Goal: Task Accomplishment & Management: Complete application form

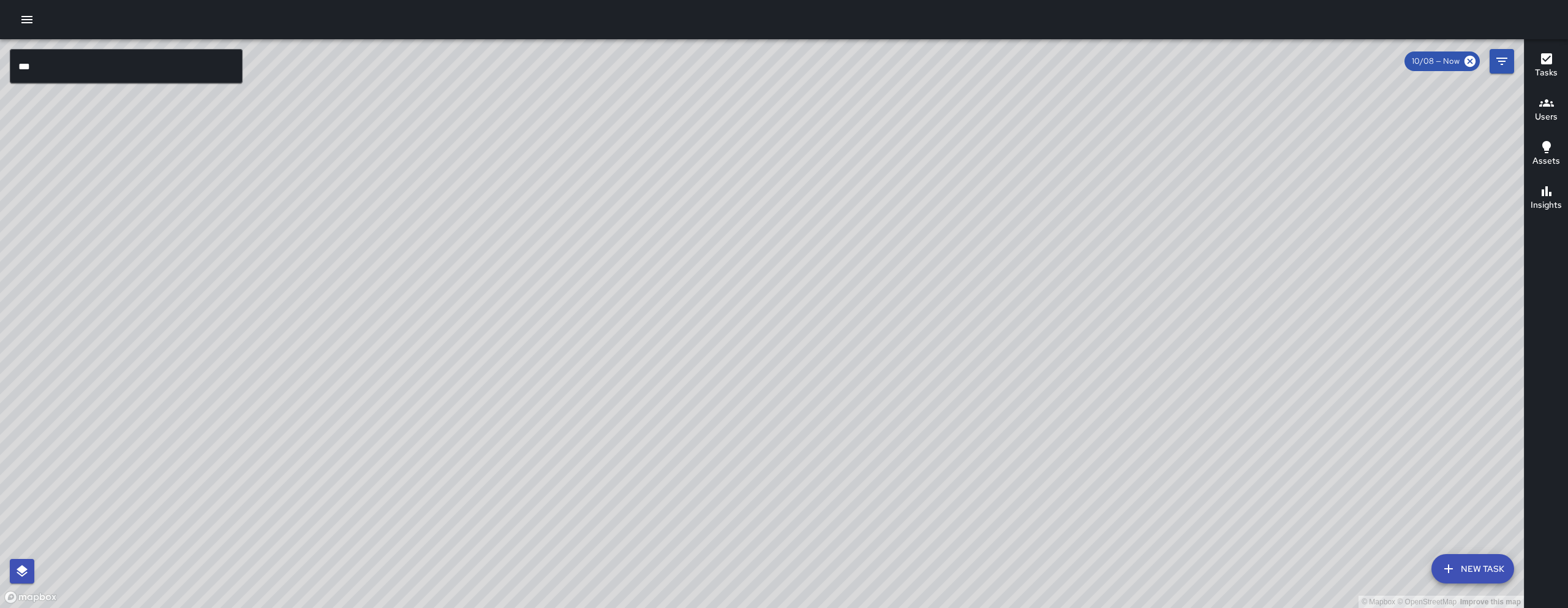
scroll to position [10751, 0]
click at [156, 65] on input "***" at bounding box center [126, 65] width 233 height 34
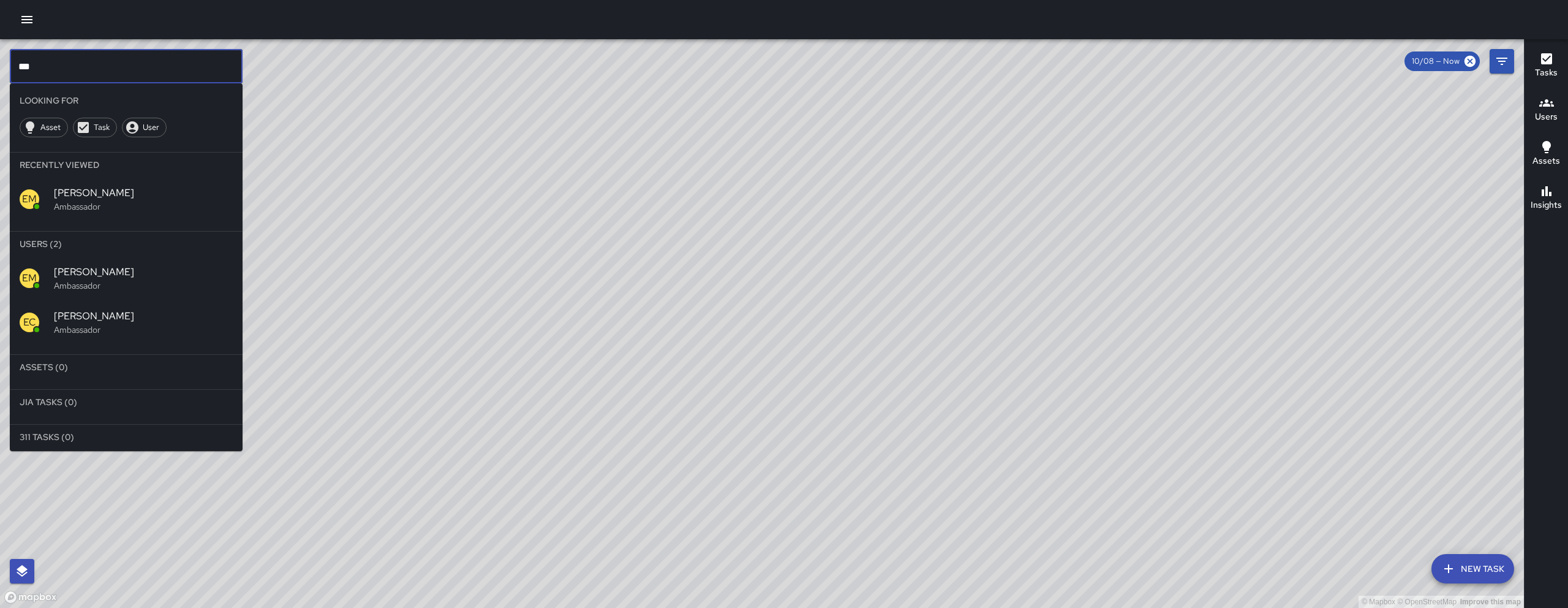
click at [156, 65] on input "***" at bounding box center [126, 65] width 233 height 34
click at [155, 64] on input "***" at bounding box center [126, 65] width 233 height 34
type input "*"
type input "**"
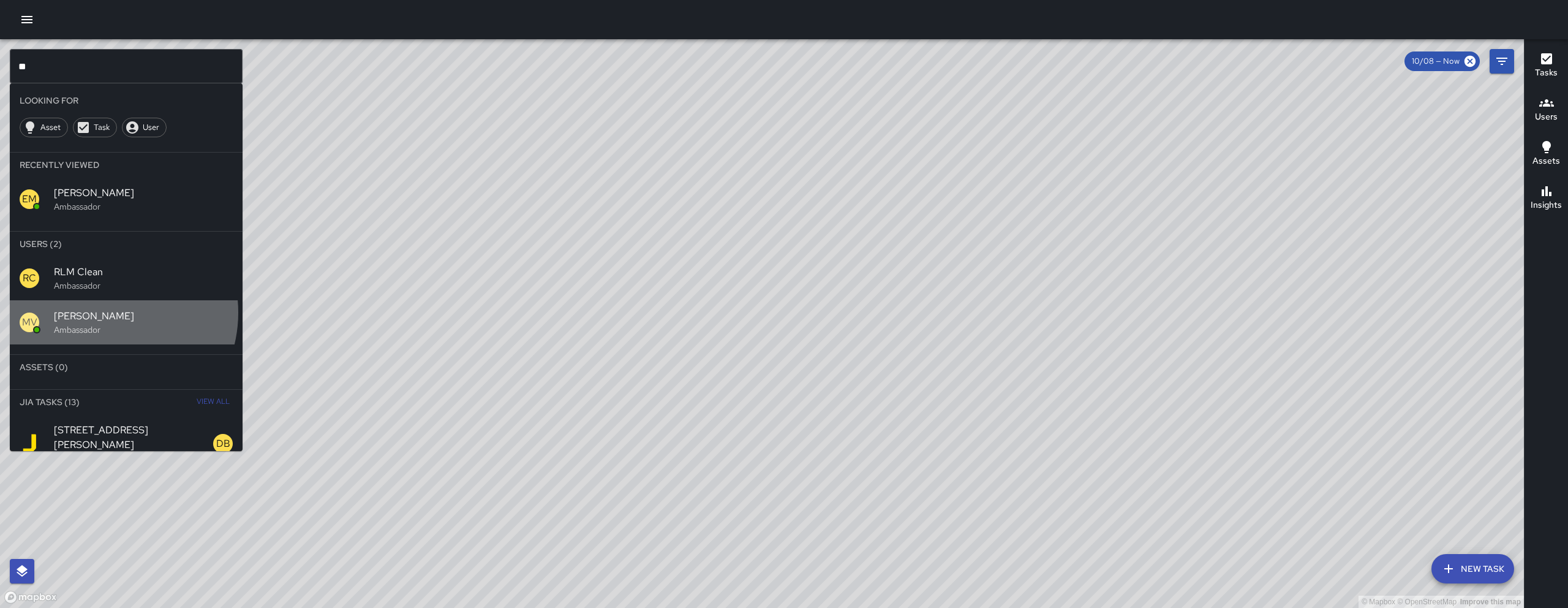
click at [105, 312] on span "[PERSON_NAME]" at bounding box center [143, 316] width 179 height 15
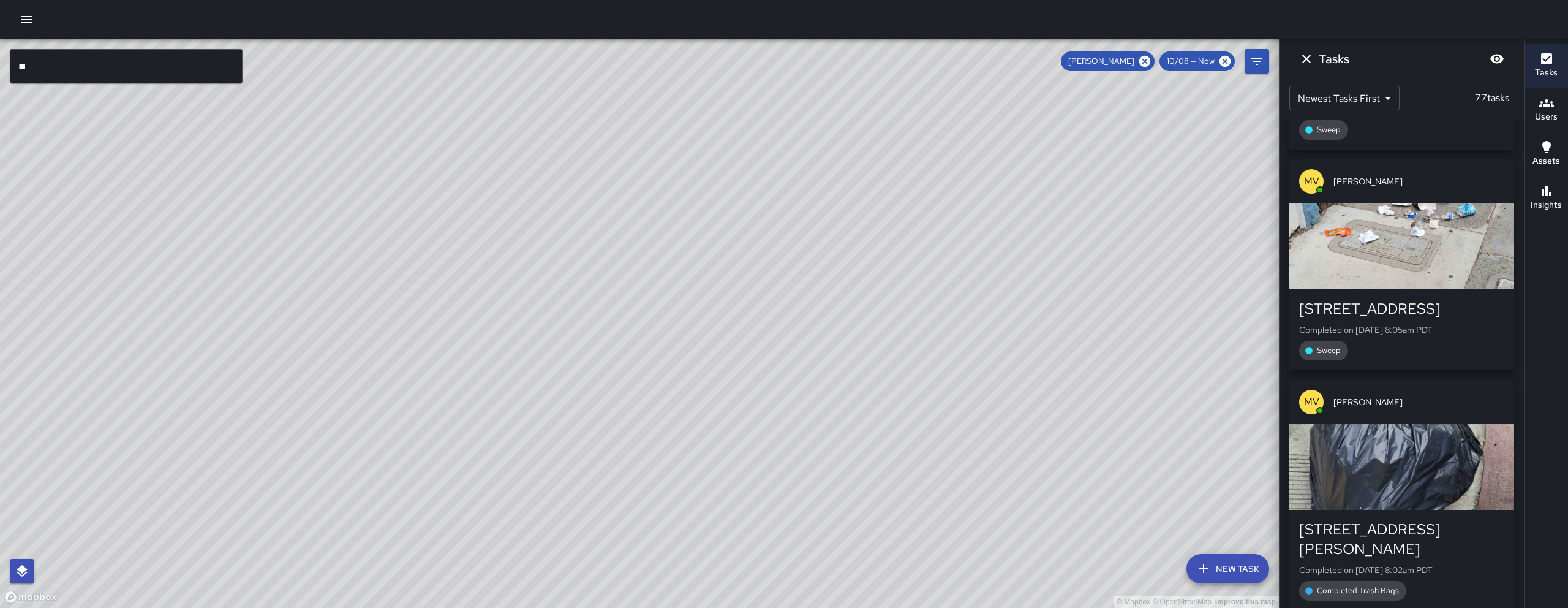
drag, startPoint x: 825, startPoint y: 144, endPoint x: 734, endPoint y: 440, distance: 309.7
click at [734, 440] on div "© Mapbox © OpenStreetMap Improve this map" at bounding box center [639, 323] width 1279 height 569
click at [1152, 61] on icon at bounding box center [1145, 61] width 14 height 14
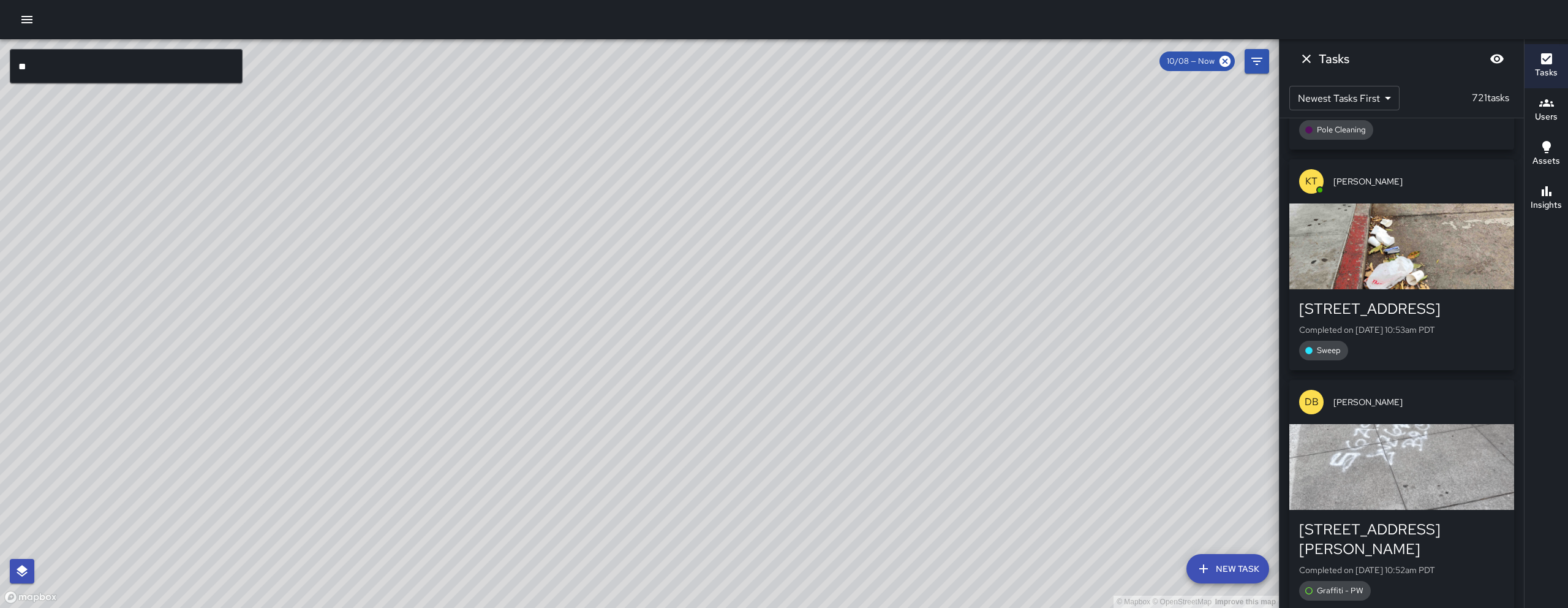
drag, startPoint x: 946, startPoint y: 381, endPoint x: 1085, endPoint y: 341, distance: 144.6
click at [948, 380] on div "© Mapbox © OpenStreetMap Improve this map" at bounding box center [639, 323] width 1279 height 569
drag, startPoint x: 1013, startPoint y: 340, endPoint x: 948, endPoint y: 287, distance: 83.9
click at [963, 314] on div "© Mapbox © OpenStreetMap Improve this map" at bounding box center [639, 323] width 1279 height 569
drag, startPoint x: 712, startPoint y: 568, endPoint x: 824, endPoint y: 349, distance: 246.0
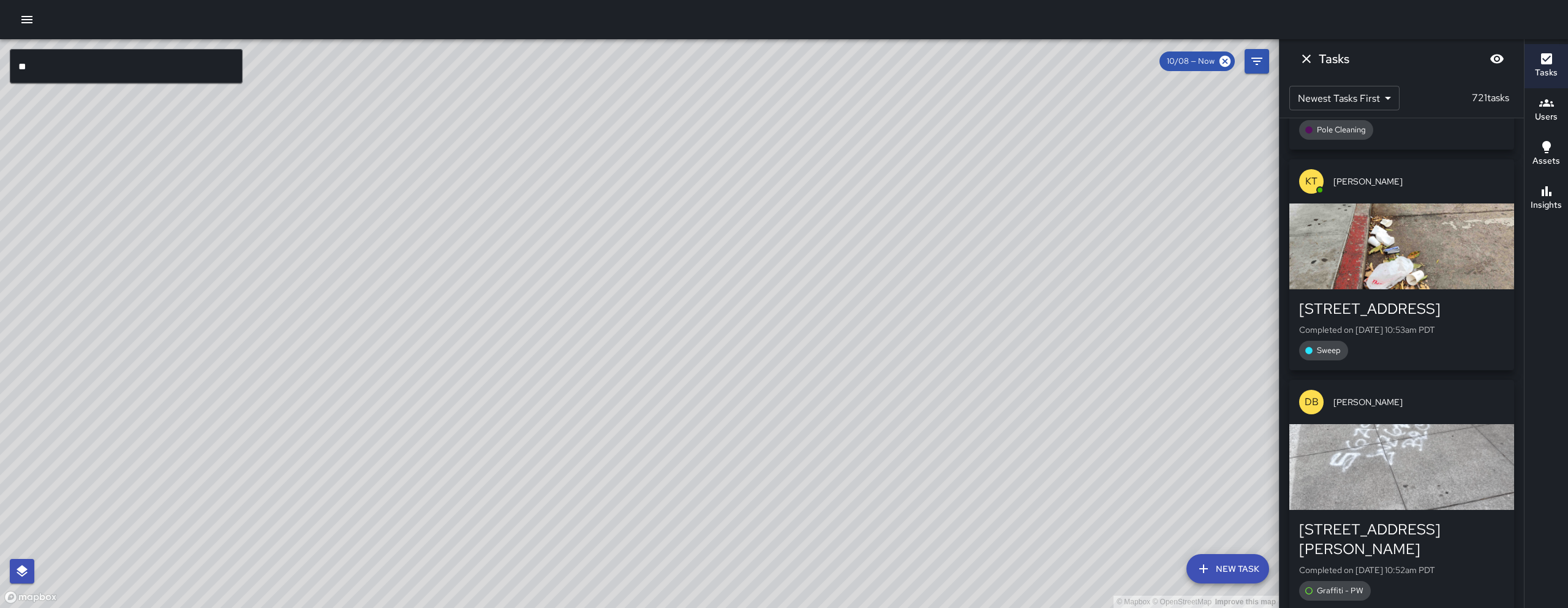
click at [824, 349] on div "© Mapbox © OpenStreetMap Improve this map" at bounding box center [639, 323] width 1279 height 569
drag, startPoint x: 941, startPoint y: 307, endPoint x: 835, endPoint y: 370, distance: 123.3
click at [835, 370] on div "© Mapbox © OpenStreetMap Improve this map" at bounding box center [639, 323] width 1279 height 569
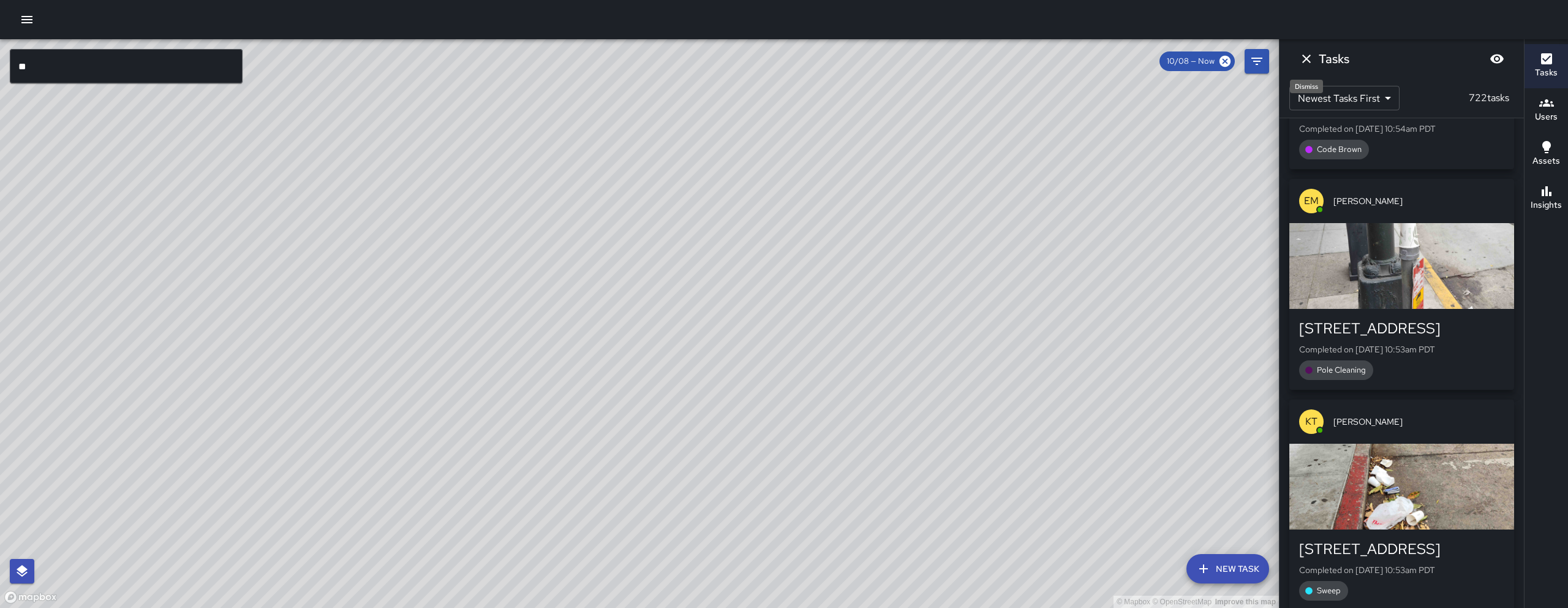
click at [1302, 62] on icon "Dismiss" at bounding box center [1307, 59] width 15 height 15
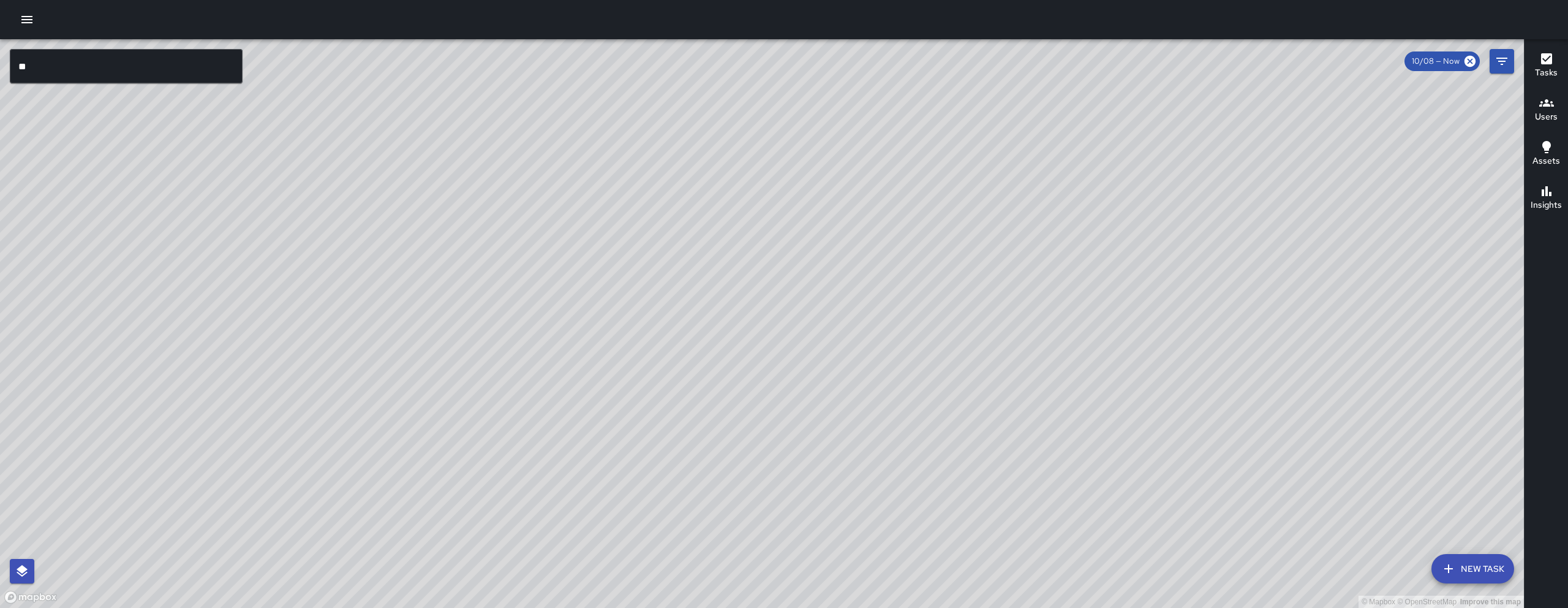
drag, startPoint x: 988, startPoint y: 317, endPoint x: 789, endPoint y: 356, distance: 202.8
click at [790, 356] on div "© Mapbox © OpenStreetMap Improve this map" at bounding box center [762, 323] width 1524 height 569
click at [789, 356] on div "© Mapbox © OpenStreetMap Improve this map" at bounding box center [762, 323] width 1524 height 569
drag, startPoint x: 987, startPoint y: 409, endPoint x: 1000, endPoint y: 326, distance: 84.0
click at [1000, 327] on div "© Mapbox © OpenStreetMap Improve this map" at bounding box center [762, 323] width 1524 height 569
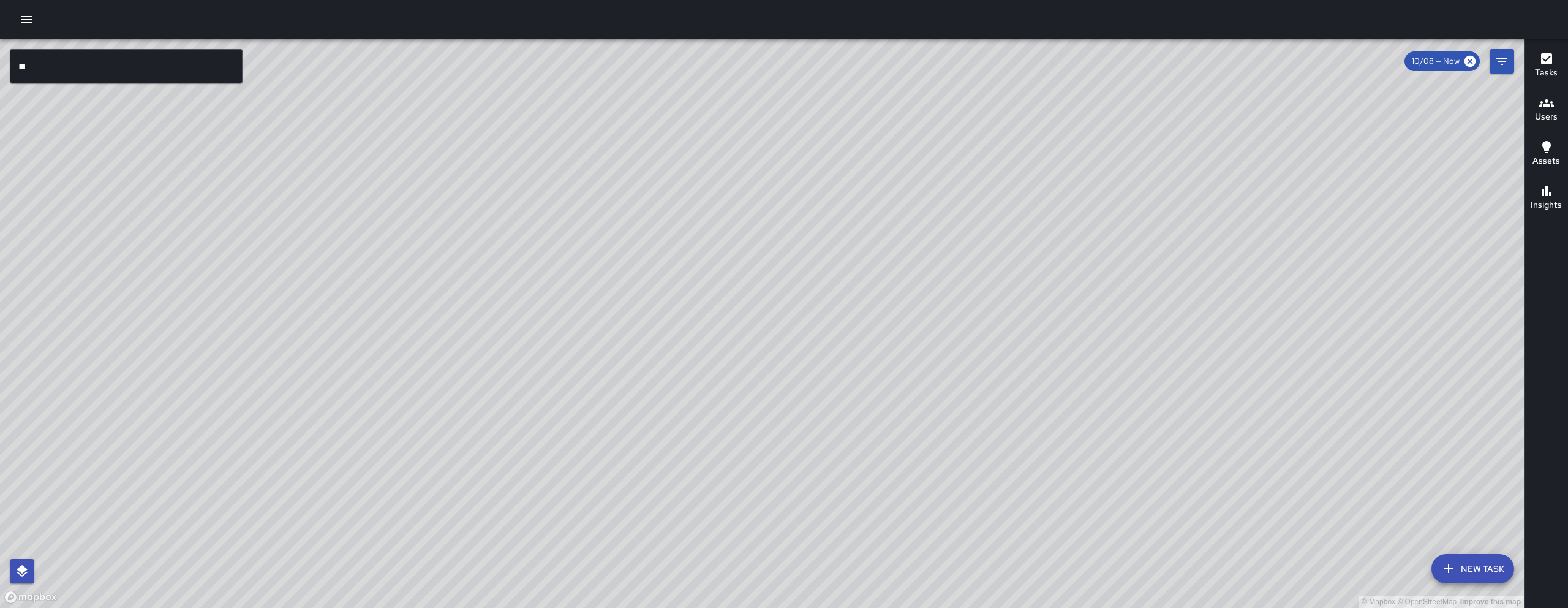
drag, startPoint x: 1008, startPoint y: 357, endPoint x: 1008, endPoint y: 301, distance: 56.0
click at [1008, 301] on div "© Mapbox © OpenStreetMap Improve this map" at bounding box center [762, 323] width 1524 height 569
click at [1444, 575] on icon "button" at bounding box center [1449, 569] width 15 height 15
click at [1444, 574] on icon "button" at bounding box center [1449, 569] width 15 height 15
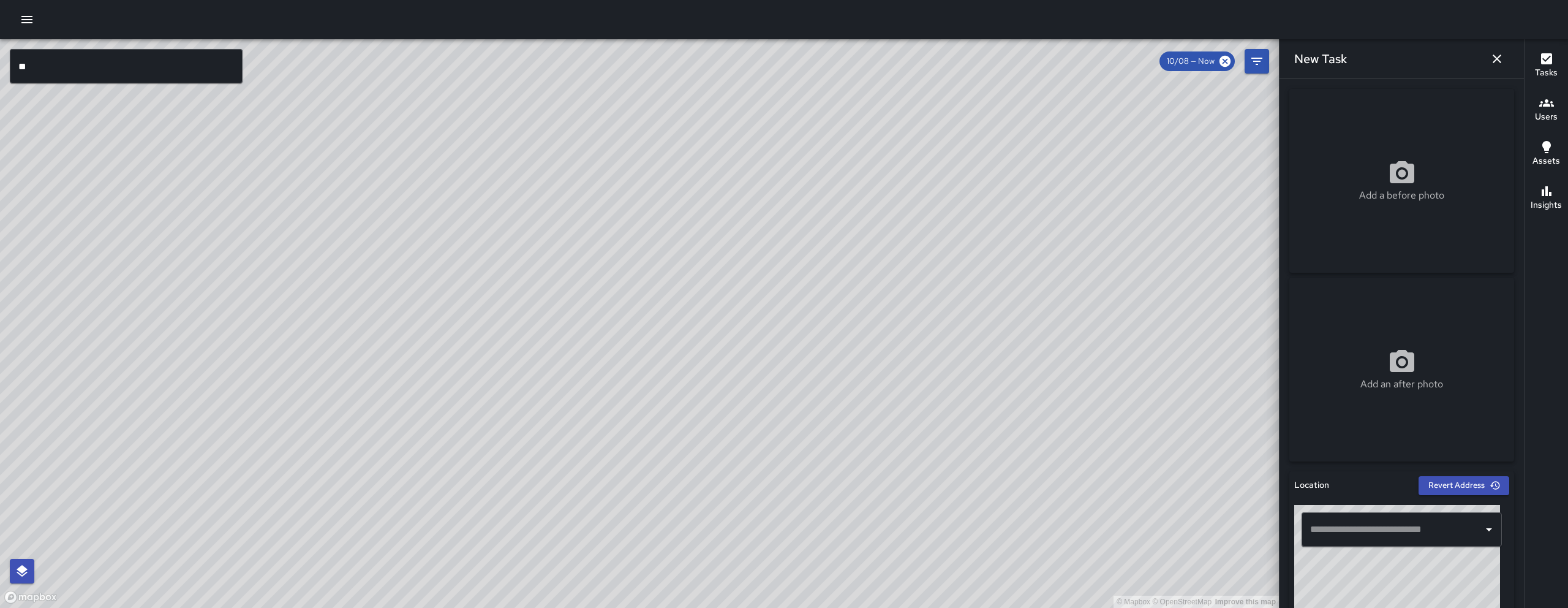
click at [1376, 535] on input "text" at bounding box center [1392, 530] width 171 height 23
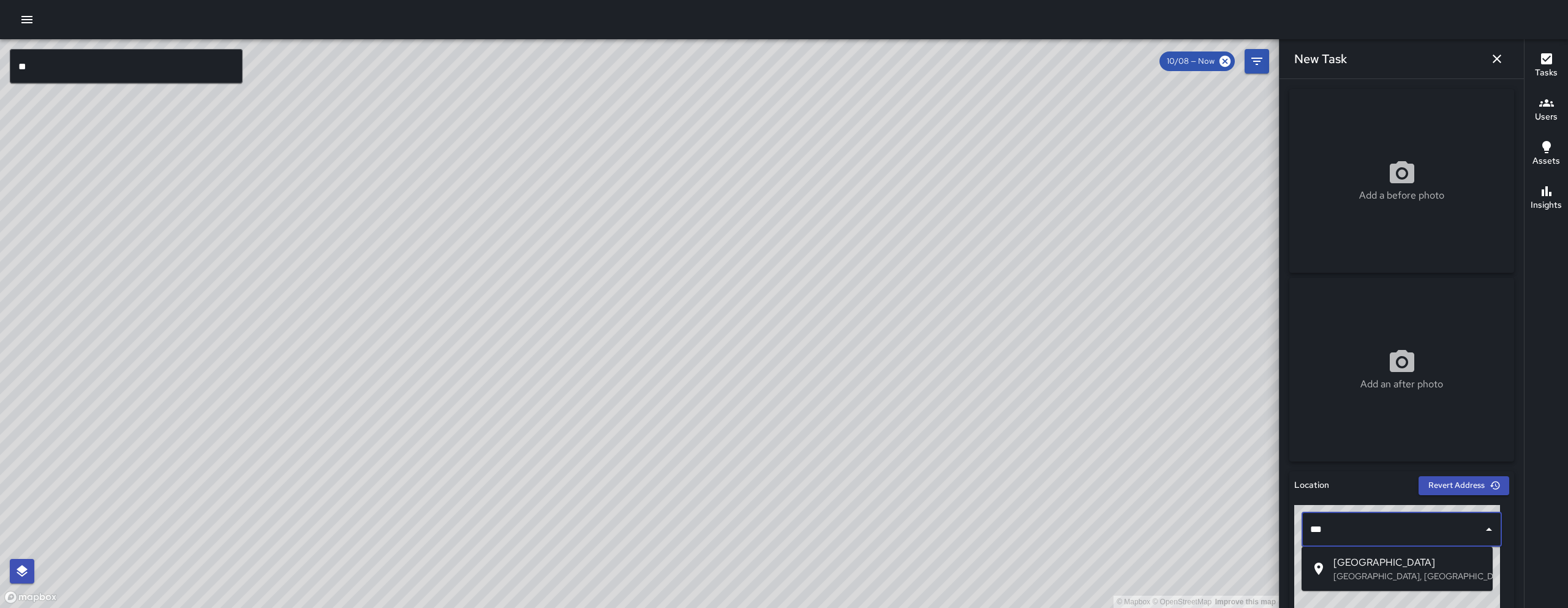
click at [1365, 581] on p "[GEOGRAPHIC_DATA], [GEOGRAPHIC_DATA], [GEOGRAPHIC_DATA]" at bounding box center [1408, 575] width 150 height 12
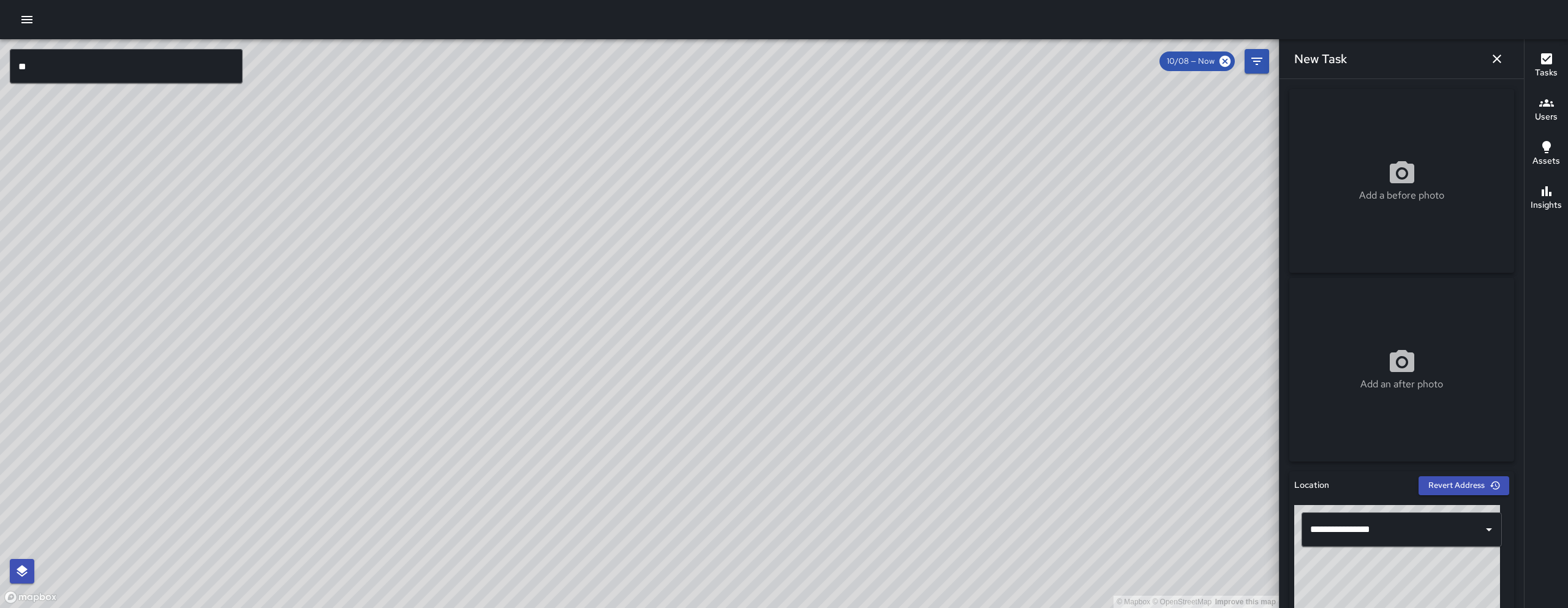
drag, startPoint x: 1392, startPoint y: 585, endPoint x: 1410, endPoint y: 603, distance: 25.5
click at [1410, 603] on div "© Mapbox © OpenStreetMap Improve this map" at bounding box center [1397, 581] width 206 height 153
type input "**********"
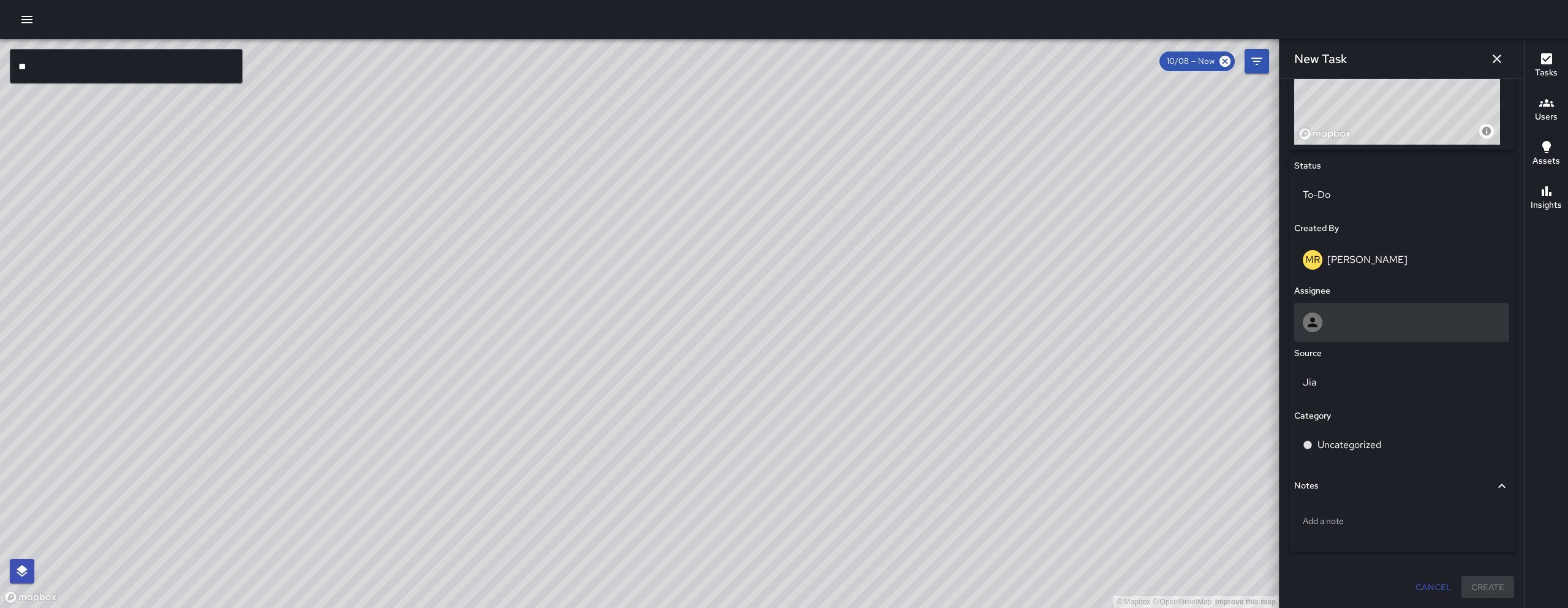
click at [1365, 329] on div at bounding box center [1402, 322] width 198 height 20
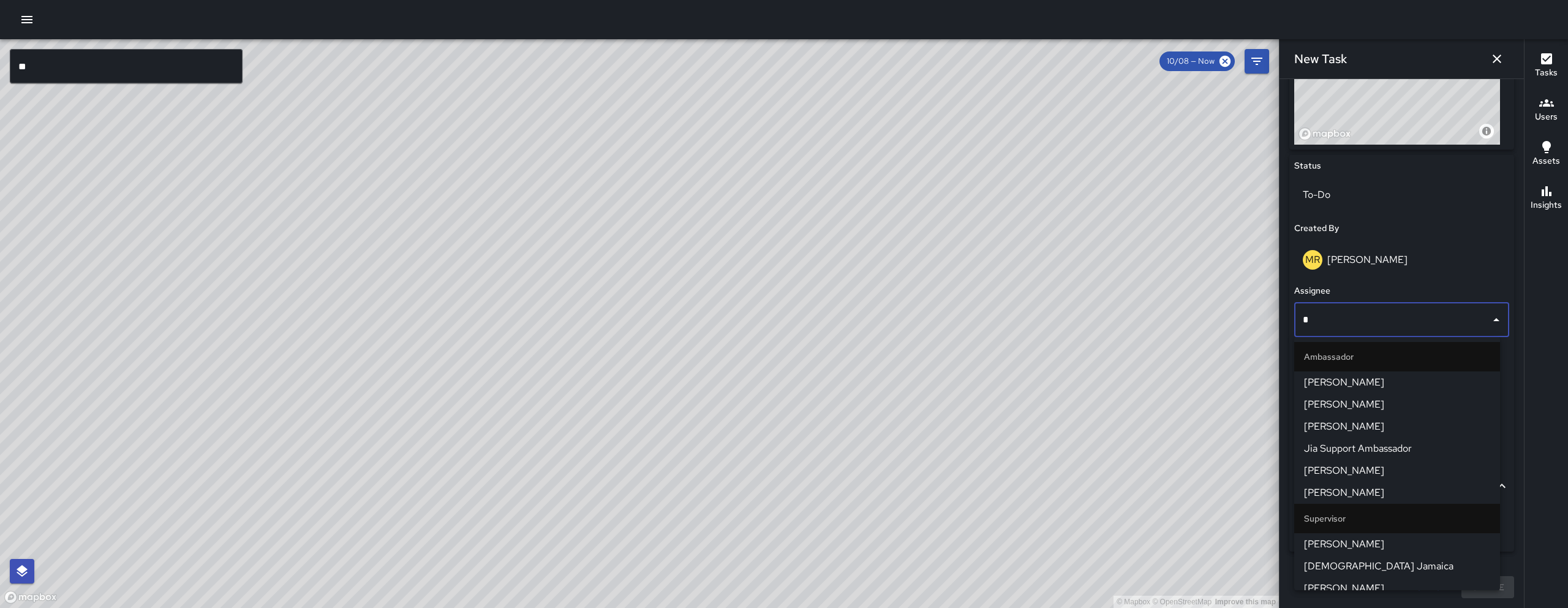
type input "**"
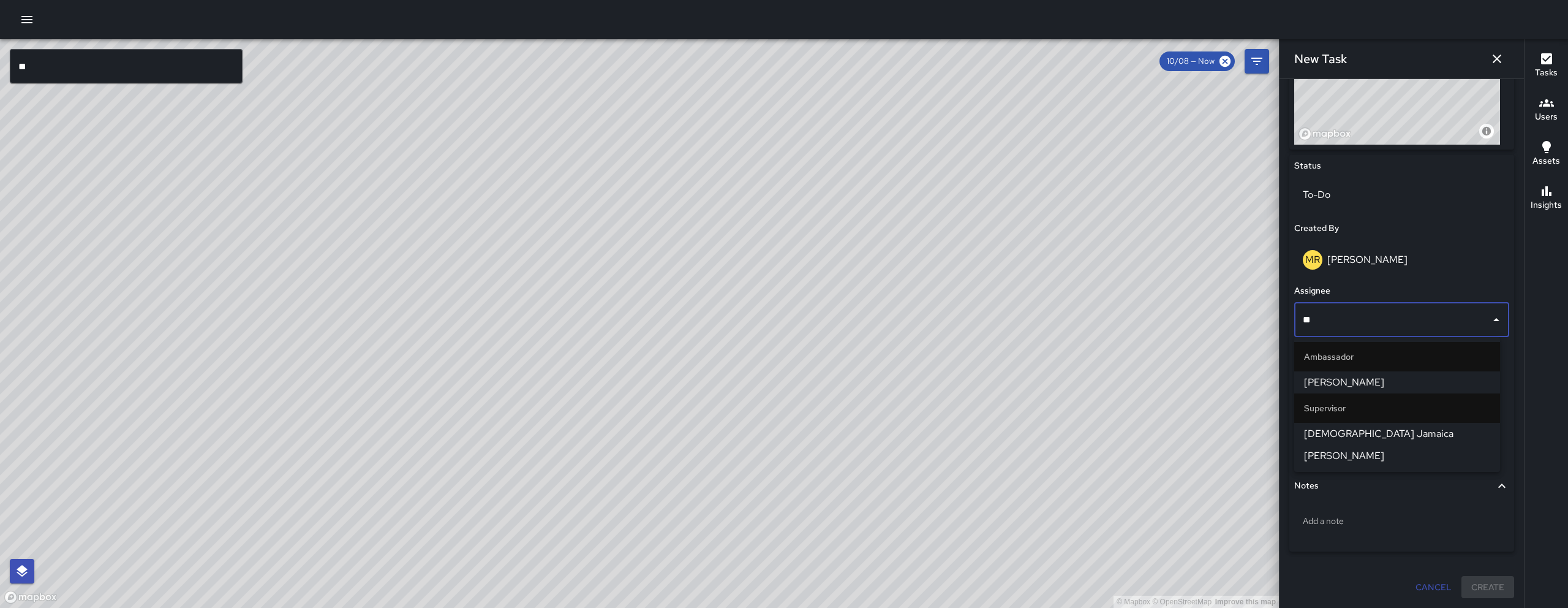
click at [1368, 433] on span "[DEMOGRAPHIC_DATA] Jamaica" at bounding box center [1397, 434] width 186 height 15
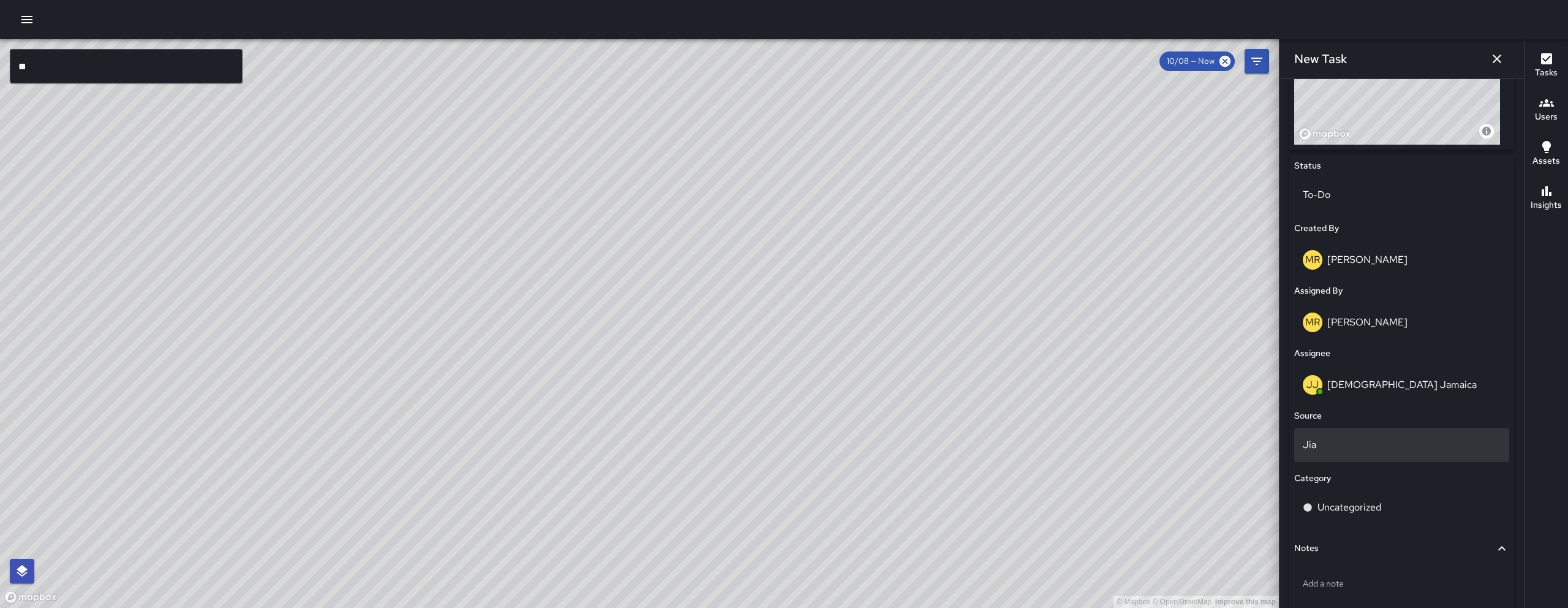
click at [1328, 431] on div "Jia" at bounding box center [1402, 445] width 215 height 34
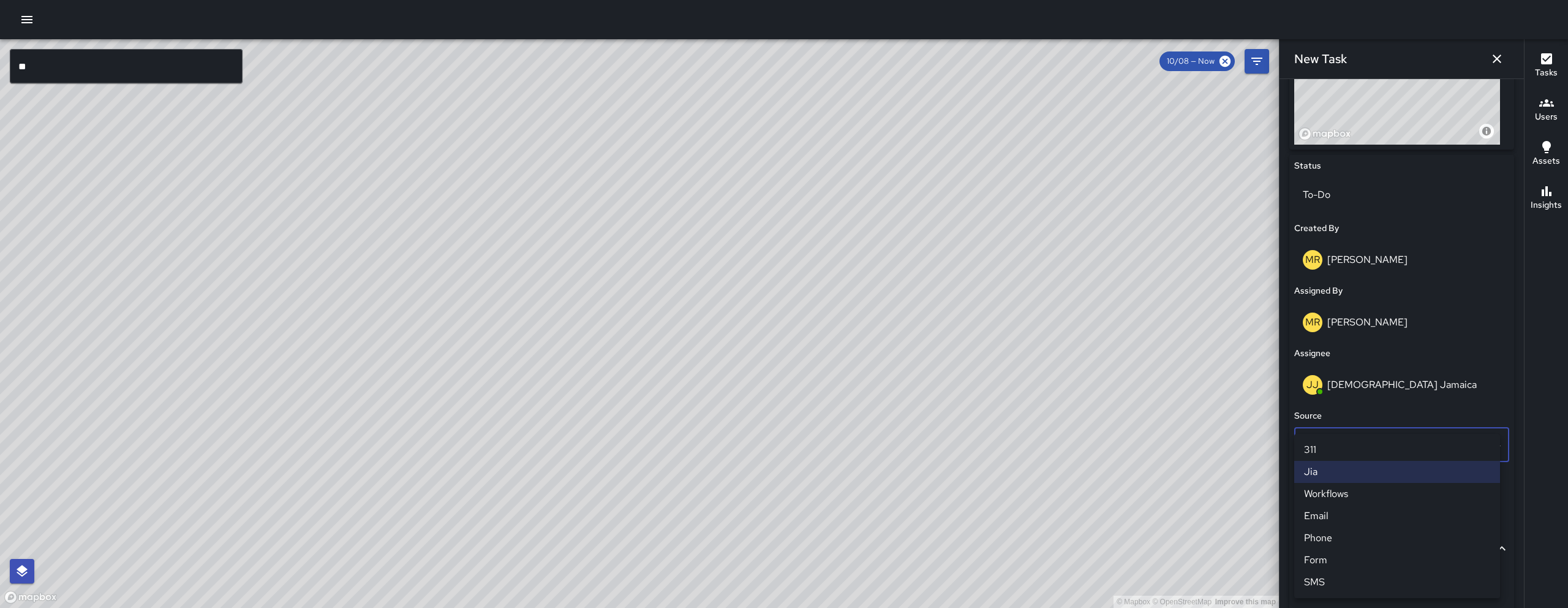
click at [1333, 536] on li "Phone" at bounding box center [1397, 538] width 206 height 22
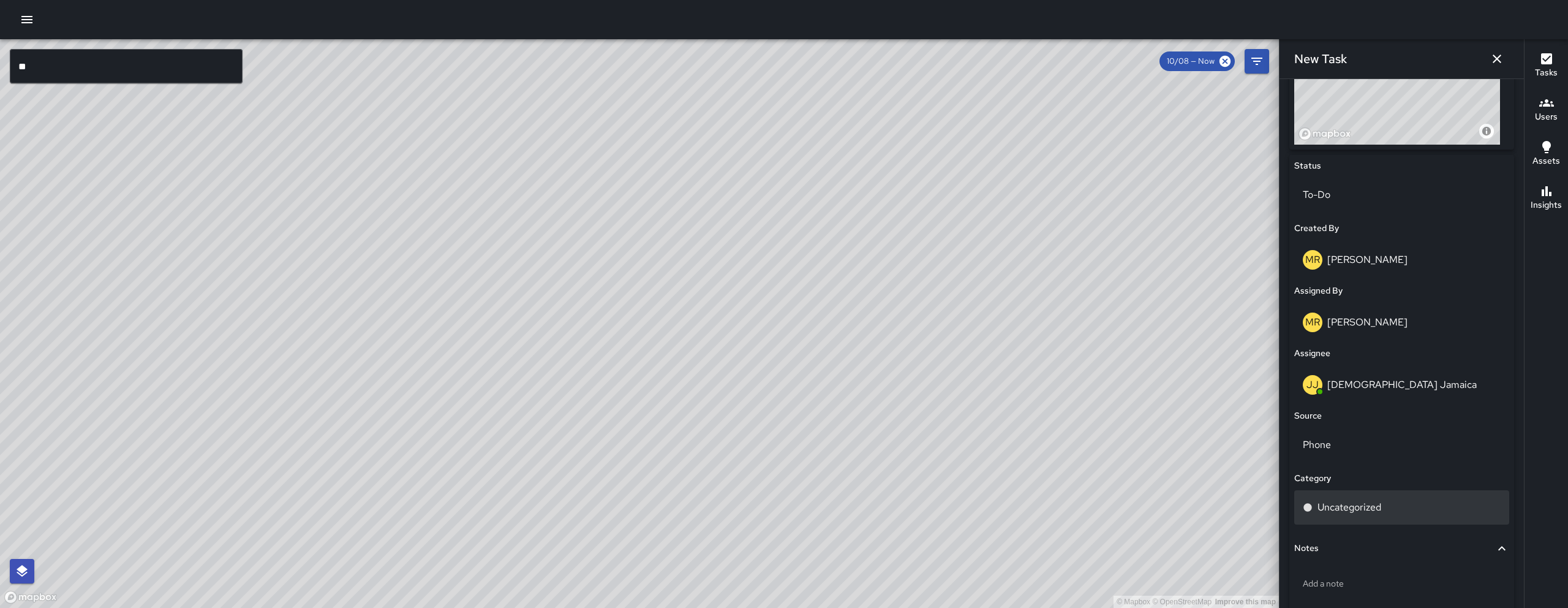
click at [1341, 513] on p "Uncategorized" at bounding box center [1349, 507] width 64 height 15
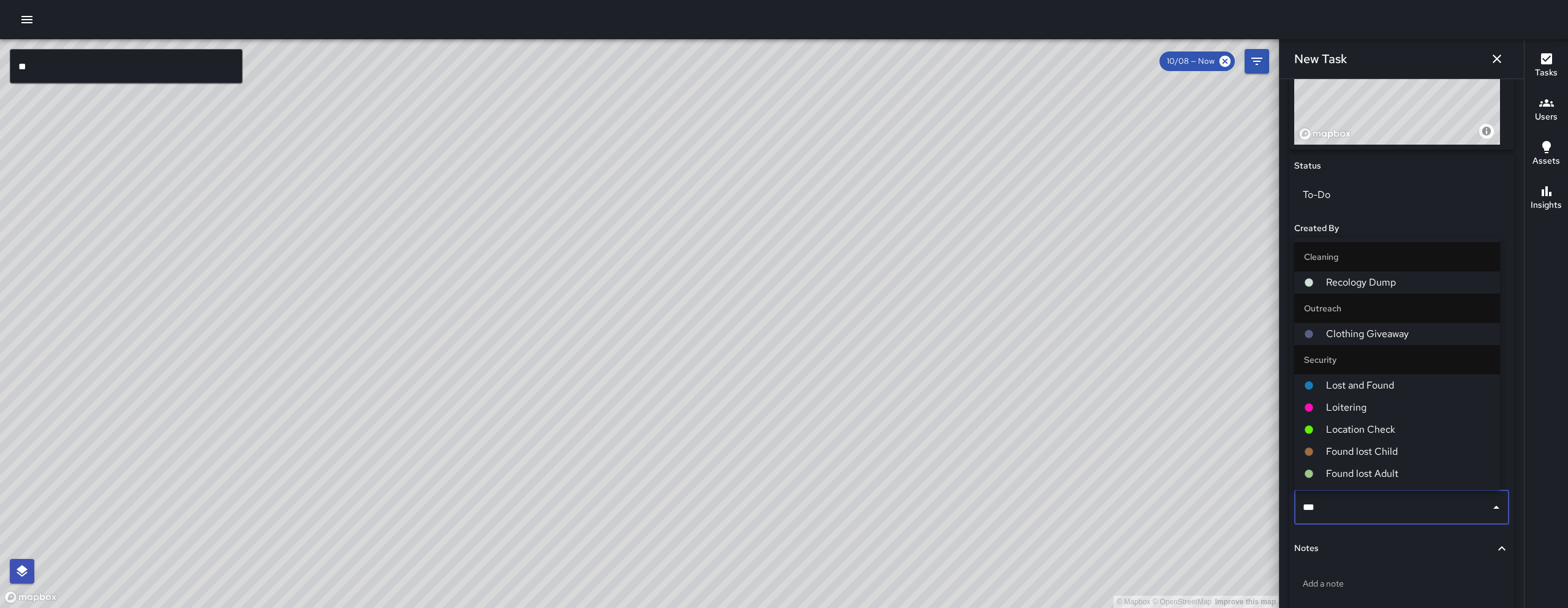
type input "****"
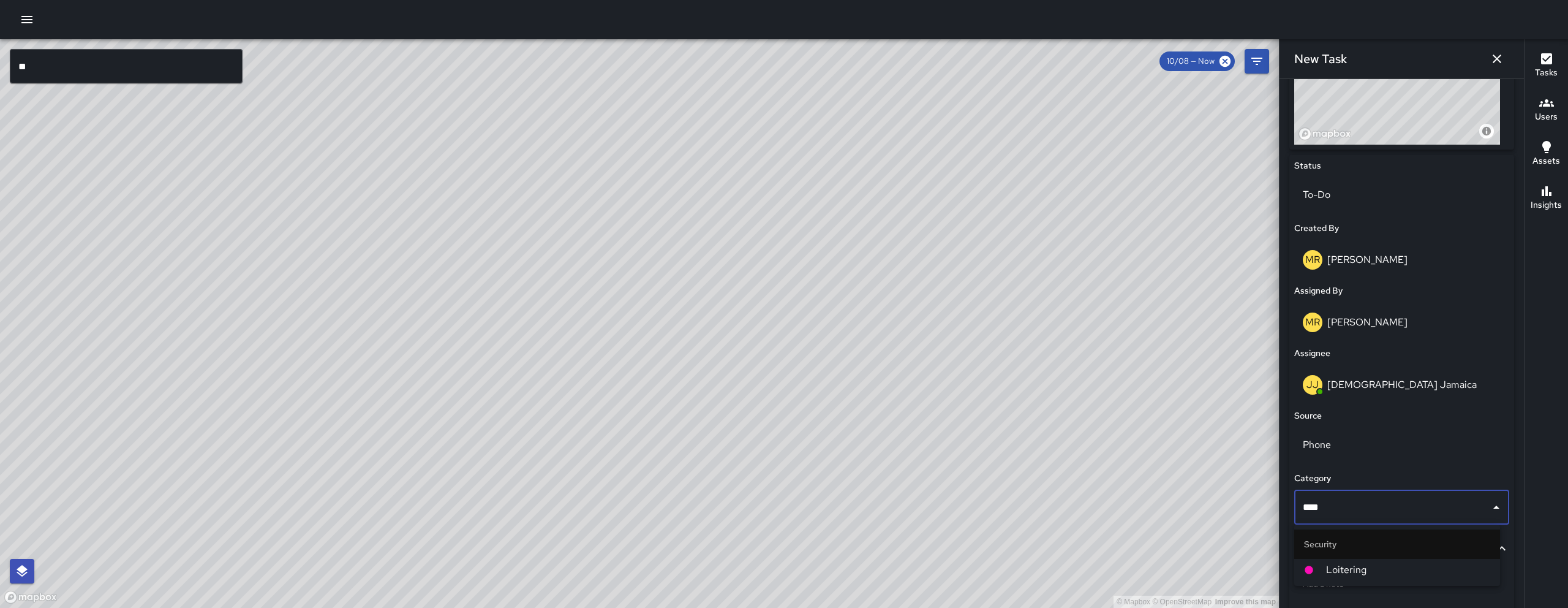
click at [1326, 570] on span "Loitering" at bounding box center [1408, 570] width 164 height 15
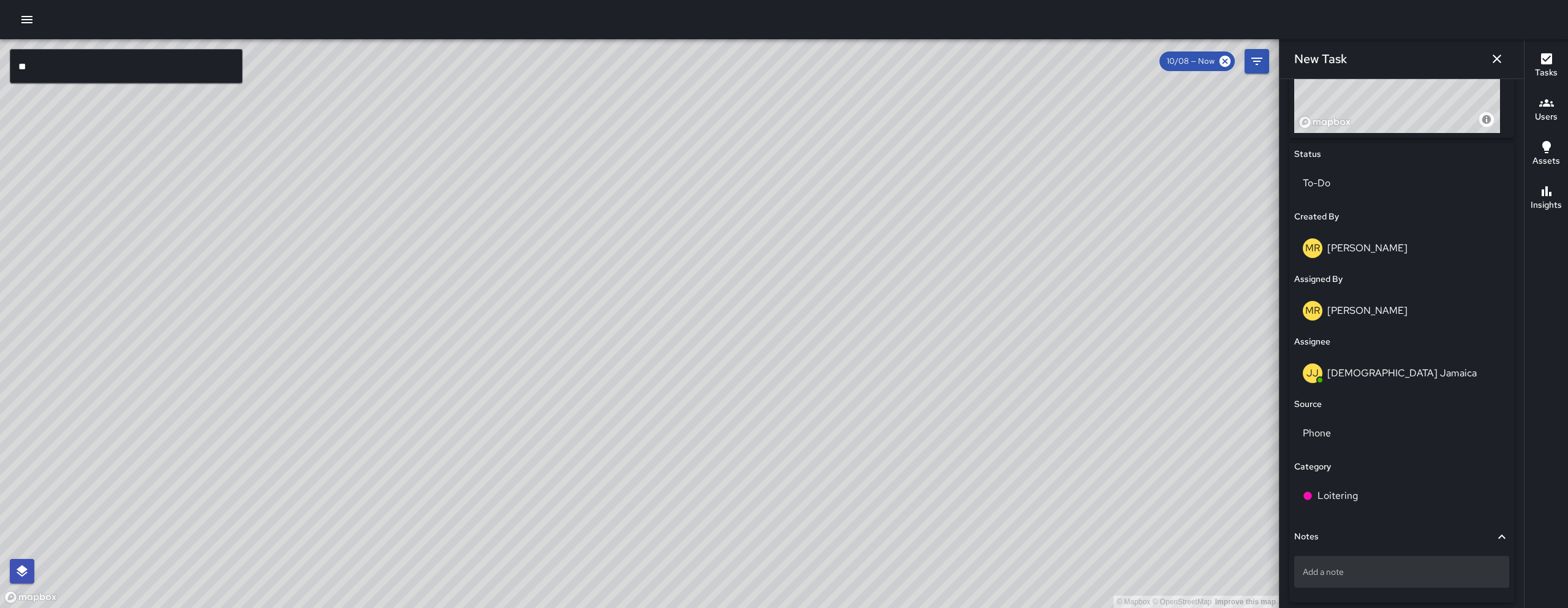
scroll to position [538, 0]
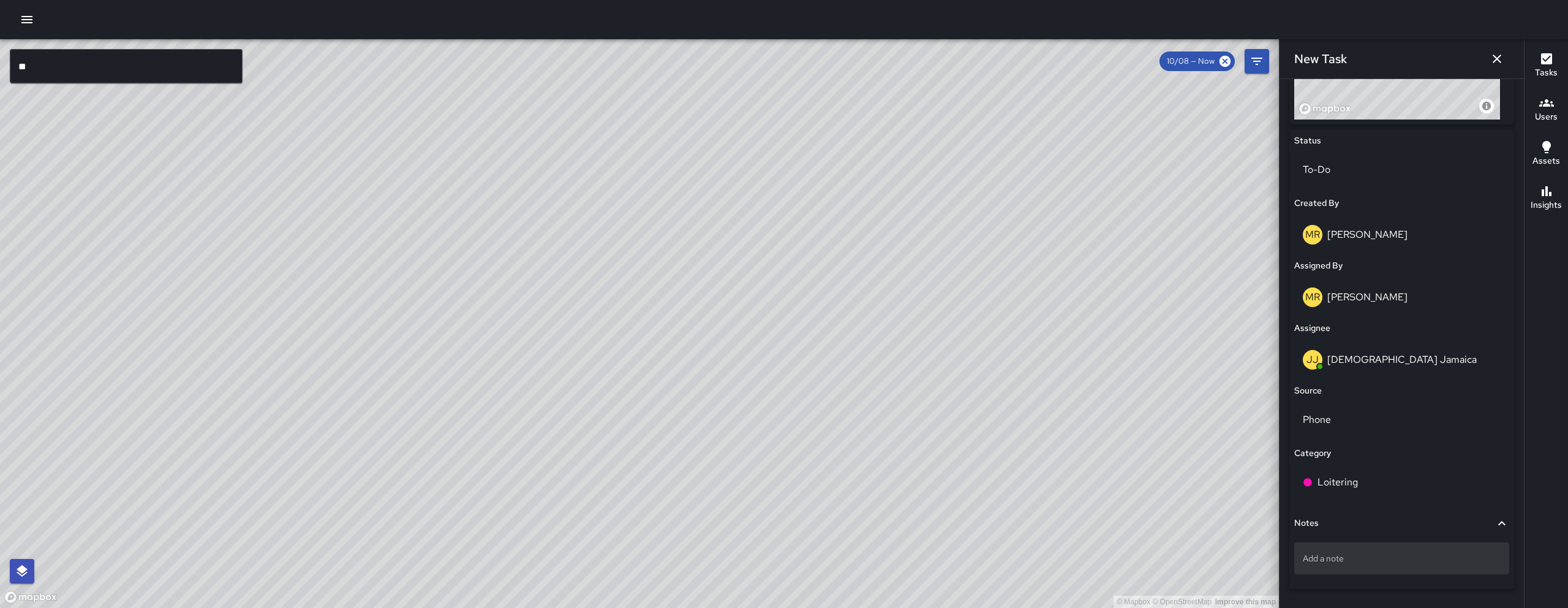
click at [1339, 562] on p "Add a note" at bounding box center [1402, 558] width 198 height 12
click at [1364, 562] on textarea "**********" at bounding box center [1397, 558] width 189 height 12
type textarea "**********"
click at [1474, 556] on textarea "**********" at bounding box center [1397, 558] width 189 height 12
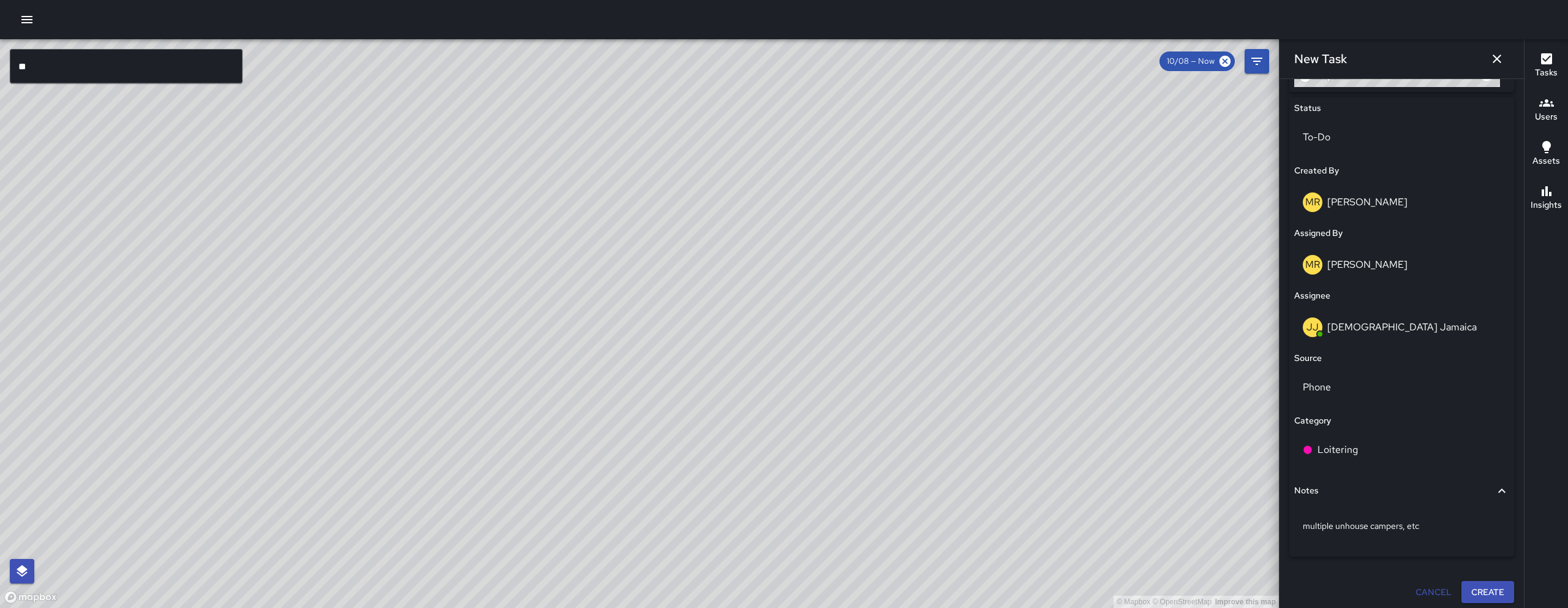
scroll to position [576, 0]
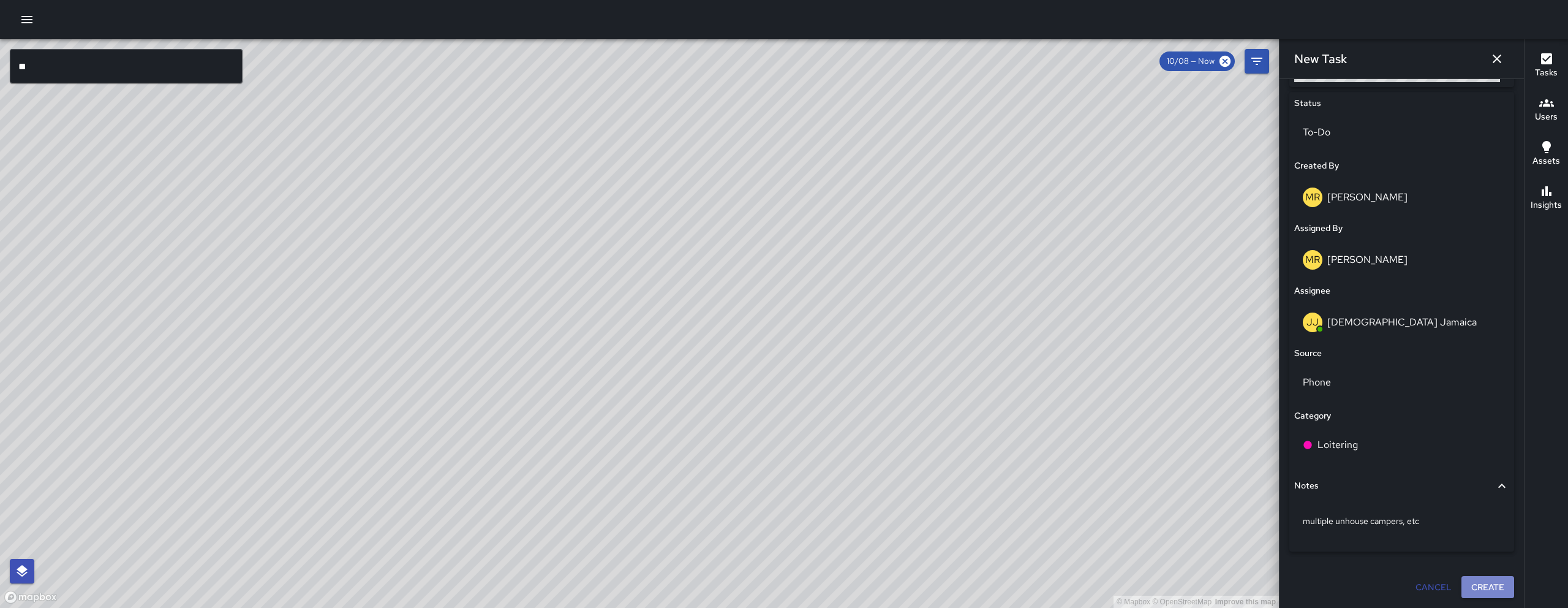
click at [1462, 584] on button "Create" at bounding box center [1488, 587] width 53 height 23
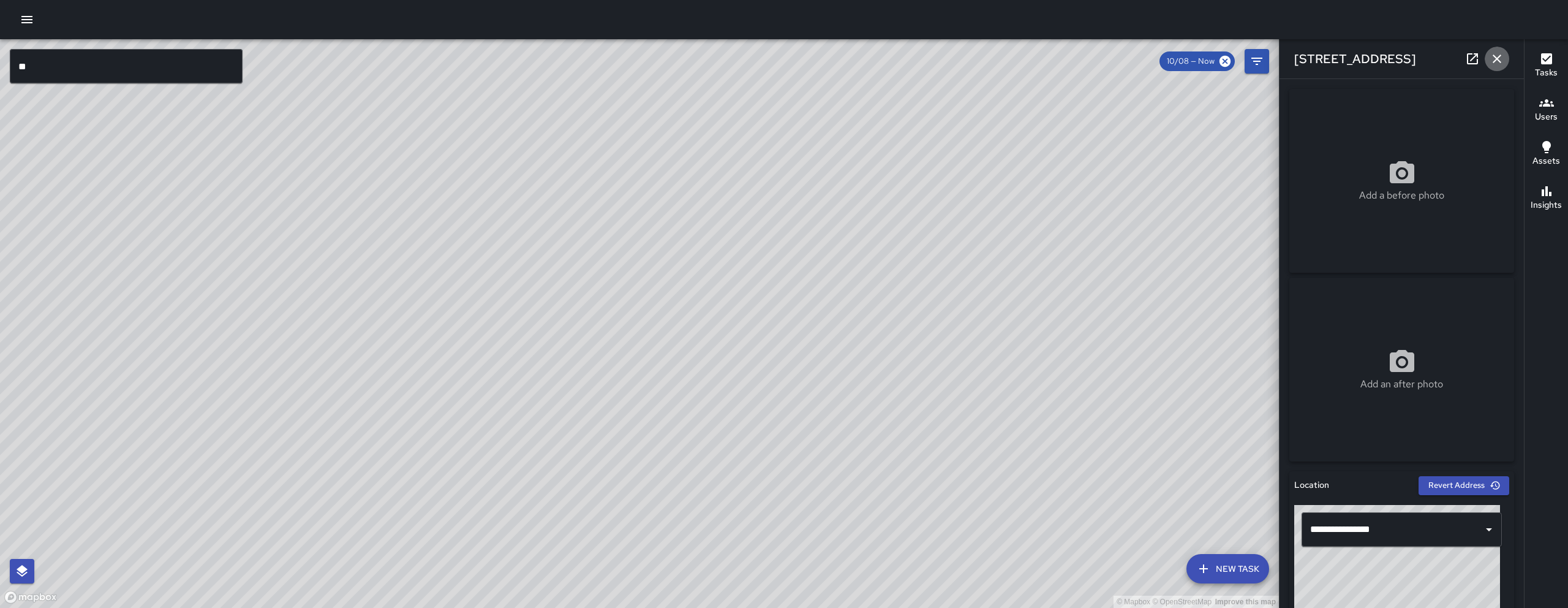
click at [1498, 57] on icon "button" at bounding box center [1497, 59] width 15 height 15
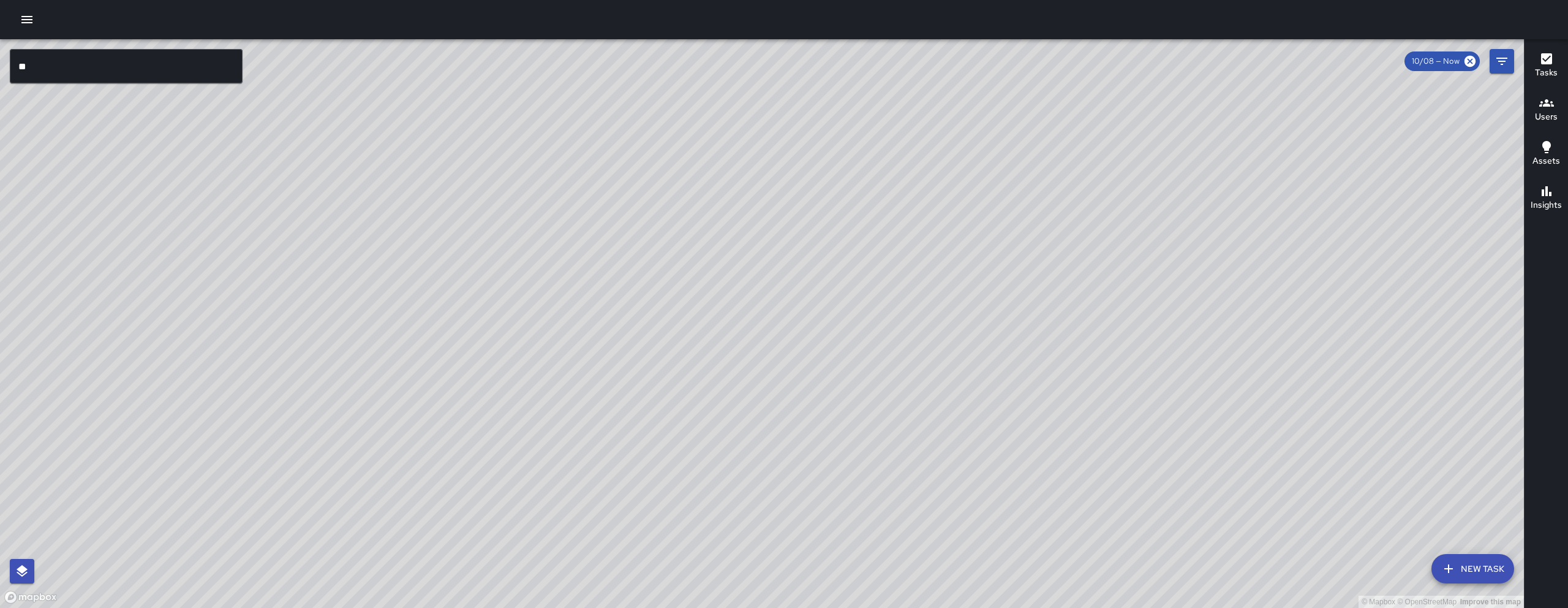
drag, startPoint x: 1090, startPoint y: 338, endPoint x: 1145, endPoint y: 204, distance: 144.8
click at [1145, 204] on div "© Mapbox © OpenStreetMap Improve this map" at bounding box center [762, 323] width 1524 height 569
drag, startPoint x: 529, startPoint y: 465, endPoint x: 619, endPoint y: 362, distance: 136.8
click at [620, 360] on div "© Mapbox © OpenStreetMap Improve this map" at bounding box center [762, 323] width 1524 height 569
click at [449, 311] on div "© Mapbox © OpenStreetMap Improve this map DL [PERSON_NAME] [STREET_ADDRESS] Cre…" at bounding box center [762, 323] width 1524 height 569
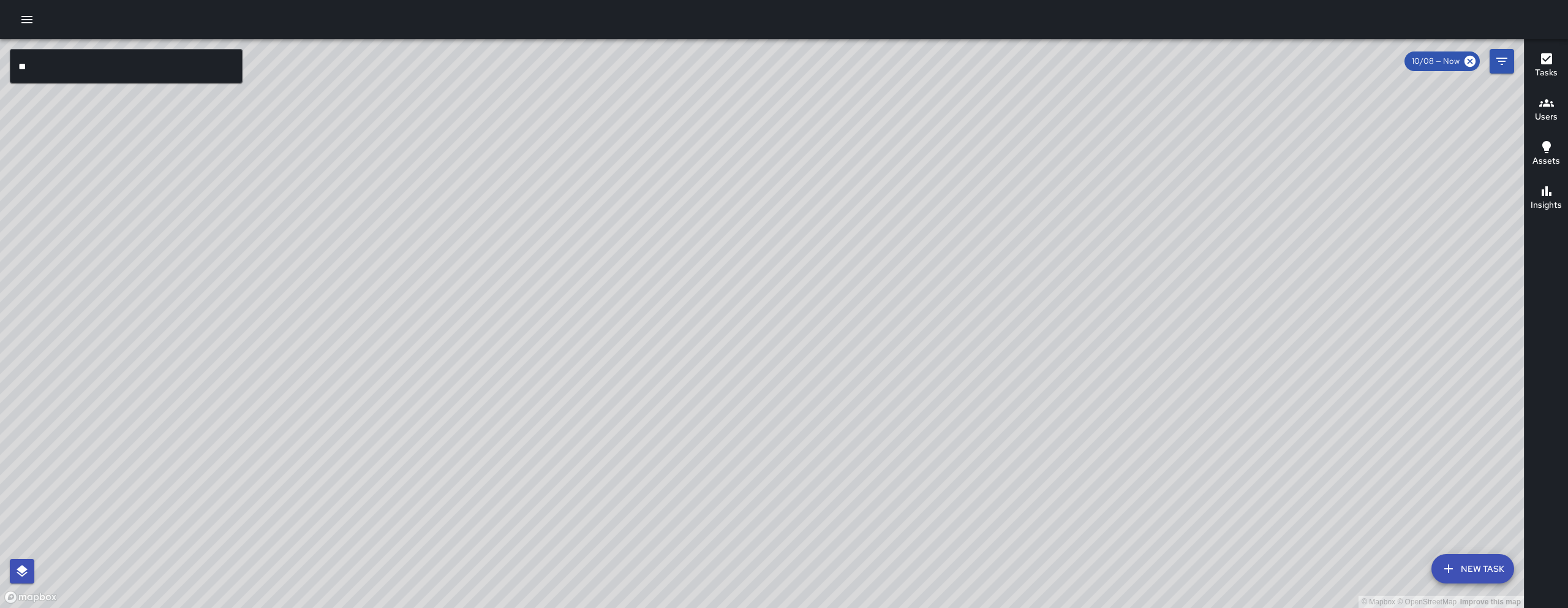
click at [449, 311] on div "© Mapbox © OpenStreetMap Improve this map DL [PERSON_NAME] [STREET_ADDRESS] Cre…" at bounding box center [762, 323] width 1524 height 569
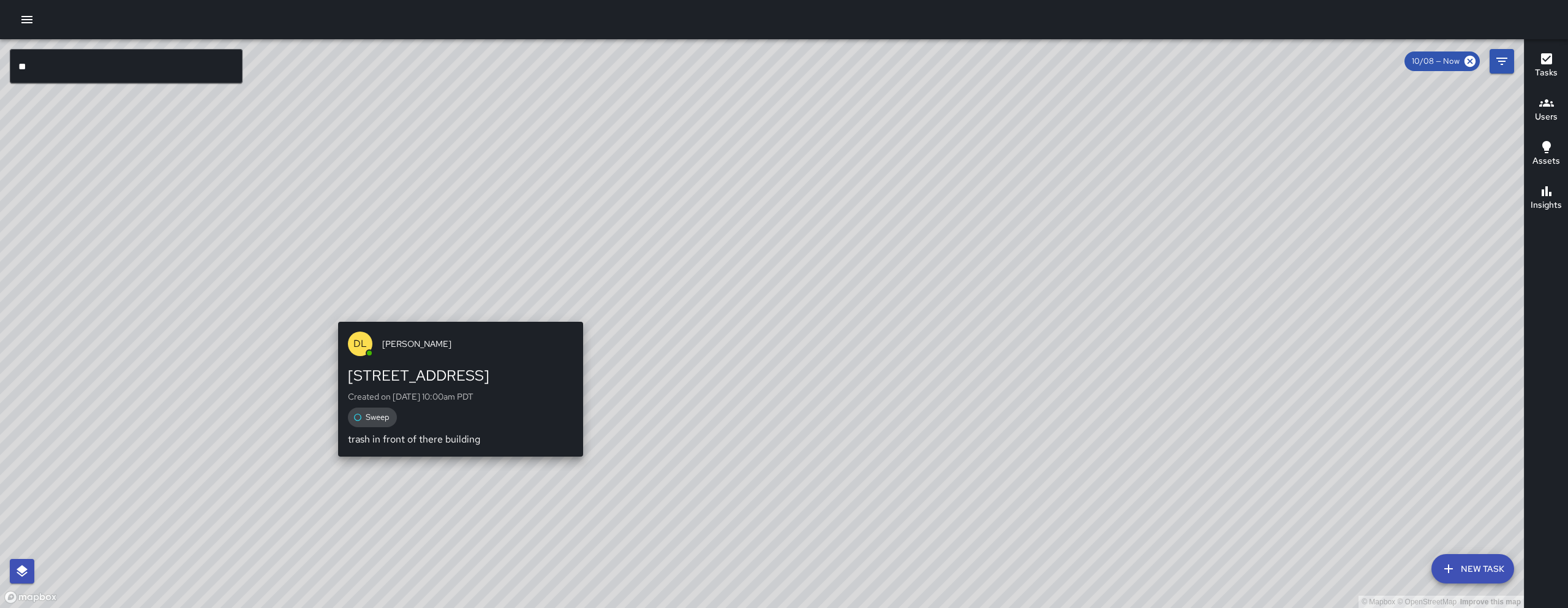
click at [450, 312] on div "© Mapbox © OpenStreetMap Improve this map DL [PERSON_NAME] [STREET_ADDRESS] Cre…" at bounding box center [762, 323] width 1524 height 569
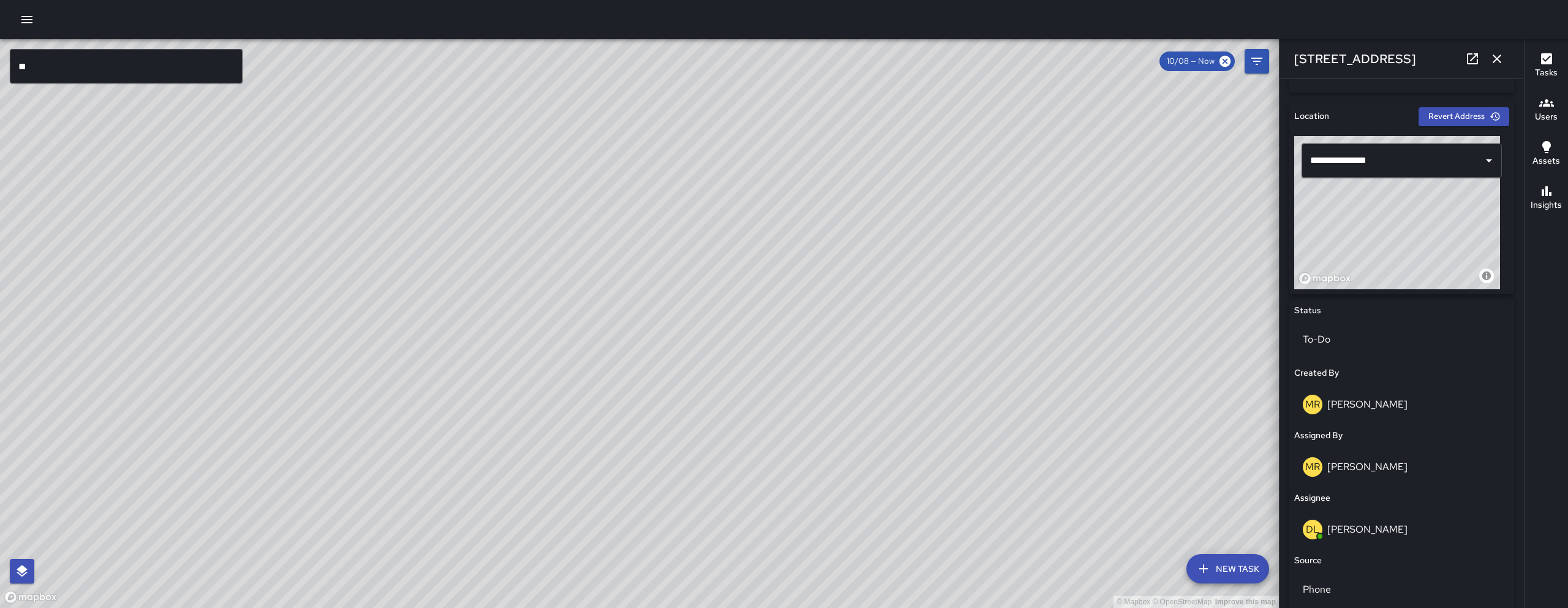
scroll to position [612, 0]
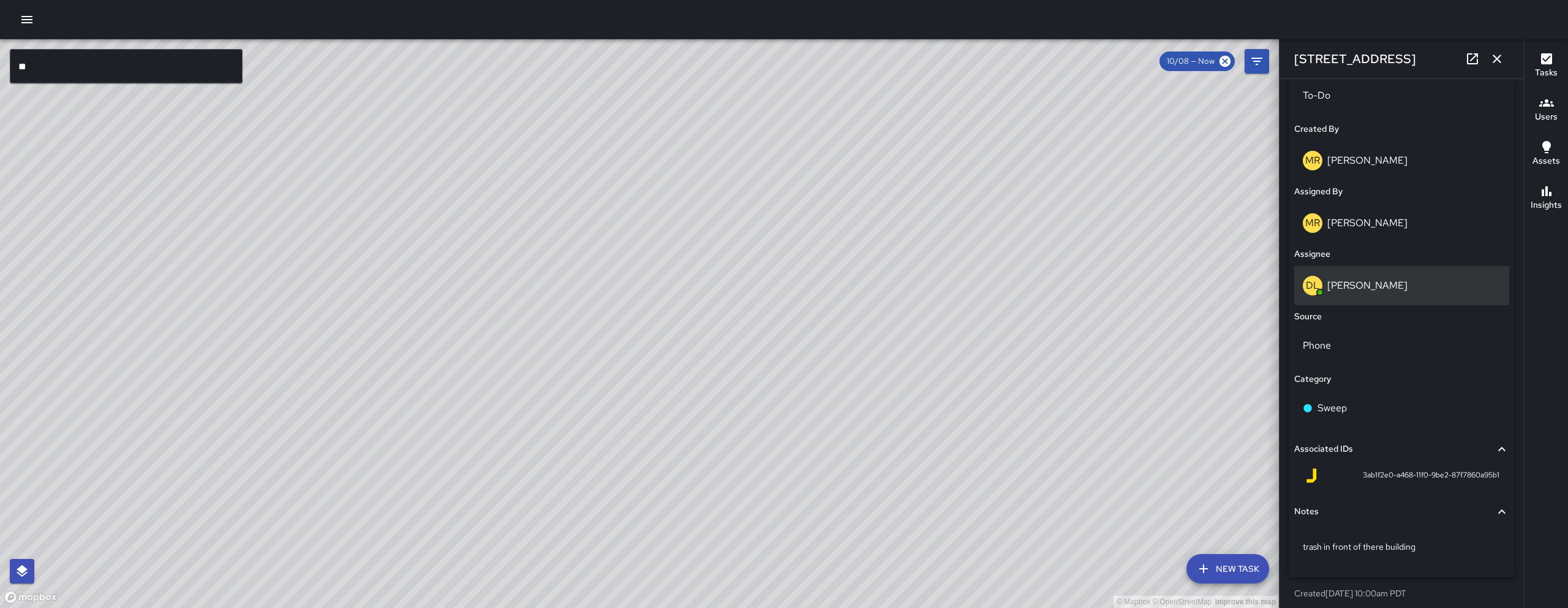
click at [1385, 288] on p "[PERSON_NAME]" at bounding box center [1368, 285] width 80 height 13
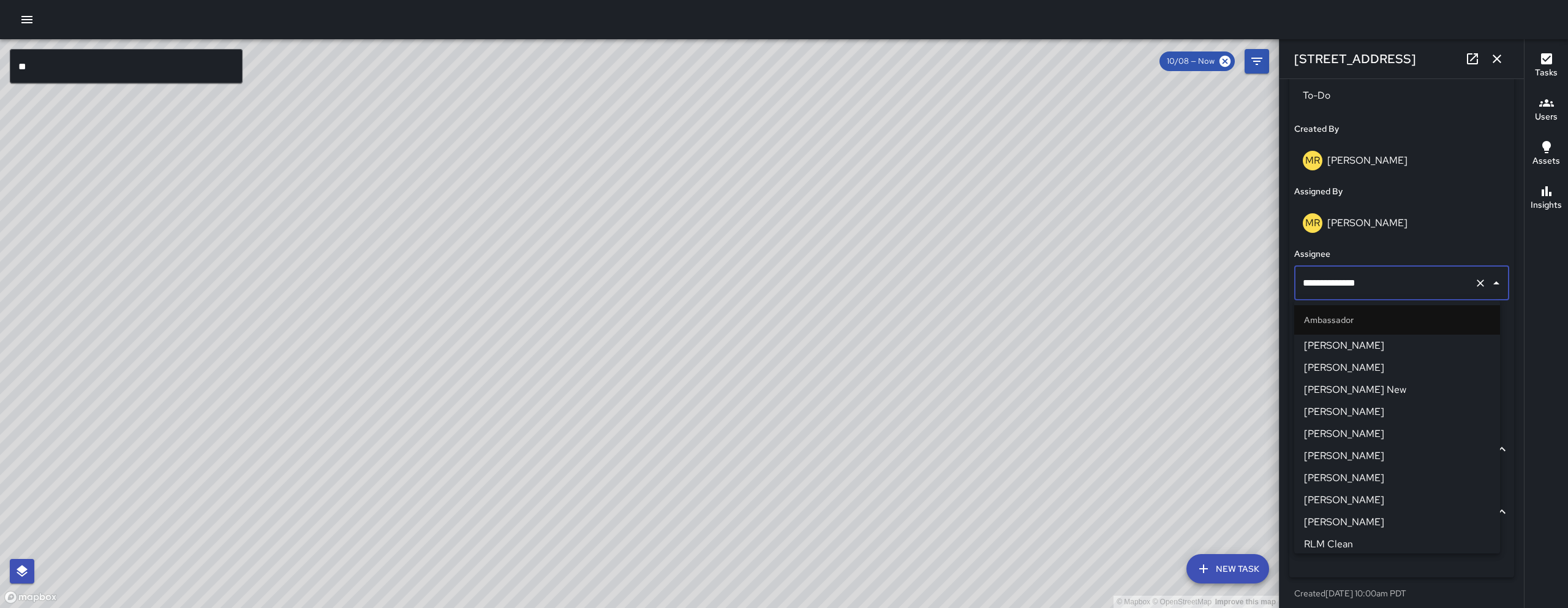
scroll to position [421, 0]
drag, startPoint x: 1400, startPoint y: 286, endPoint x: 1222, endPoint y: 260, distance: 179.9
click at [1222, 260] on div "© Mapbox © OpenStreetMap Improve this map ** ​ New Task 10/08 — Now Map Layers …" at bounding box center [784, 323] width 1568 height 569
type input "***"
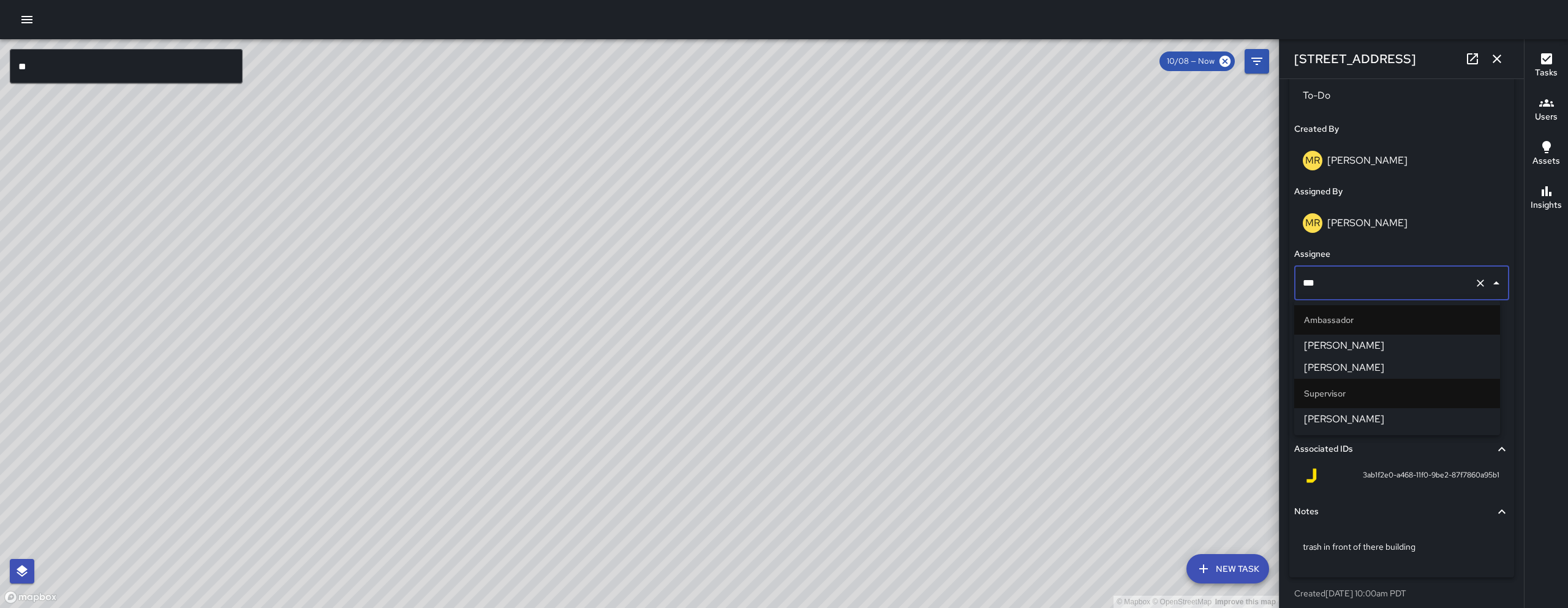
drag, startPoint x: 1341, startPoint y: 417, endPoint x: 683, endPoint y: 95, distance: 732.6
click at [1341, 417] on span "[PERSON_NAME]" at bounding box center [1397, 419] width 186 height 15
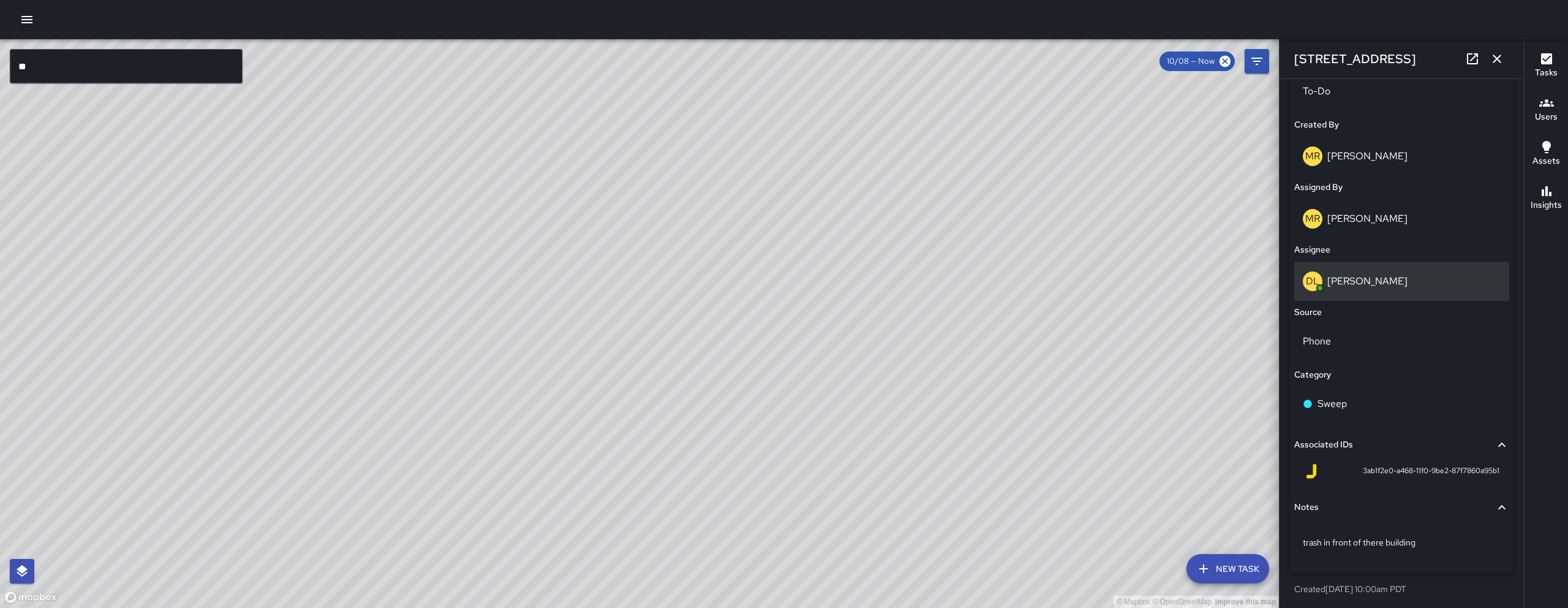
scroll to position [619, 0]
click at [1500, 59] on icon "button" at bounding box center [1497, 59] width 15 height 15
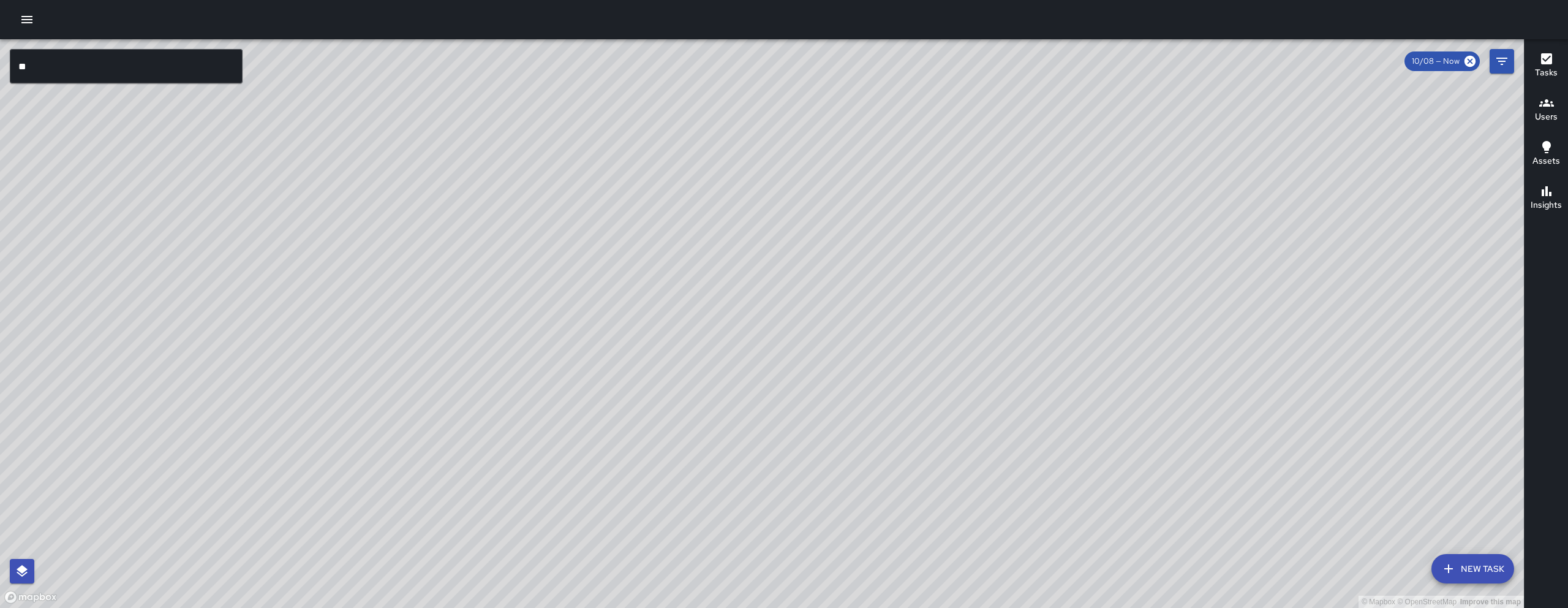
drag, startPoint x: 1117, startPoint y: 414, endPoint x: 691, endPoint y: 354, distance: 430.2
click at [586, 378] on div "© Mapbox © OpenStreetMap Improve this map" at bounding box center [762, 323] width 1524 height 569
click at [691, 354] on div "© Mapbox © OpenStreetMap Improve this map" at bounding box center [762, 323] width 1524 height 569
click at [1494, 561] on button "New Task" at bounding box center [1473, 568] width 83 height 29
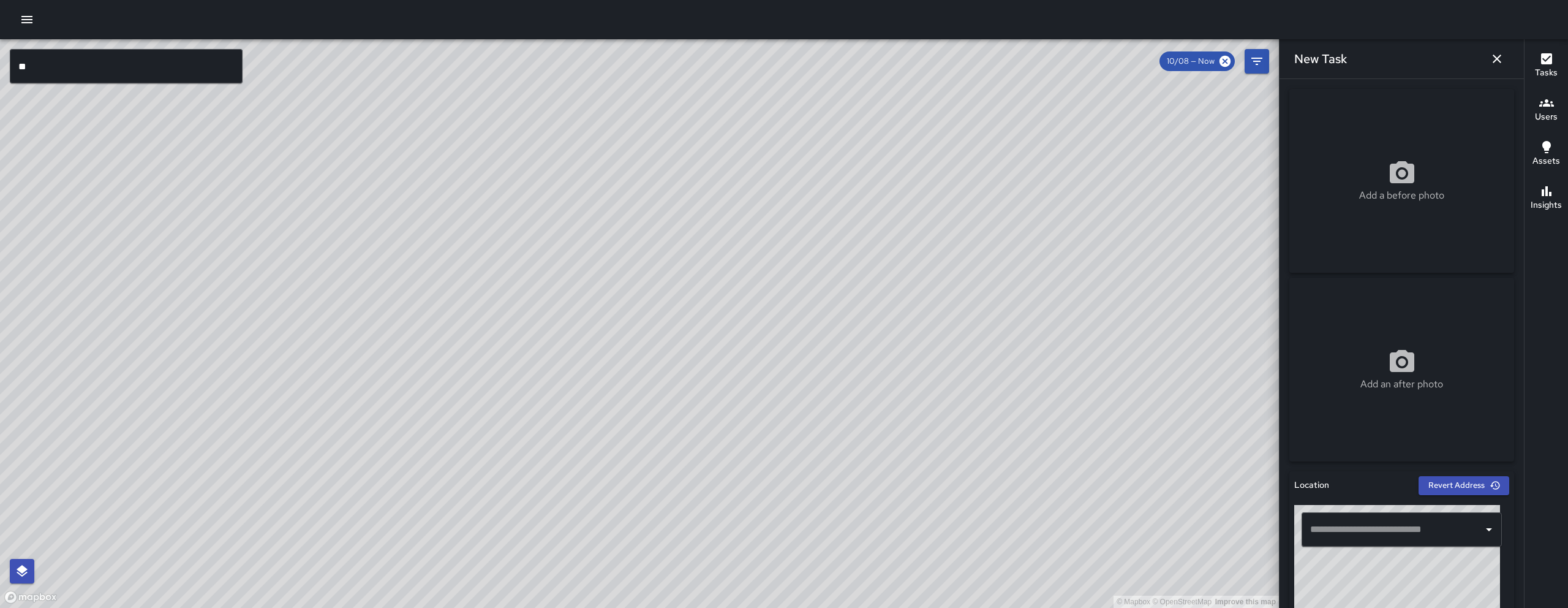
click at [1497, 60] on icon "button" at bounding box center [1497, 59] width 15 height 15
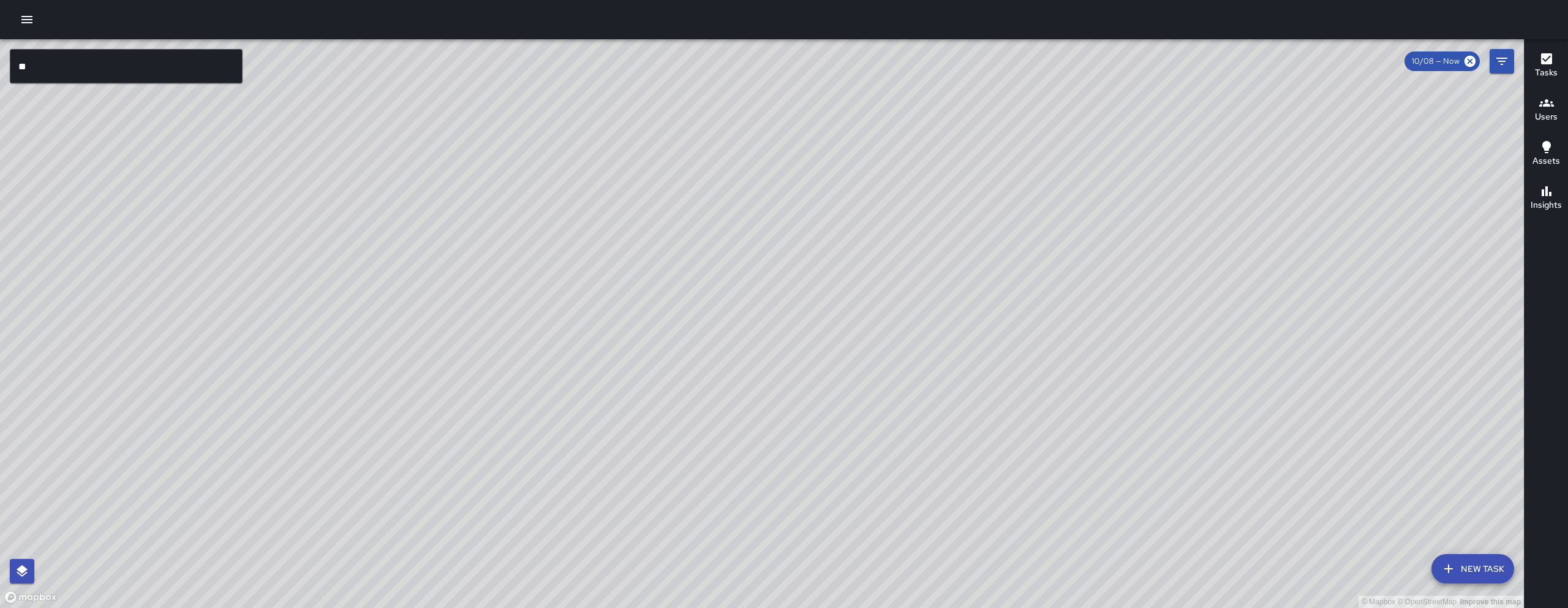
drag, startPoint x: 1150, startPoint y: 372, endPoint x: 902, endPoint y: 378, distance: 248.1
click at [902, 378] on div "© Mapbox © OpenStreetMap Improve this map" at bounding box center [762, 323] width 1524 height 569
drag, startPoint x: 1011, startPoint y: 481, endPoint x: 767, endPoint y: 449, distance: 246.1
click at [767, 449] on div "© Mapbox © OpenStreetMap Improve this map" at bounding box center [762, 323] width 1524 height 569
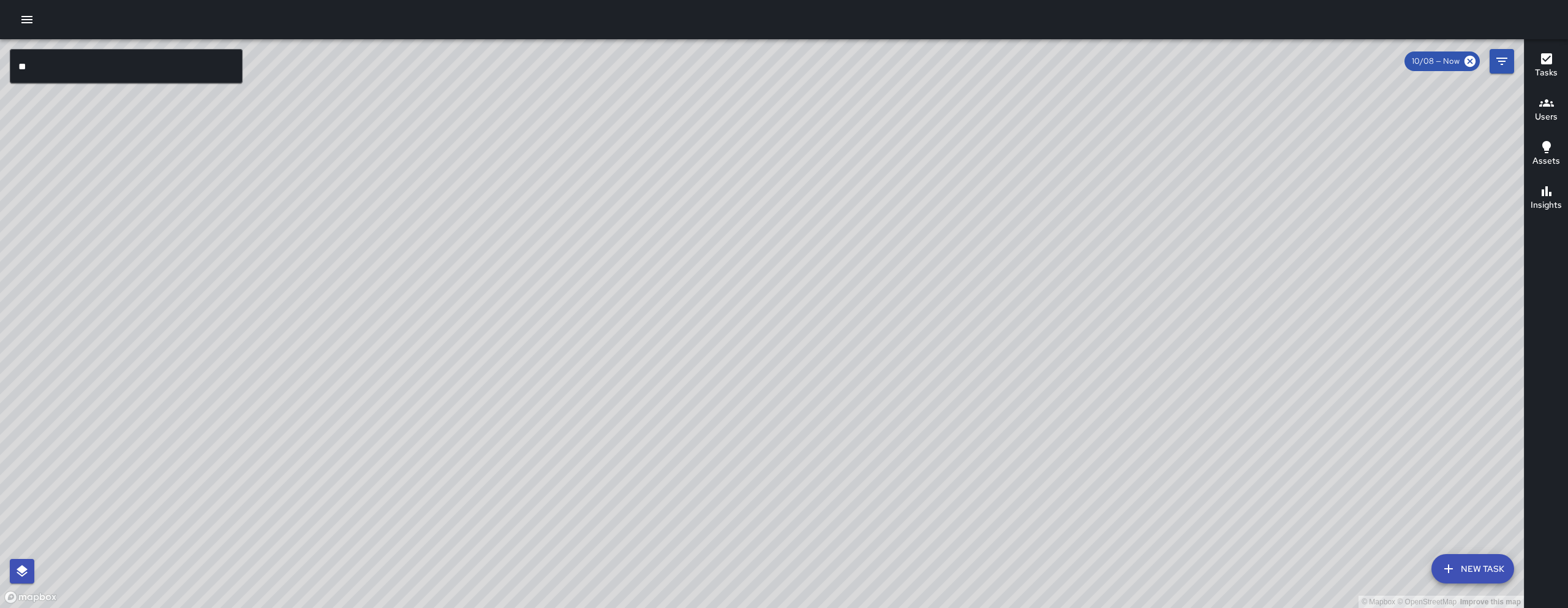
click at [767, 449] on div "© Mapbox © OpenStreetMap Improve this map" at bounding box center [762, 323] width 1524 height 569
drag, startPoint x: 890, startPoint y: 362, endPoint x: 735, endPoint y: 312, distance: 162.9
click at [735, 312] on div "© Mapbox © OpenStreetMap Improve this map" at bounding box center [762, 323] width 1524 height 569
drag, startPoint x: 734, startPoint y: 320, endPoint x: 768, endPoint y: 297, distance: 41.0
click at [768, 297] on div "© Mapbox © OpenStreetMap Improve this map" at bounding box center [762, 323] width 1524 height 569
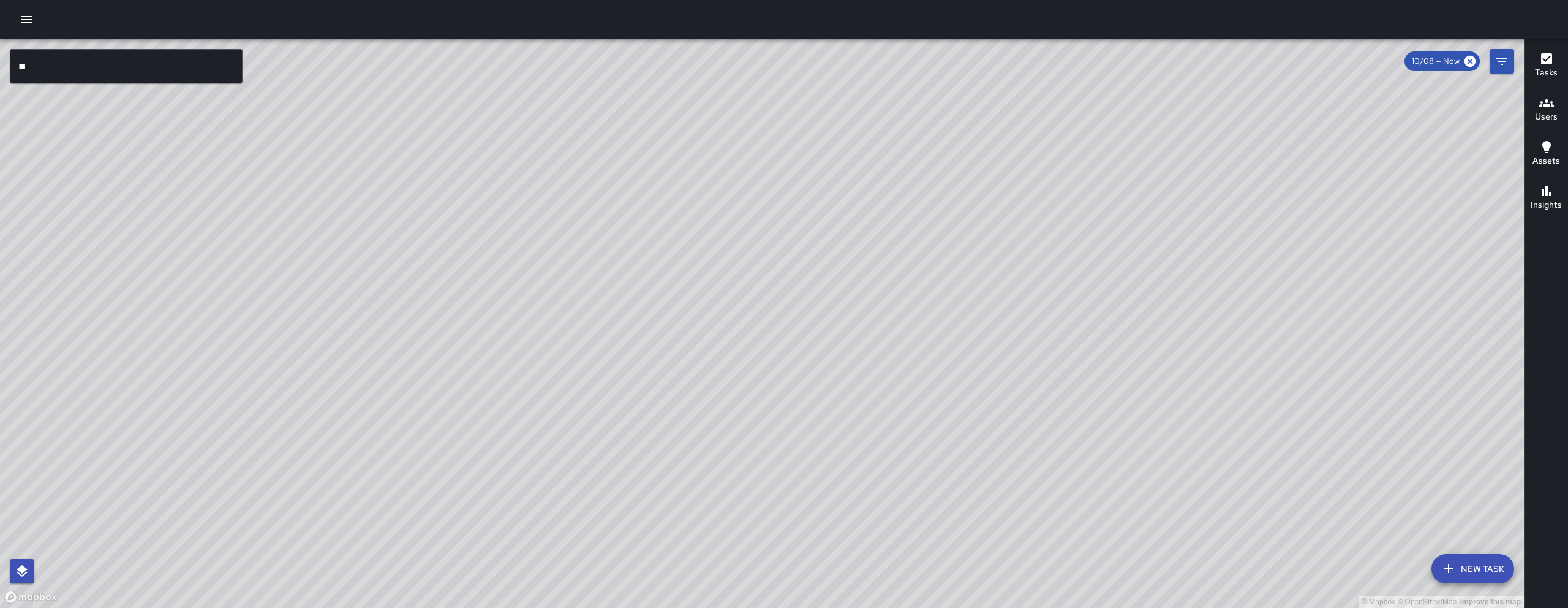
drag, startPoint x: 785, startPoint y: 304, endPoint x: 811, endPoint y: 280, distance: 35.4
click at [811, 280] on div "© Mapbox © OpenStreetMap Improve this map" at bounding box center [762, 323] width 1524 height 569
click at [758, 357] on div "© Mapbox © OpenStreetMap Improve this map" at bounding box center [762, 323] width 1524 height 569
drag, startPoint x: 1026, startPoint y: 335, endPoint x: 1063, endPoint y: 346, distance: 38.6
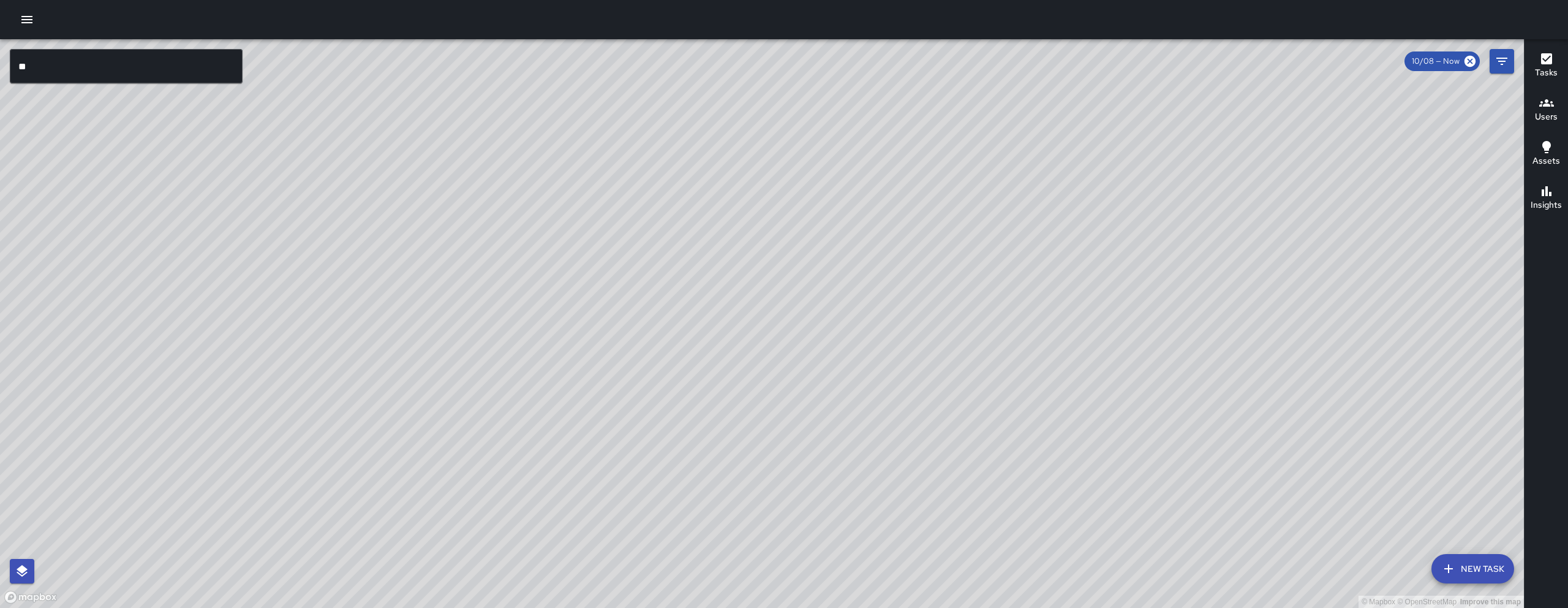
click at [1063, 346] on div "© Mapbox © OpenStreetMap Improve this map" at bounding box center [762, 323] width 1524 height 569
drag, startPoint x: 1063, startPoint y: 344, endPoint x: 1162, endPoint y: 320, distance: 101.9
click at [1162, 320] on div "© Mapbox © OpenStreetMap Improve this map" at bounding box center [762, 323] width 1524 height 569
drag, startPoint x: 1162, startPoint y: 320, endPoint x: 1177, endPoint y: 328, distance: 17.0
click at [1177, 328] on div "© Mapbox © OpenStreetMap Improve this map" at bounding box center [762, 323] width 1524 height 569
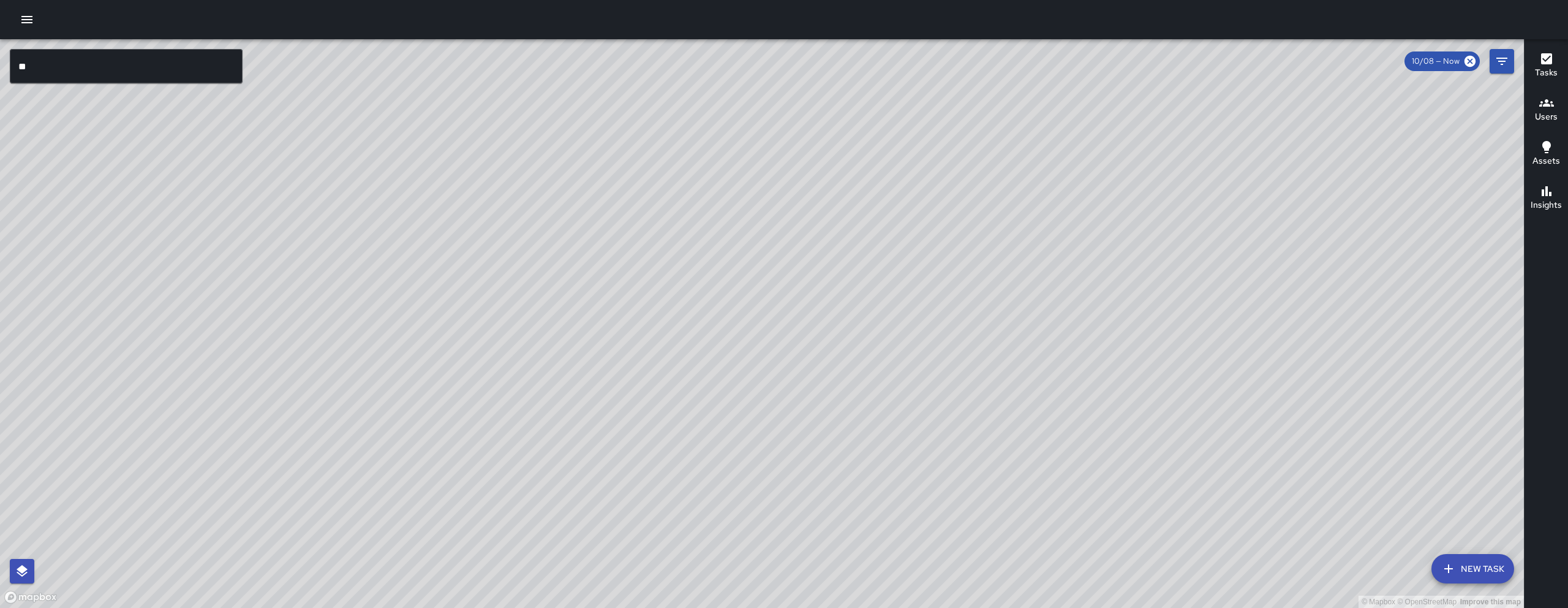
drag, startPoint x: 1209, startPoint y: 175, endPoint x: 1244, endPoint y: 159, distance: 38.5
click at [1244, 159] on div "© Mapbox © OpenStreetMap Improve this map" at bounding box center [762, 323] width 1524 height 569
drag, startPoint x: 938, startPoint y: 326, endPoint x: 863, endPoint y: 333, distance: 75.3
click at [865, 335] on div "© Mapbox © OpenStreetMap Improve this map" at bounding box center [762, 323] width 1524 height 569
drag, startPoint x: 726, startPoint y: 207, endPoint x: 736, endPoint y: 498, distance: 291.2
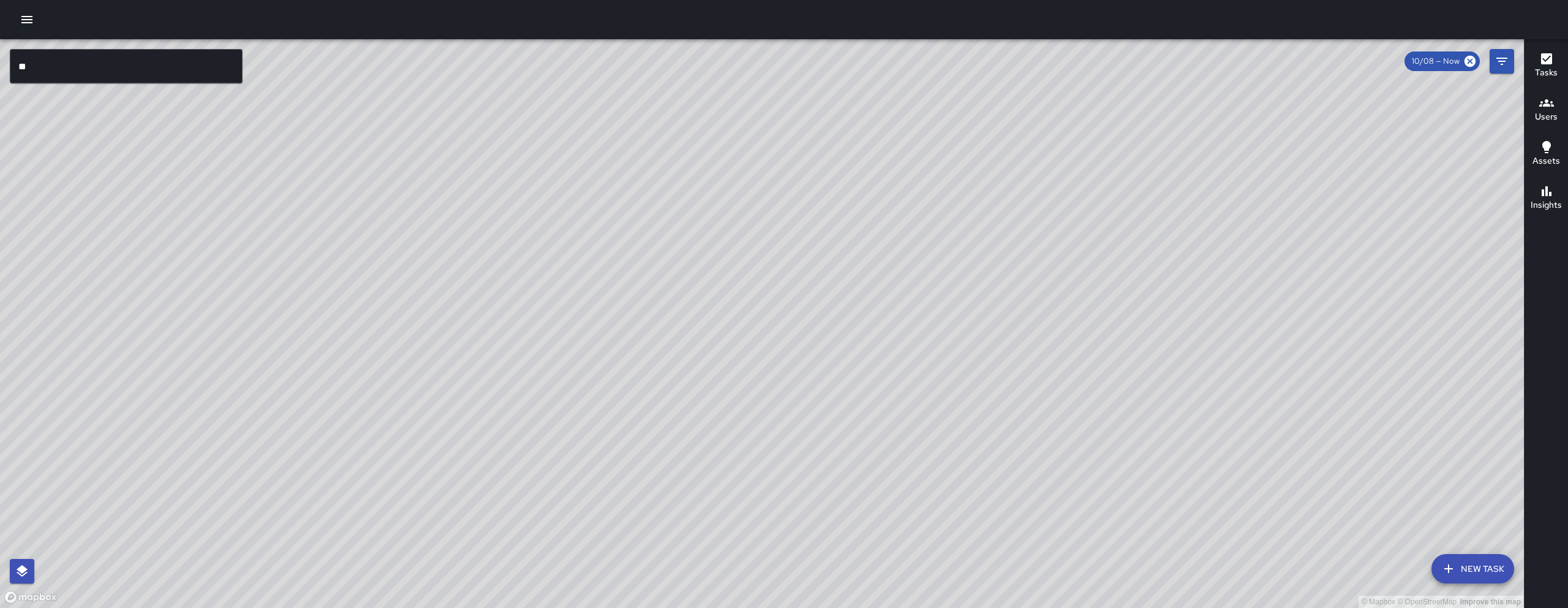
click at [736, 498] on div "© Mapbox © OpenStreetMap Improve this map" at bounding box center [762, 323] width 1524 height 569
drag, startPoint x: 771, startPoint y: 327, endPoint x: 787, endPoint y: 399, distance: 73.8
click at [787, 399] on div "© Mapbox © OpenStreetMap Improve this map" at bounding box center [762, 323] width 1524 height 569
drag, startPoint x: 820, startPoint y: 287, endPoint x: 853, endPoint y: 339, distance: 61.6
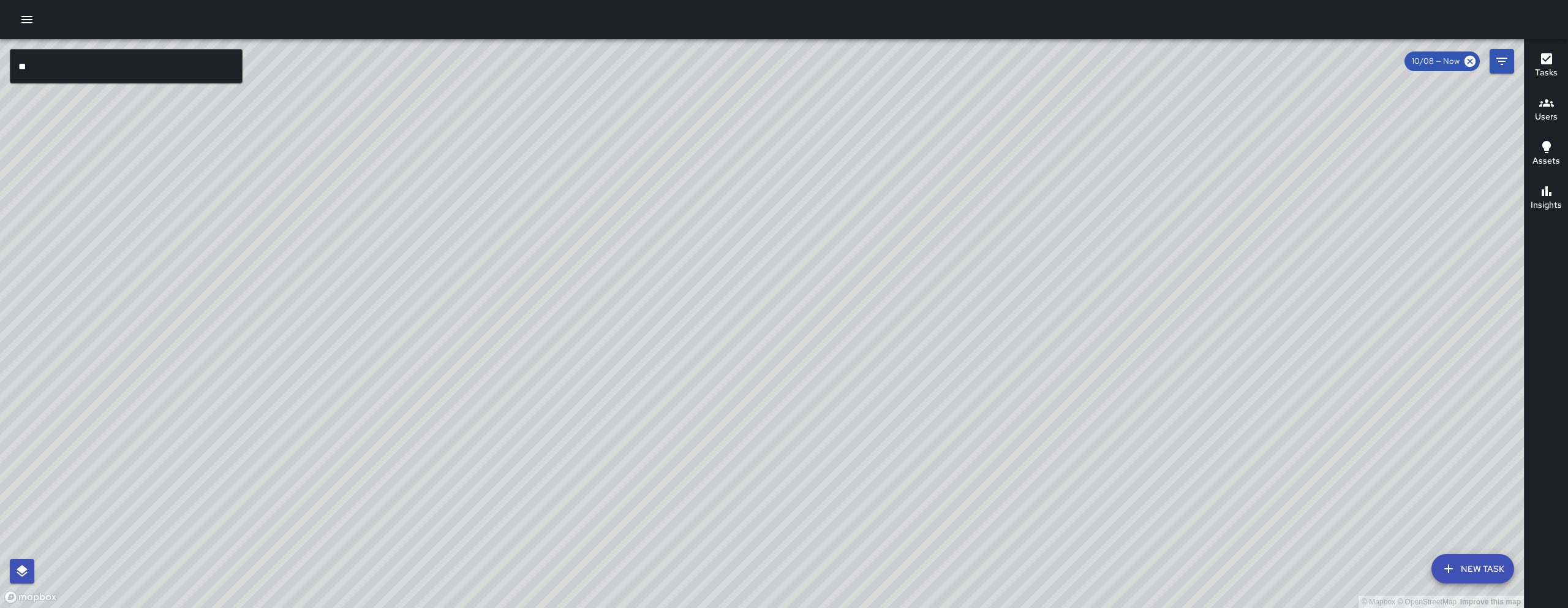
click at [856, 343] on div "© Mapbox © OpenStreetMap Improve this map" at bounding box center [762, 323] width 1524 height 569
click at [1498, 66] on icon "Filters" at bounding box center [1502, 61] width 15 height 15
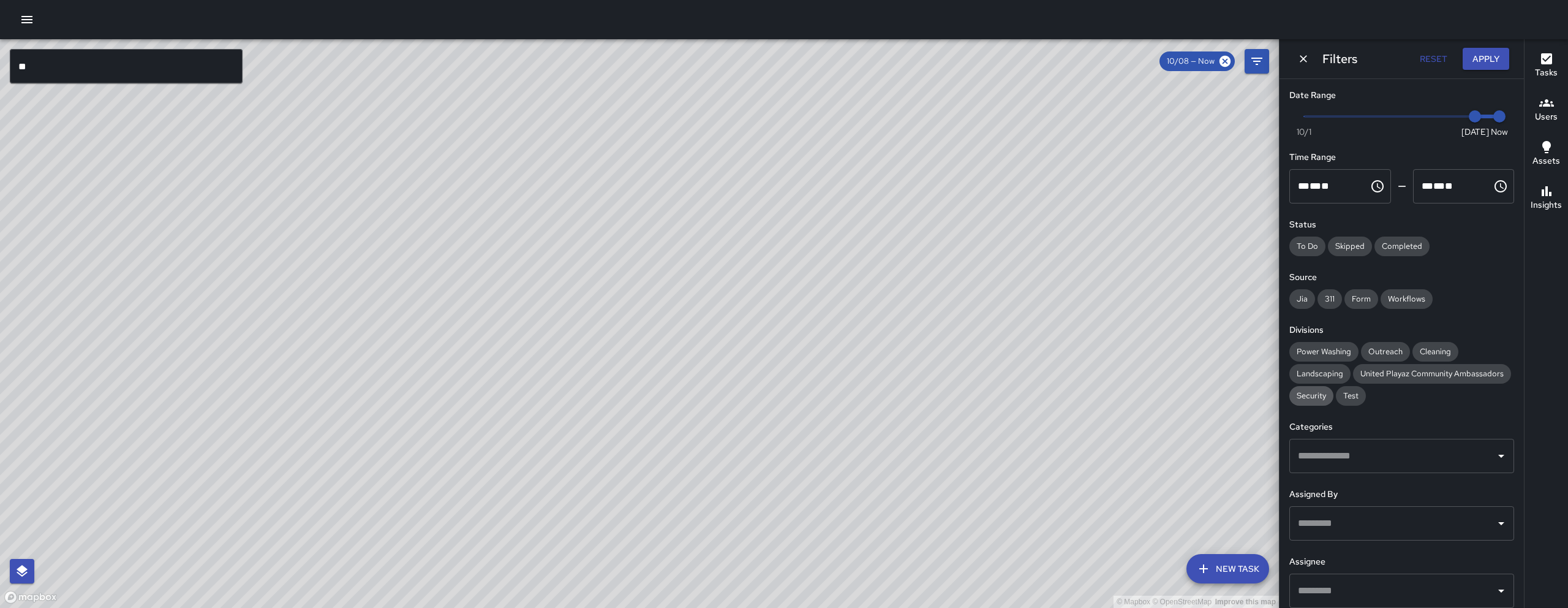
click at [1333, 394] on span "Security" at bounding box center [1312, 395] width 44 height 12
drag, startPoint x: 1462, startPoint y: 400, endPoint x: 1466, endPoint y: 28, distance: 372.0
click at [1333, 399] on span "Security" at bounding box center [1312, 395] width 44 height 12
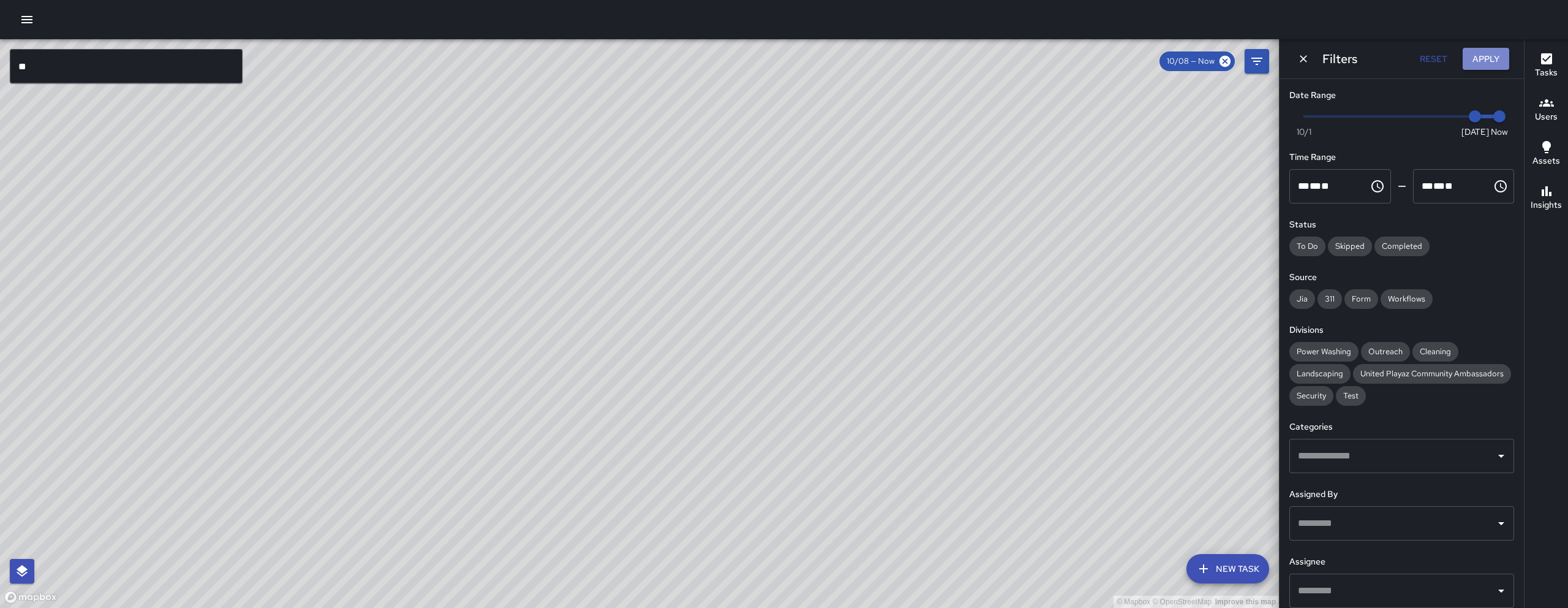
click at [1497, 65] on button "Apply" at bounding box center [1486, 59] width 46 height 23
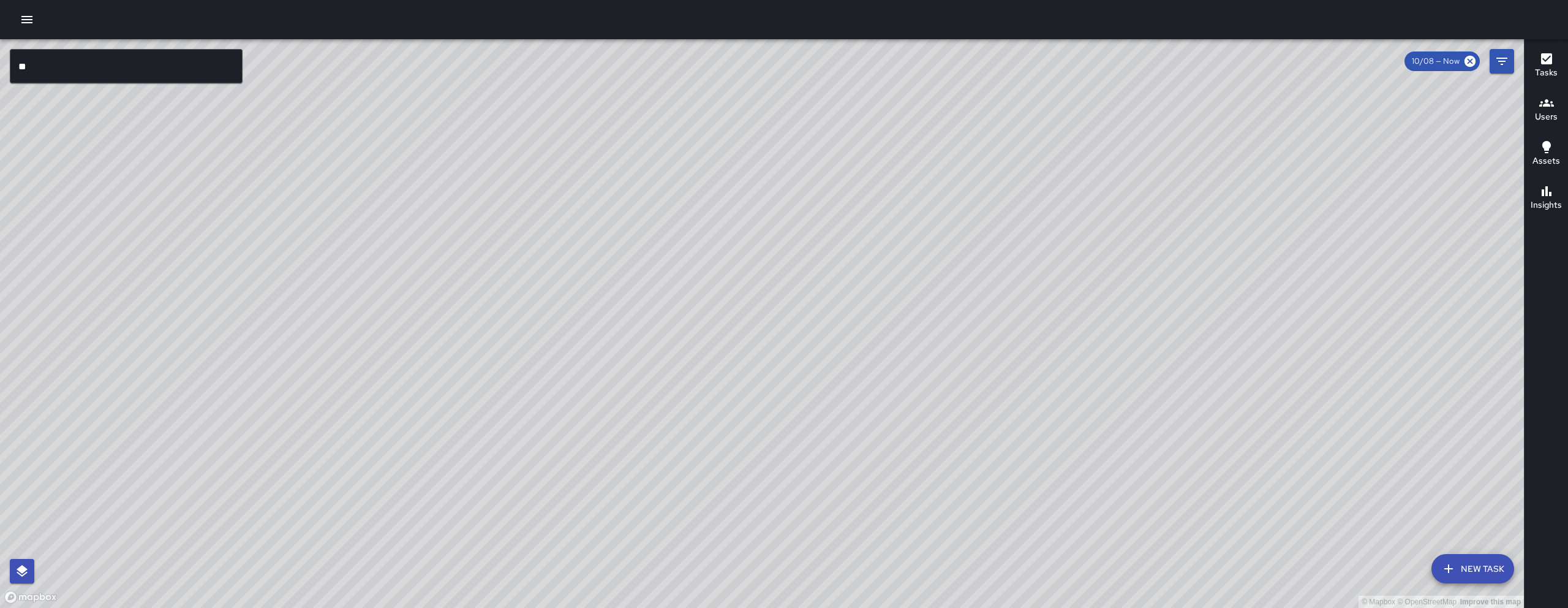
click at [85, 59] on input "**" at bounding box center [126, 65] width 233 height 34
click at [86, 60] on input "**" at bounding box center [126, 65] width 233 height 34
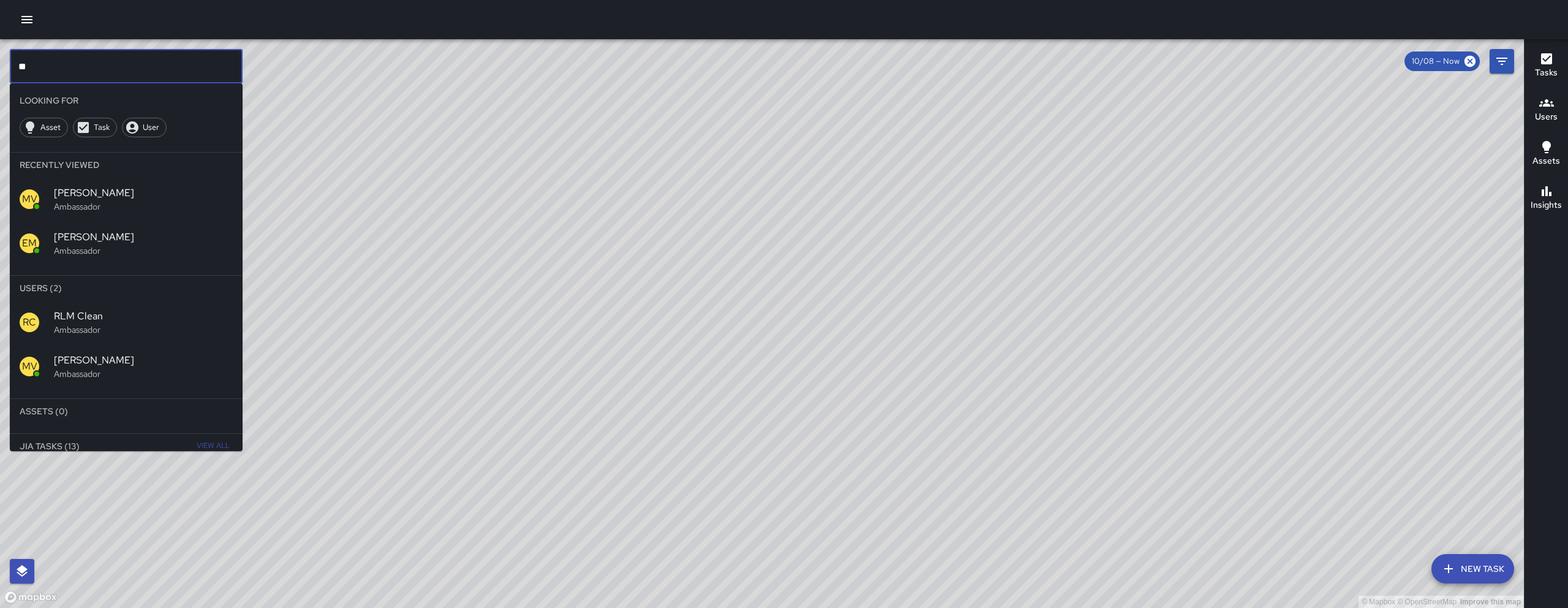
click at [86, 60] on input "**" at bounding box center [126, 65] width 233 height 34
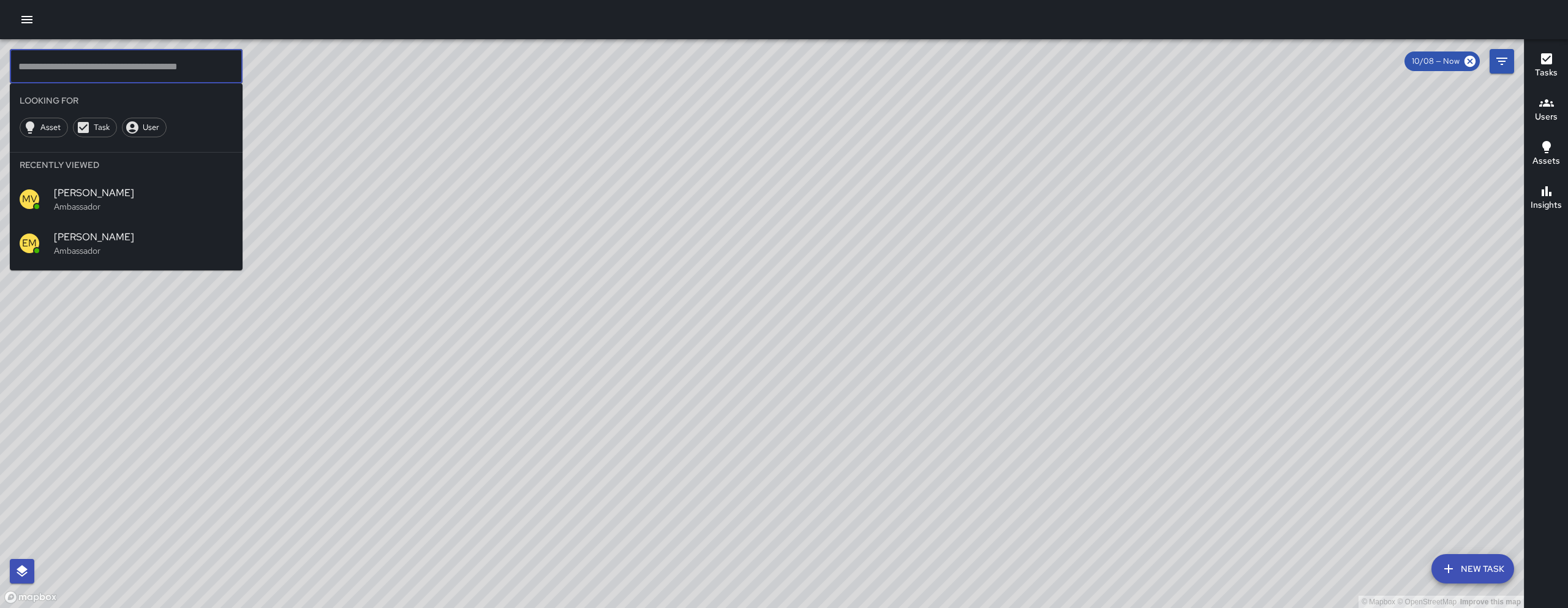
click at [1055, 211] on div "© Mapbox © OpenStreetMap Improve this map" at bounding box center [762, 323] width 1524 height 569
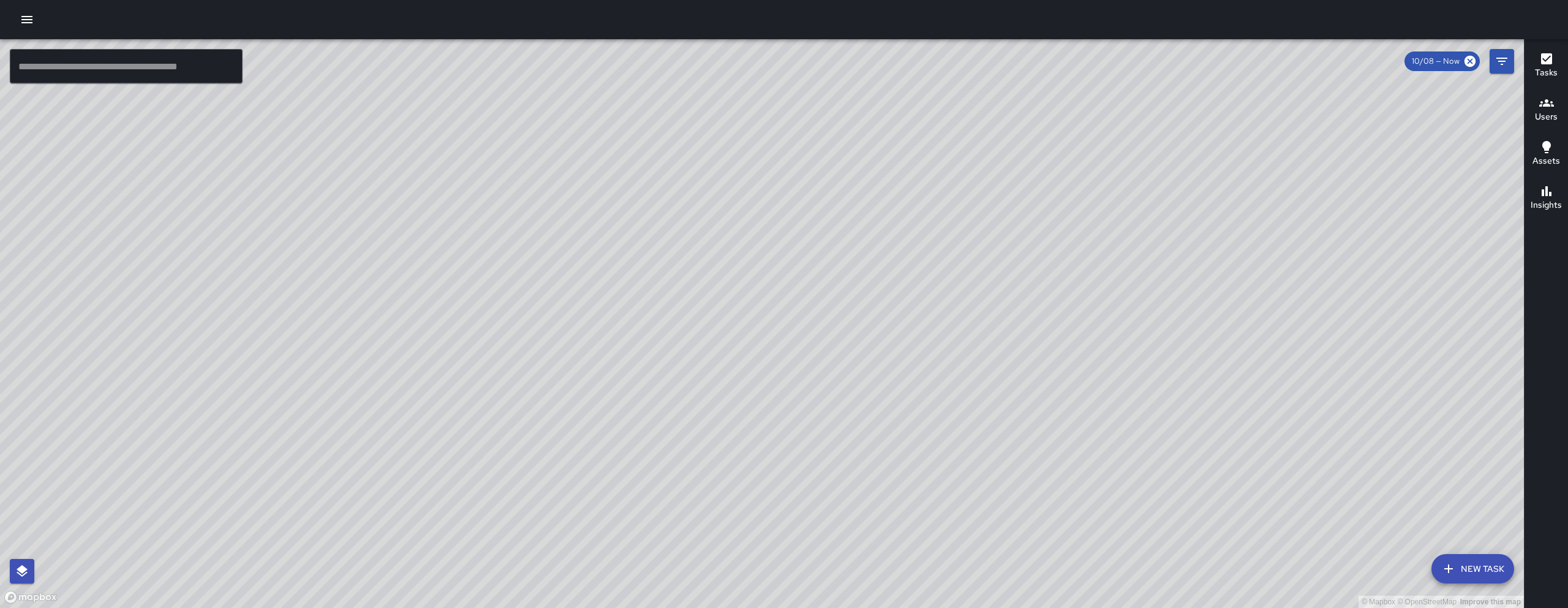
drag, startPoint x: 938, startPoint y: 312, endPoint x: 994, endPoint y: 343, distance: 64.0
click at [994, 343] on div "© Mapbox © OpenStreetMap Improve this map" at bounding box center [762, 323] width 1524 height 569
click at [890, 471] on div "© Mapbox © OpenStreetMap Improve this map" at bounding box center [762, 323] width 1524 height 569
drag, startPoint x: 870, startPoint y: 458, endPoint x: 804, endPoint y: 443, distance: 67.7
click at [815, 445] on div "© Mapbox © OpenStreetMap Improve this map" at bounding box center [762, 323] width 1524 height 569
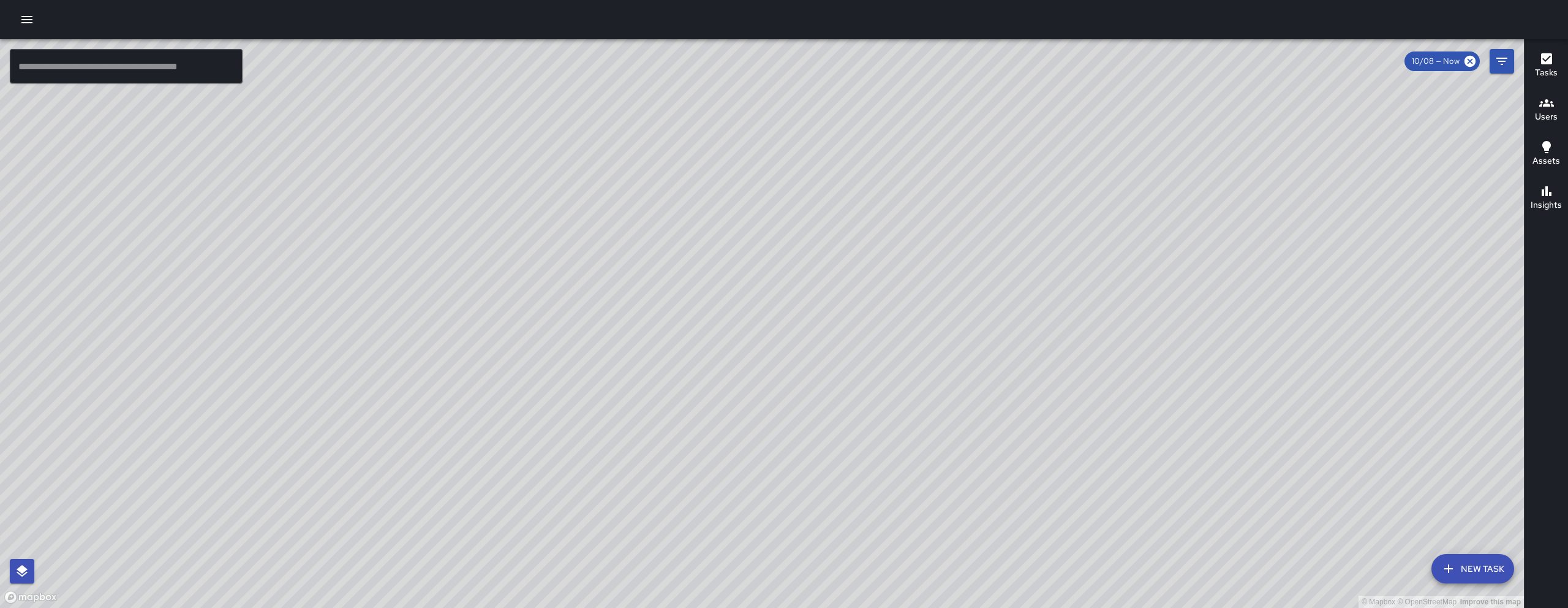
drag, startPoint x: 763, startPoint y: 454, endPoint x: 614, endPoint y: 362, distance: 175.1
click at [630, 373] on div "© Mapbox © OpenStreetMap Improve this map" at bounding box center [762, 323] width 1524 height 569
drag, startPoint x: 461, startPoint y: 246, endPoint x: 475, endPoint y: 267, distance: 25.2
click at [475, 267] on div "© Mapbox © OpenStreetMap Improve this map" at bounding box center [762, 323] width 1524 height 569
drag, startPoint x: 543, startPoint y: 460, endPoint x: 686, endPoint y: 390, distance: 159.2
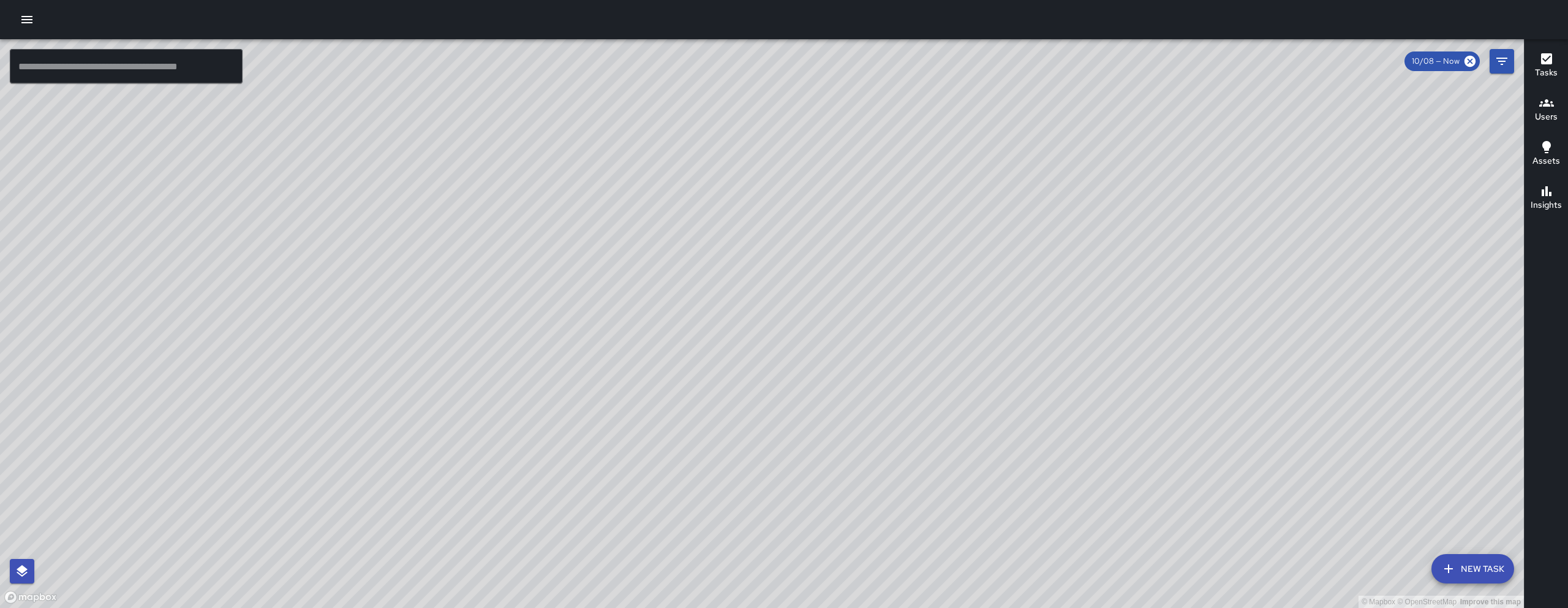
click at [688, 391] on div "© Mapbox © OpenStreetMap Improve this map" at bounding box center [762, 323] width 1524 height 569
drag, startPoint x: 482, startPoint y: 594, endPoint x: 503, endPoint y: 563, distance: 37.4
click at [503, 567] on div "© Mapbox © OpenStreetMap Improve this map" at bounding box center [762, 323] width 1524 height 569
drag, startPoint x: 502, startPoint y: 551, endPoint x: 506, endPoint y: 538, distance: 13.6
click at [502, 549] on div "© Mapbox © OpenStreetMap Improve this map" at bounding box center [762, 323] width 1524 height 569
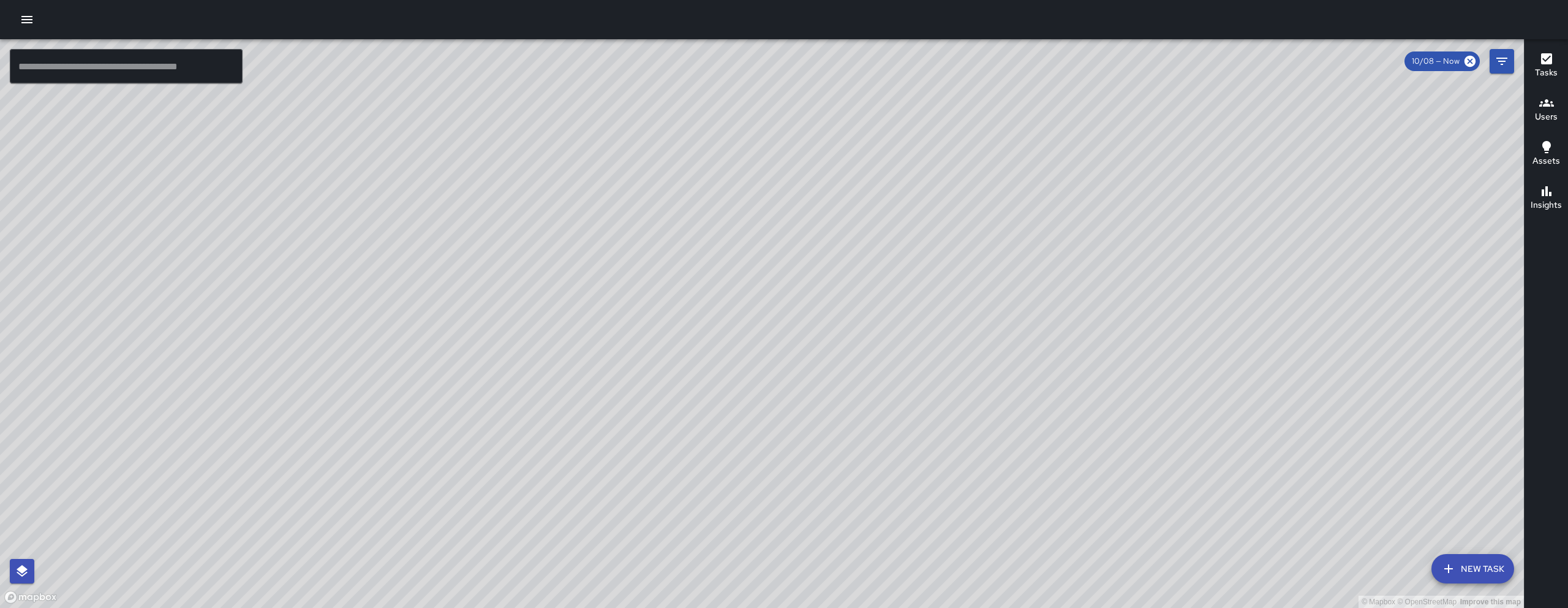
drag, startPoint x: 779, startPoint y: 484, endPoint x: 688, endPoint y: 380, distance: 138.2
click at [693, 388] on div "© Mapbox © OpenStreetMap Improve this map" at bounding box center [762, 323] width 1524 height 569
click at [683, 370] on div "© Mapbox © OpenStreetMap Improve this map" at bounding box center [762, 323] width 1524 height 569
drag, startPoint x: 736, startPoint y: 349, endPoint x: 781, endPoint y: 389, distance: 60.2
click at [781, 389] on div "© Mapbox © OpenStreetMap Improve this map" at bounding box center [762, 323] width 1524 height 569
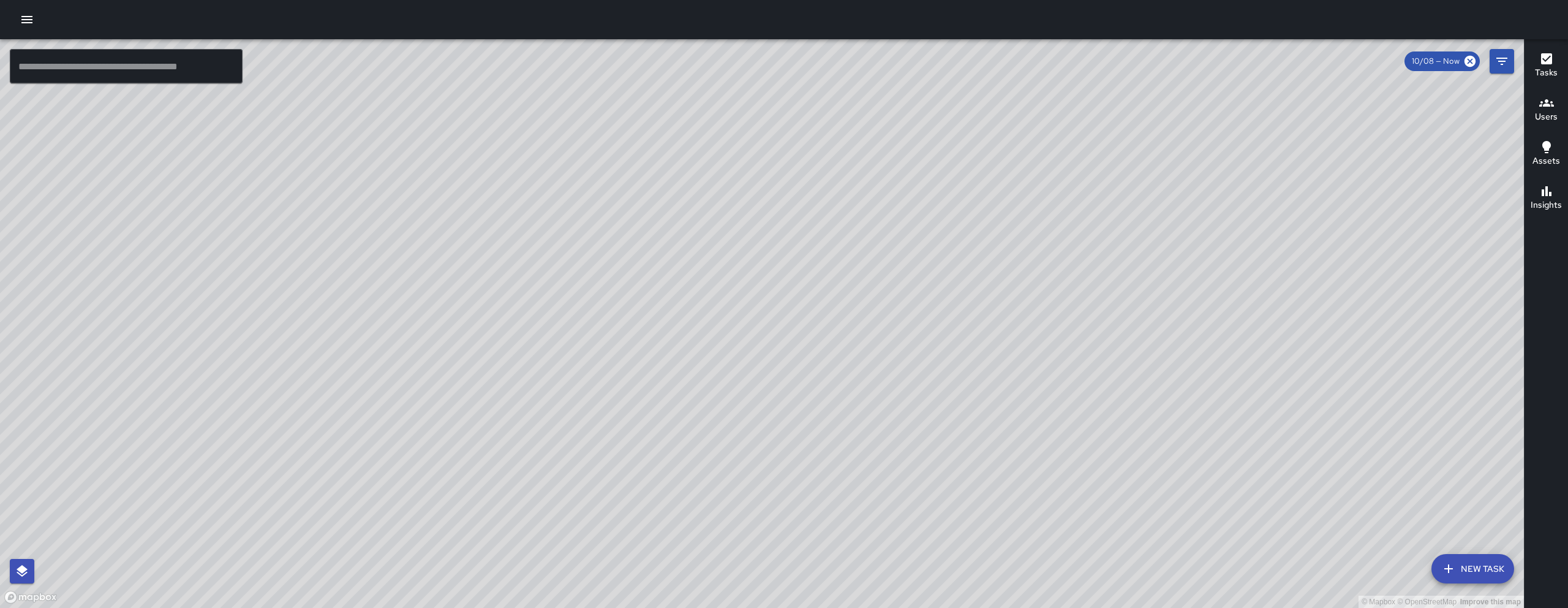
drag, startPoint x: 766, startPoint y: 373, endPoint x: 742, endPoint y: 351, distance: 32.6
click at [742, 351] on div "© Mapbox © OpenStreetMap Improve this map" at bounding box center [762, 323] width 1524 height 569
click at [749, 371] on div "© Mapbox © OpenStreetMap Improve this map" at bounding box center [762, 323] width 1524 height 569
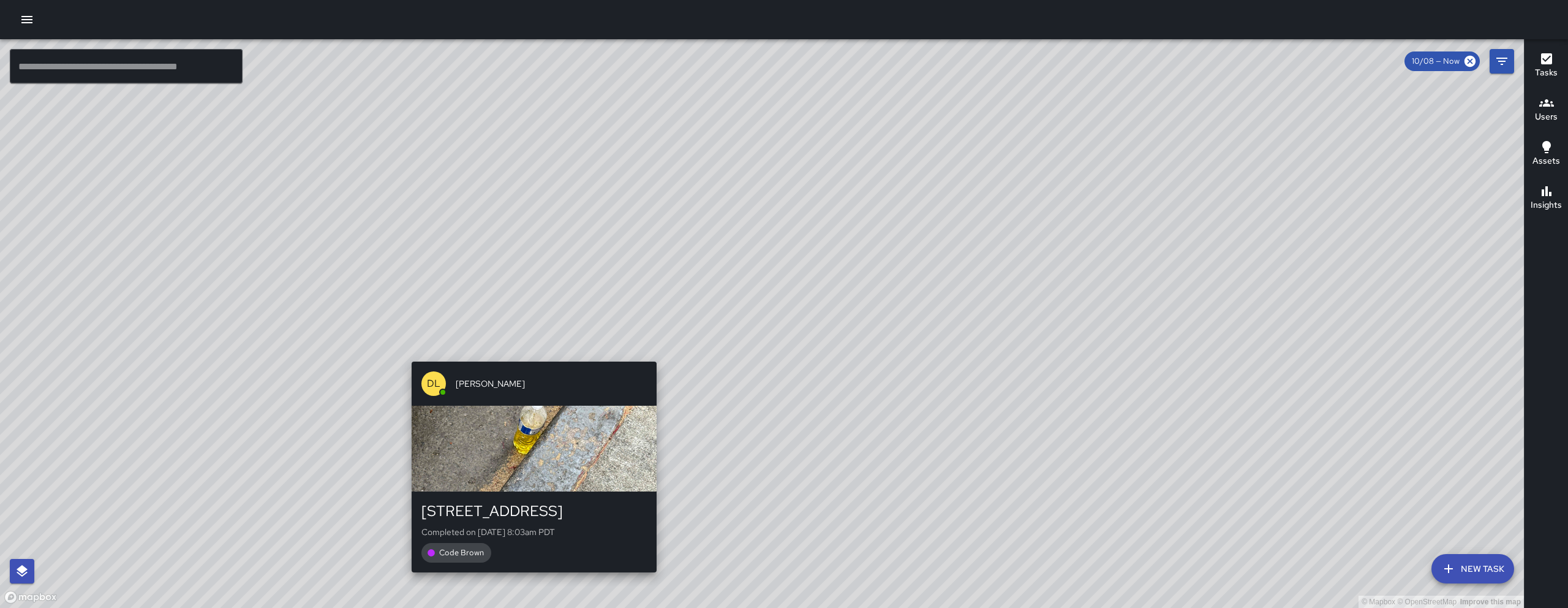
click at [532, 353] on div "© Mapbox © OpenStreetMap Improve this map DL [PERSON_NAME] [STREET_ADDRESS] Com…" at bounding box center [762, 323] width 1524 height 569
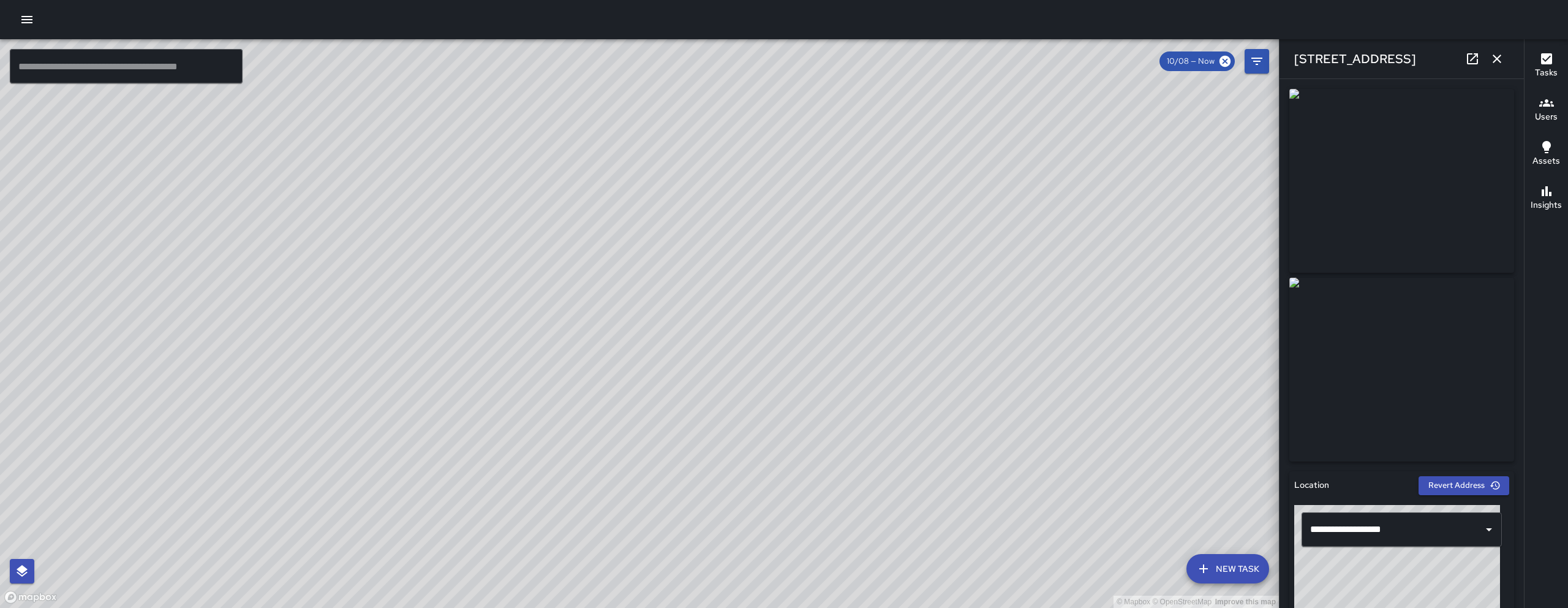
click at [1493, 60] on icon "button" at bounding box center [1497, 59] width 15 height 15
click at [1270, 60] on button "Filters" at bounding box center [1257, 61] width 25 height 25
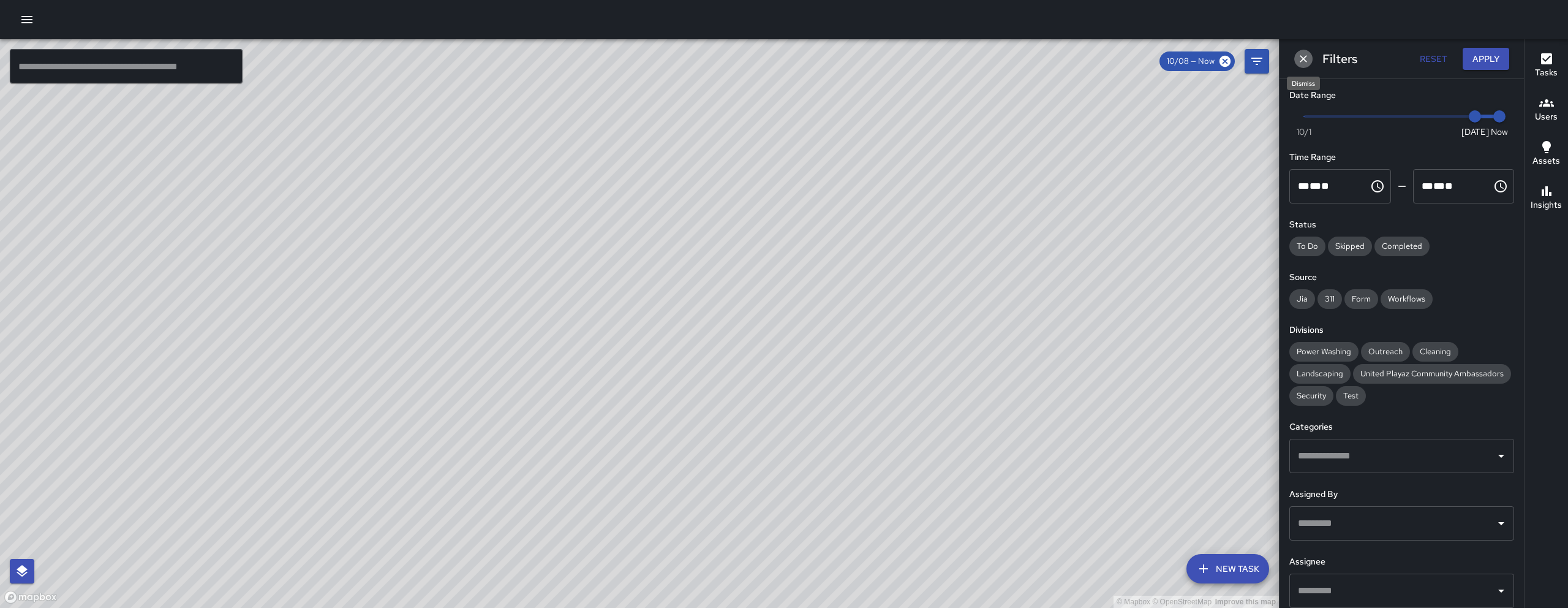
click at [1309, 62] on icon "Dismiss" at bounding box center [1303, 59] width 12 height 12
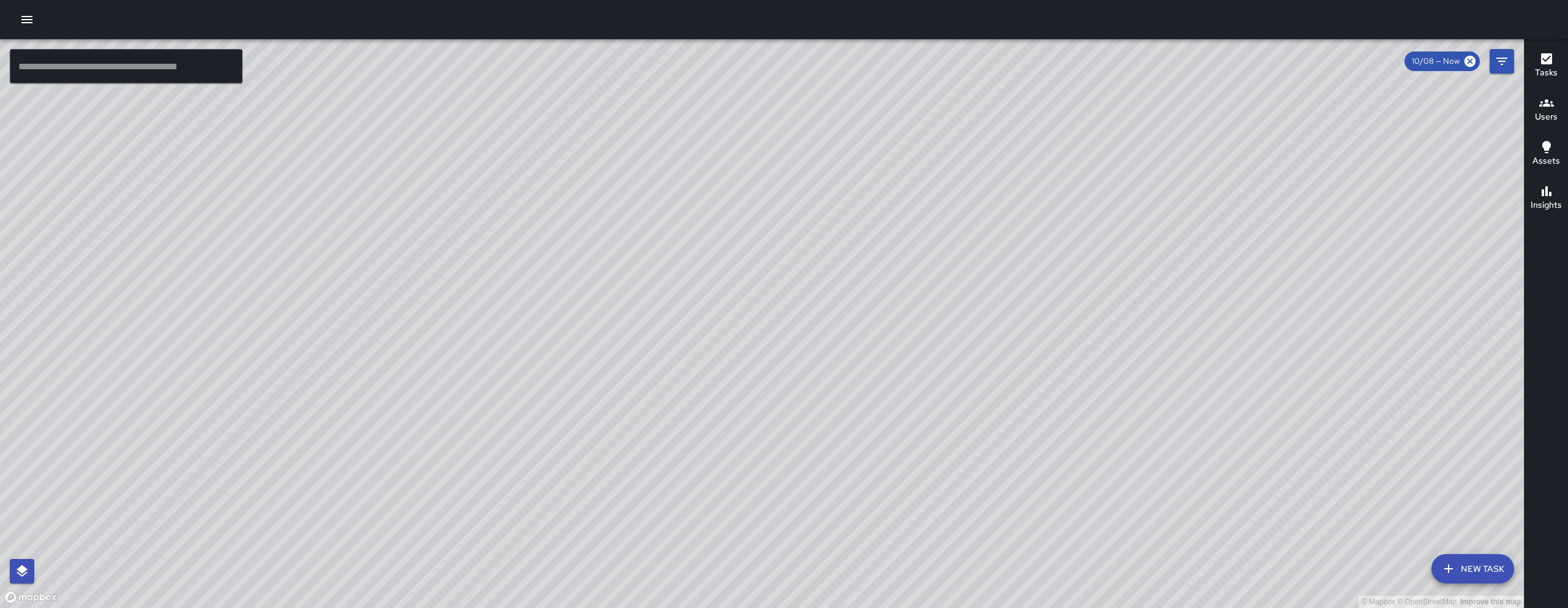
drag, startPoint x: 1321, startPoint y: 340, endPoint x: 667, endPoint y: 279, distance: 656.8
click at [667, 279] on div "© Mapbox © OpenStreetMap Improve this map" at bounding box center [762, 323] width 1524 height 569
drag, startPoint x: 1015, startPoint y: 364, endPoint x: 1046, endPoint y: 311, distance: 61.4
click at [1043, 315] on div "© Mapbox © OpenStreetMap Improve this map" at bounding box center [762, 323] width 1524 height 569
click at [1047, 309] on div "© Mapbox © OpenStreetMap Improve this map" at bounding box center [762, 323] width 1524 height 569
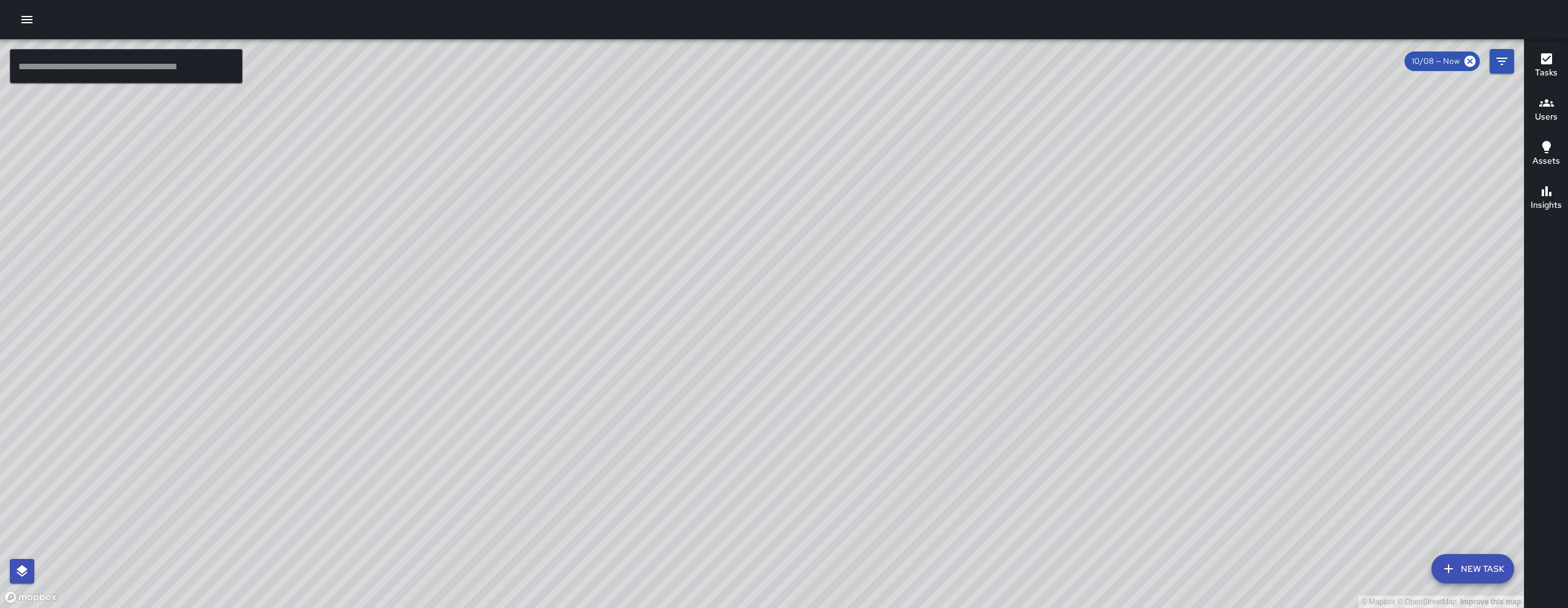
drag, startPoint x: 997, startPoint y: 309, endPoint x: 994, endPoint y: 302, distance: 7.6
click at [994, 302] on div "© Mapbox © OpenStreetMap Improve this map" at bounding box center [762, 323] width 1524 height 569
drag, startPoint x: 996, startPoint y: 308, endPoint x: 991, endPoint y: 296, distance: 13.0
click at [991, 297] on div "© Mapbox © OpenStreetMap Improve this map" at bounding box center [762, 323] width 1524 height 569
click at [991, 296] on div "© Mapbox © OpenStreetMap Improve this map" at bounding box center [762, 323] width 1524 height 569
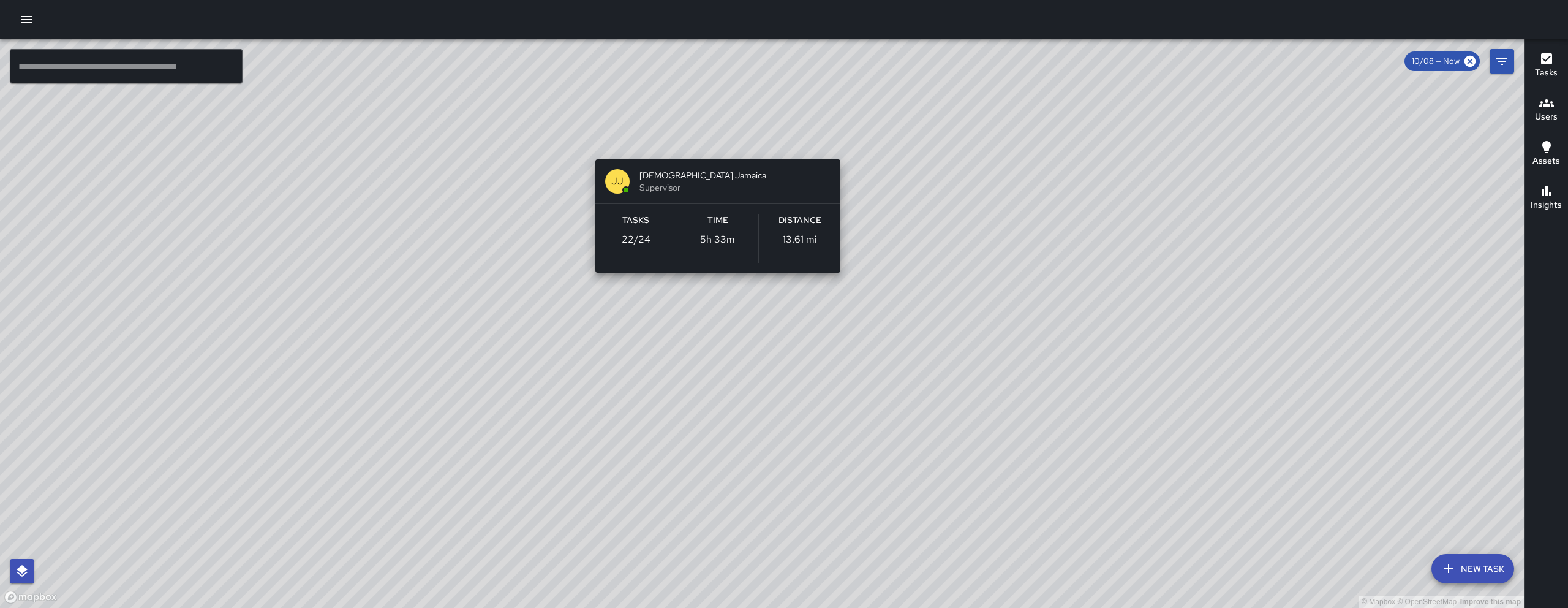
click at [714, 135] on div "© Mapbox © OpenStreetMap Improve this map [PERSON_NAME] [PERSON_NAME] Jamaica S…" at bounding box center [762, 323] width 1524 height 569
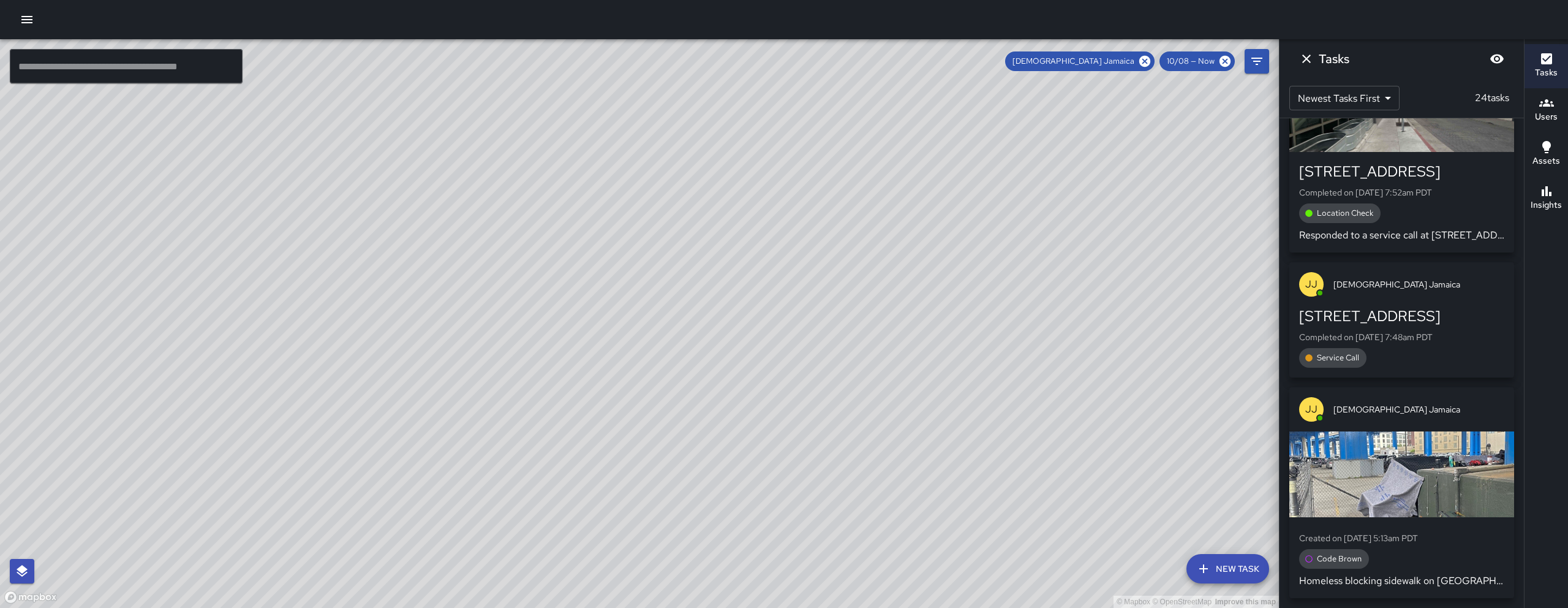
scroll to position [4996, 0]
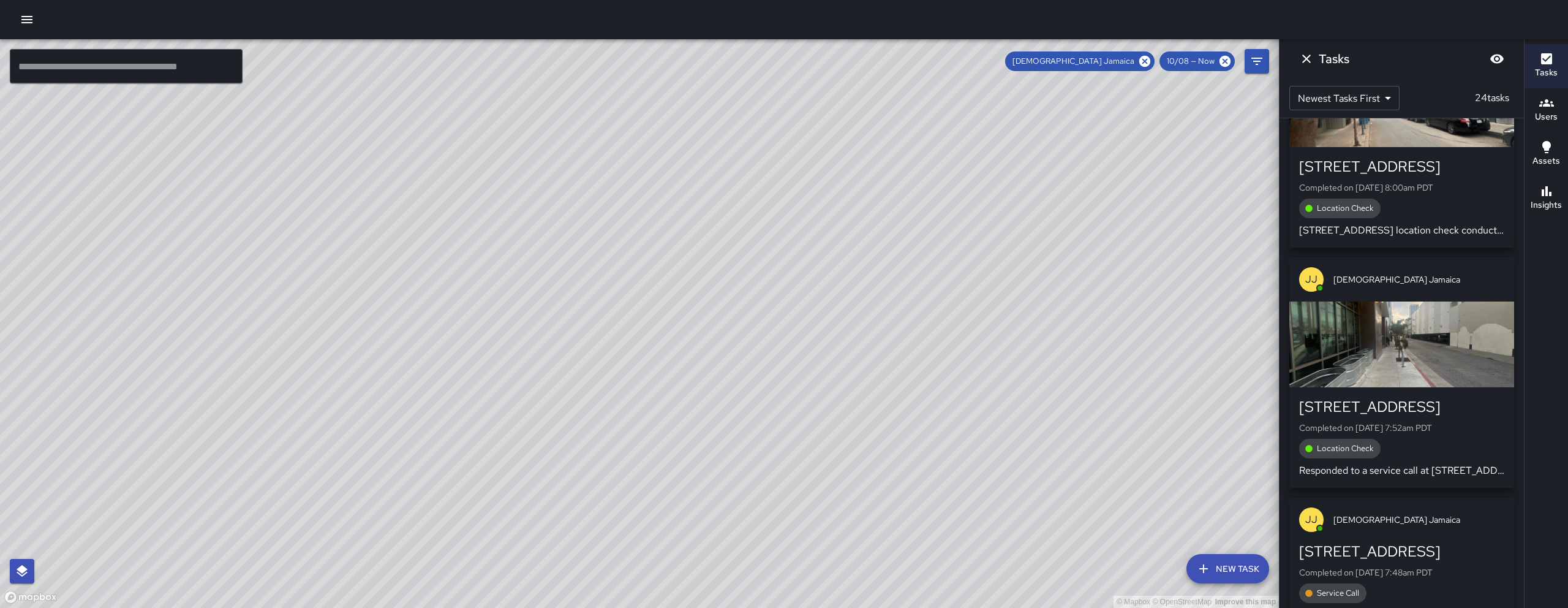
drag, startPoint x: 1035, startPoint y: 345, endPoint x: 1038, endPoint y: 229, distance: 116.0
click at [880, 311] on div "© Mapbox © OpenStreetMap Improve this map" at bounding box center [639, 323] width 1279 height 569
click at [1309, 57] on icon "Dismiss" at bounding box center [1307, 59] width 15 height 15
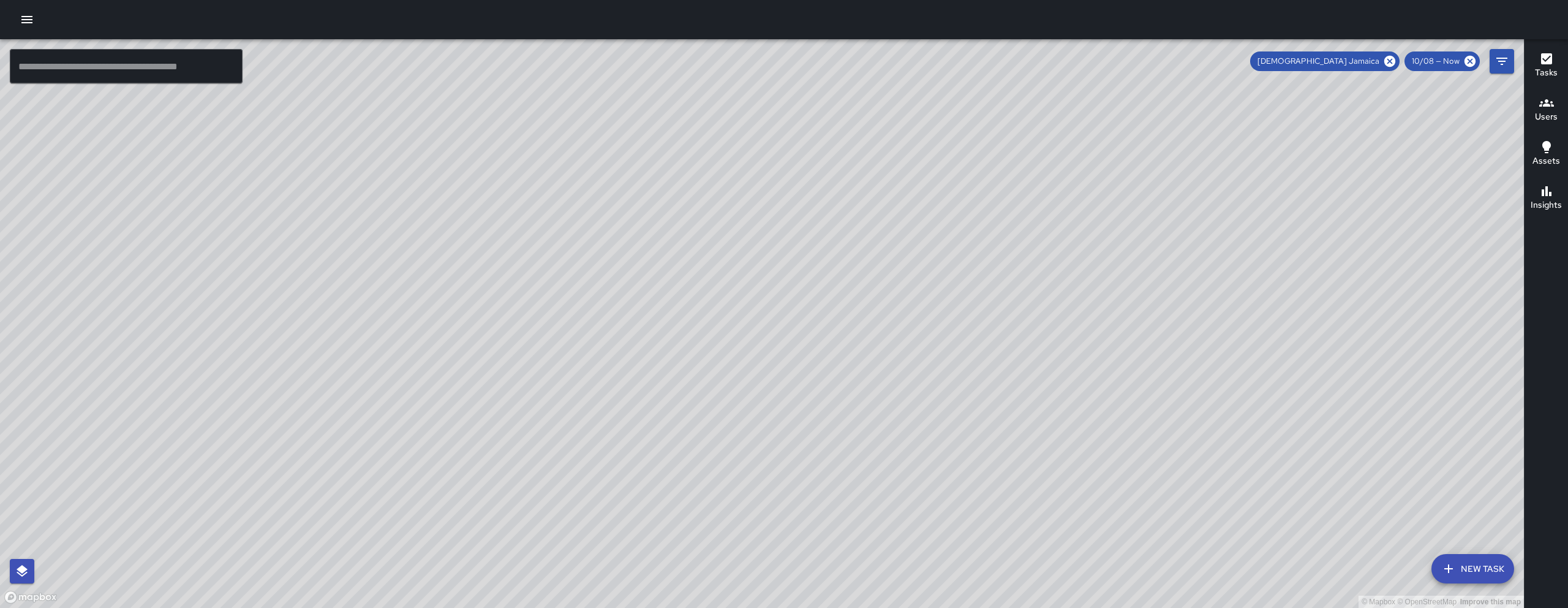
click at [1389, 65] on icon at bounding box center [1389, 61] width 11 height 11
drag, startPoint x: 1190, startPoint y: 253, endPoint x: 1195, endPoint y: 250, distance: 5.8
click at [1195, 250] on div "© Mapbox © OpenStreetMap Improve this map" at bounding box center [762, 323] width 1524 height 569
drag, startPoint x: 245, startPoint y: 358, endPoint x: 260, endPoint y: 260, distance: 99.1
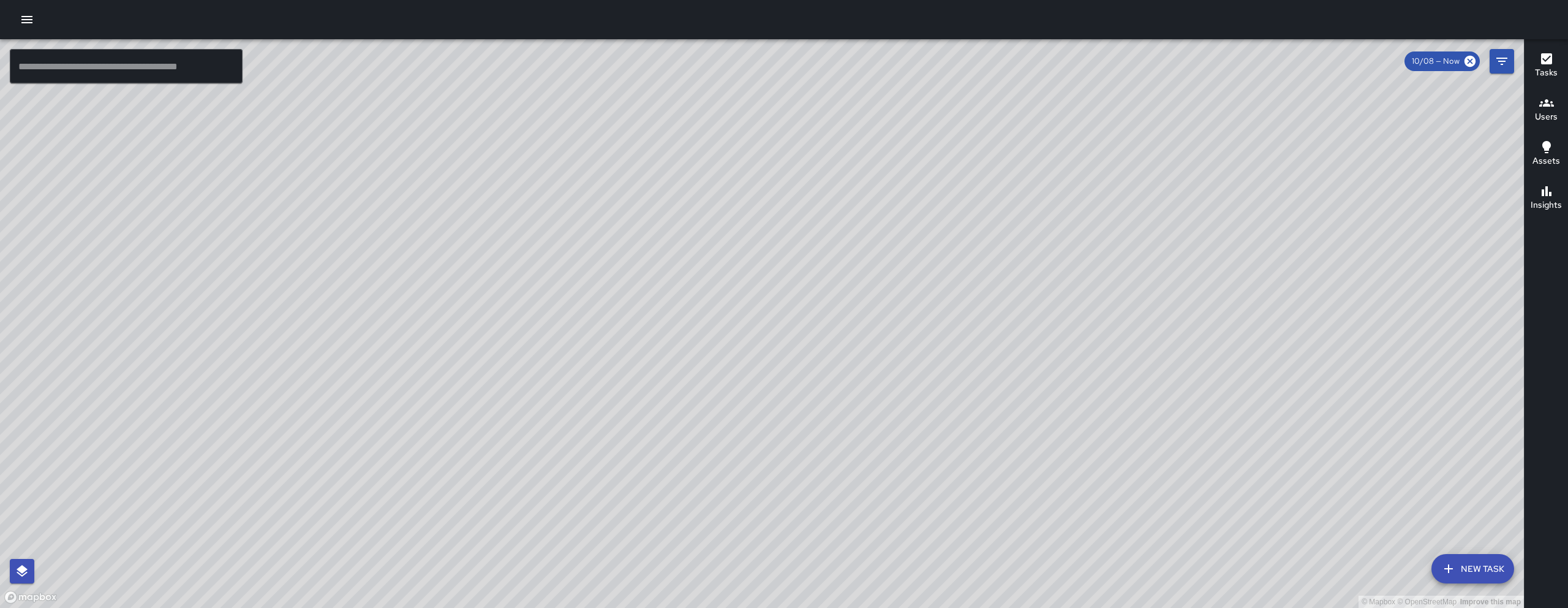
click at [258, 263] on div "© Mapbox © OpenStreetMap Improve this map" at bounding box center [762, 323] width 1524 height 569
drag, startPoint x: 603, startPoint y: 243, endPoint x: 611, endPoint y: 291, distance: 48.7
click at [611, 290] on div "© Mapbox © OpenStreetMap Improve this map" at bounding box center [762, 323] width 1524 height 569
click at [611, 291] on div "© Mapbox © OpenStreetMap Improve this map" at bounding box center [762, 323] width 1524 height 569
drag, startPoint x: 621, startPoint y: 283, endPoint x: 667, endPoint y: 333, distance: 67.9
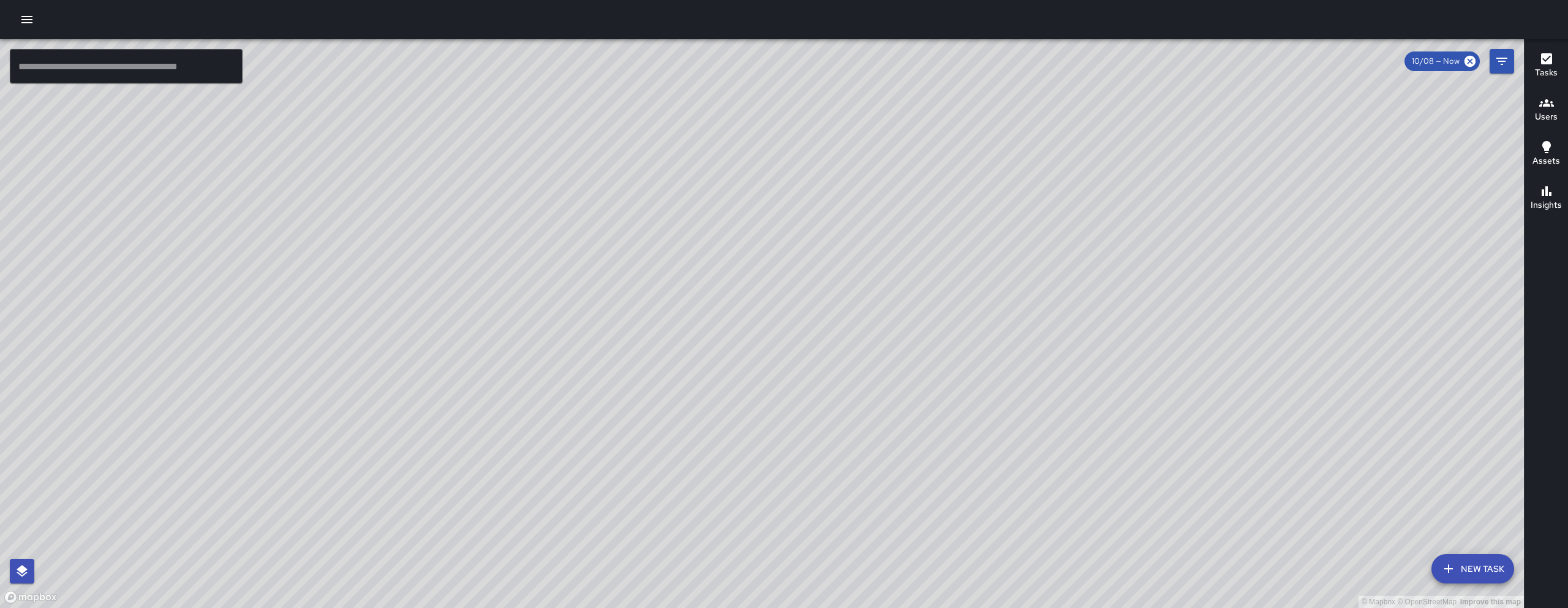
click at [666, 331] on div "© Mapbox © OpenStreetMap Improve this map" at bounding box center [762, 323] width 1524 height 569
click at [668, 335] on div "© Mapbox © OpenStreetMap Improve this map" at bounding box center [762, 323] width 1524 height 569
click at [669, 336] on div "© Mapbox © OpenStreetMap Improve this map" at bounding box center [762, 323] width 1524 height 569
drag, startPoint x: 667, startPoint y: 327, endPoint x: 670, endPoint y: 357, distance: 30.1
click at [670, 357] on div "© Mapbox © OpenStreetMap Improve this map" at bounding box center [762, 323] width 1524 height 569
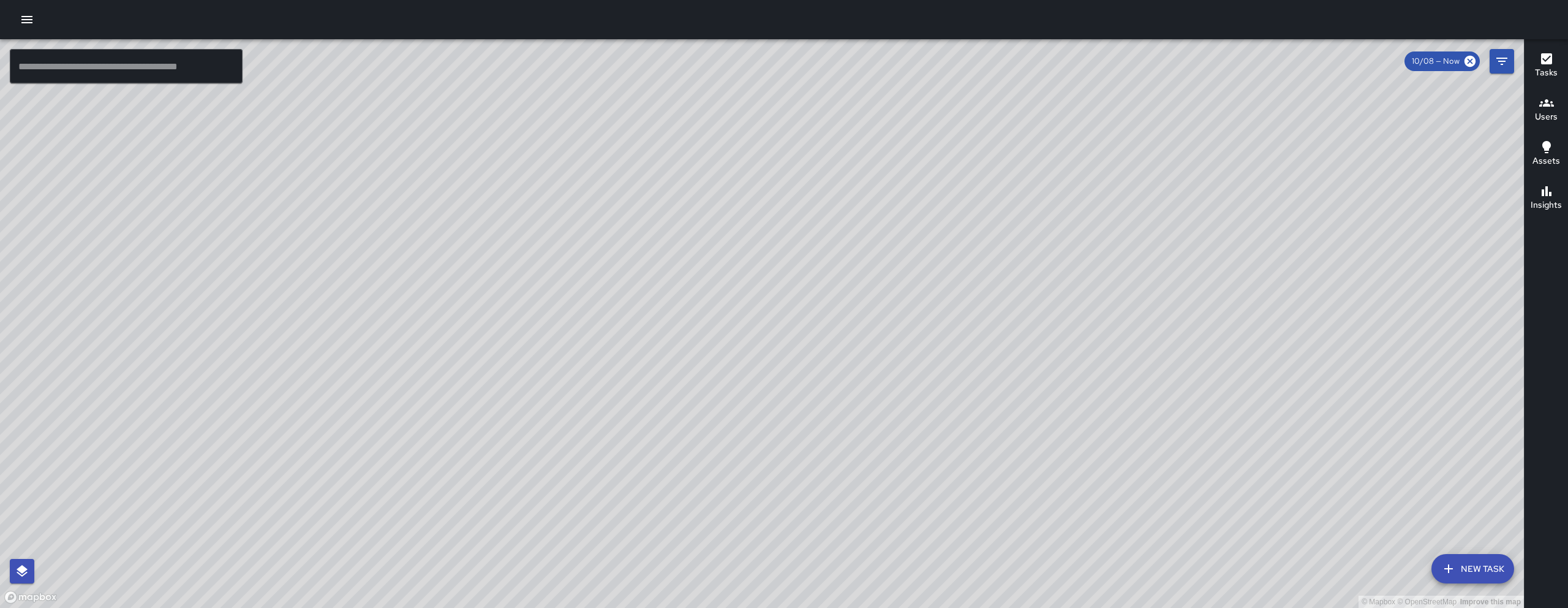
click at [670, 357] on div "© Mapbox © OpenStreetMap Improve this map" at bounding box center [762, 323] width 1524 height 569
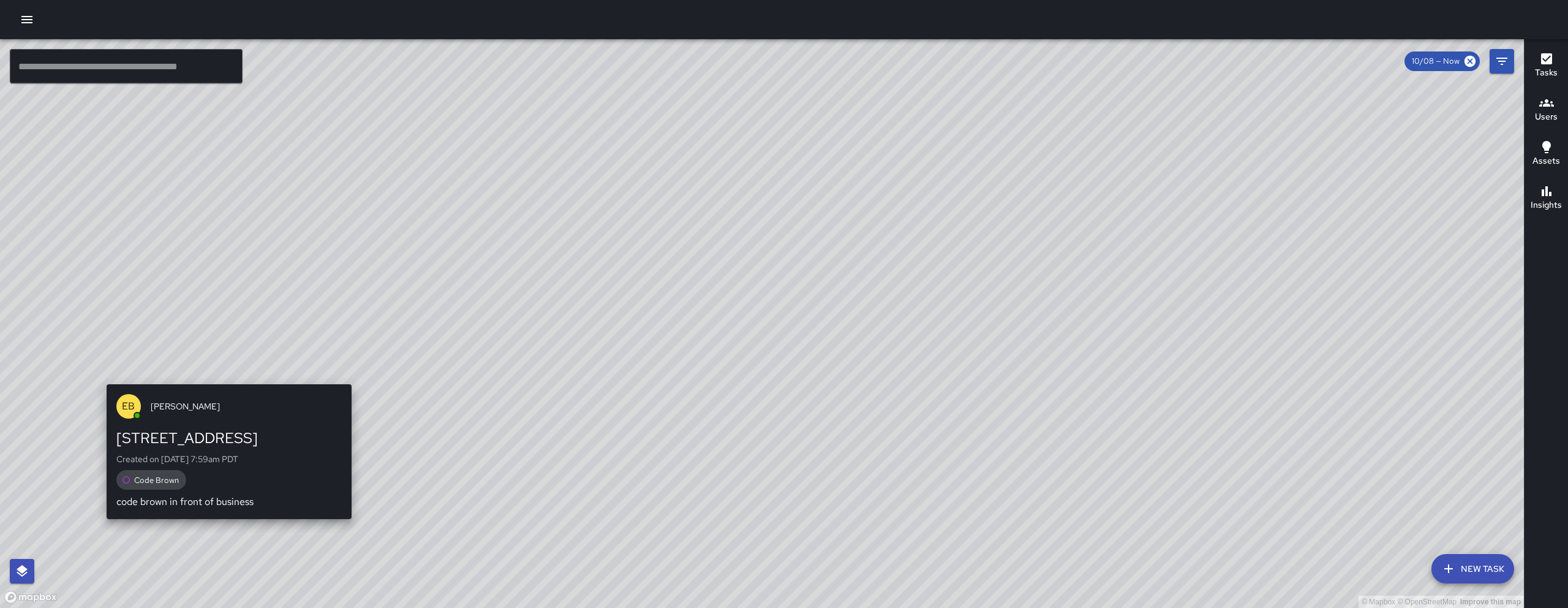
click at [229, 383] on div "EB [PERSON_NAME] [STREET_ADDRESS] on [DATE] 7:59am PDT Code Brown code brown in…" at bounding box center [229, 451] width 255 height 145
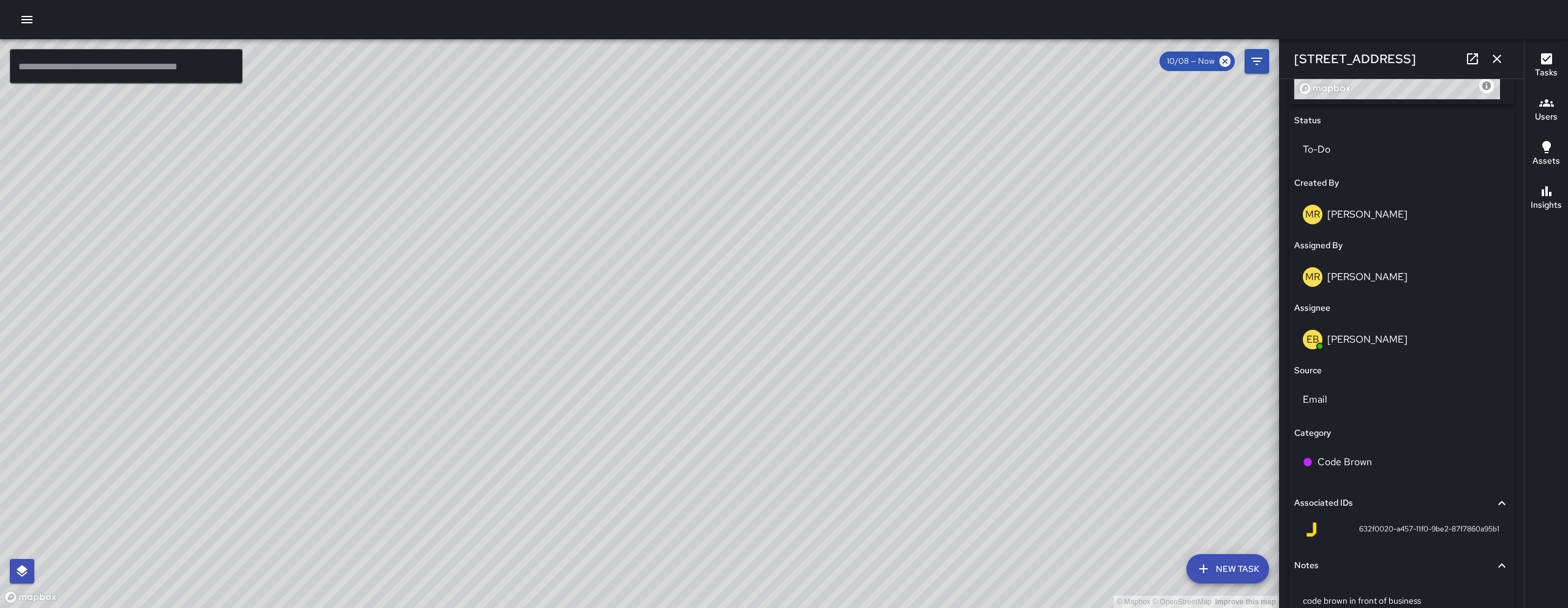
scroll to position [491, 0]
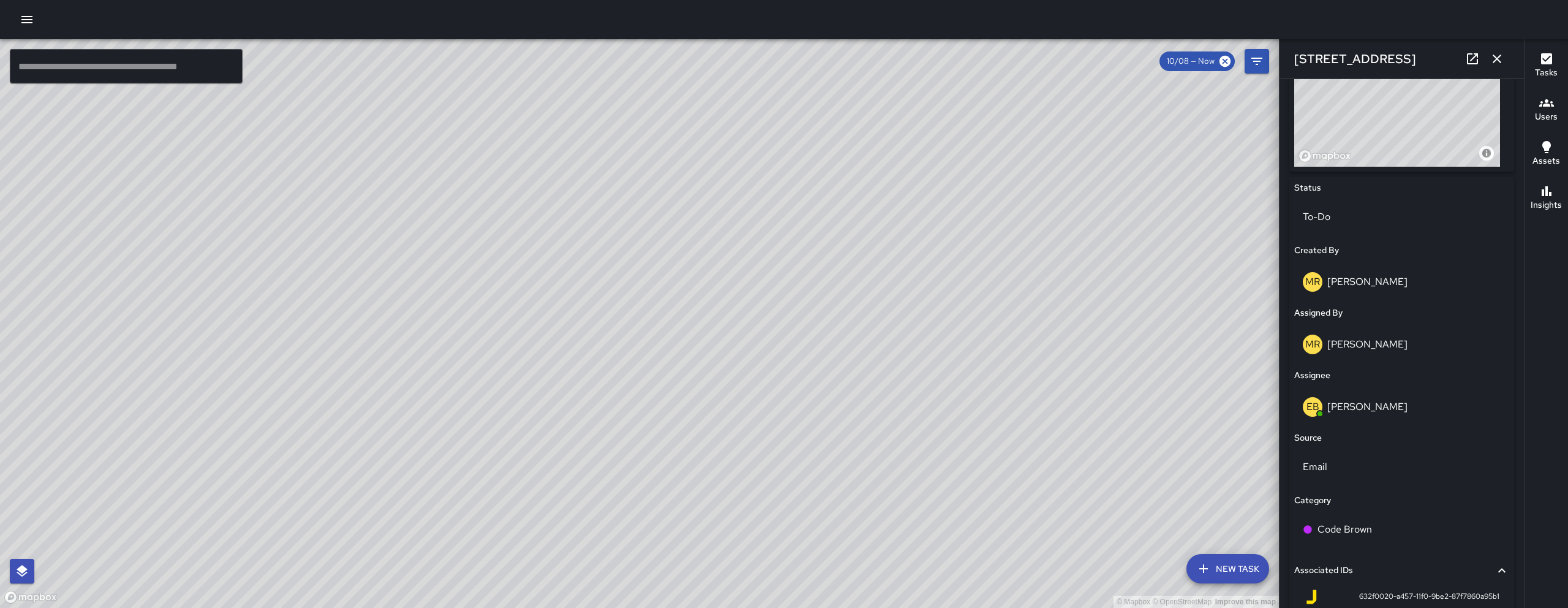
click at [659, 311] on div "© Mapbox © OpenStreetMap Improve this map KM [PERSON_NAME] [STREET_ADDRESS] Com…" at bounding box center [639, 323] width 1279 height 569
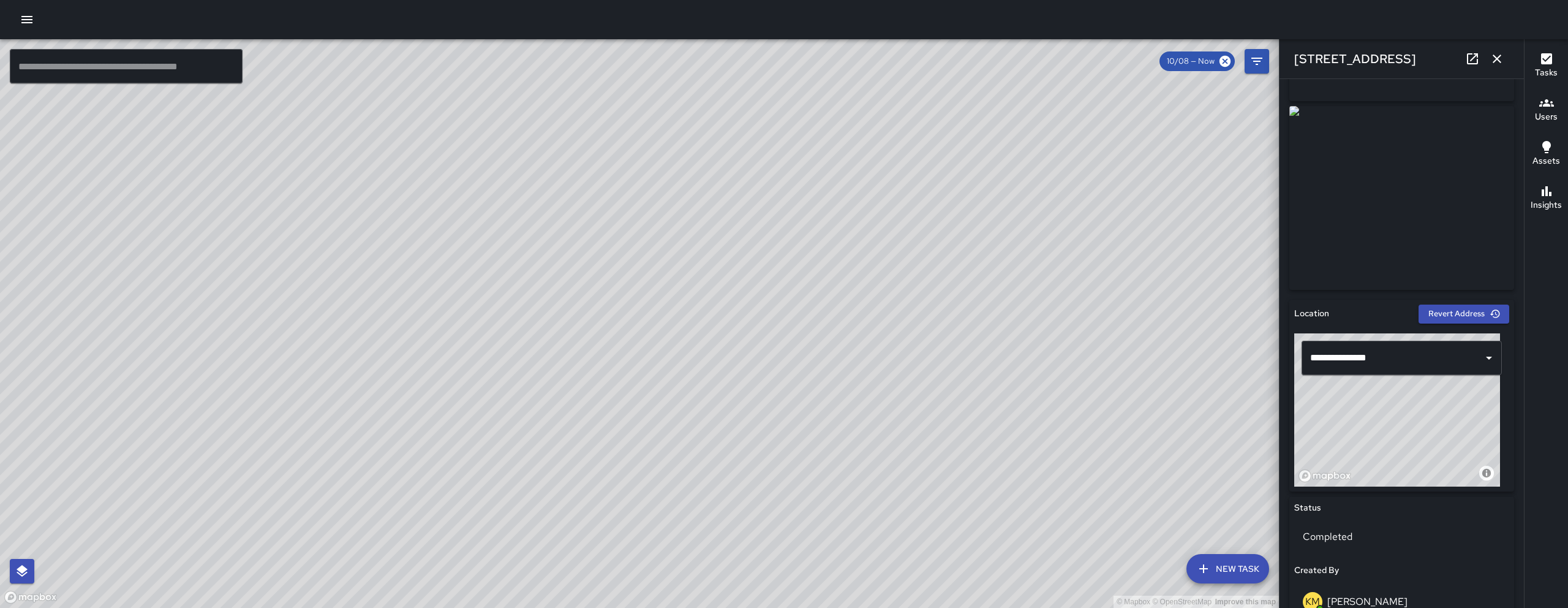
scroll to position [0, 0]
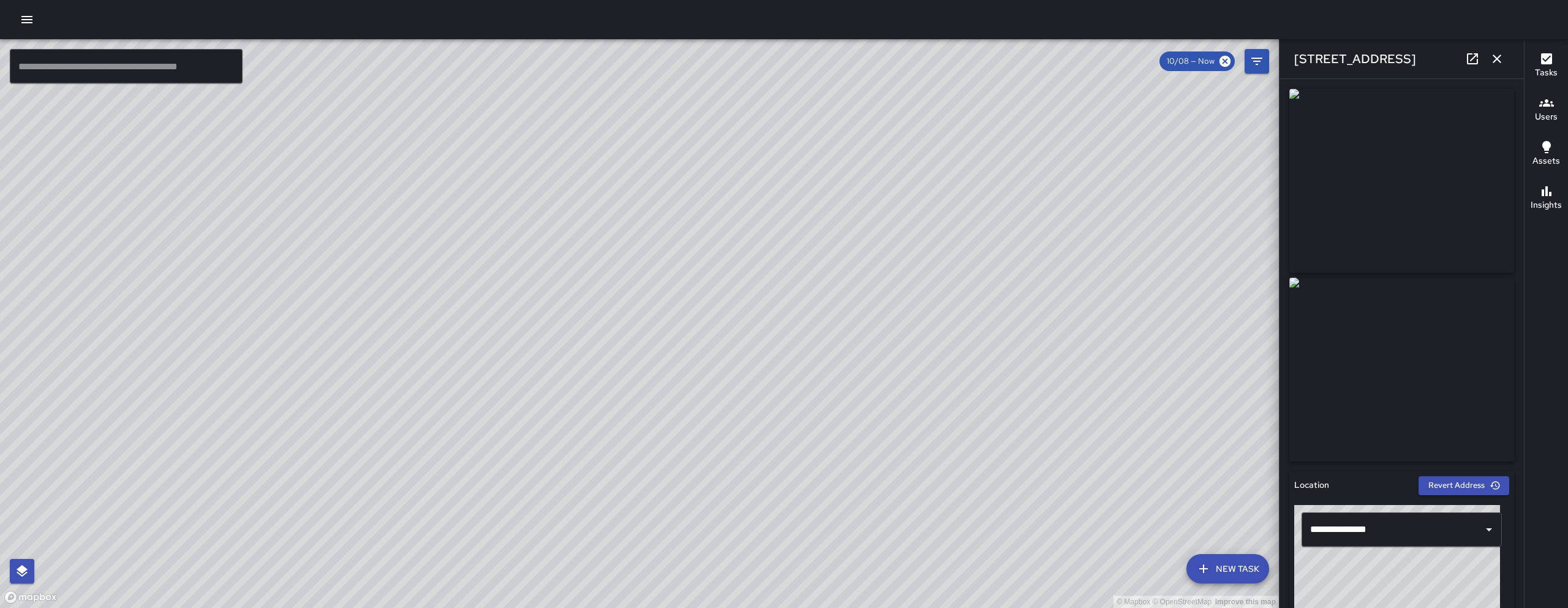
click at [617, 339] on div "© Mapbox © OpenStreetMap Improve this map" at bounding box center [639, 323] width 1279 height 569
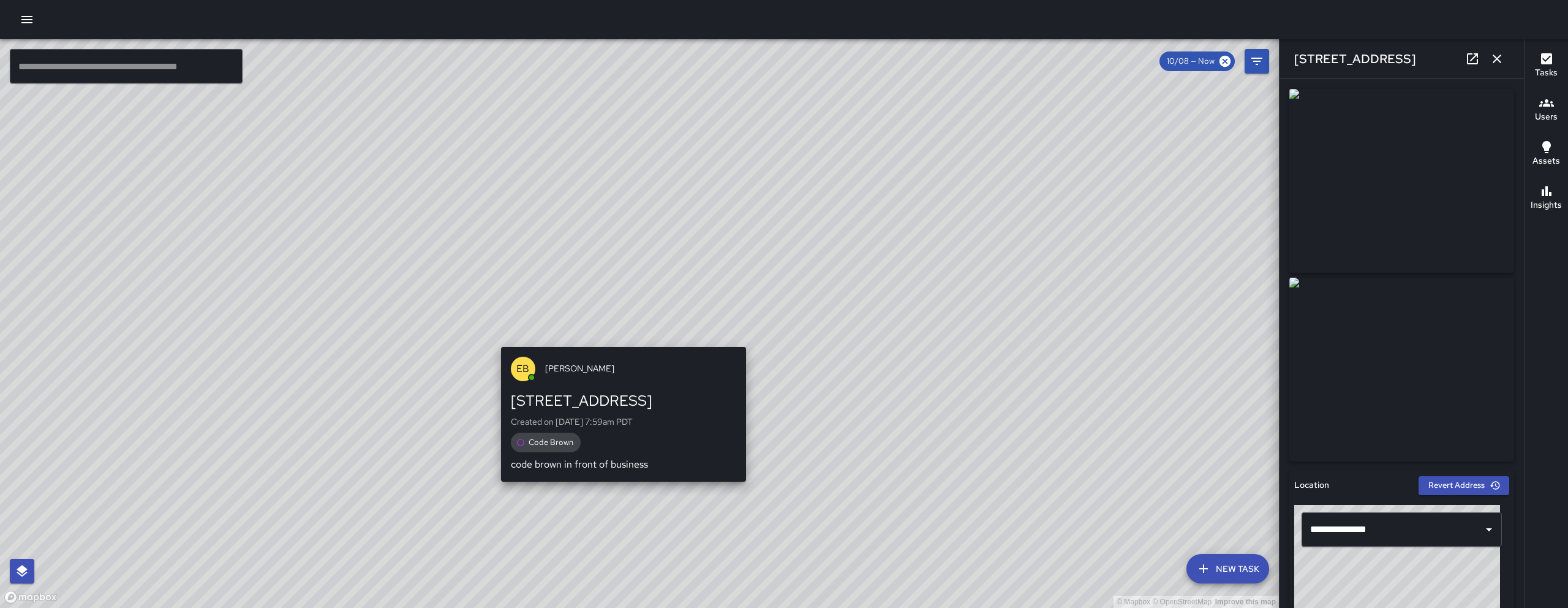
type input "**********"
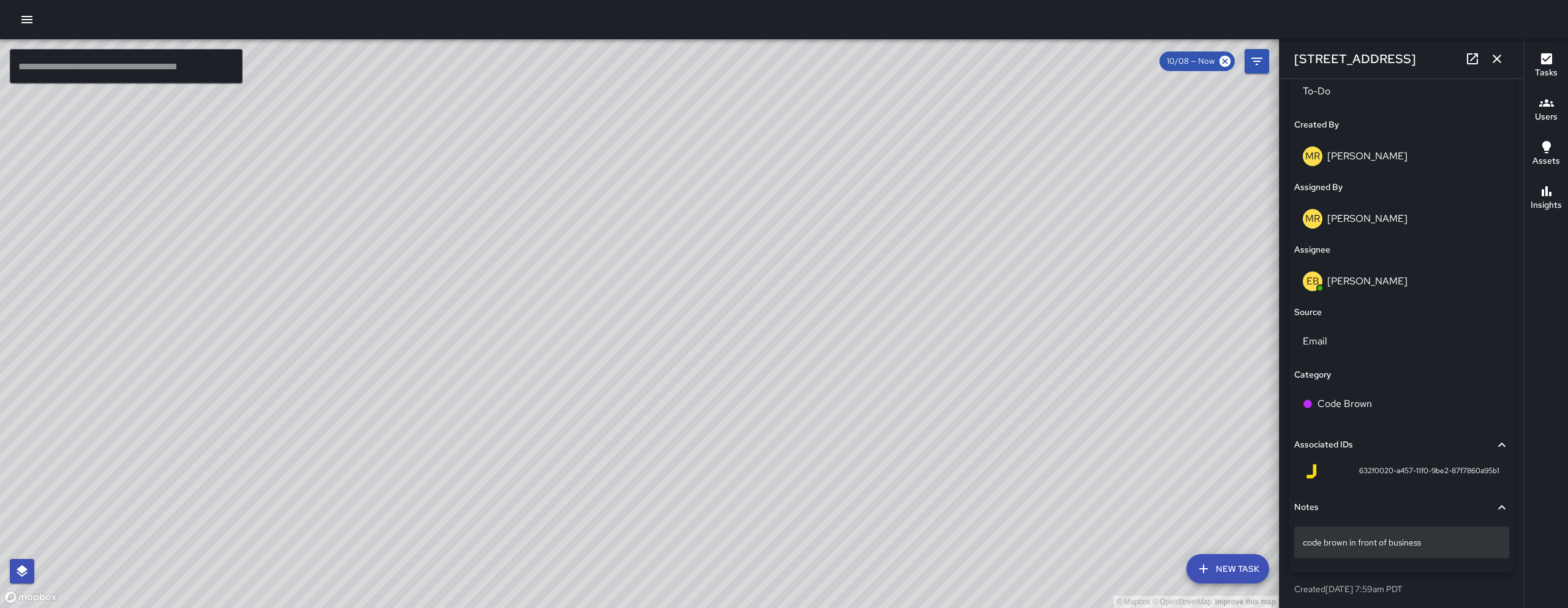
scroll to position [214, 0]
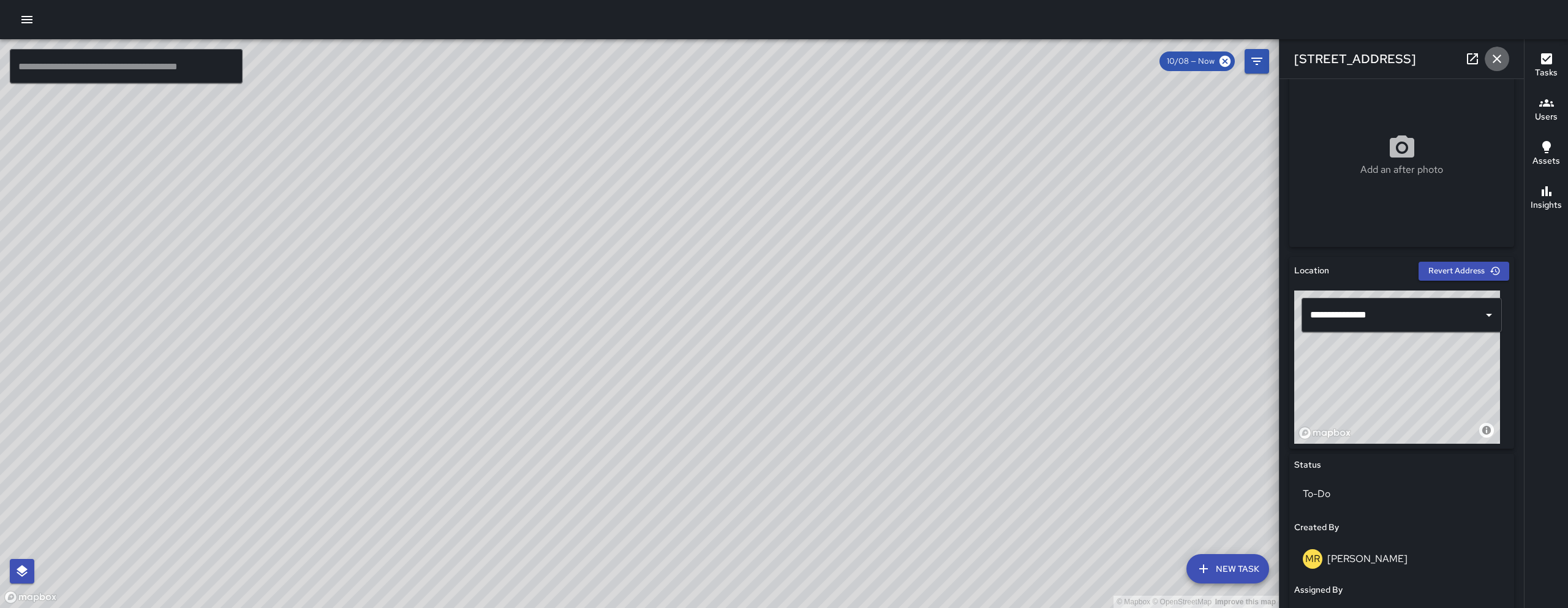
click at [1500, 49] on button "button" at bounding box center [1498, 59] width 25 height 25
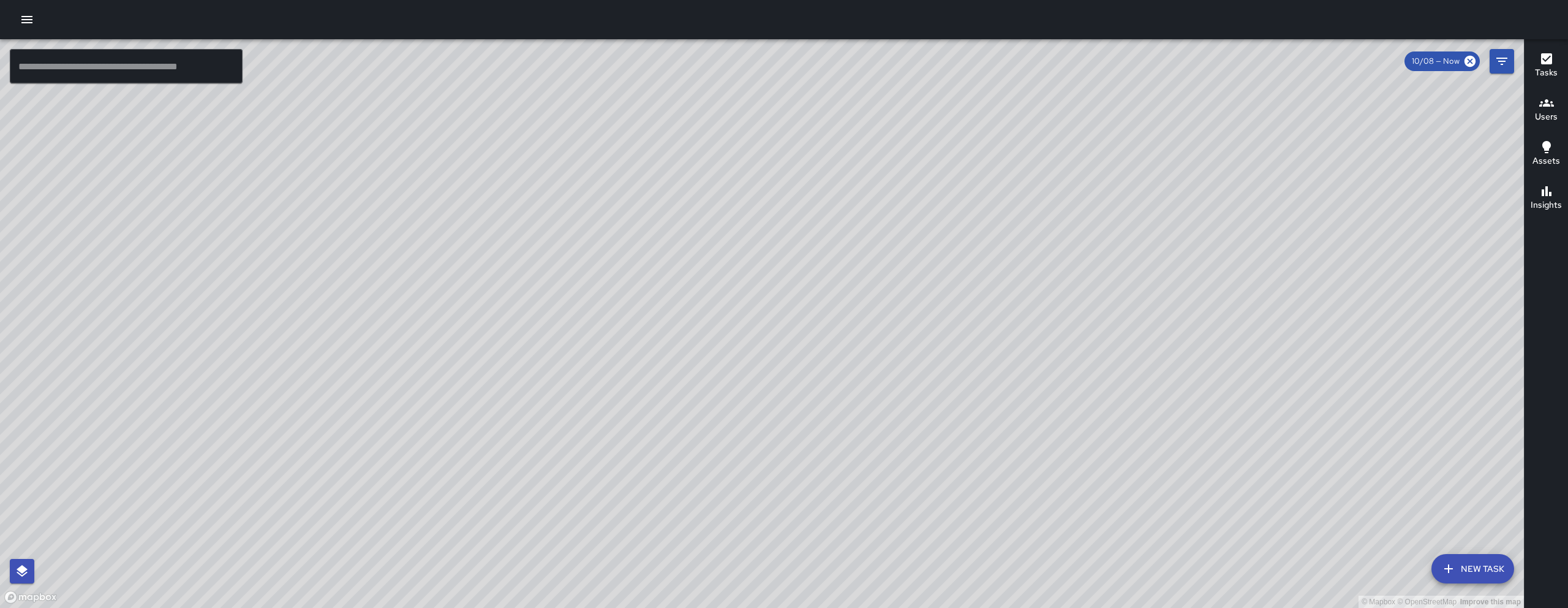
drag, startPoint x: 1250, startPoint y: 483, endPoint x: 1094, endPoint y: 462, distance: 157.4
click at [1100, 465] on div "© Mapbox © OpenStreetMap Improve this map" at bounding box center [762, 323] width 1524 height 569
click at [1097, 464] on div "© Mapbox © OpenStreetMap Improve this map" at bounding box center [762, 323] width 1524 height 569
click at [1136, 424] on div "© Mapbox © OpenStreetMap Improve this map" at bounding box center [762, 323] width 1524 height 569
drag, startPoint x: 1096, startPoint y: 353, endPoint x: 1105, endPoint y: 388, distance: 36.1
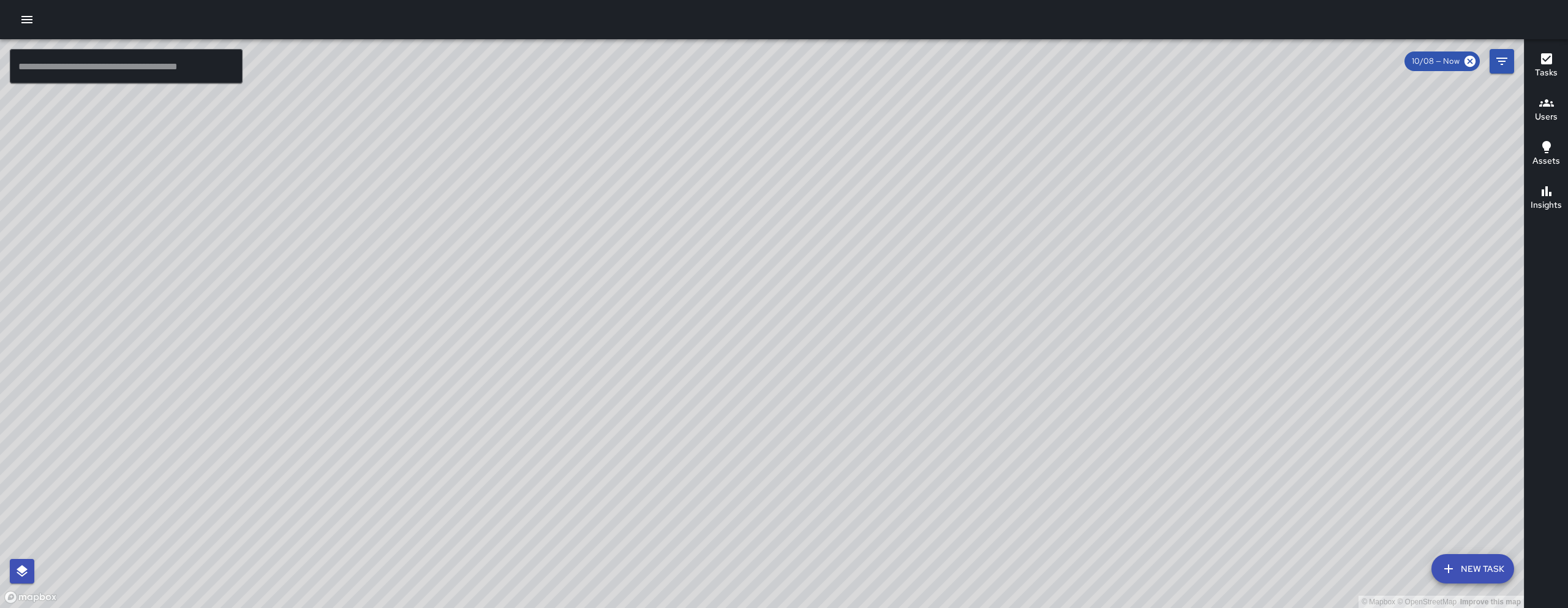
click at [1103, 378] on div "© Mapbox © OpenStreetMap Improve this map" at bounding box center [762, 323] width 1524 height 569
click at [1104, 384] on div "© Mapbox © OpenStreetMap Improve this map" at bounding box center [762, 323] width 1524 height 569
click at [1105, 387] on div "© Mapbox © OpenStreetMap Improve this map" at bounding box center [762, 323] width 1524 height 569
click at [1105, 388] on div "© Mapbox © OpenStreetMap Improve this map" at bounding box center [762, 323] width 1524 height 569
drag, startPoint x: 1398, startPoint y: 484, endPoint x: 1086, endPoint y: 366, distance: 333.6
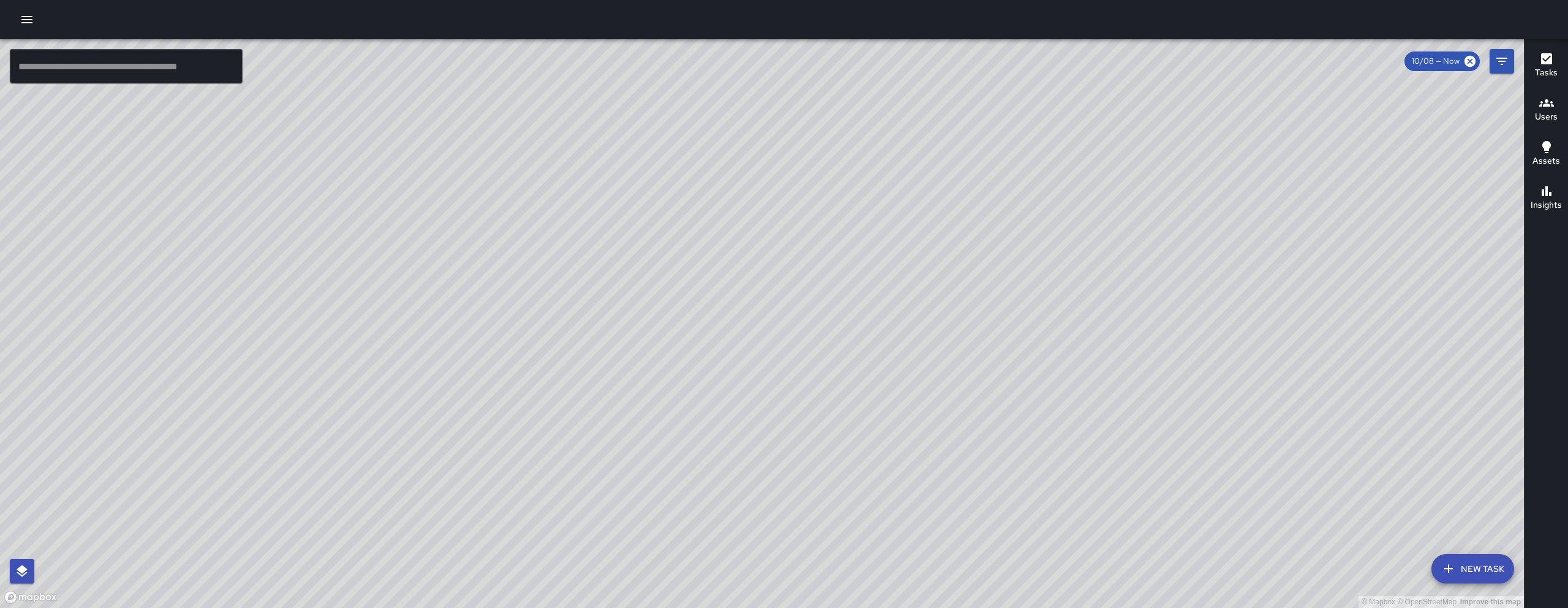
click at [1097, 368] on div "© Mapbox © OpenStreetMap Improve this map" at bounding box center [762, 323] width 1524 height 569
click at [883, 314] on div "© Mapbox © OpenStreetMap Improve this map" at bounding box center [762, 323] width 1524 height 569
drag, startPoint x: 864, startPoint y: 338, endPoint x: 638, endPoint y: 532, distance: 297.8
click at [638, 532] on div "© Mapbox © OpenStreetMap Improve this map" at bounding box center [762, 323] width 1524 height 569
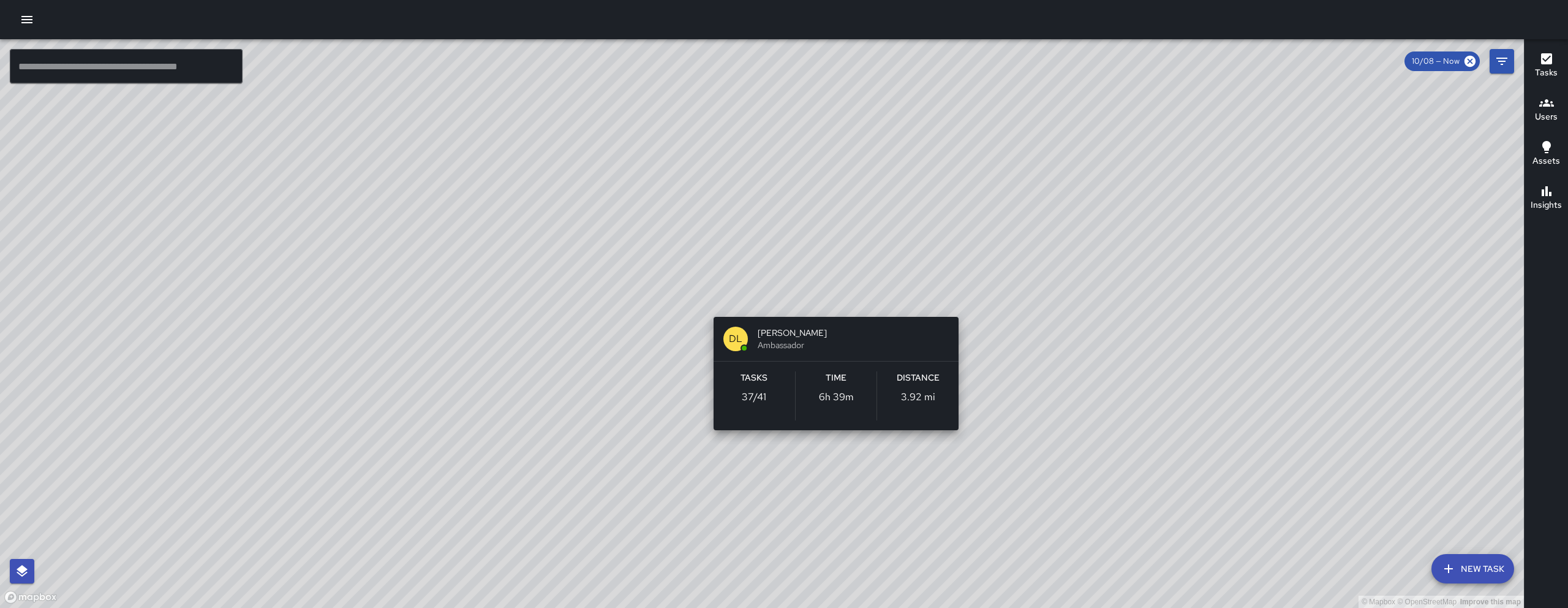
click at [834, 298] on div "© Mapbox © OpenStreetMap Improve this map DL [PERSON_NAME] Ambassador Tasks 37 …" at bounding box center [762, 323] width 1524 height 569
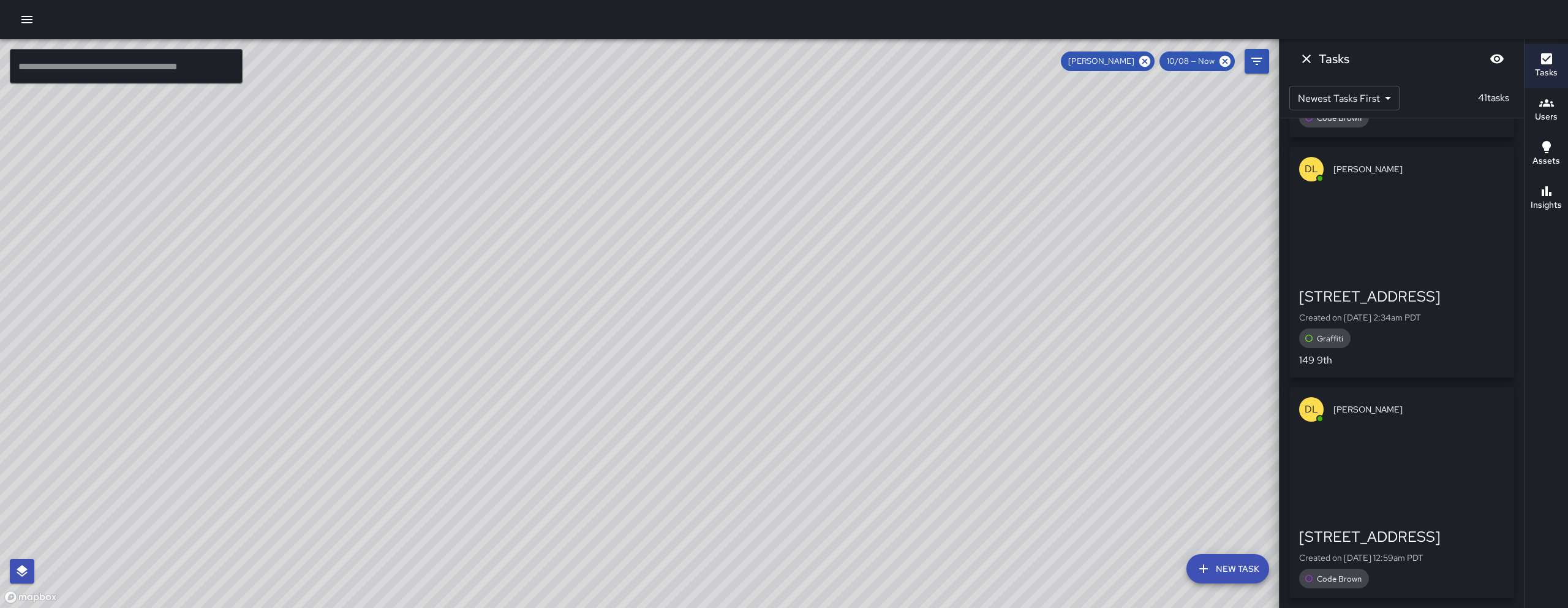
scroll to position [8221, 0]
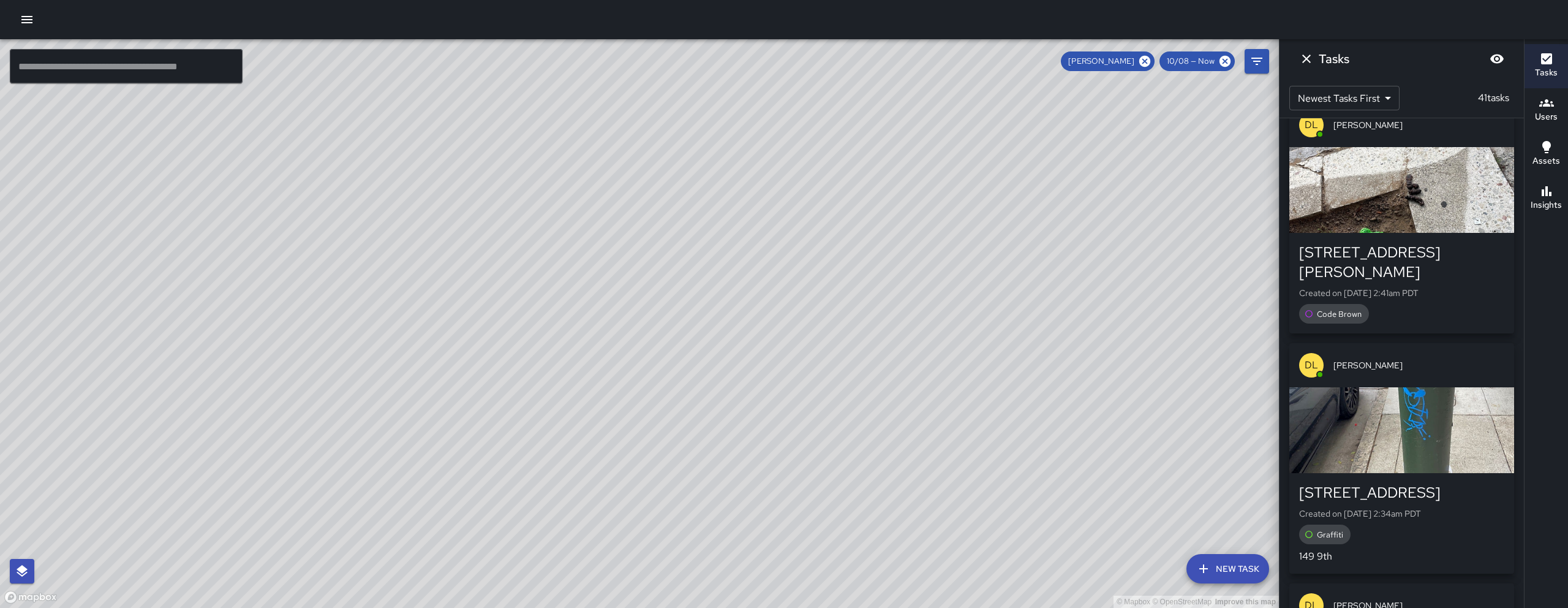
drag, startPoint x: 543, startPoint y: 419, endPoint x: 934, endPoint y: 254, distance: 424.4
click at [938, 252] on div "© Mapbox © OpenStreetMap Improve this map" at bounding box center [639, 323] width 1279 height 569
click at [1305, 57] on icon "Dismiss" at bounding box center [1307, 59] width 9 height 9
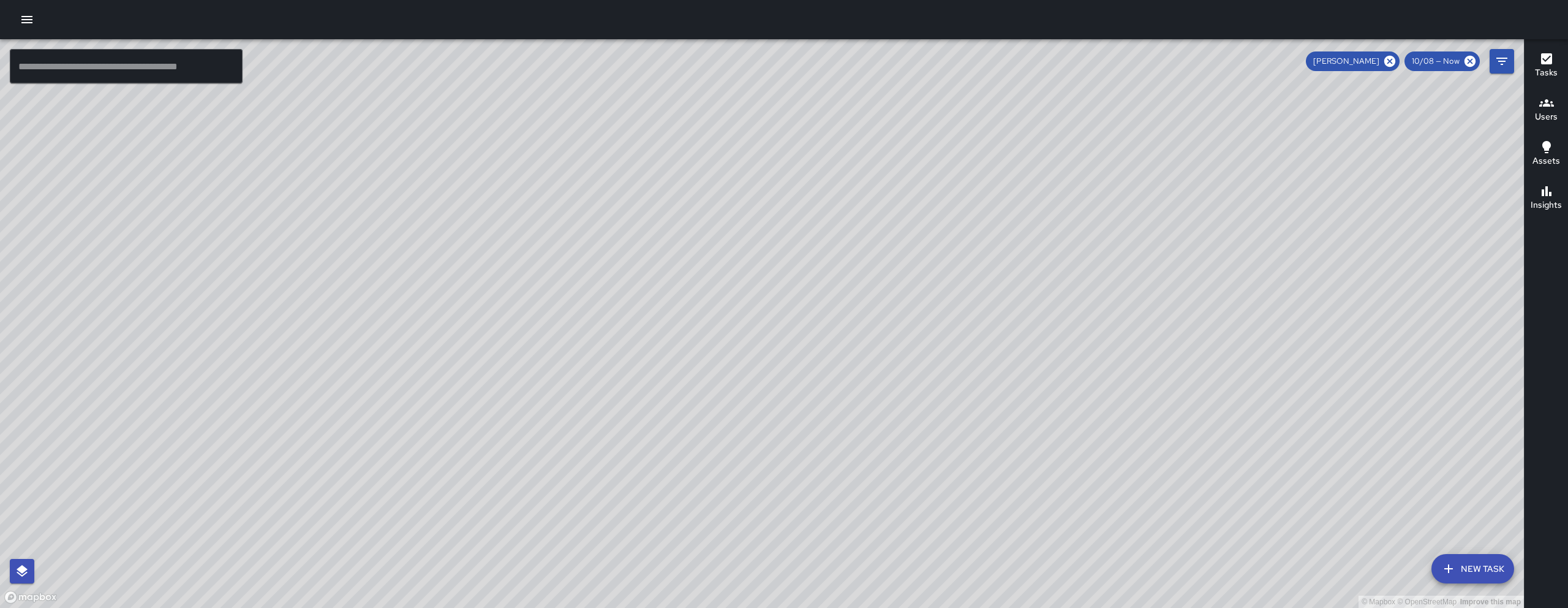
drag, startPoint x: 1300, startPoint y: 256, endPoint x: 1176, endPoint y: 280, distance: 126.3
click at [690, 269] on div "© Mapbox © OpenStreetMap Improve this map" at bounding box center [762, 323] width 1524 height 569
drag, startPoint x: 1215, startPoint y: 311, endPoint x: 1047, endPoint y: 401, distance: 190.6
click at [1047, 401] on div "© Mapbox © OpenStreetMap Improve this map" at bounding box center [762, 323] width 1524 height 569
click at [1392, 60] on icon at bounding box center [1390, 61] width 14 height 14
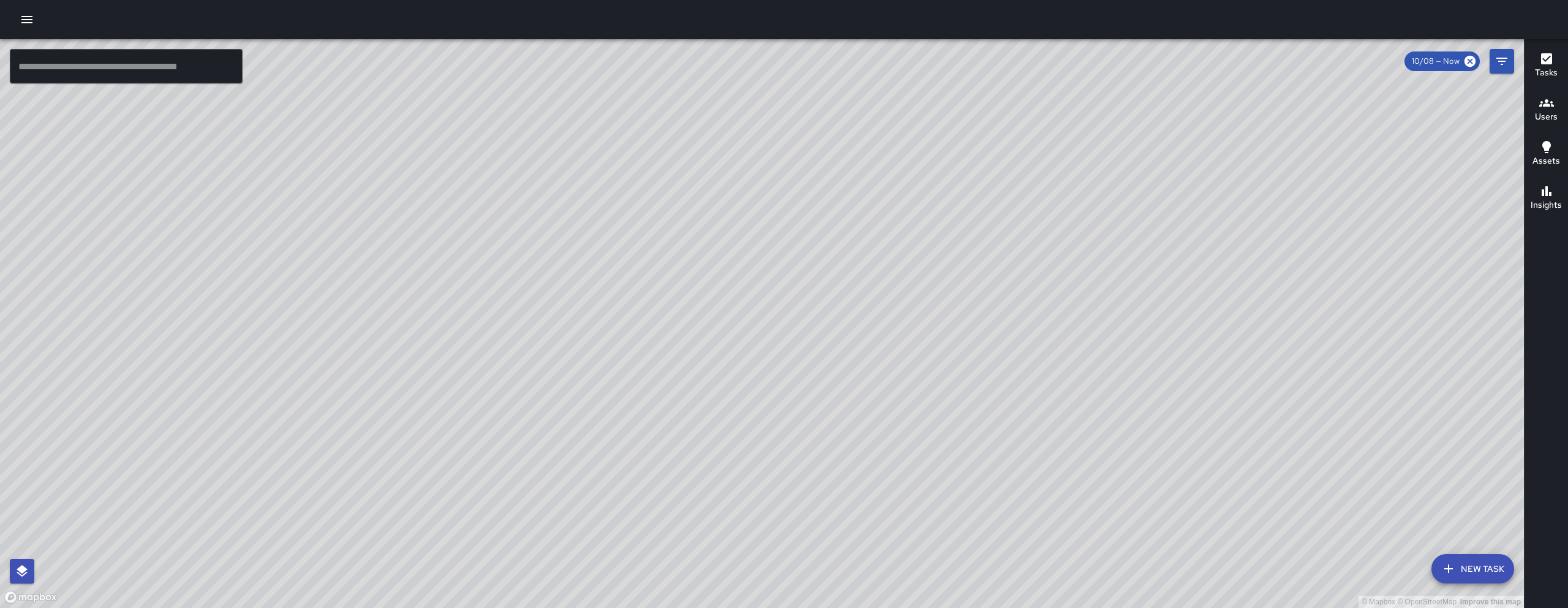
scroll to position [10751, 0]
click at [816, 368] on div "© Mapbox © OpenStreetMap Improve this map EC [PERSON_NAME] Ambassador Tasks 39 …" at bounding box center [762, 323] width 1524 height 569
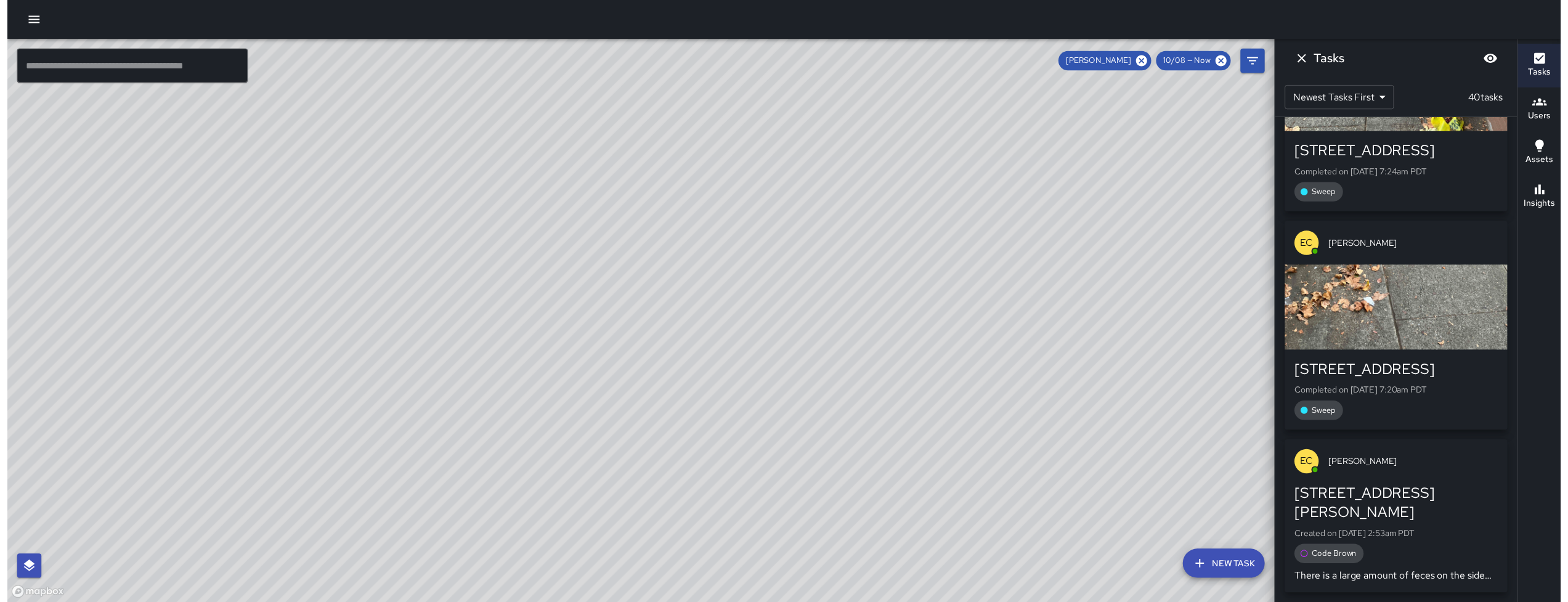
scroll to position [8315, 0]
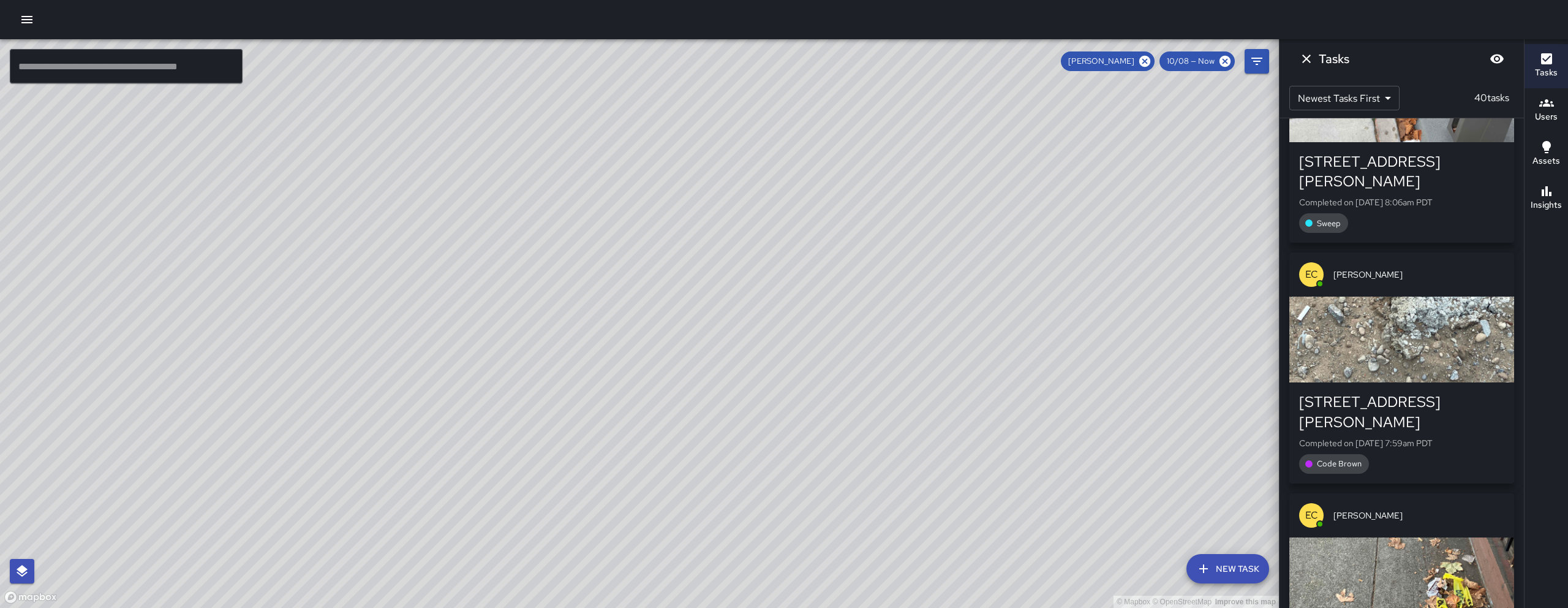
drag, startPoint x: 899, startPoint y: 385, endPoint x: 827, endPoint y: 246, distance: 156.5
click at [829, 247] on div "© Mapbox © OpenStreetMap Improve this map" at bounding box center [639, 323] width 1279 height 569
drag, startPoint x: 615, startPoint y: 50, endPoint x: 604, endPoint y: 123, distance: 73.8
click at [605, 121] on div "© Mapbox © OpenStreetMap Improve this map" at bounding box center [639, 323] width 1279 height 569
click at [20, 18] on icon "button" at bounding box center [27, 20] width 15 height 15
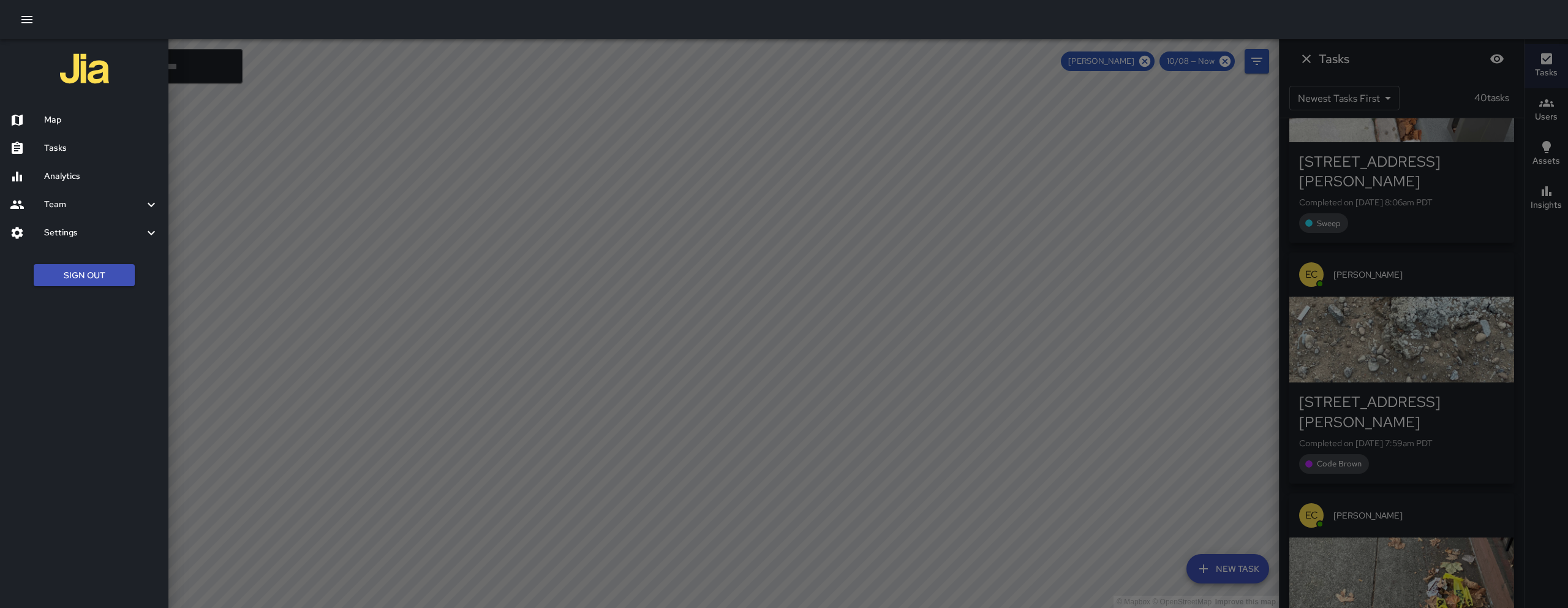
click at [80, 147] on h6 "Tasks" at bounding box center [102, 148] width 115 height 14
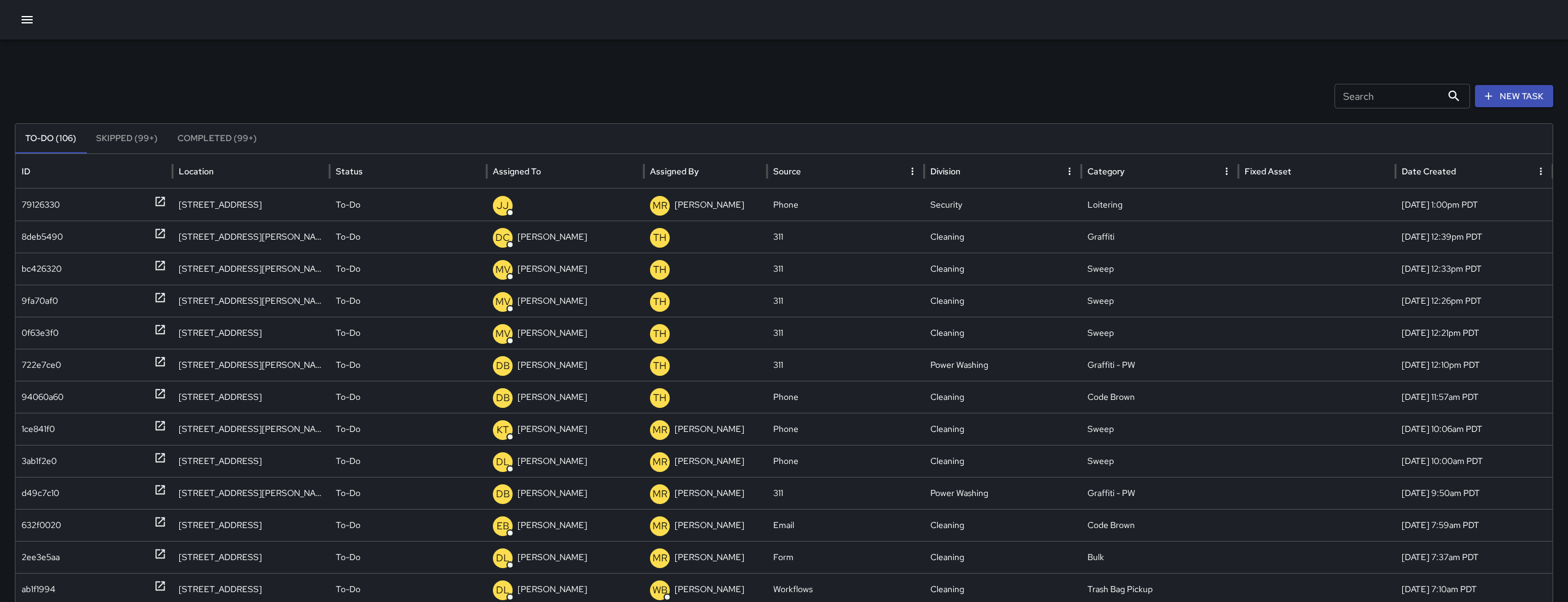
click at [1368, 96] on input "Search" at bounding box center [1388, 96] width 107 height 25
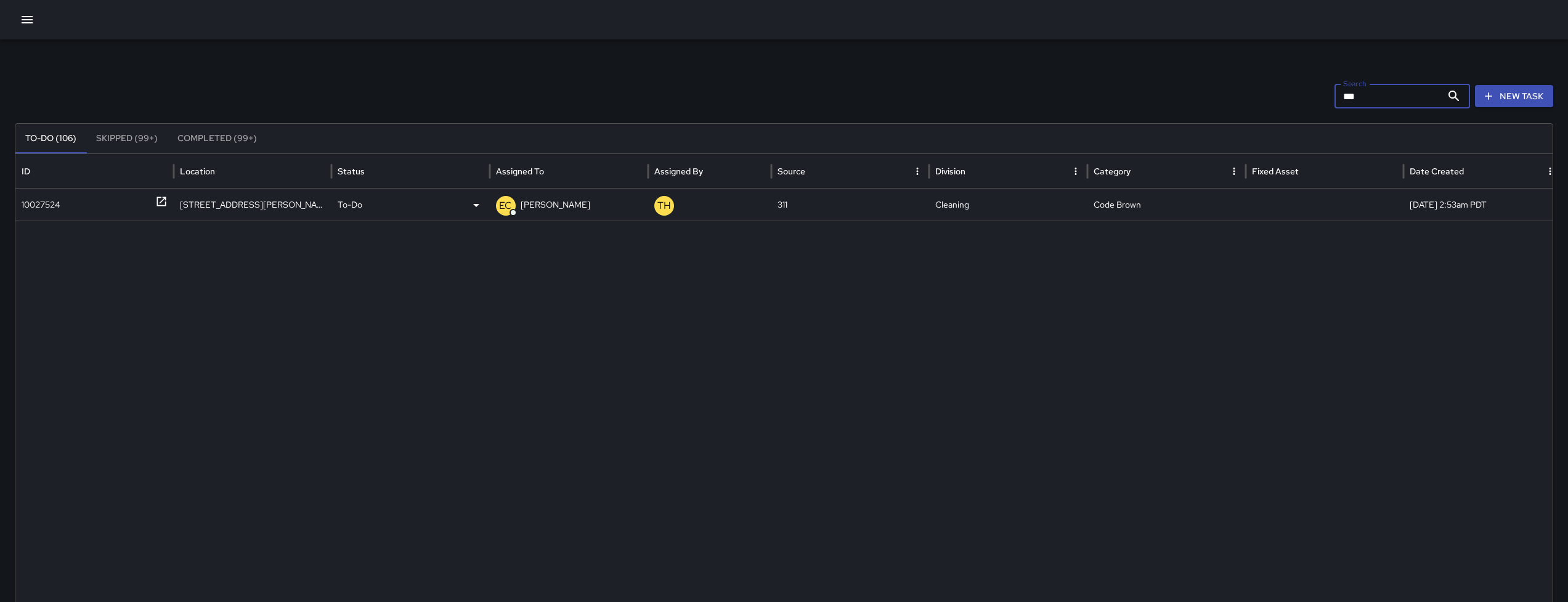
type input "***"
click at [57, 208] on div "10027524" at bounding box center [41, 205] width 39 height 31
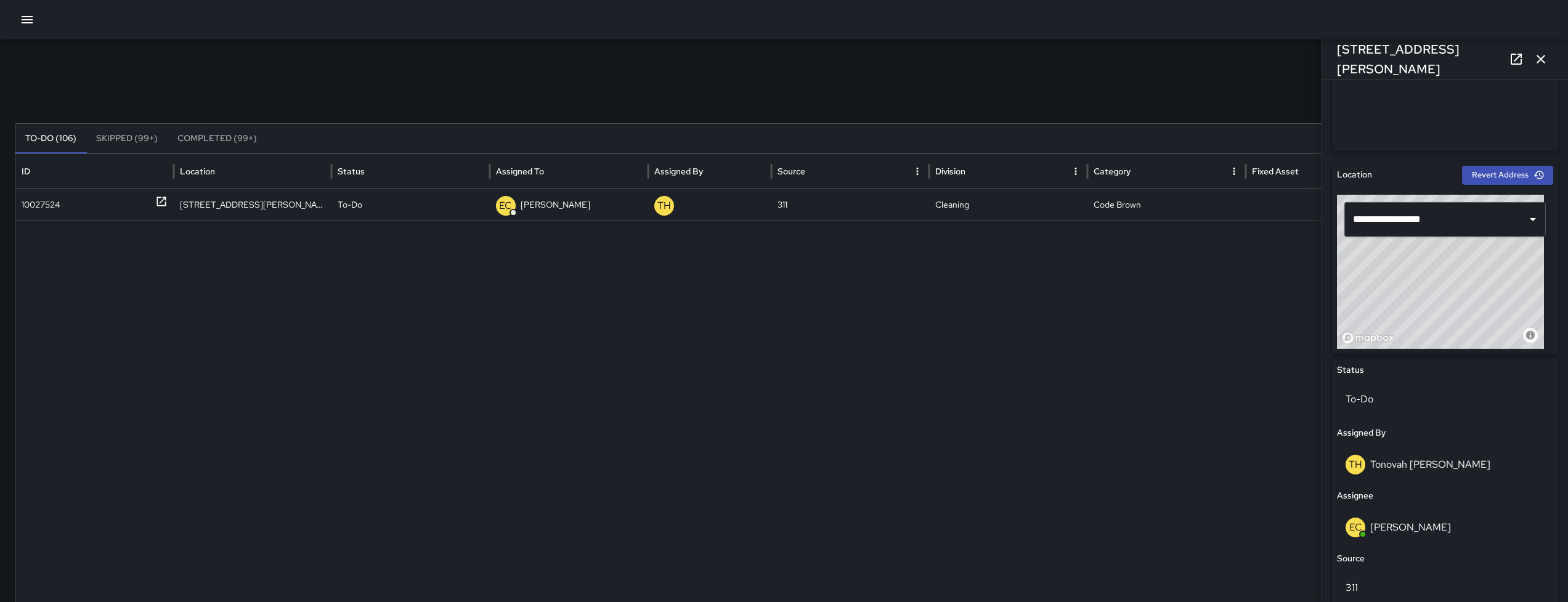
scroll to position [376, 0]
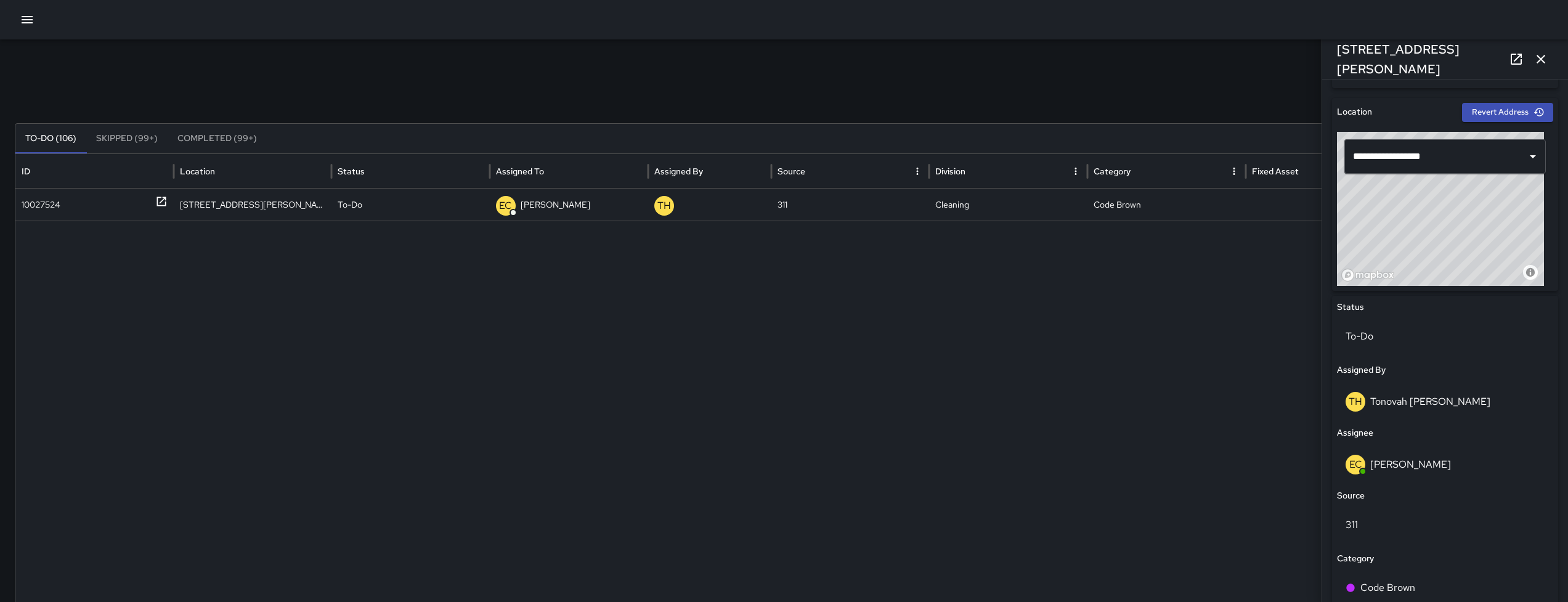
click at [31, 22] on icon "button" at bounding box center [27, 20] width 11 height 7
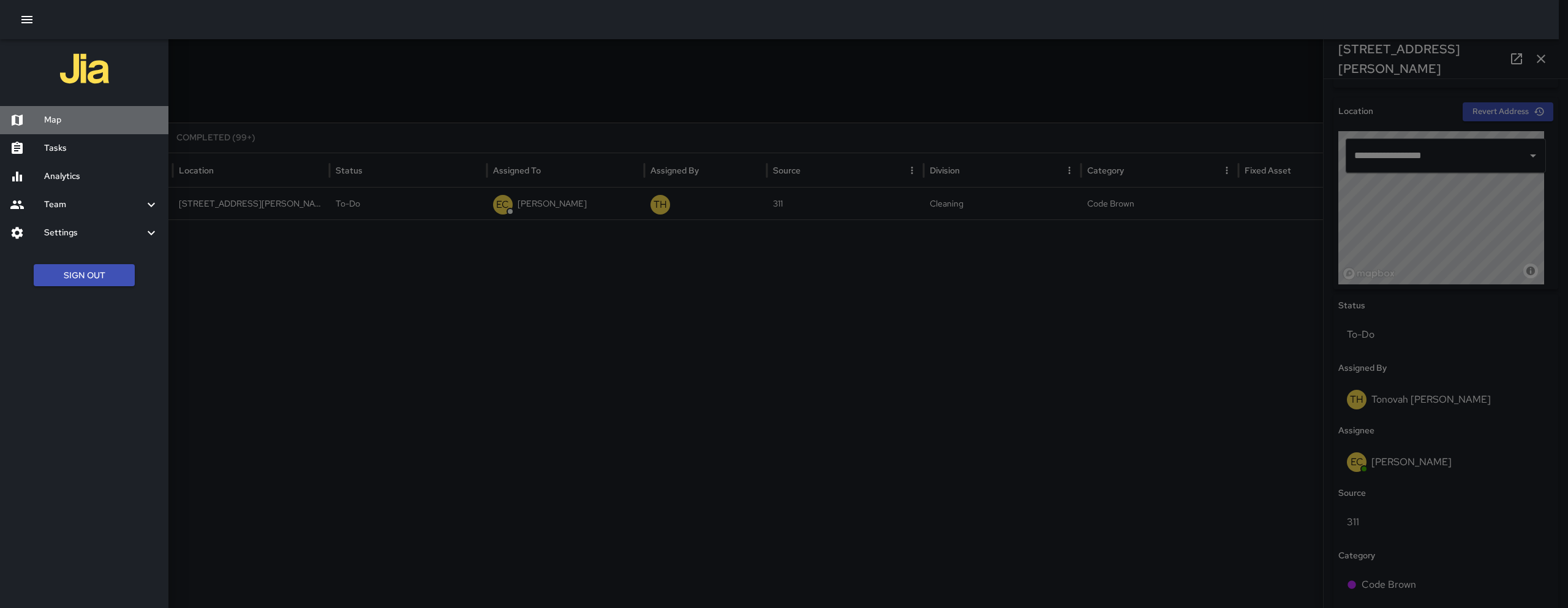
click at [70, 118] on h6 "Map" at bounding box center [102, 120] width 115 height 14
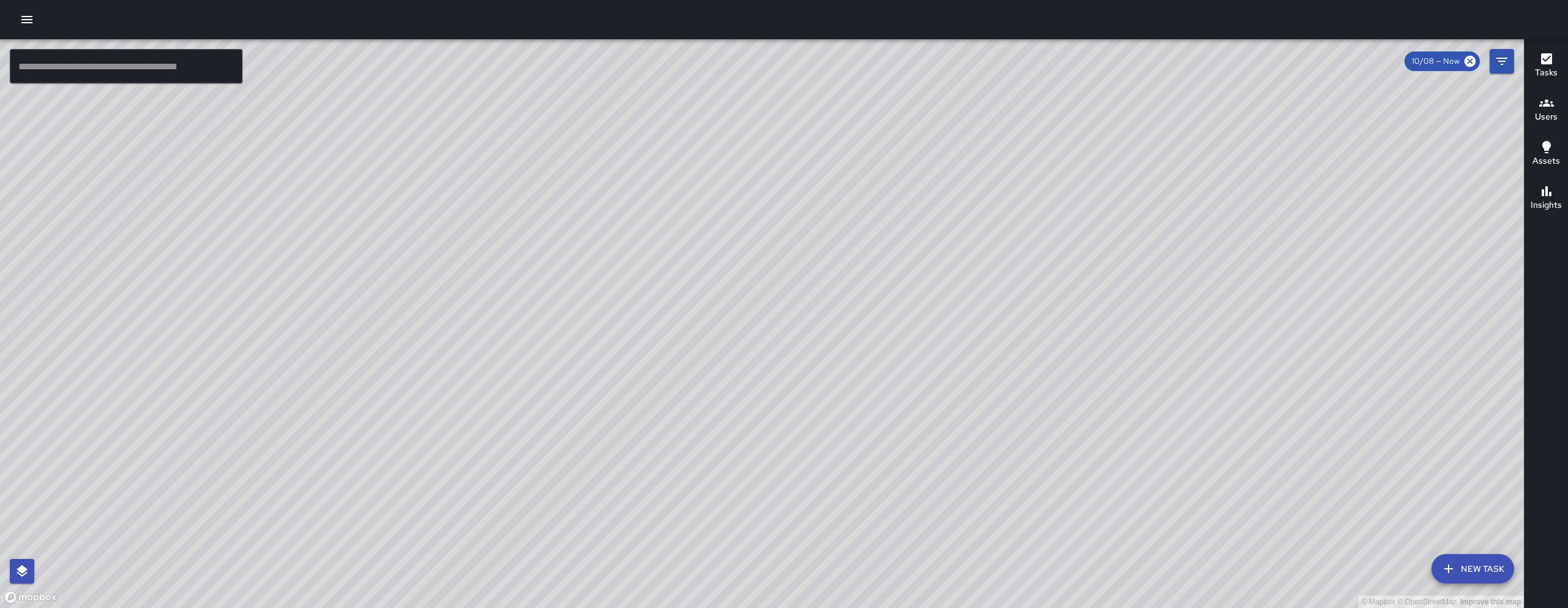
click at [1164, 312] on div "© Mapbox © OpenStreetMap Improve this map" at bounding box center [762, 323] width 1524 height 569
drag, startPoint x: 1121, startPoint y: 329, endPoint x: 1052, endPoint y: 290, distance: 79.3
click at [1056, 292] on div "© Mapbox © OpenStreetMap Improve this map" at bounding box center [762, 323] width 1524 height 569
drag, startPoint x: 1051, startPoint y: 290, endPoint x: 1189, endPoint y: 280, distance: 138.4
click at [1053, 288] on div "© Mapbox © OpenStreetMap Improve this map" at bounding box center [762, 323] width 1524 height 569
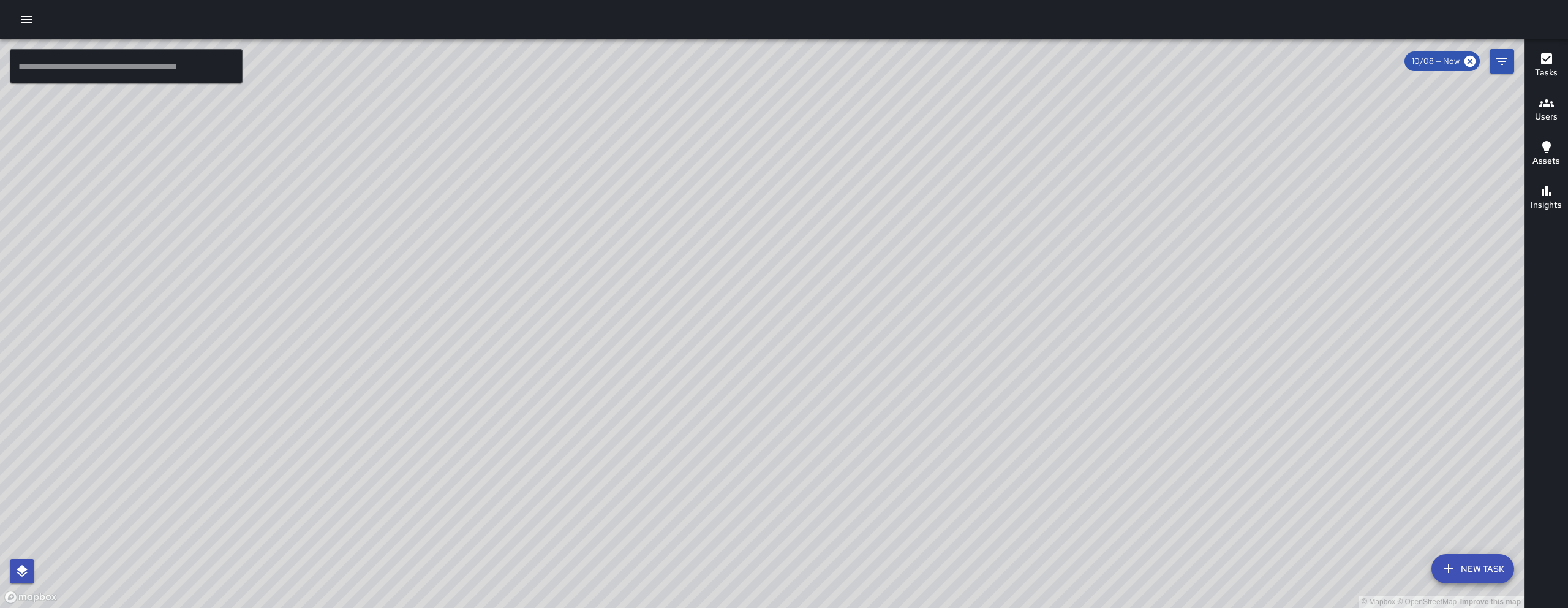
drag, startPoint x: 1189, startPoint y: 280, endPoint x: 1235, endPoint y: 280, distance: 46.0
click at [1233, 280] on div "© Mapbox © OpenStreetMap Improve this map" at bounding box center [762, 323] width 1524 height 569
click at [1236, 283] on div "© Mapbox © OpenStreetMap Improve this map" at bounding box center [762, 323] width 1524 height 569
click at [1248, 285] on div "© Mapbox © OpenStreetMap Improve this map" at bounding box center [762, 323] width 1524 height 569
drag, startPoint x: 747, startPoint y: 174, endPoint x: 566, endPoint y: 252, distance: 197.1
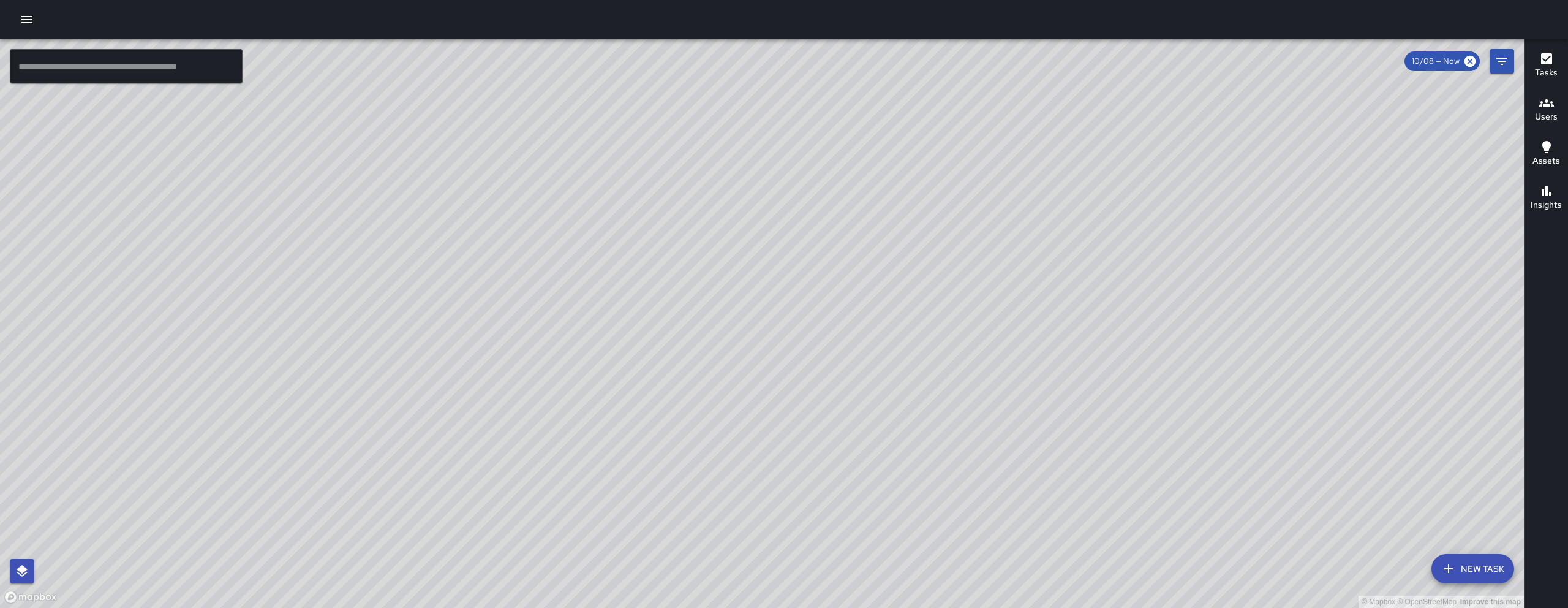
click at [562, 277] on div "© Mapbox © OpenStreetMap Improve this map" at bounding box center [762, 323] width 1524 height 569
drag, startPoint x: 1095, startPoint y: 575, endPoint x: 1014, endPoint y: 458, distance: 142.3
click at [1057, 510] on div "© Mapbox © OpenStreetMap Improve this map" at bounding box center [762, 323] width 1524 height 569
drag, startPoint x: 1014, startPoint y: 458, endPoint x: 899, endPoint y: 332, distance: 170.6
click at [914, 350] on div "© Mapbox © OpenStreetMap Improve this map" at bounding box center [762, 323] width 1524 height 569
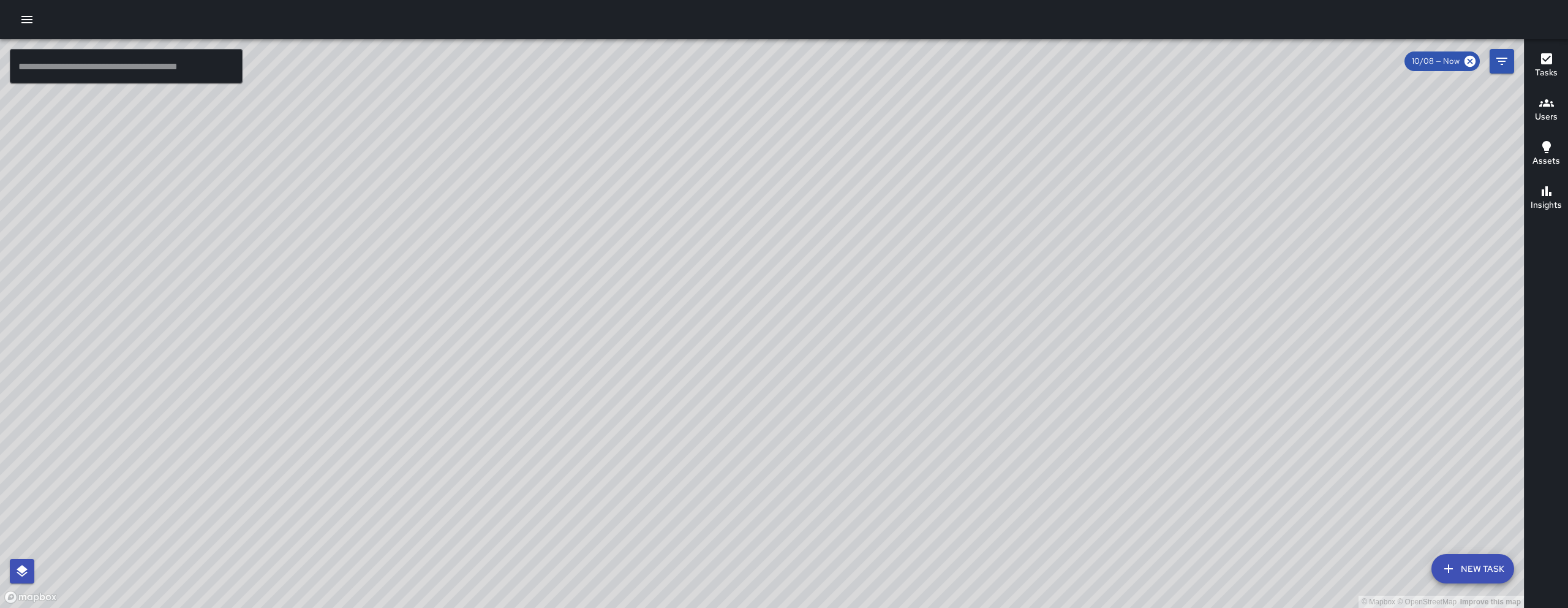
drag, startPoint x: 927, startPoint y: 504, endPoint x: 919, endPoint y: 450, distance: 54.6
click at [923, 458] on div "© Mapbox © OpenStreetMap Improve this map" at bounding box center [762, 323] width 1524 height 569
drag, startPoint x: 919, startPoint y: 450, endPoint x: 918, endPoint y: 357, distance: 93.0
click at [918, 432] on div "© Mapbox © OpenStreetMap Improve this map" at bounding box center [762, 323] width 1524 height 569
drag, startPoint x: 867, startPoint y: 429, endPoint x: 858, endPoint y: 385, distance: 44.9
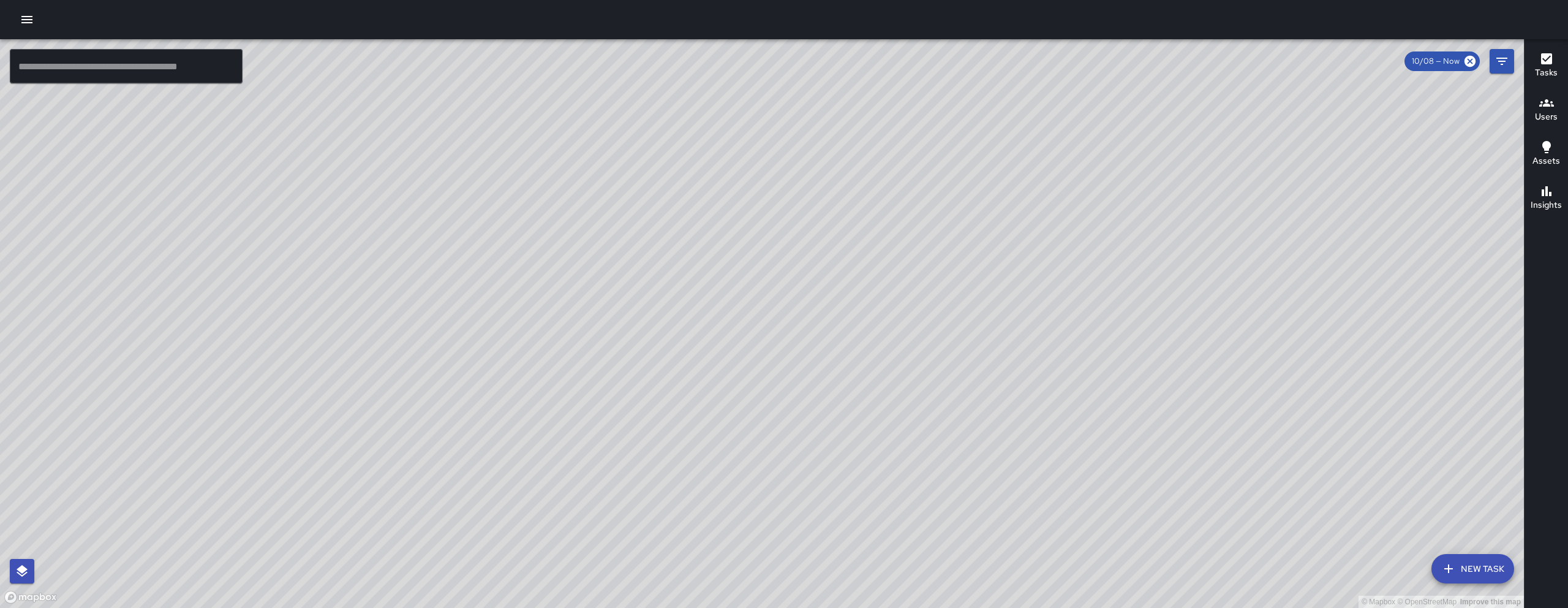
click at [863, 403] on div "© Mapbox © OpenStreetMap Improve this map" at bounding box center [762, 323] width 1524 height 569
drag, startPoint x: 858, startPoint y: 385, endPoint x: 840, endPoint y: 350, distance: 39.4
click at [840, 350] on div "© Mapbox © OpenStreetMap Improve this map" at bounding box center [762, 323] width 1524 height 569
drag, startPoint x: 860, startPoint y: 428, endPoint x: 862, endPoint y: 312, distance: 116.0
click at [862, 312] on div "© Mapbox © OpenStreetMap Improve this map" at bounding box center [762, 323] width 1524 height 569
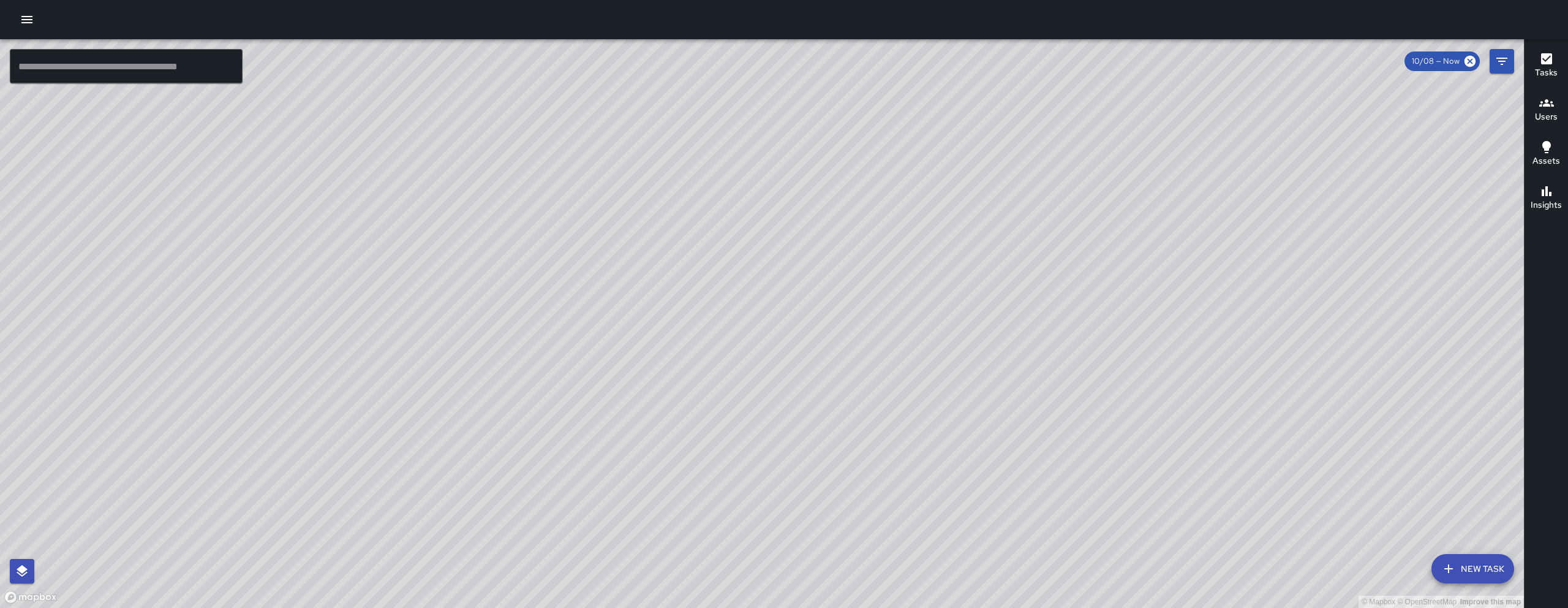
click at [836, 299] on div "© Mapbox © OpenStreetMap Improve this map" at bounding box center [762, 323] width 1524 height 569
click at [17, 22] on button "button" at bounding box center [27, 20] width 25 height 25
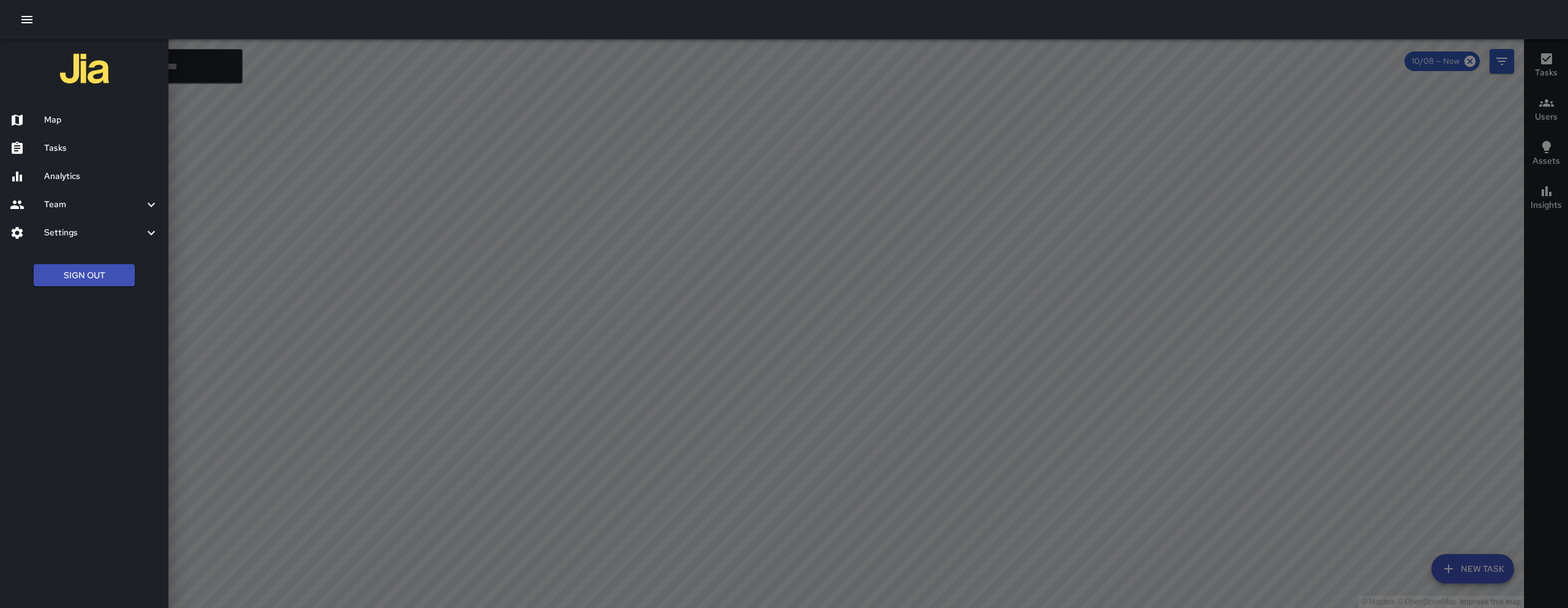
click at [58, 115] on h6 "Map" at bounding box center [102, 120] width 115 height 14
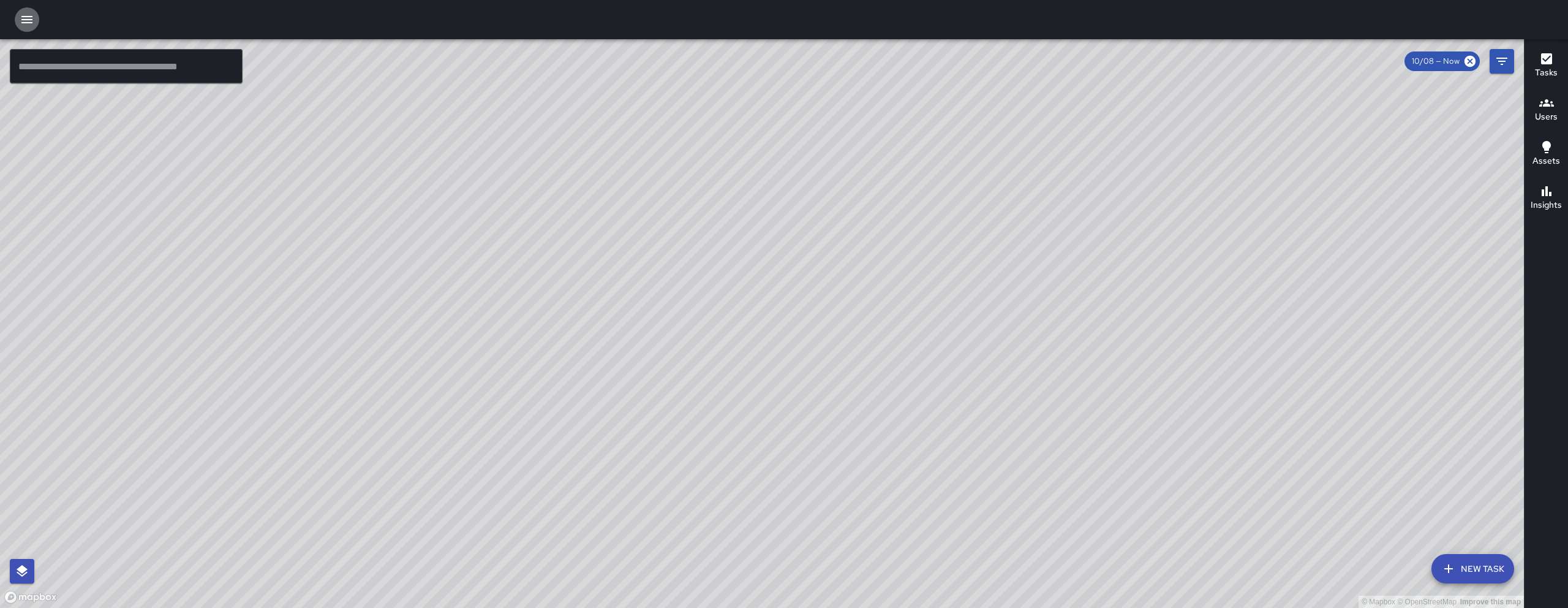
click at [20, 19] on icon "button" at bounding box center [27, 20] width 15 height 15
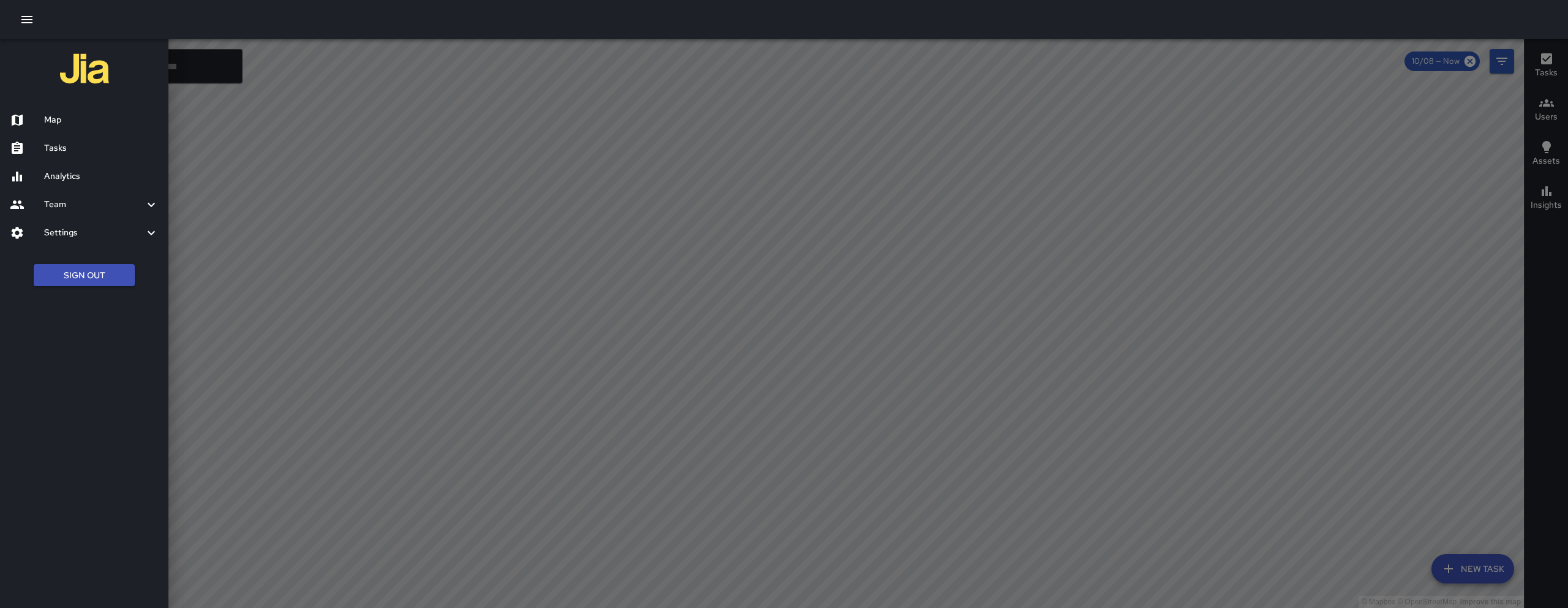
click at [60, 139] on div "Tasks" at bounding box center [84, 148] width 168 height 28
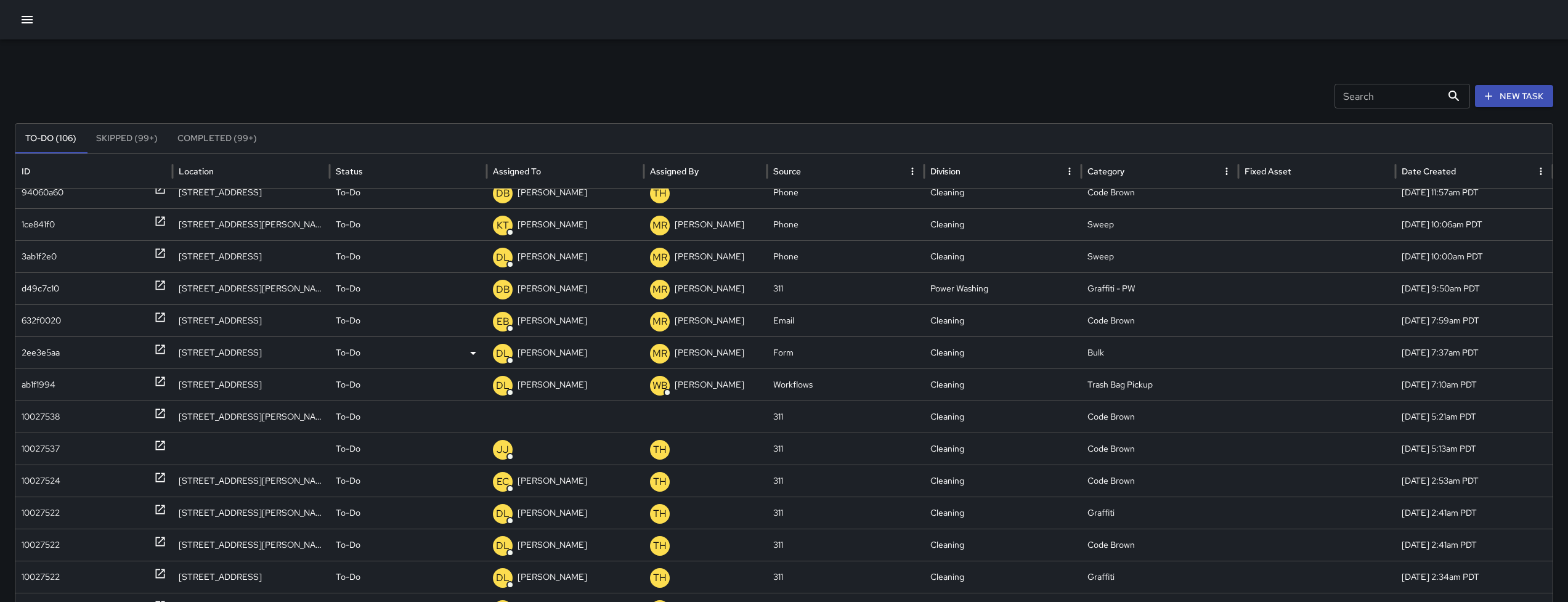
scroll to position [191, 0]
click at [42, 412] on div "10027538" at bounding box center [41, 416] width 38 height 31
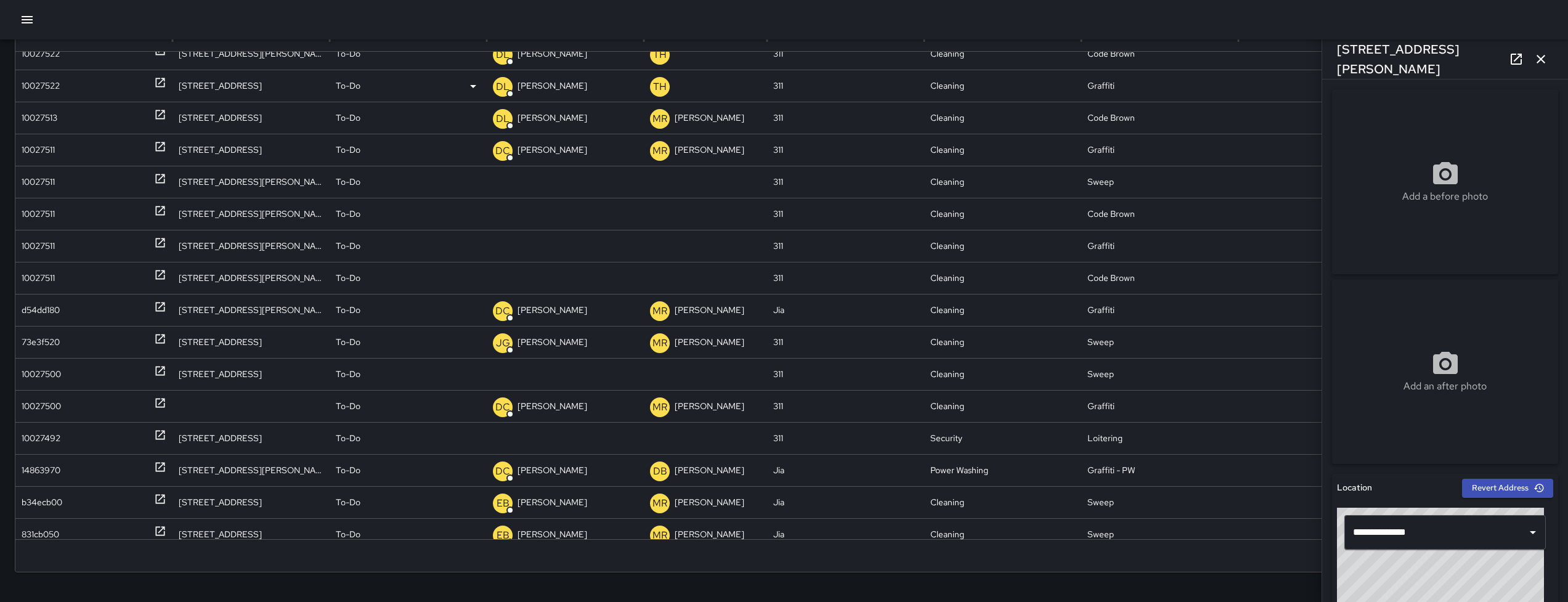
scroll to position [0, 0]
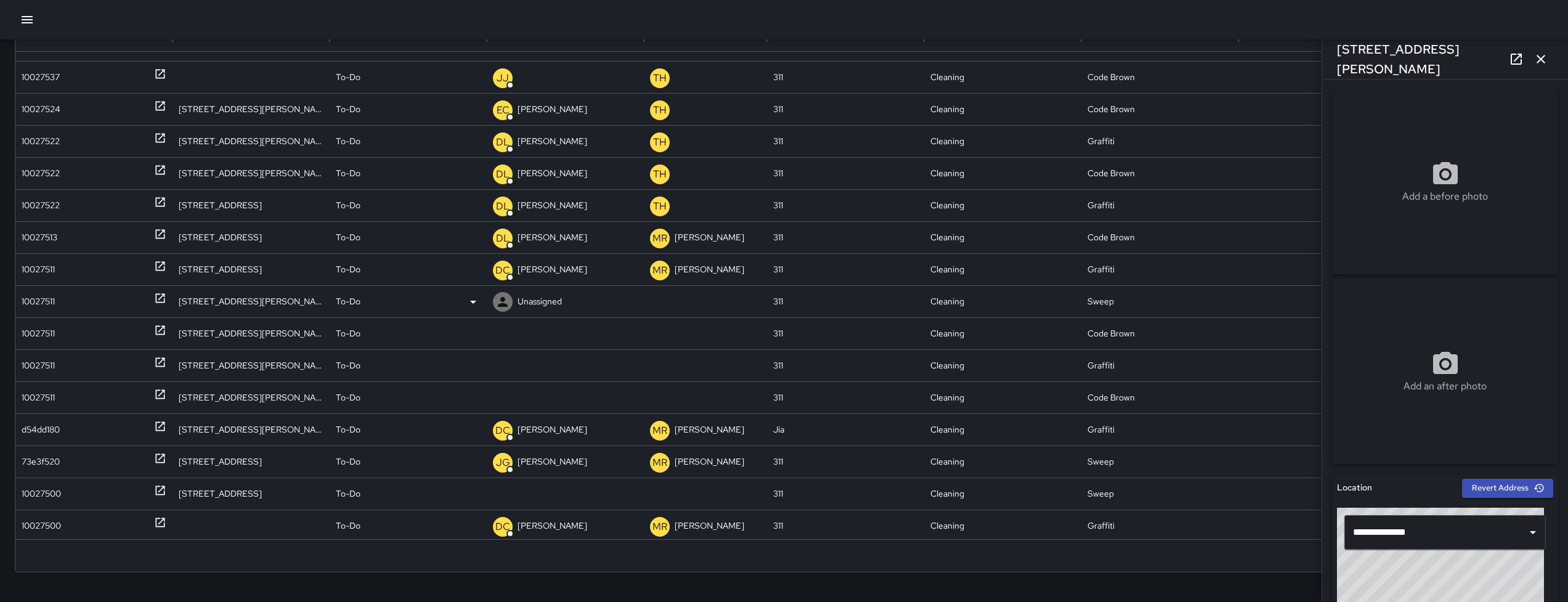
click at [39, 302] on div "10027511" at bounding box center [39, 301] width 34 height 31
click at [55, 335] on div "10027511" at bounding box center [39, 333] width 34 height 31
click at [26, 368] on div "10027511" at bounding box center [39, 365] width 34 height 31
click at [28, 389] on div "10027511" at bounding box center [39, 397] width 34 height 31
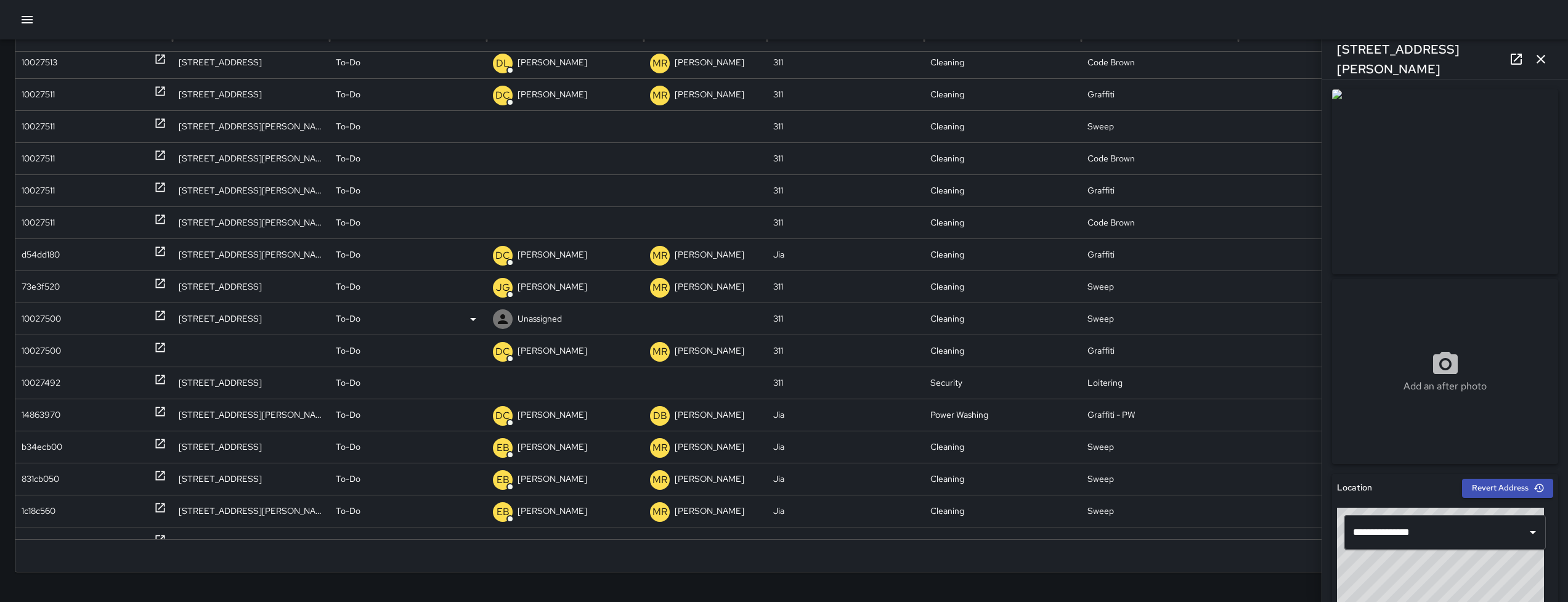
click at [26, 320] on div "10027500" at bounding box center [42, 319] width 39 height 31
click at [44, 385] on div "10027492" at bounding box center [41, 383] width 39 height 31
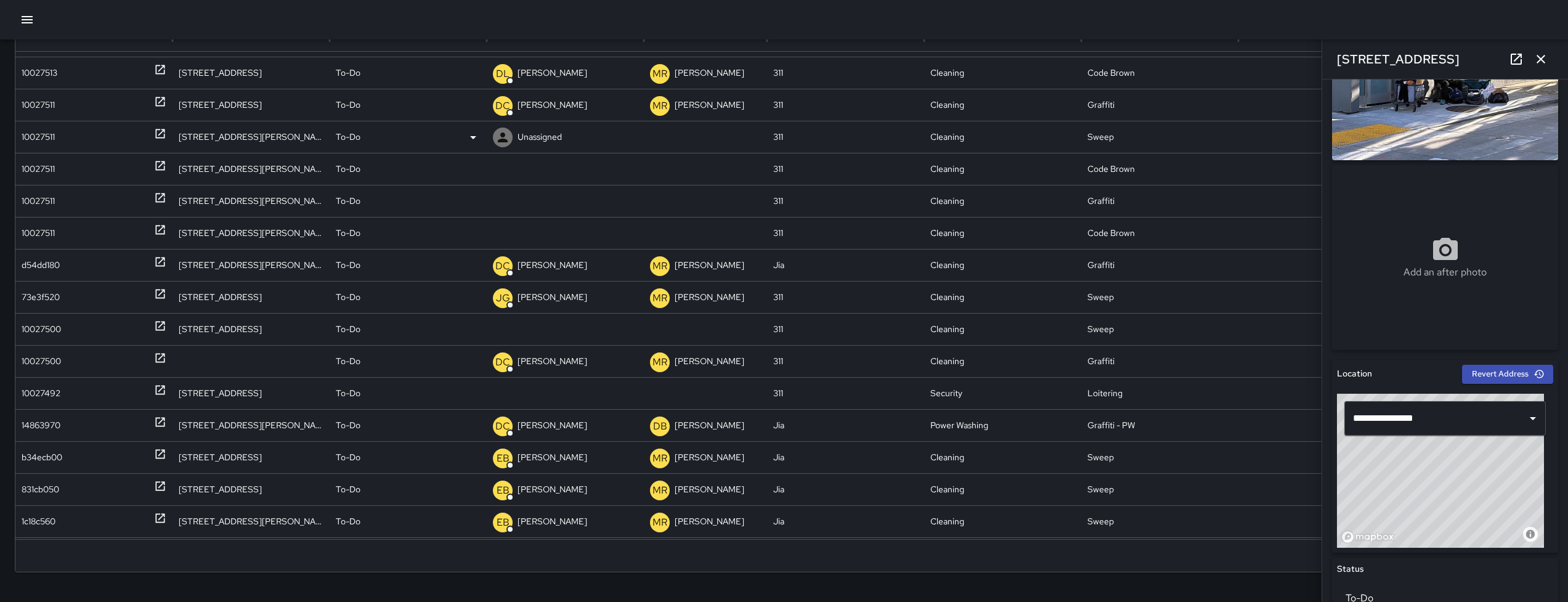
click at [49, 136] on div "10027511" at bounding box center [39, 137] width 34 height 31
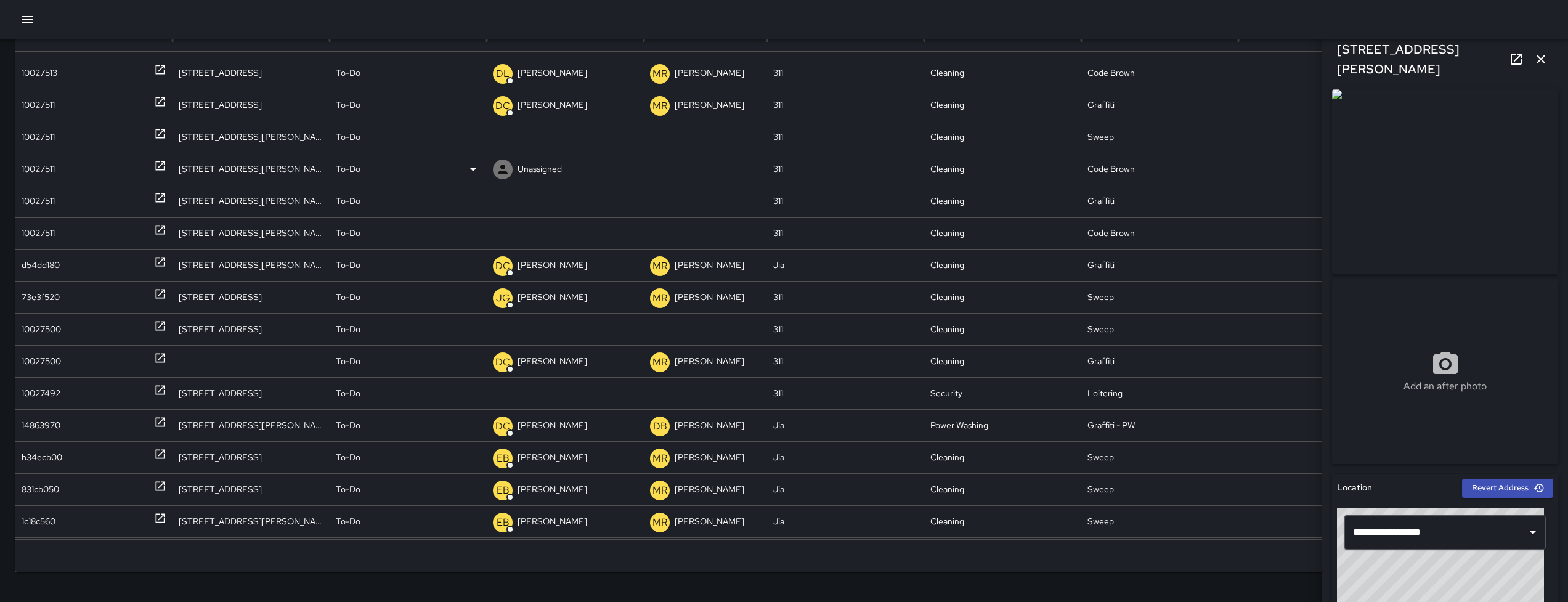
click at [40, 156] on div "10027511" at bounding box center [39, 169] width 34 height 31
click at [43, 196] on div "10027511" at bounding box center [39, 201] width 34 height 31
click at [46, 225] on div "10027511" at bounding box center [39, 233] width 34 height 31
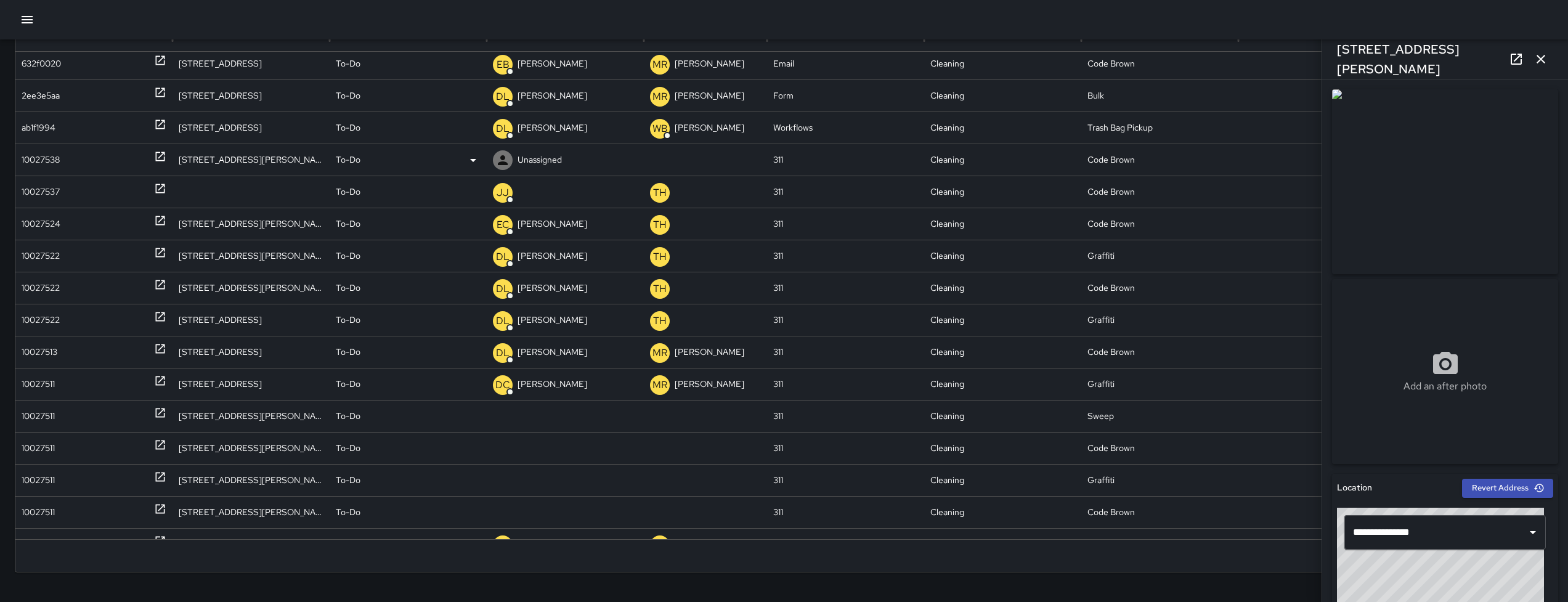
click at [37, 159] on div "10027538" at bounding box center [41, 159] width 38 height 31
click at [42, 189] on div "10027537" at bounding box center [41, 191] width 38 height 31
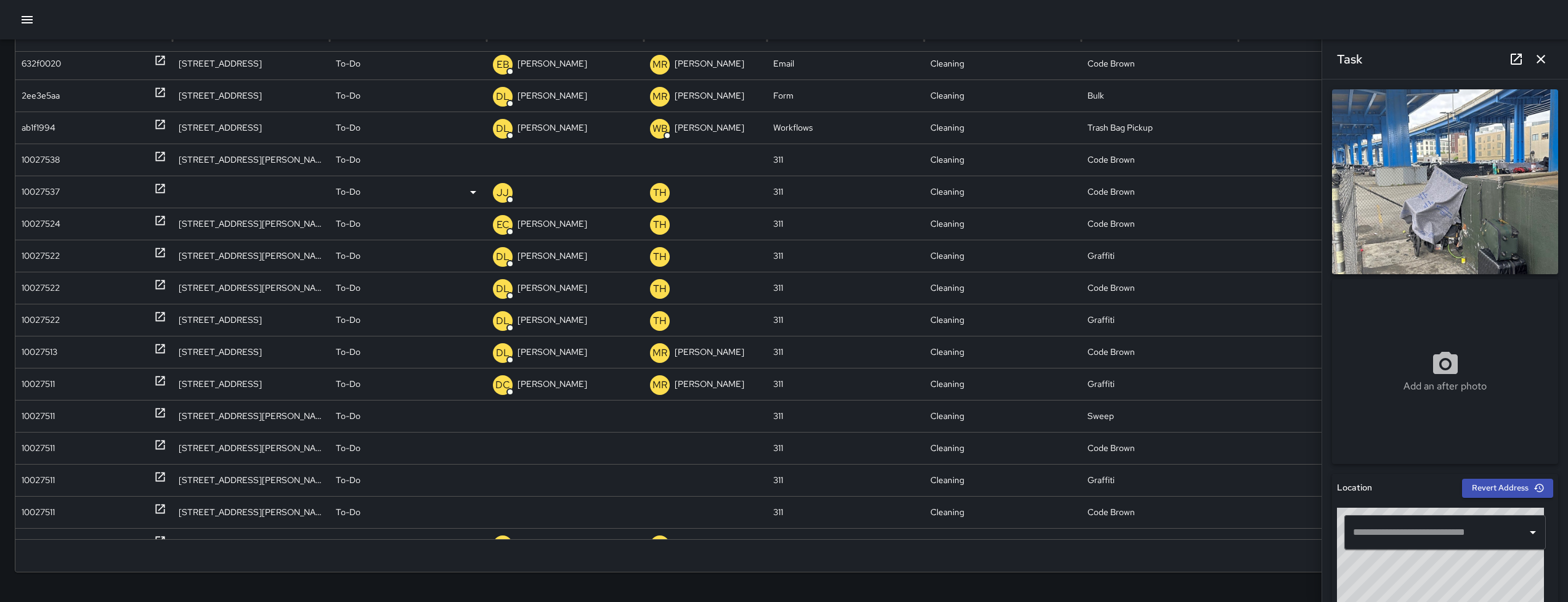
click at [50, 197] on div "10027537" at bounding box center [41, 191] width 38 height 31
click at [49, 199] on div "10027537" at bounding box center [41, 191] width 38 height 31
click at [48, 192] on div "10027537" at bounding box center [41, 191] width 38 height 31
click at [52, 155] on div "10027538" at bounding box center [41, 159] width 38 height 31
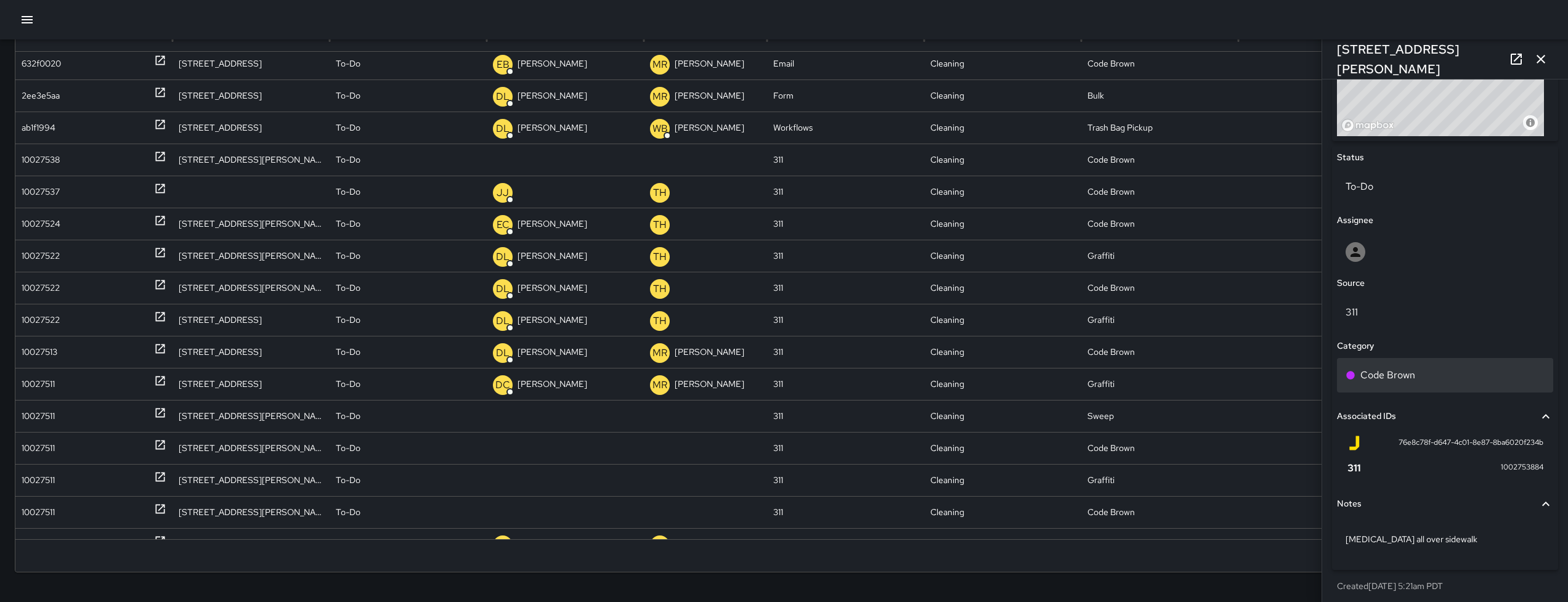
click at [1411, 373] on p "Code Brown" at bounding box center [1387, 376] width 55 height 15
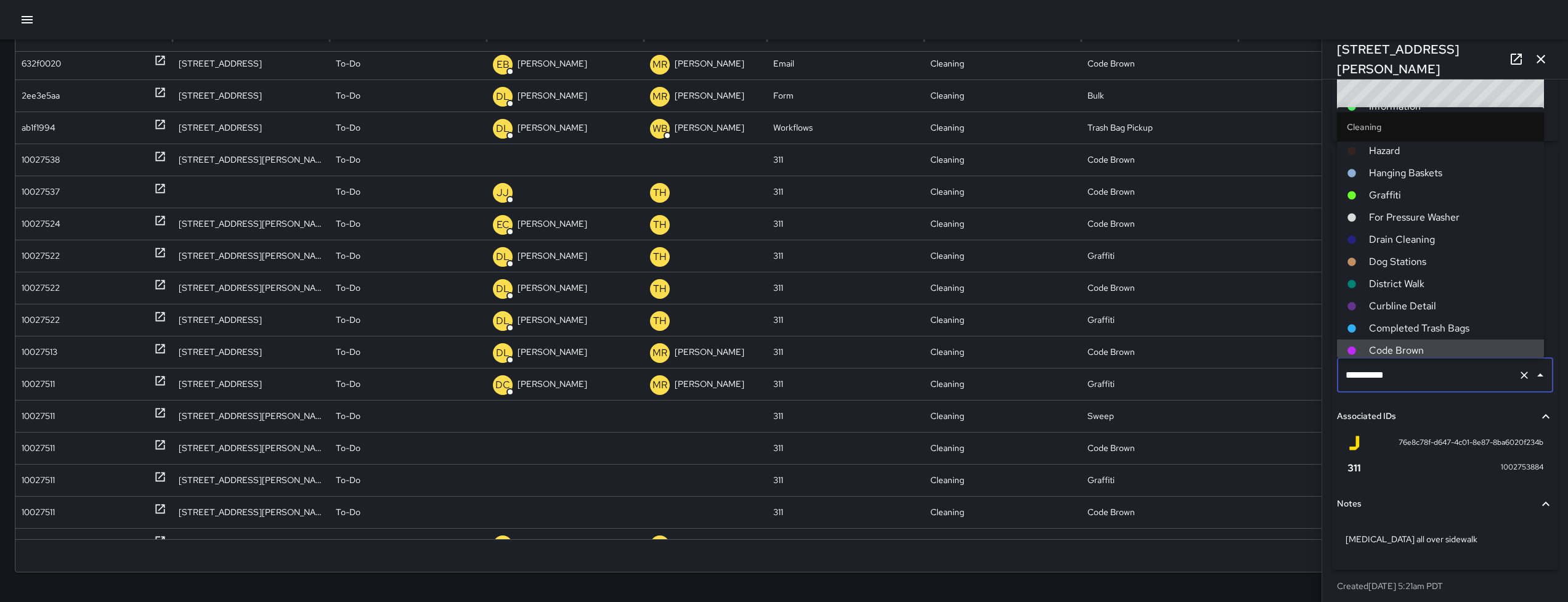
click at [1420, 374] on input "**********" at bounding box center [1428, 376] width 171 height 23
type input "****"
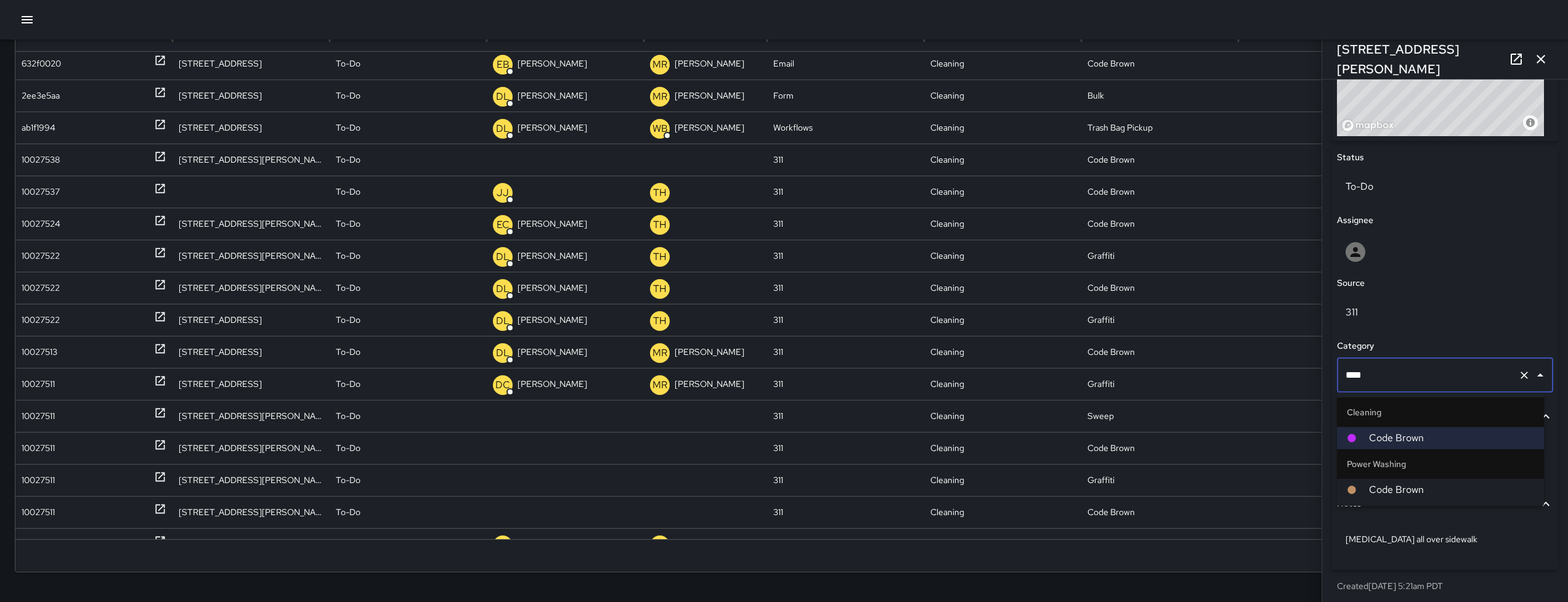
click at [1439, 488] on span "Code Brown" at bounding box center [1451, 489] width 165 height 15
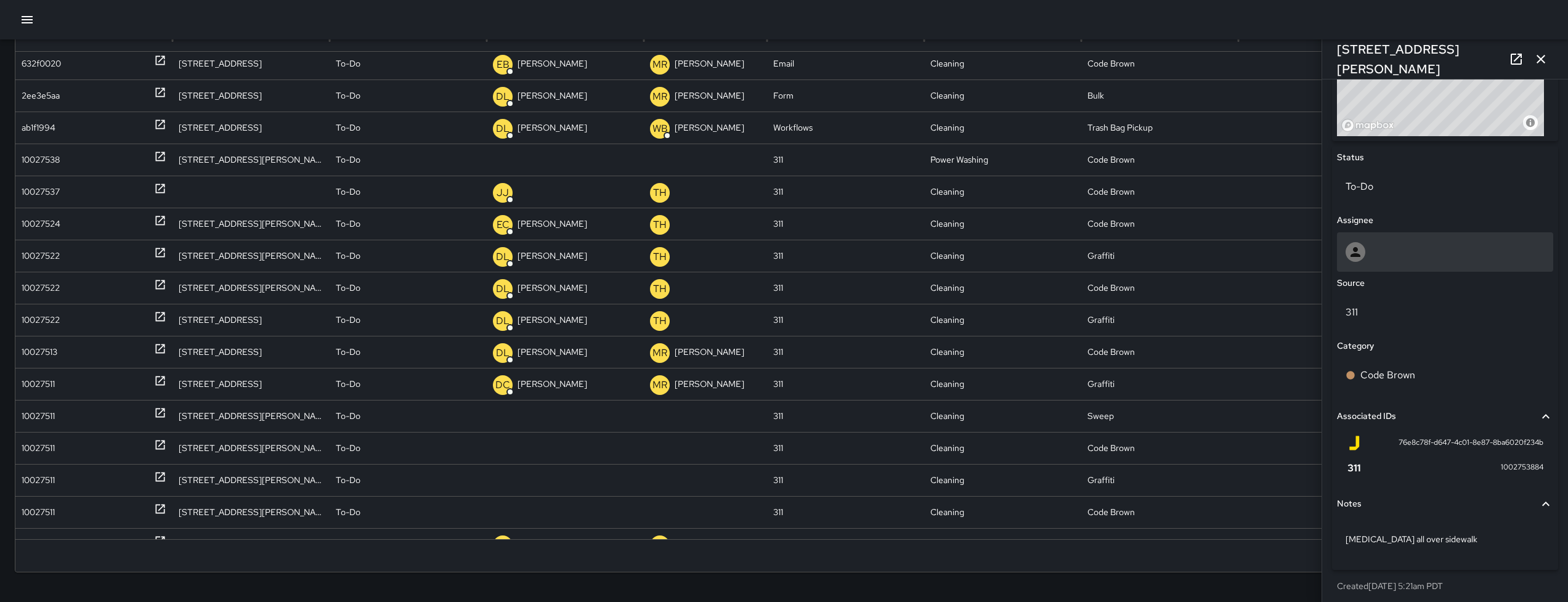
click at [1423, 240] on div at bounding box center [1445, 252] width 216 height 39
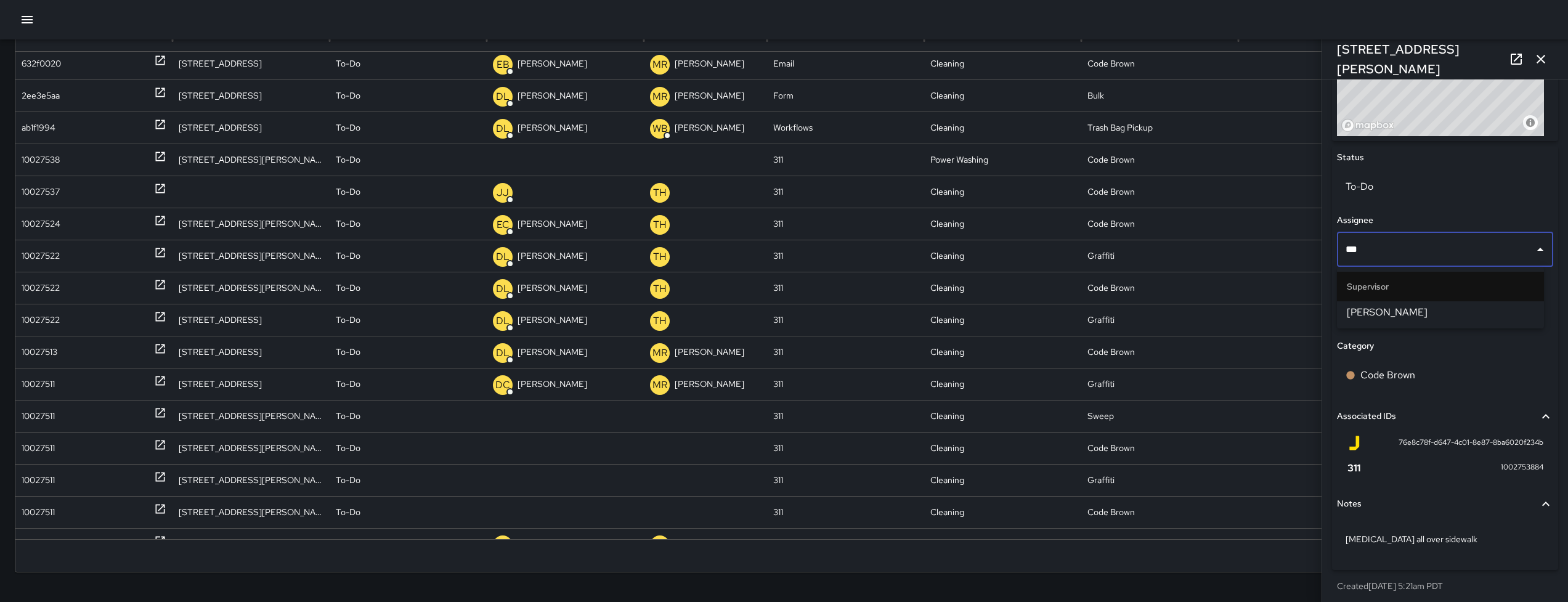
type input "****"
click at [1430, 309] on span "[PERSON_NAME]" at bounding box center [1440, 313] width 187 height 15
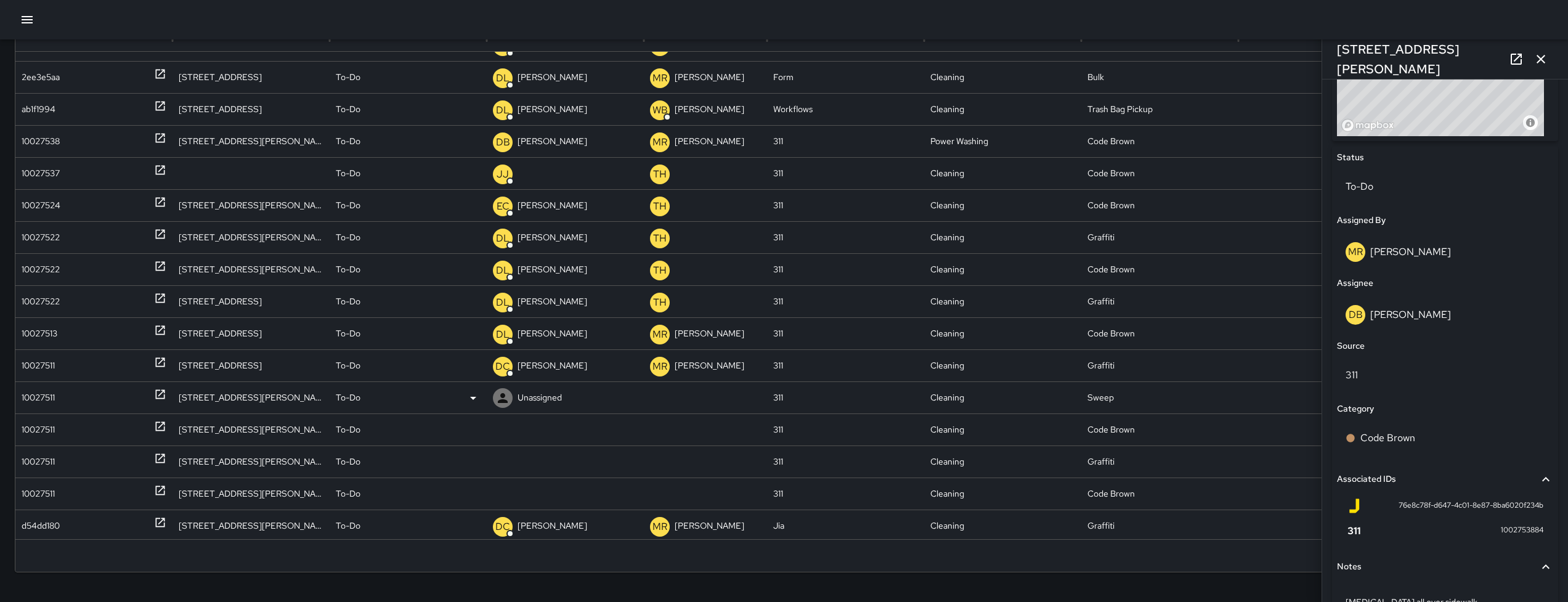
click at [69, 401] on div "10027511" at bounding box center [94, 397] width 145 height 31
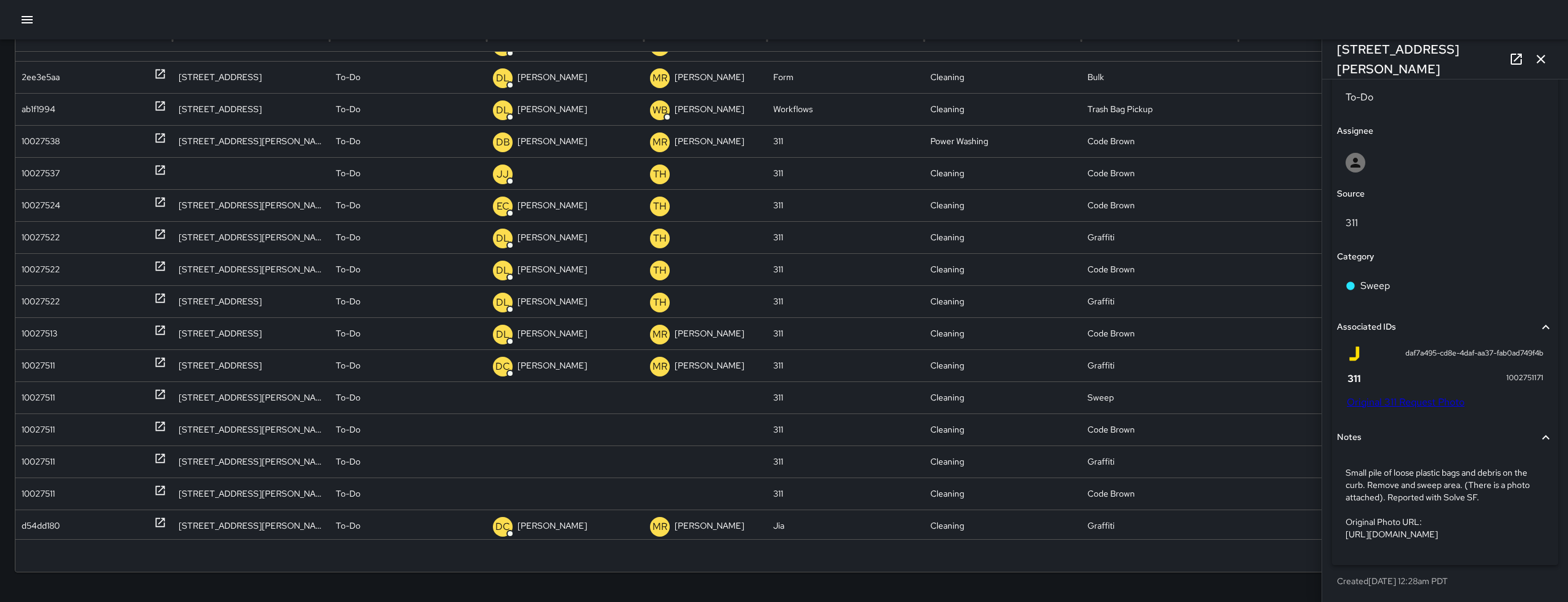
click at [1389, 397] on link "Original 311 Request Photo" at bounding box center [1405, 403] width 118 height 13
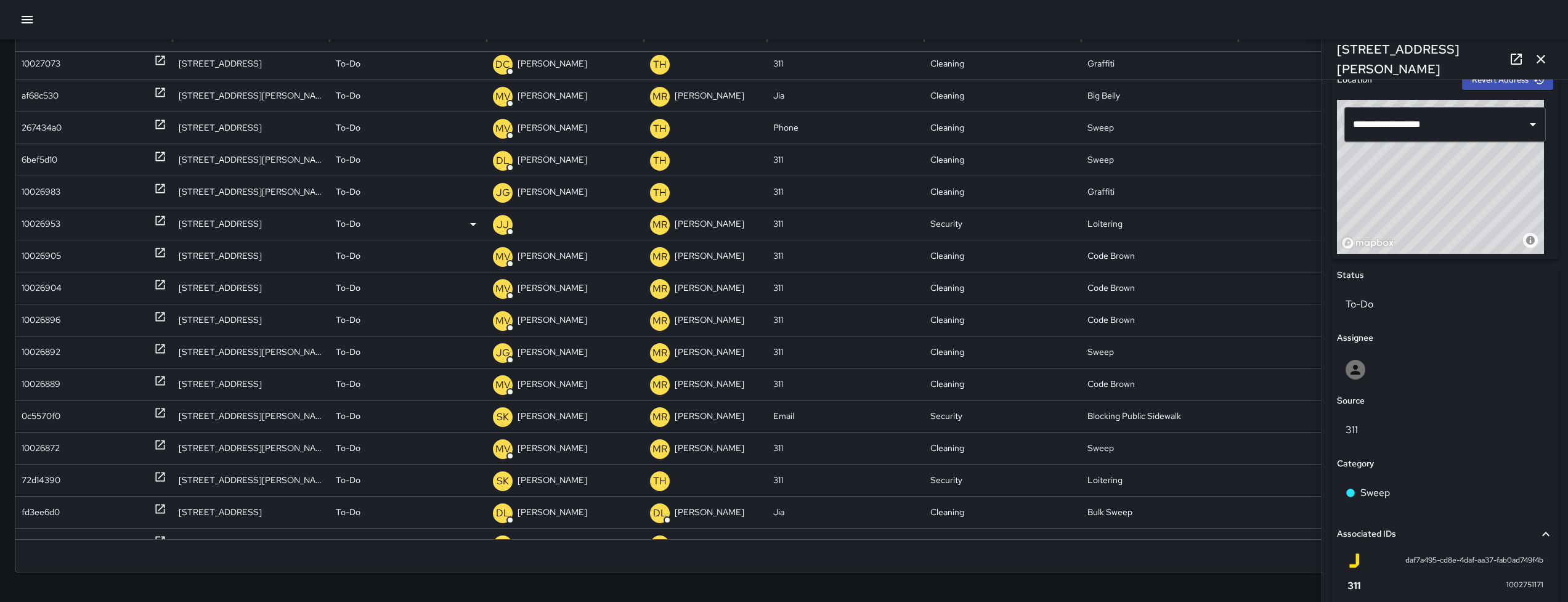
scroll to position [1152, 0]
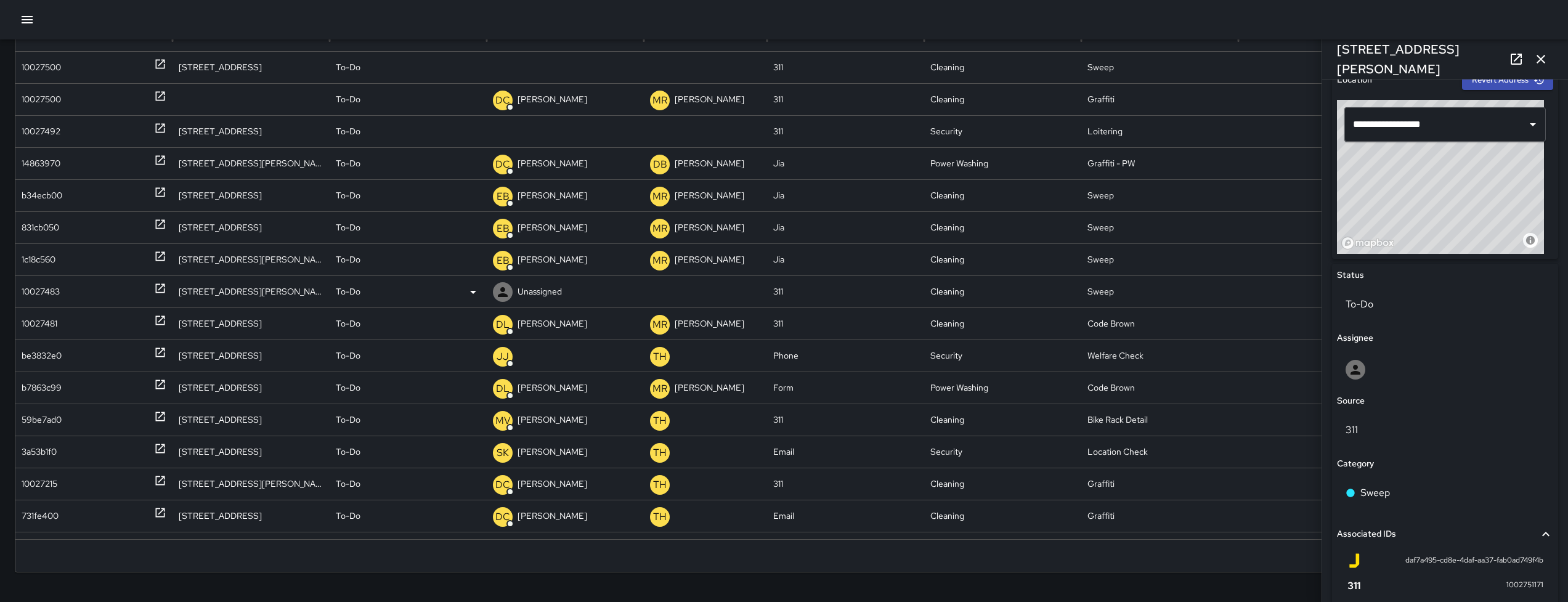
click at [75, 283] on div "10027483" at bounding box center [94, 292] width 145 height 31
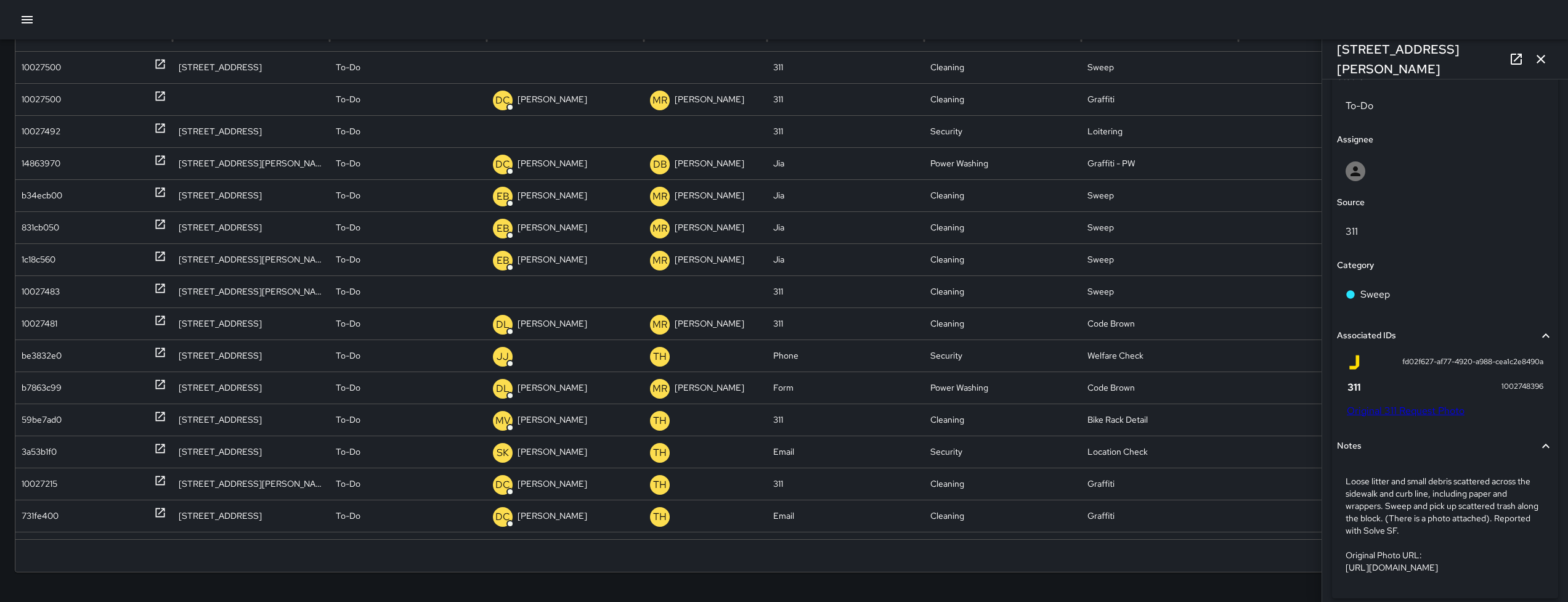
click at [1405, 408] on link "Original 311 Request Photo" at bounding box center [1405, 411] width 118 height 13
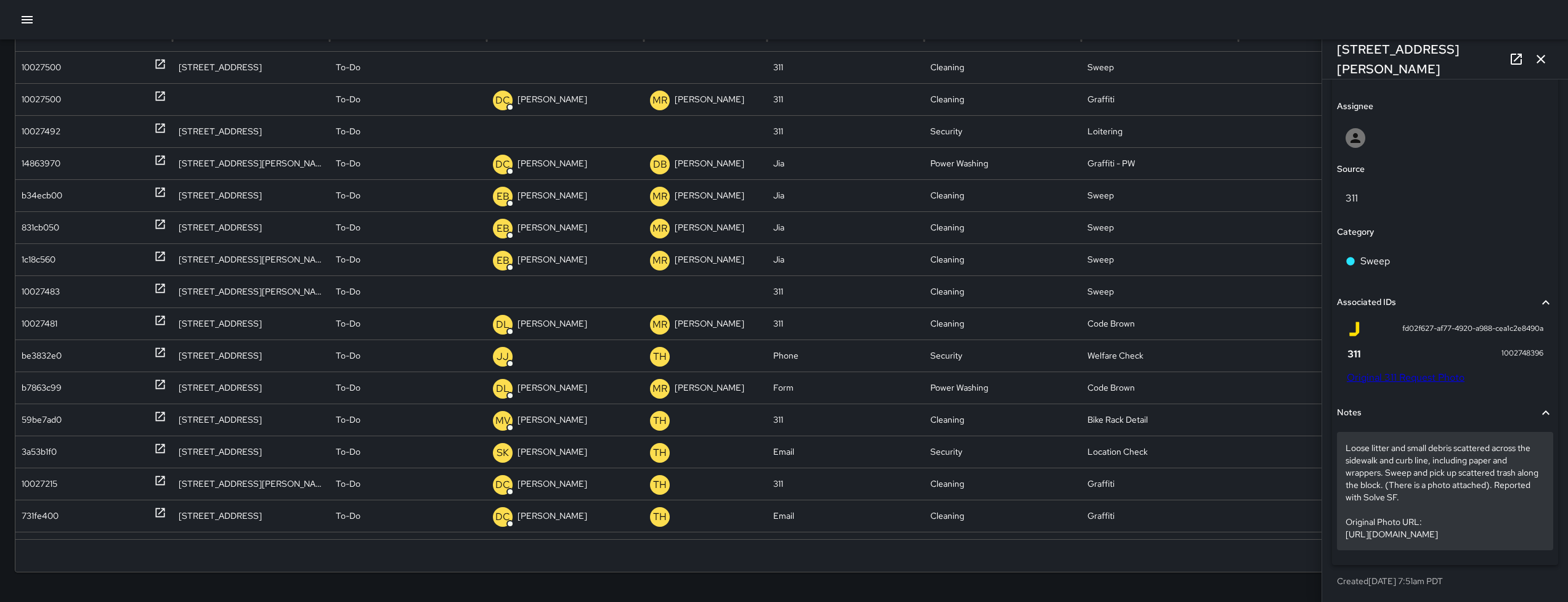
click at [1363, 442] on p "Loose litter and small debris scattered across the sidewalk and curb line, incl…" at bounding box center [1445, 491] width 199 height 99
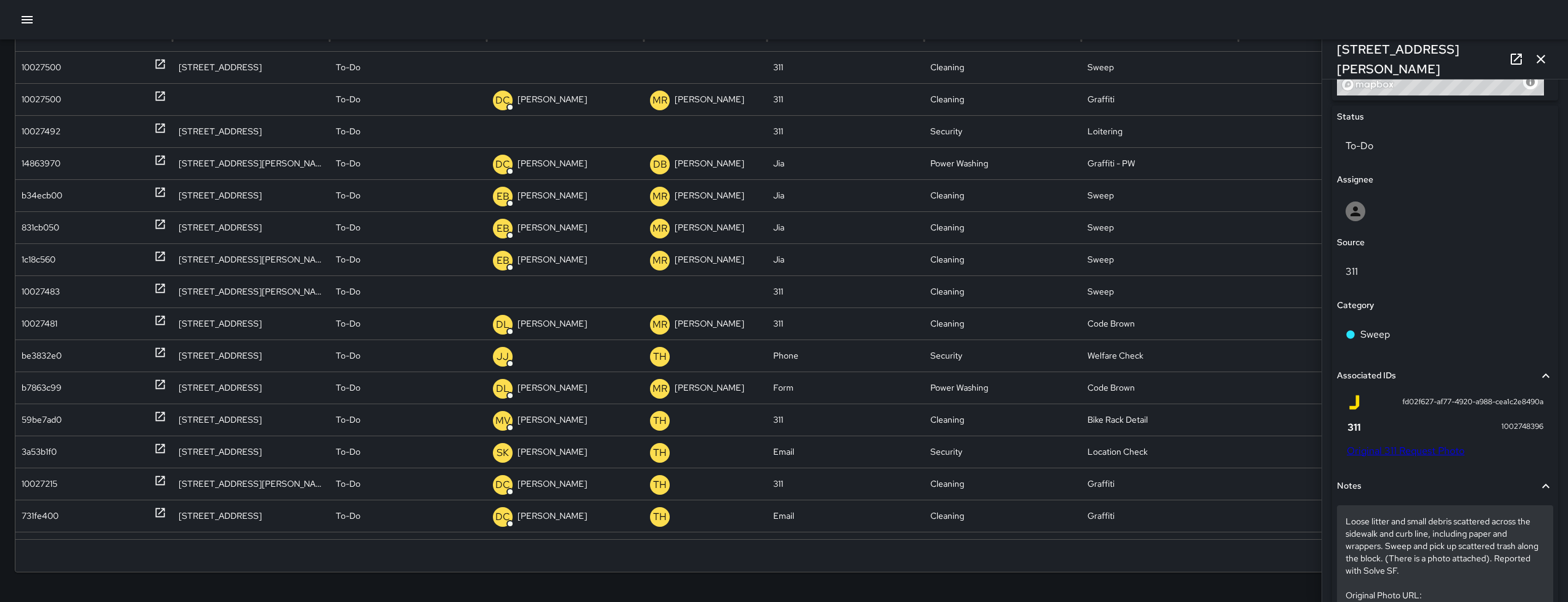
drag, startPoint x: 1340, startPoint y: 519, endPoint x: 1363, endPoint y: 522, distance: 23.2
drag, startPoint x: 1363, startPoint y: 522, endPoint x: 1482, endPoint y: 520, distance: 119.0
click at [1482, 520] on p "Loose litter and small debris scattered across the sidewalk and curb line, incl…" at bounding box center [1445, 564] width 199 height 99
drag, startPoint x: 1343, startPoint y: 522, endPoint x: 1426, endPoint y: 537, distance: 84.3
click at [1426, 537] on div "Loose litter and small debris scattered across the sidewalk and curb line, incl…" at bounding box center [1445, 565] width 216 height 118
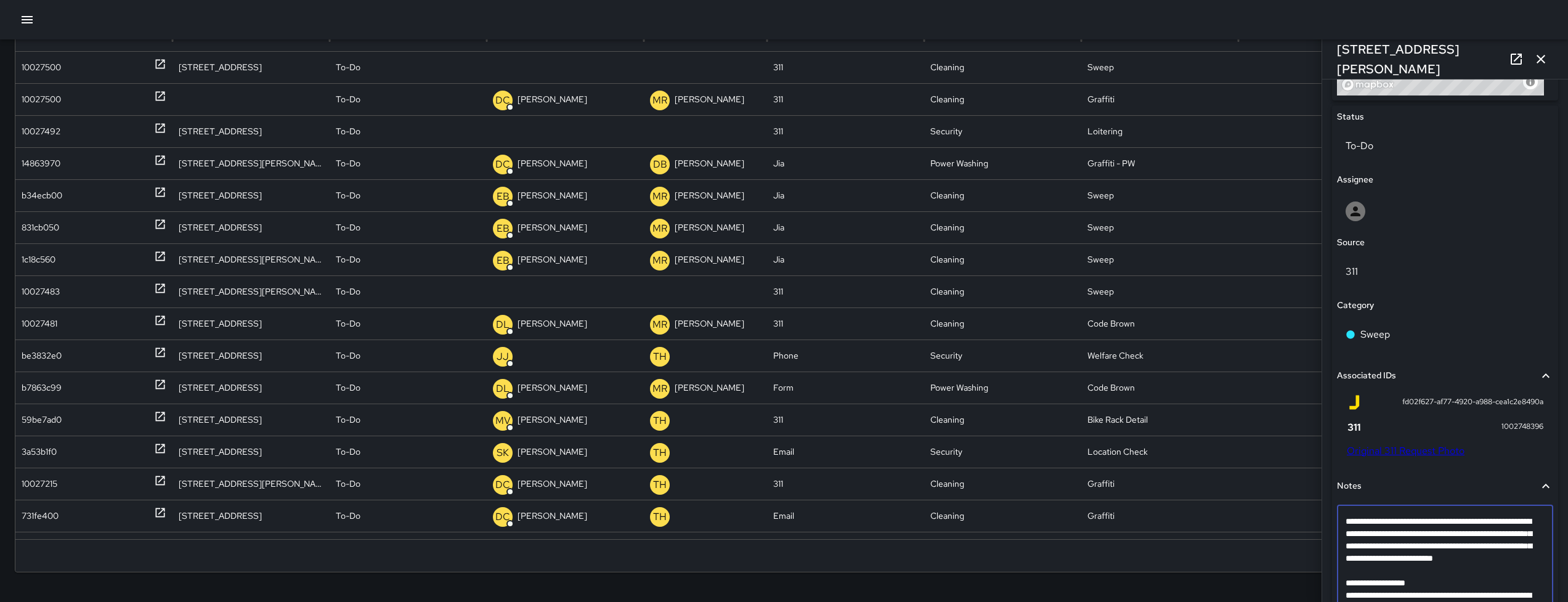
click at [1429, 533] on textarea "**********" at bounding box center [1440, 576] width 190 height 123
drag, startPoint x: 1429, startPoint y: 536, endPoint x: 1337, endPoint y: 522, distance: 93.1
click at [1337, 522] on div "**********" at bounding box center [1445, 577] width 216 height 144
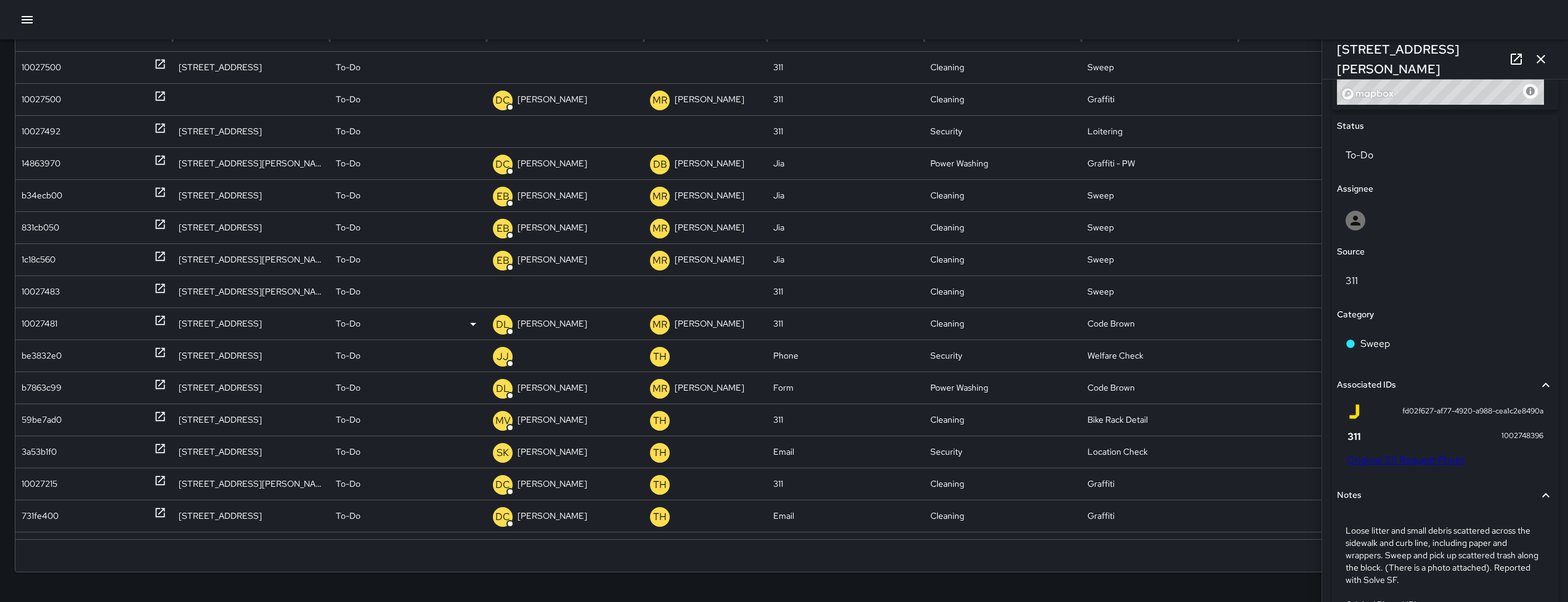
scroll to position [555, 0]
click at [1385, 163] on p "To-Do" at bounding box center [1445, 157] width 199 height 15
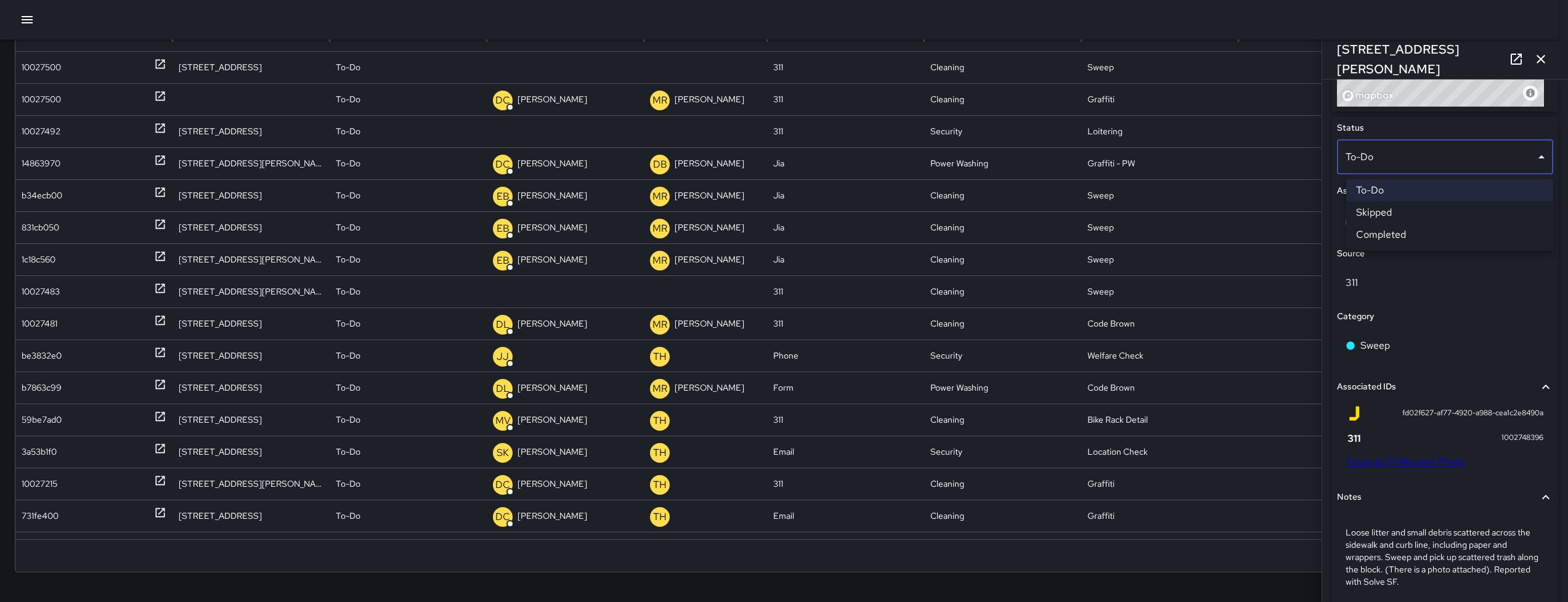
scroll to position [128, 0]
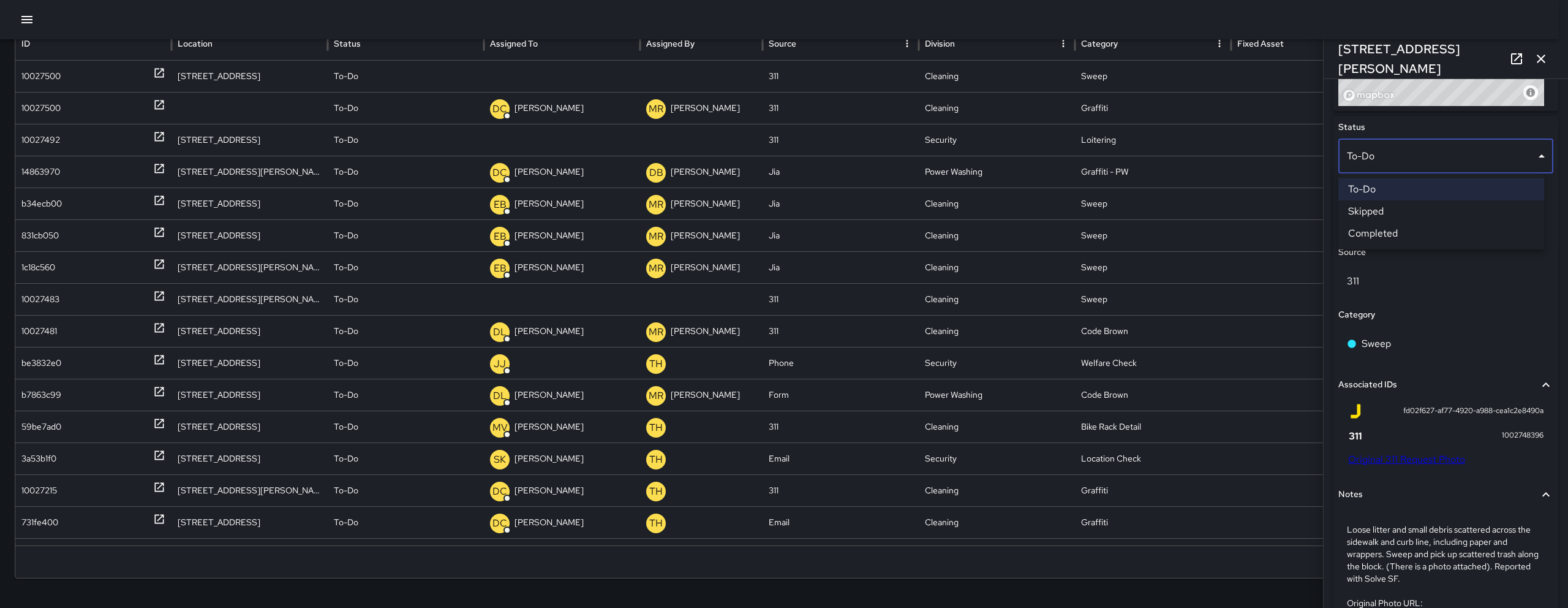
click at [1381, 208] on li "Skipped" at bounding box center [1441, 211] width 206 height 22
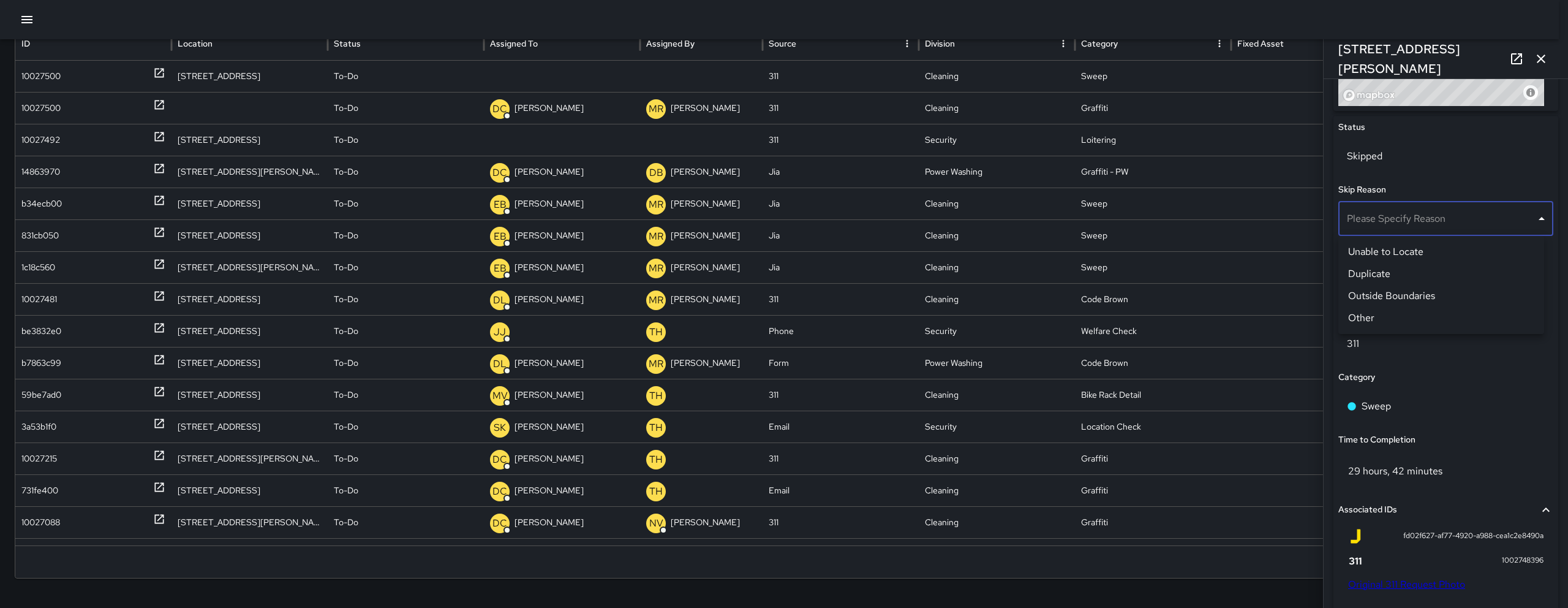
click at [1381, 276] on li "Duplicate" at bounding box center [1441, 274] width 206 height 22
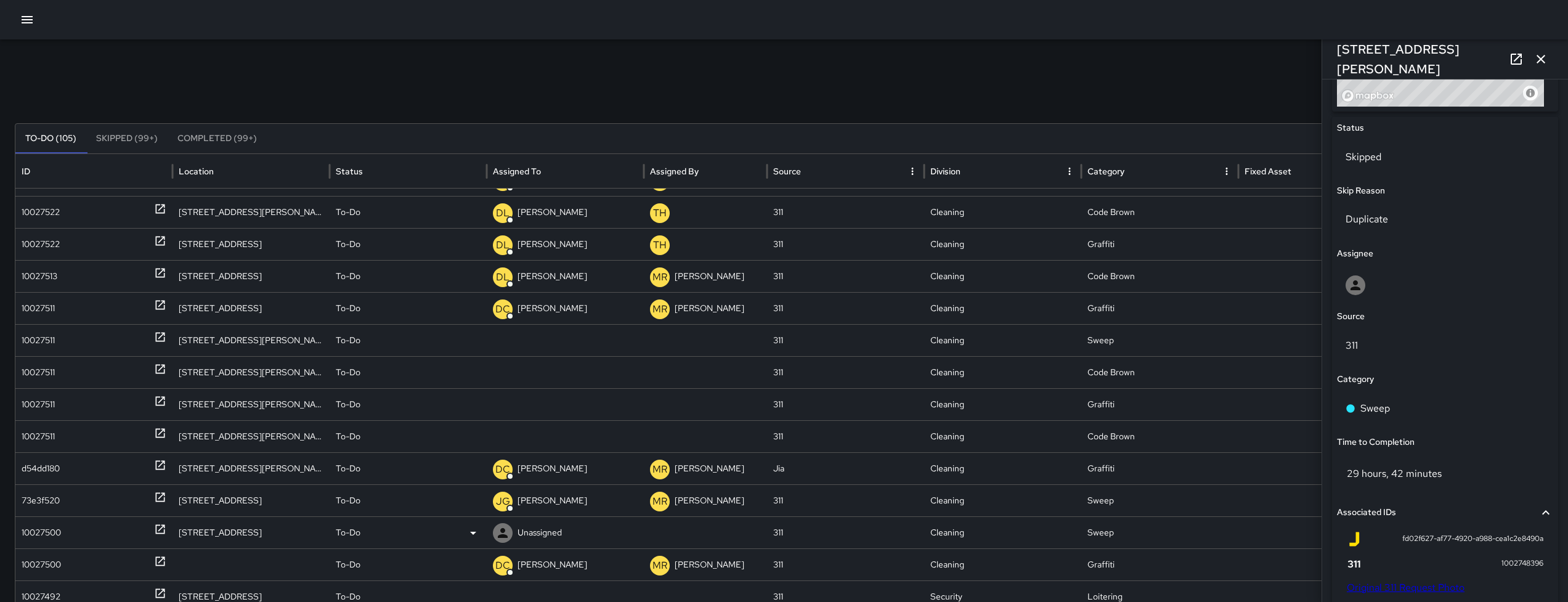
scroll to position [561, 0]
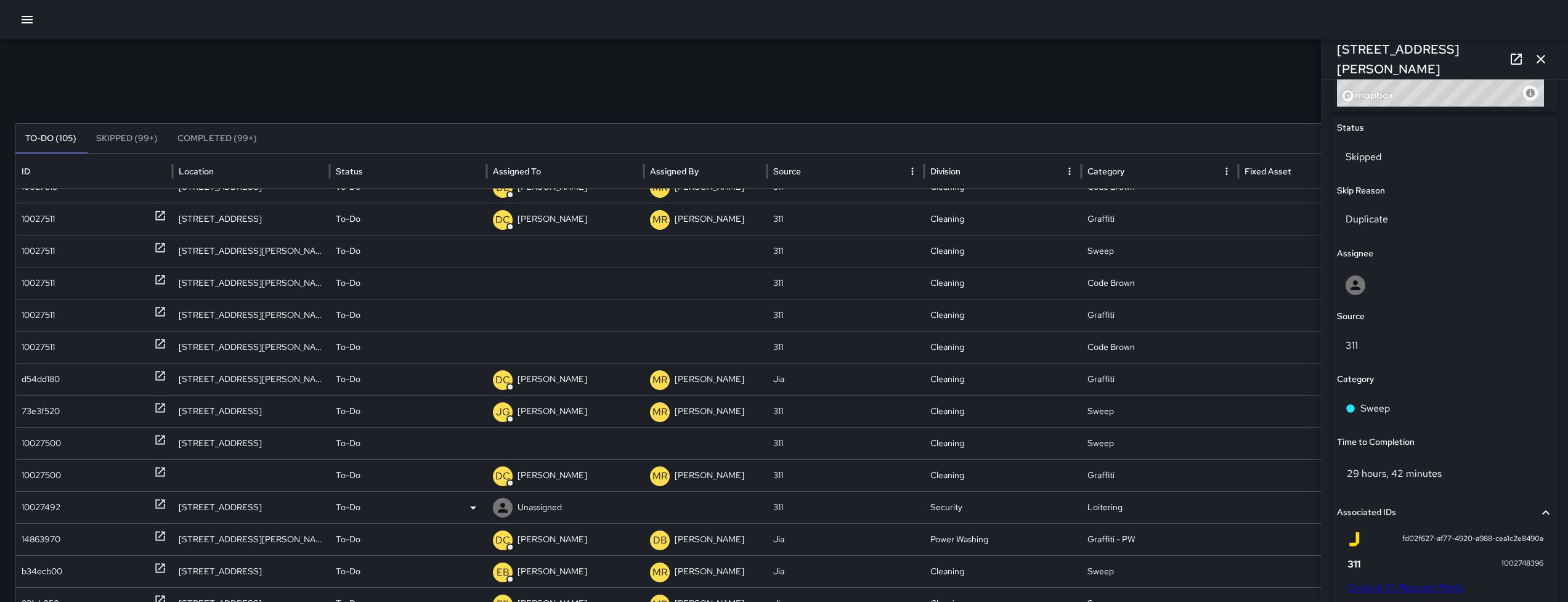
click at [55, 506] on div "10027492" at bounding box center [41, 507] width 39 height 31
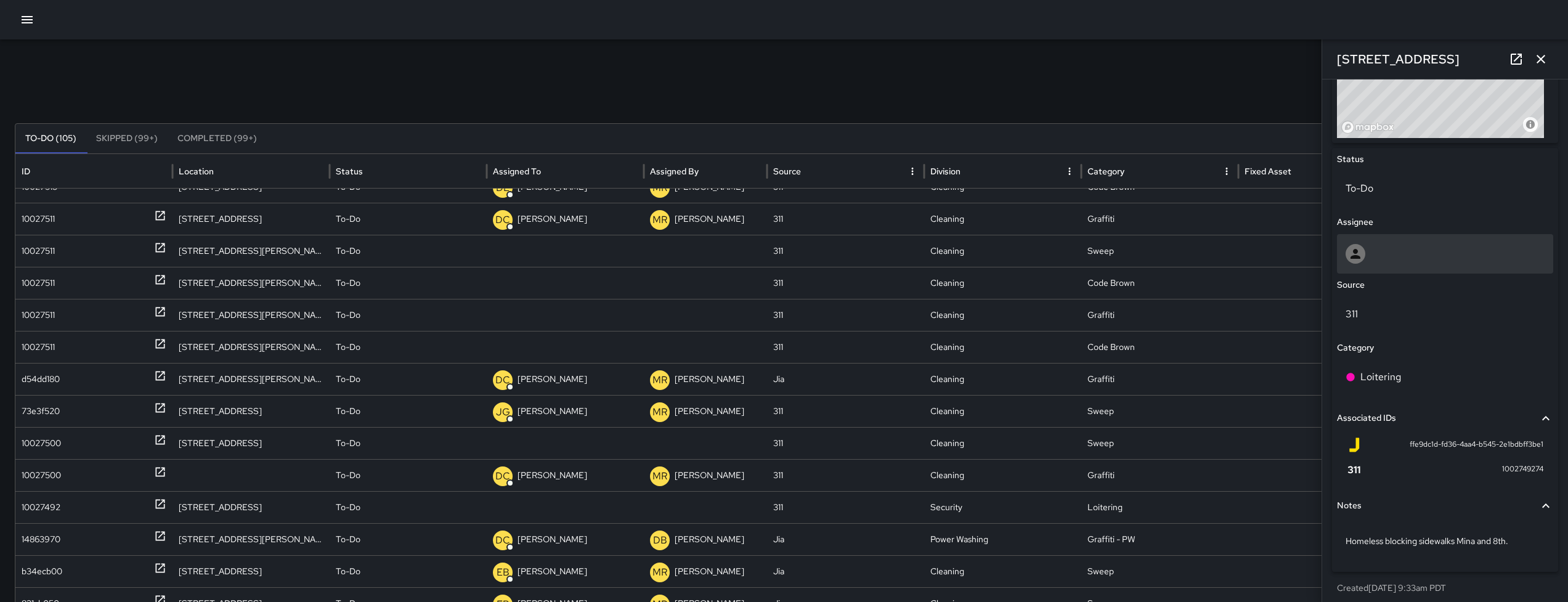
click at [1405, 262] on div at bounding box center [1445, 254] width 199 height 20
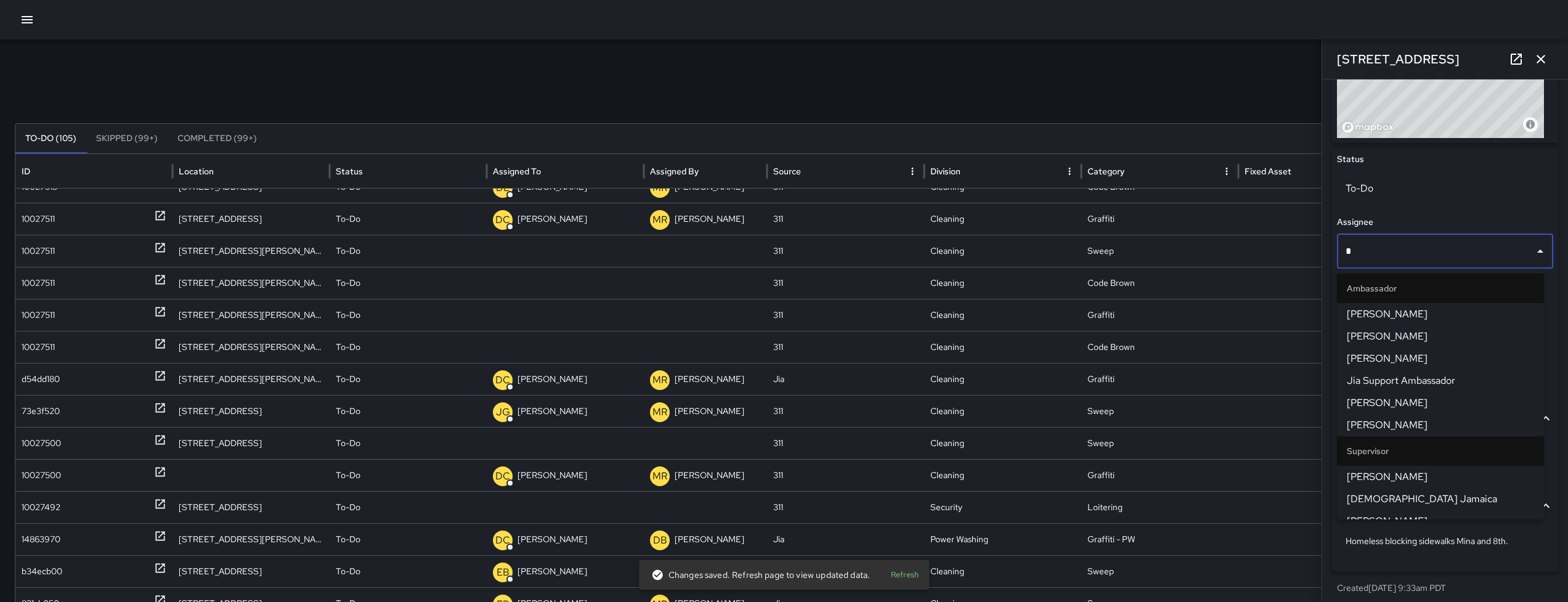
type input "**"
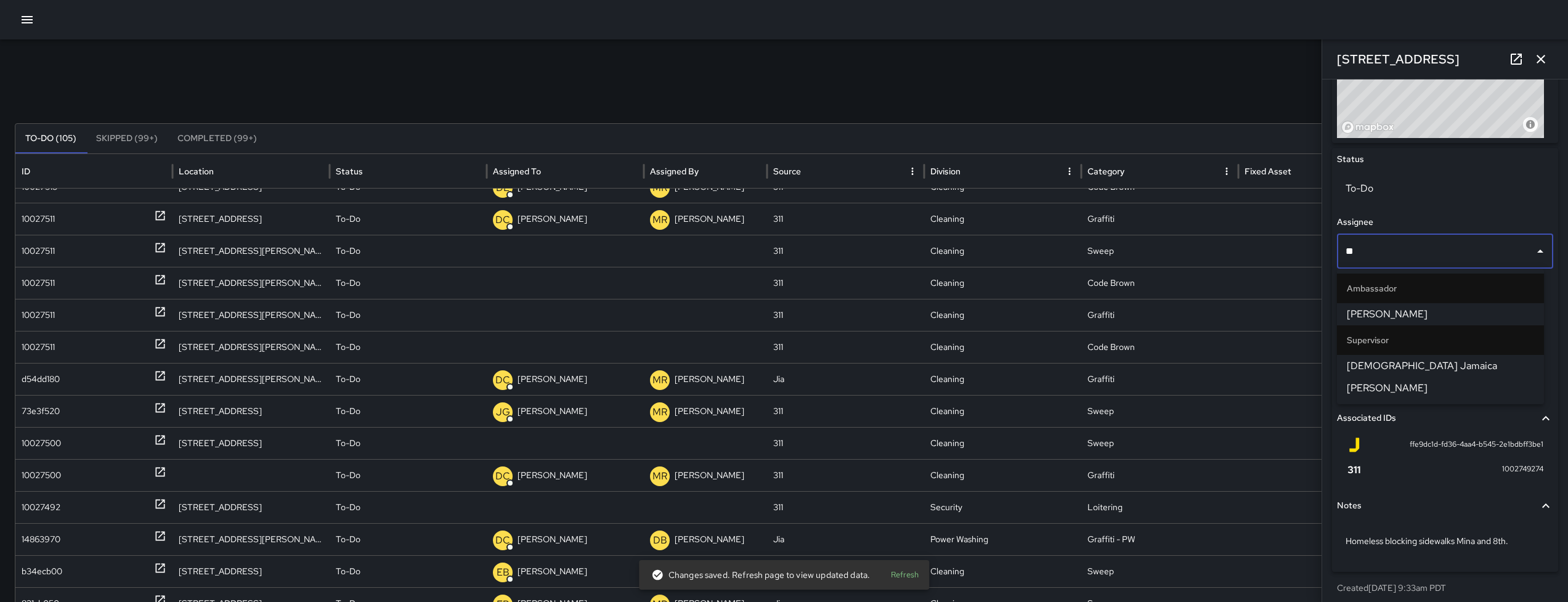
click at [1400, 368] on span "[DEMOGRAPHIC_DATA] Jamaica" at bounding box center [1440, 366] width 187 height 15
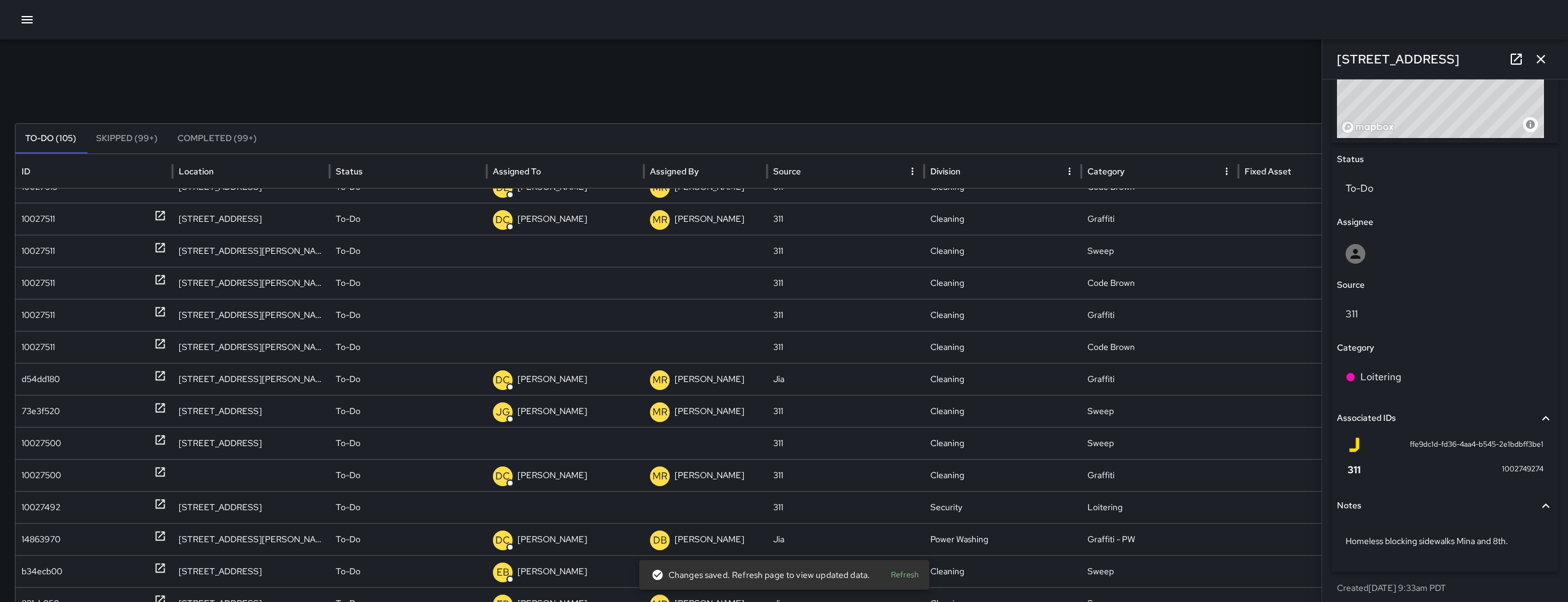
click at [1400, 332] on div "311" at bounding box center [1445, 314] width 216 height 34
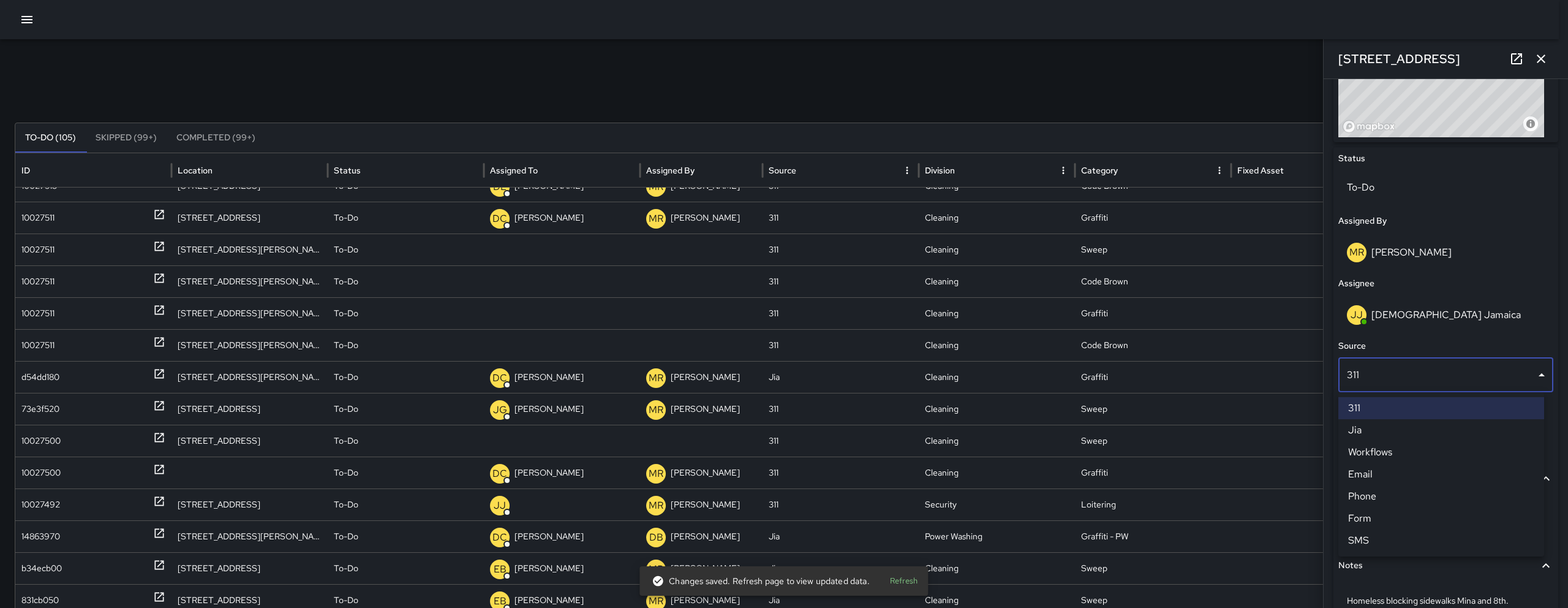
click at [61, 432] on div at bounding box center [784, 304] width 1568 height 608
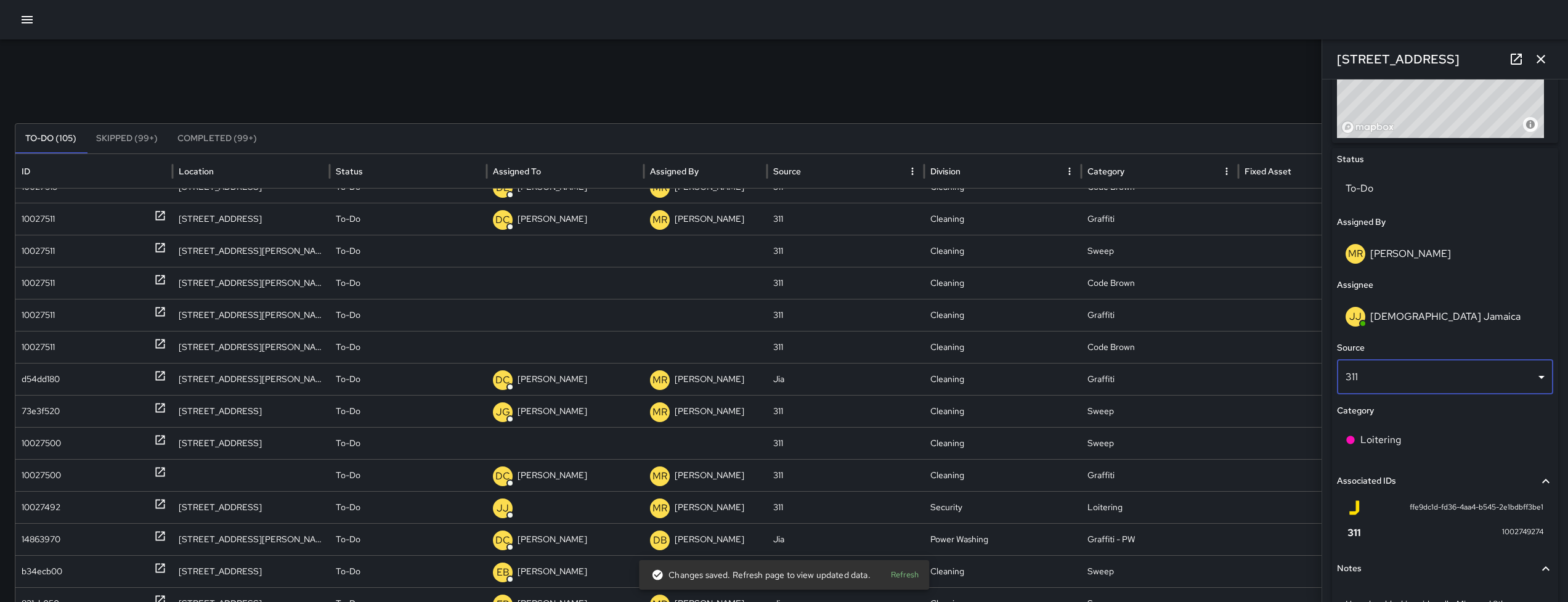
click at [60, 443] on div "10027500" at bounding box center [42, 443] width 39 height 31
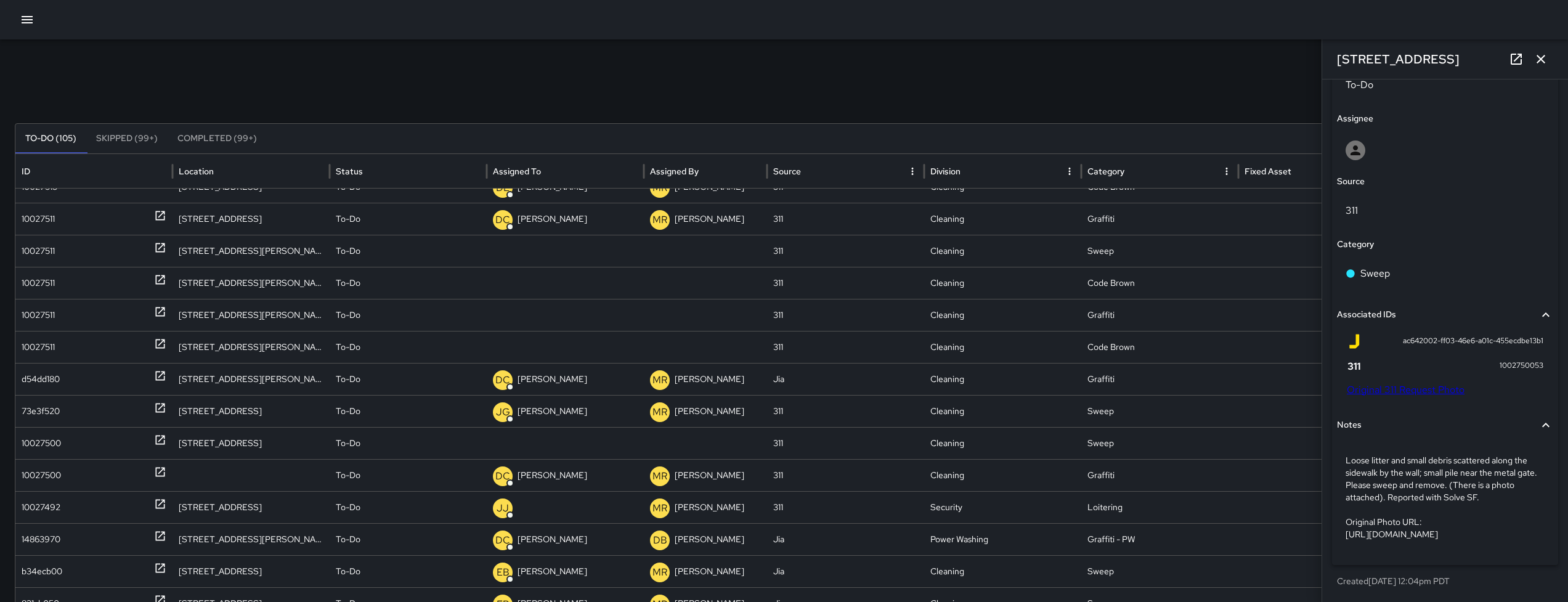
click at [1431, 384] on link "Original 311 Request Photo" at bounding box center [1405, 390] width 118 height 13
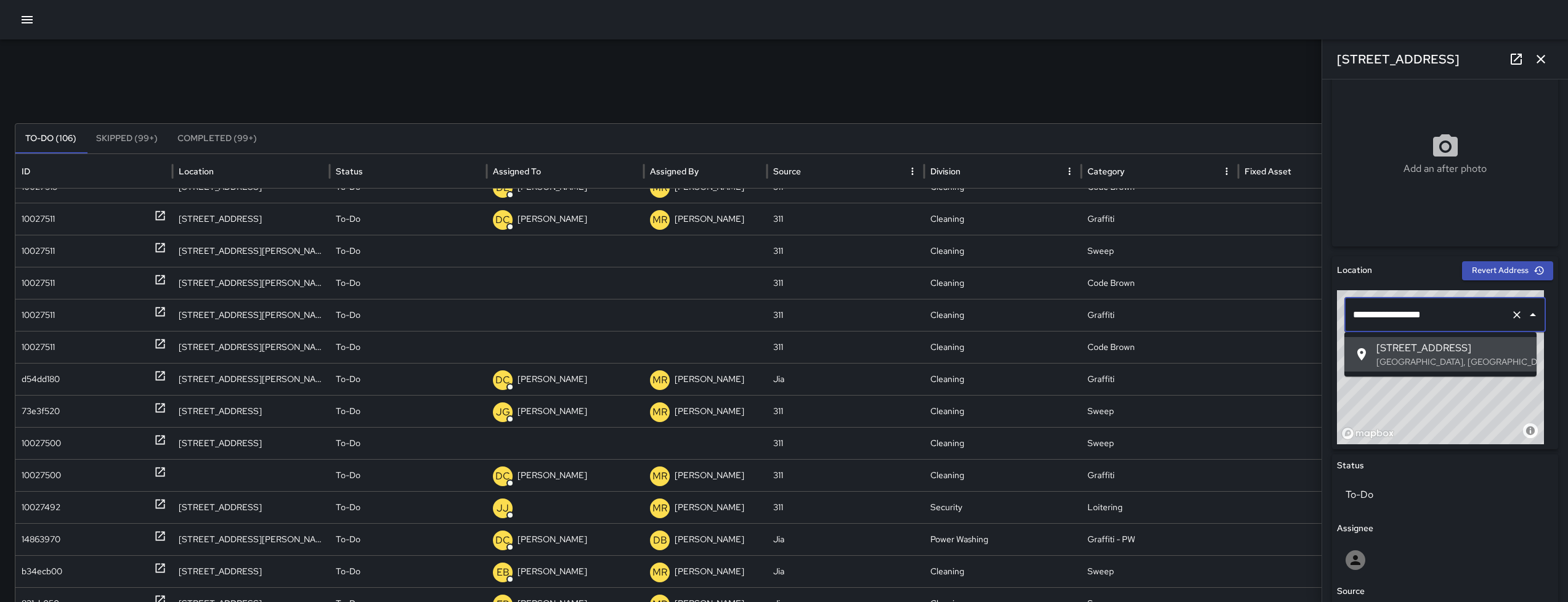
drag, startPoint x: 1401, startPoint y: 314, endPoint x: 1349, endPoint y: 314, distance: 52.0
click at [1350, 314] on input "**********" at bounding box center [1427, 315] width 156 height 23
drag, startPoint x: 1477, startPoint y: 317, endPoint x: 1352, endPoint y: 317, distance: 125.0
click at [1352, 317] on input "**********" at bounding box center [1427, 315] width 156 height 23
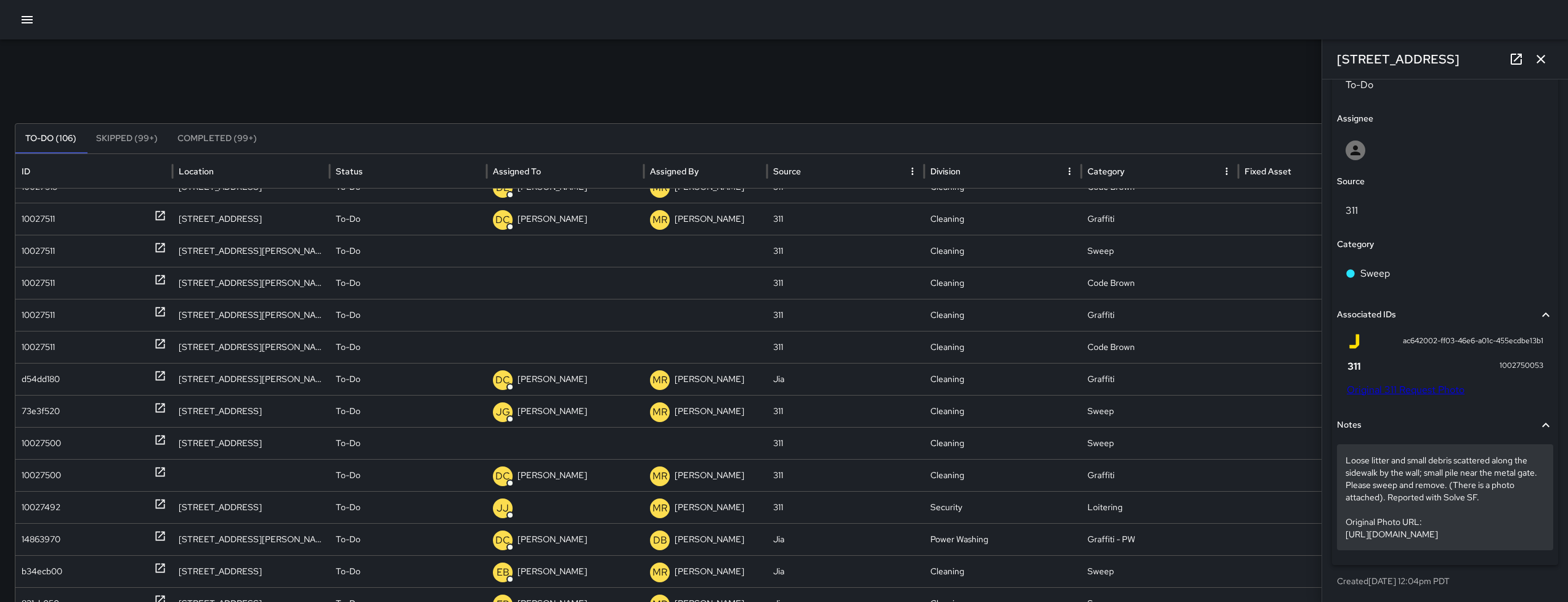
click at [1372, 468] on p "Loose litter and small debris scattered along the sidewalk by the wall; small p…" at bounding box center [1445, 498] width 199 height 86
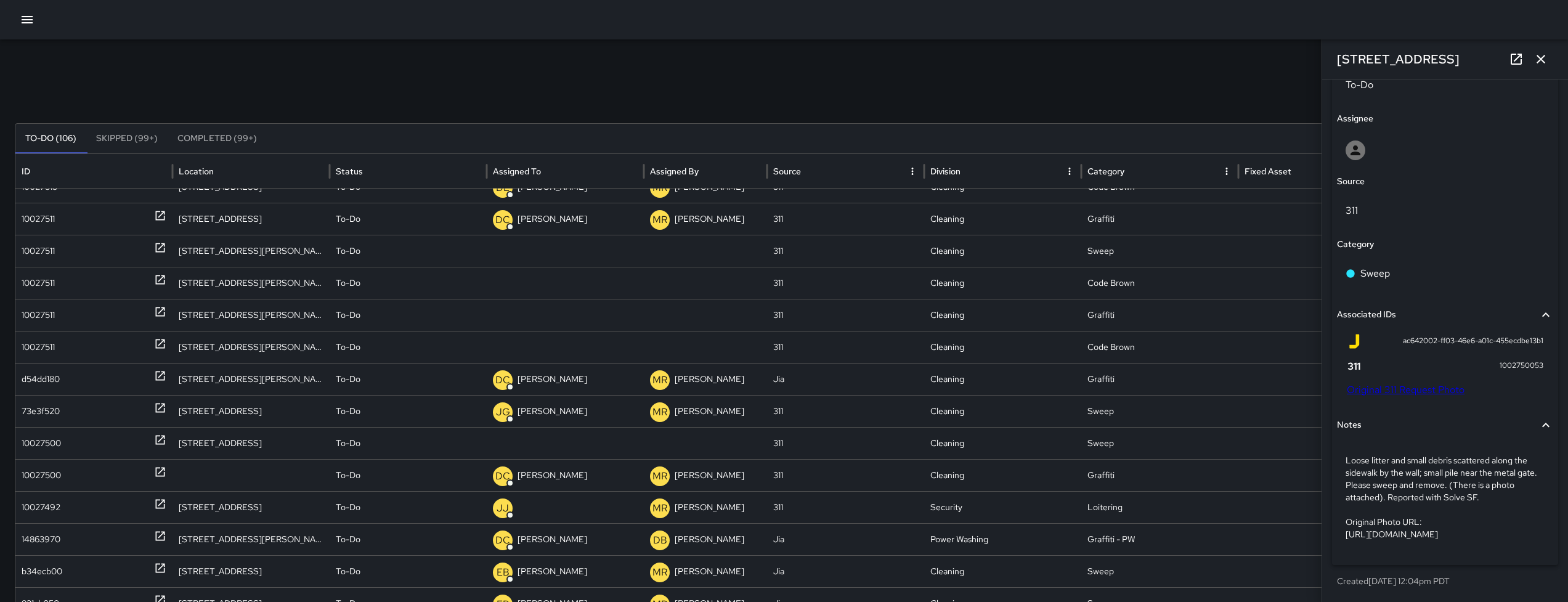
scroll to position [566, 0]
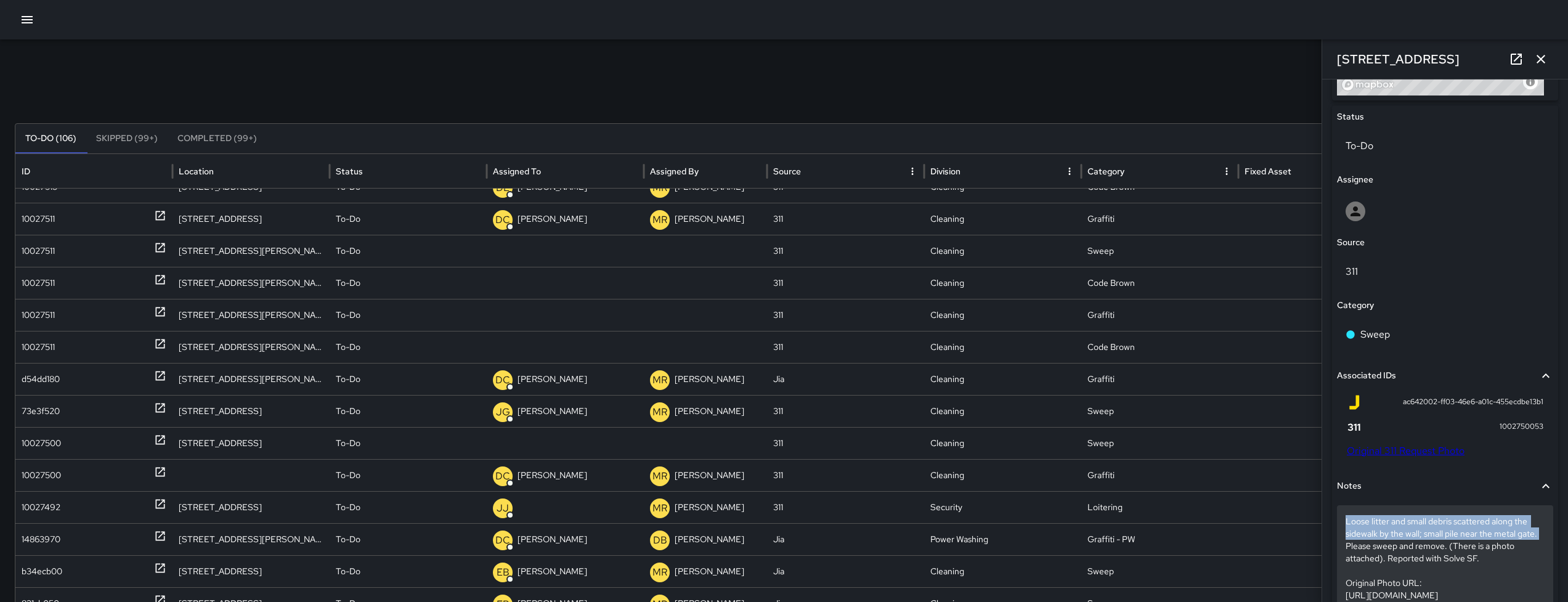
drag, startPoint x: 1341, startPoint y: 523, endPoint x: 1366, endPoint y: 548, distance: 35.4
copy p "Loose litter and small debris scattered along the sidewalk by the wall; small p…"
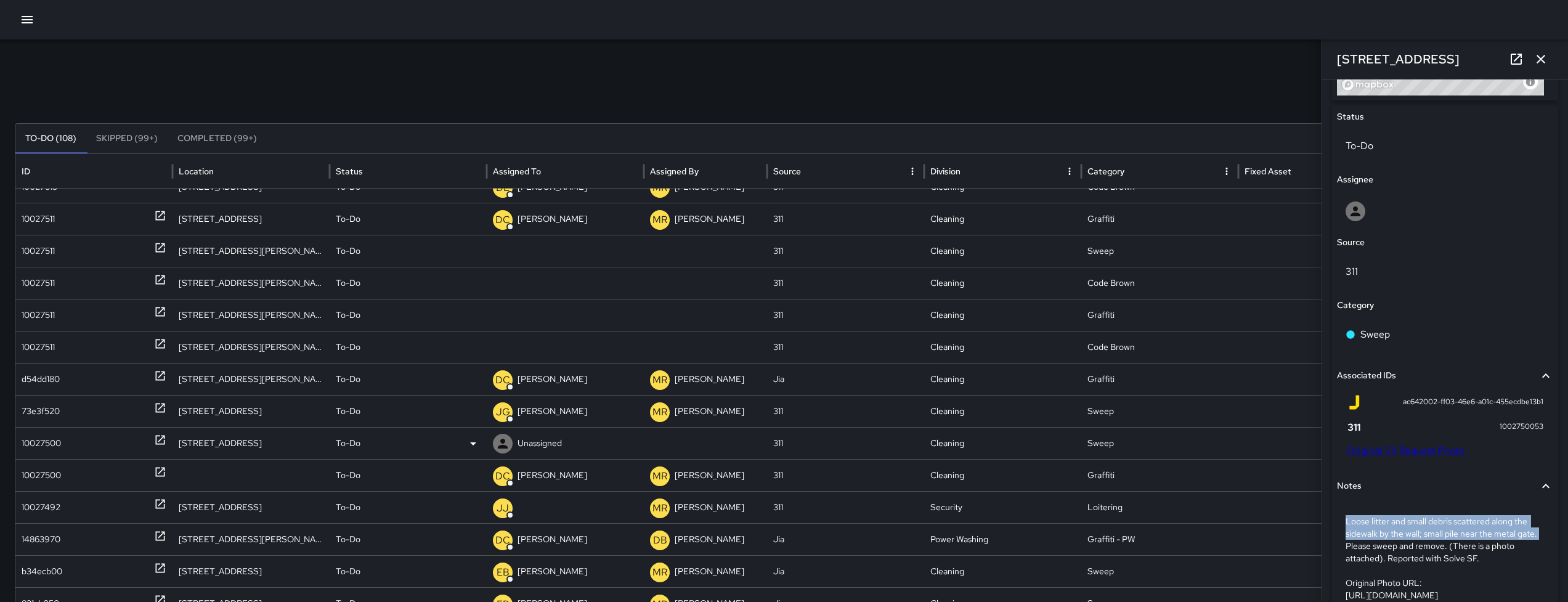
scroll to position [675, 0]
drag, startPoint x: 1426, startPoint y: 397, endPoint x: 1400, endPoint y: 403, distance: 26.7
click at [1423, 400] on span "ac642002-ff03-46e6-a01c-455ecdbe13b1" at bounding box center [1473, 402] width 140 height 12
drag, startPoint x: 1389, startPoint y: 401, endPoint x: 1426, endPoint y: 405, distance: 37.2
click at [1426, 405] on div "ac642002-ff03-46e6-a01c-455ecdbe13b1" at bounding box center [1445, 403] width 196 height 15
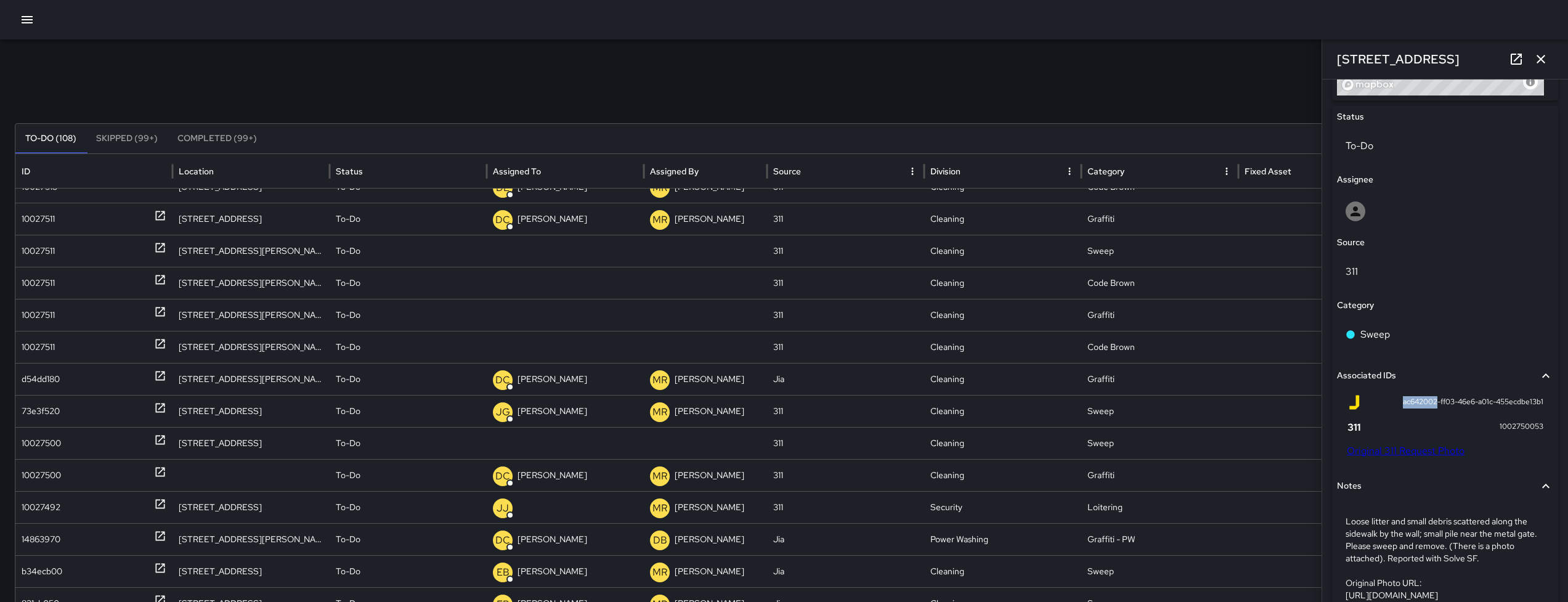
copy span "ac642002"
drag, startPoint x: 1458, startPoint y: 57, endPoint x: 1336, endPoint y: 58, distance: 122.0
click at [1336, 58] on div "[STREET_ADDRESS]" at bounding box center [1445, 59] width 246 height 39
copy h6 "[STREET_ADDRESS]"
click at [1391, 140] on p "To-Do" at bounding box center [1445, 146] width 199 height 15
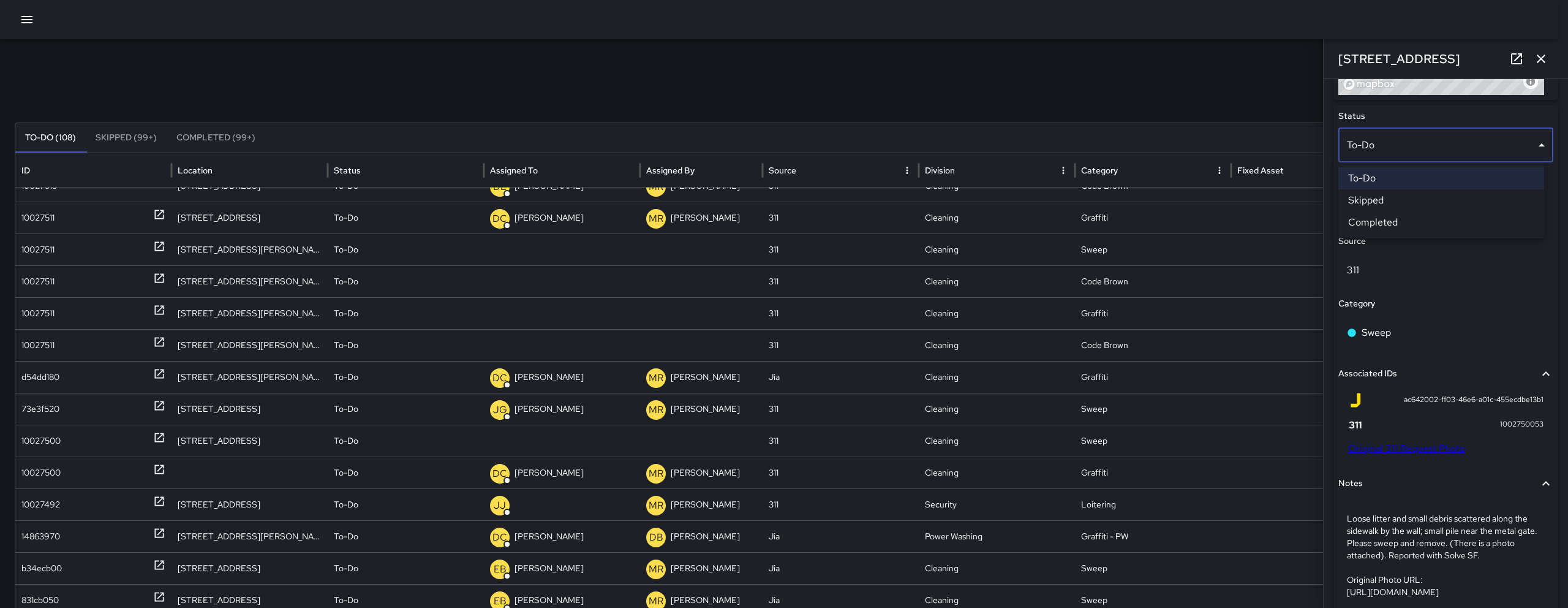
click at [1375, 206] on li "Skipped" at bounding box center [1441, 200] width 206 height 22
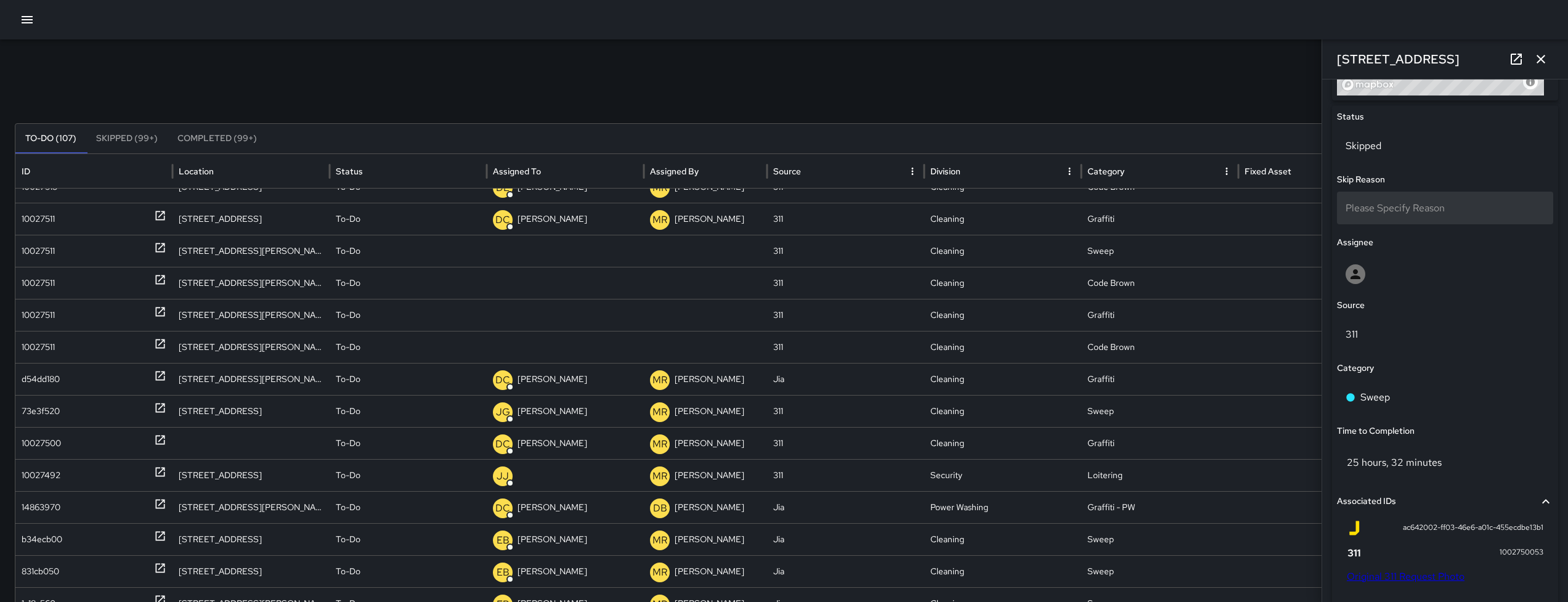
click at [1383, 207] on span "Please Specify Reason" at bounding box center [1395, 208] width 99 height 13
click at [1393, 197] on body "Search Search New Task To-Do (107) Skipped (99+) Completed (99+) ID Location St…" at bounding box center [784, 369] width 1568 height 739
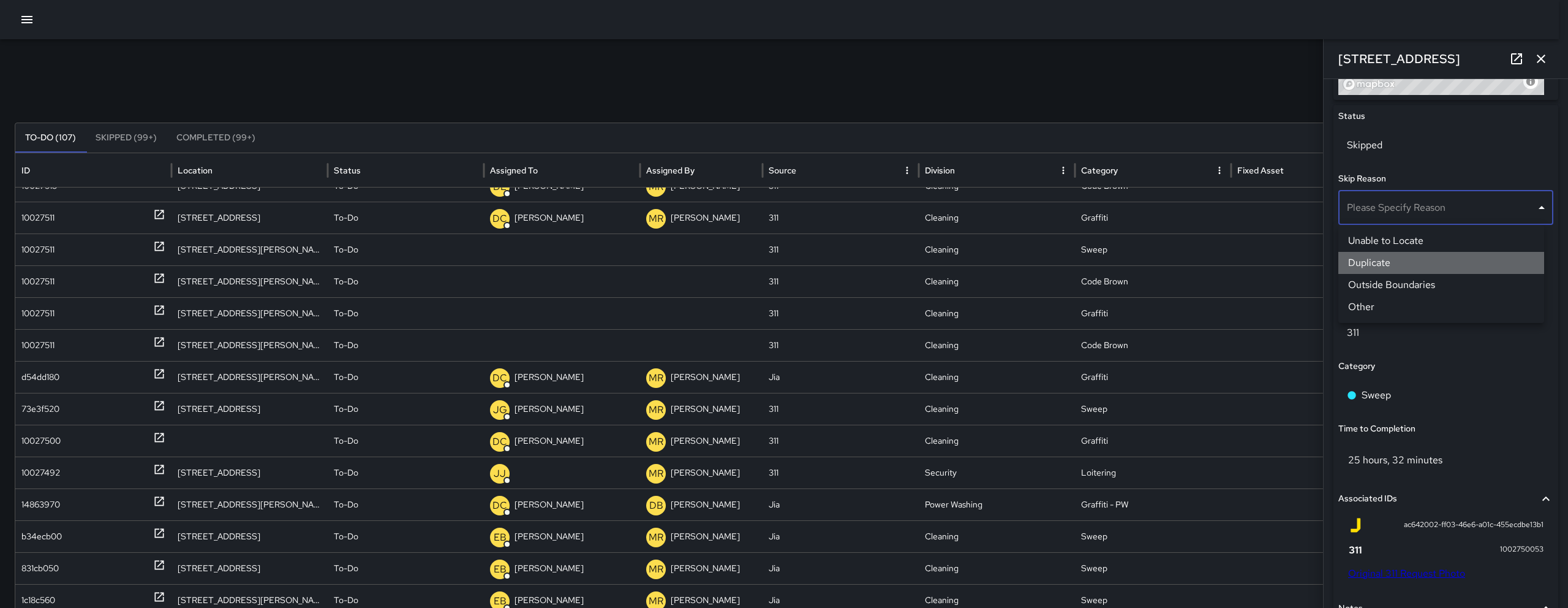
click at [1379, 262] on li "Duplicate" at bounding box center [1441, 263] width 206 height 22
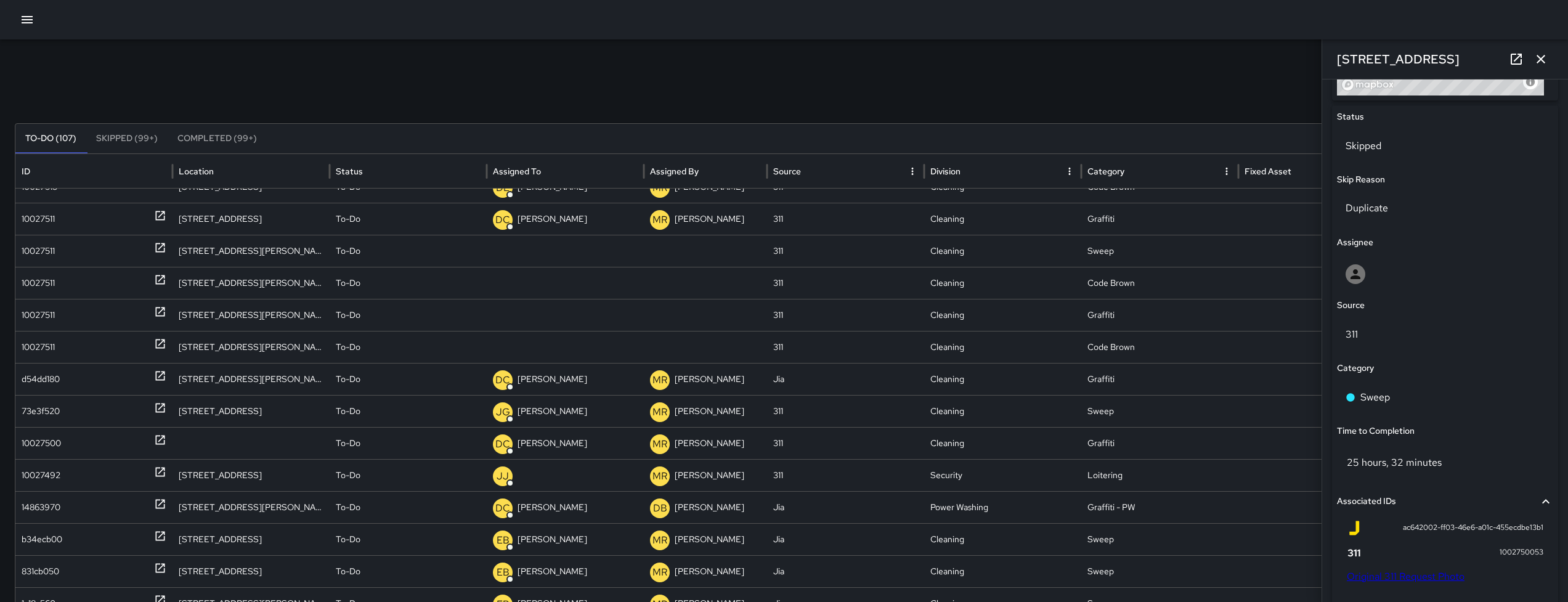
drag, startPoint x: 1541, startPoint y: 59, endPoint x: 1529, endPoint y: 83, distance: 26.8
click at [1541, 58] on icon "button" at bounding box center [1540, 59] width 15 height 15
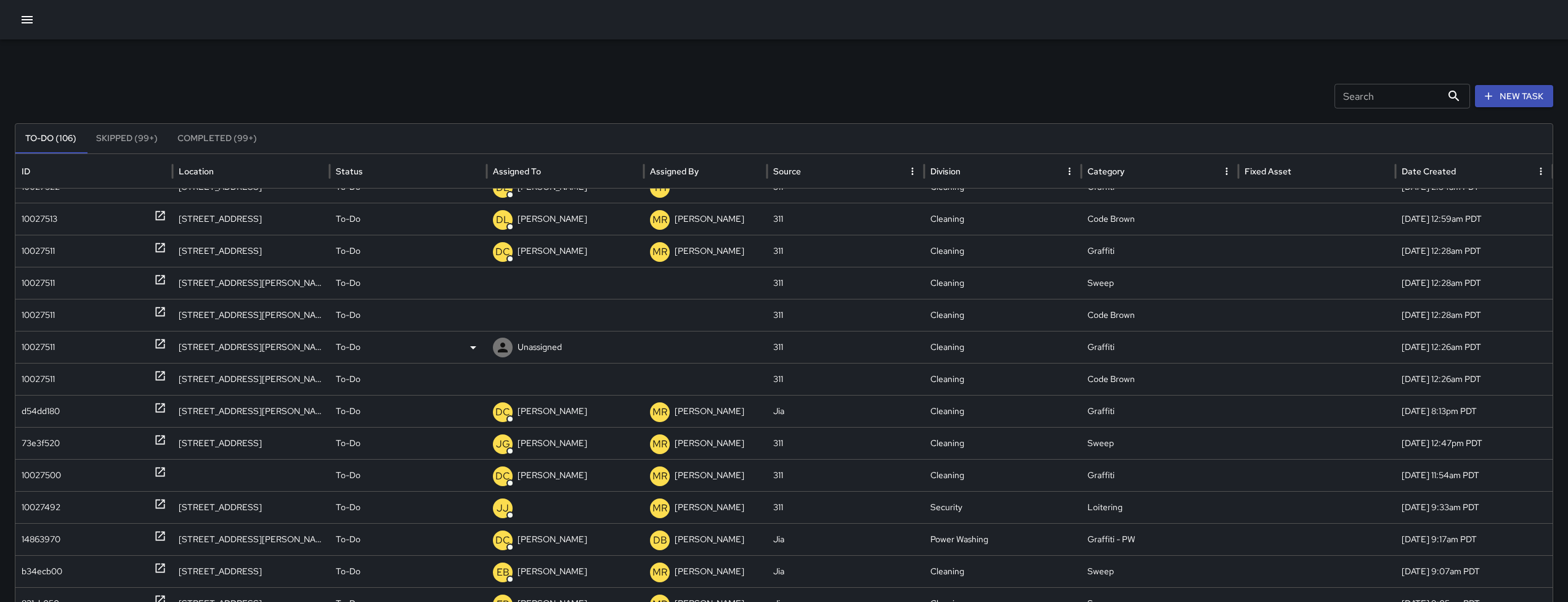
scroll to position [645, 0]
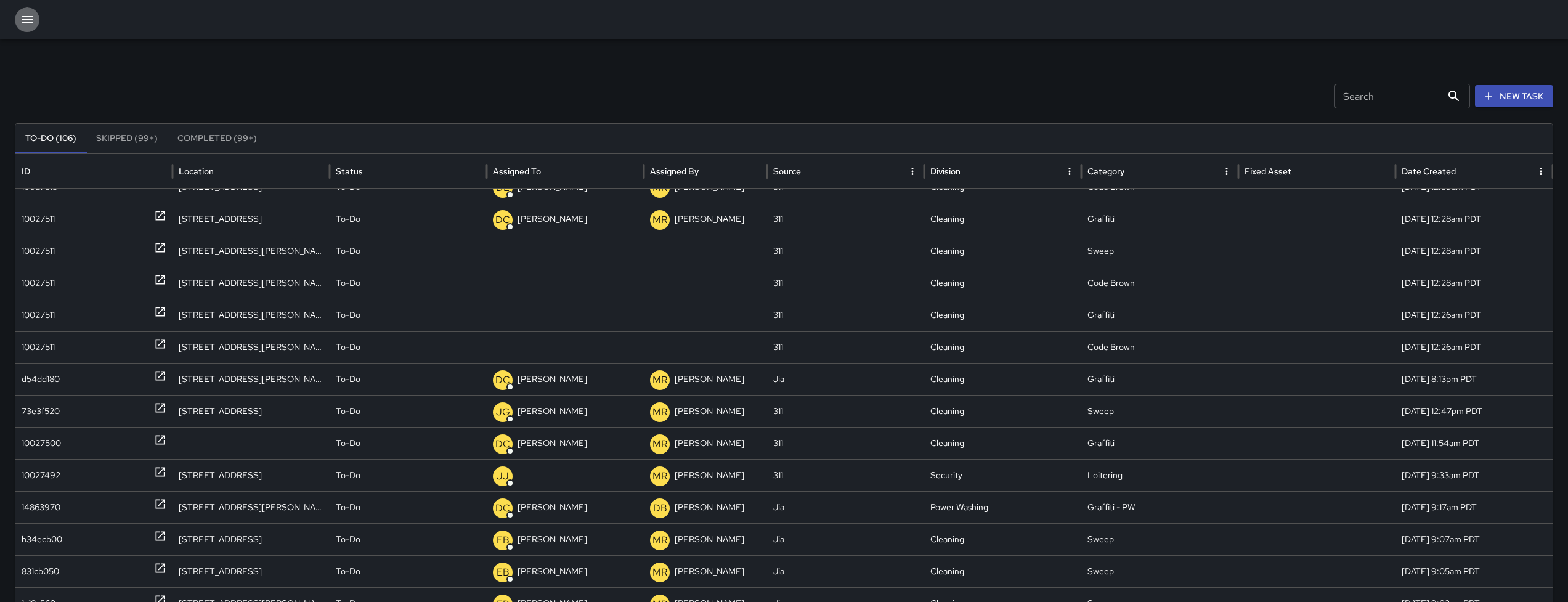
click at [24, 20] on icon "button" at bounding box center [27, 20] width 11 height 7
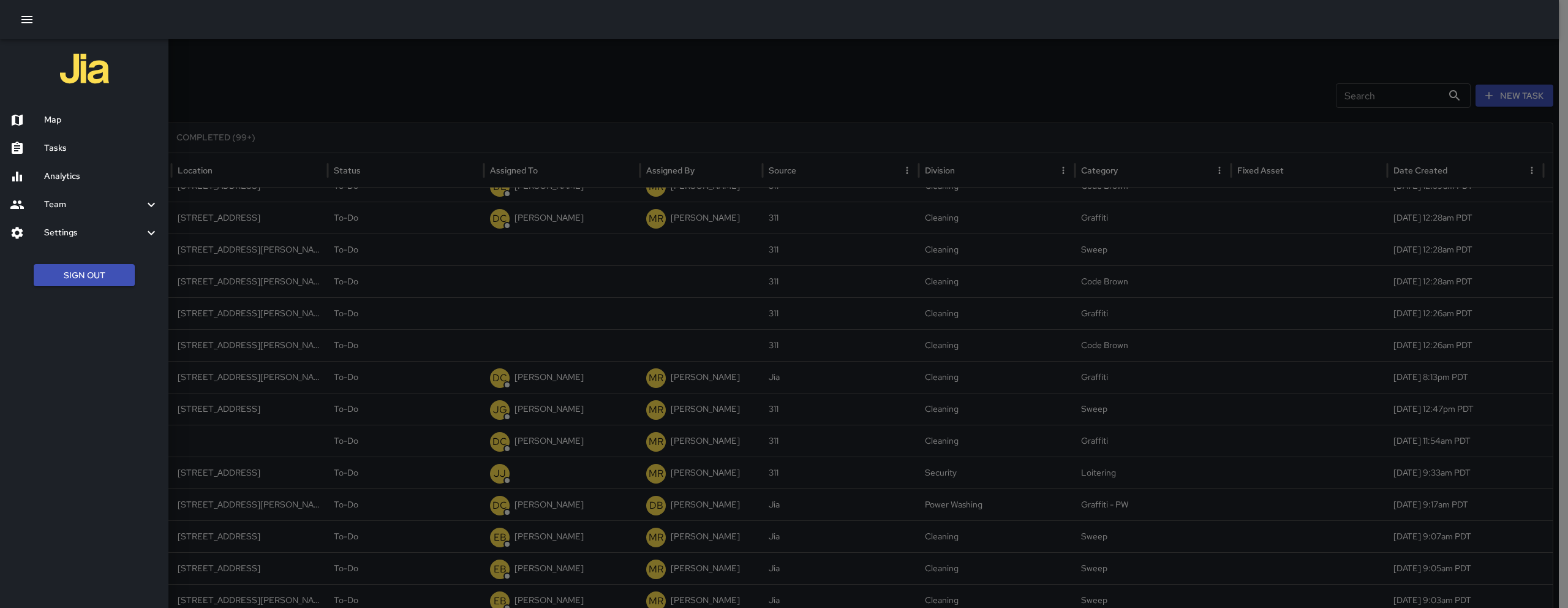
click at [65, 119] on h6 "Map" at bounding box center [102, 120] width 115 height 14
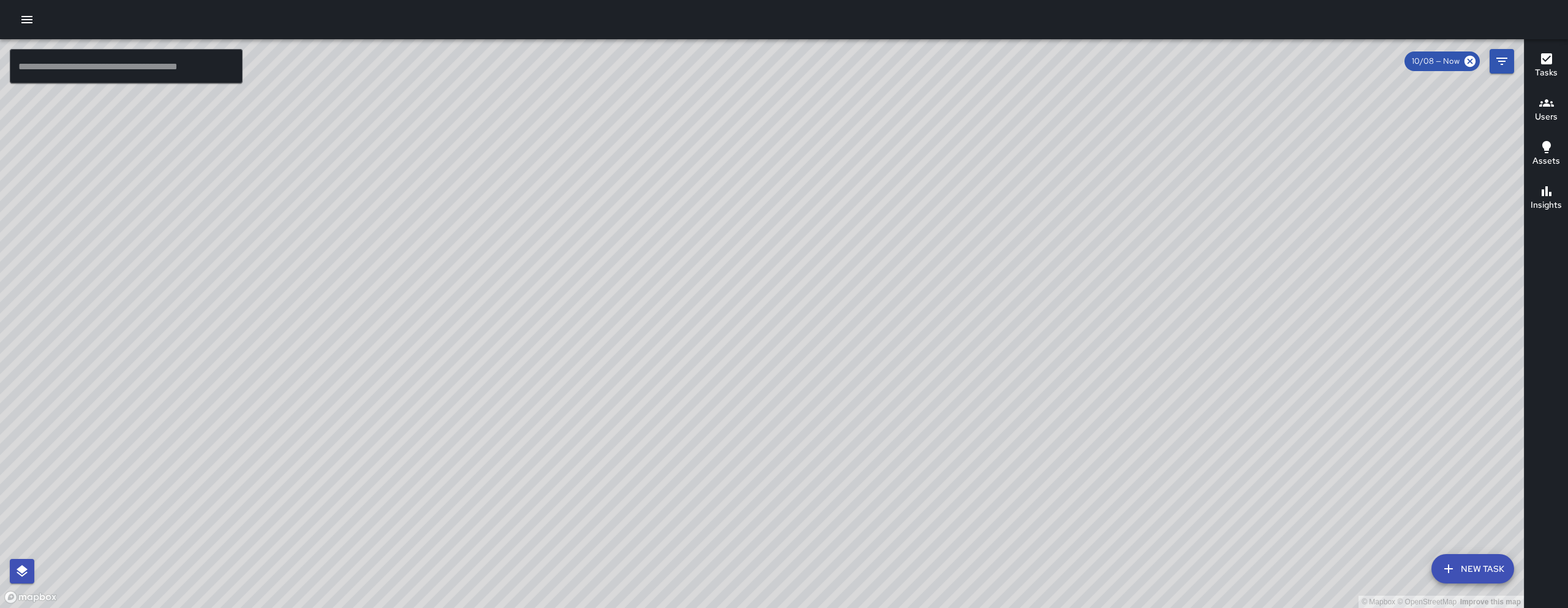
drag, startPoint x: 1026, startPoint y: 280, endPoint x: 912, endPoint y: 370, distance: 145.2
click at [936, 413] on div "© Mapbox © OpenStreetMap Improve this map" at bounding box center [762, 323] width 1524 height 569
drag, startPoint x: 937, startPoint y: 483, endPoint x: 993, endPoint y: 266, distance: 224.1
click at [993, 266] on div "© Mapbox © OpenStreetMap Improve this map" at bounding box center [762, 323] width 1524 height 569
drag, startPoint x: 1195, startPoint y: 293, endPoint x: 1155, endPoint y: 392, distance: 106.8
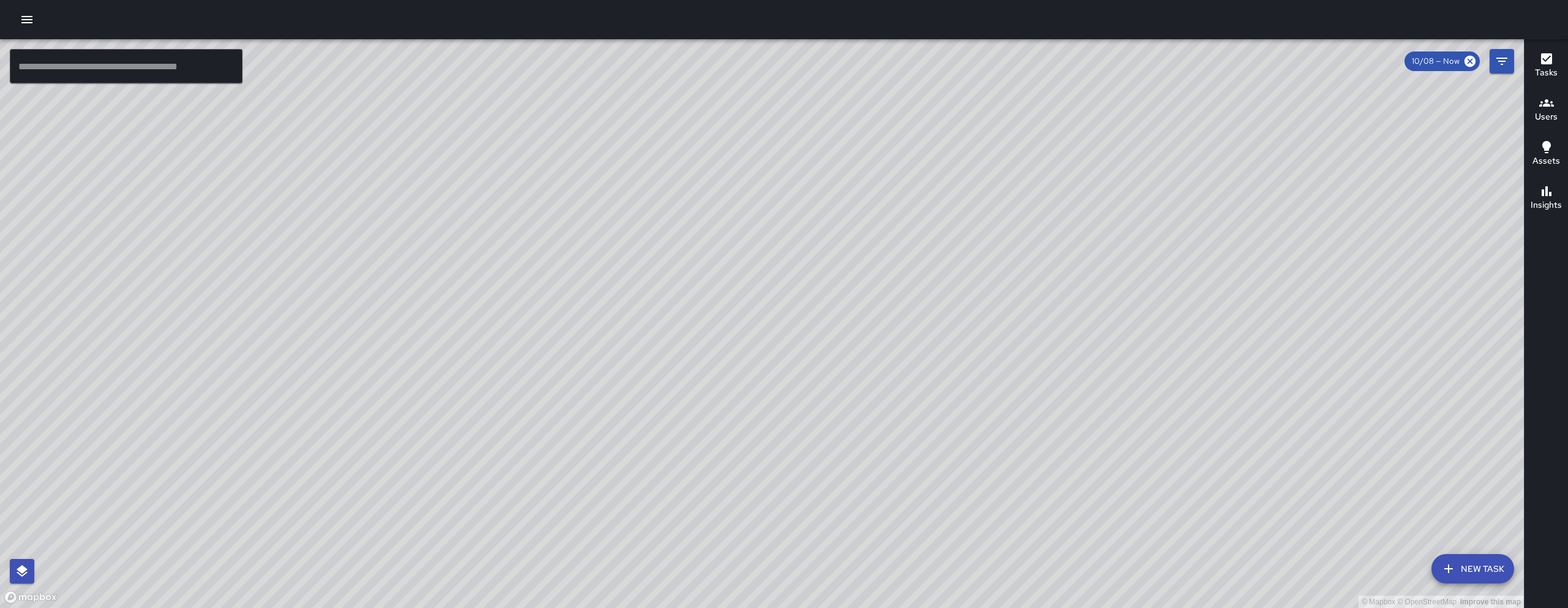
click at [1160, 400] on div "© Mapbox © OpenStreetMap Improve this map" at bounding box center [762, 323] width 1524 height 569
drag, startPoint x: 1177, startPoint y: 377, endPoint x: 1108, endPoint y: 370, distance: 69.4
click at [1113, 376] on div "© Mapbox © OpenStreetMap Improve this map" at bounding box center [762, 323] width 1524 height 569
click at [29, 22] on icon "button" at bounding box center [27, 20] width 11 height 7
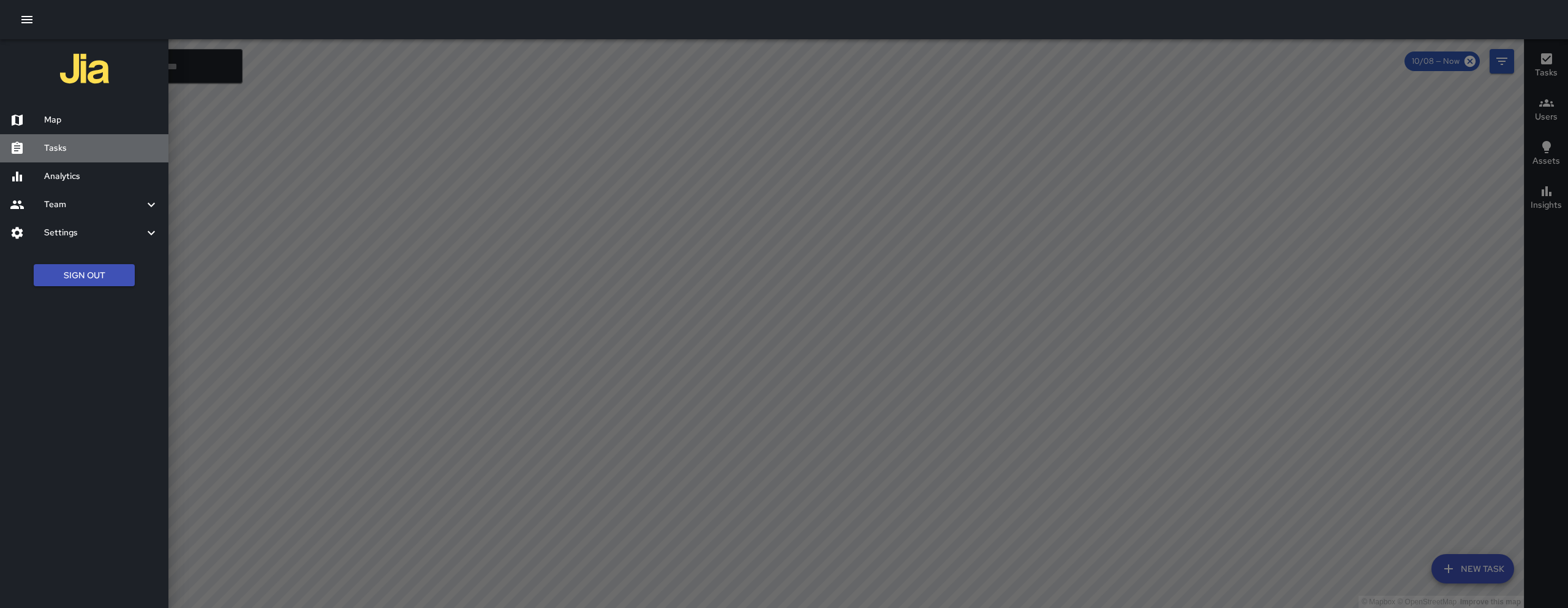
click at [113, 150] on h6 "Tasks" at bounding box center [102, 148] width 115 height 14
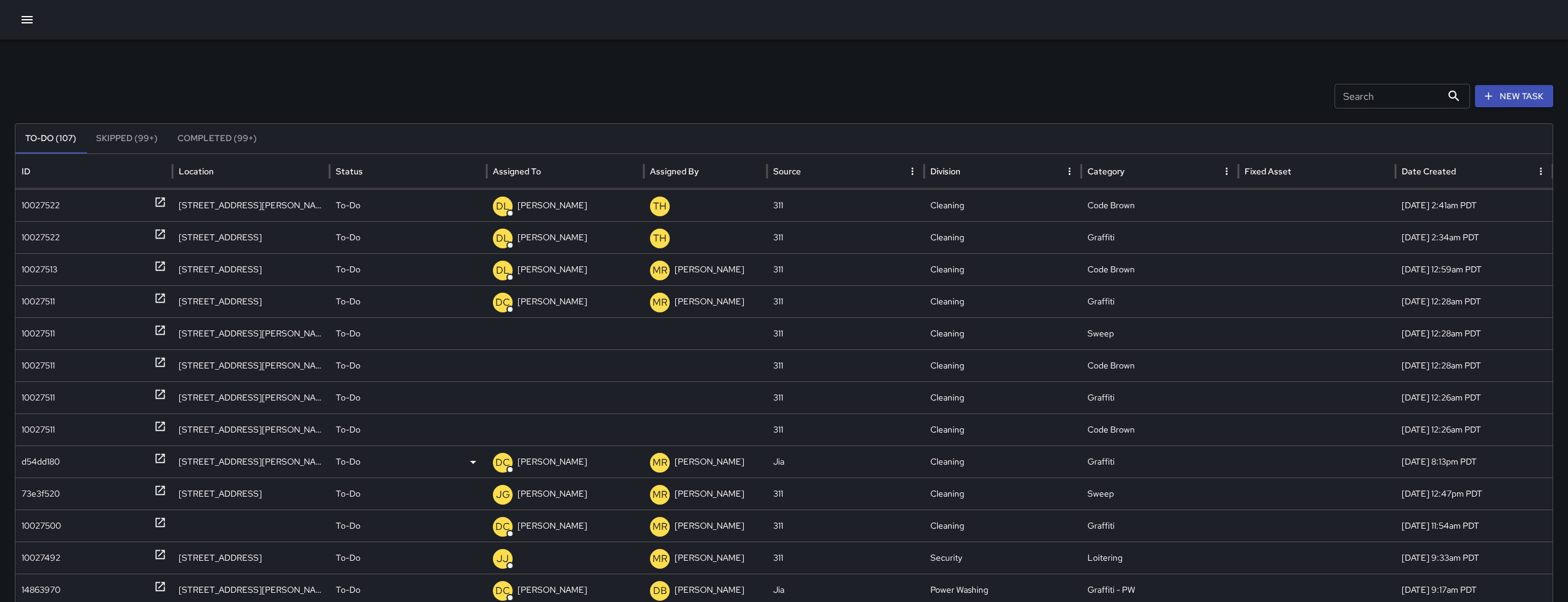
scroll to position [641, 0]
click at [63, 431] on div "10027511" at bounding box center [94, 429] width 145 height 31
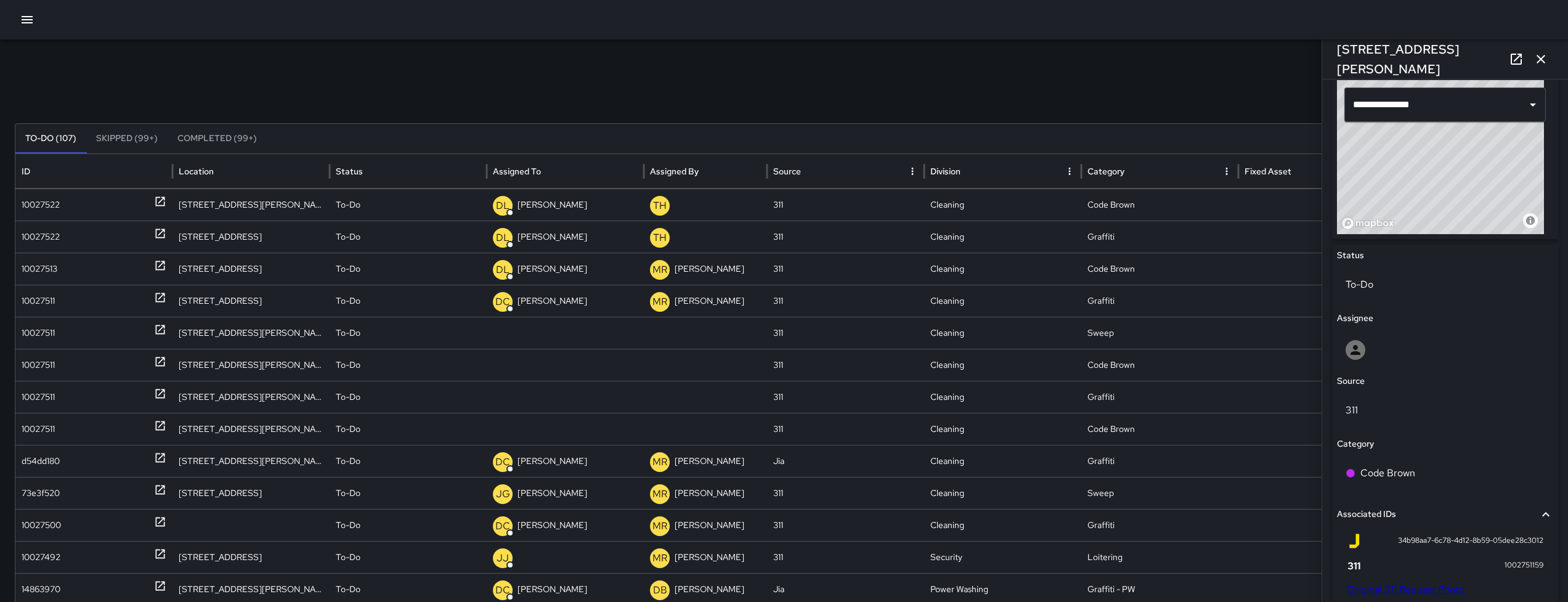
scroll to position [622, 0]
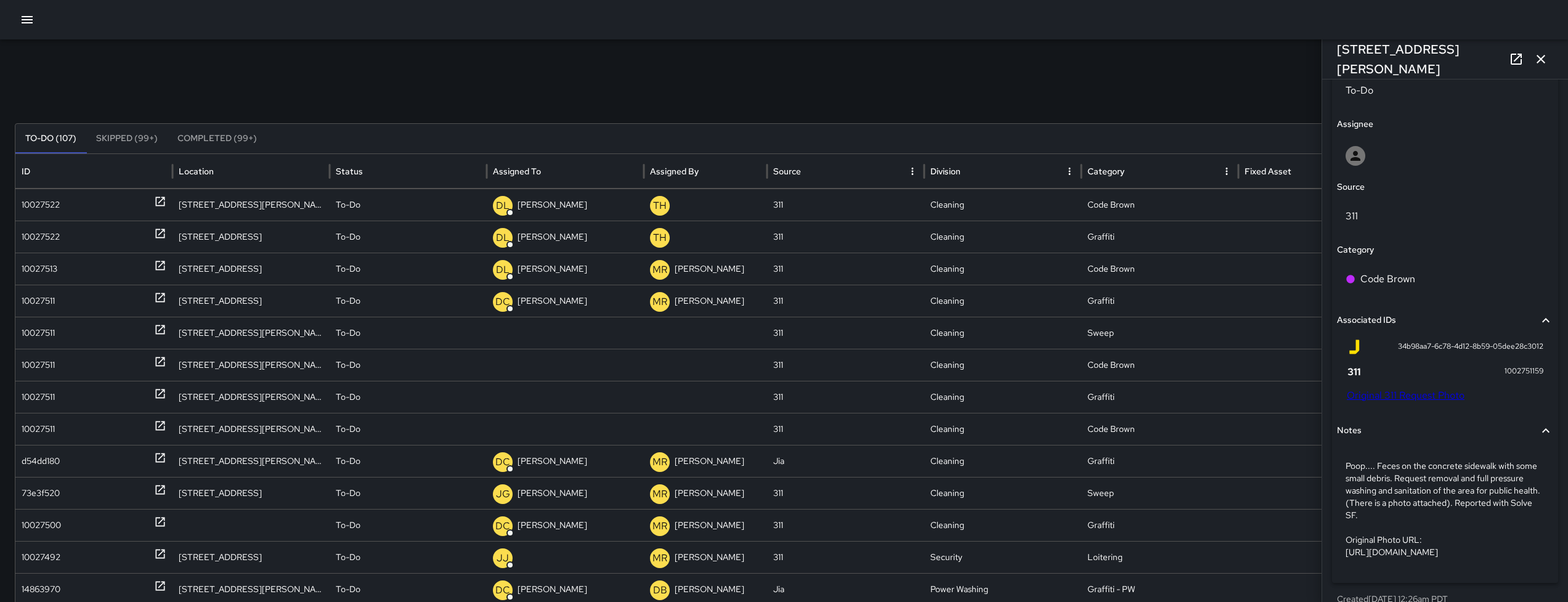
click at [1377, 389] on link "Original 311 Request Photo" at bounding box center [1405, 395] width 118 height 13
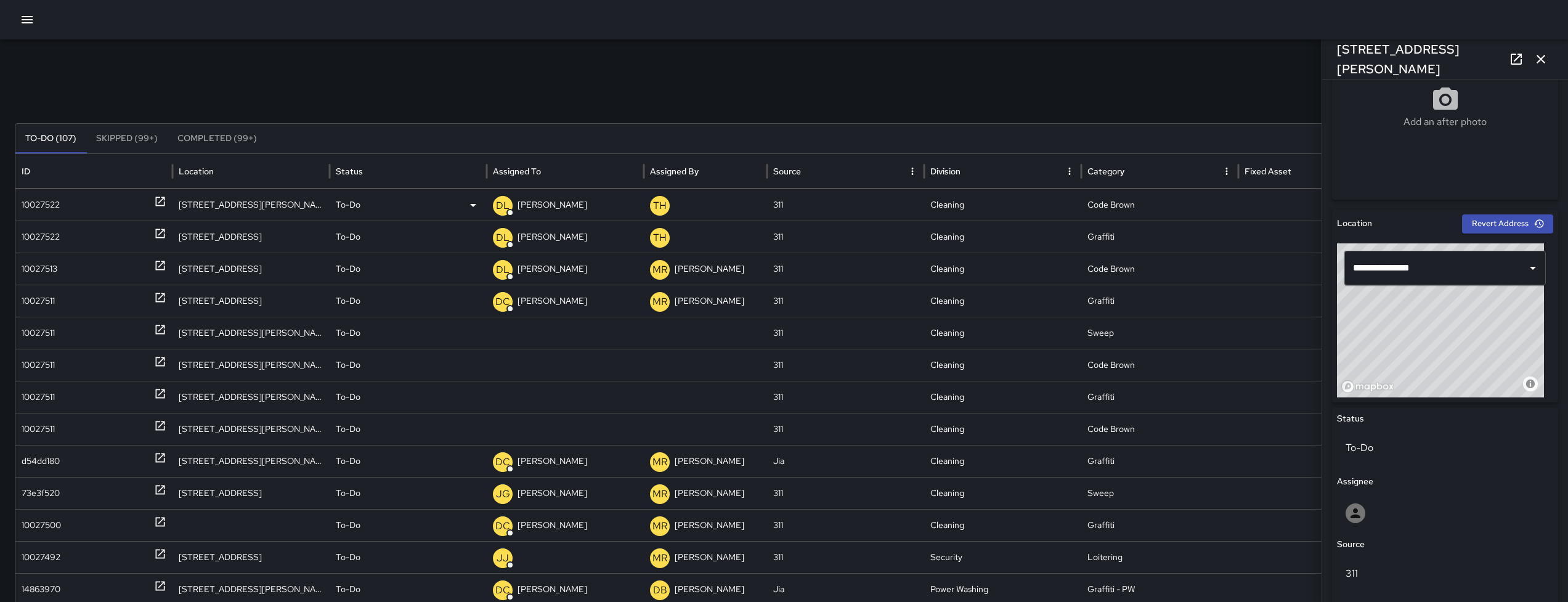
scroll to position [267, 0]
click at [1542, 56] on icon "button" at bounding box center [1540, 59] width 15 height 15
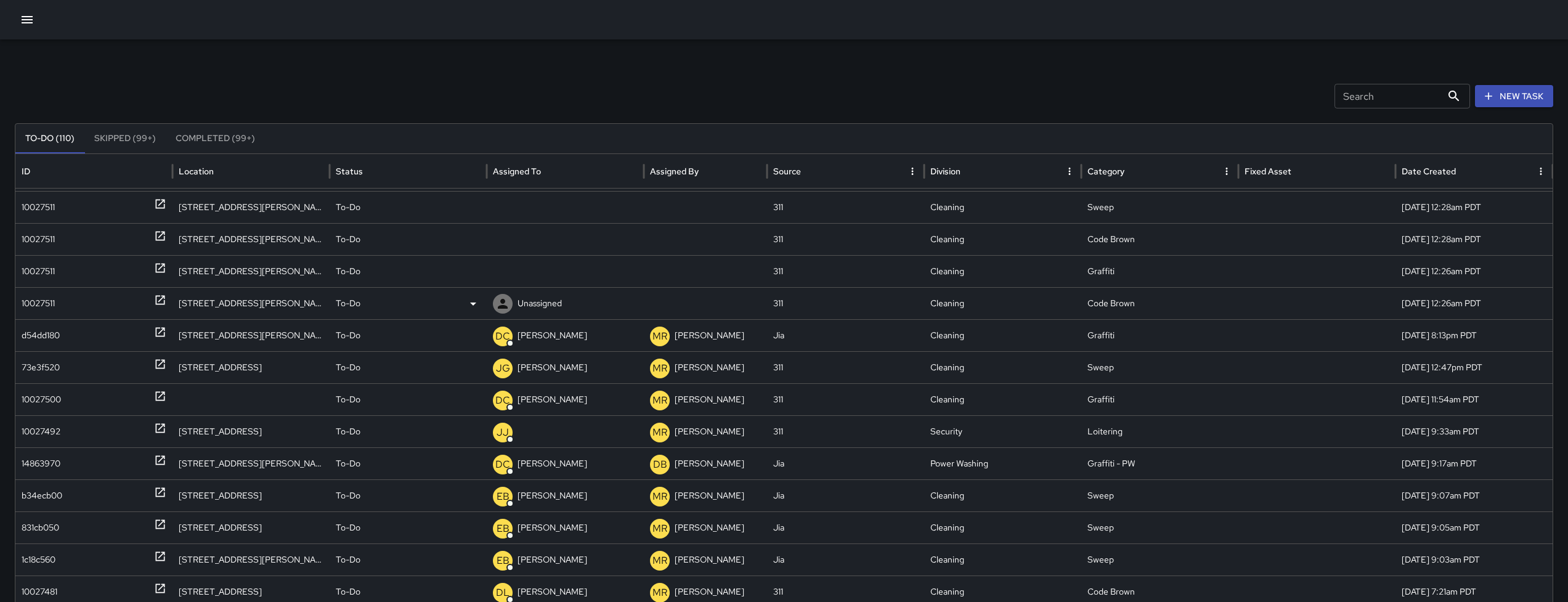
scroll to position [790, 0]
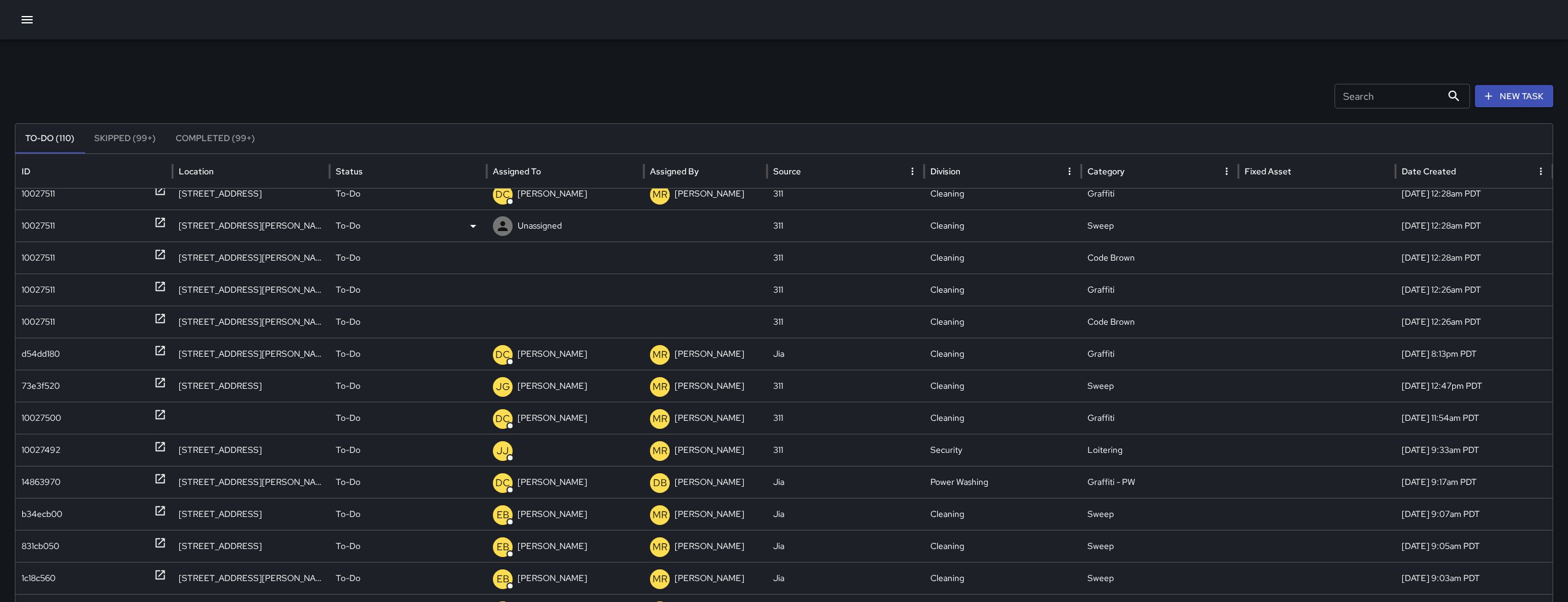
click at [62, 226] on div "10027511" at bounding box center [94, 226] width 145 height 31
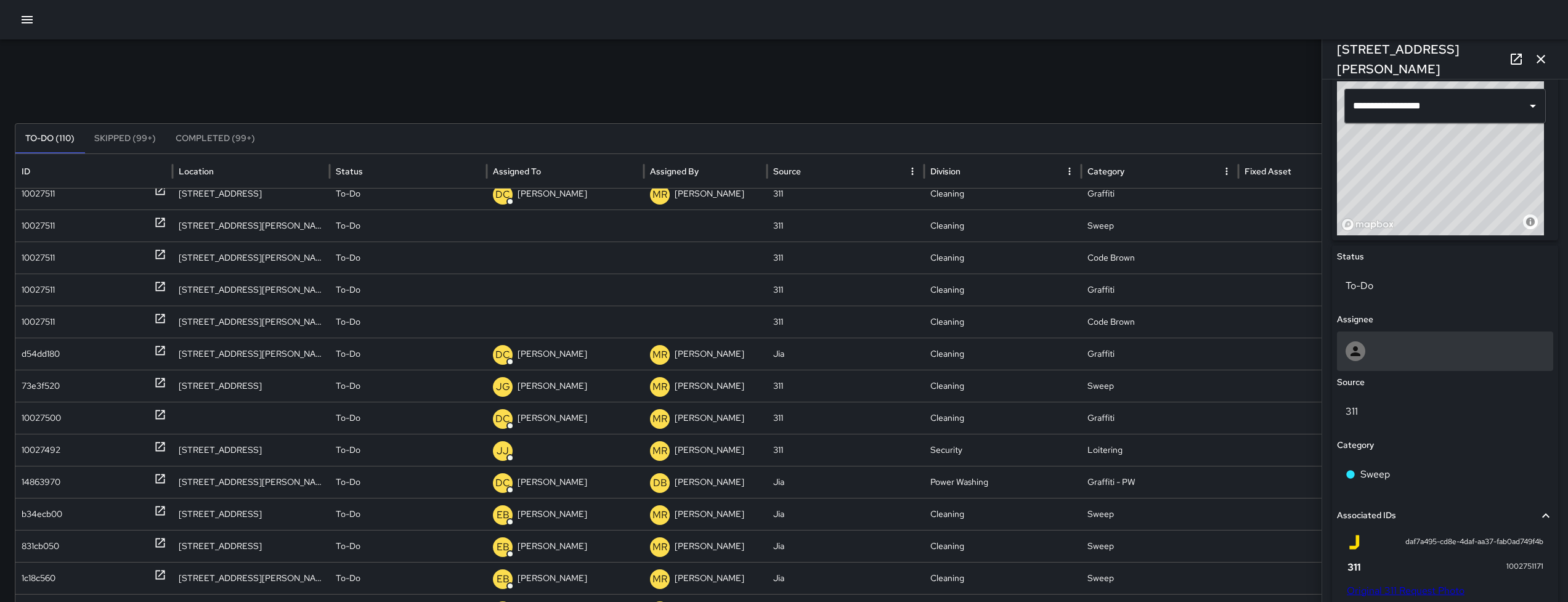
click at [1404, 357] on div at bounding box center [1445, 351] width 199 height 20
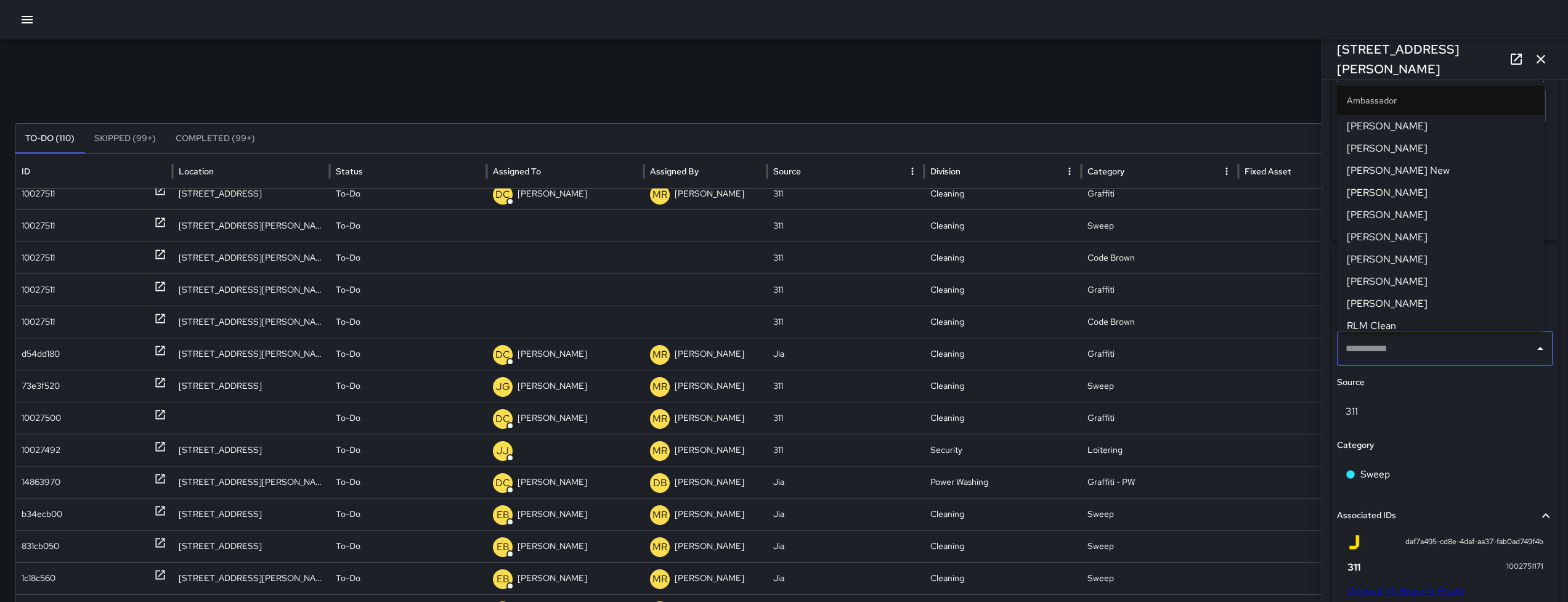
click at [1404, 357] on input "text" at bounding box center [1436, 348] width 187 height 23
type input "***"
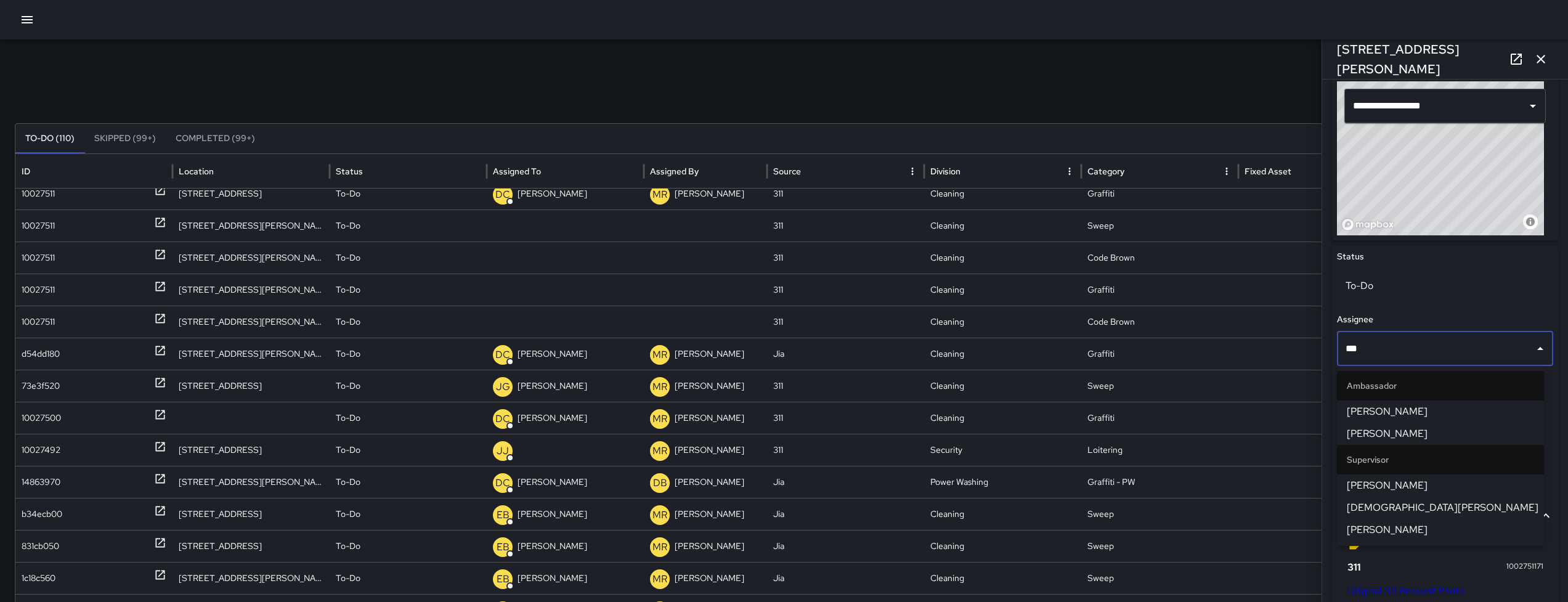
click at [1368, 527] on span "[PERSON_NAME]" at bounding box center [1440, 530] width 187 height 15
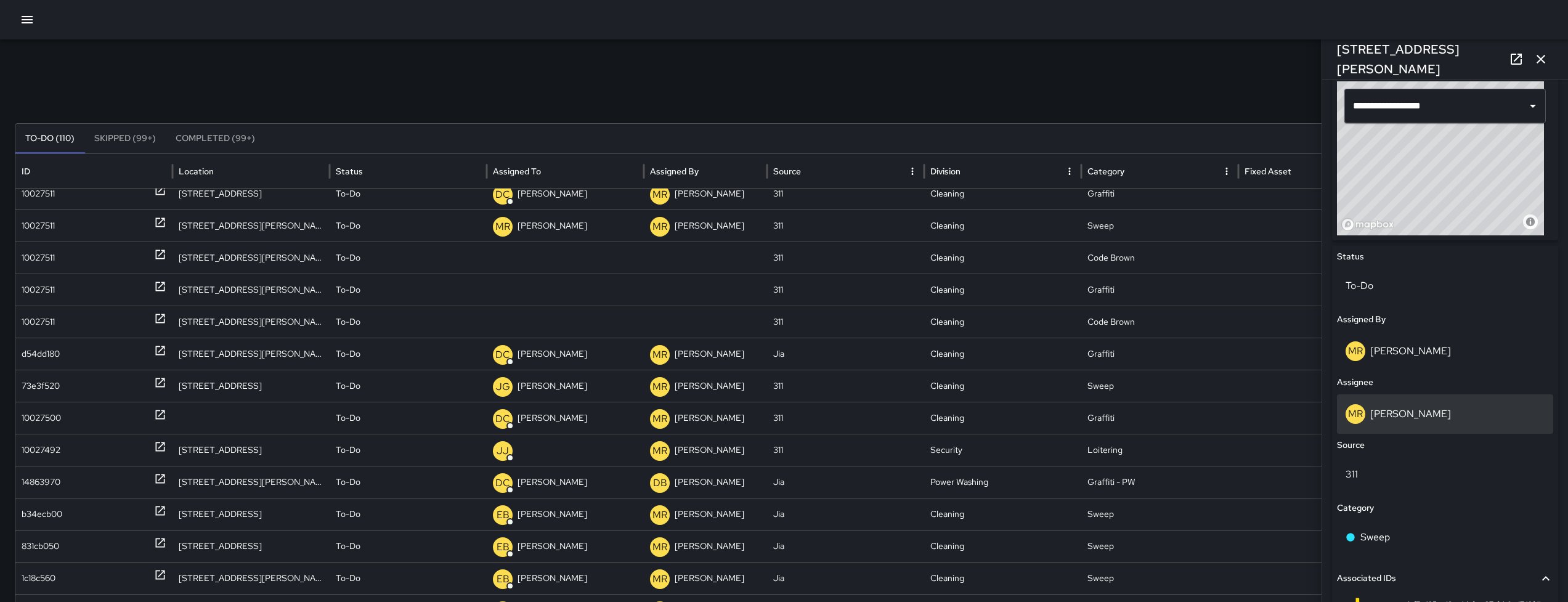
click at [1419, 408] on p "[PERSON_NAME]" at bounding box center [1410, 414] width 80 height 13
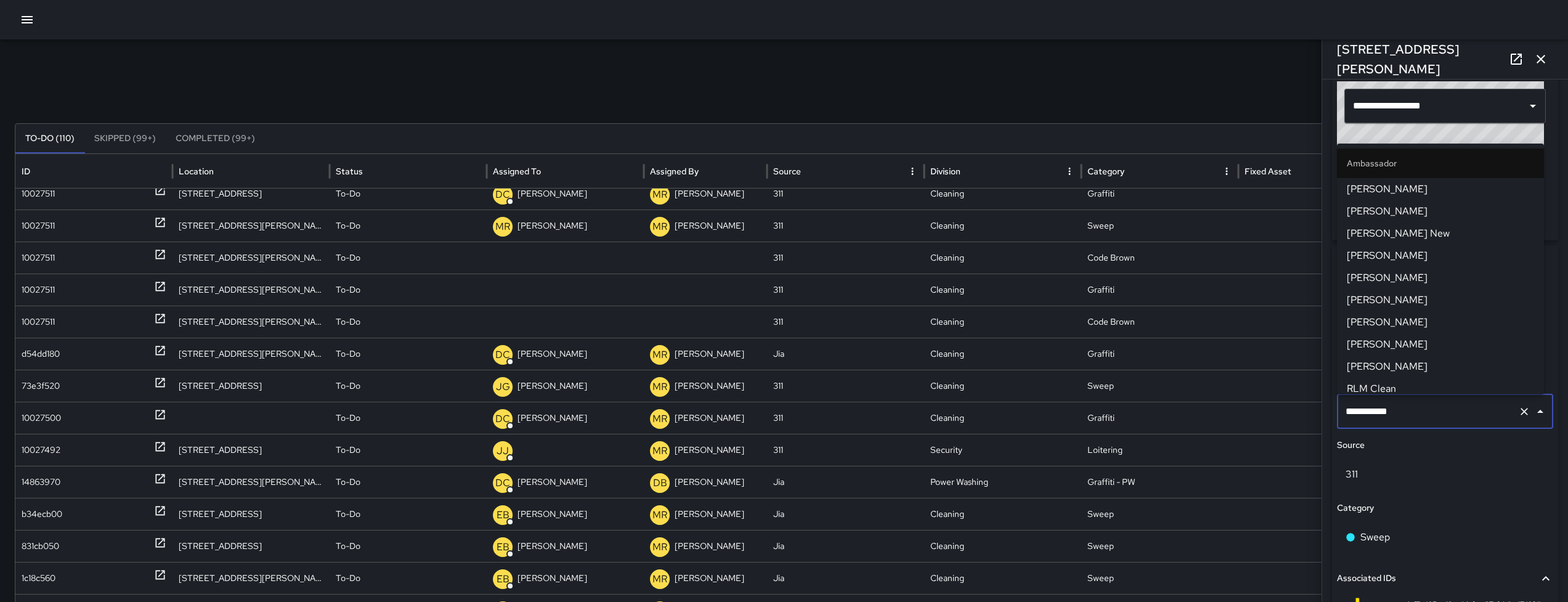
scroll to position [1163, 0]
drag, startPoint x: 1431, startPoint y: 415, endPoint x: 1352, endPoint y: 417, distance: 79.0
click at [1352, 417] on input "**********" at bounding box center [1428, 411] width 171 height 23
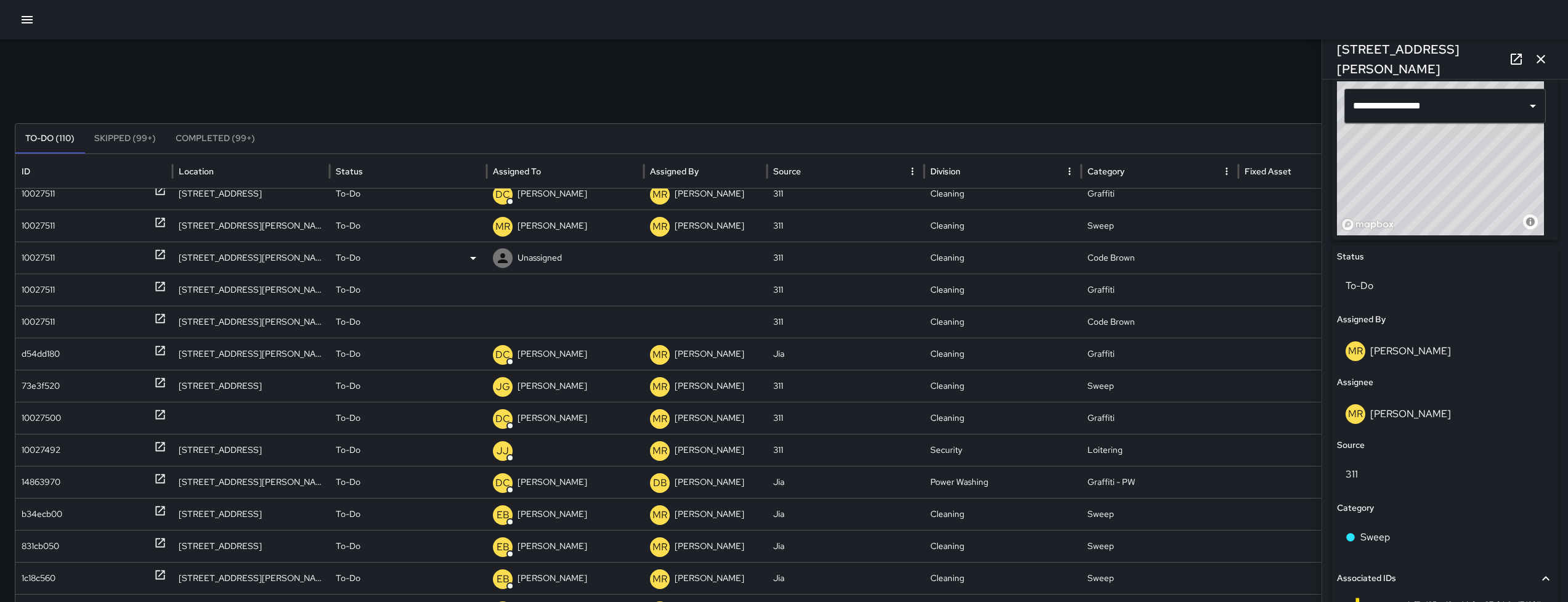
click at [61, 255] on div "10027511" at bounding box center [94, 257] width 145 height 31
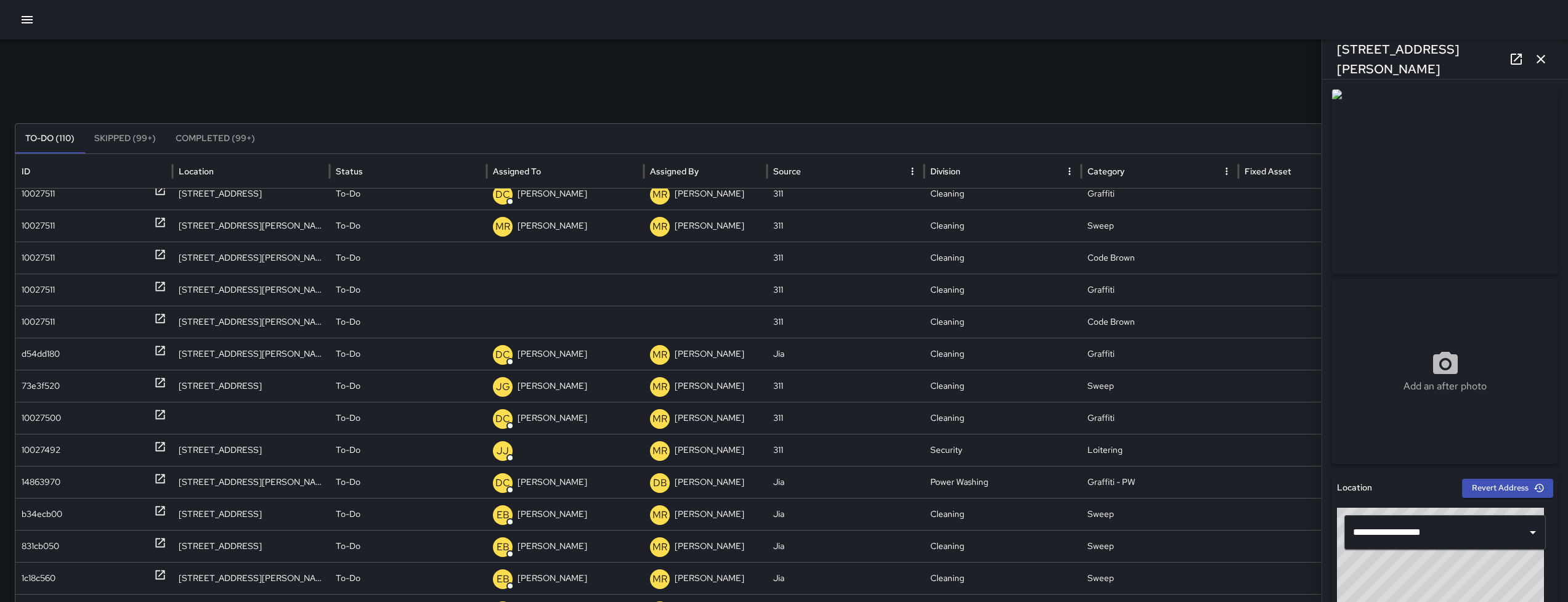
scroll to position [607, 0]
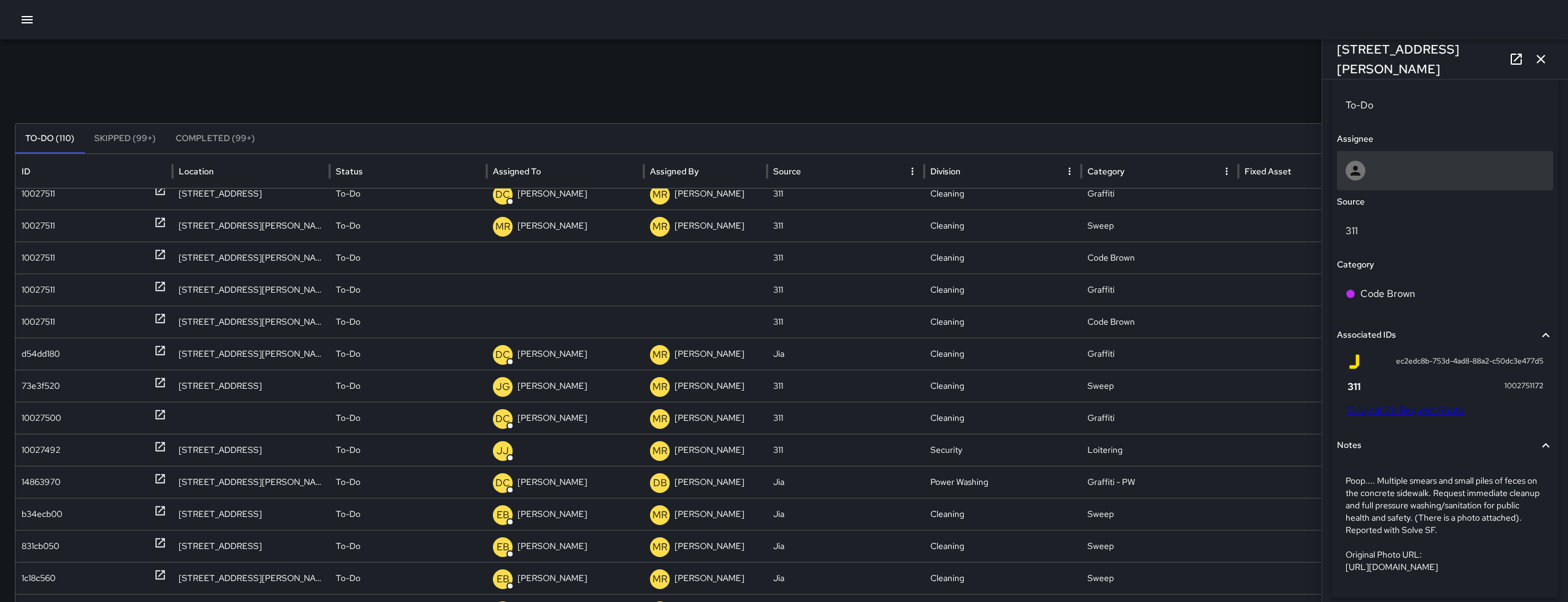
click at [1406, 169] on div at bounding box center [1445, 170] width 199 height 20
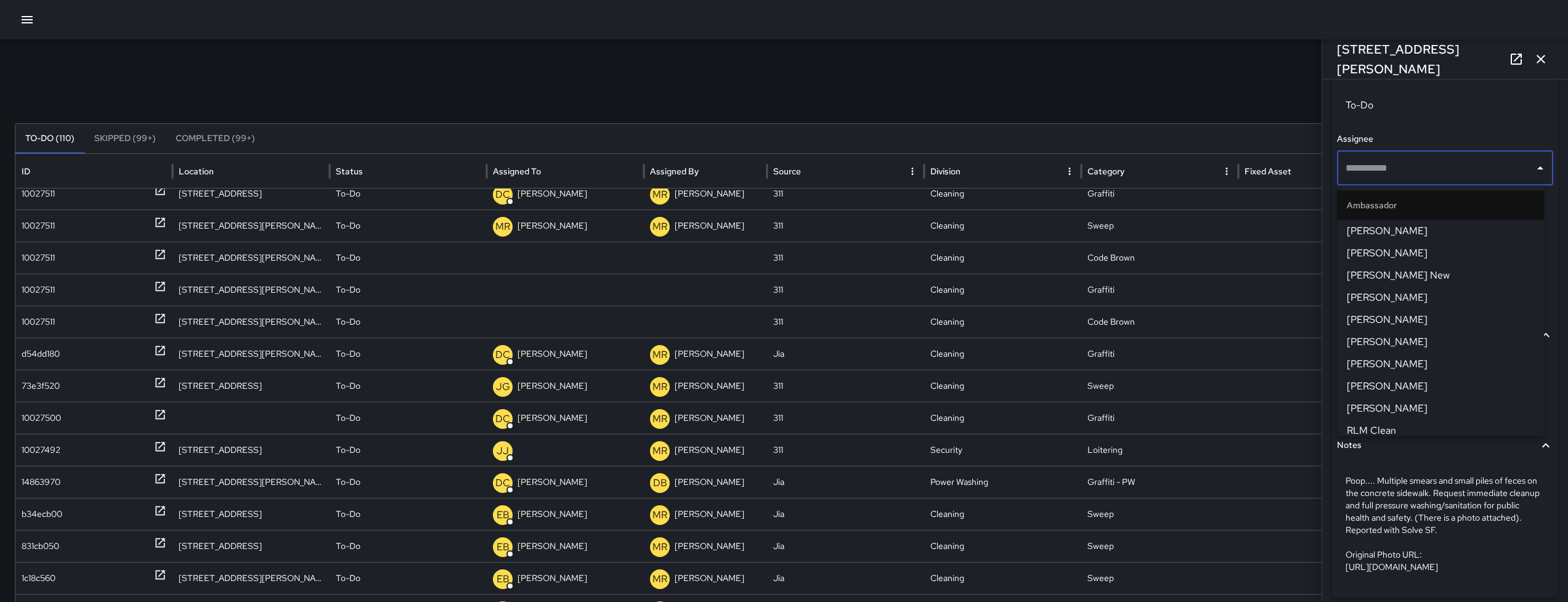
click at [1406, 169] on input "text" at bounding box center [1436, 168] width 187 height 23
type input "**********"
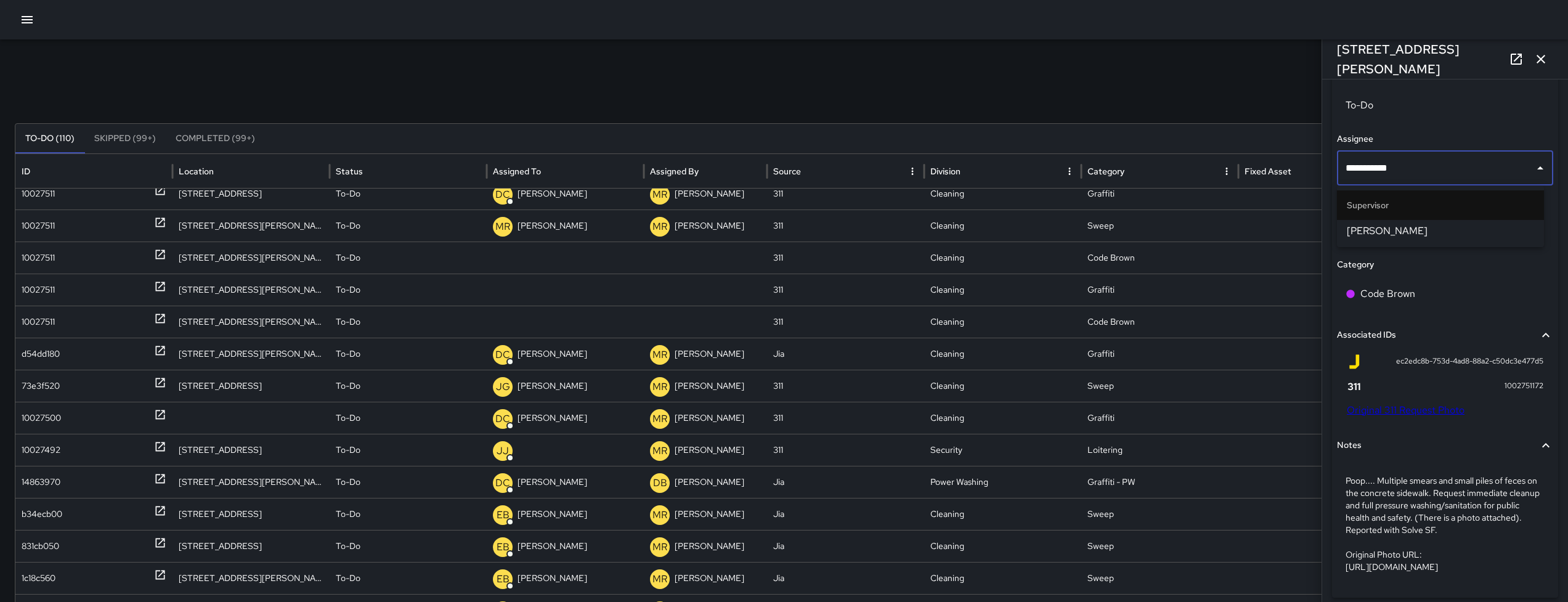
click at [1439, 225] on span "[PERSON_NAME]" at bounding box center [1440, 231] width 187 height 15
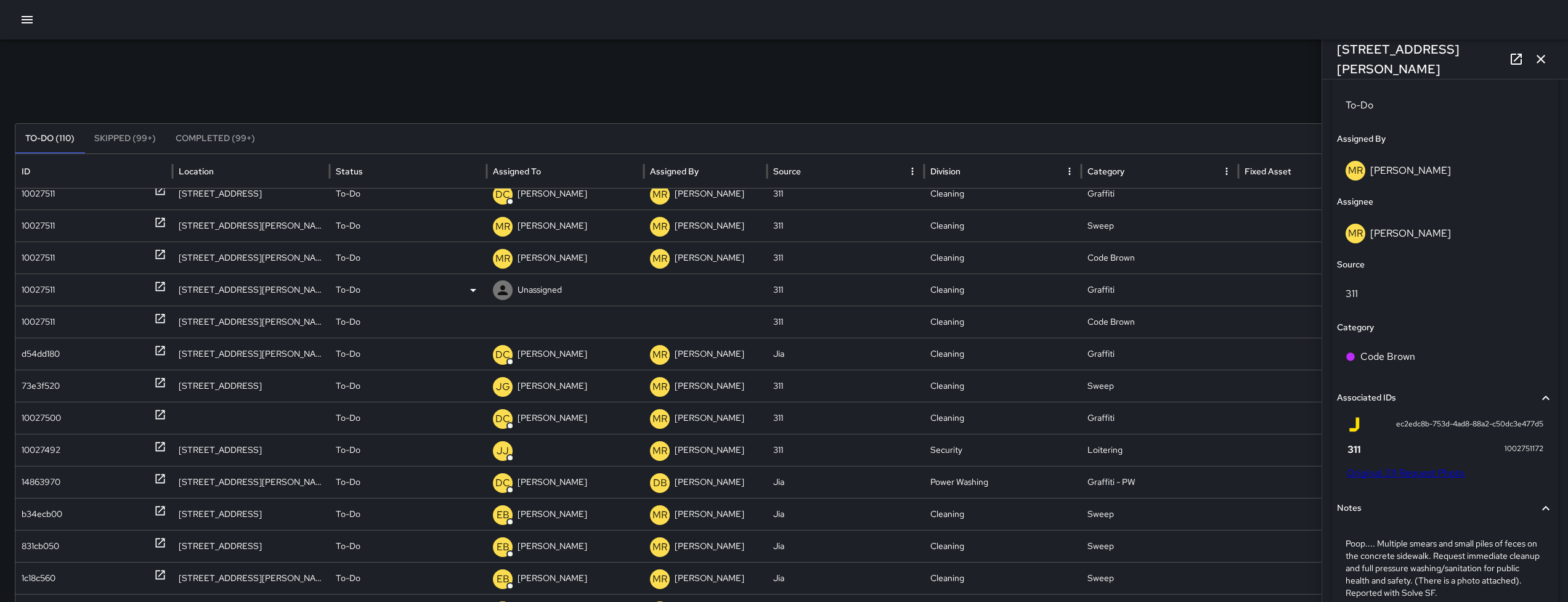
click at [55, 294] on div "10027511" at bounding box center [39, 289] width 34 height 31
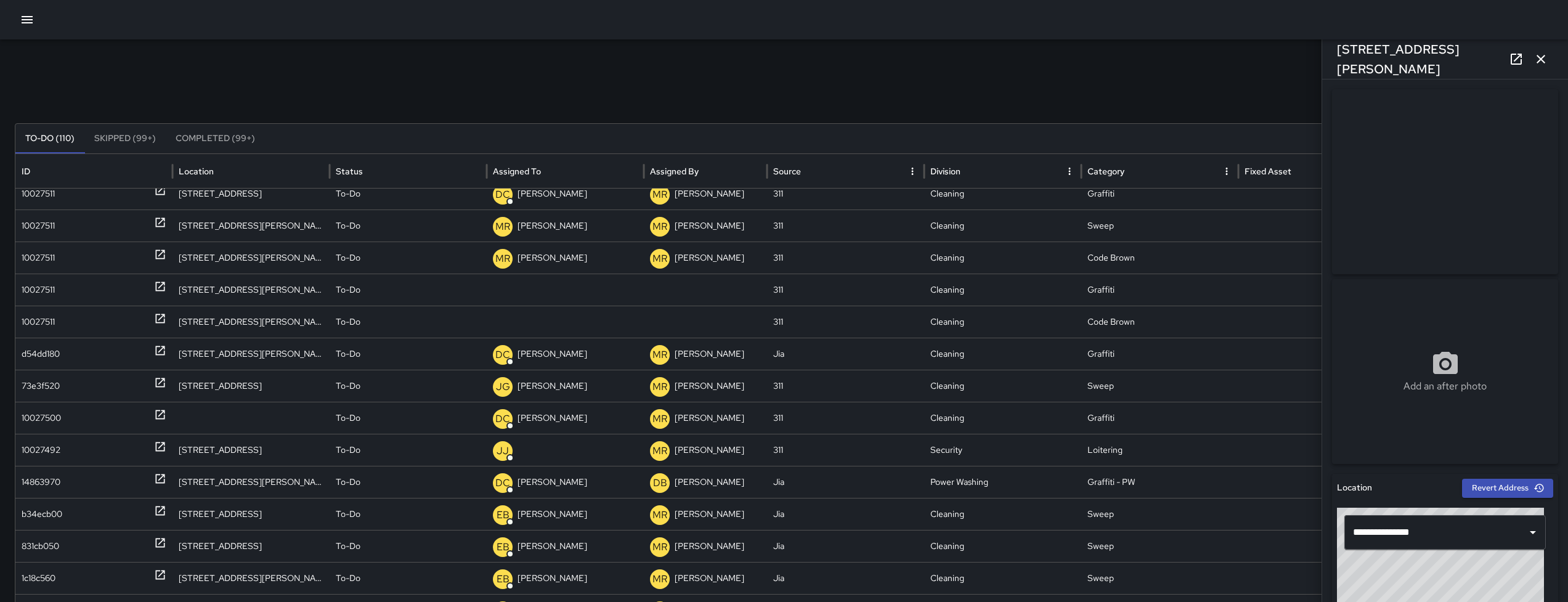
scroll to position [426, 0]
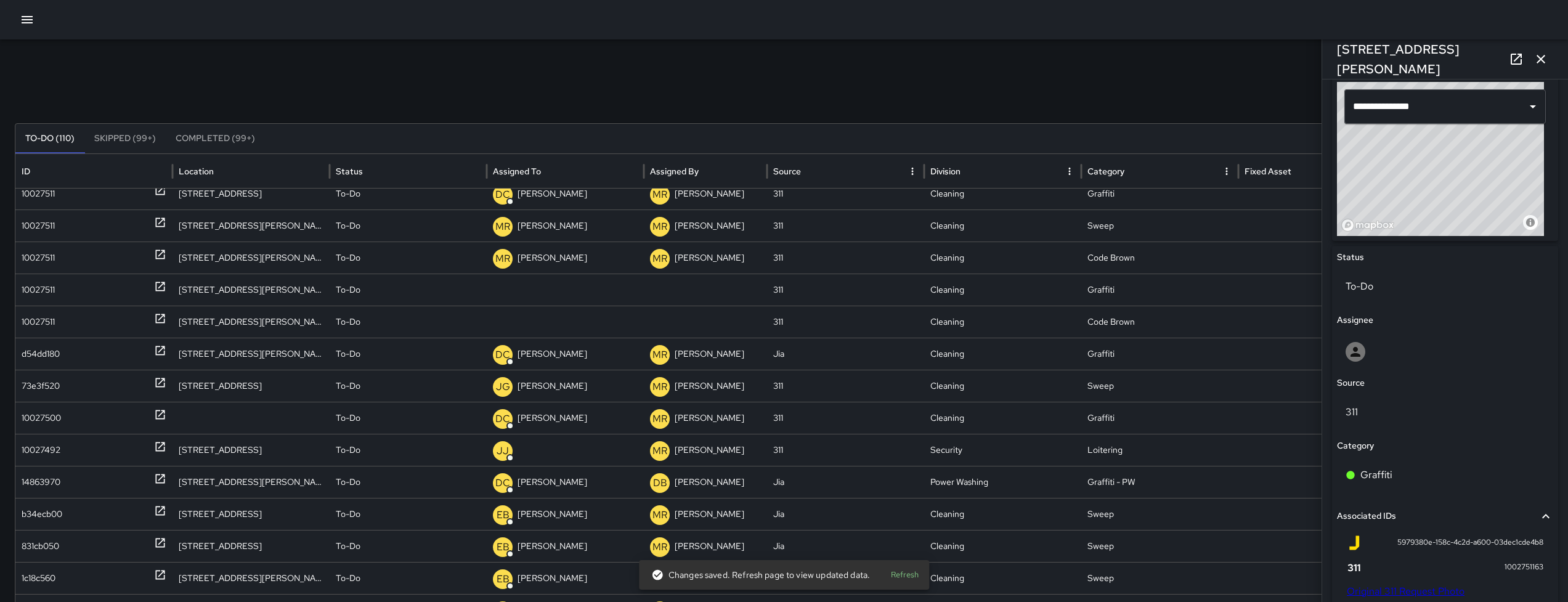
click at [1411, 367] on div at bounding box center [1445, 352] width 216 height 39
click at [1410, 367] on div at bounding box center [1445, 352] width 216 height 39
click at [1411, 354] on div at bounding box center [1445, 351] width 199 height 20
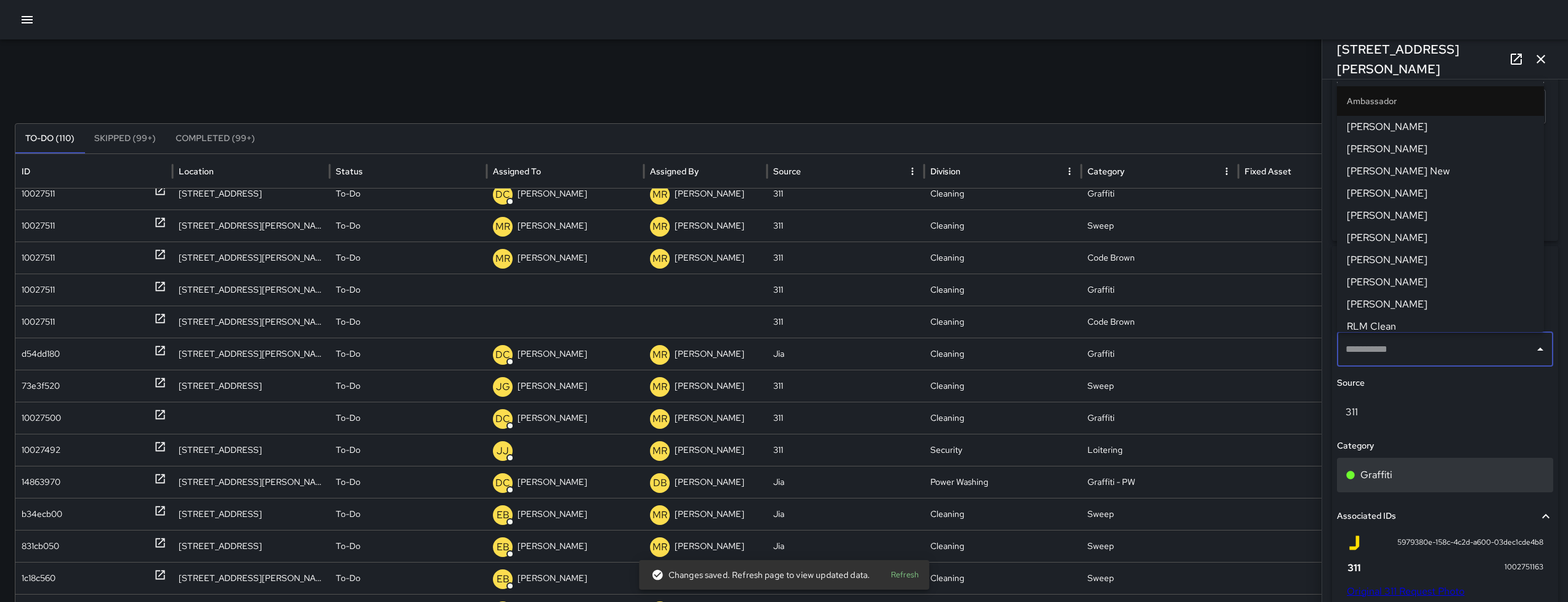
type input "**********"
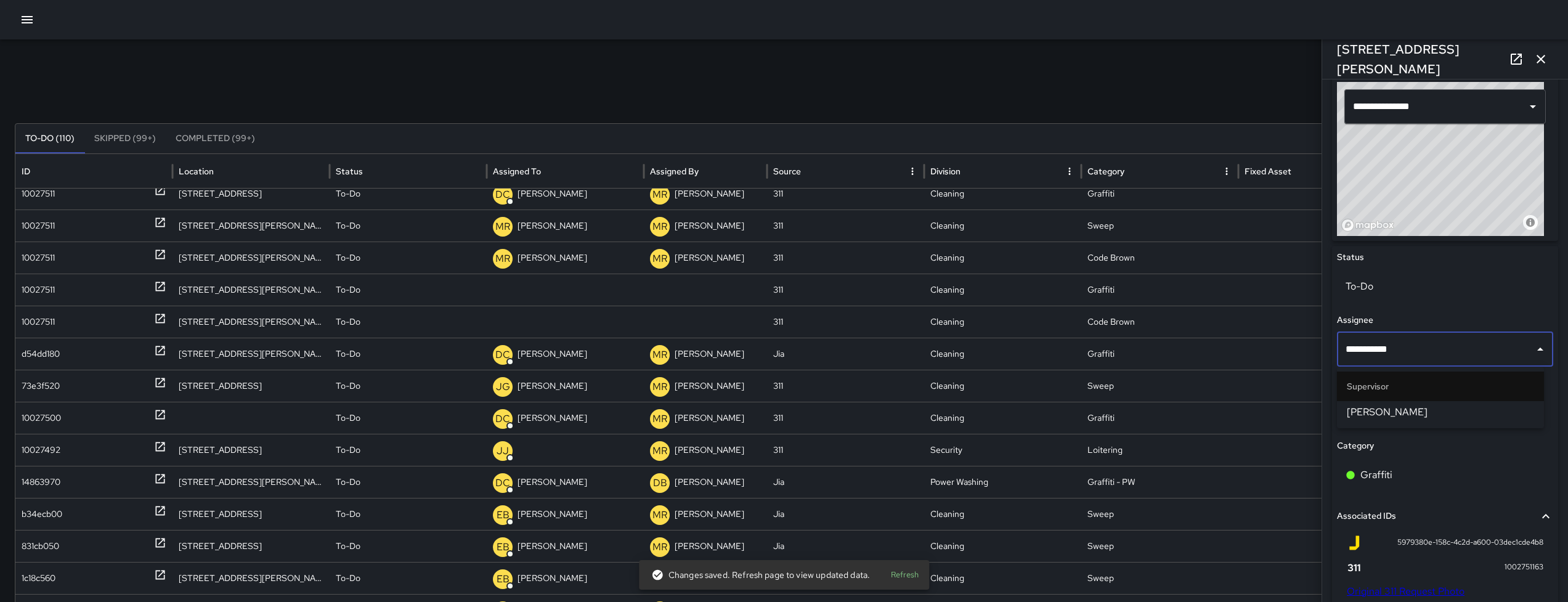
click at [1390, 415] on span "[PERSON_NAME]" at bounding box center [1440, 412] width 187 height 15
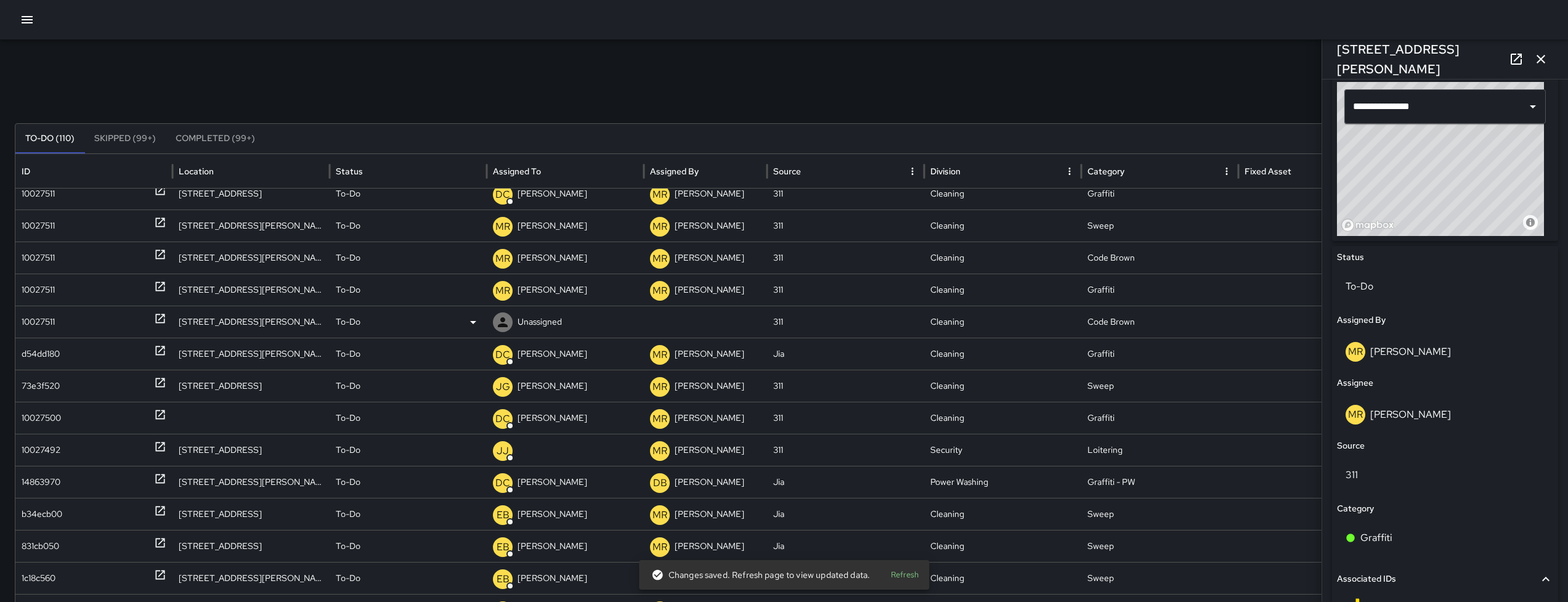
click at [26, 326] on div "10027511" at bounding box center [39, 321] width 34 height 31
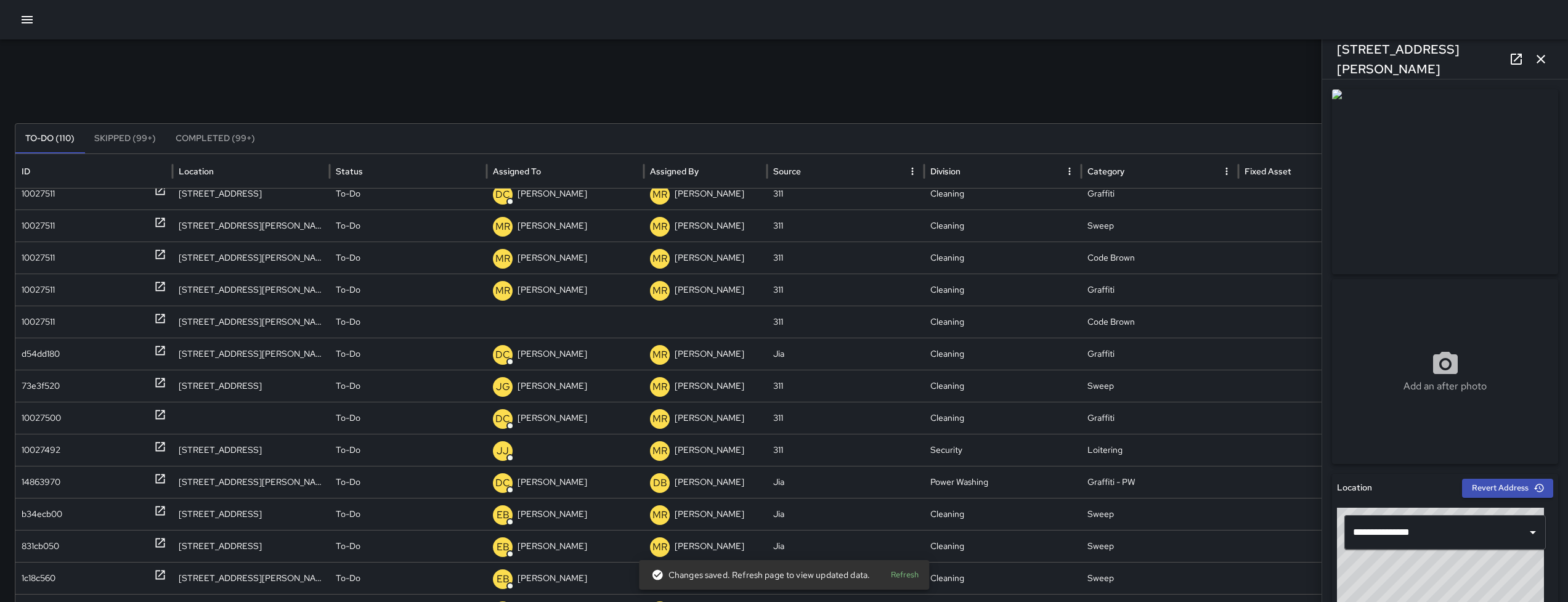
scroll to position [612, 0]
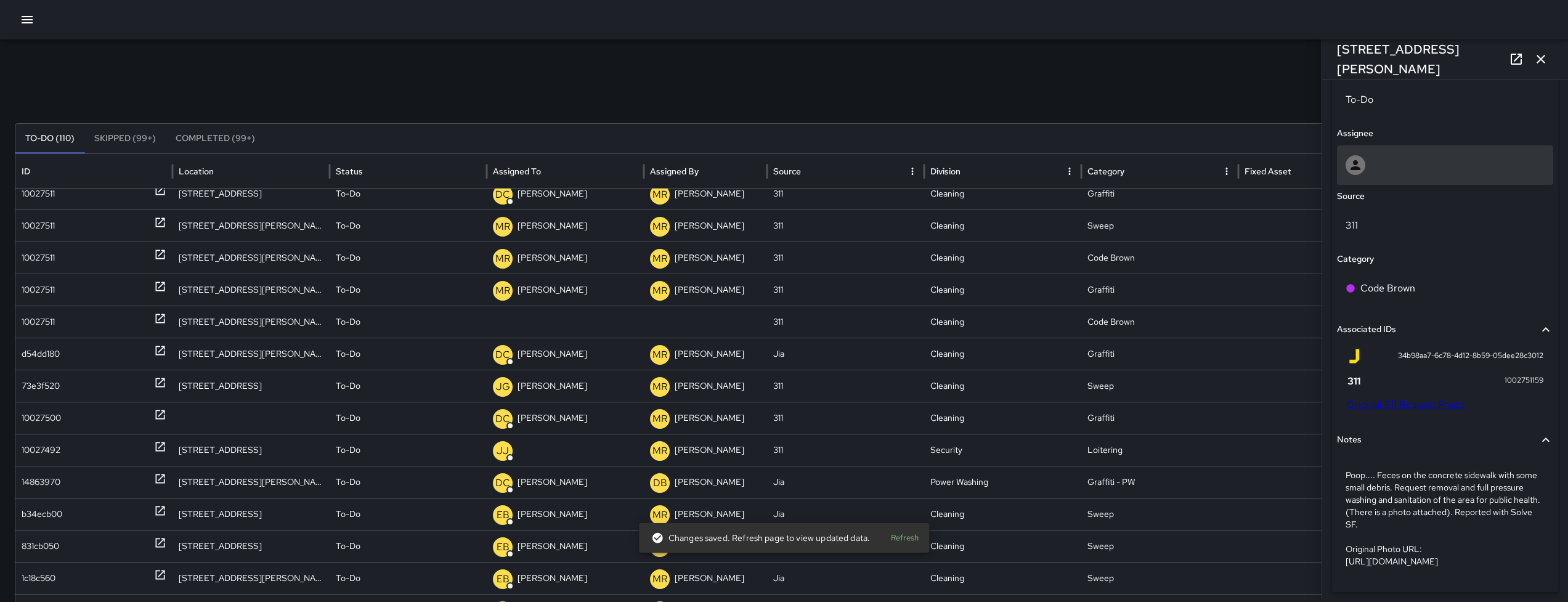
click at [1423, 160] on div at bounding box center [1445, 165] width 199 height 20
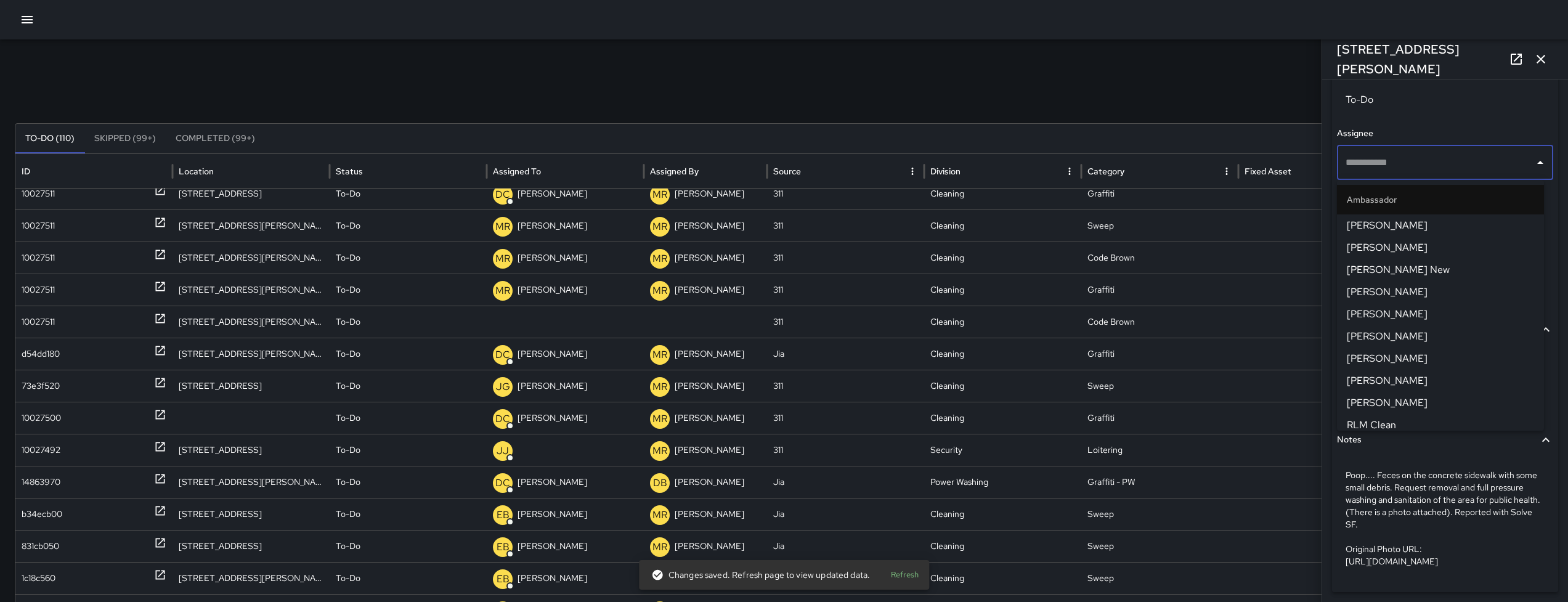
type input "**********"
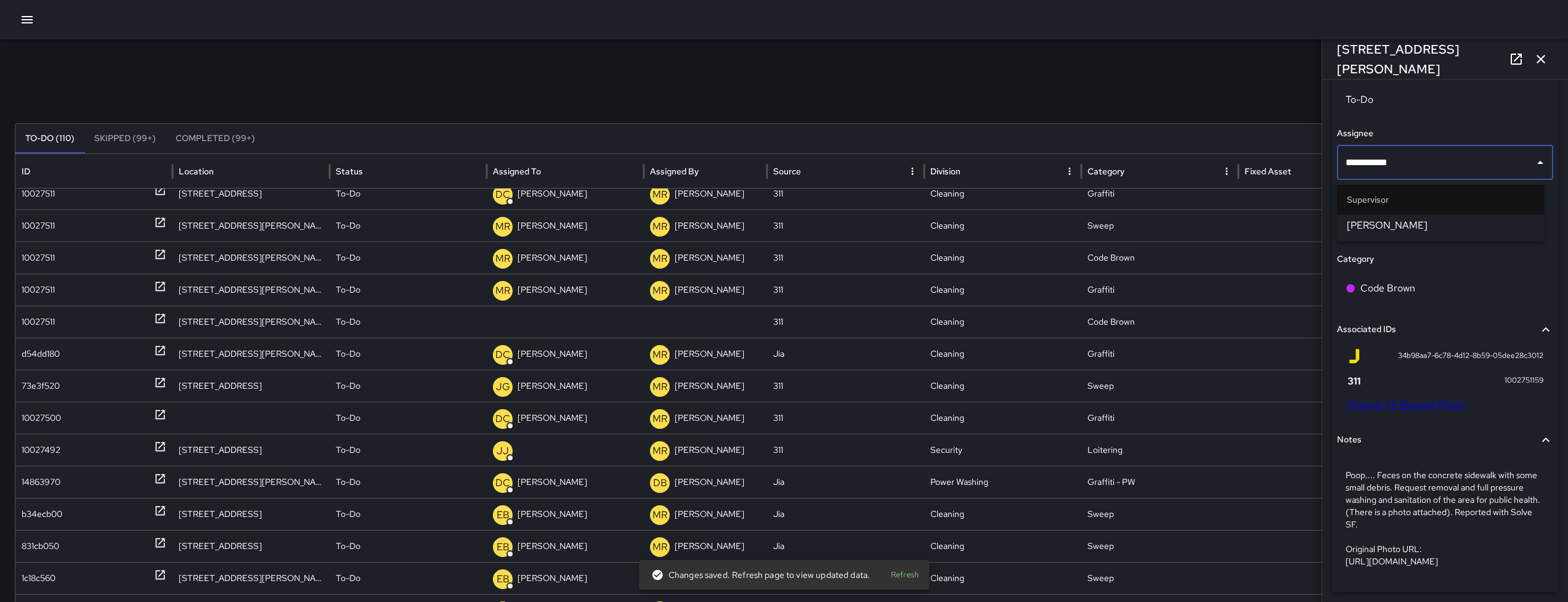
click at [1375, 230] on span "[PERSON_NAME]" at bounding box center [1440, 226] width 187 height 15
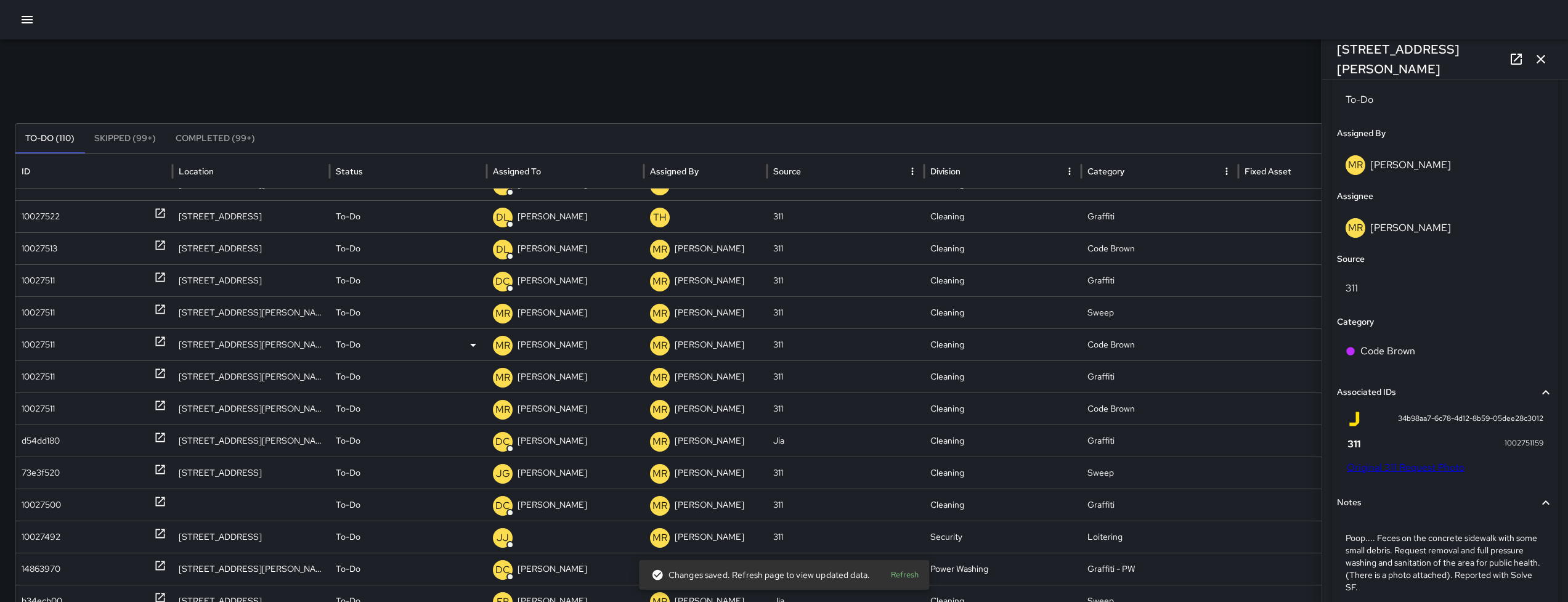
scroll to position [750, 0]
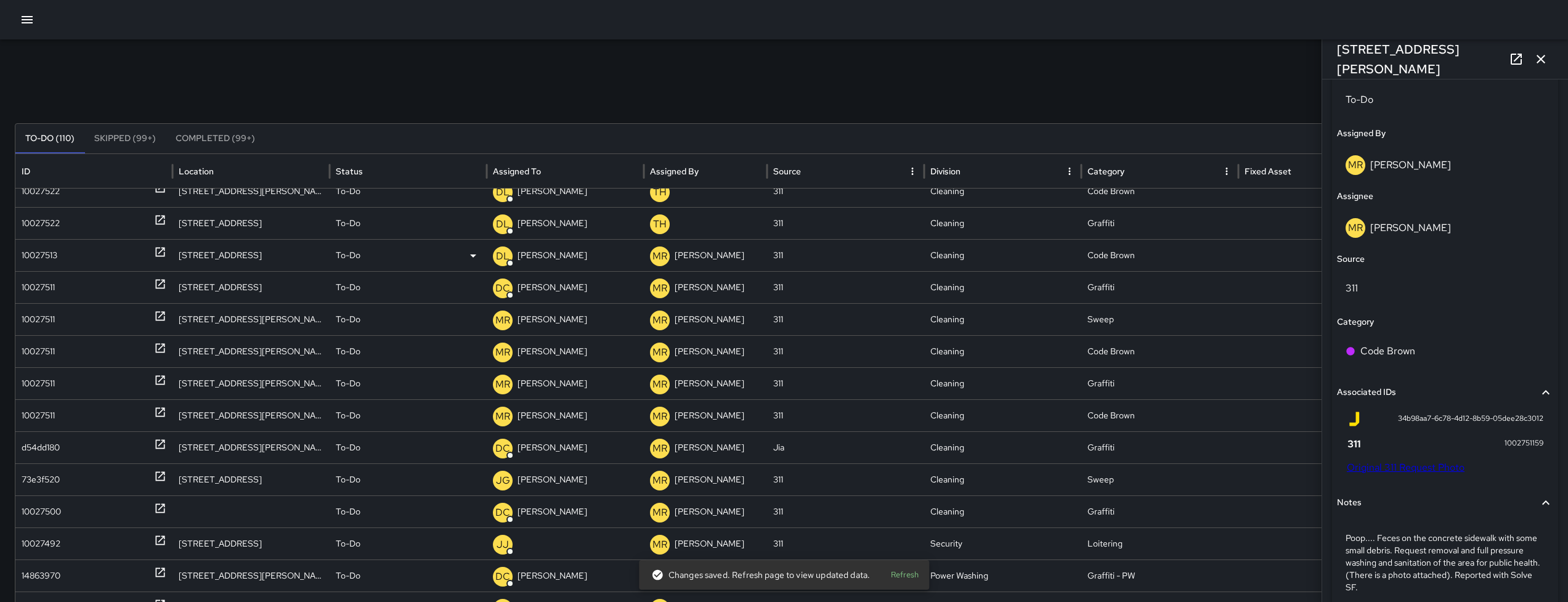
click at [37, 262] on div "10027513" at bounding box center [39, 255] width 36 height 31
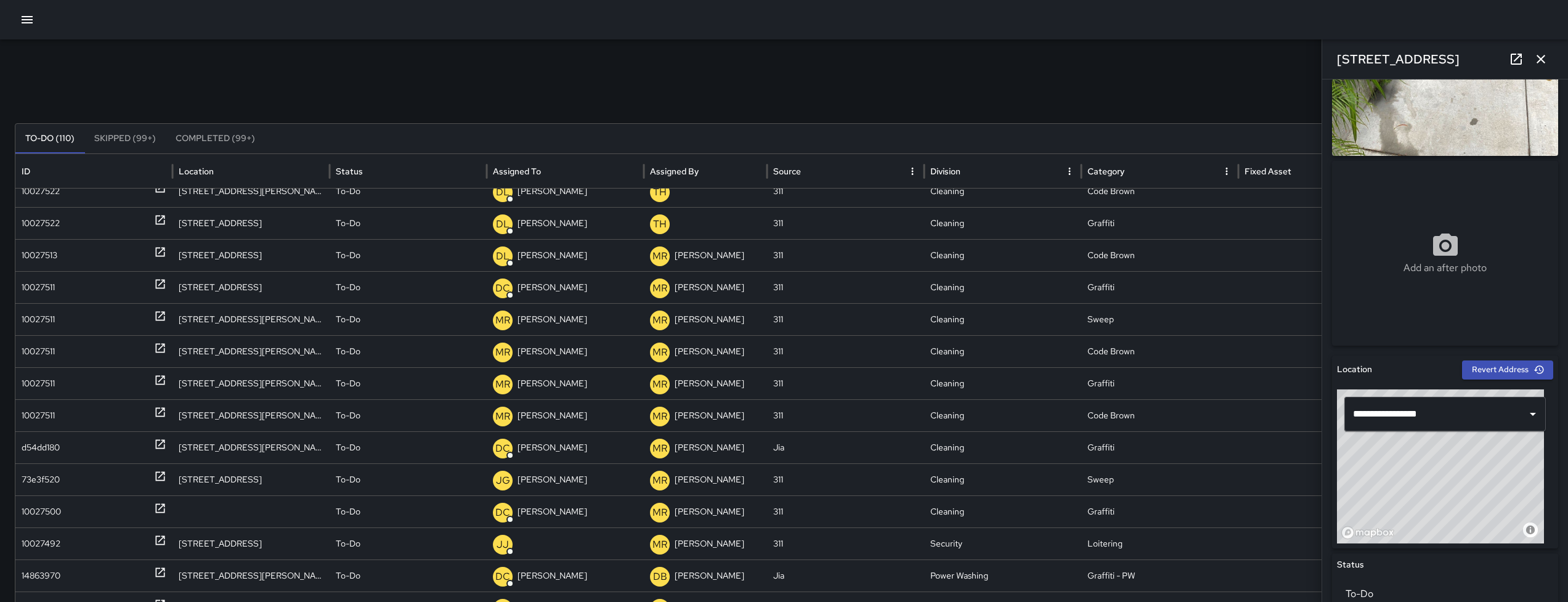
scroll to position [381, 0]
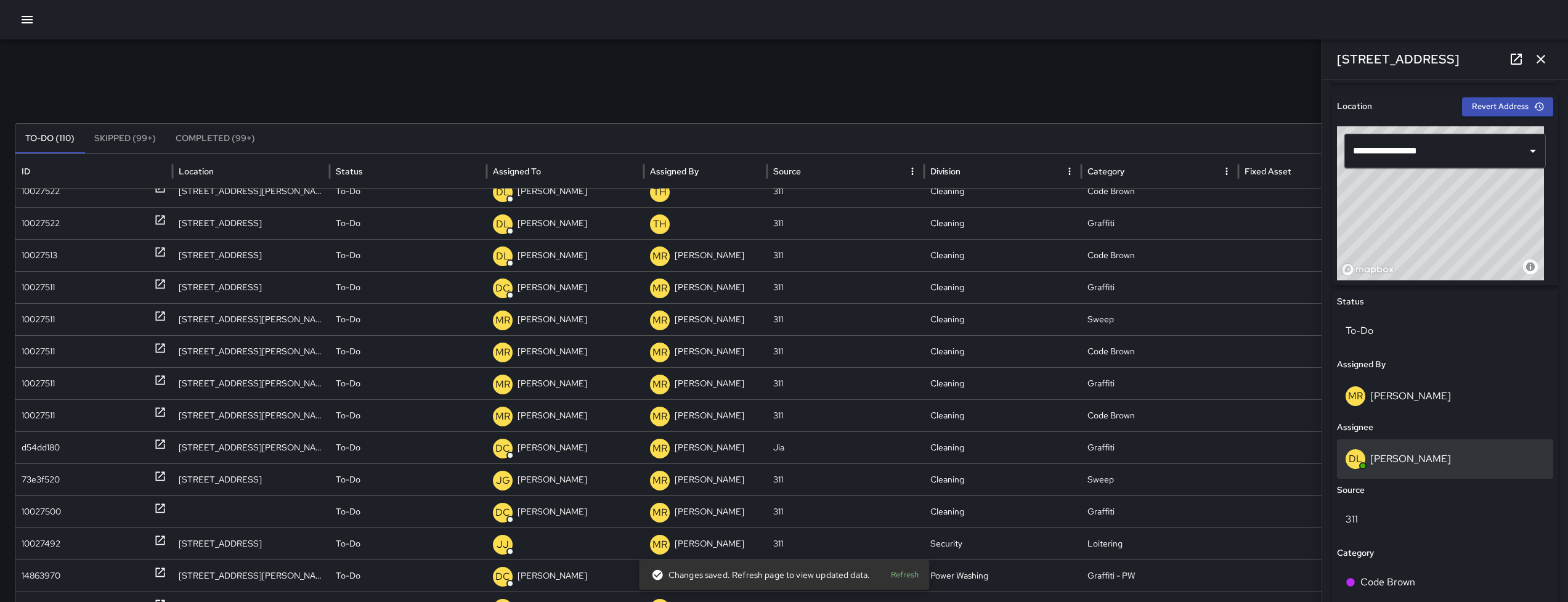
click at [1431, 465] on div "DL [PERSON_NAME]" at bounding box center [1445, 459] width 199 height 20
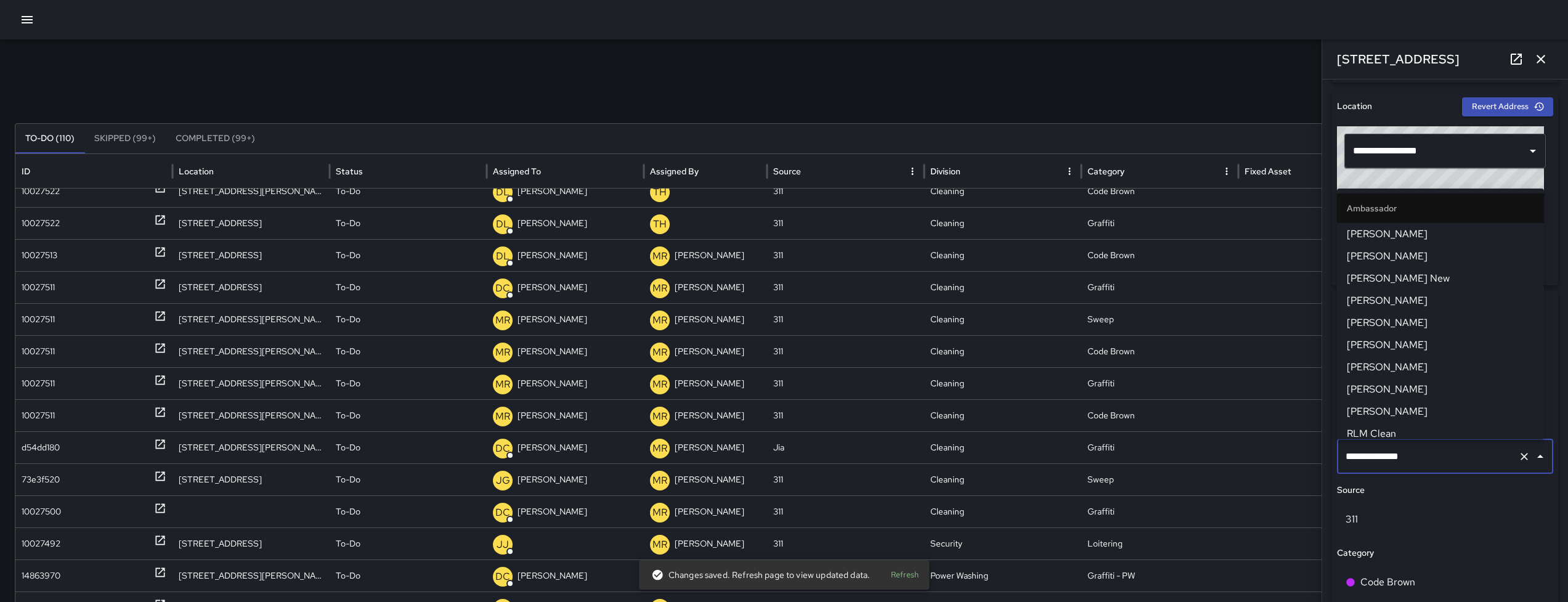
scroll to position [423, 0]
click at [1483, 456] on input "**********" at bounding box center [1428, 457] width 171 height 23
type input "**********"
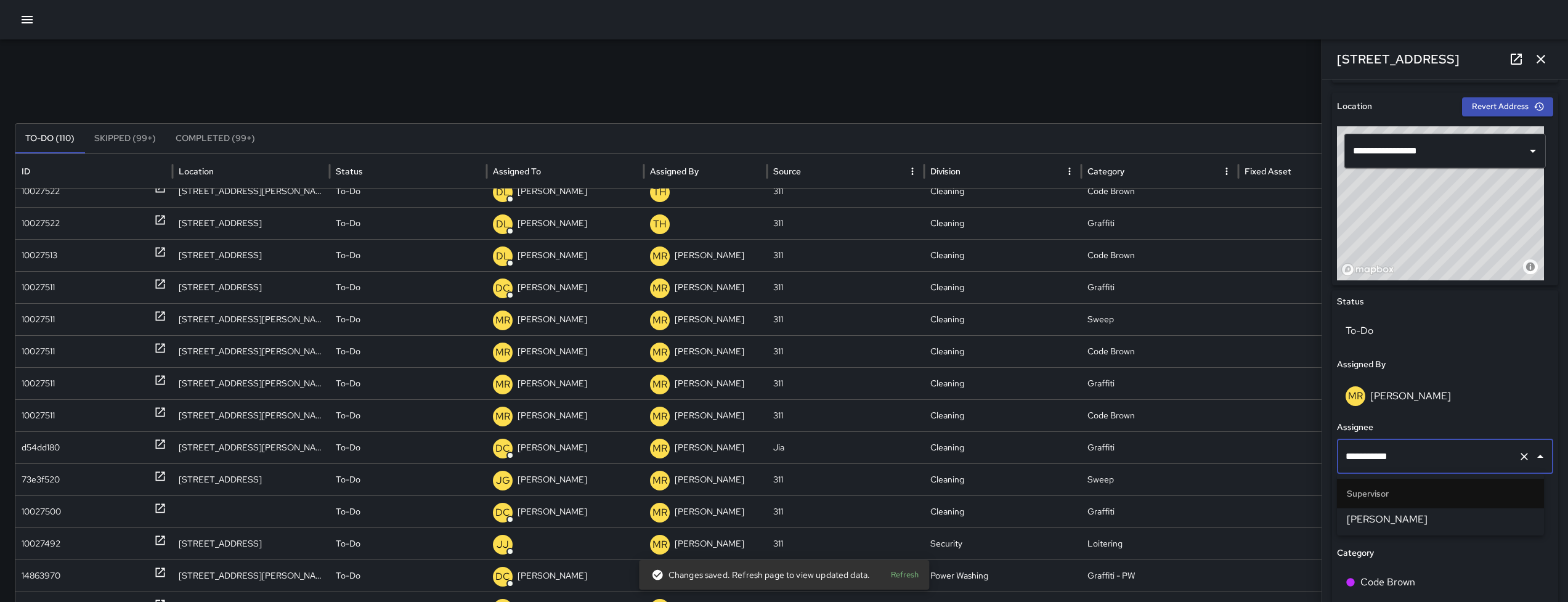
scroll to position [0, 0]
click at [1407, 526] on span "[PERSON_NAME]" at bounding box center [1440, 519] width 187 height 15
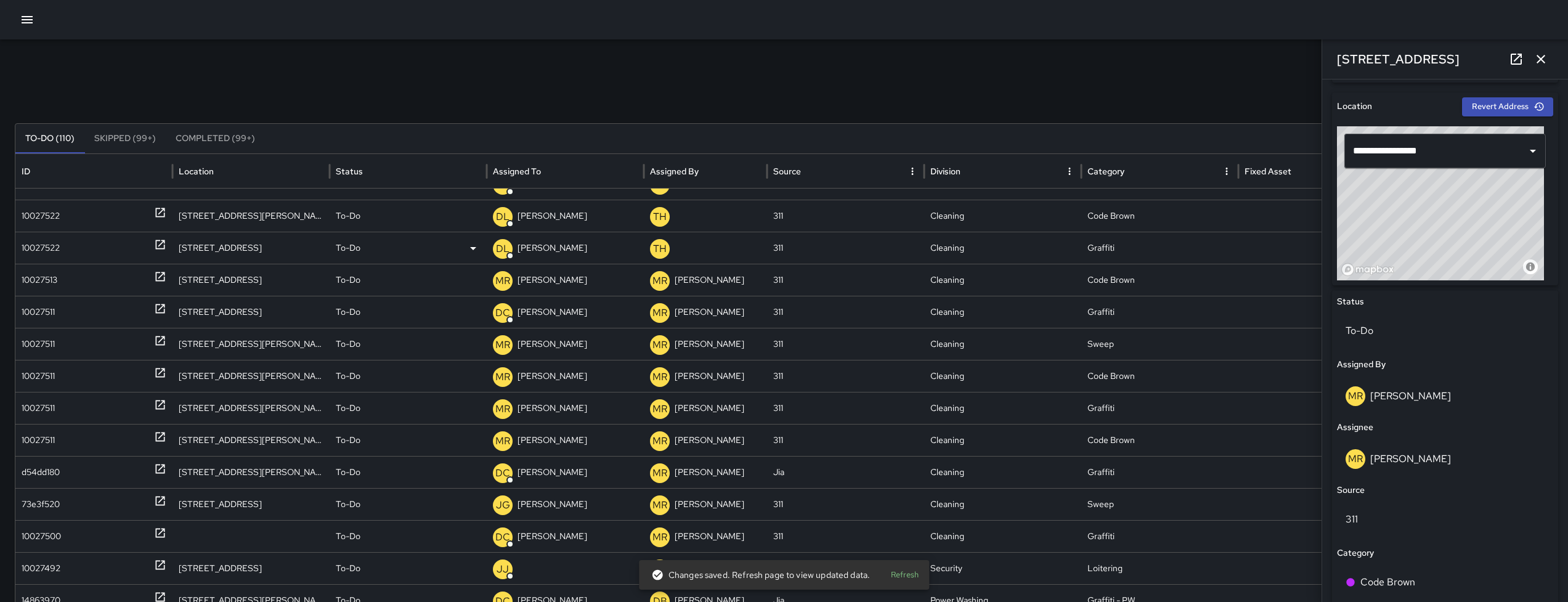
scroll to position [679, 0]
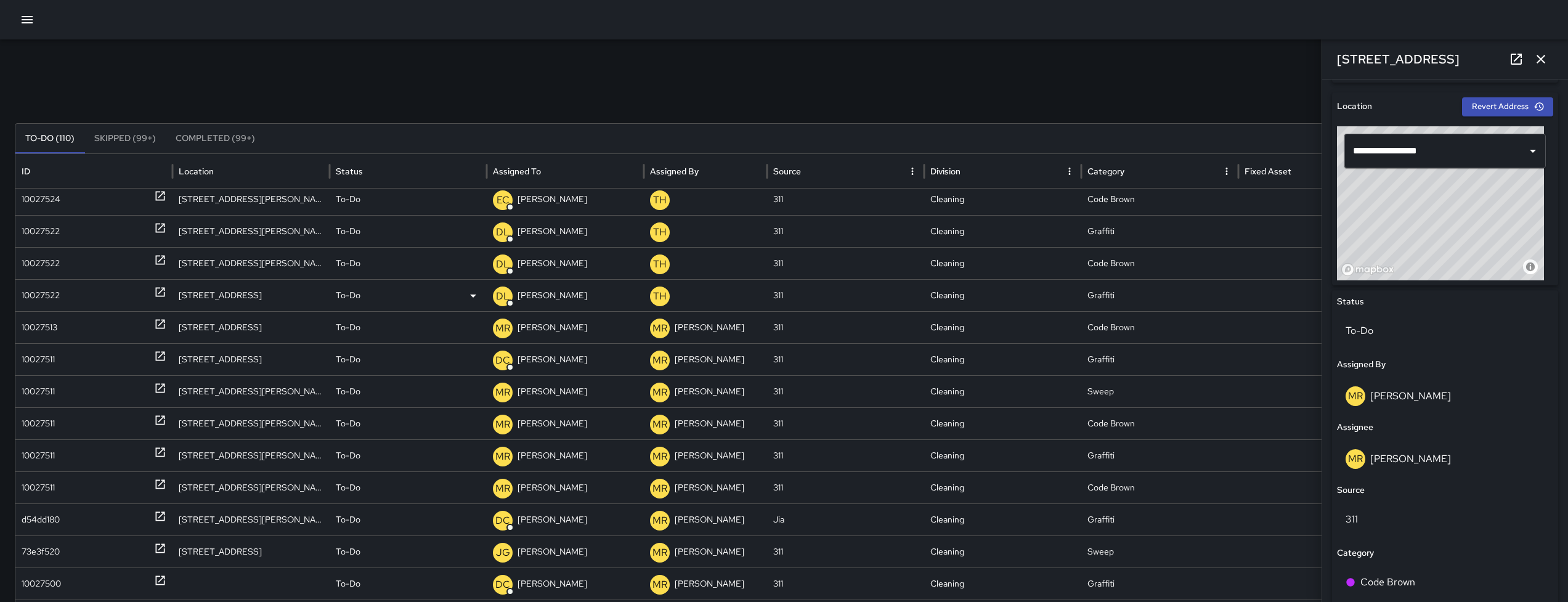
click at [58, 297] on div "10027522" at bounding box center [41, 295] width 38 height 31
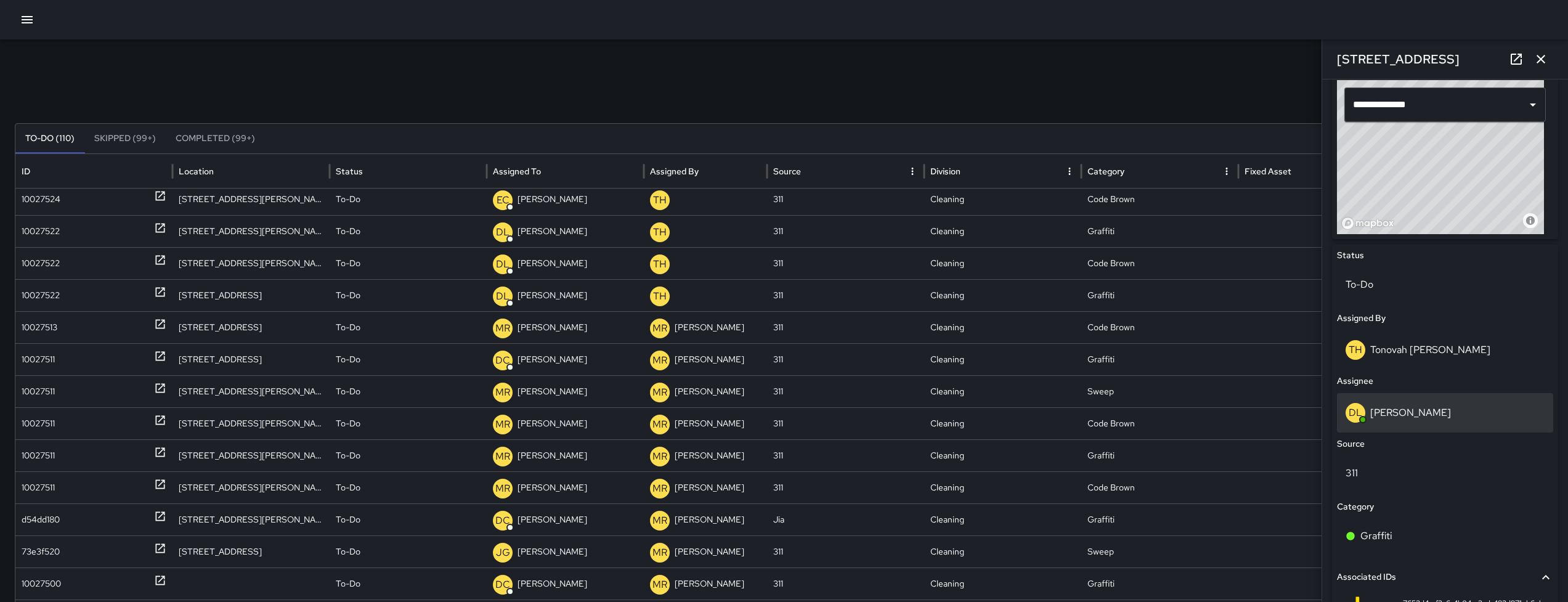
click at [1432, 415] on p "[PERSON_NAME]" at bounding box center [1410, 413] width 80 height 13
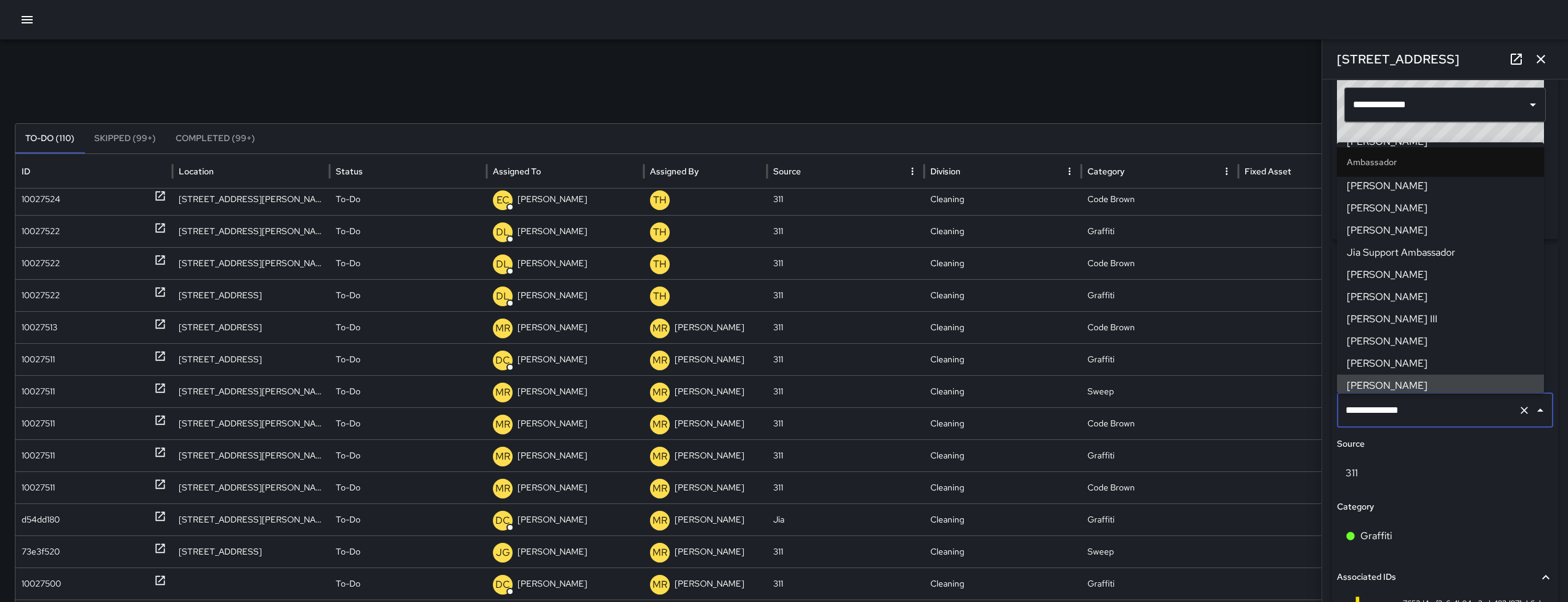
click at [1432, 415] on input "**********" at bounding box center [1428, 411] width 171 height 23
click at [1434, 412] on input "**********" at bounding box center [1428, 411] width 171 height 23
click at [1434, 411] on input "**********" at bounding box center [1428, 411] width 171 height 23
type input "**********"
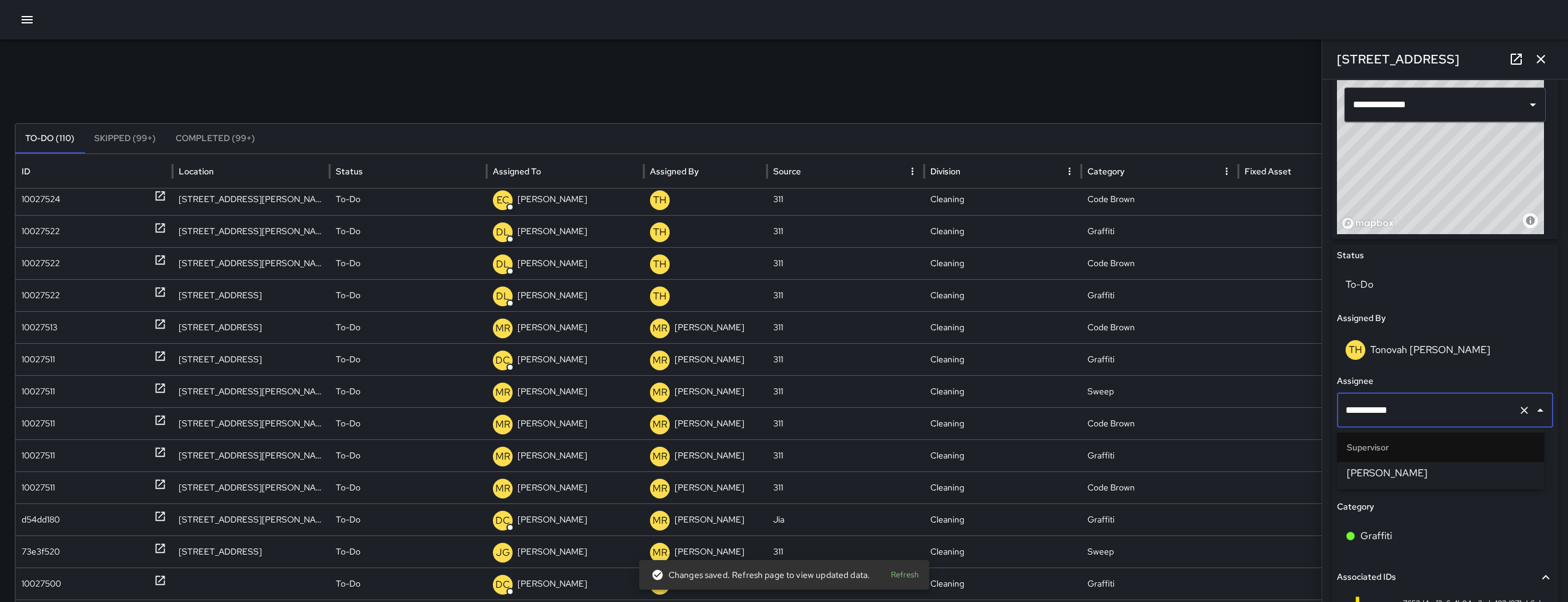
click at [1366, 470] on span "[PERSON_NAME]" at bounding box center [1440, 473] width 187 height 15
click at [38, 270] on div "10027522" at bounding box center [41, 263] width 38 height 31
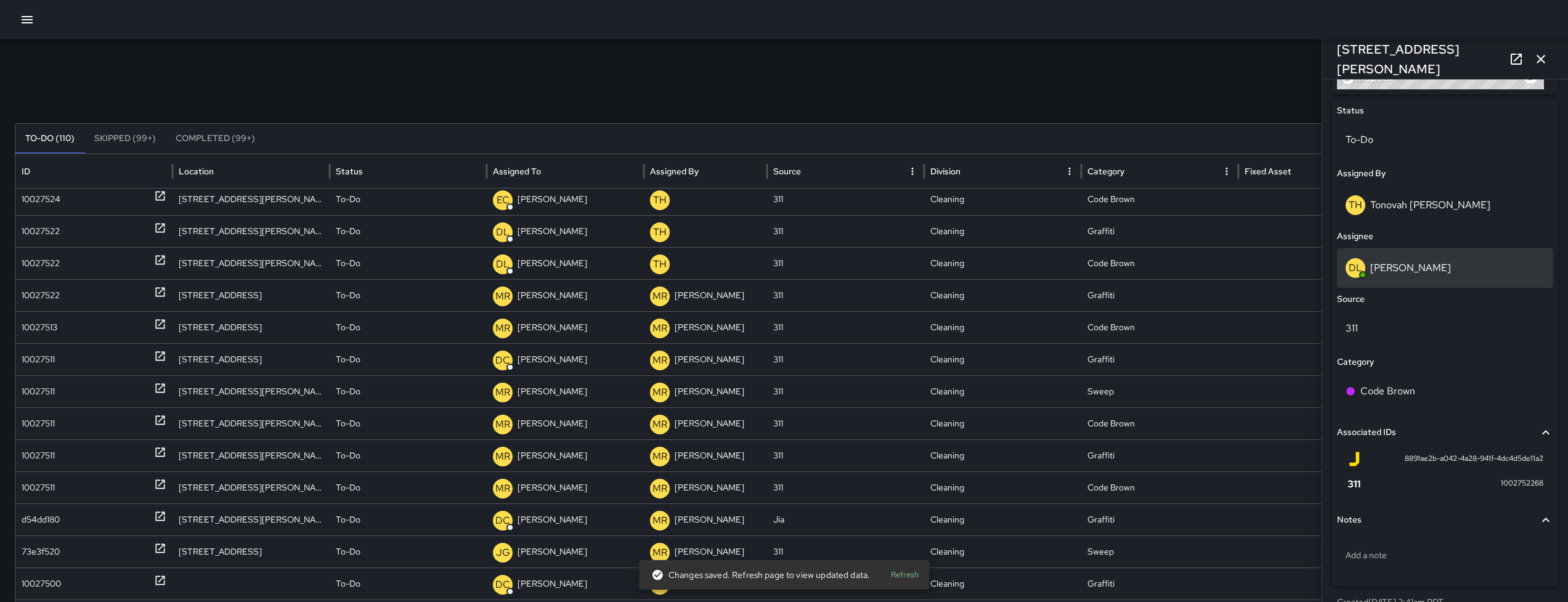
click at [1458, 264] on div "DL [PERSON_NAME]" at bounding box center [1445, 267] width 199 height 20
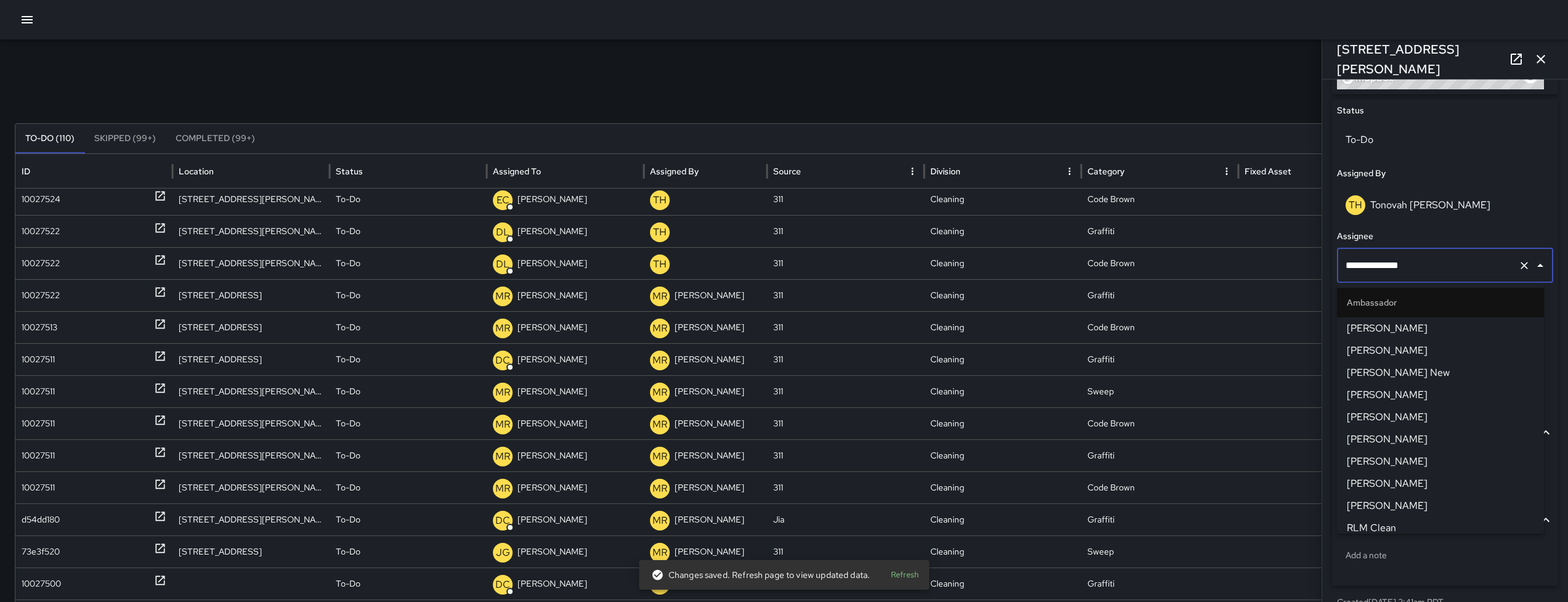
click at [1458, 264] on input "**********" at bounding box center [1428, 266] width 171 height 23
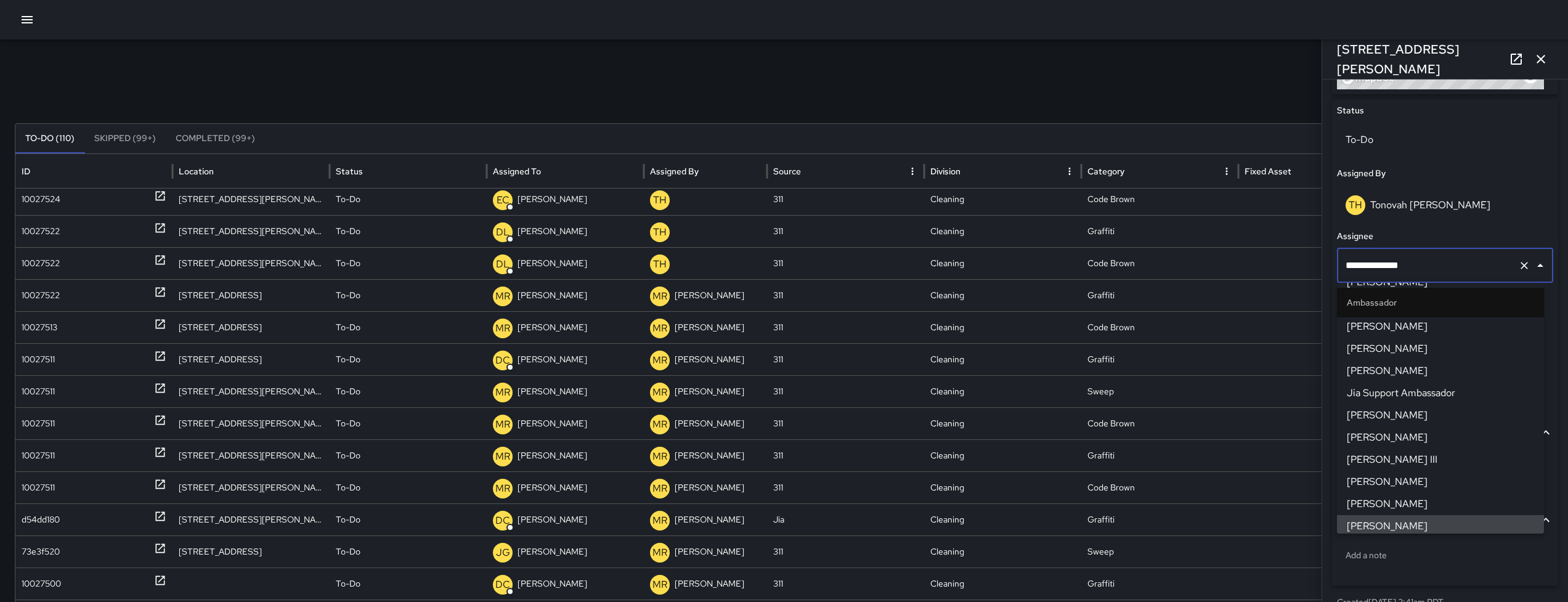
type input "**********"
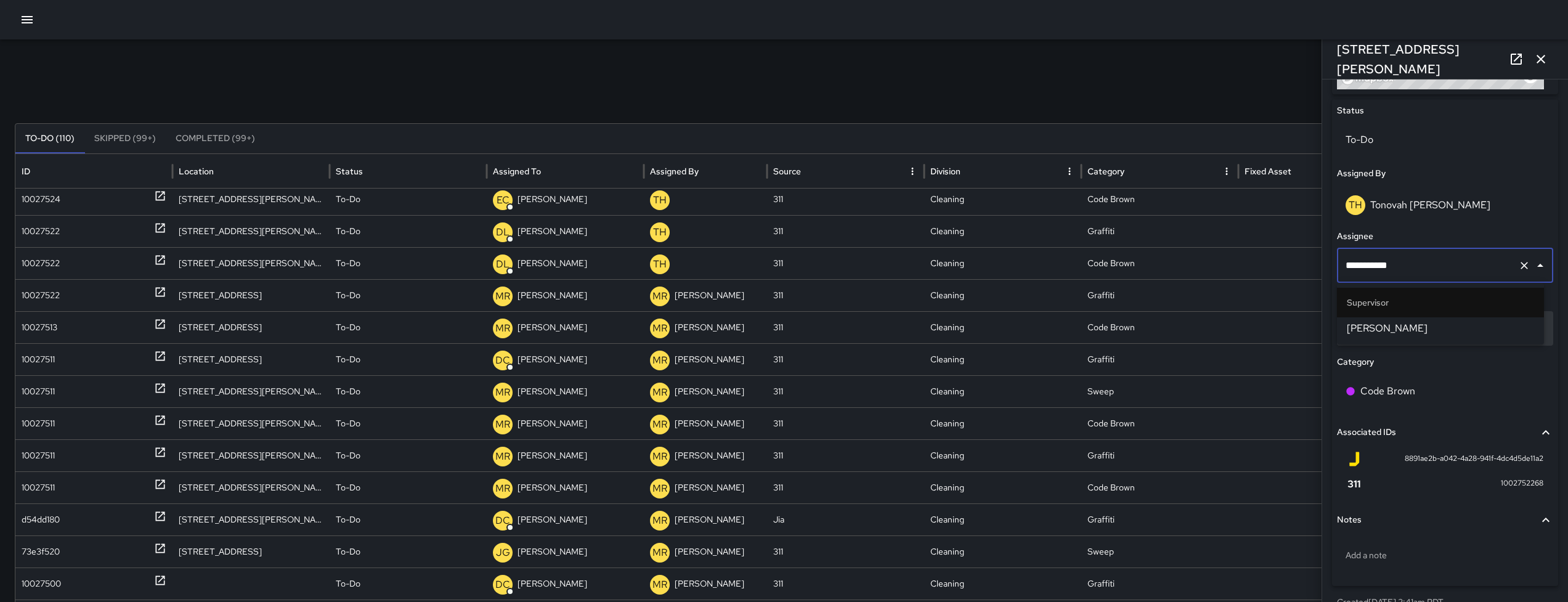
click at [1396, 328] on span "[PERSON_NAME]" at bounding box center [1440, 328] width 187 height 15
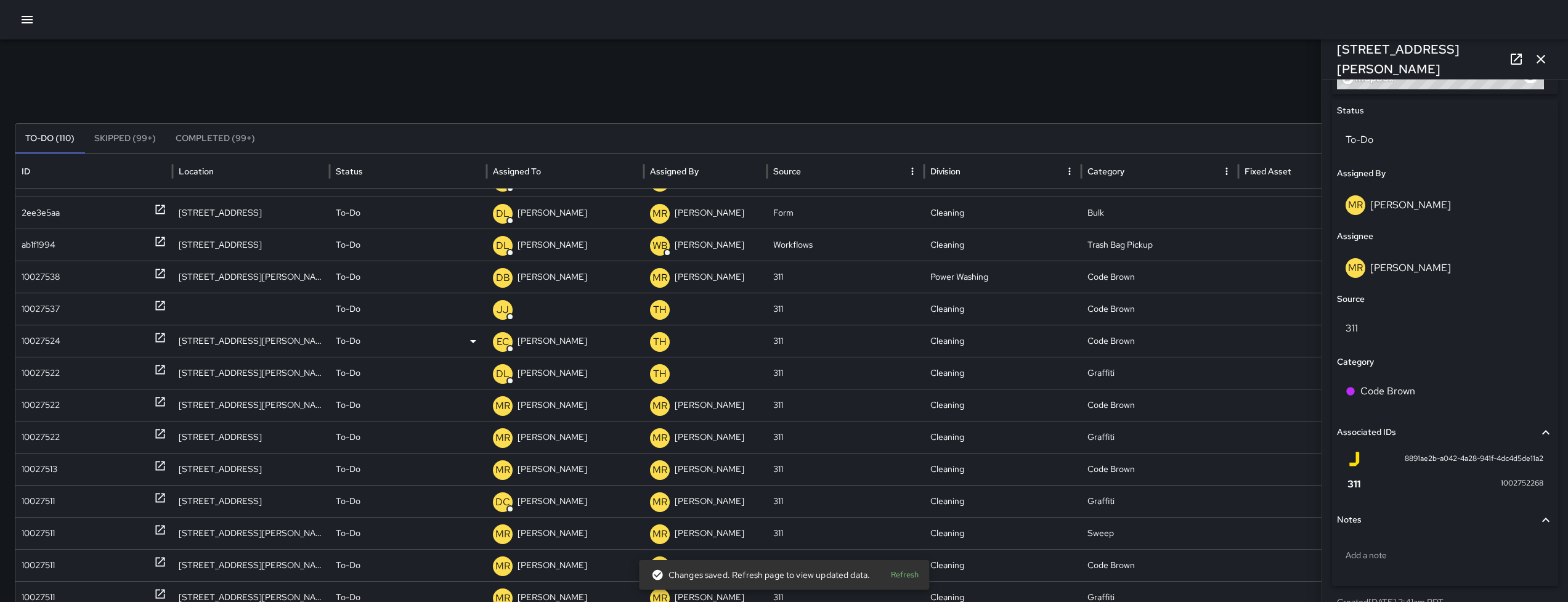
click at [42, 338] on div "10027524" at bounding box center [41, 340] width 39 height 31
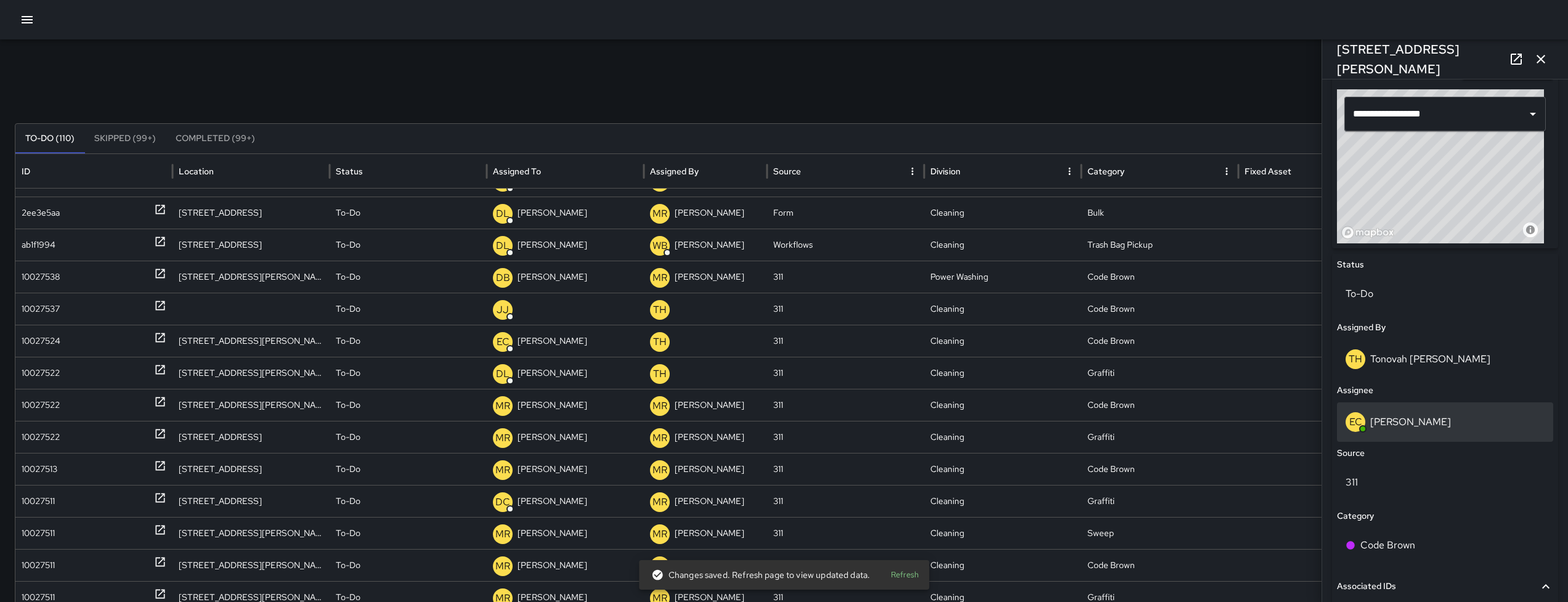
click at [1435, 415] on p "[PERSON_NAME]" at bounding box center [1410, 422] width 80 height 13
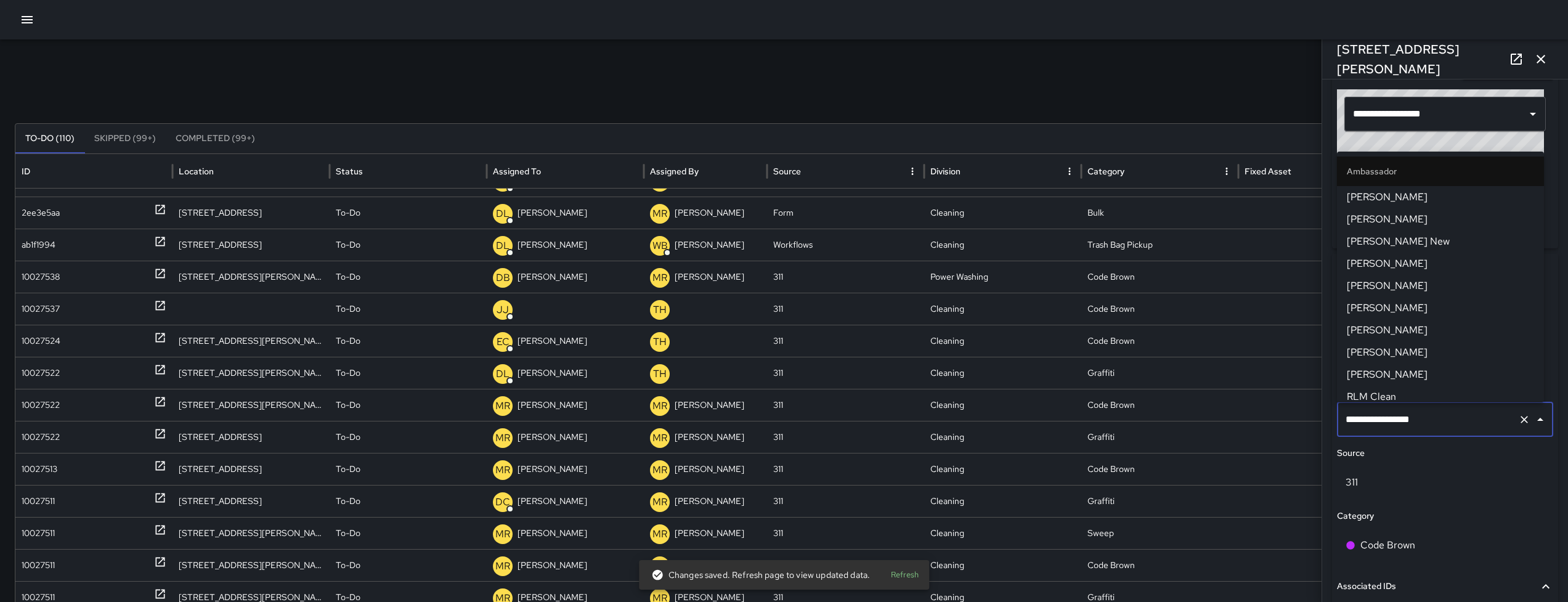
click at [1435, 415] on input "**********" at bounding box center [1428, 419] width 171 height 23
type input "**********"
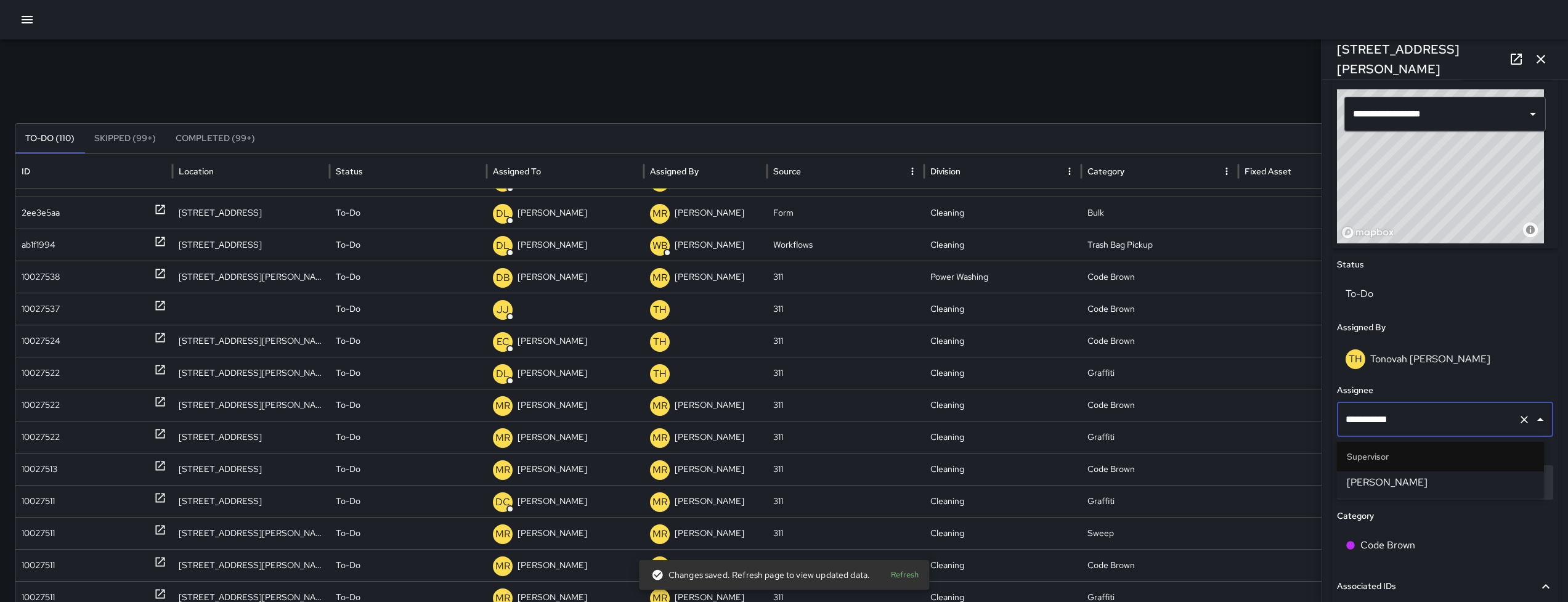
click at [1398, 478] on span "[PERSON_NAME]" at bounding box center [1440, 482] width 187 height 15
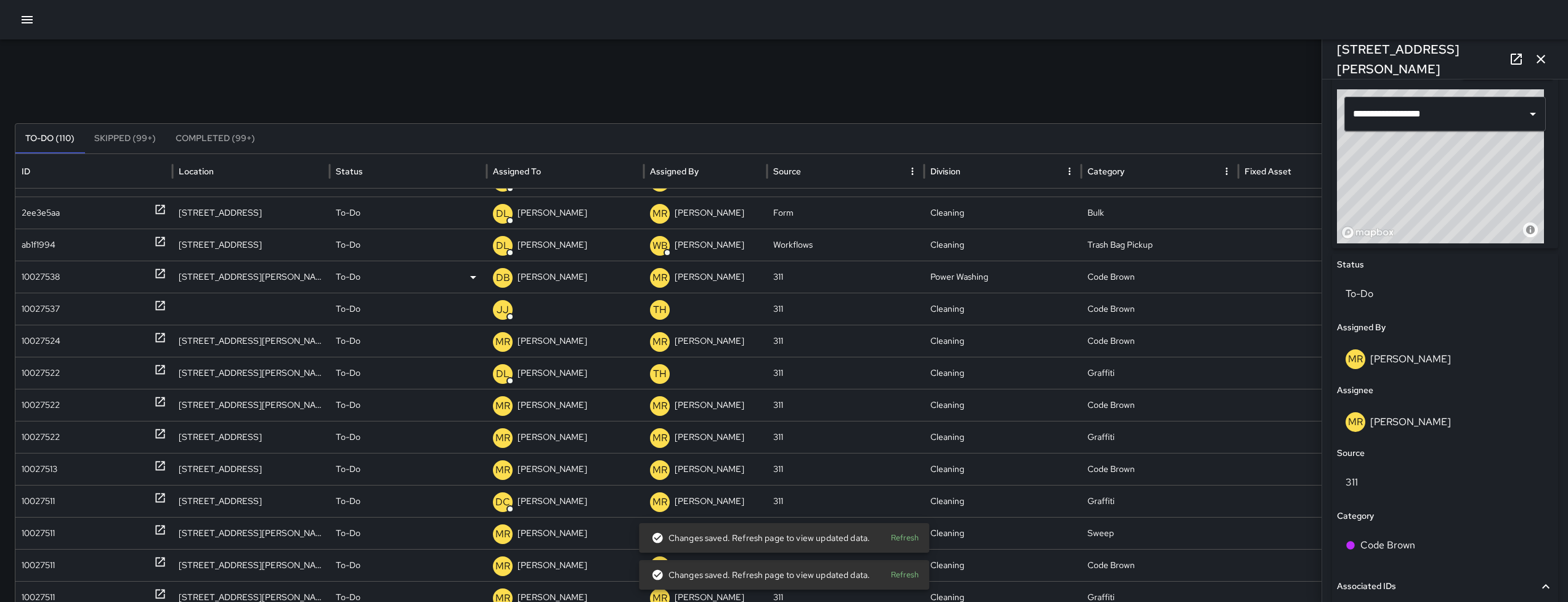
click at [53, 281] on div "10027538" at bounding box center [41, 277] width 38 height 31
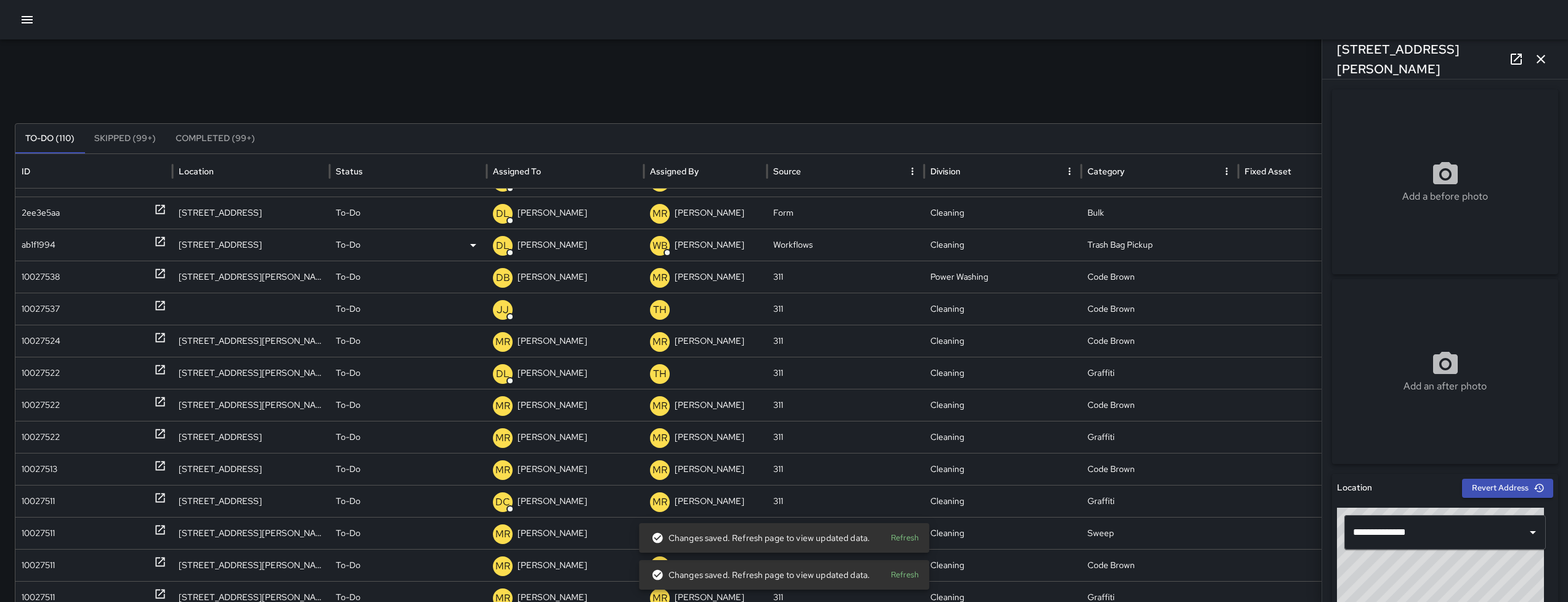
click at [55, 245] on div "ab1f1994" at bounding box center [39, 245] width 34 height 31
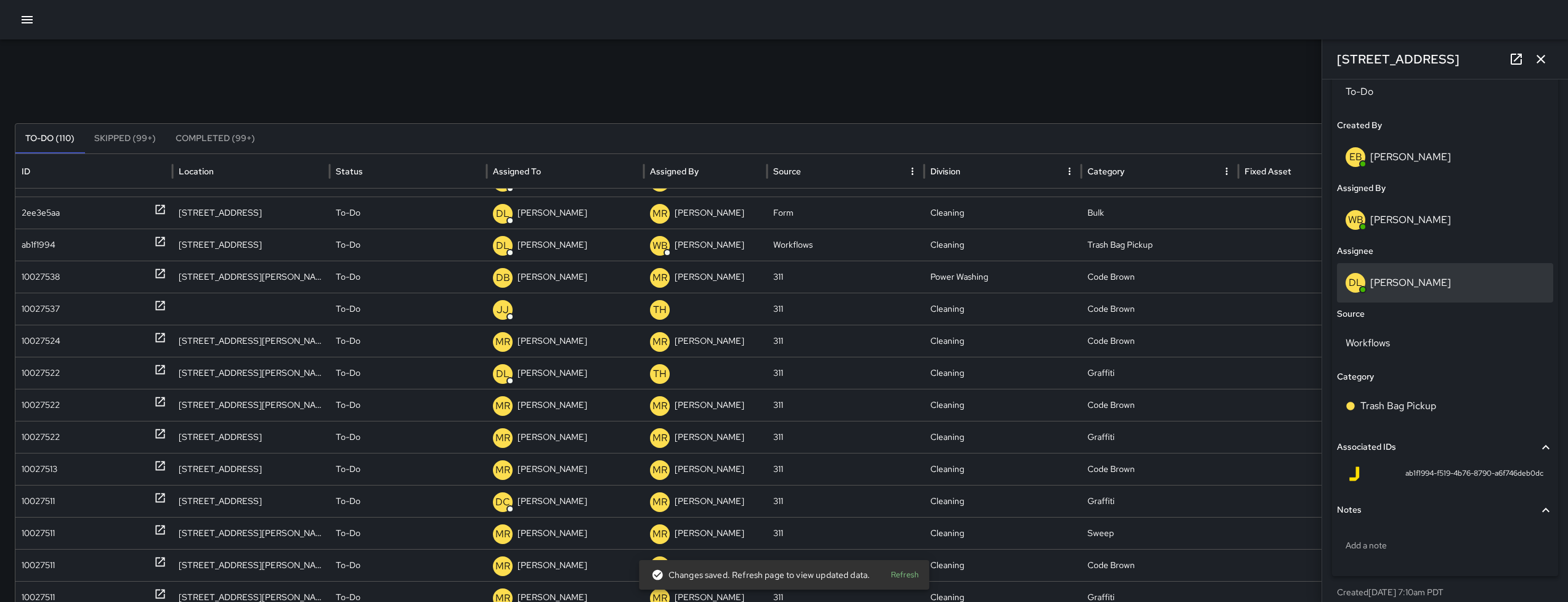
click at [1417, 282] on p "[PERSON_NAME]" at bounding box center [1410, 283] width 80 height 13
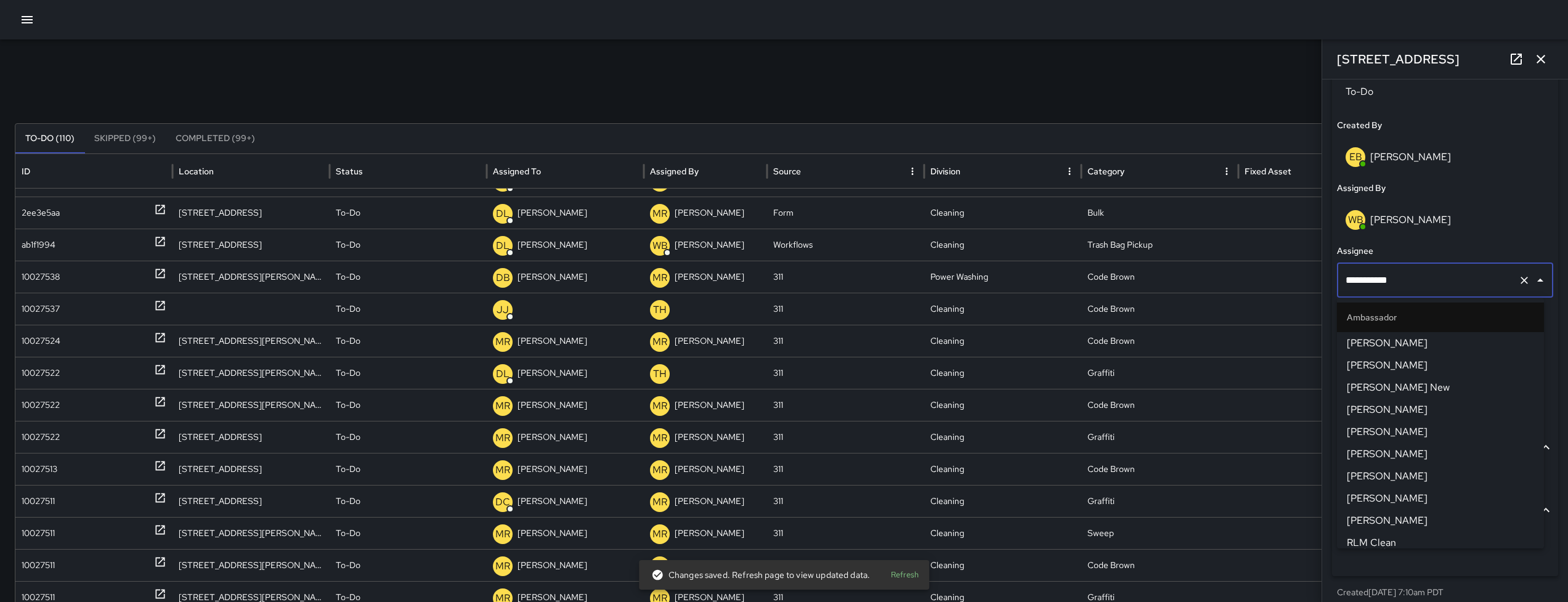
click at [1417, 282] on input "**********" at bounding box center [1428, 281] width 171 height 23
click at [1401, 281] on input "**********" at bounding box center [1428, 281] width 171 height 23
type input "**********"
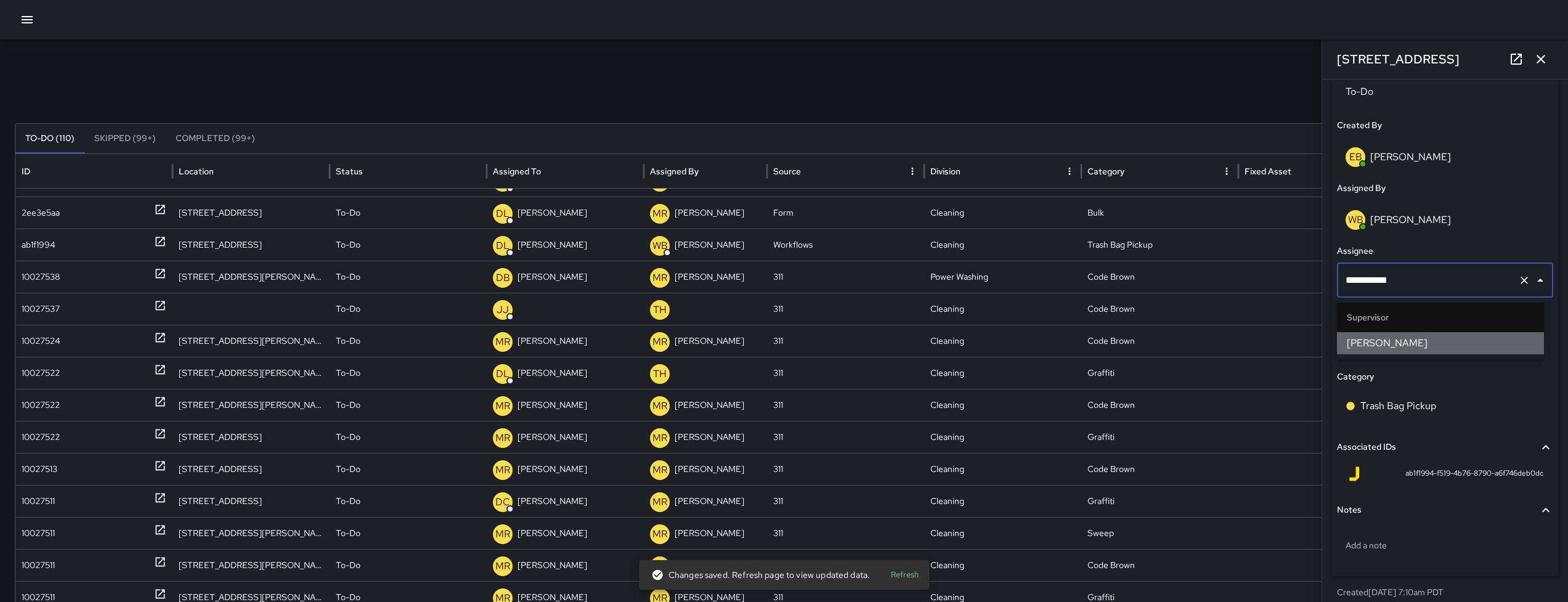
click at [1412, 346] on span "[PERSON_NAME]" at bounding box center [1440, 343] width 187 height 15
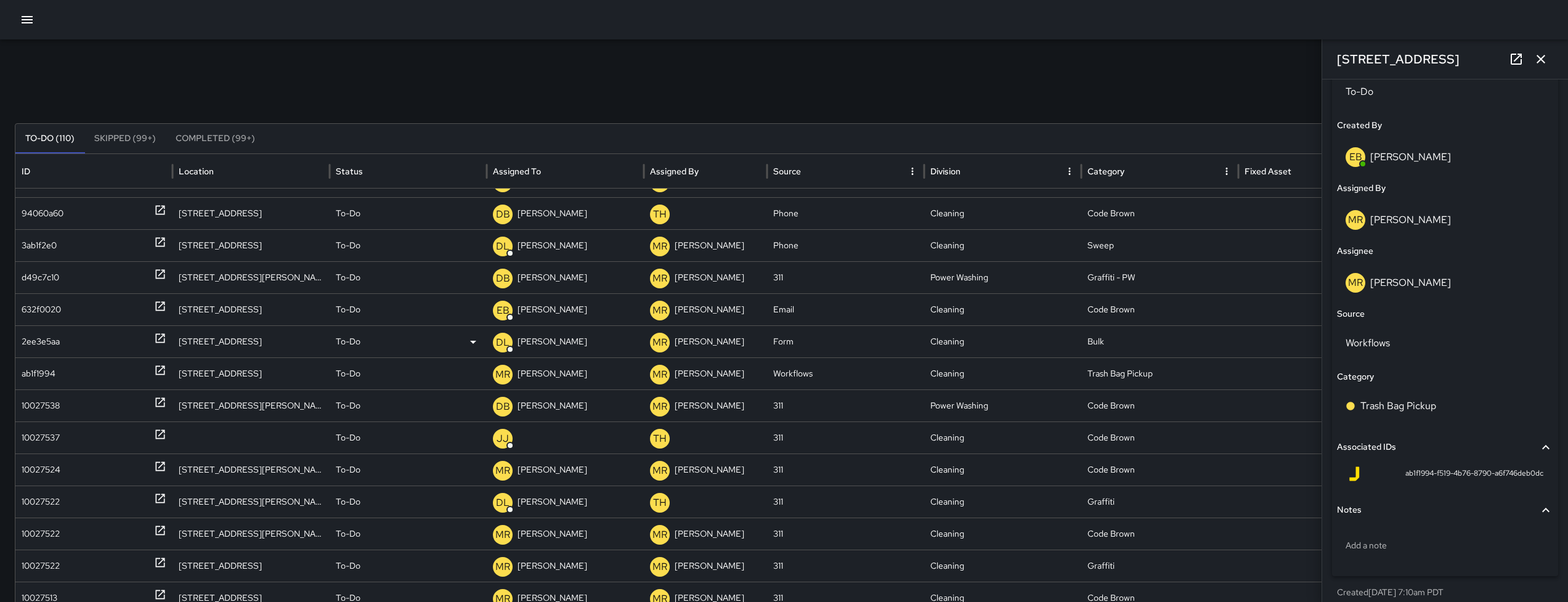
click at [59, 332] on div "2ee3e5aa" at bounding box center [41, 341] width 38 height 31
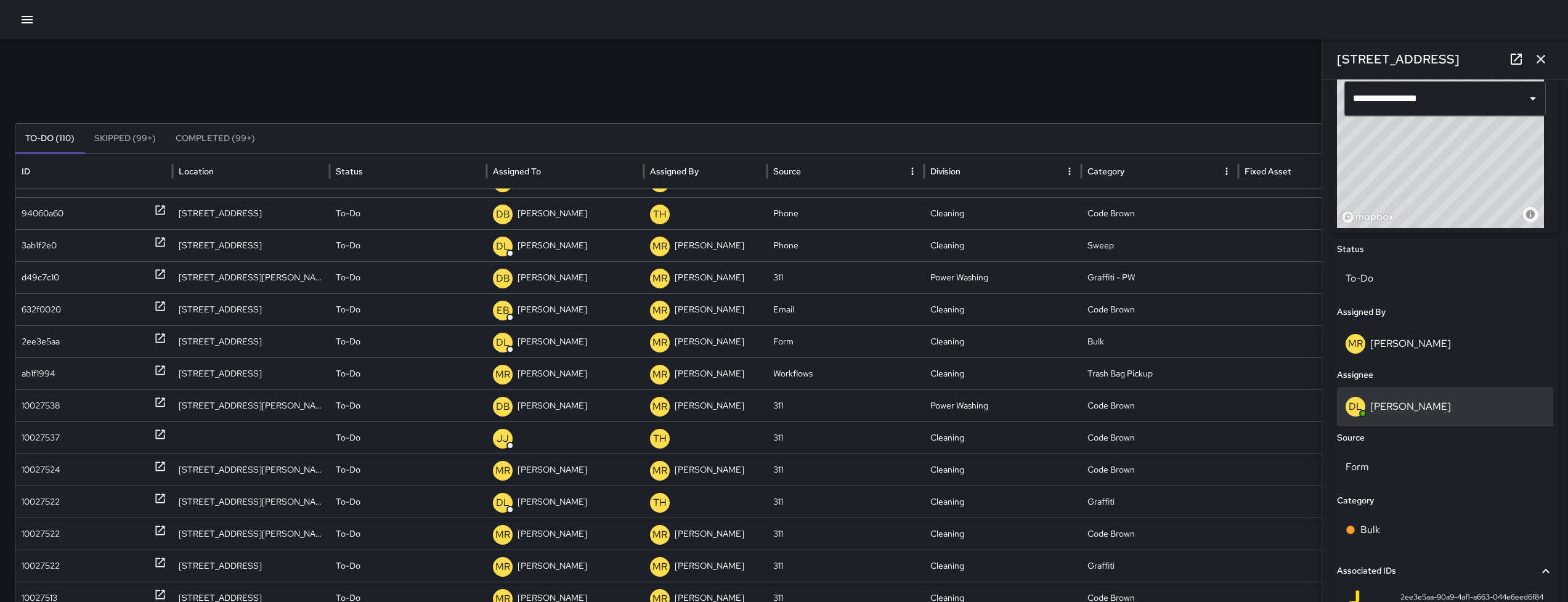
click at [1415, 405] on p "[PERSON_NAME]" at bounding box center [1410, 406] width 80 height 13
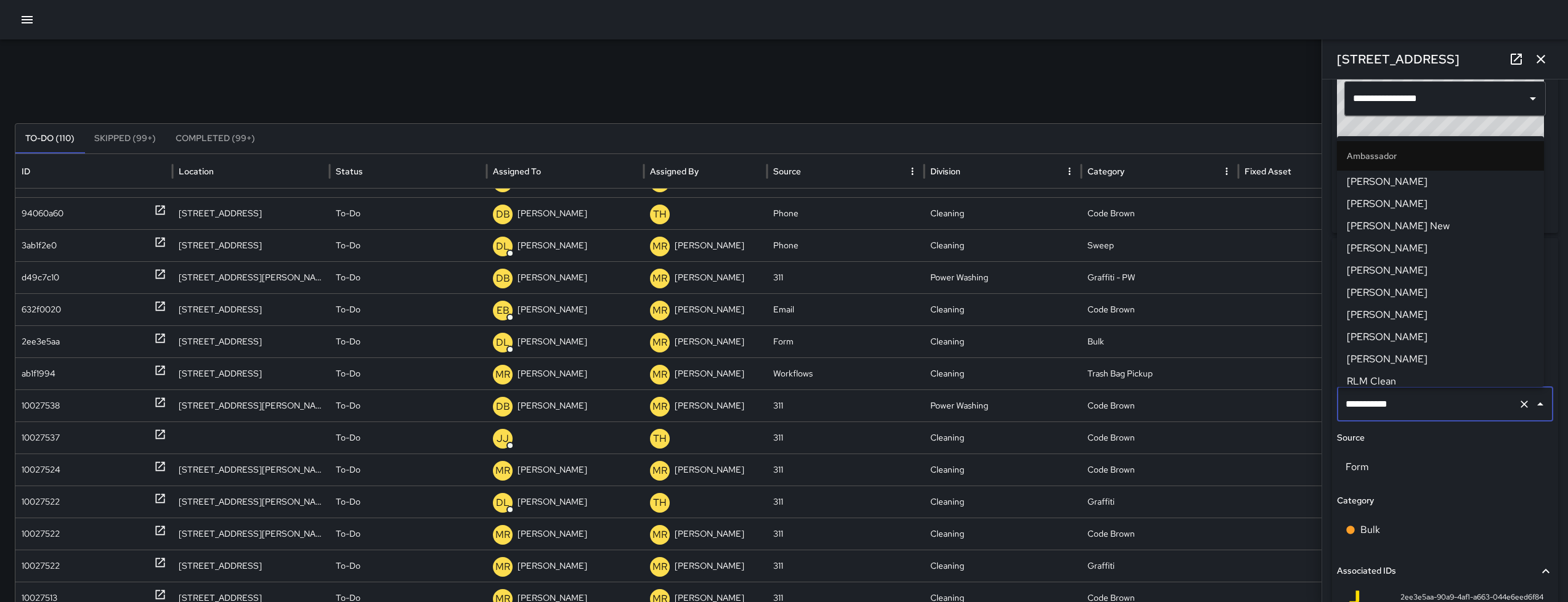
click at [1415, 405] on input "**********" at bounding box center [1428, 404] width 171 height 23
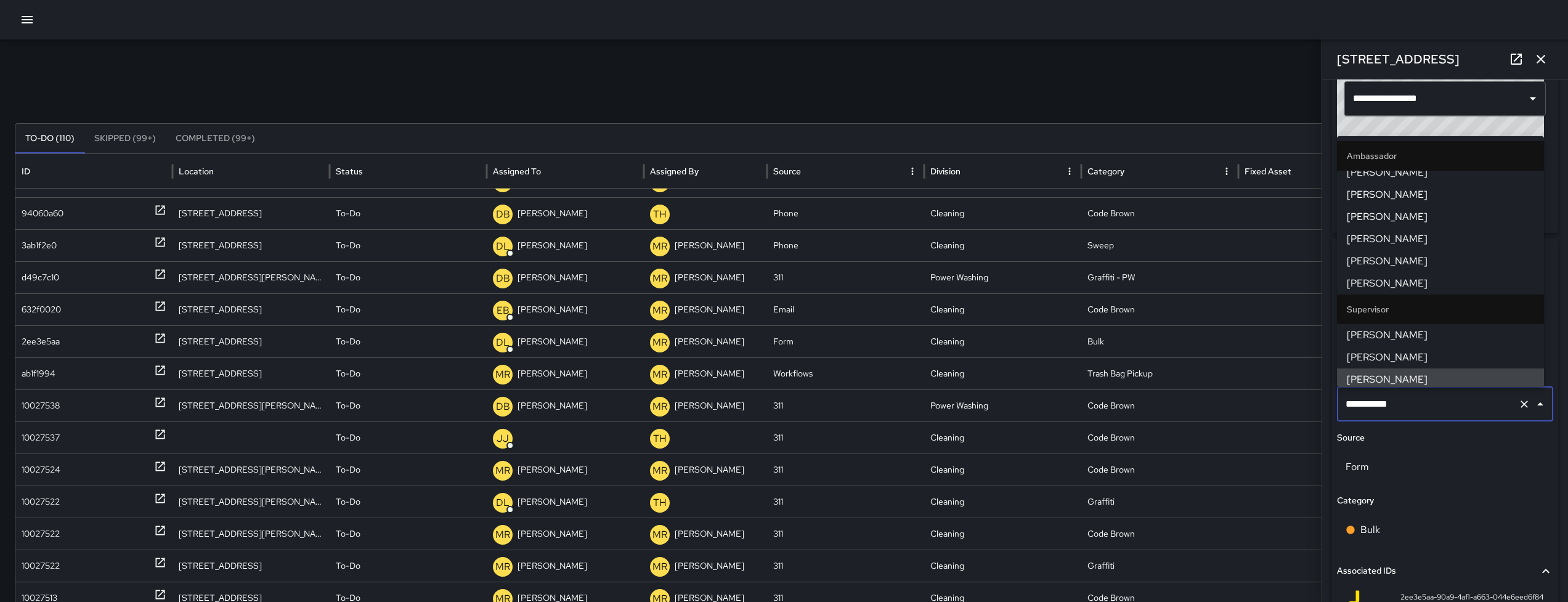
click at [1415, 405] on input "**********" at bounding box center [1428, 404] width 171 height 23
type input "**********"
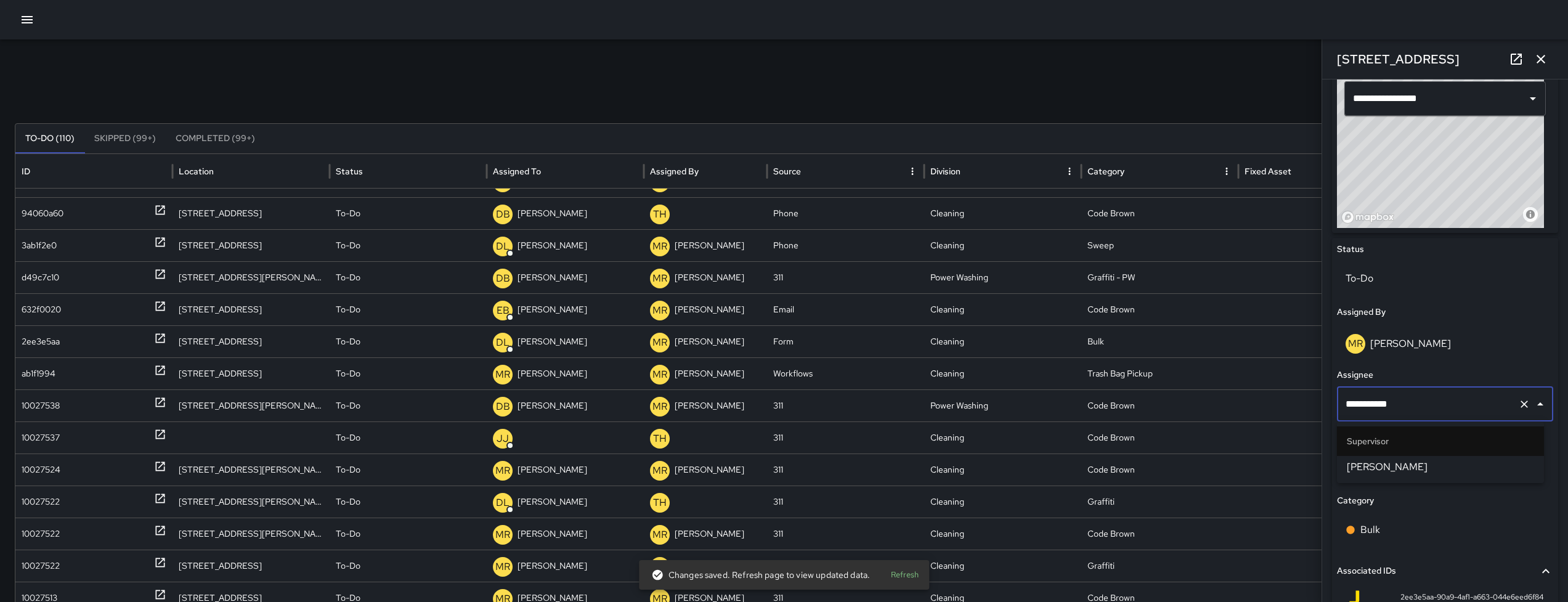
click at [1387, 466] on span "[PERSON_NAME]" at bounding box center [1440, 467] width 187 height 15
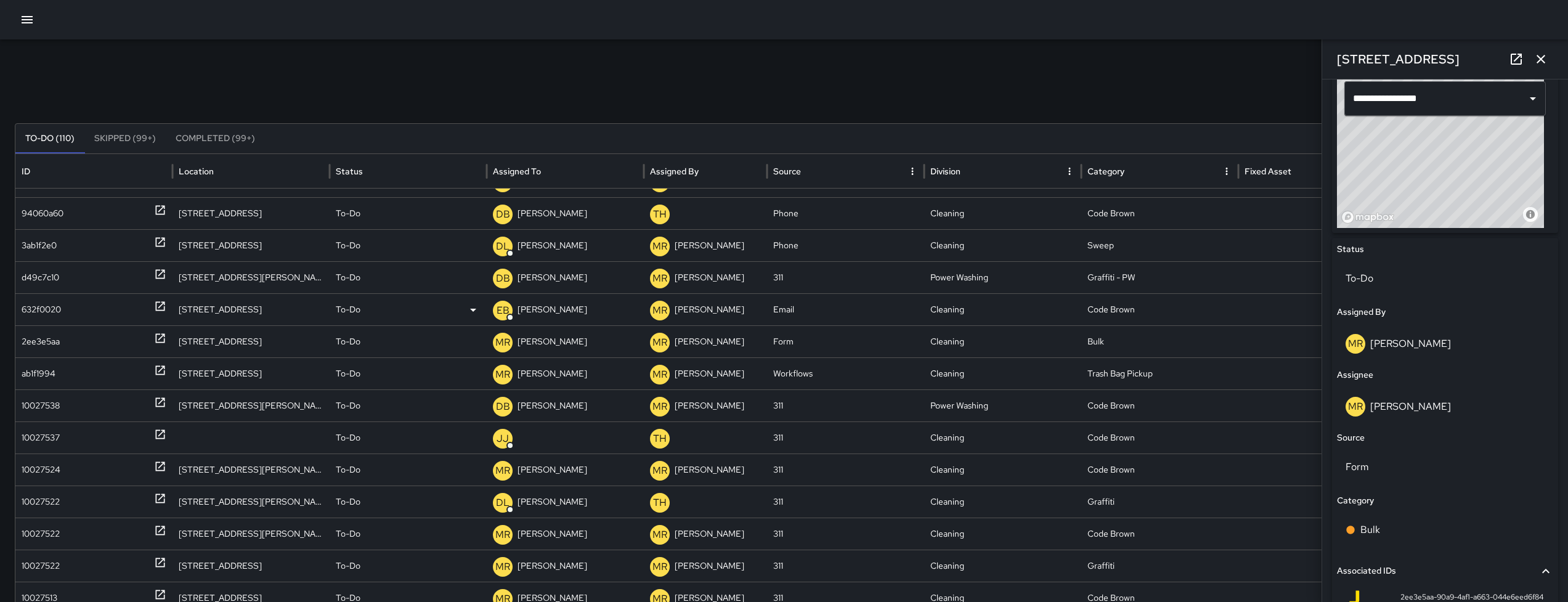
click at [53, 302] on div "632f0020" at bounding box center [42, 309] width 39 height 31
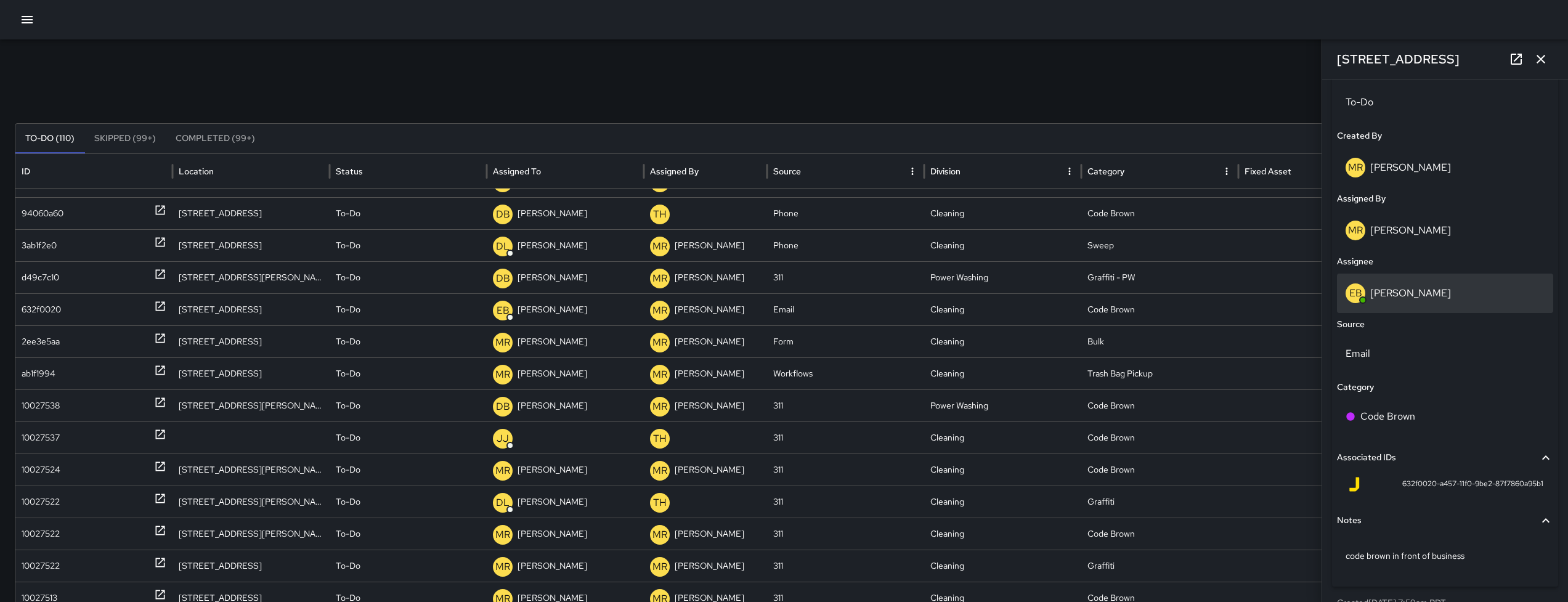
click at [1428, 281] on div "EB [PERSON_NAME]" at bounding box center [1445, 294] width 216 height 39
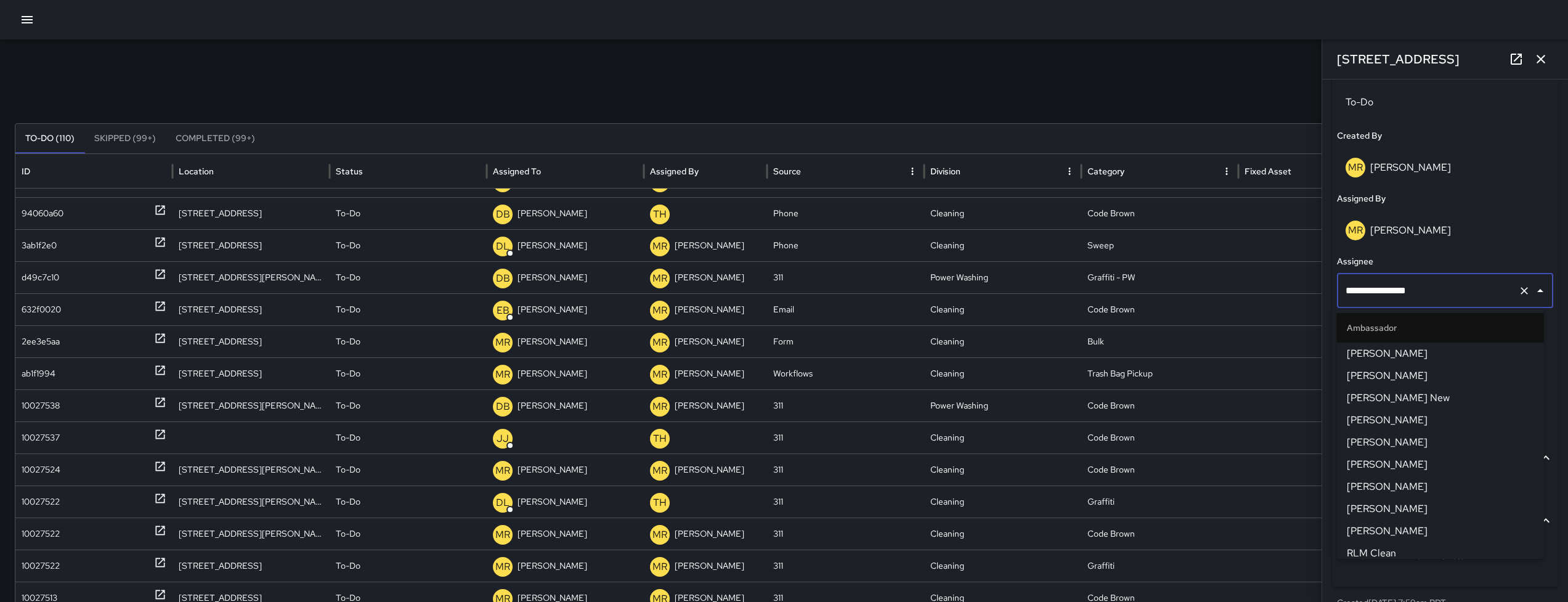
click at [1427, 281] on input "**********" at bounding box center [1428, 291] width 171 height 23
type input "**********"
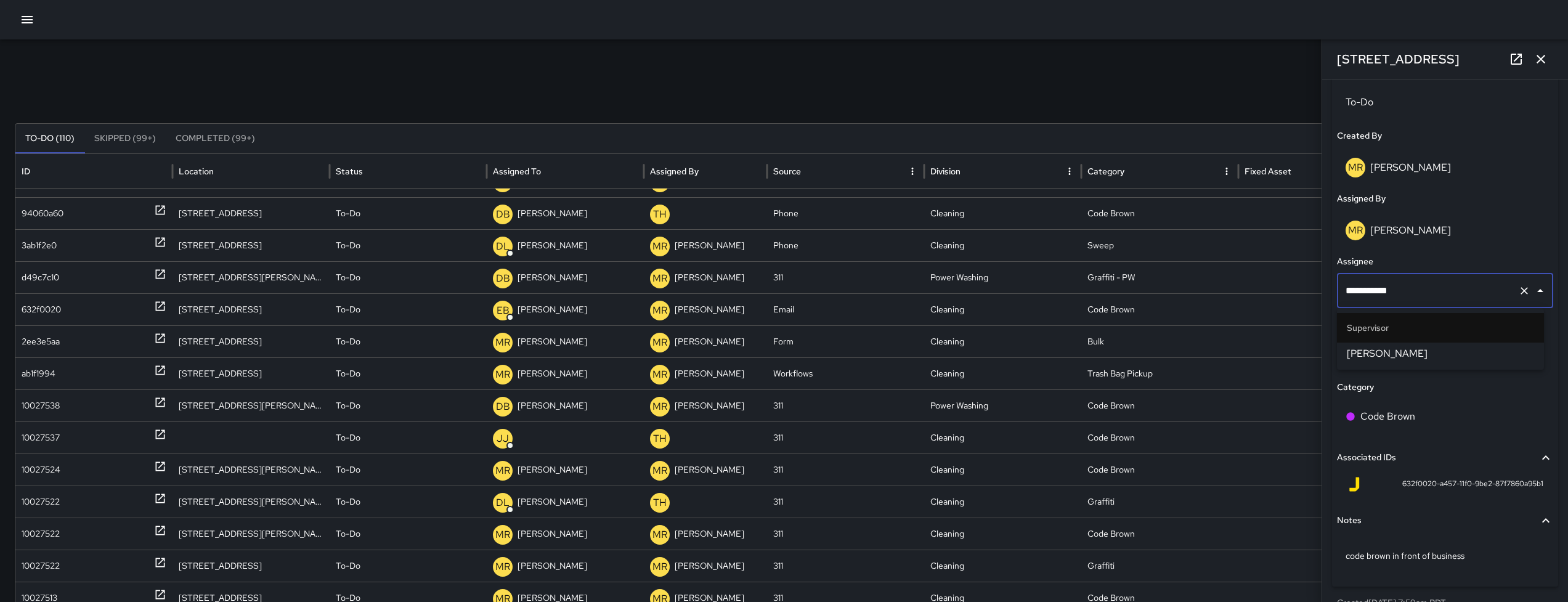
click at [1389, 354] on span "[PERSON_NAME]" at bounding box center [1440, 354] width 187 height 15
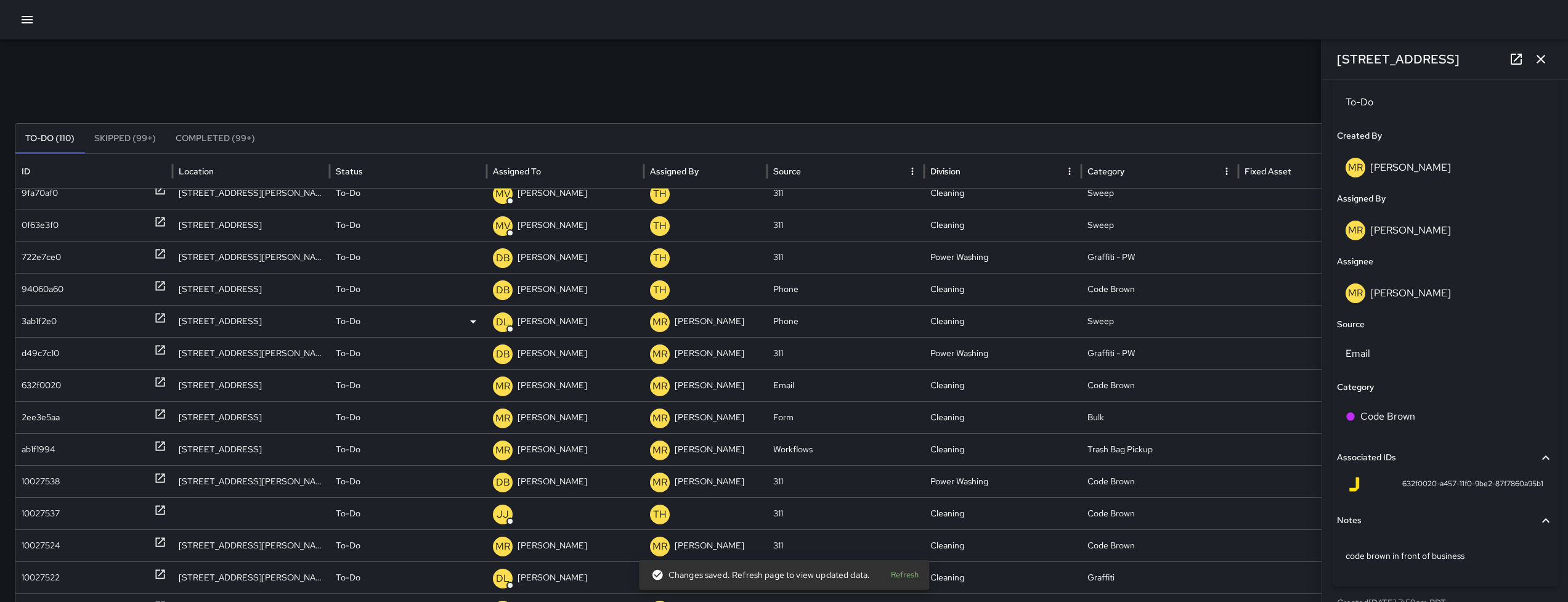
click at [56, 321] on div "3ab1f2e0" at bounding box center [39, 321] width 35 height 31
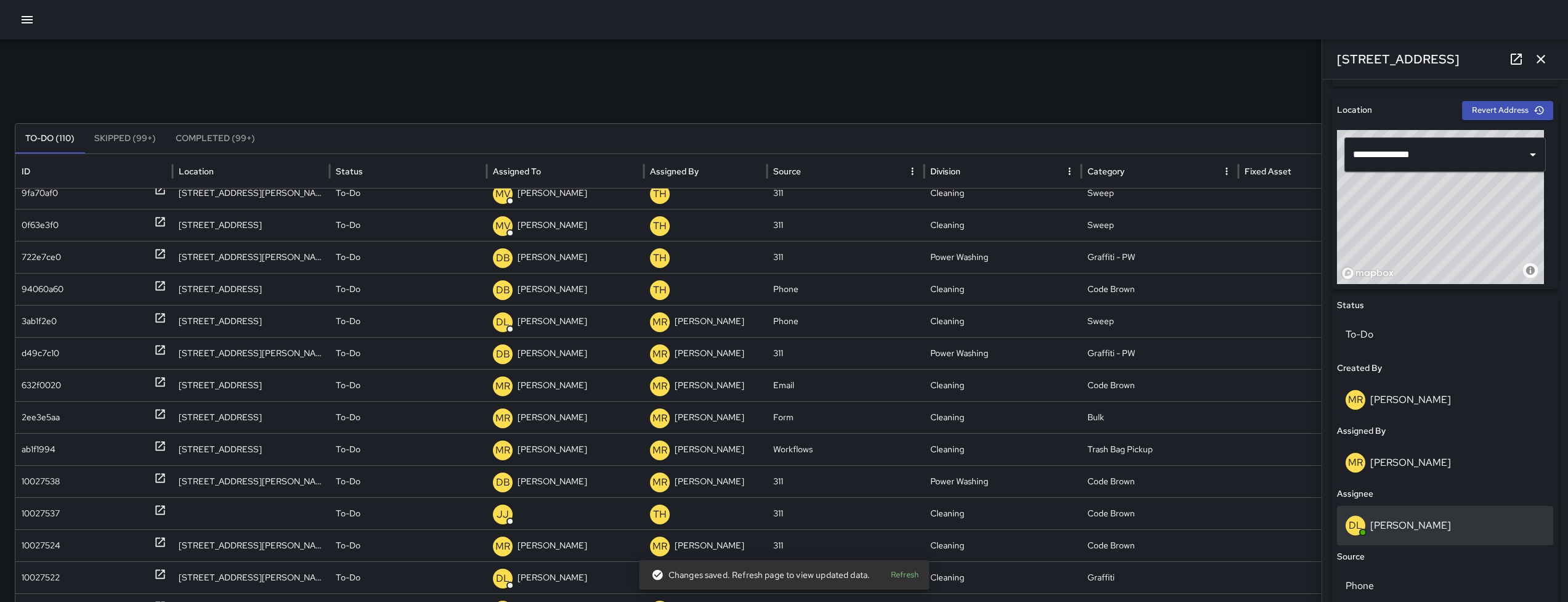
click at [1450, 517] on div "DL [PERSON_NAME]" at bounding box center [1445, 525] width 199 height 20
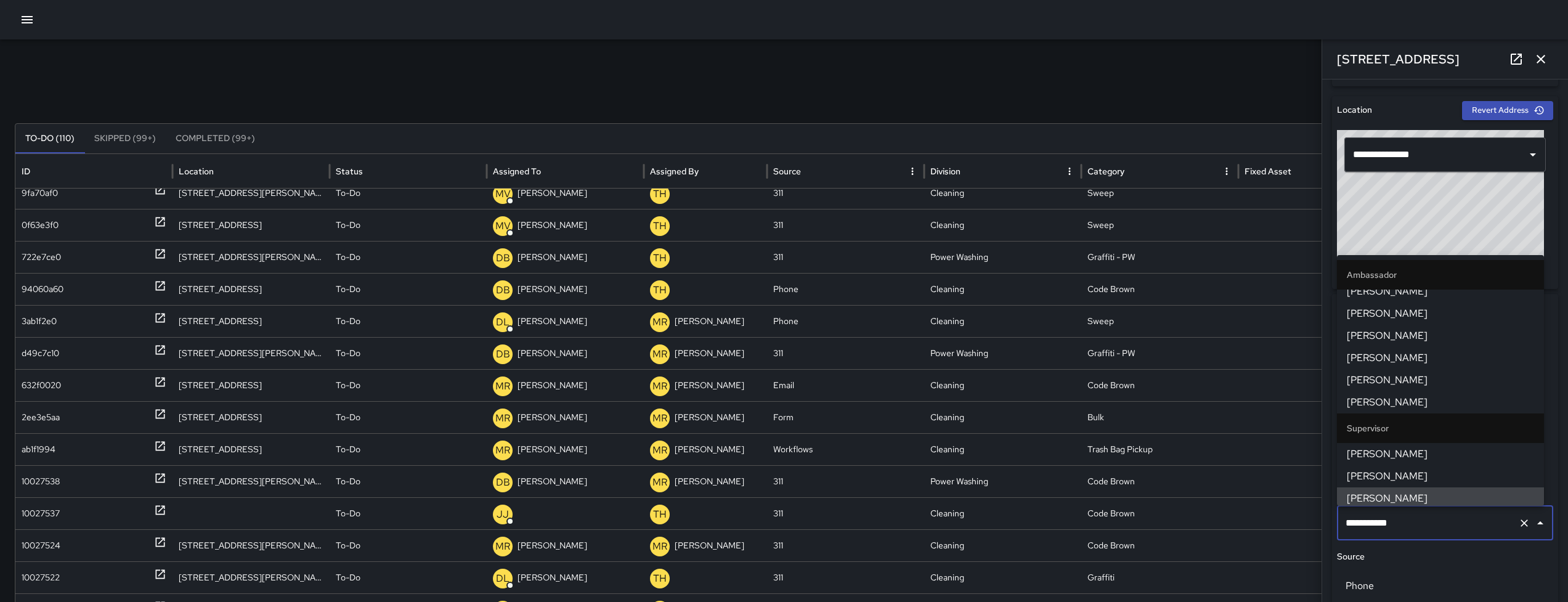
type input "**********"
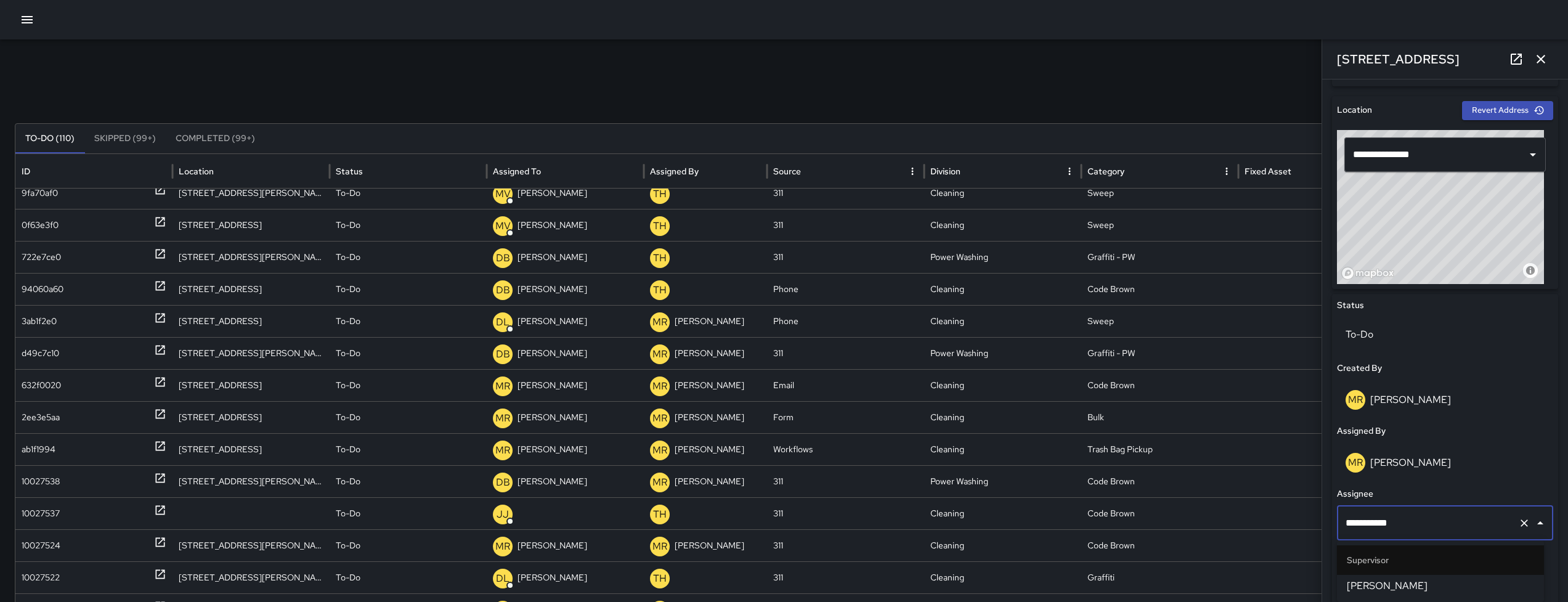
click at [1386, 591] on span "[PERSON_NAME]" at bounding box center [1440, 586] width 187 height 15
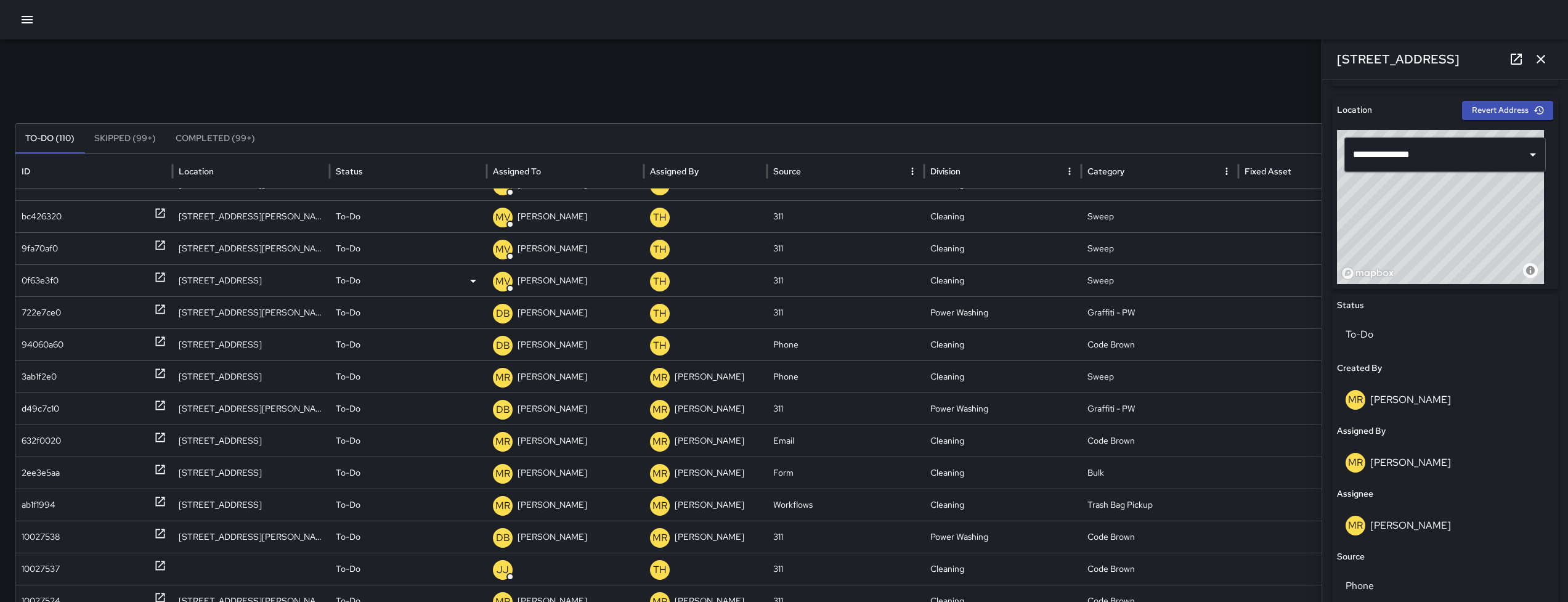
click at [66, 281] on div "0f63e3f0" at bounding box center [94, 281] width 145 height 31
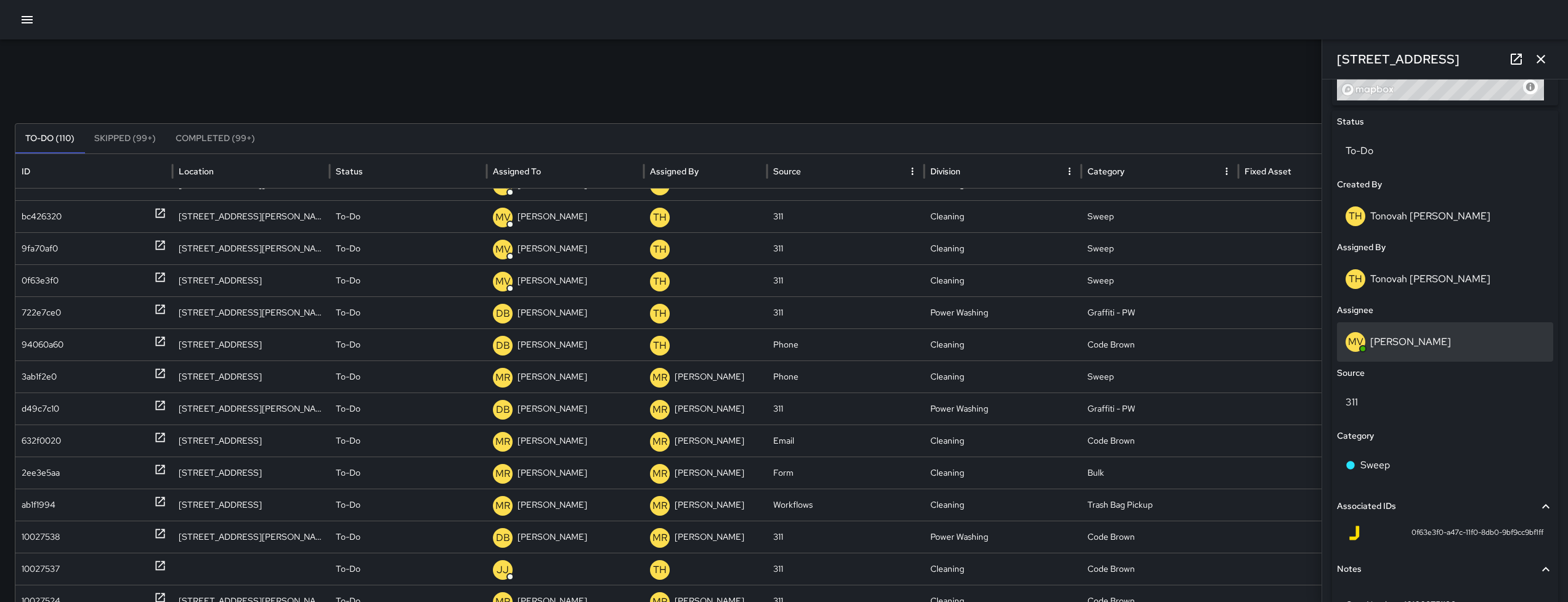
click at [1439, 331] on div "[PERSON_NAME]" at bounding box center [1445, 342] width 216 height 39
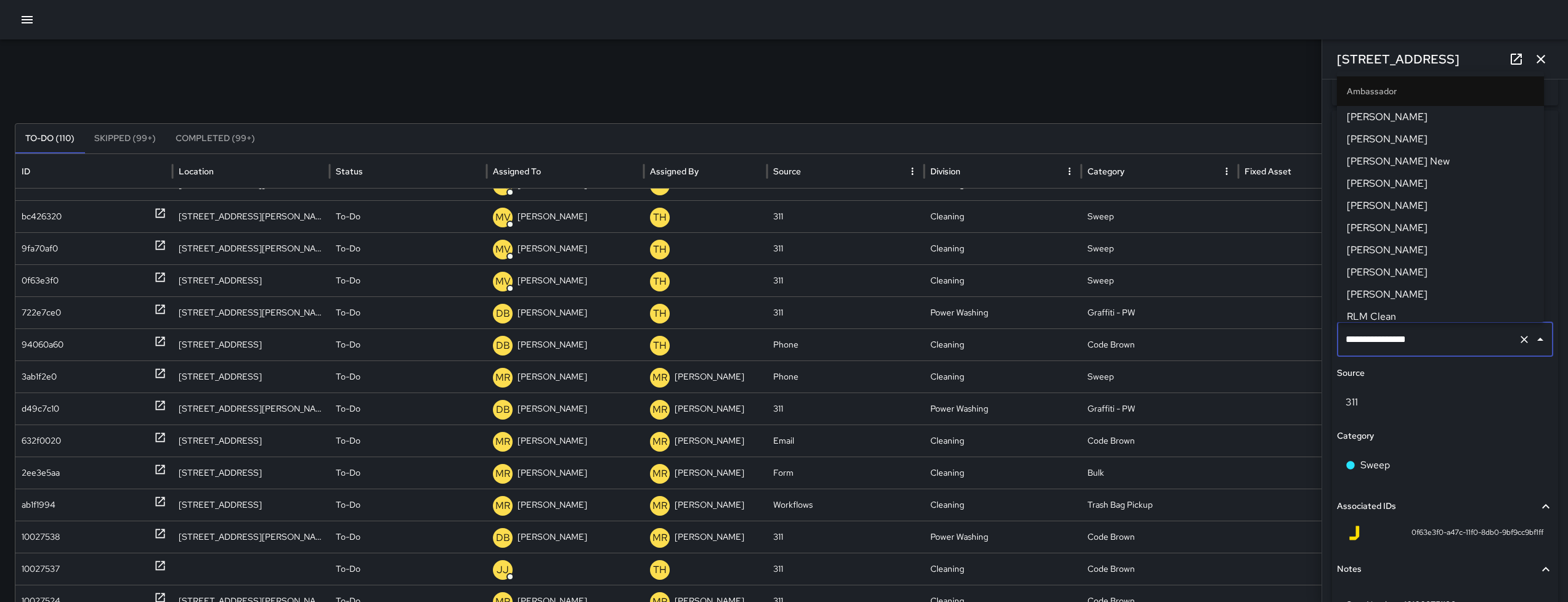
click at [1439, 332] on input "**********" at bounding box center [1428, 340] width 171 height 23
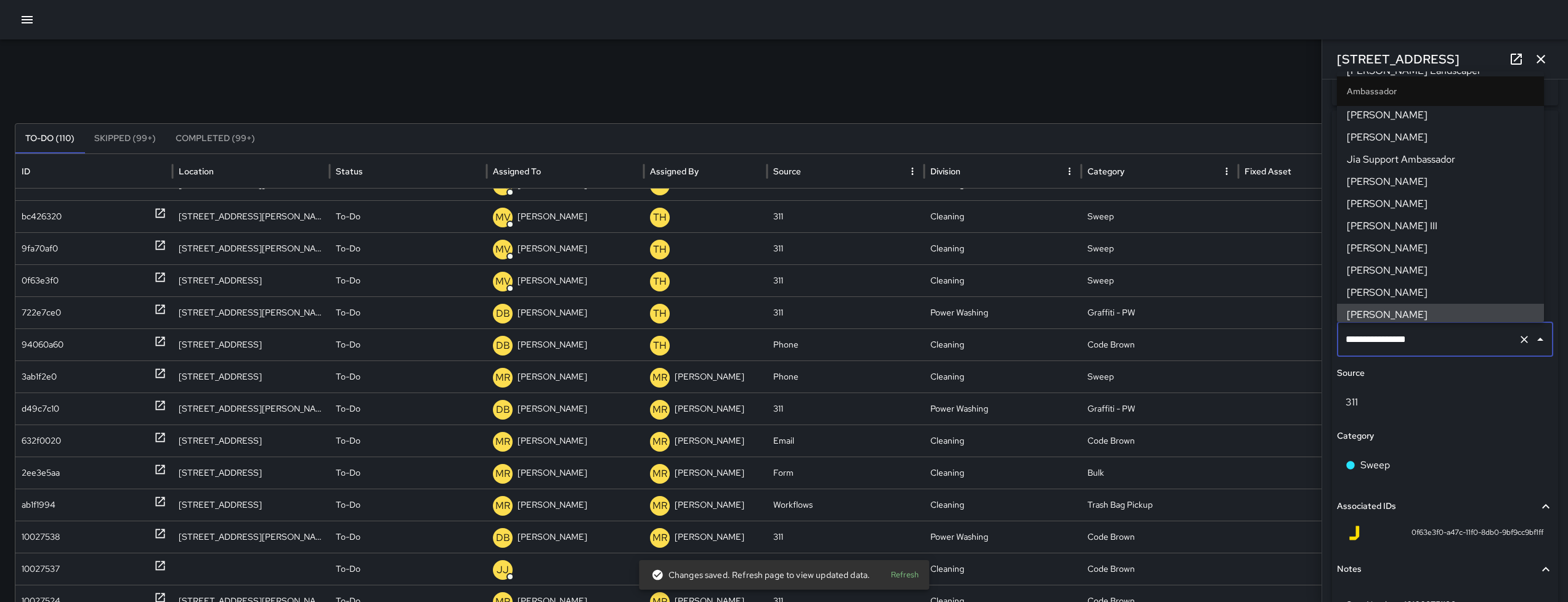
type input "**********"
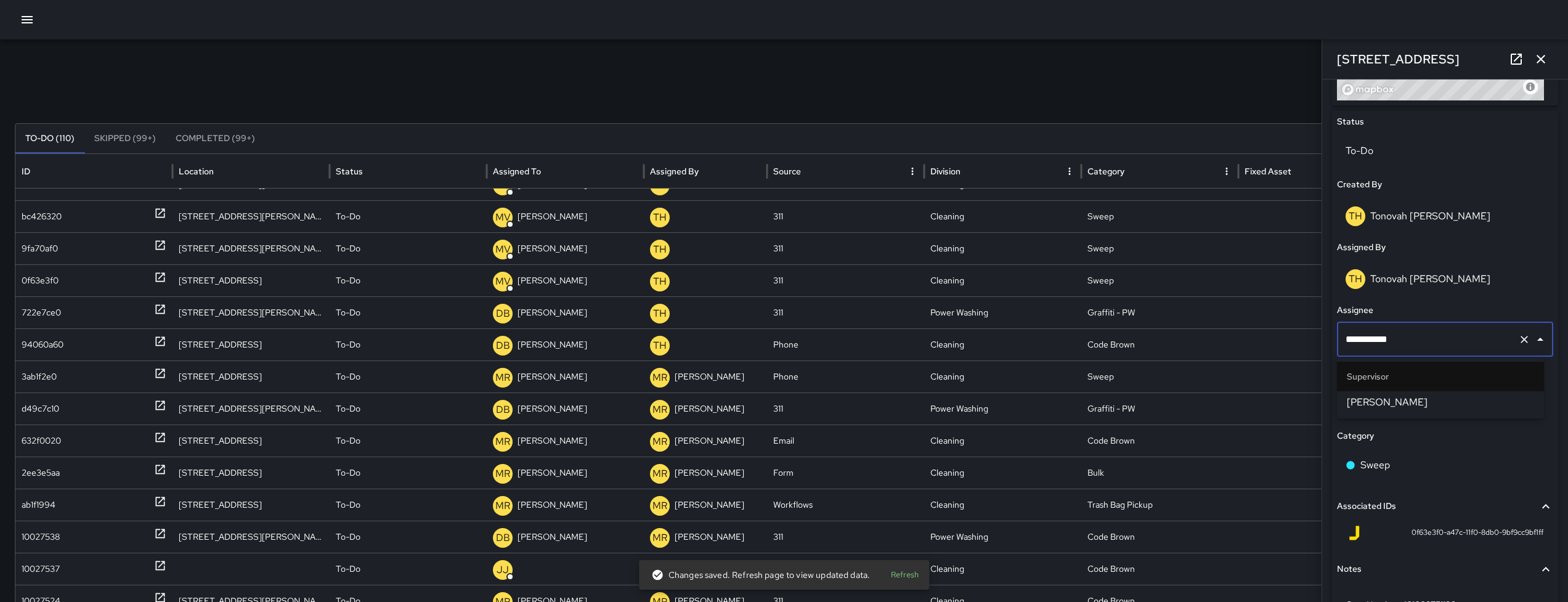
click at [1377, 405] on span "[PERSON_NAME]" at bounding box center [1440, 403] width 187 height 15
click at [26, 278] on div "0f63e3f0" at bounding box center [40, 281] width 37 height 31
click at [49, 281] on div "0f63e3f0" at bounding box center [40, 281] width 37 height 31
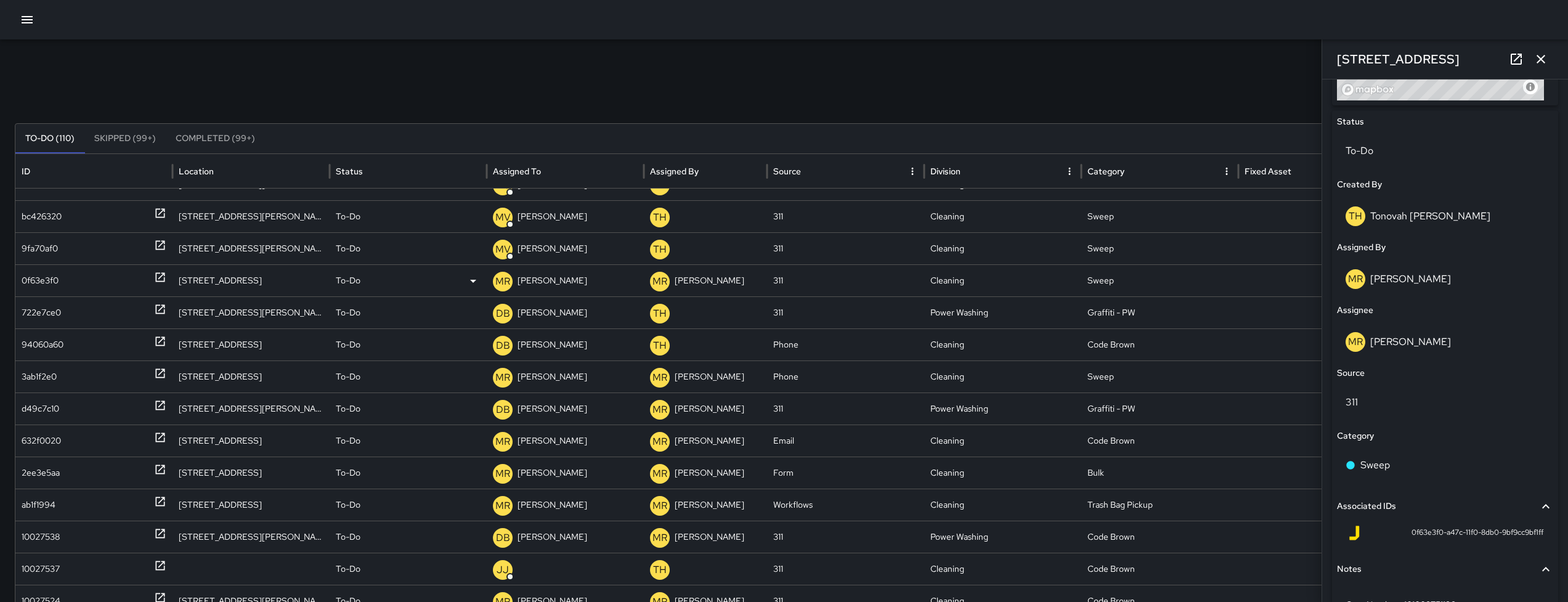
click at [54, 273] on div "0f63e3f0" at bounding box center [40, 281] width 37 height 31
click at [54, 274] on div "0f63e3f0" at bounding box center [40, 281] width 37 height 31
click at [43, 283] on div "0f63e3f0" at bounding box center [40, 281] width 37 height 31
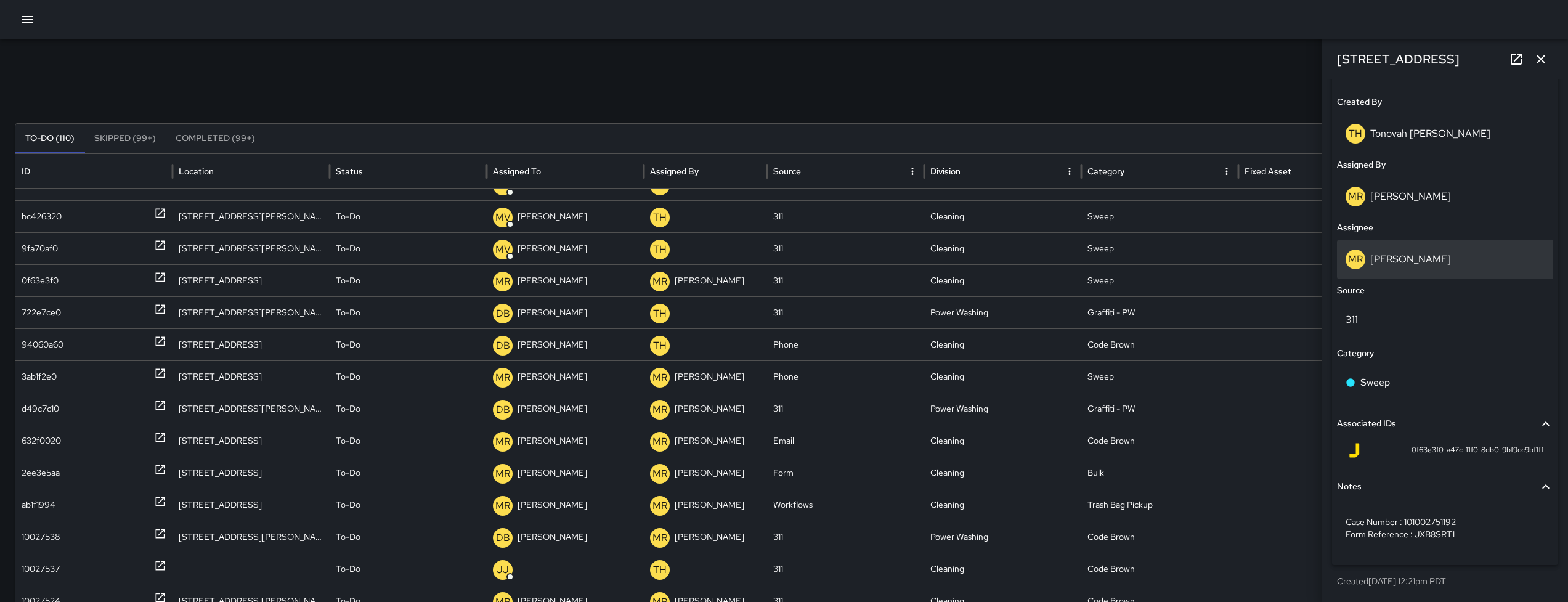
click at [1429, 246] on div "[PERSON_NAME]" at bounding box center [1445, 259] width 216 height 39
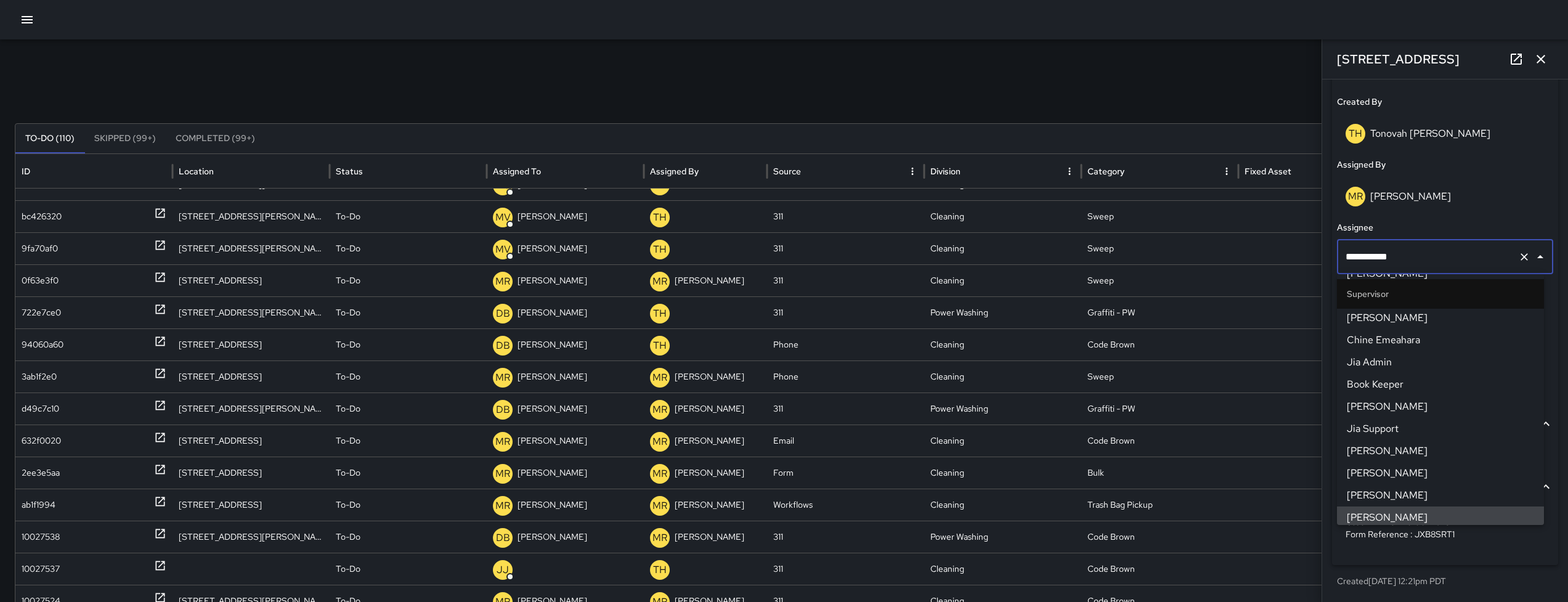
click at [1431, 254] on input "**********" at bounding box center [1428, 257] width 171 height 23
click at [1431, 253] on input "**********" at bounding box center [1428, 257] width 171 height 23
click at [1518, 256] on icon "Clear" at bounding box center [1523, 256] width 12 height 12
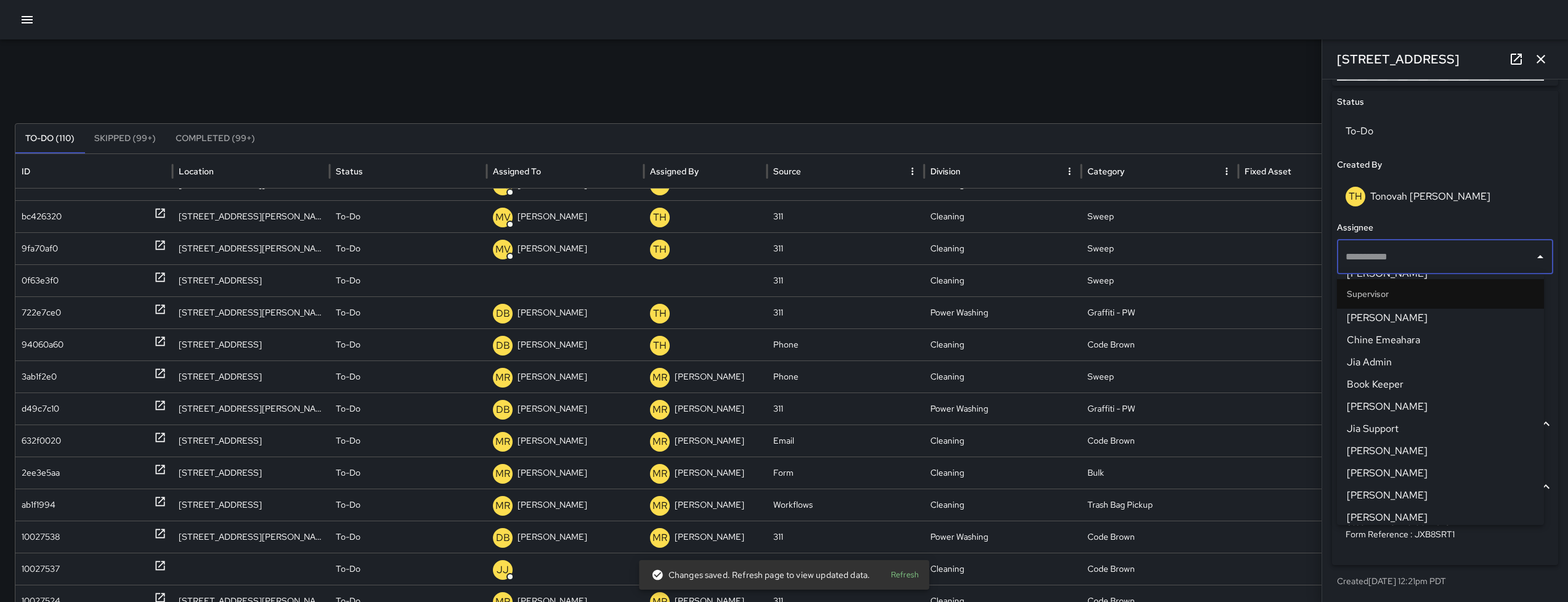
type input "**********"
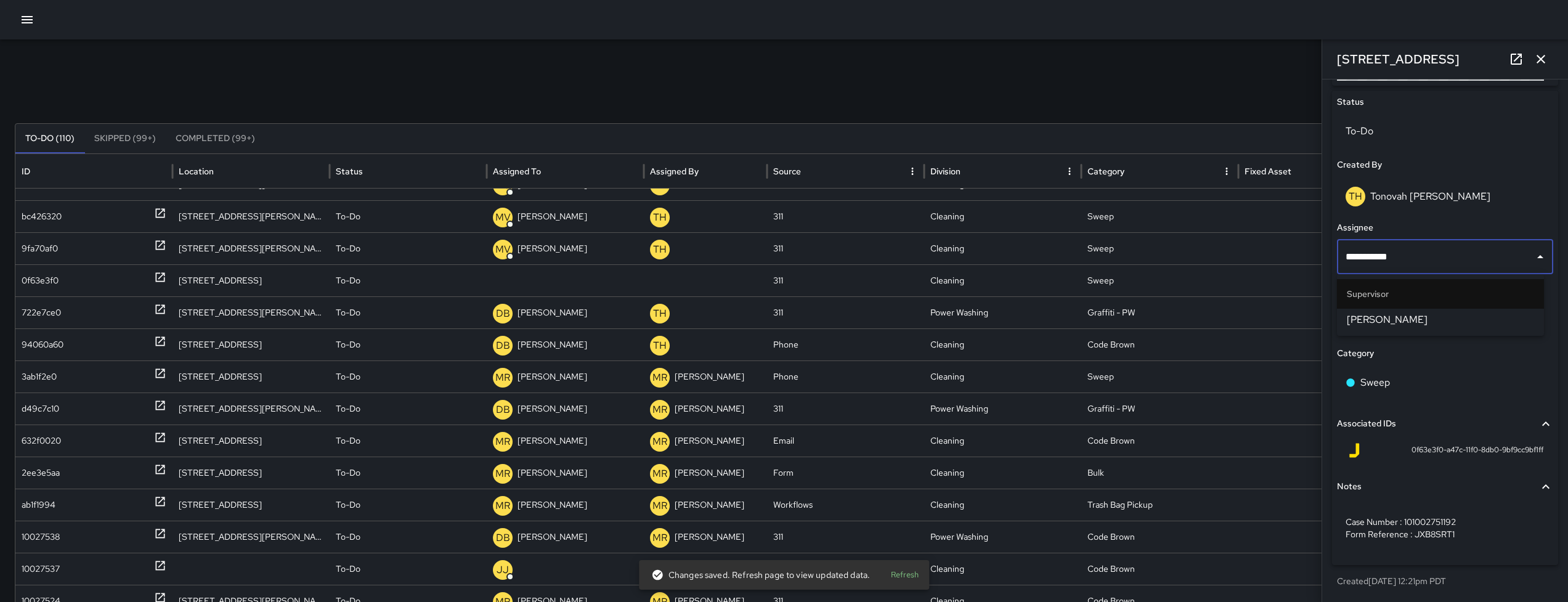
click at [1417, 324] on span "[PERSON_NAME]" at bounding box center [1440, 320] width 187 height 15
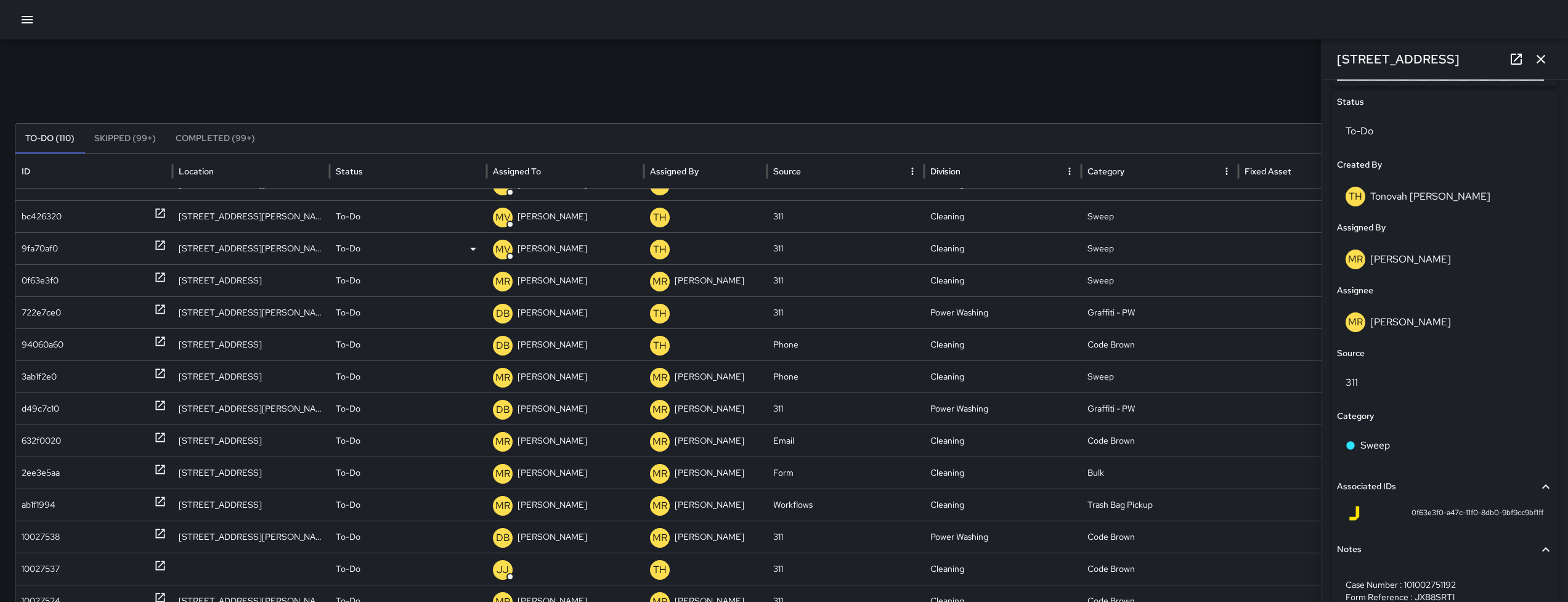
click at [49, 255] on div "9fa70af0" at bounding box center [40, 248] width 37 height 31
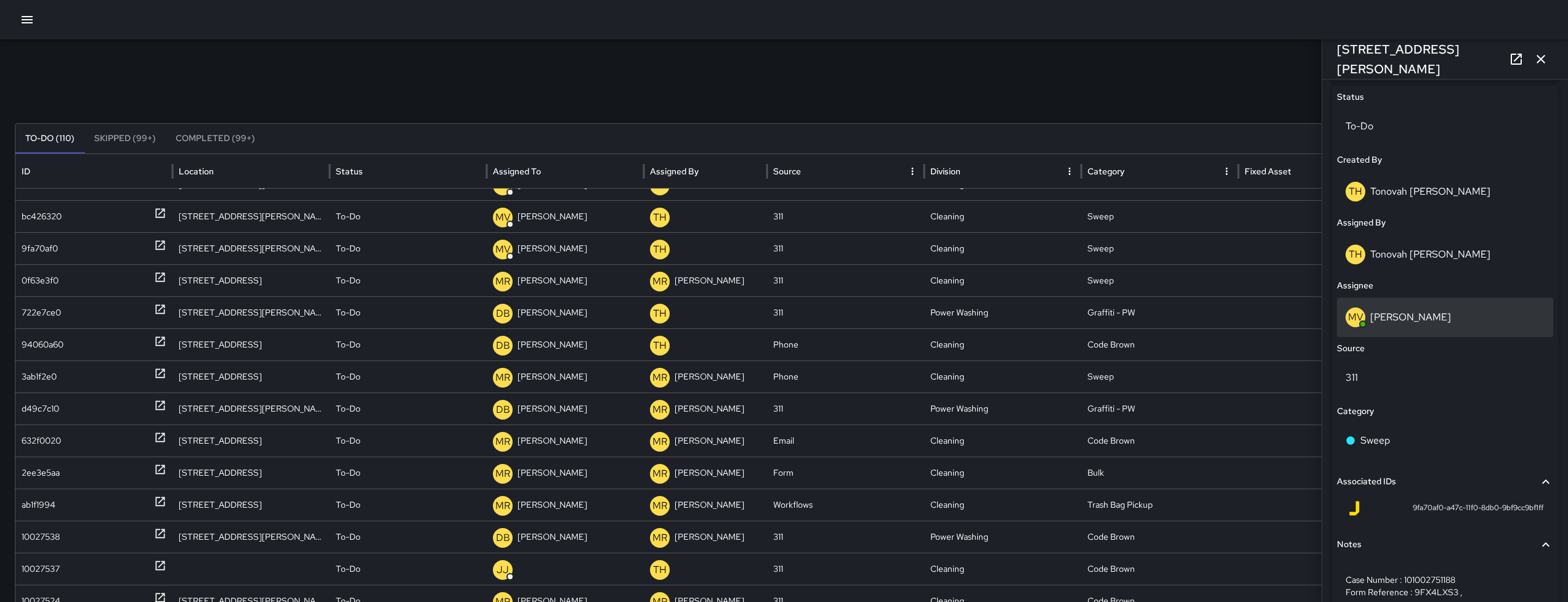
click at [1431, 325] on div "[PERSON_NAME]" at bounding box center [1445, 317] width 199 height 20
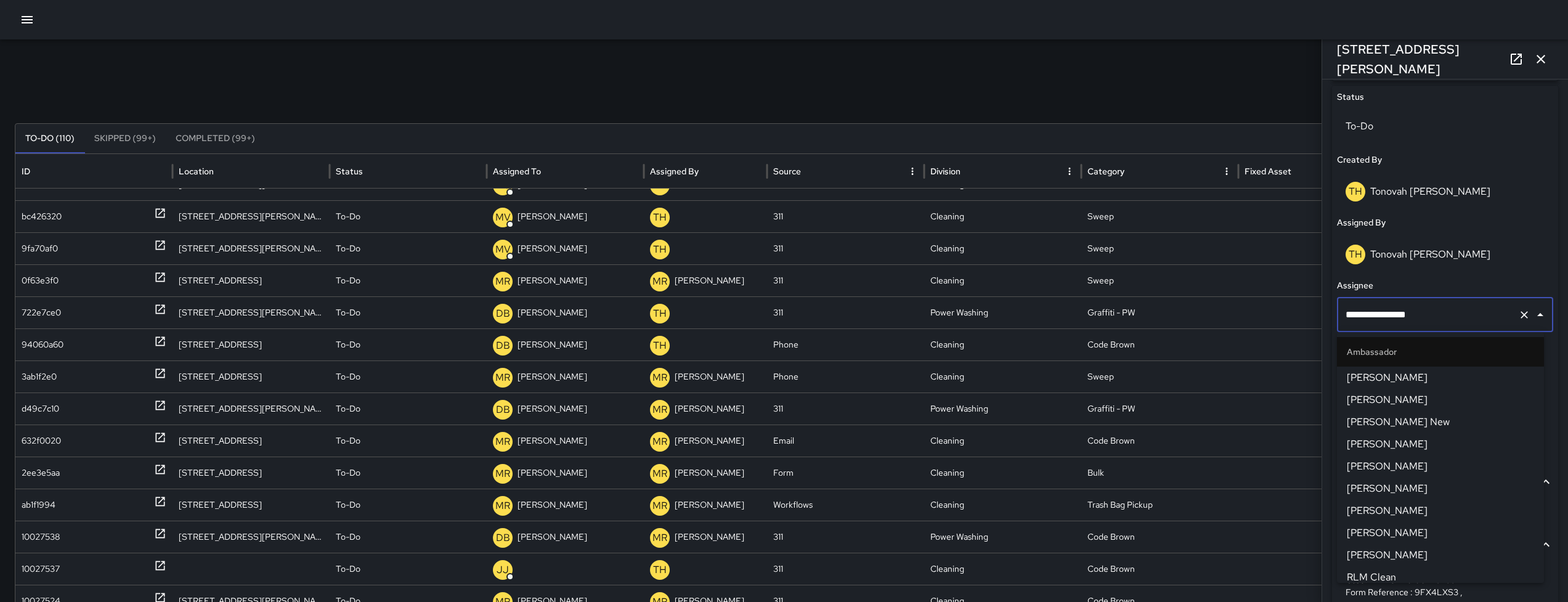
click at [1431, 324] on input "**********" at bounding box center [1428, 315] width 171 height 23
type input "**********"
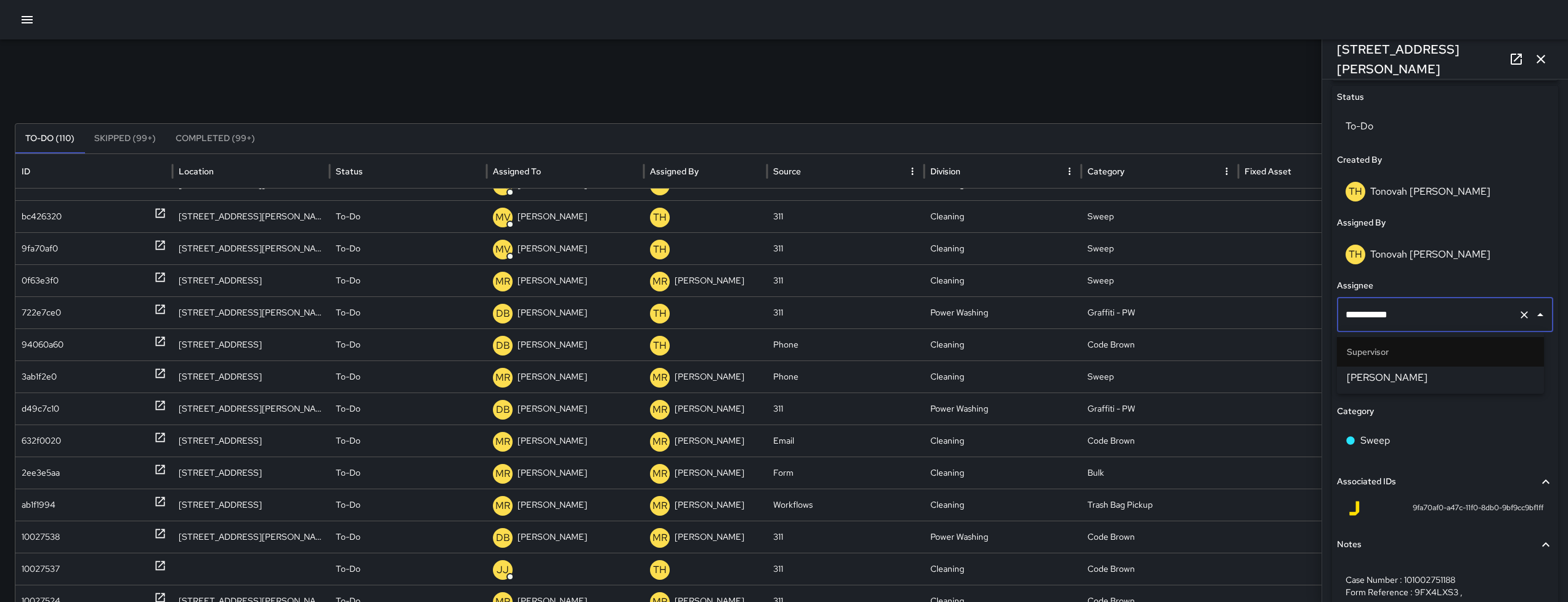
click at [1363, 380] on span "[PERSON_NAME]" at bounding box center [1440, 378] width 187 height 15
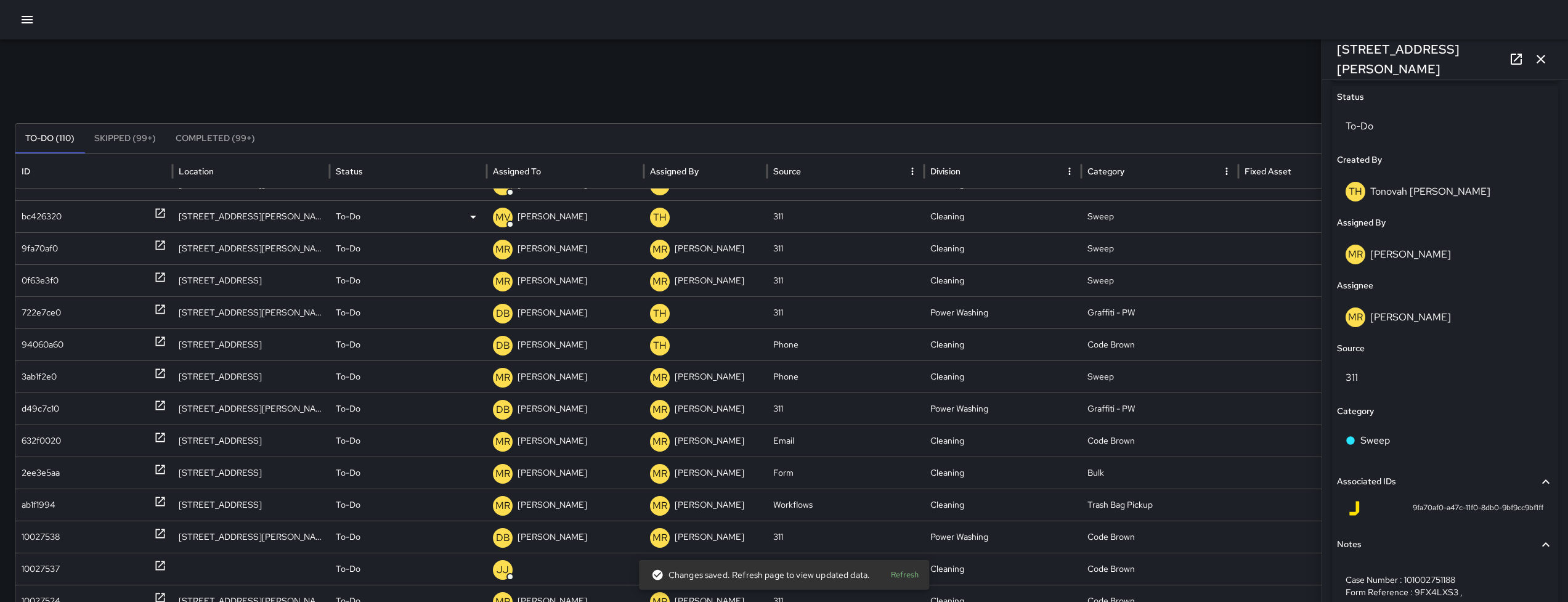
click at [81, 218] on div "bc426320" at bounding box center [94, 216] width 145 height 31
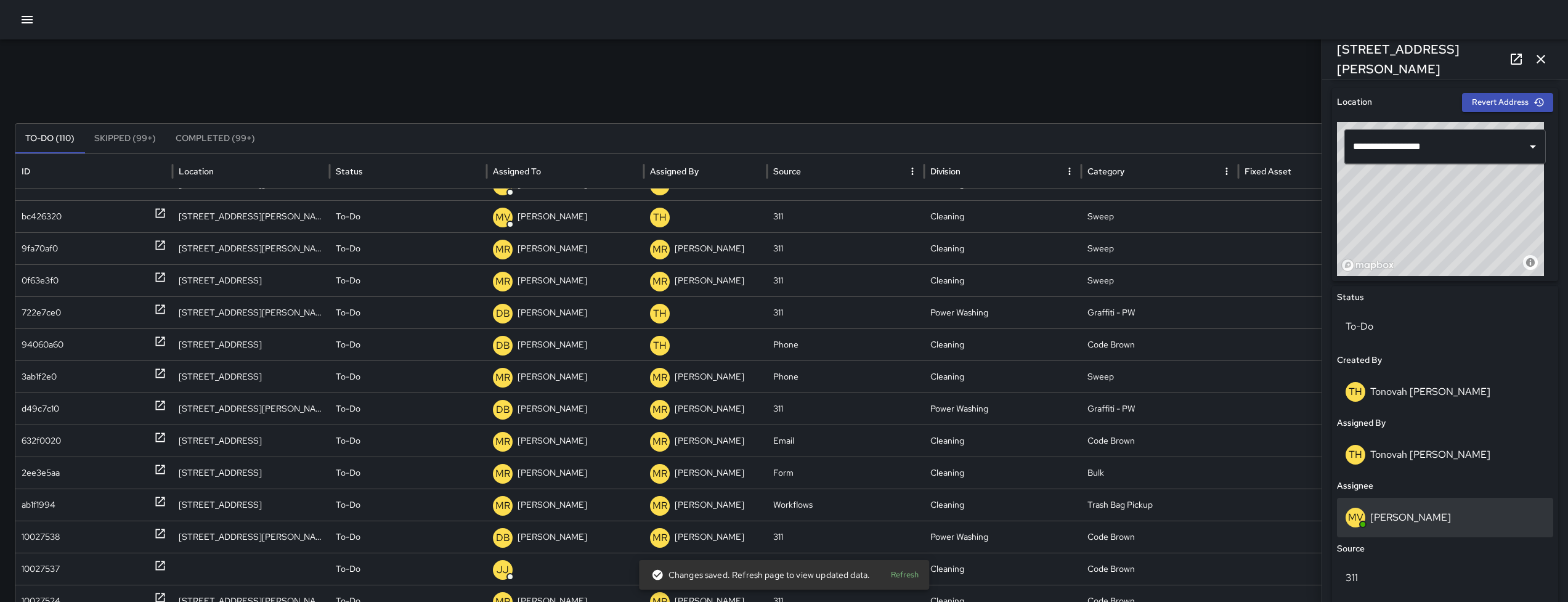
click at [1452, 510] on div "[PERSON_NAME]" at bounding box center [1445, 517] width 199 height 20
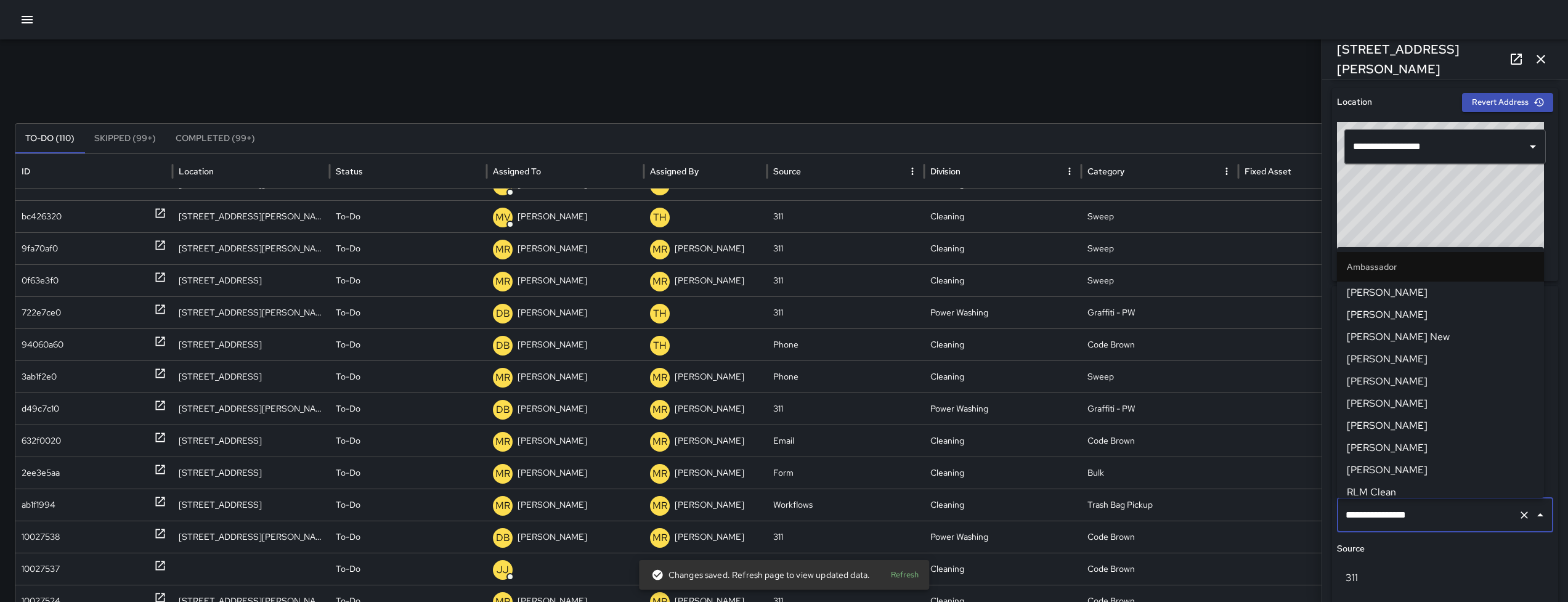
click at [1453, 511] on input "**********" at bounding box center [1428, 515] width 171 height 23
type input "**********"
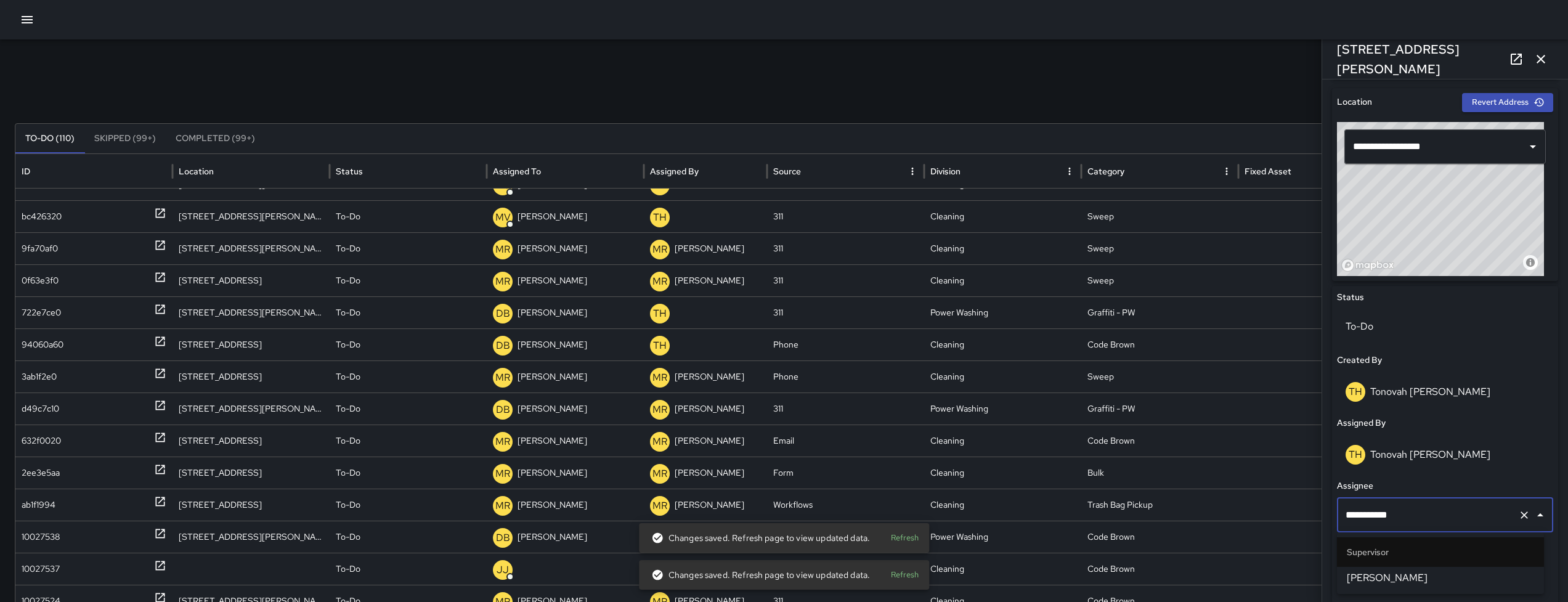
click at [1400, 579] on span "[PERSON_NAME]" at bounding box center [1440, 578] width 187 height 15
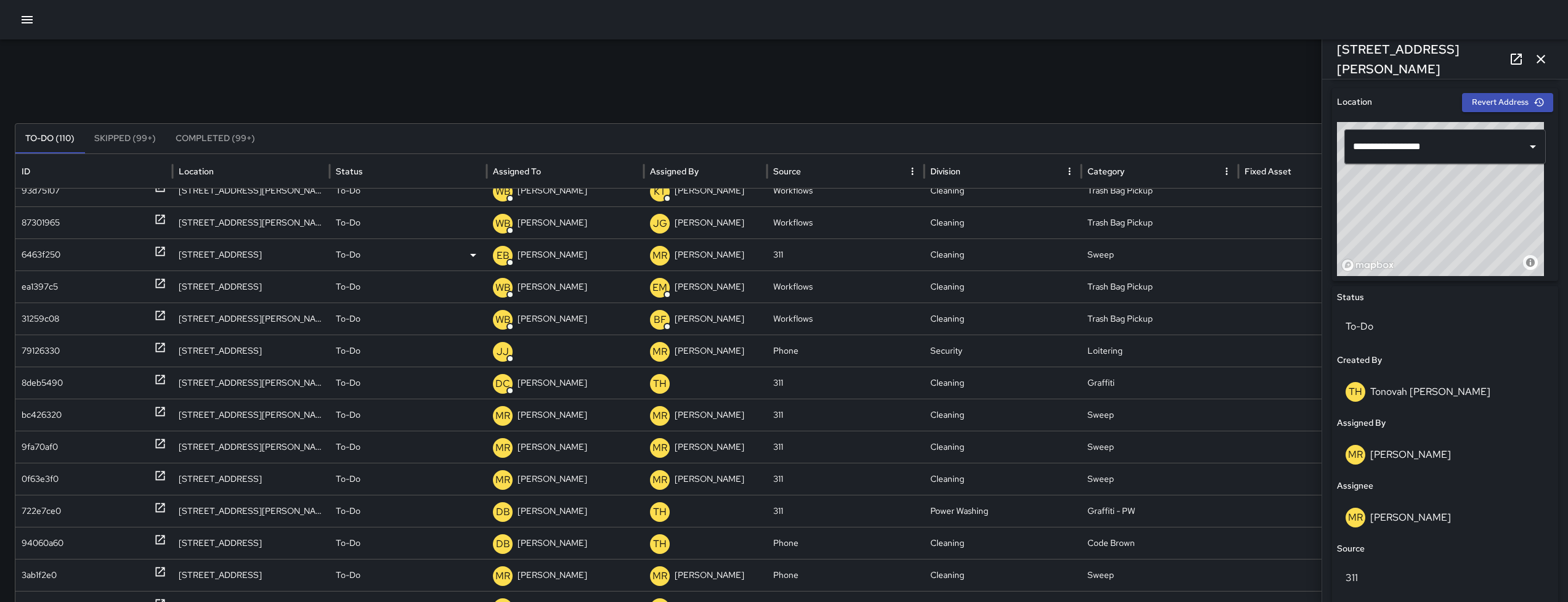
click at [45, 251] on div "6463f250" at bounding box center [41, 254] width 39 height 31
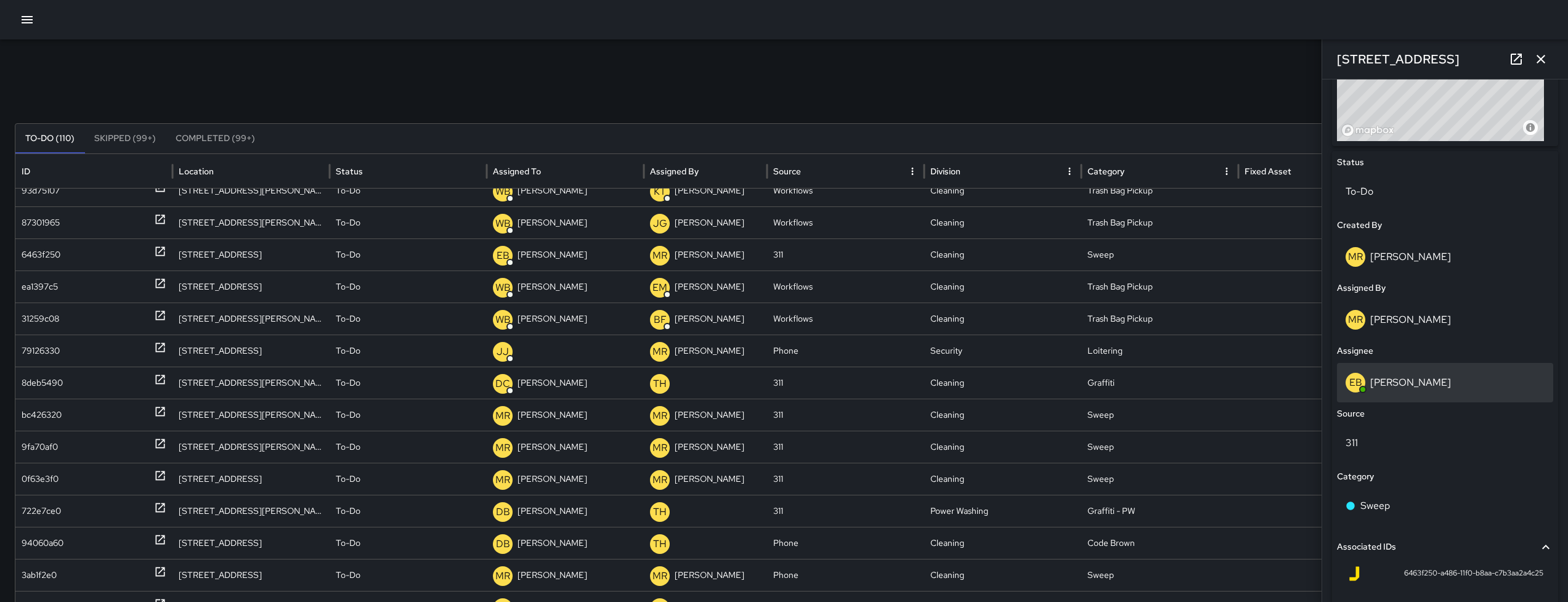
click at [1428, 396] on div "EB [PERSON_NAME]" at bounding box center [1445, 383] width 216 height 39
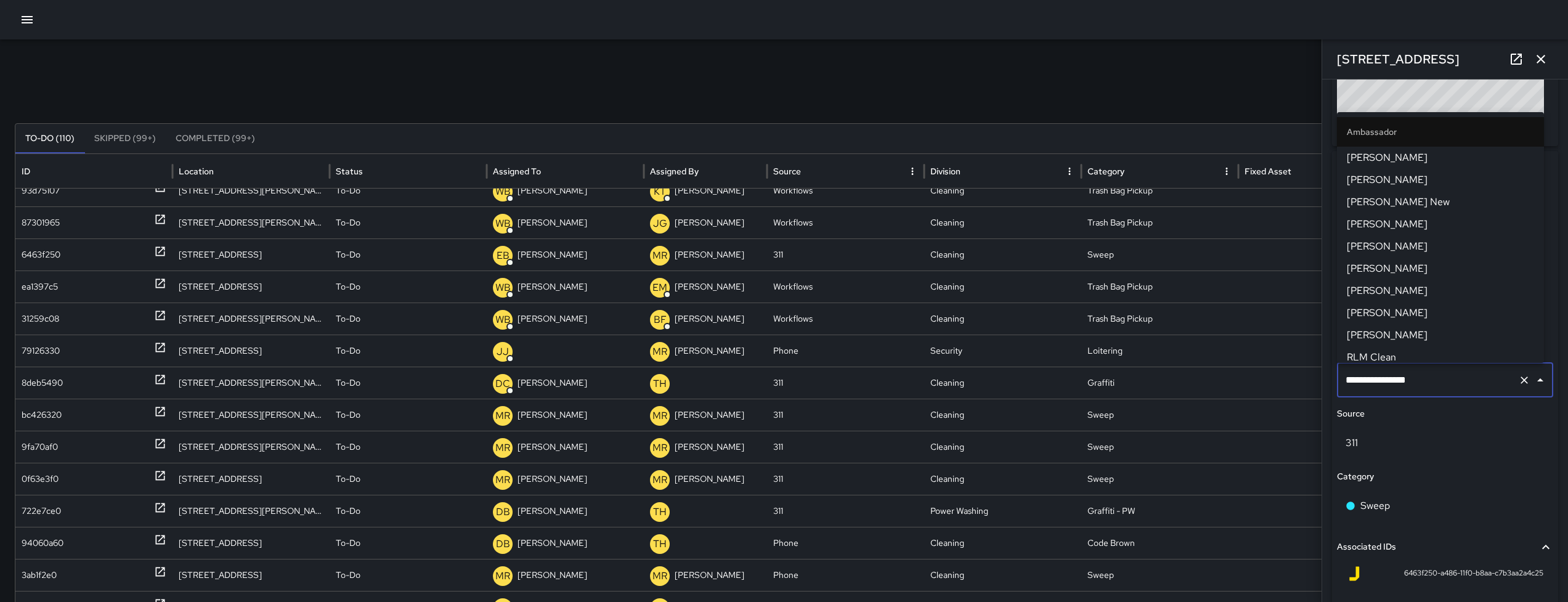
click at [1427, 396] on div "**********" at bounding box center [1445, 380] width 216 height 34
type input "**********"
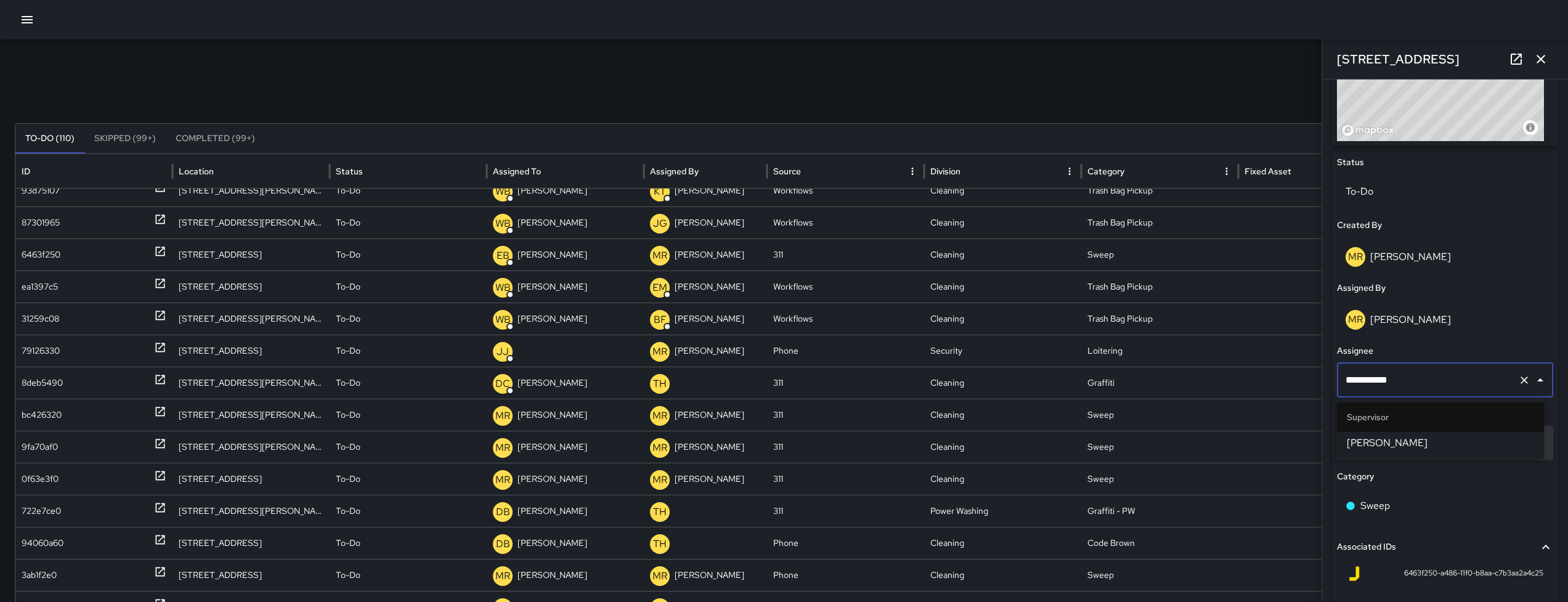
click at [1395, 441] on span "[PERSON_NAME]" at bounding box center [1440, 443] width 187 height 15
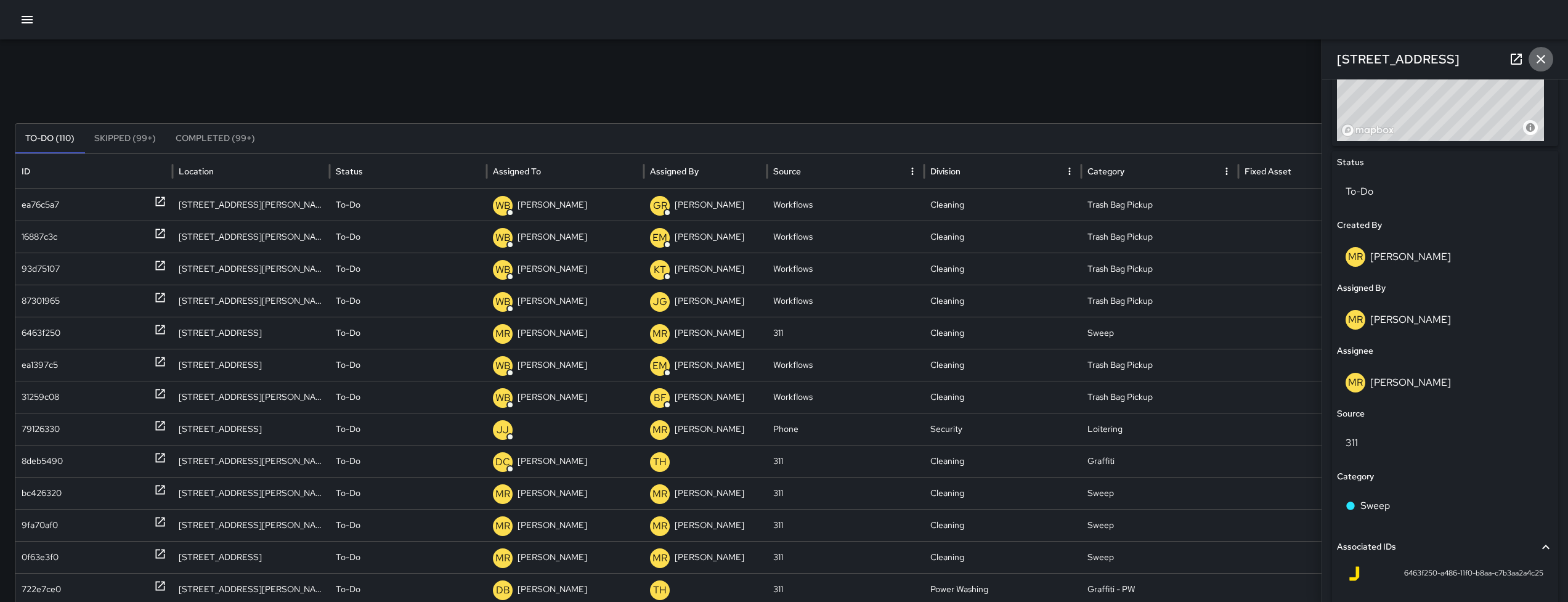
click at [1542, 64] on icon "button" at bounding box center [1540, 59] width 15 height 15
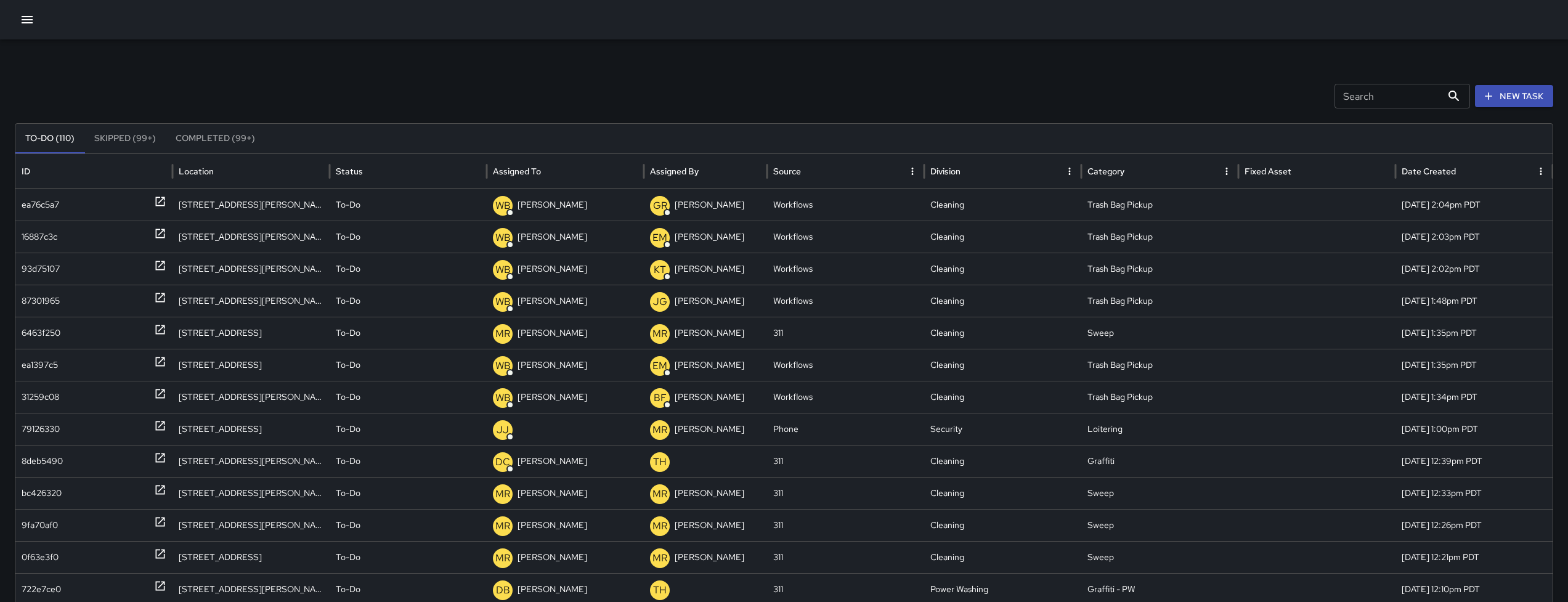
click at [35, 16] on button "button" at bounding box center [27, 20] width 25 height 25
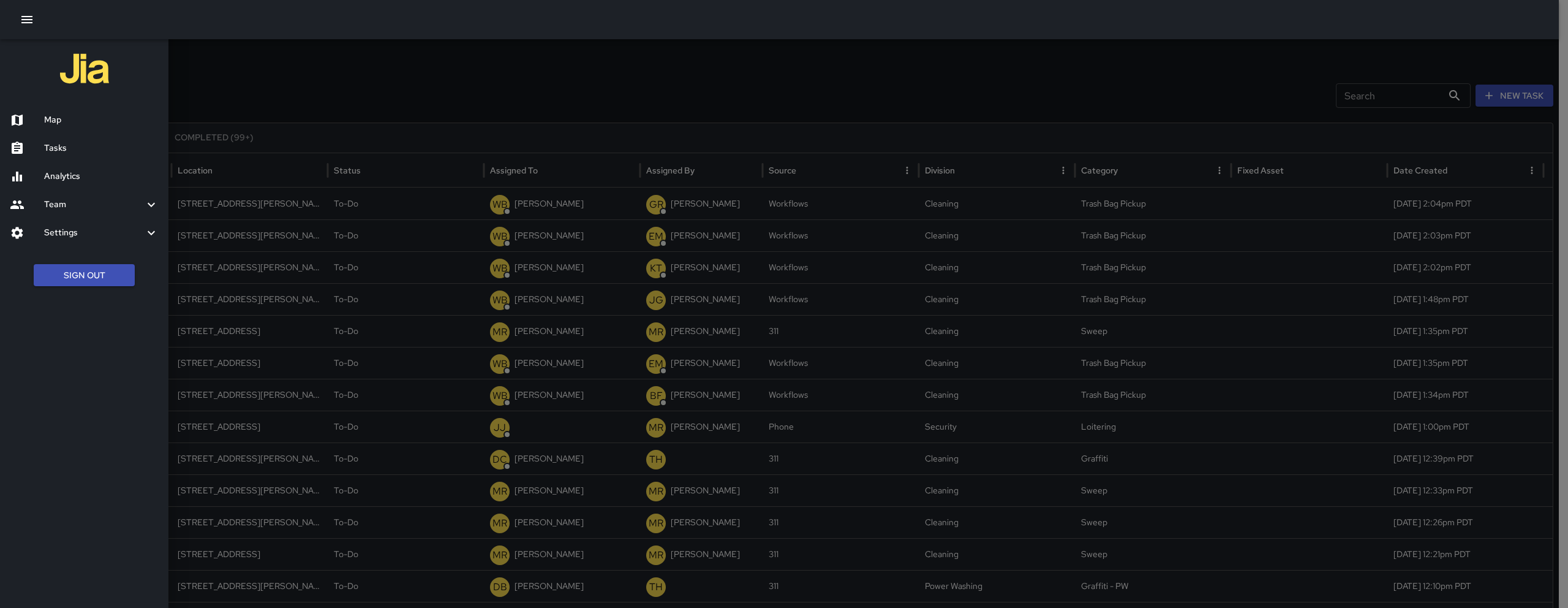
click at [92, 127] on div "Map" at bounding box center [84, 120] width 168 height 28
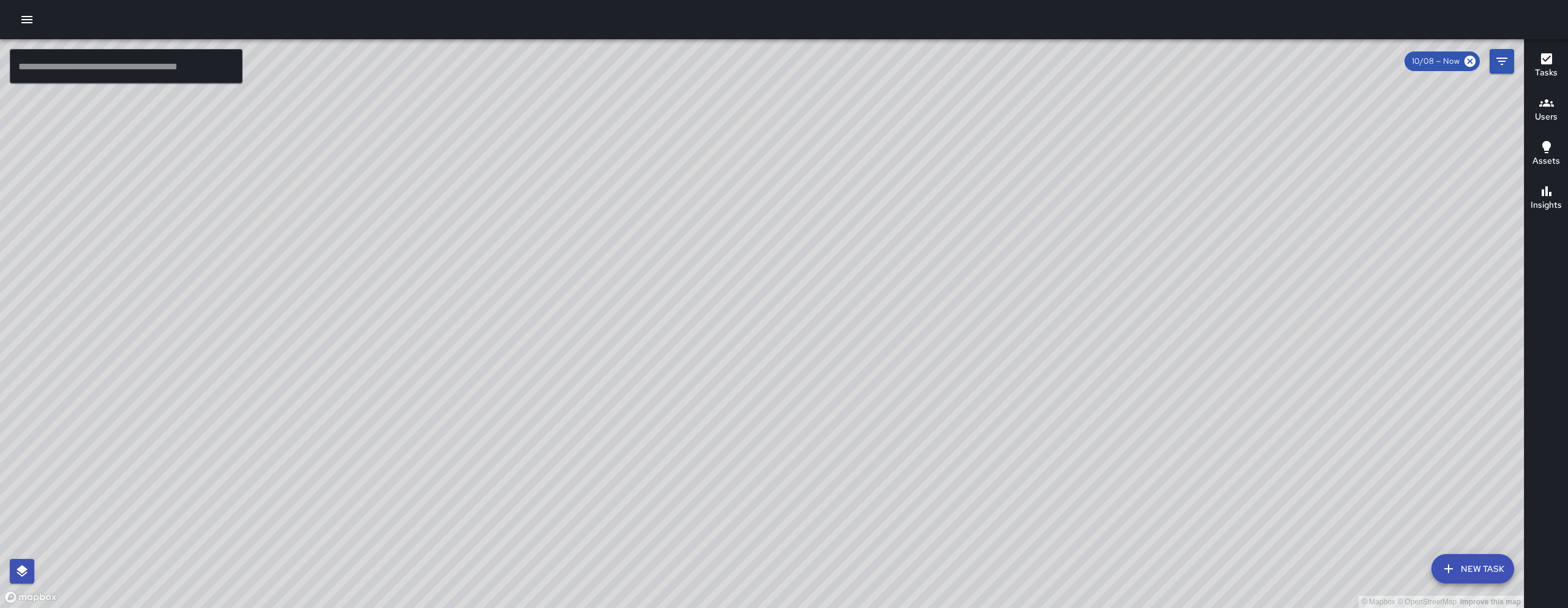
click at [296, 416] on div "© Mapbox © OpenStreetMap Improve this map" at bounding box center [762, 323] width 1524 height 569
drag, startPoint x: 255, startPoint y: 264, endPoint x: 367, endPoint y: 498, distance: 259.4
click at [367, 498] on div "© Mapbox © OpenStreetMap Improve this map" at bounding box center [762, 323] width 1524 height 569
drag, startPoint x: 490, startPoint y: 538, endPoint x: 691, endPoint y: 394, distance: 247.3
click at [688, 397] on div "© Mapbox © OpenStreetMap Improve this map" at bounding box center [762, 323] width 1524 height 569
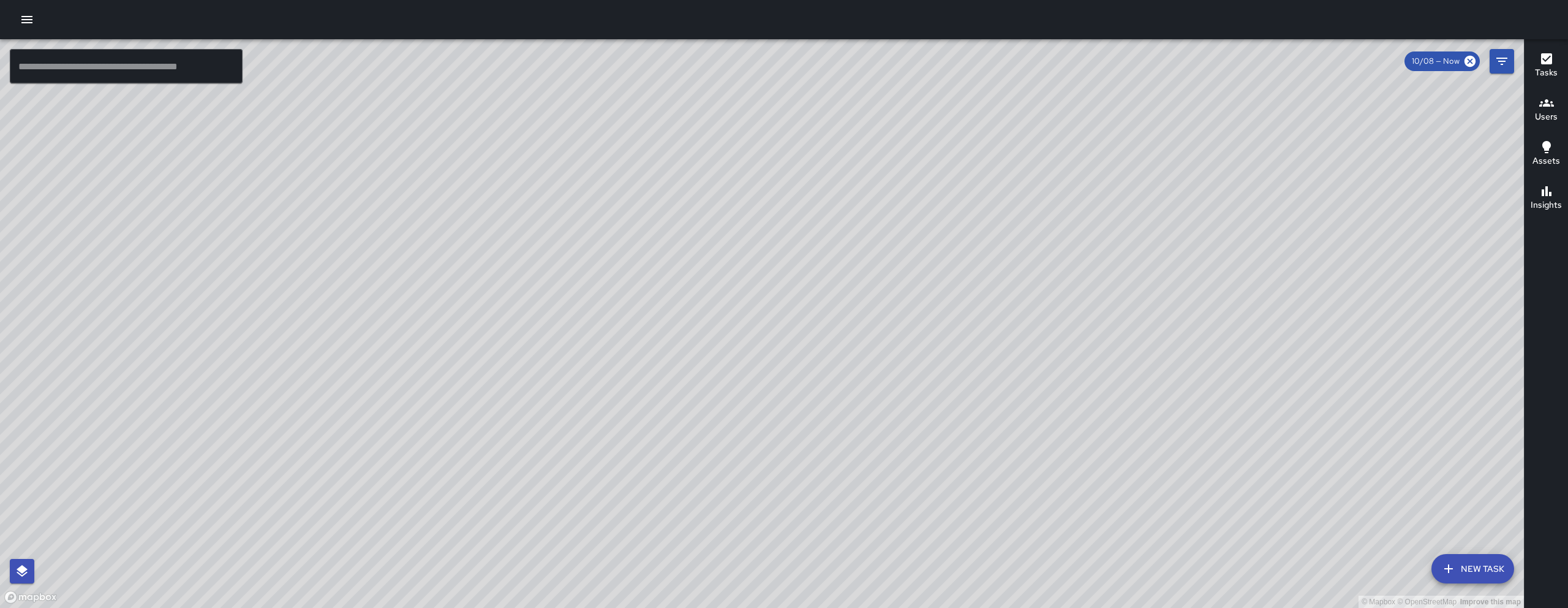
drag, startPoint x: 821, startPoint y: 345, endPoint x: 899, endPoint y: 463, distance: 141.4
click at [899, 463] on div "© Mapbox © OpenStreetMap Improve this map" at bounding box center [762, 323] width 1524 height 569
drag, startPoint x: 397, startPoint y: 413, endPoint x: 476, endPoint y: 352, distance: 99.8
click at [476, 352] on div "© Mapbox © OpenStreetMap Improve this map" at bounding box center [762, 323] width 1524 height 569
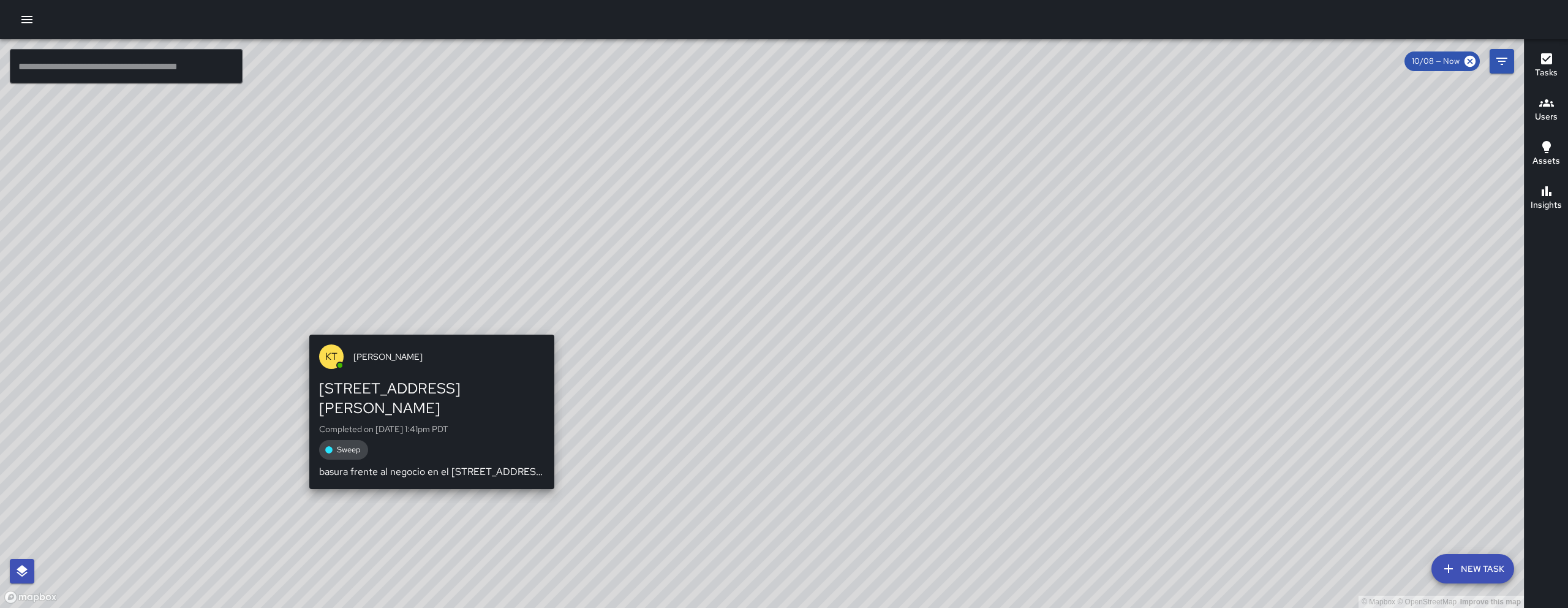
click at [428, 331] on div "KT [PERSON_NAME] [STREET_ADDRESS][PERSON_NAME] Completed on [DATE] 1:41pm PDT S…" at bounding box center [431, 412] width 255 height 164
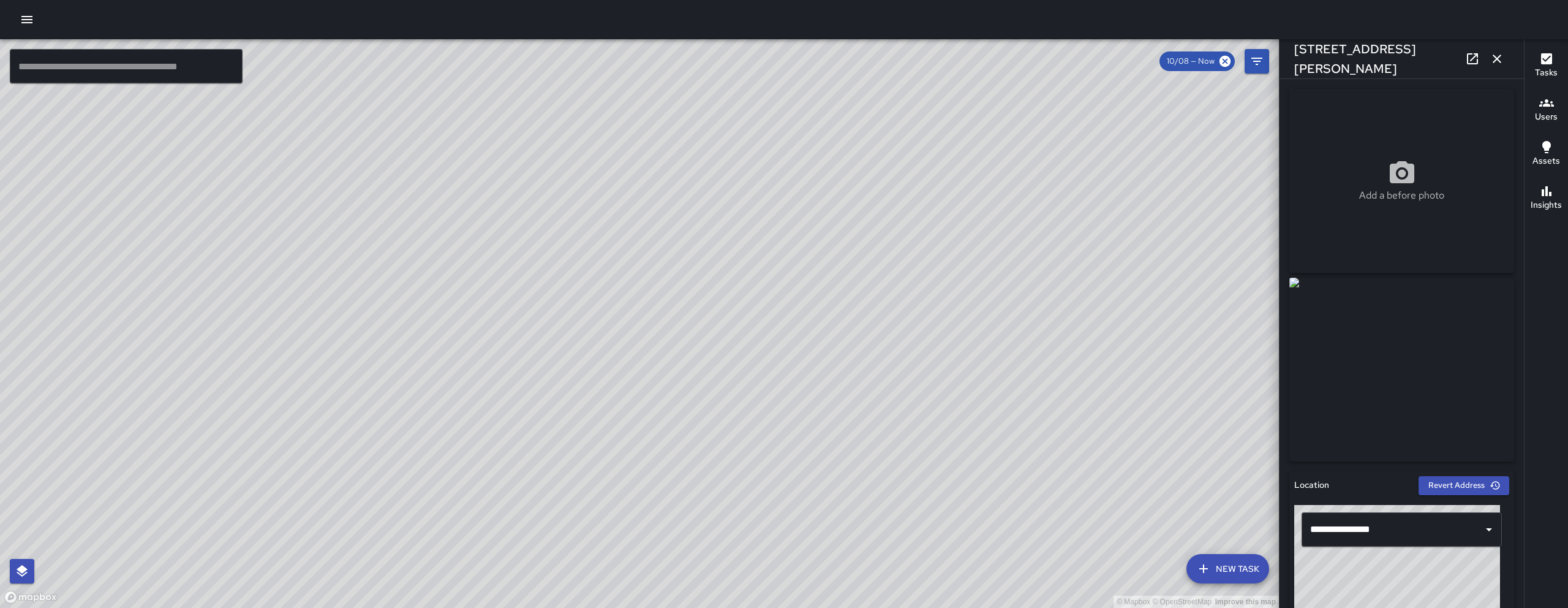
click at [679, 469] on div "© Mapbox © OpenStreetMap Improve this map" at bounding box center [639, 323] width 1279 height 569
drag, startPoint x: 679, startPoint y: 443, endPoint x: 688, endPoint y: 226, distance: 217.2
click at [679, 313] on div "© Mapbox © OpenStreetMap Improve this map" at bounding box center [639, 323] width 1279 height 569
drag, startPoint x: 688, startPoint y: 226, endPoint x: 698, endPoint y: 174, distance: 53.0
click at [698, 174] on div "© Mapbox © OpenStreetMap Improve this map" at bounding box center [639, 323] width 1279 height 569
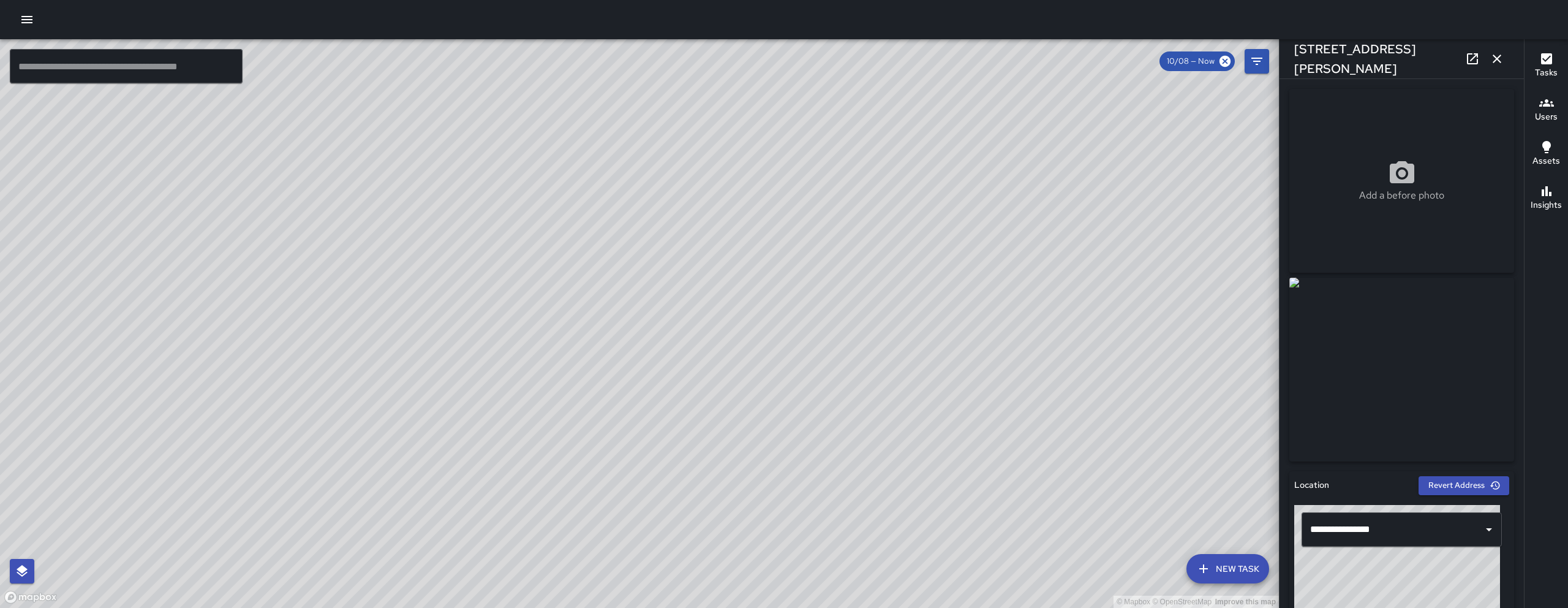
drag, startPoint x: 830, startPoint y: 515, endPoint x: 532, endPoint y: 180, distance: 448.4
click at [531, 181] on div "© Mapbox © OpenStreetMap Improve this map" at bounding box center [639, 323] width 1279 height 569
drag, startPoint x: 691, startPoint y: 388, endPoint x: 696, endPoint y: 357, distance: 31.4
click at [696, 357] on div "© Mapbox © OpenStreetMap Improve this map" at bounding box center [639, 323] width 1279 height 569
click at [1495, 58] on icon "button" at bounding box center [1497, 59] width 15 height 15
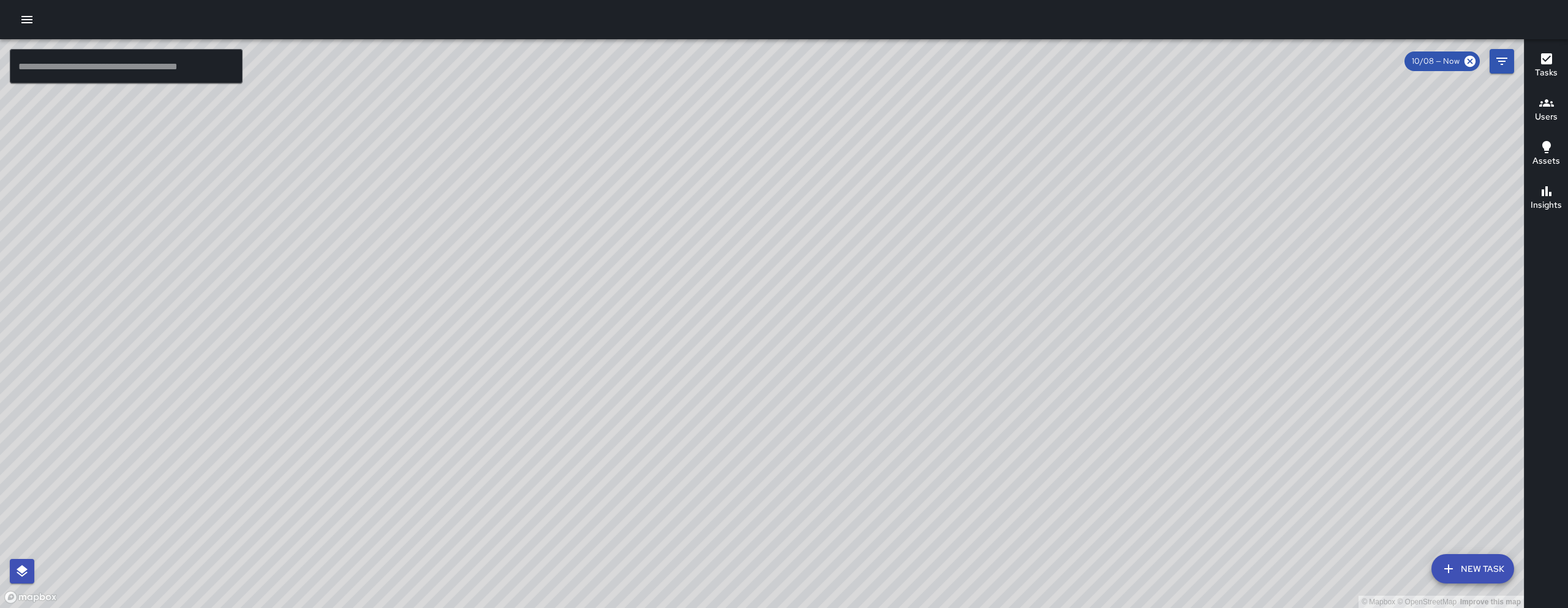
drag, startPoint x: 820, startPoint y: 381, endPoint x: 823, endPoint y: 315, distance: 66.1
click at [823, 313] on div "© Mapbox © OpenStreetMap Improve this map" at bounding box center [762, 323] width 1524 height 569
click at [779, 367] on div "© Mapbox © OpenStreetMap Improve this map" at bounding box center [762, 323] width 1524 height 569
drag, startPoint x: 507, startPoint y: 275, endPoint x: 525, endPoint y: 398, distance: 124.3
click at [522, 408] on div "© Mapbox © OpenStreetMap Improve this map" at bounding box center [762, 323] width 1524 height 569
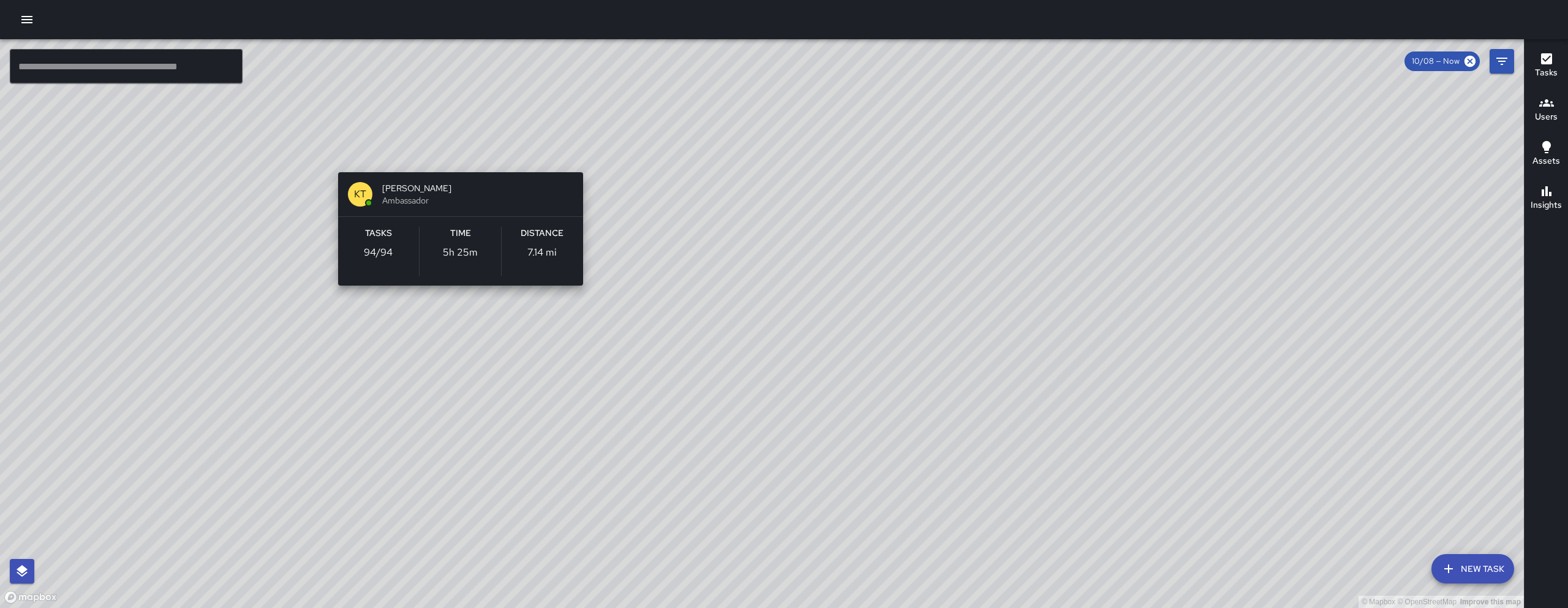
click at [453, 147] on div "© Mapbox © OpenStreetMap Improve this map KT [PERSON_NAME] Ambassador Tasks 94 …" at bounding box center [762, 323] width 1524 height 569
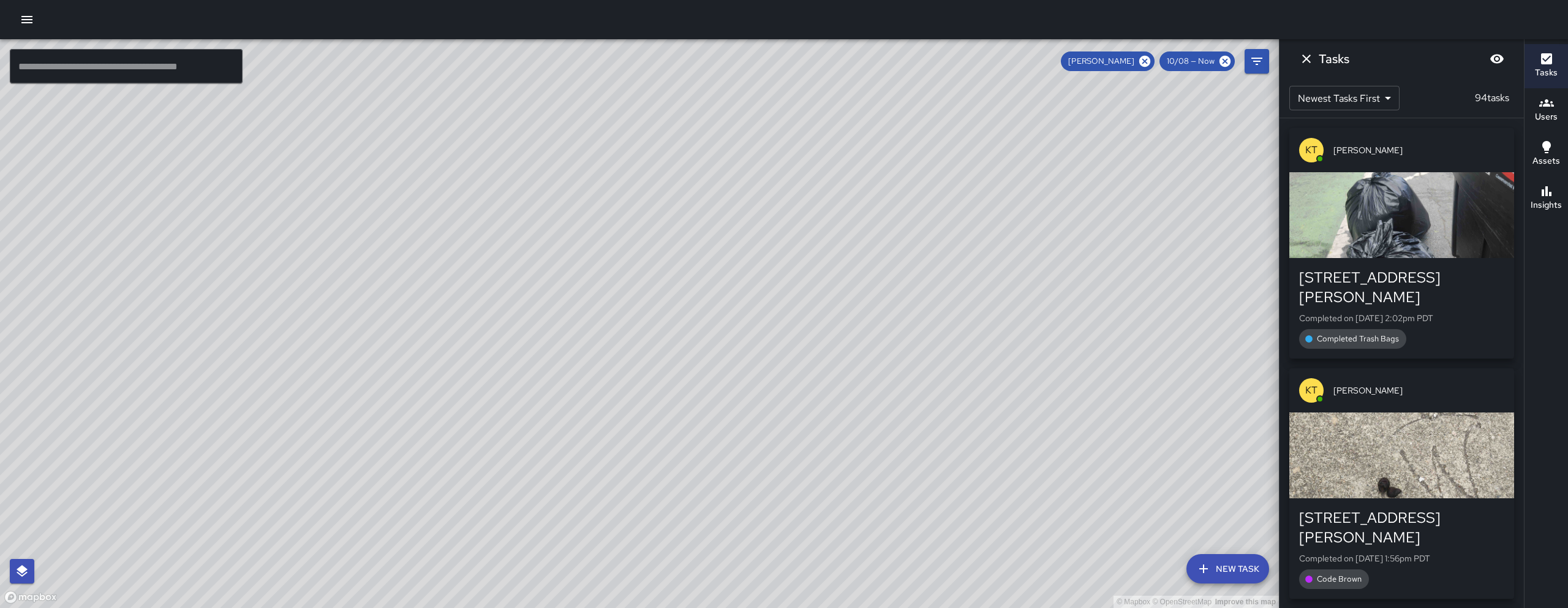
drag, startPoint x: 953, startPoint y: 393, endPoint x: 806, endPoint y: 123, distance: 307.4
click at [806, 123] on div "© Mapbox © OpenStreetMap Improve this map" at bounding box center [639, 323] width 1279 height 569
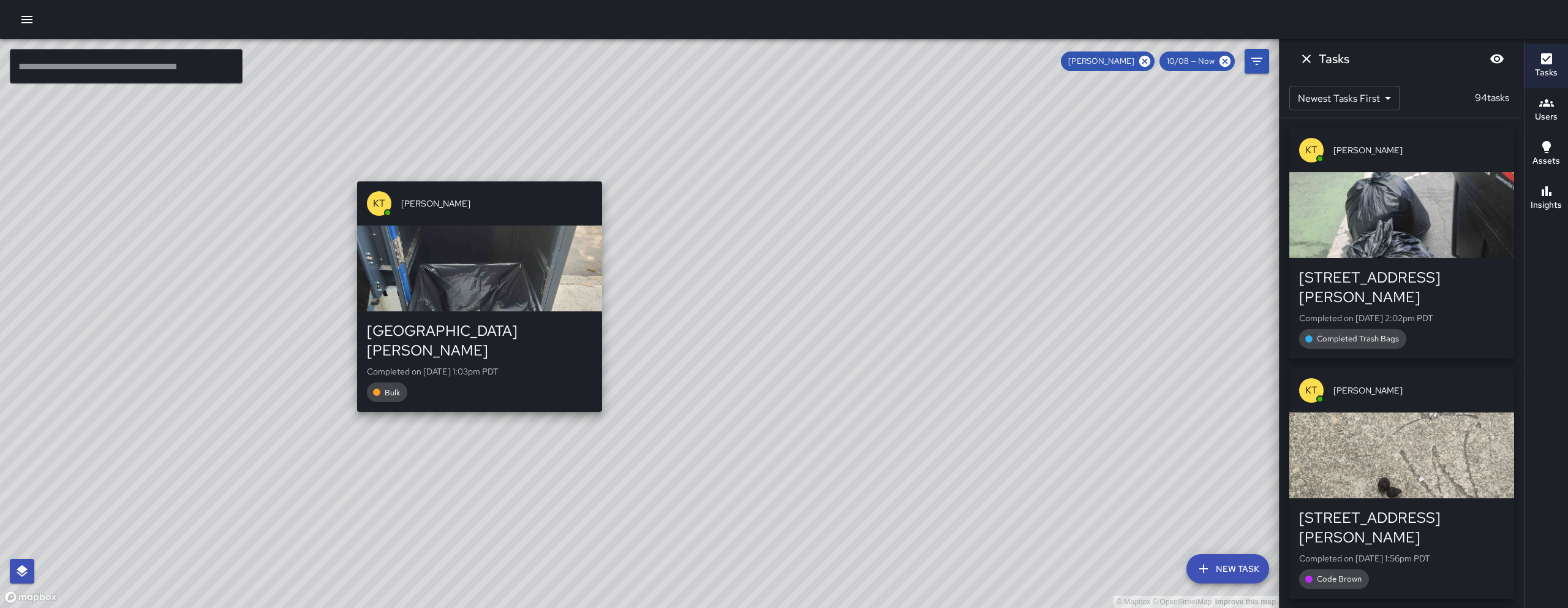
click at [476, 174] on div "© Mapbox © OpenStreetMap Improve this map KT [PERSON_NAME] [GEOGRAPHIC_DATA][PE…" at bounding box center [639, 323] width 1279 height 569
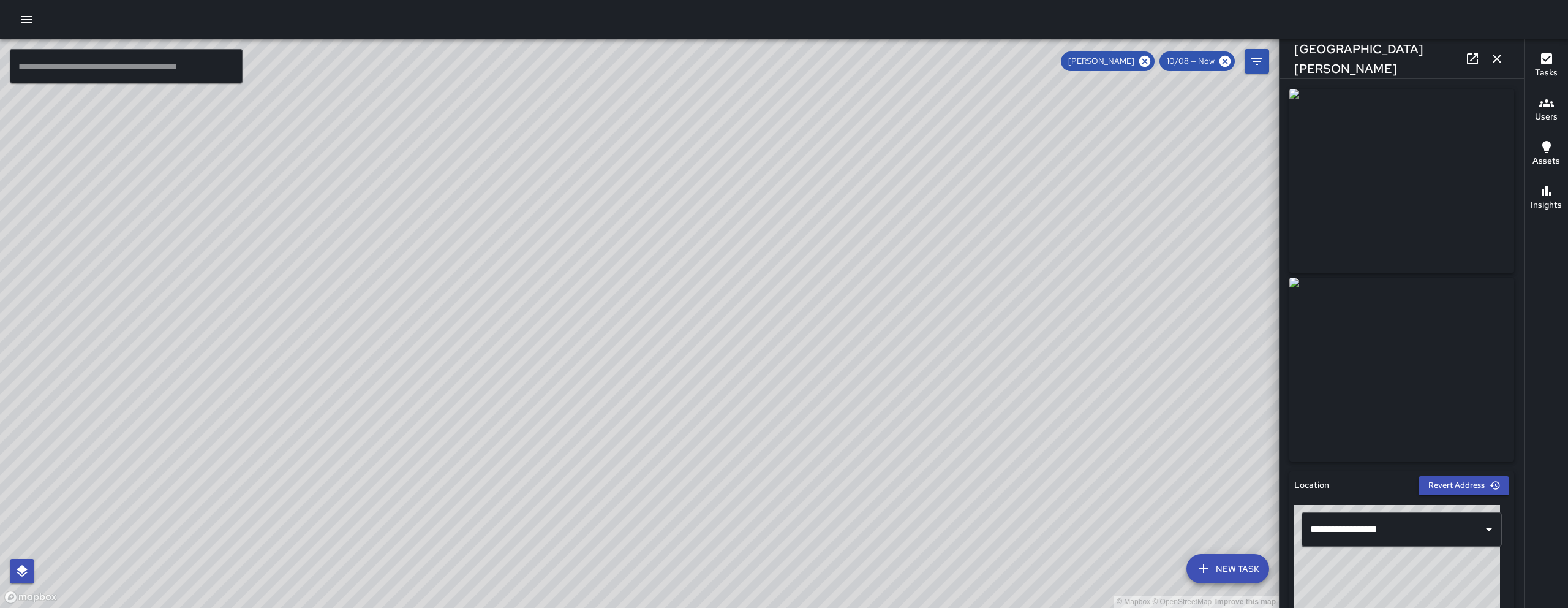
scroll to position [557, 0]
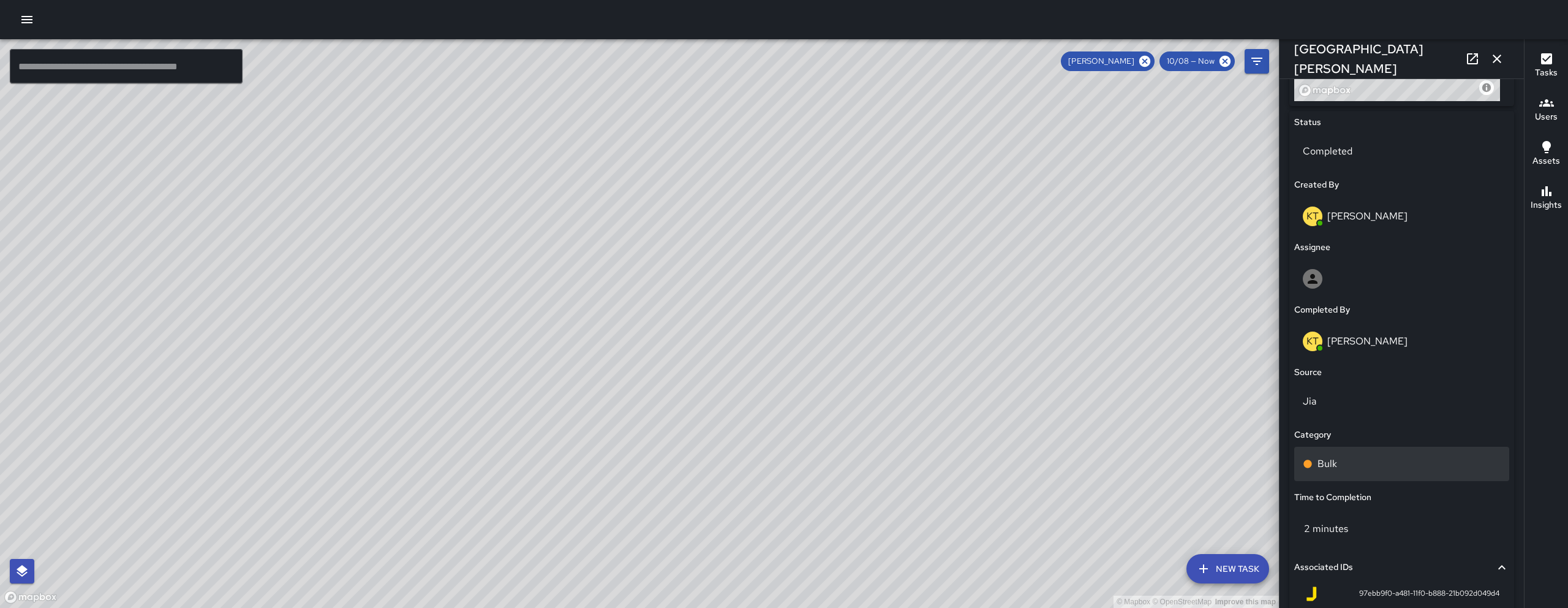
click at [1357, 462] on div "Bulk" at bounding box center [1402, 463] width 198 height 15
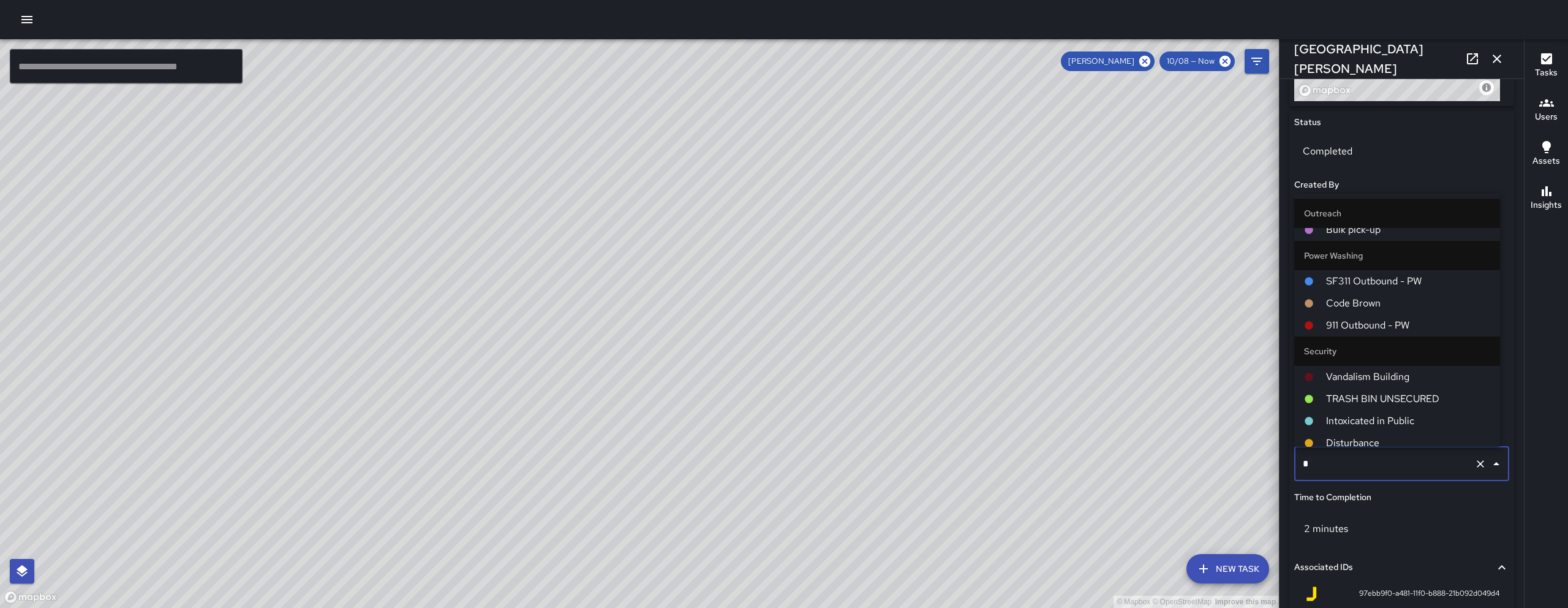
scroll to position [90, 0]
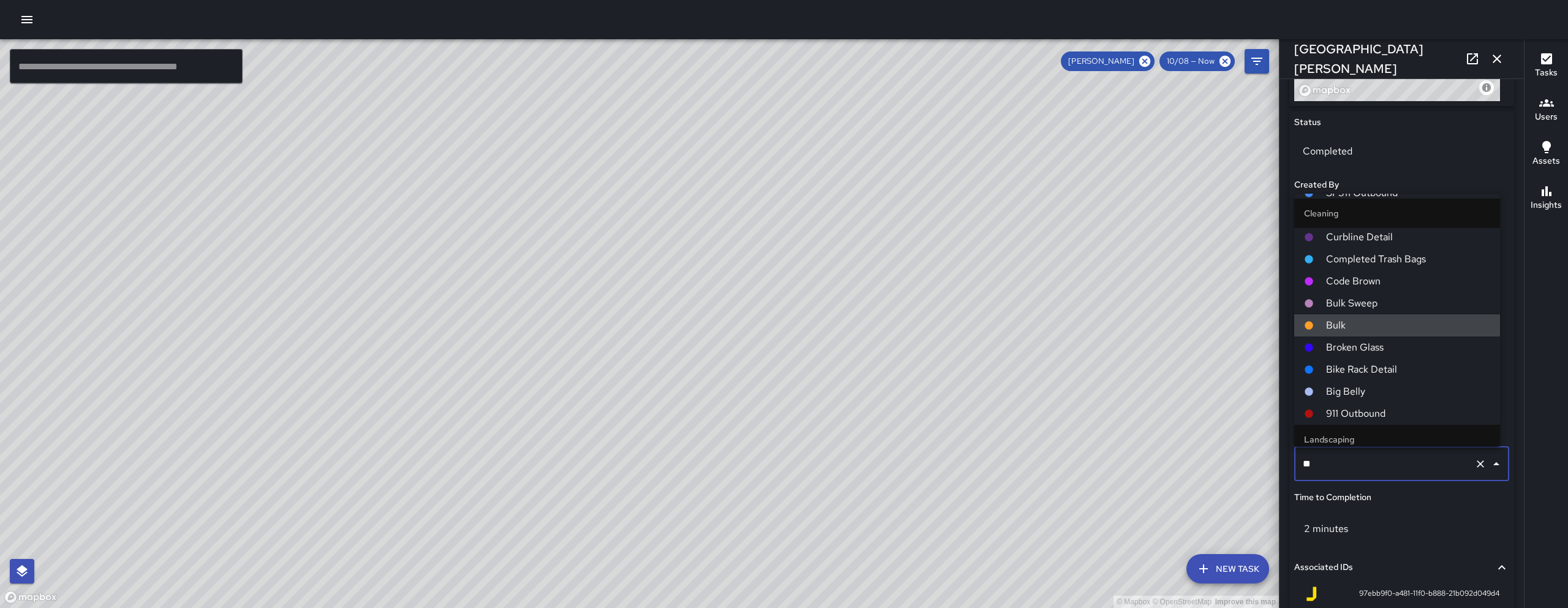
type input "***"
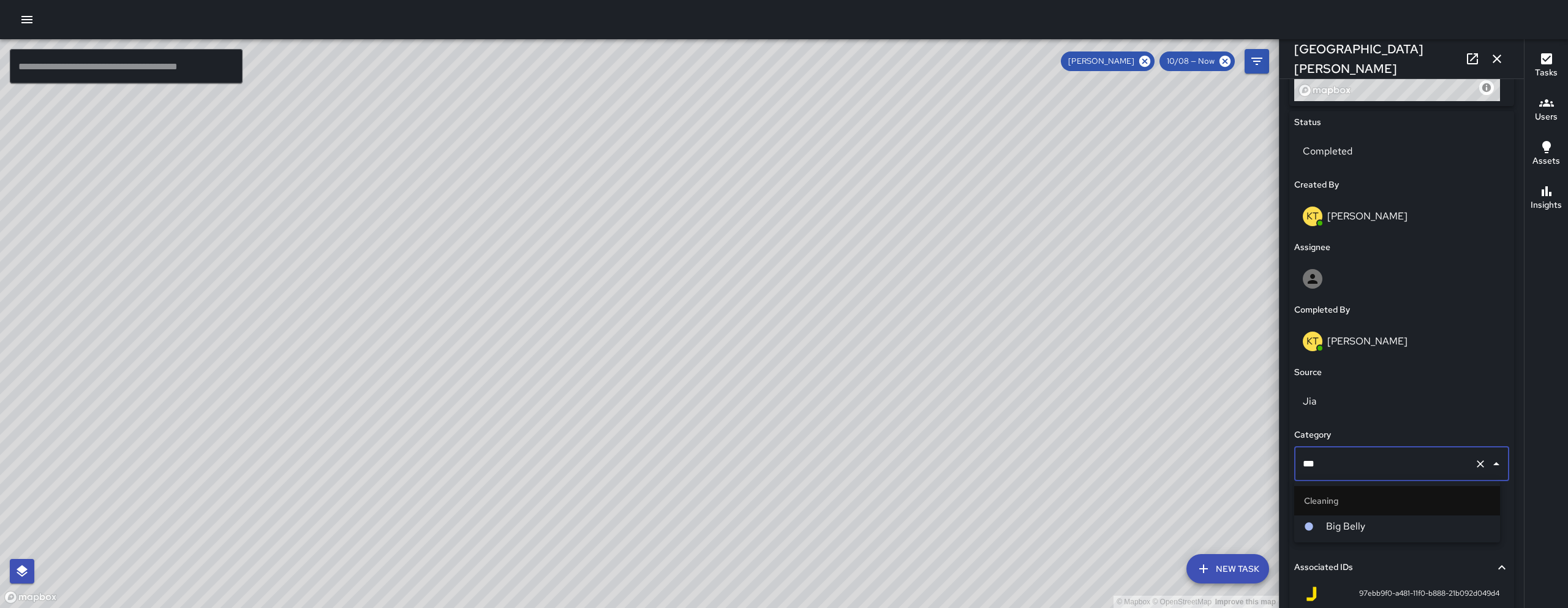
click at [1402, 520] on span "Big Belly" at bounding box center [1408, 526] width 164 height 15
click at [1497, 49] on button "button" at bounding box center [1498, 59] width 25 height 25
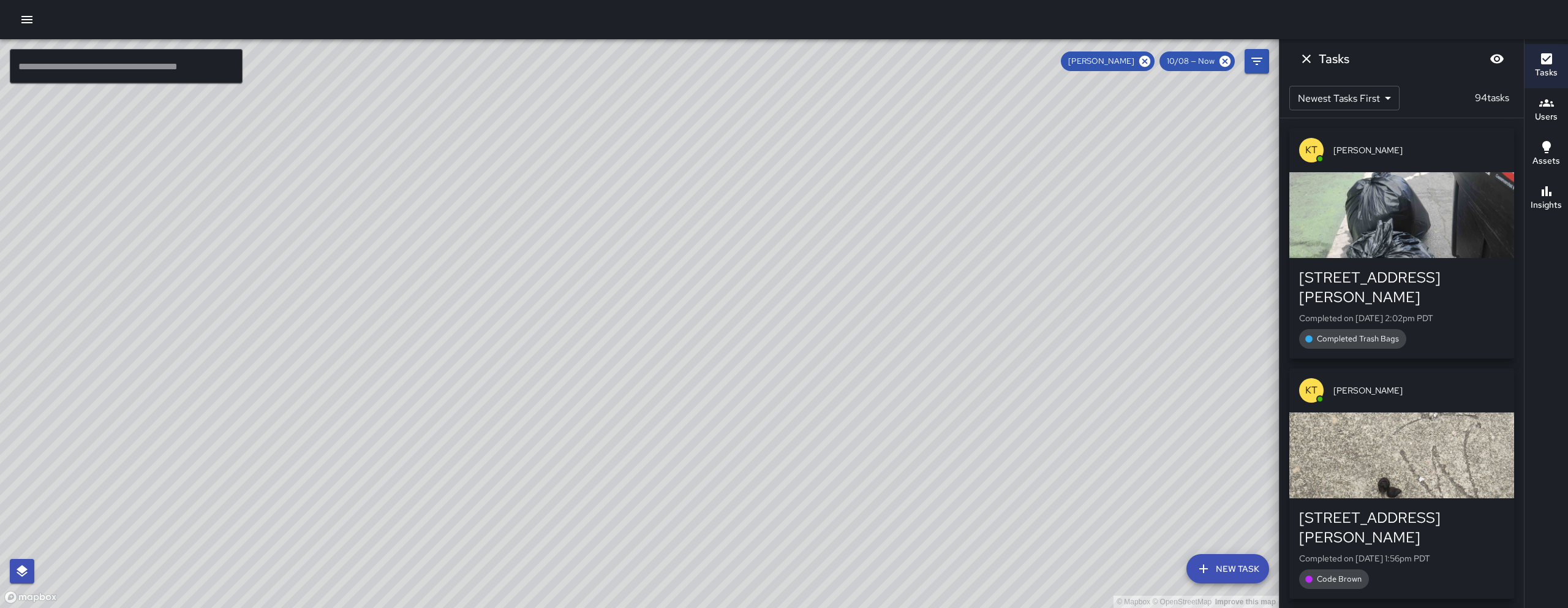
click at [1497, 49] on div "Tasks" at bounding box center [1402, 59] width 245 height 39
click at [1307, 60] on icon "Dismiss" at bounding box center [1307, 59] width 15 height 15
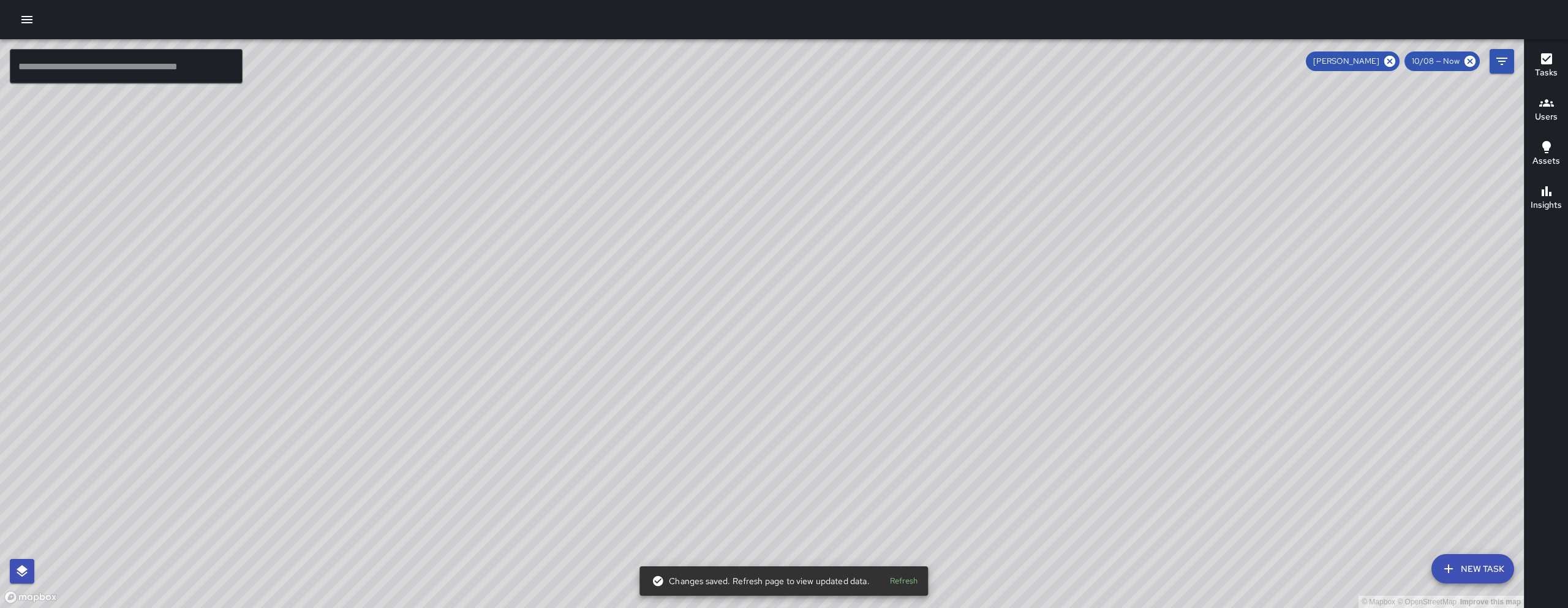
drag, startPoint x: 1033, startPoint y: 395, endPoint x: 934, endPoint y: 343, distance: 111.8
click at [953, 341] on div "© Mapbox © OpenStreetMap Improve this map" at bounding box center [762, 323] width 1524 height 569
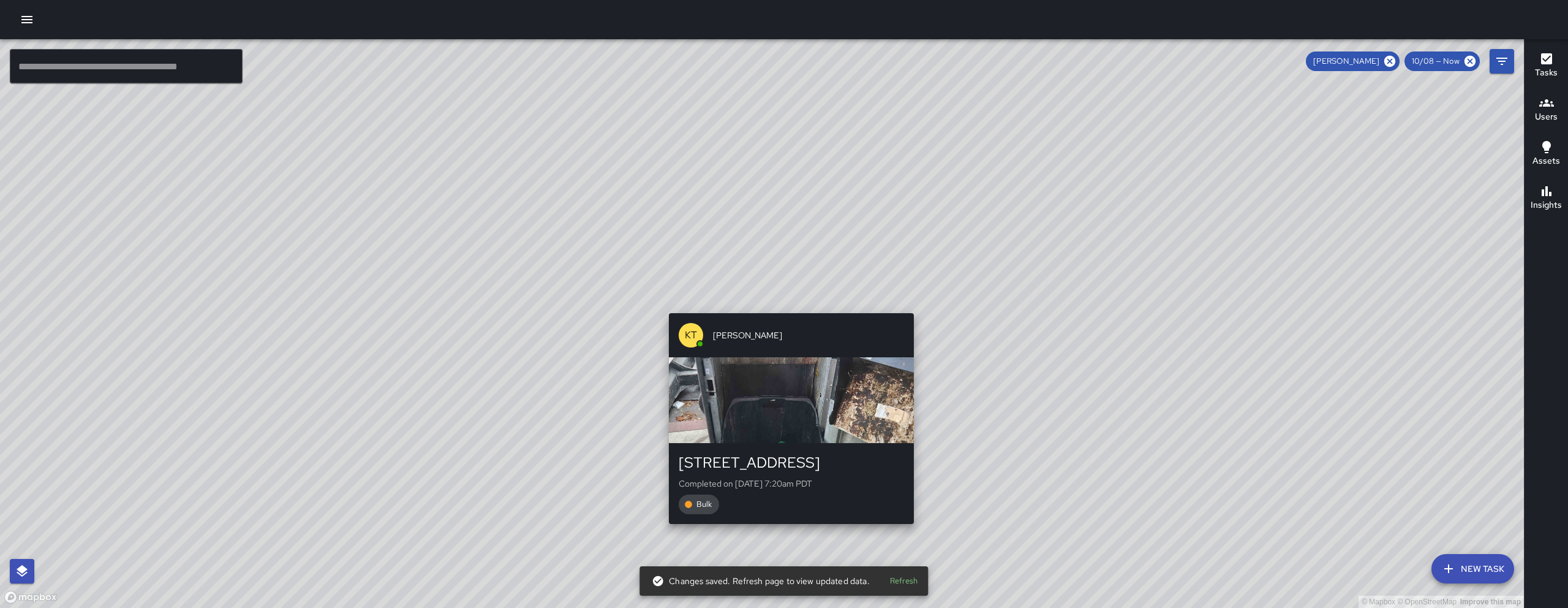
click at [789, 302] on div "© Mapbox © OpenStreetMap Improve this map KT [PERSON_NAME] [STREET_ADDRESS] Com…" at bounding box center [762, 323] width 1524 height 569
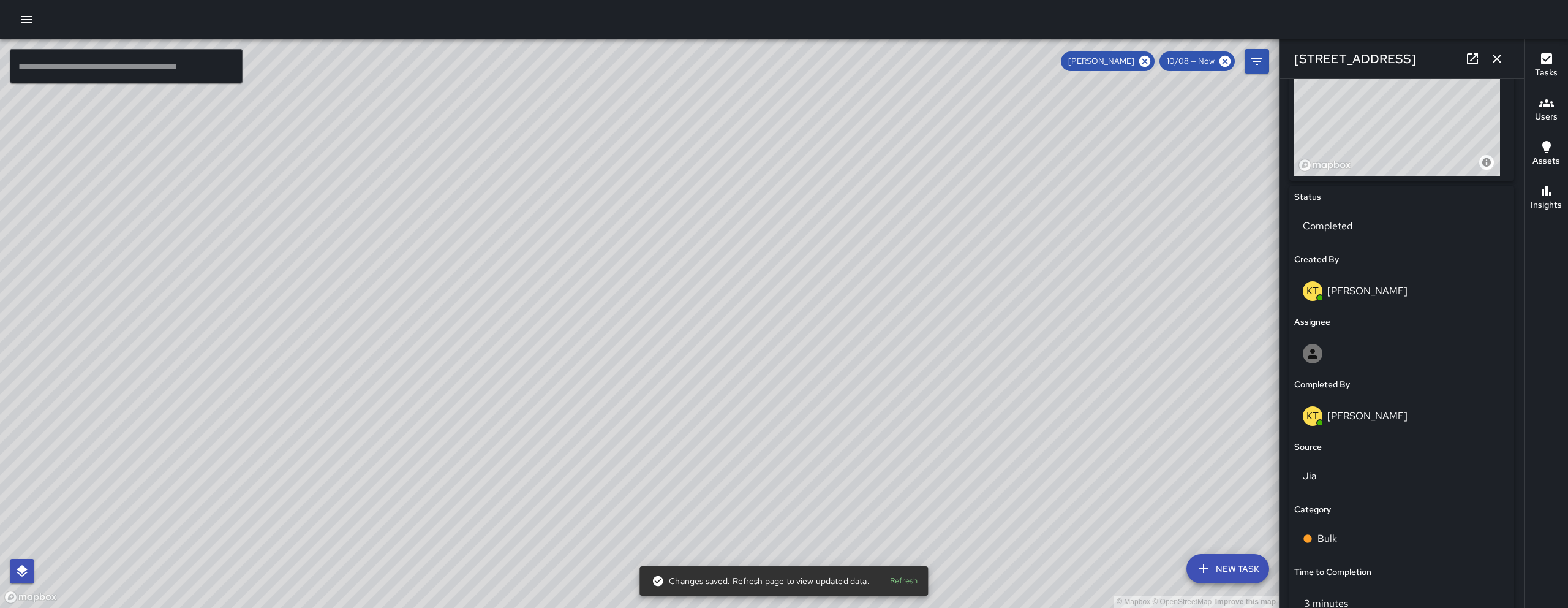
scroll to position [606, 0]
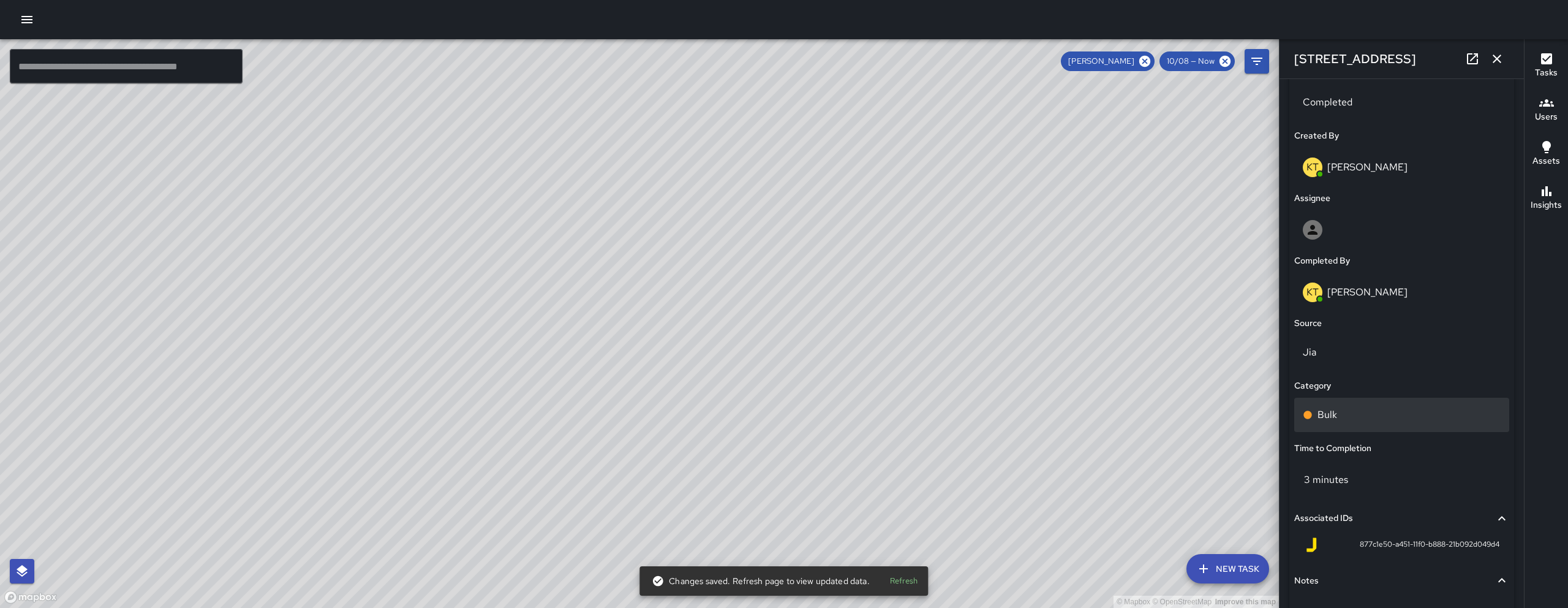
click at [1333, 420] on p "Bulk" at bounding box center [1327, 415] width 20 height 15
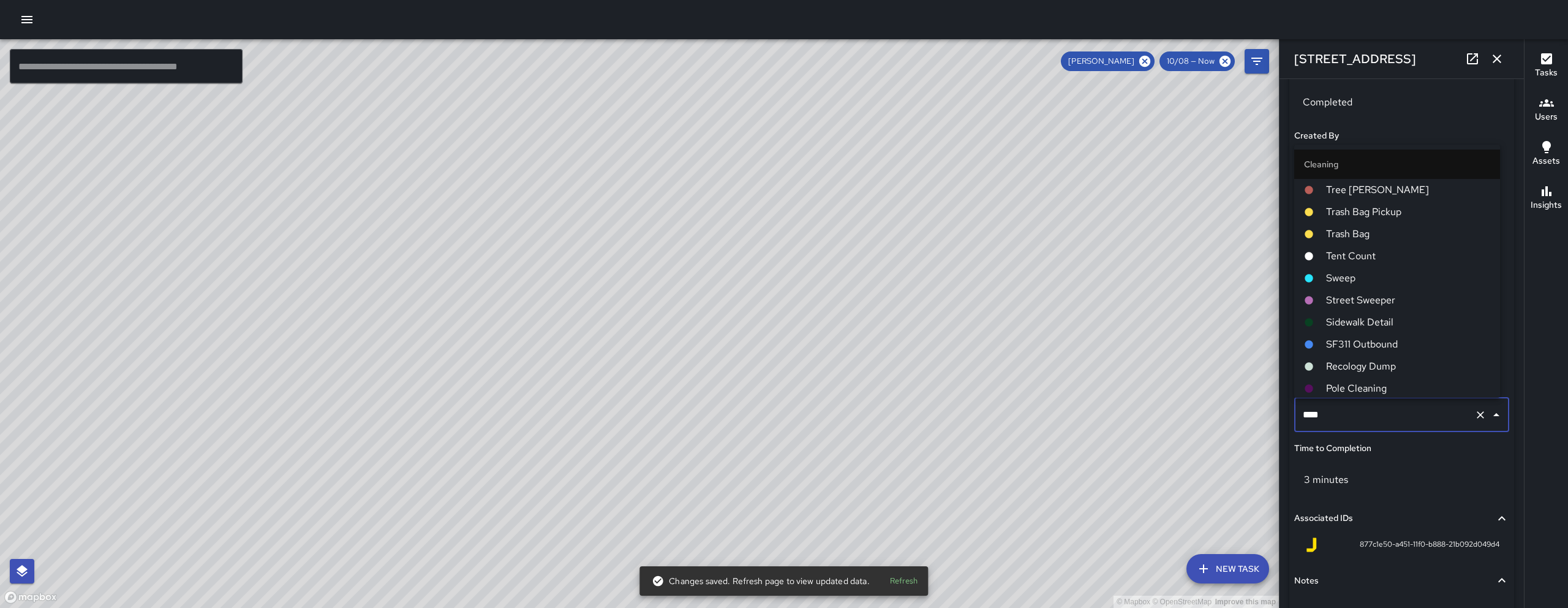
click at [1333, 420] on input "****" at bounding box center [1385, 415] width 170 height 23
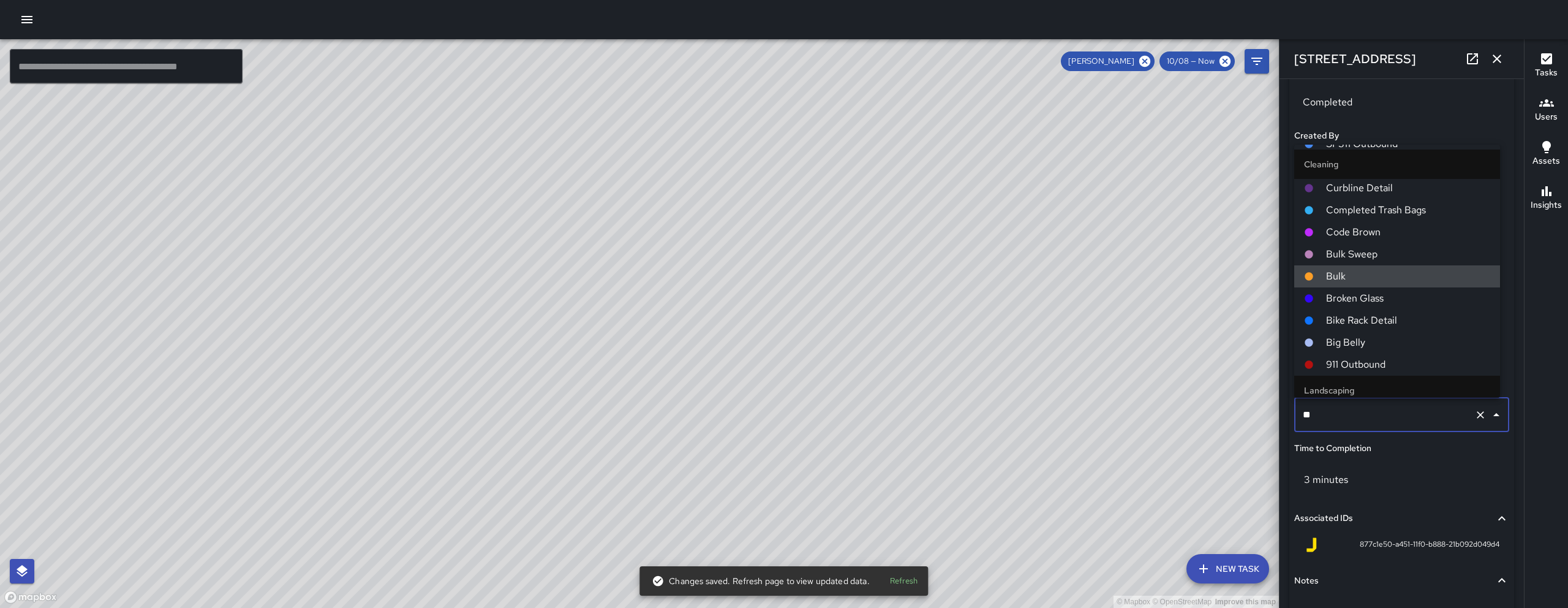
scroll to position [0, 0]
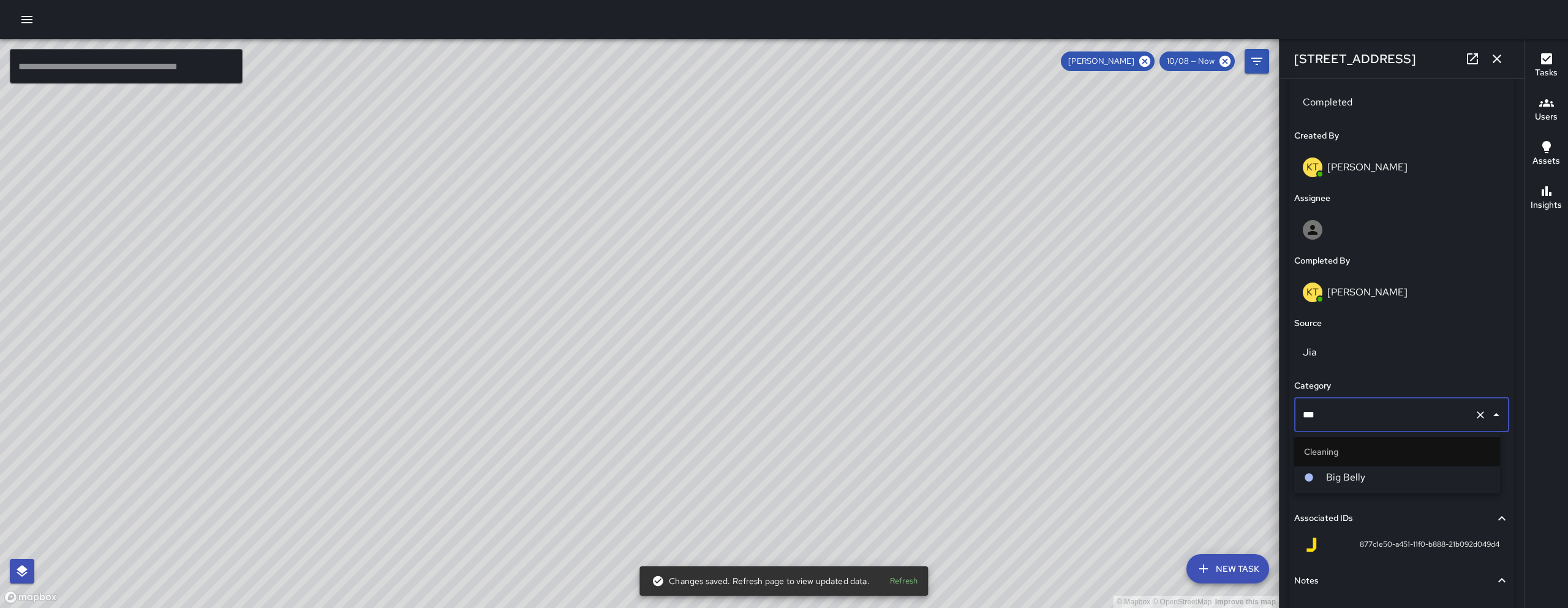
type input "***"
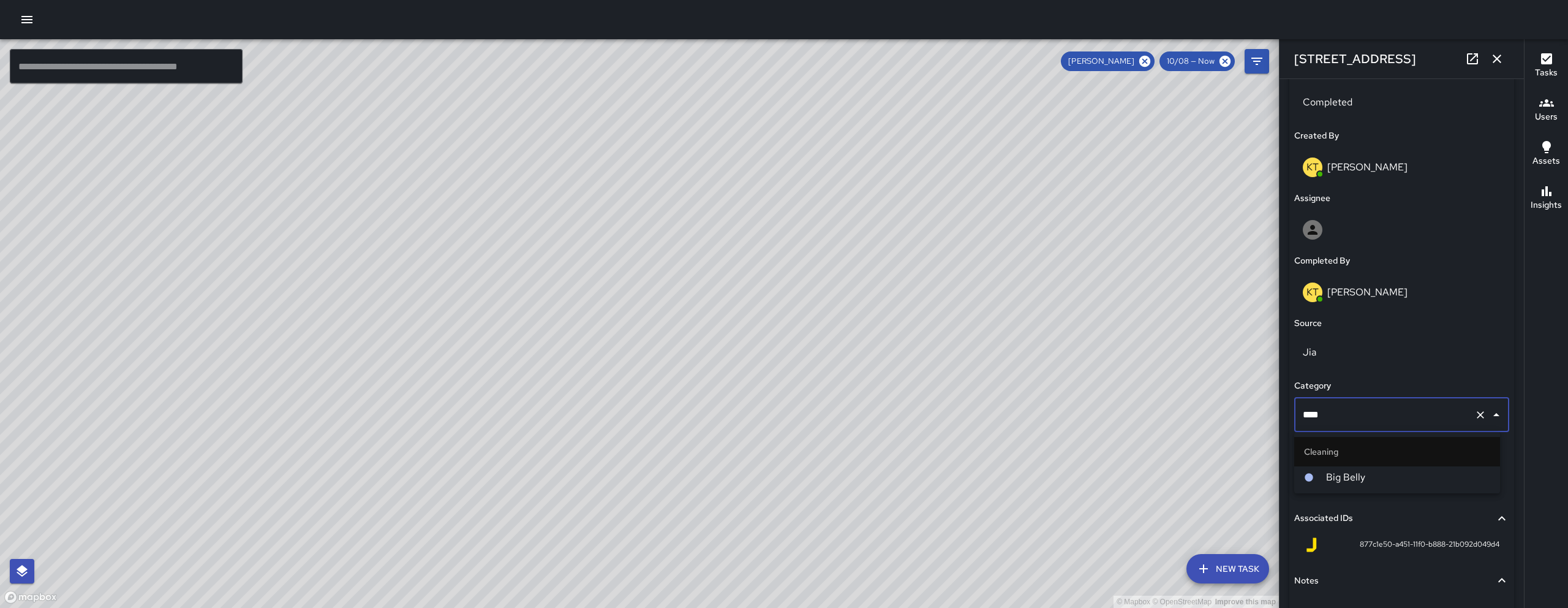
click at [1386, 478] on span "Big Belly" at bounding box center [1408, 477] width 164 height 15
click at [1503, 53] on icon "button" at bounding box center [1497, 59] width 15 height 15
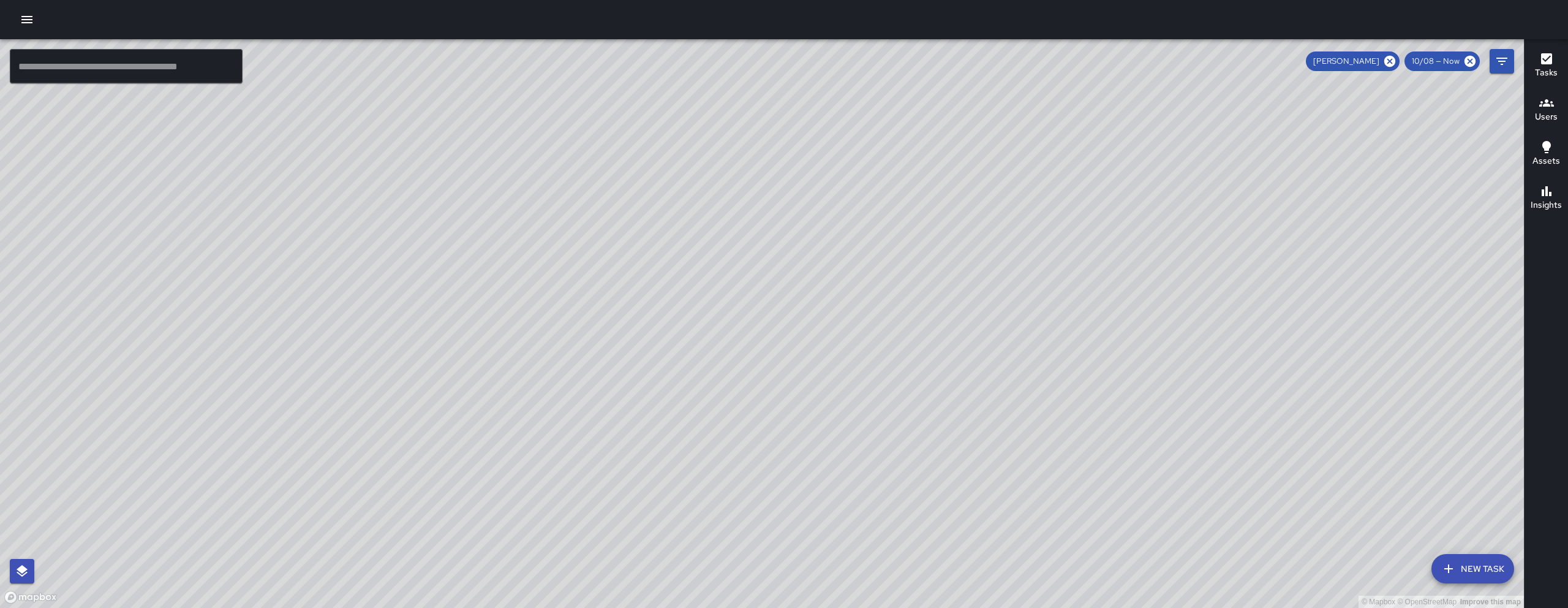
drag, startPoint x: 631, startPoint y: 397, endPoint x: 577, endPoint y: 200, distance: 204.3
click at [577, 200] on div "© Mapbox © OpenStreetMap Improve this map" at bounding box center [762, 323] width 1524 height 569
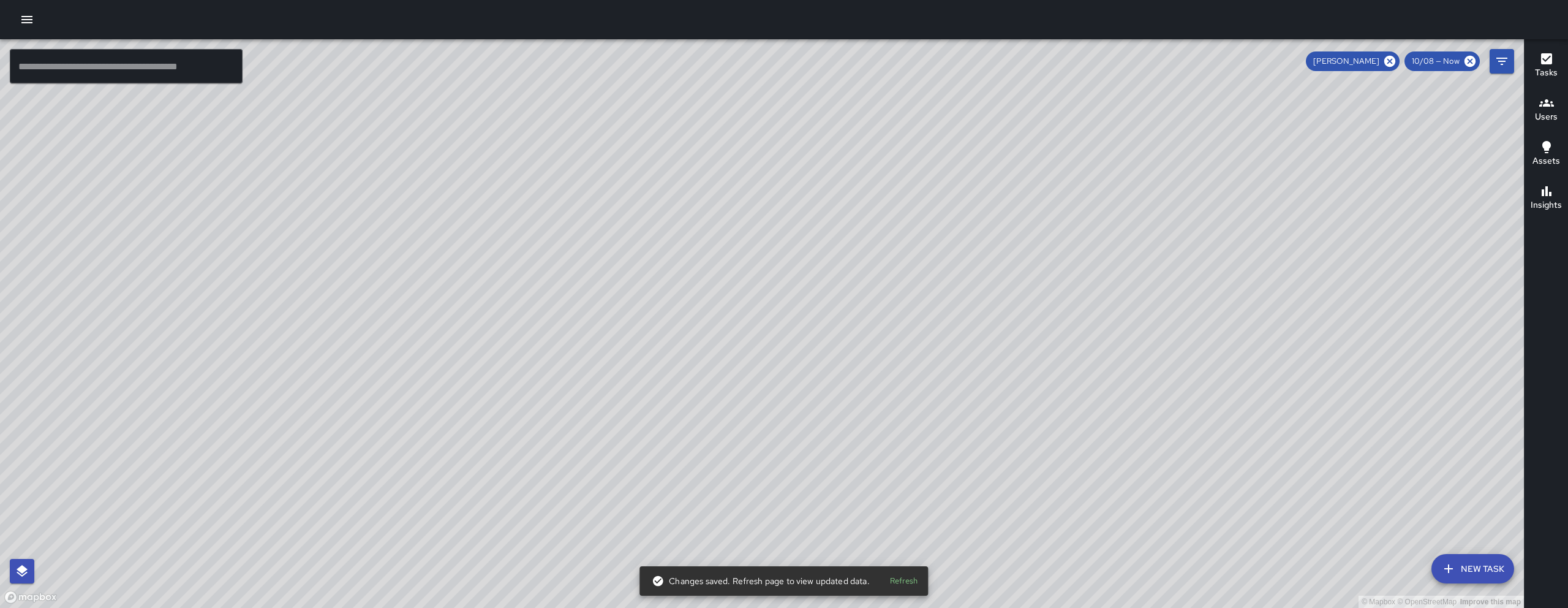
drag, startPoint x: 643, startPoint y: 497, endPoint x: 589, endPoint y: 550, distance: 75.7
click at [589, 550] on div "© Mapbox © OpenStreetMap Improve this map" at bounding box center [762, 323] width 1524 height 569
drag, startPoint x: 589, startPoint y: 550, endPoint x: 622, endPoint y: 513, distance: 49.6
click at [589, 550] on div "© Mapbox © OpenStreetMap Improve this map" at bounding box center [762, 323] width 1524 height 569
drag, startPoint x: 776, startPoint y: 441, endPoint x: 676, endPoint y: 417, distance: 102.8
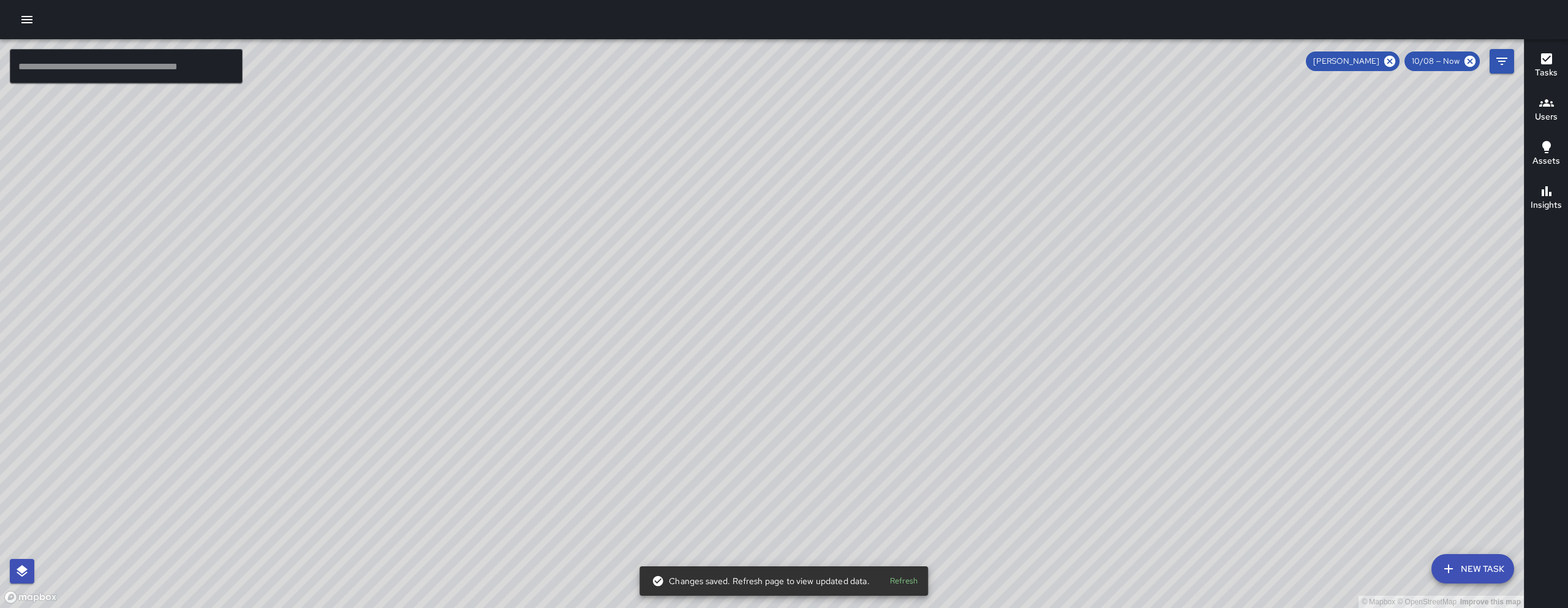
click at [678, 417] on div "© Mapbox © OpenStreetMap Improve this map" at bounding box center [762, 323] width 1524 height 569
click at [675, 417] on div "© Mapbox © OpenStreetMap Improve this map" at bounding box center [762, 323] width 1524 height 569
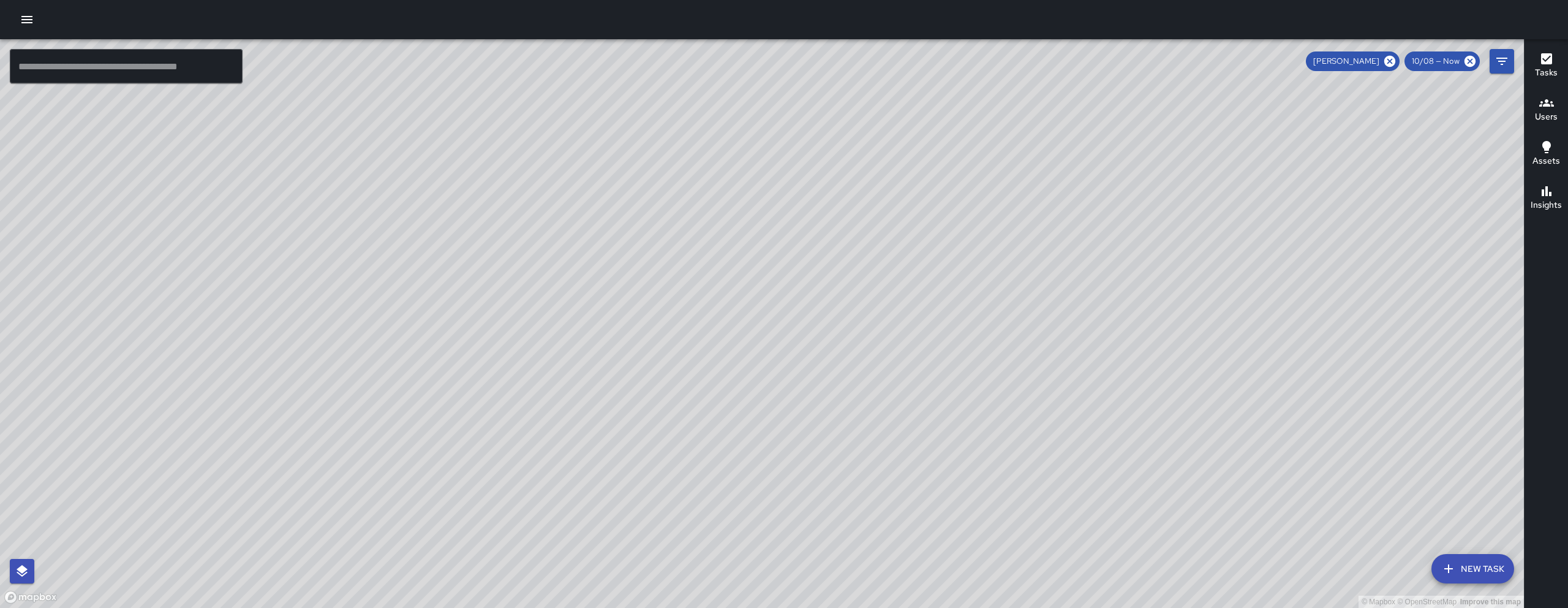
drag, startPoint x: 683, startPoint y: 514, endPoint x: 714, endPoint y: 531, distance: 35.4
click at [714, 541] on div "© Mapbox © OpenStreetMap Improve this map" at bounding box center [762, 323] width 1524 height 569
drag, startPoint x: 629, startPoint y: 333, endPoint x: 704, endPoint y: 389, distance: 93.6
click at [696, 384] on div "© Mapbox © OpenStreetMap Improve this map" at bounding box center [762, 323] width 1524 height 569
click at [704, 389] on div "© Mapbox © OpenStreetMap Improve this map" at bounding box center [762, 323] width 1524 height 569
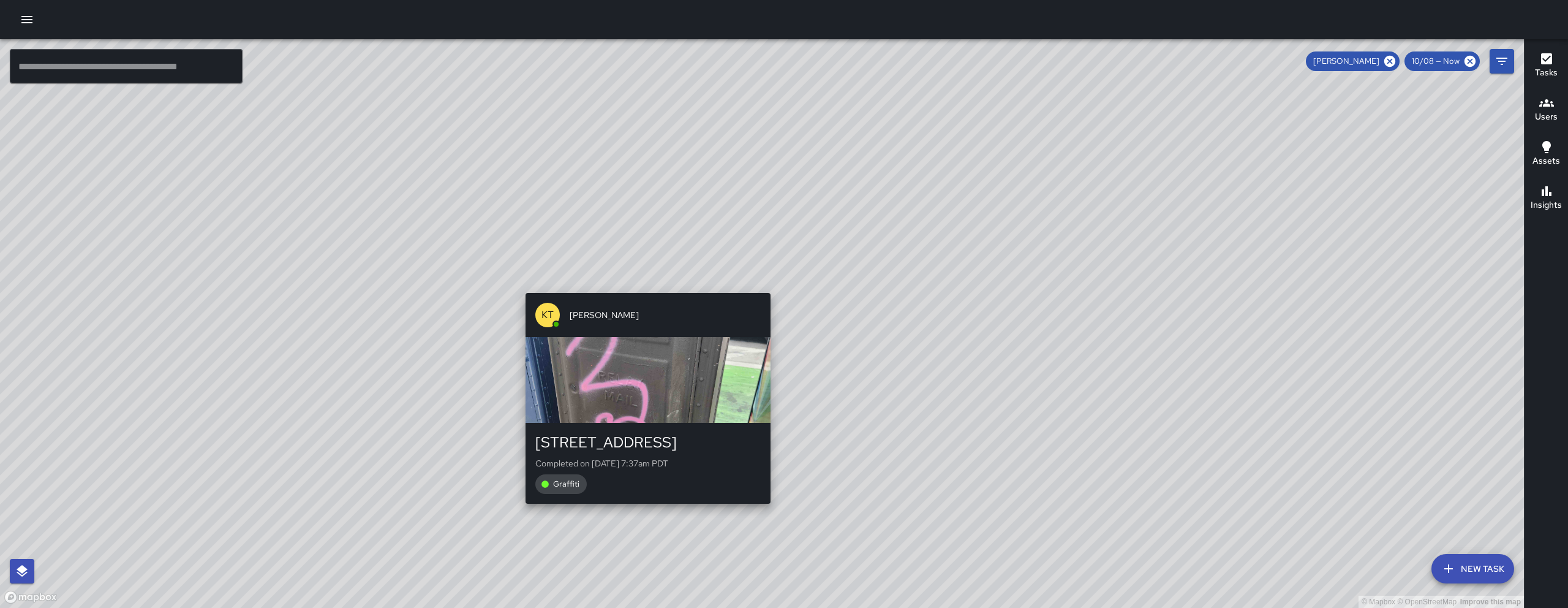
click at [639, 283] on div "© Mapbox © OpenStreetMap Improve this map KT [PERSON_NAME] [STREET_ADDRESS] Com…" at bounding box center [762, 323] width 1524 height 569
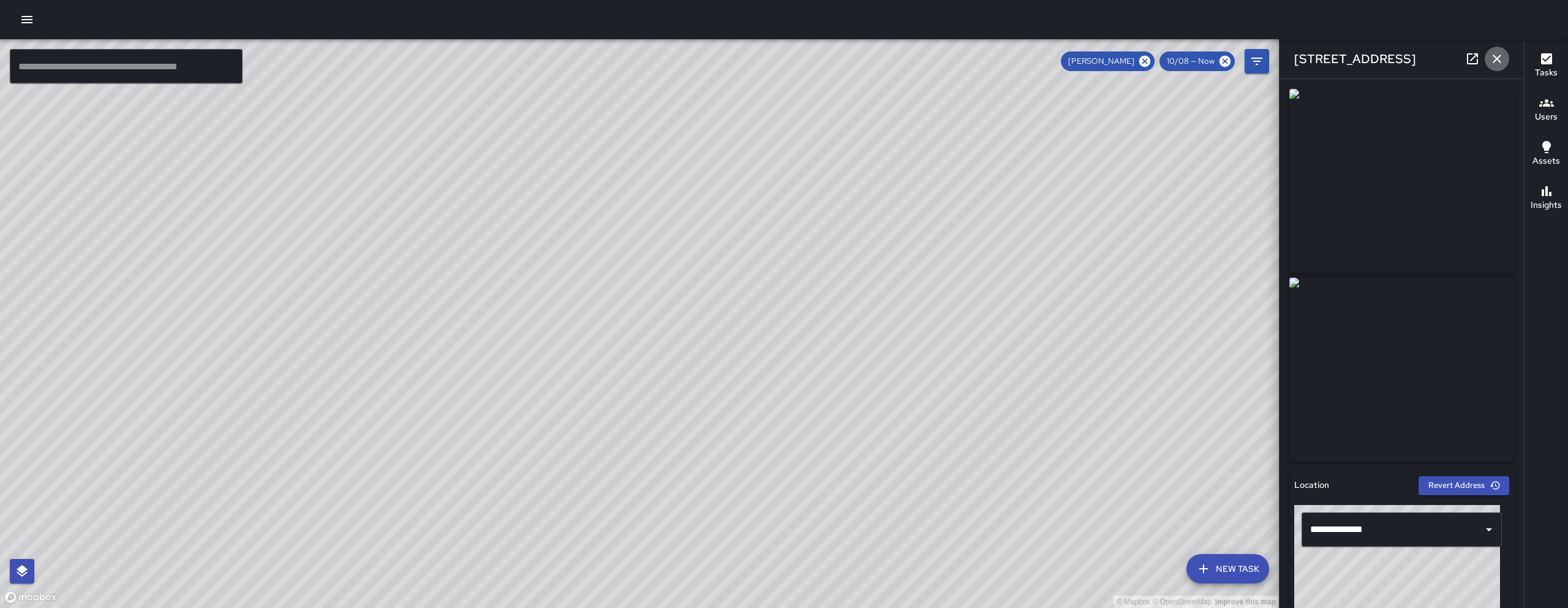
click at [1498, 54] on icon "button" at bounding box center [1497, 59] width 15 height 15
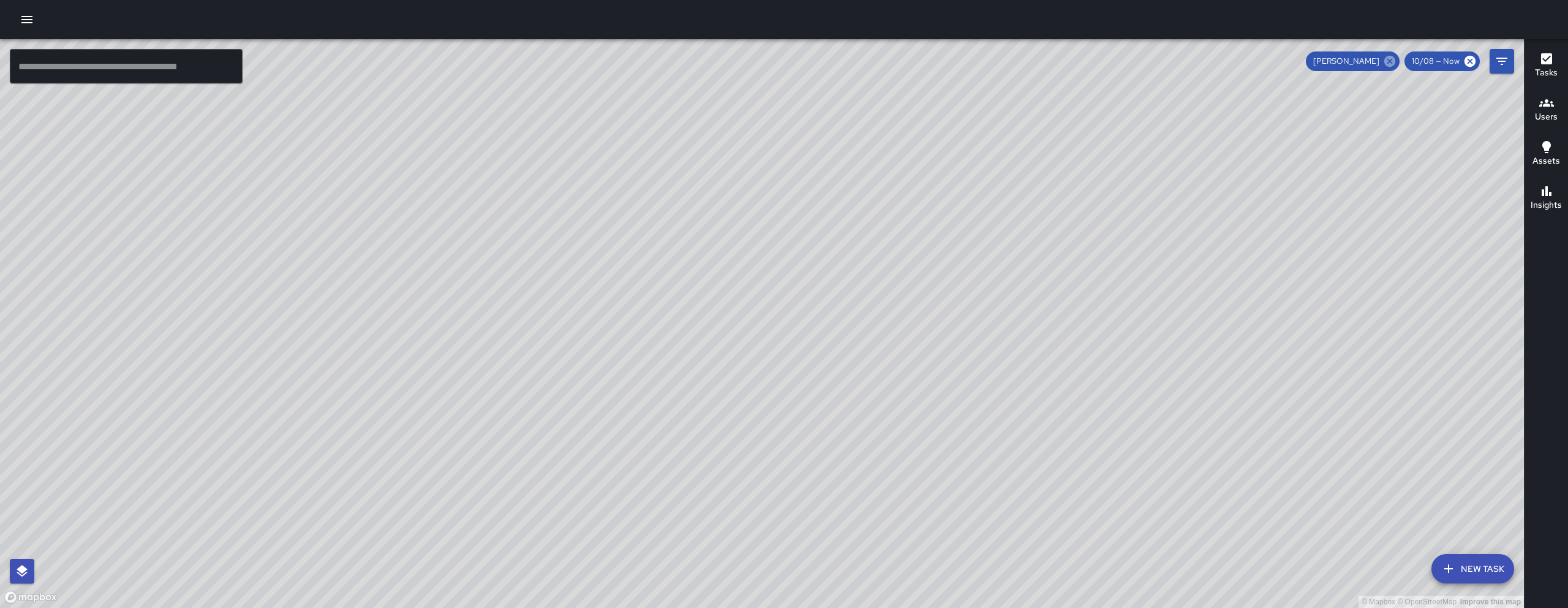
click at [1388, 57] on icon at bounding box center [1389, 61] width 11 height 11
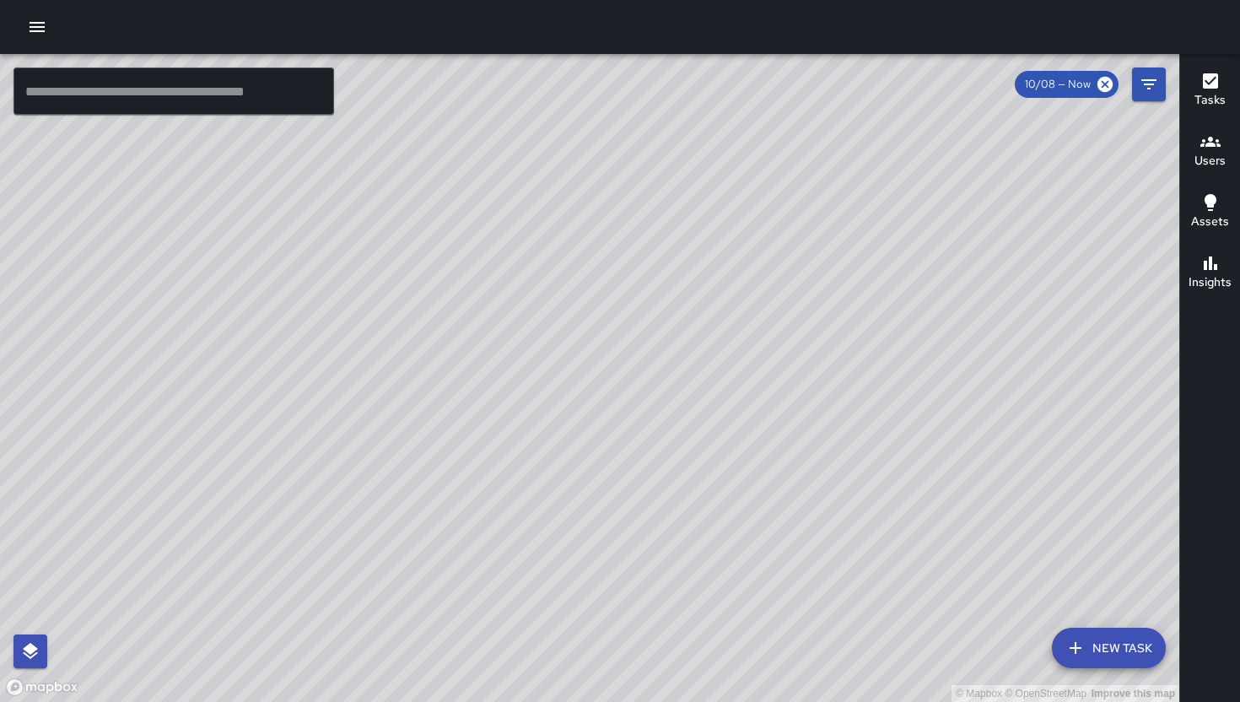
click at [1100, 655] on button "New Task" at bounding box center [1109, 648] width 114 height 40
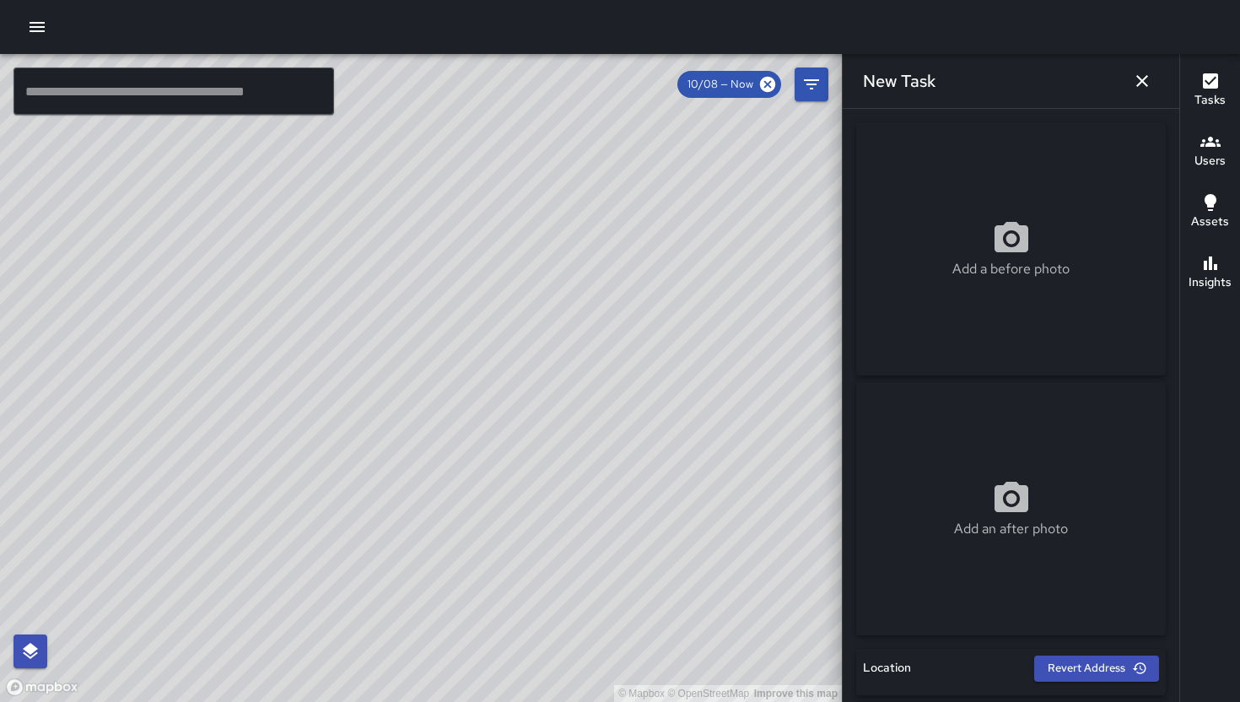
click at [1100, 655] on div "New Task Add a before photo Add an after photo Location Revert Address Status T…" at bounding box center [1010, 378] width 337 height 648
click at [994, 248] on icon at bounding box center [1011, 237] width 34 height 30
type input "**********"
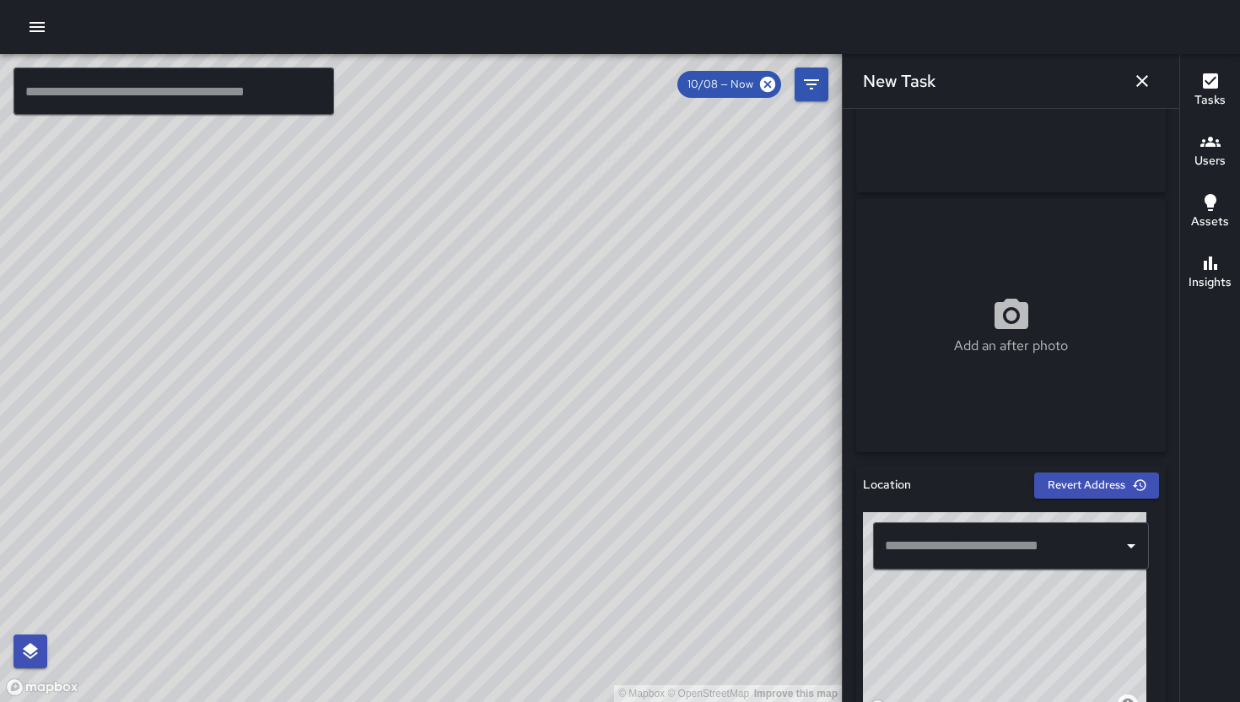
scroll to position [490, 0]
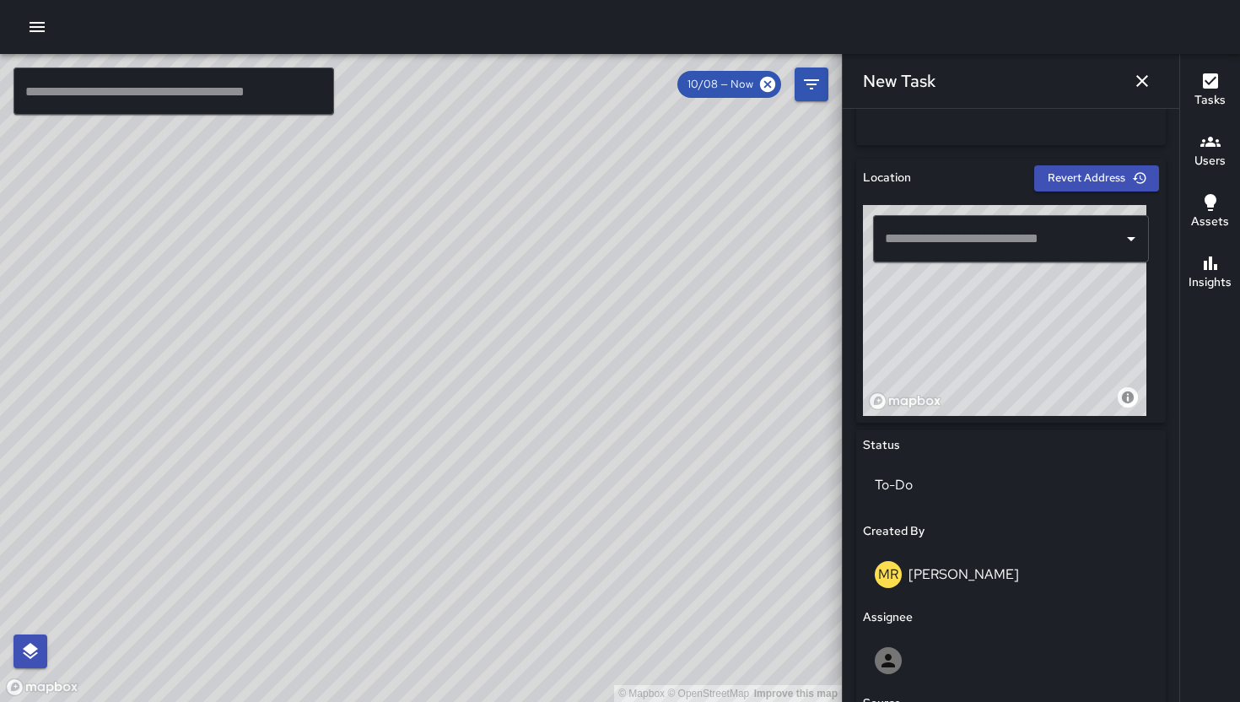
click at [951, 259] on div "​" at bounding box center [1011, 238] width 276 height 47
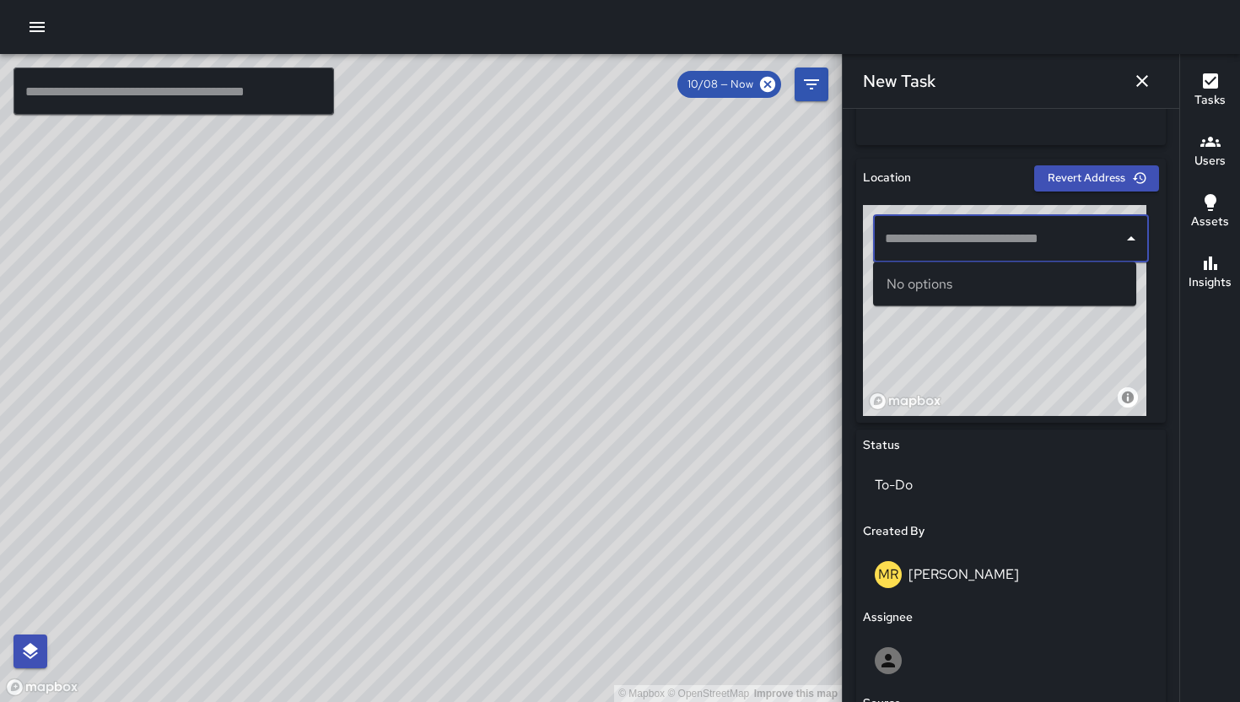
click at [949, 257] on div "​" at bounding box center [1011, 238] width 276 height 47
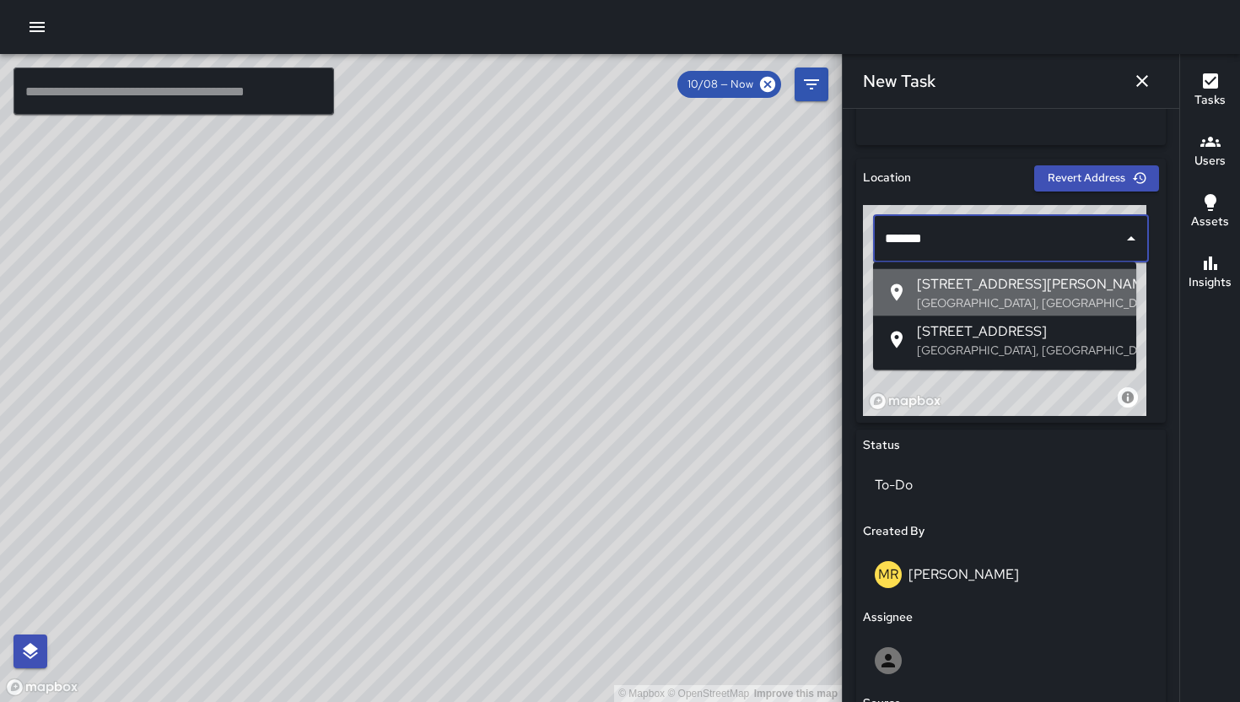
click at [1006, 290] on span "[STREET_ADDRESS][PERSON_NAME]" at bounding box center [1020, 284] width 206 height 20
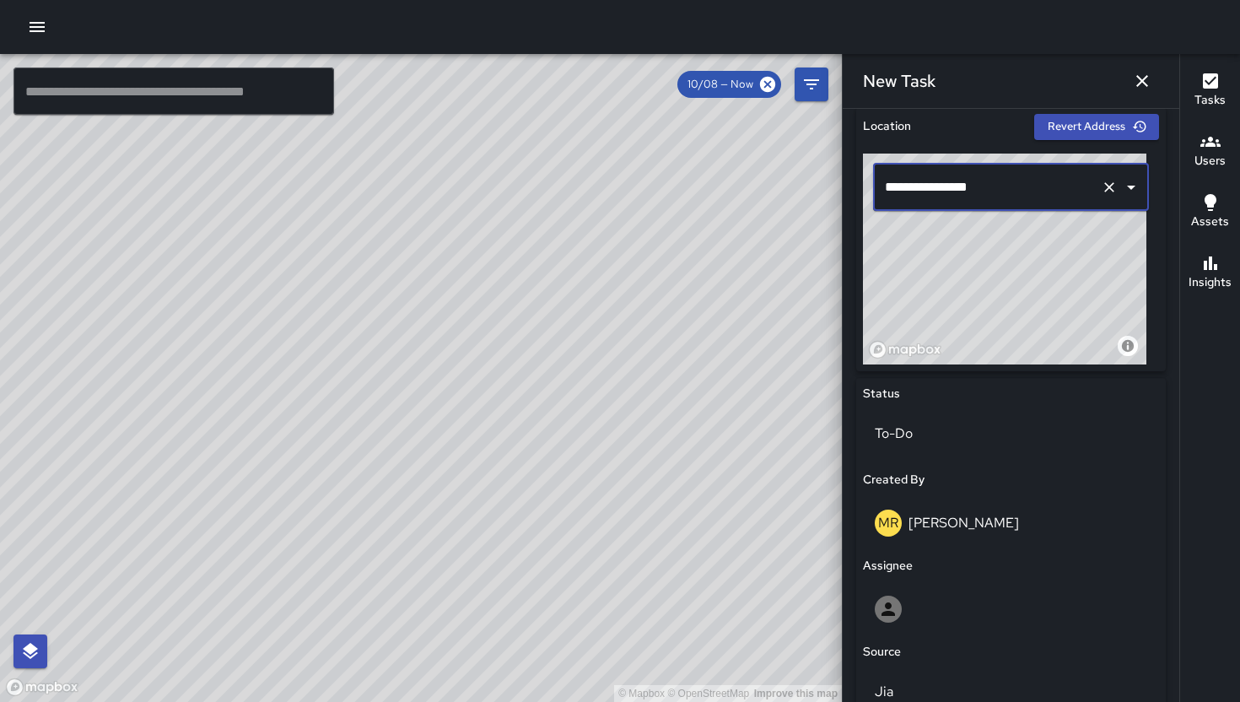
scroll to position [779, 0]
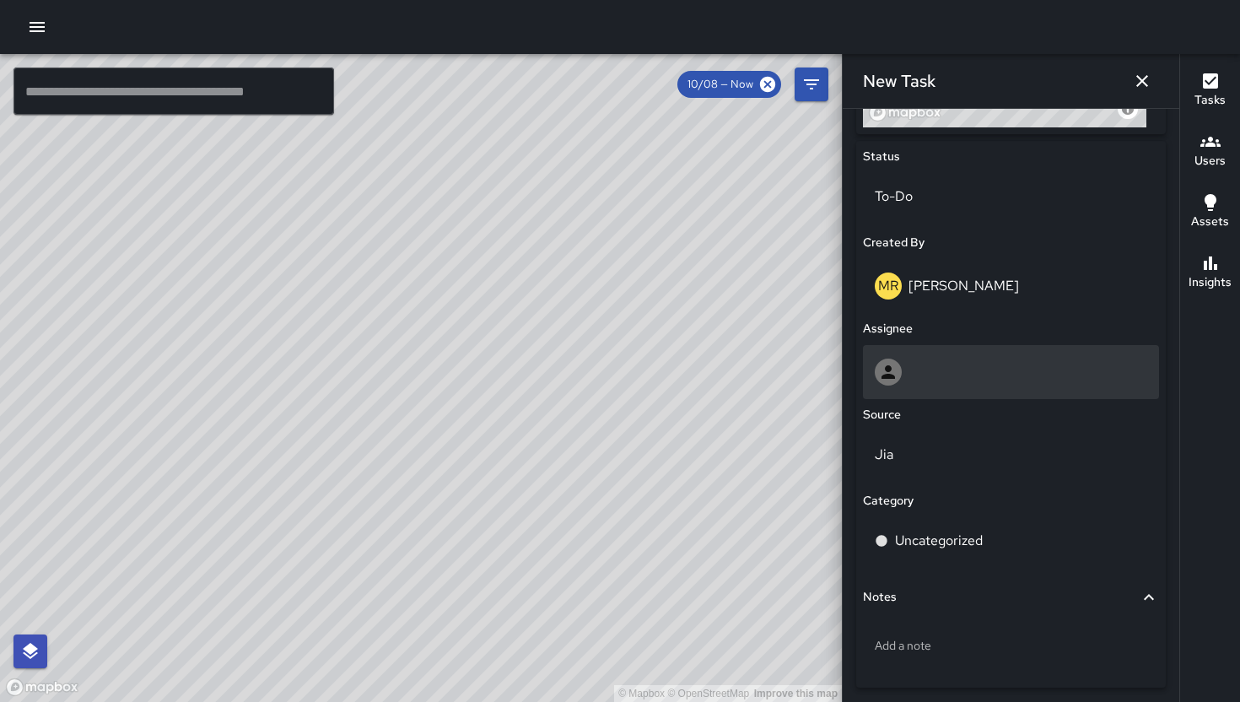
type input "**********"
click at [955, 363] on div at bounding box center [1011, 371] width 272 height 27
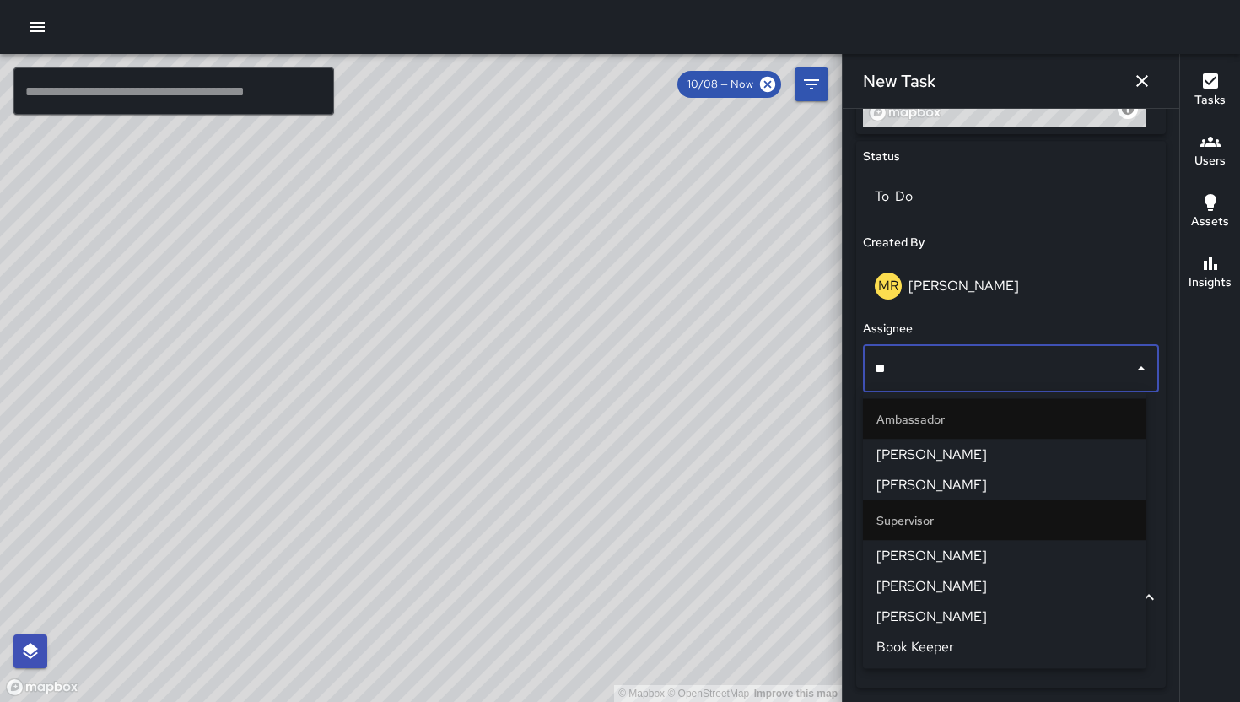
type input "***"
click at [904, 490] on span "[PERSON_NAME]" at bounding box center [1004, 485] width 256 height 20
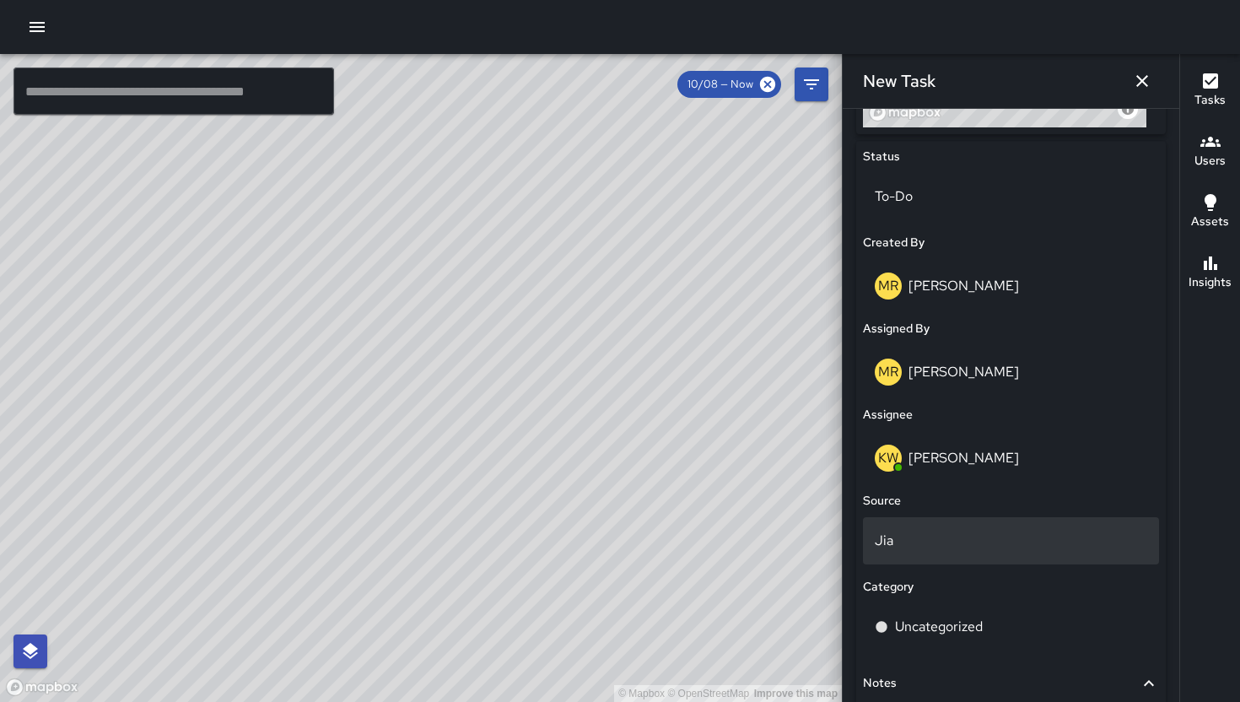
click at [925, 551] on div "Jia" at bounding box center [1011, 540] width 296 height 47
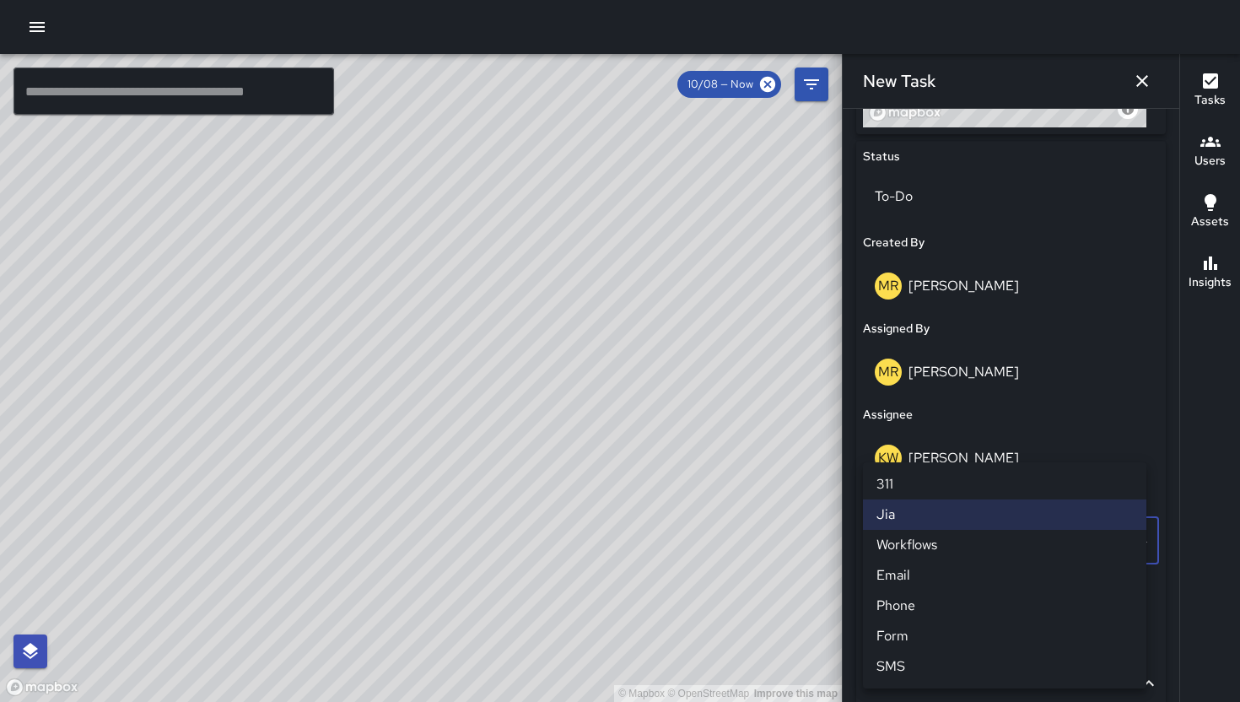
click at [920, 495] on li "311" at bounding box center [1004, 484] width 283 height 30
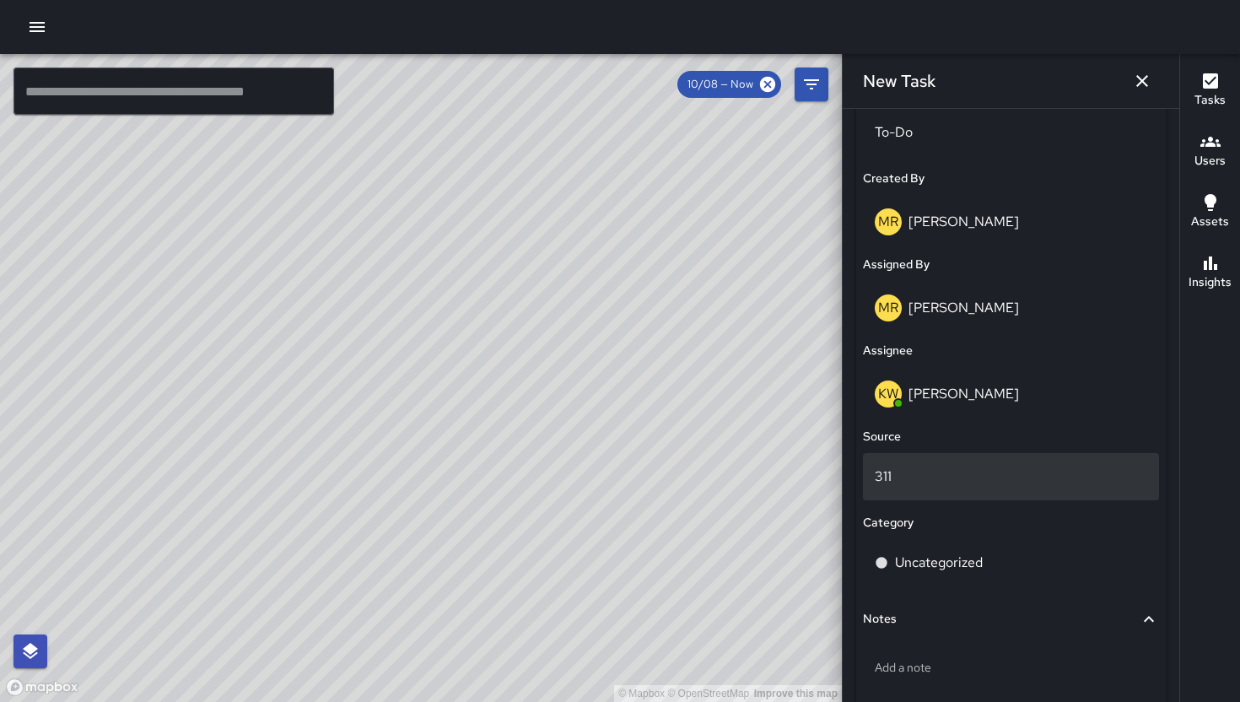
scroll to position [928, 0]
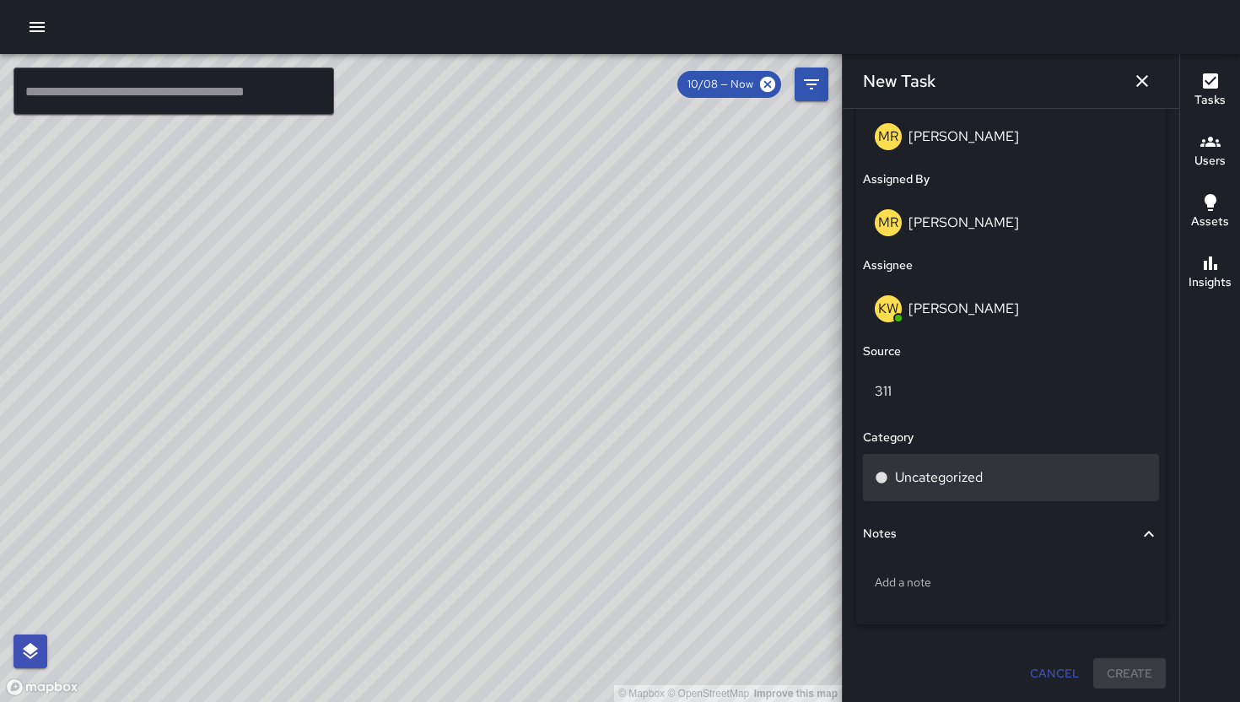
click at [951, 489] on div "Uncategorized" at bounding box center [1011, 477] width 296 height 47
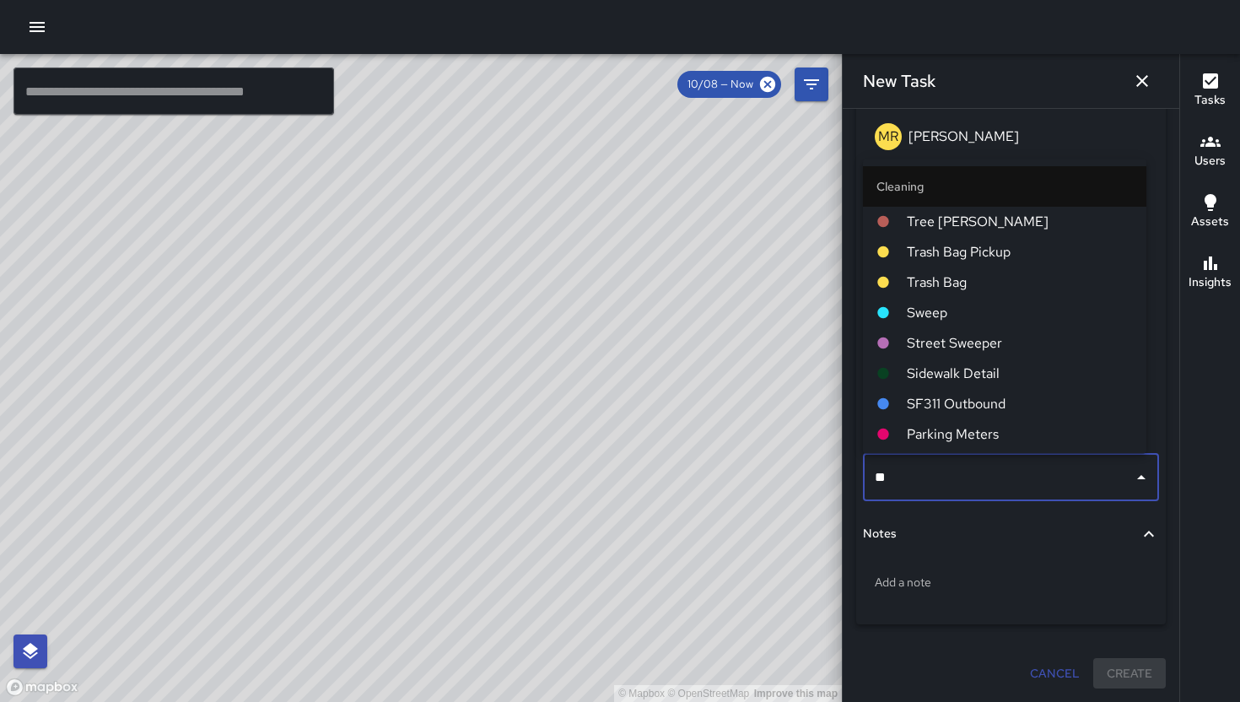
type input "***"
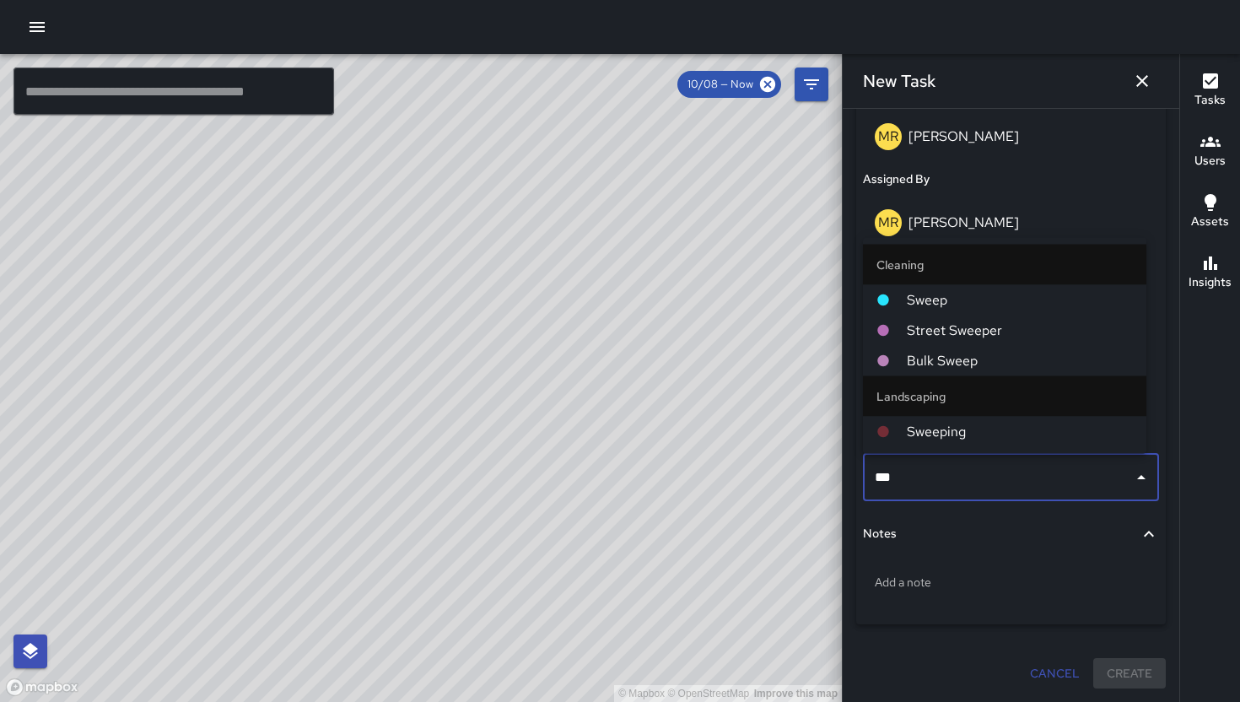
click at [964, 307] on span "Sweep" at bounding box center [1020, 300] width 226 height 20
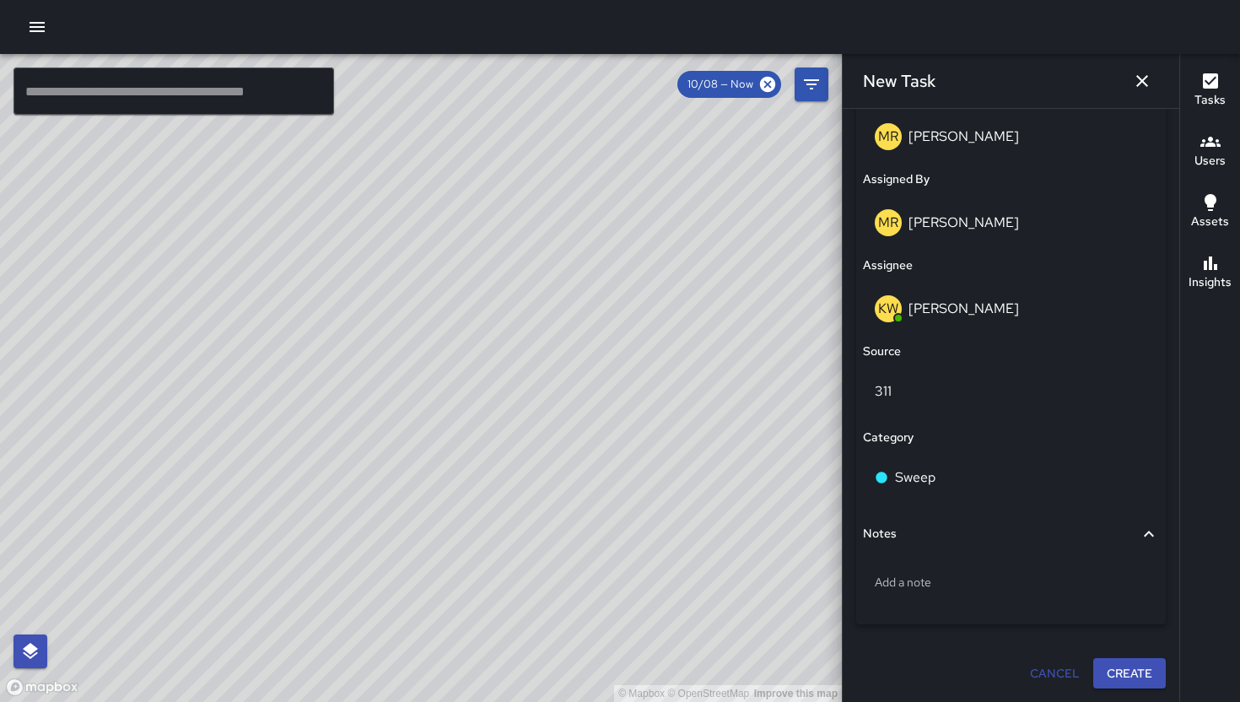
click at [1134, 79] on icon "button" at bounding box center [1142, 81] width 20 height 20
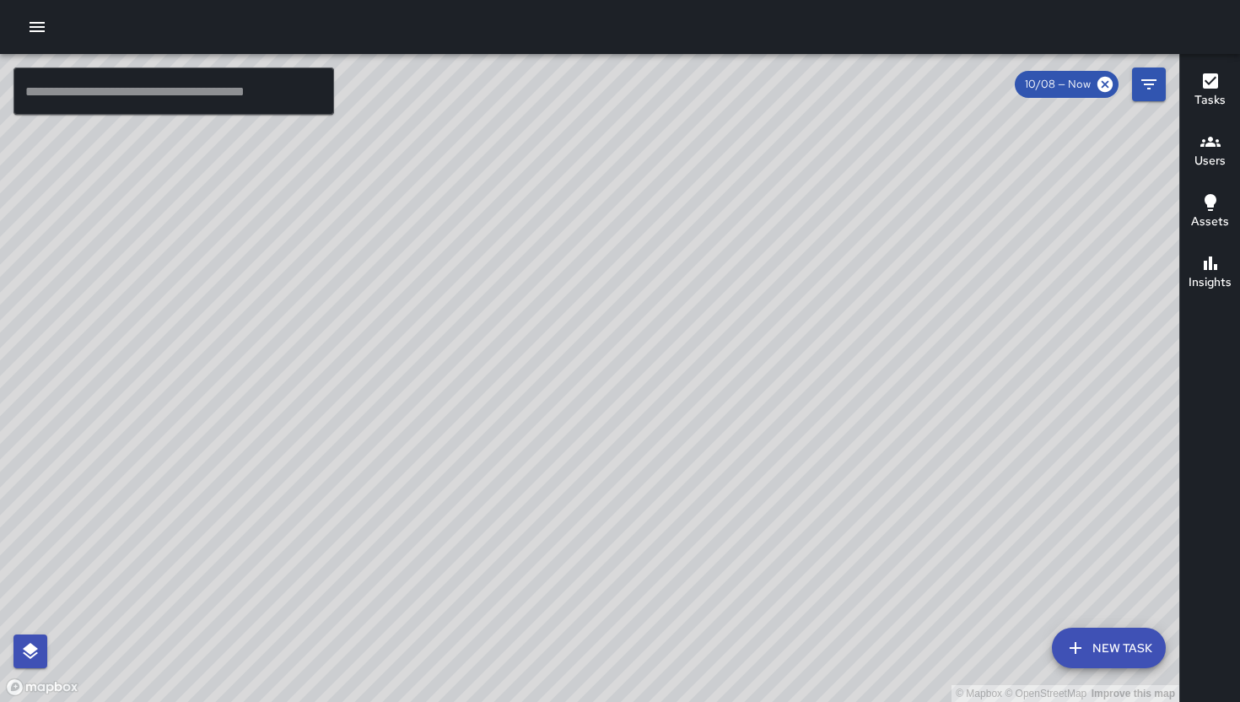
click at [366, 198] on div "© Mapbox © OpenStreetMap Improve this map MV Maclis Velasquez 148a Russ Street …" at bounding box center [589, 378] width 1179 height 648
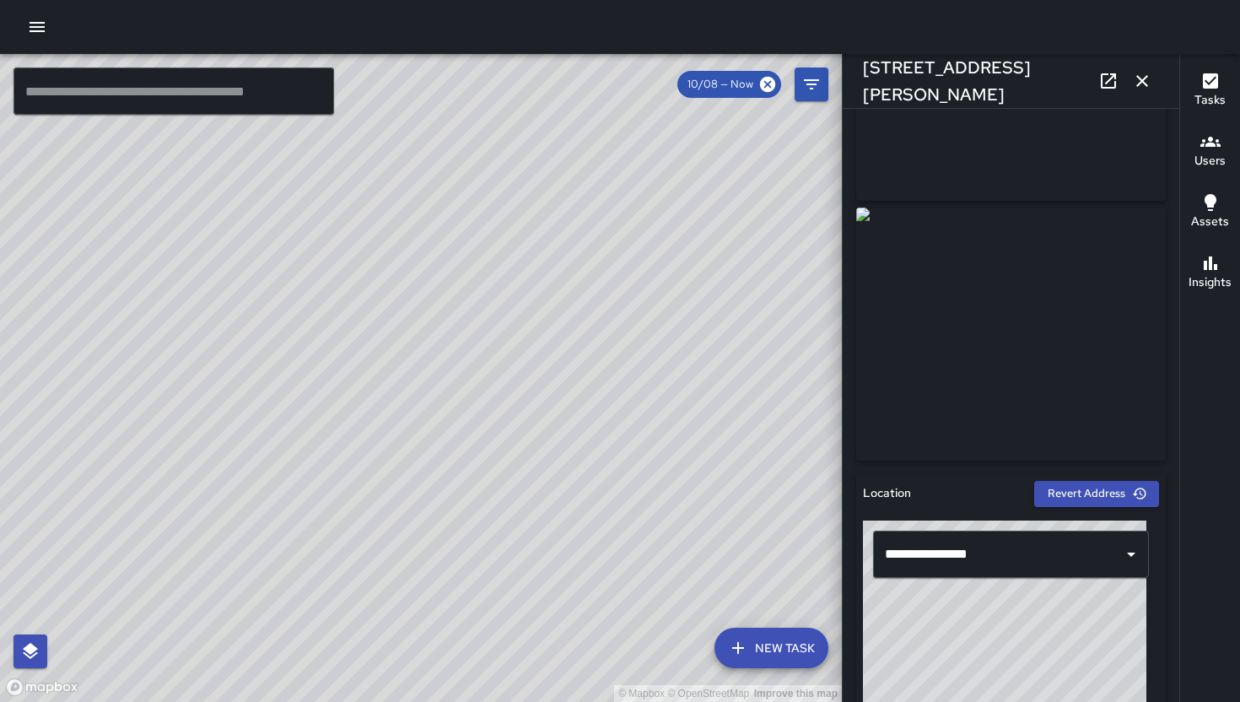
scroll to position [0, 0]
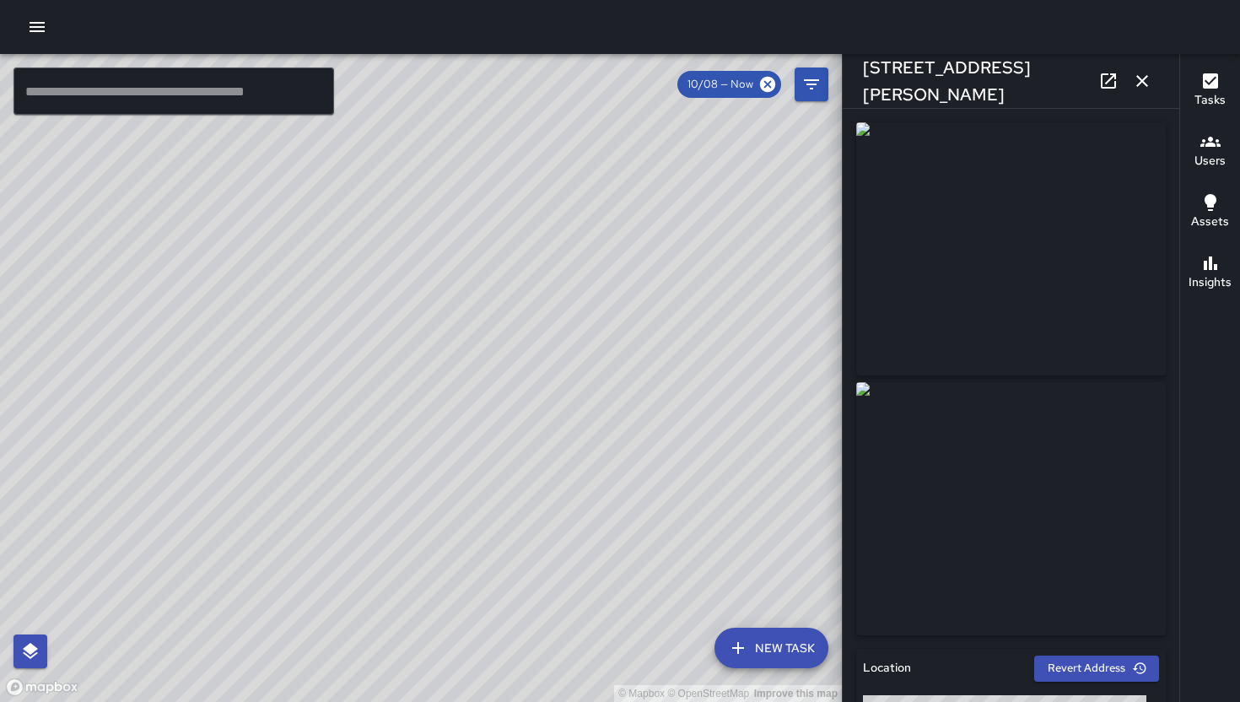
click at [626, 449] on div "© Mapbox © OpenStreetMap Improve this map" at bounding box center [421, 378] width 842 height 648
drag, startPoint x: 385, startPoint y: 527, endPoint x: 505, endPoint y: 506, distance: 121.6
click at [633, 462] on div "© Mapbox © OpenStreetMap Improve this map" at bounding box center [421, 378] width 842 height 648
click at [1139, 78] on icon "button" at bounding box center [1142, 81] width 20 height 20
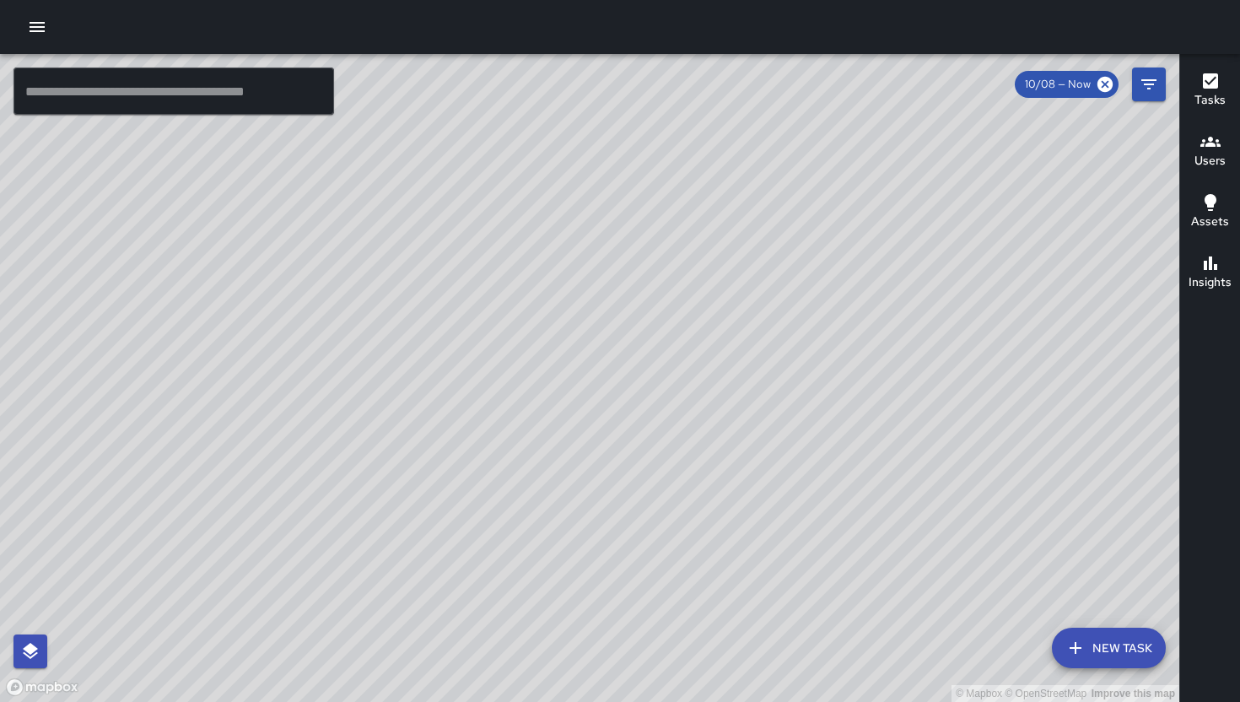
drag, startPoint x: 542, startPoint y: 538, endPoint x: 542, endPoint y: 529, distance: 9.3
click at [547, 542] on div "© Mapbox © OpenStreetMap Improve this map KM Ken McCarter 374 11th Street Compl…" at bounding box center [589, 378] width 1179 height 648
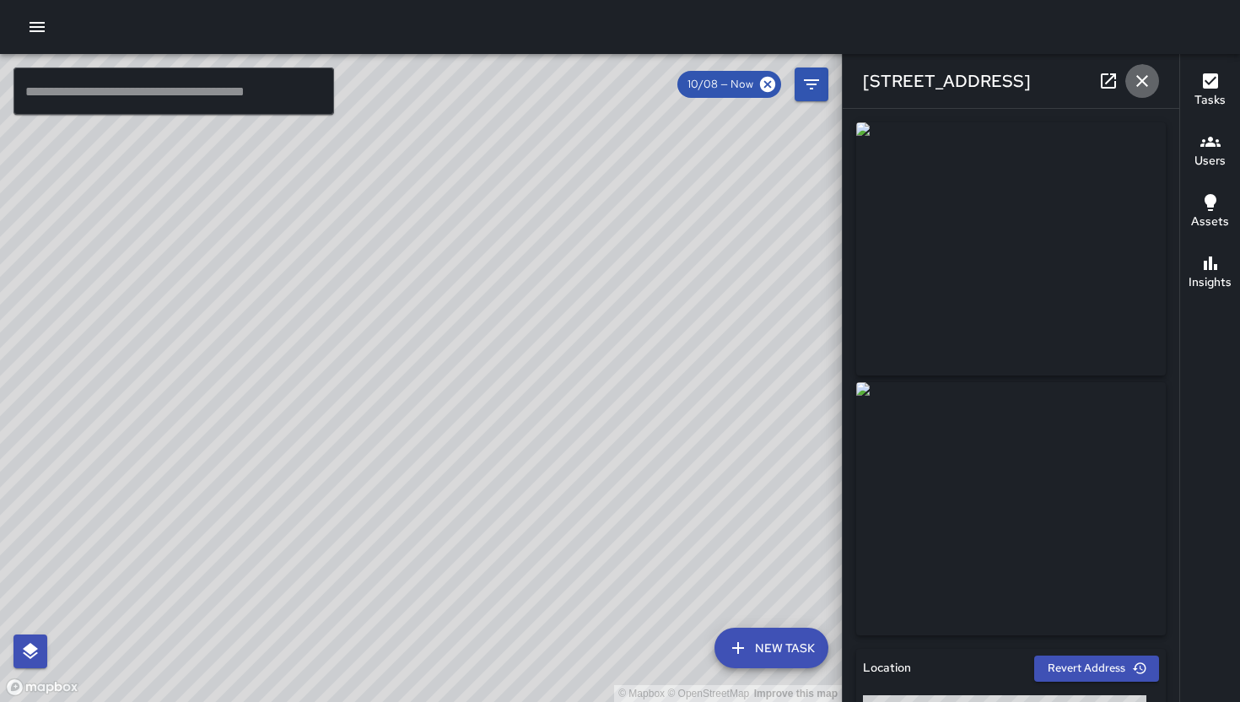
click at [1137, 72] on icon "button" at bounding box center [1142, 81] width 20 height 20
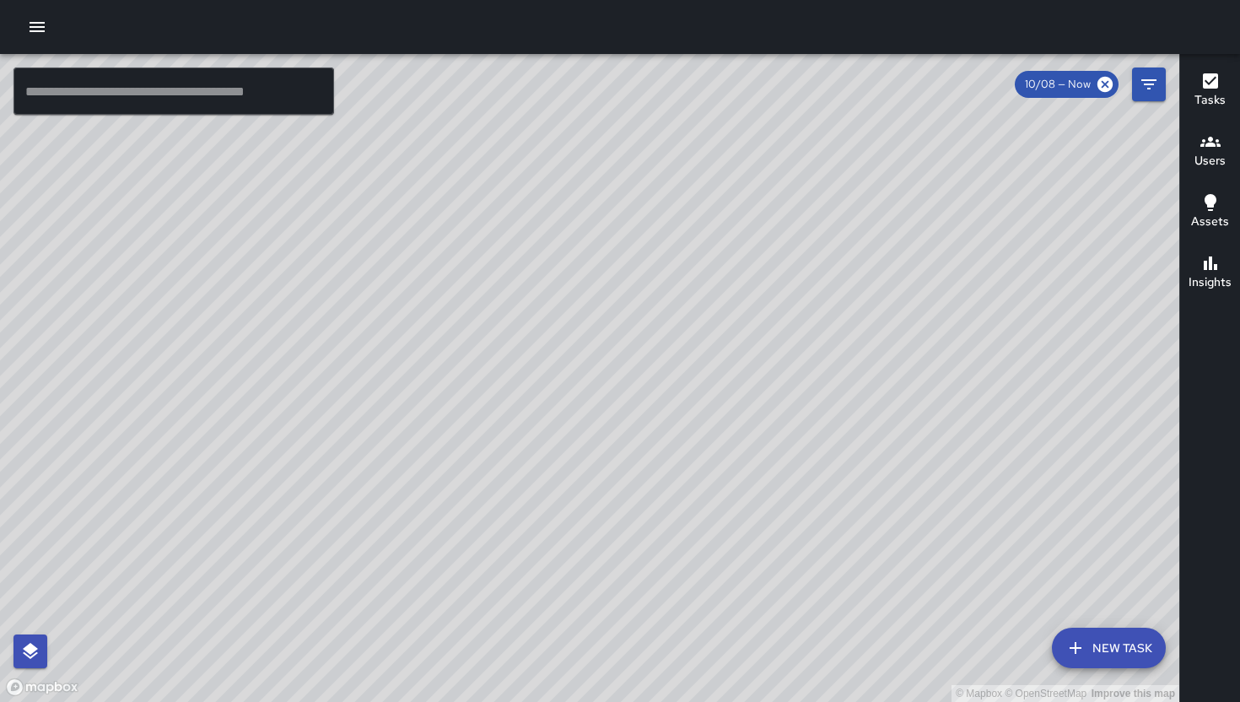
drag, startPoint x: 324, startPoint y: 302, endPoint x: 487, endPoint y: 428, distance: 205.7
click at [487, 428] on div "© Mapbox © OpenStreetMap Improve this map" at bounding box center [589, 378] width 1179 height 648
click at [1129, 660] on button "New Task" at bounding box center [1109, 648] width 114 height 40
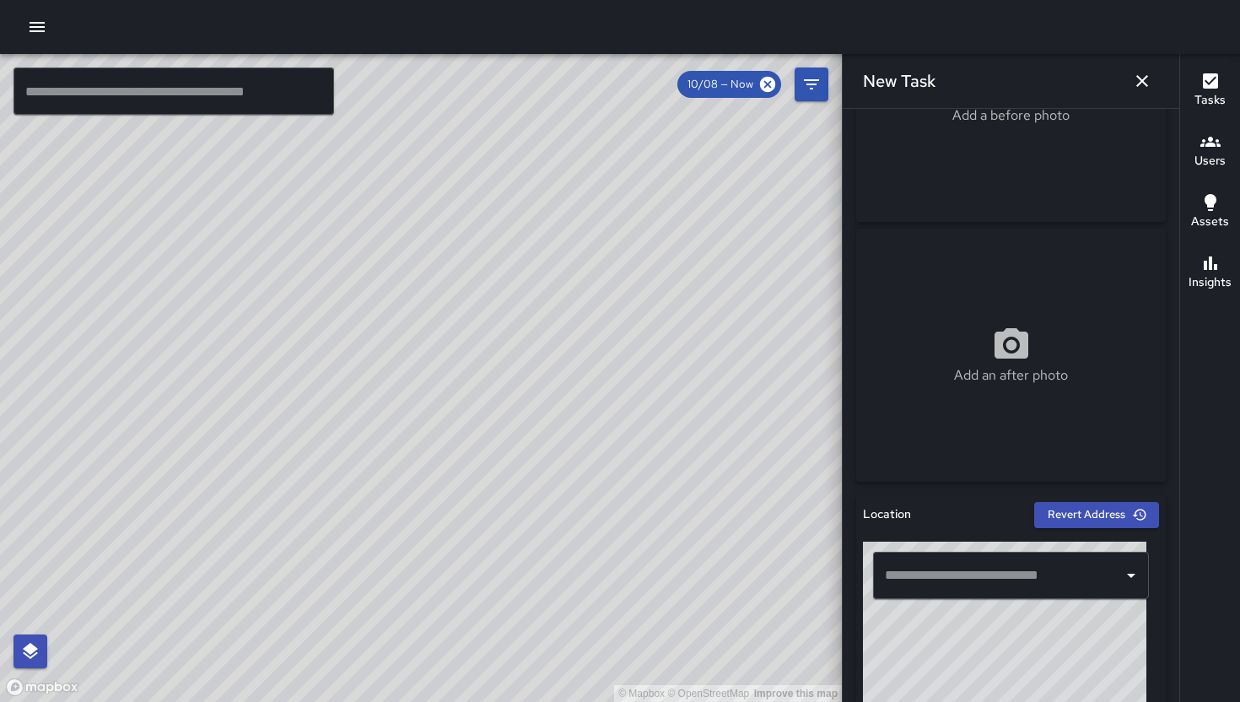
click at [948, 593] on div "​" at bounding box center [1011, 575] width 276 height 47
paste input "**********"
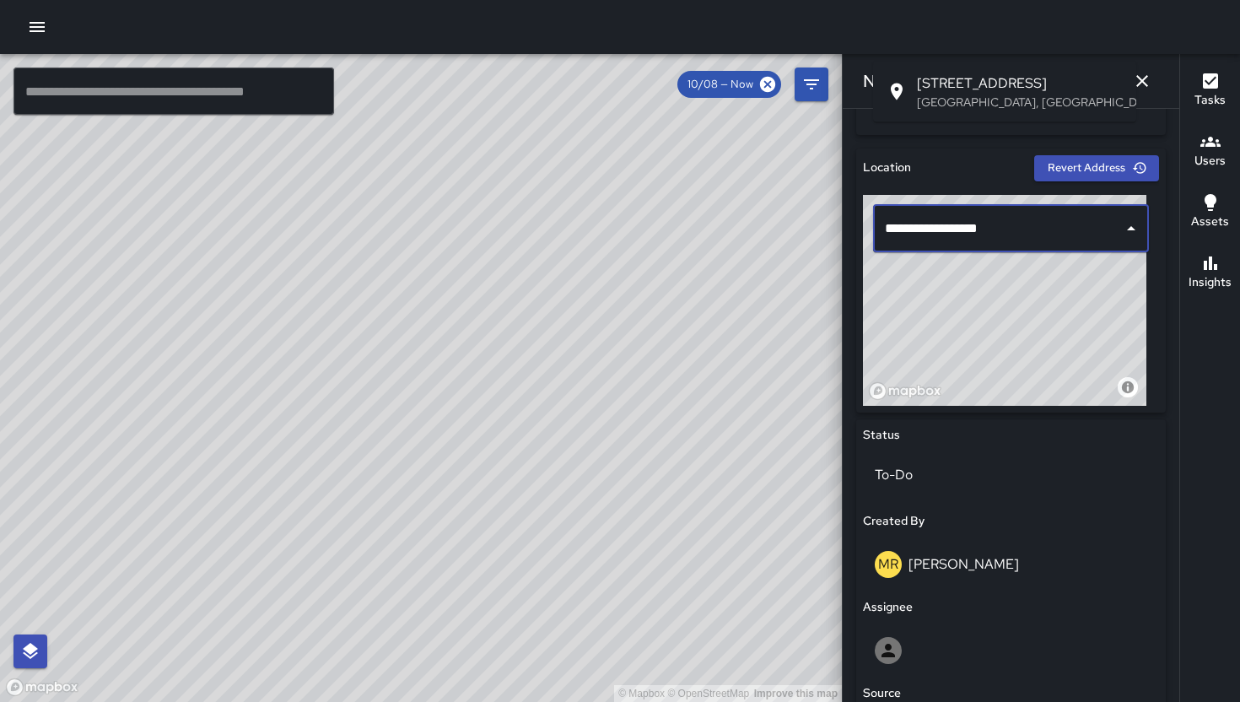
scroll to position [691, 0]
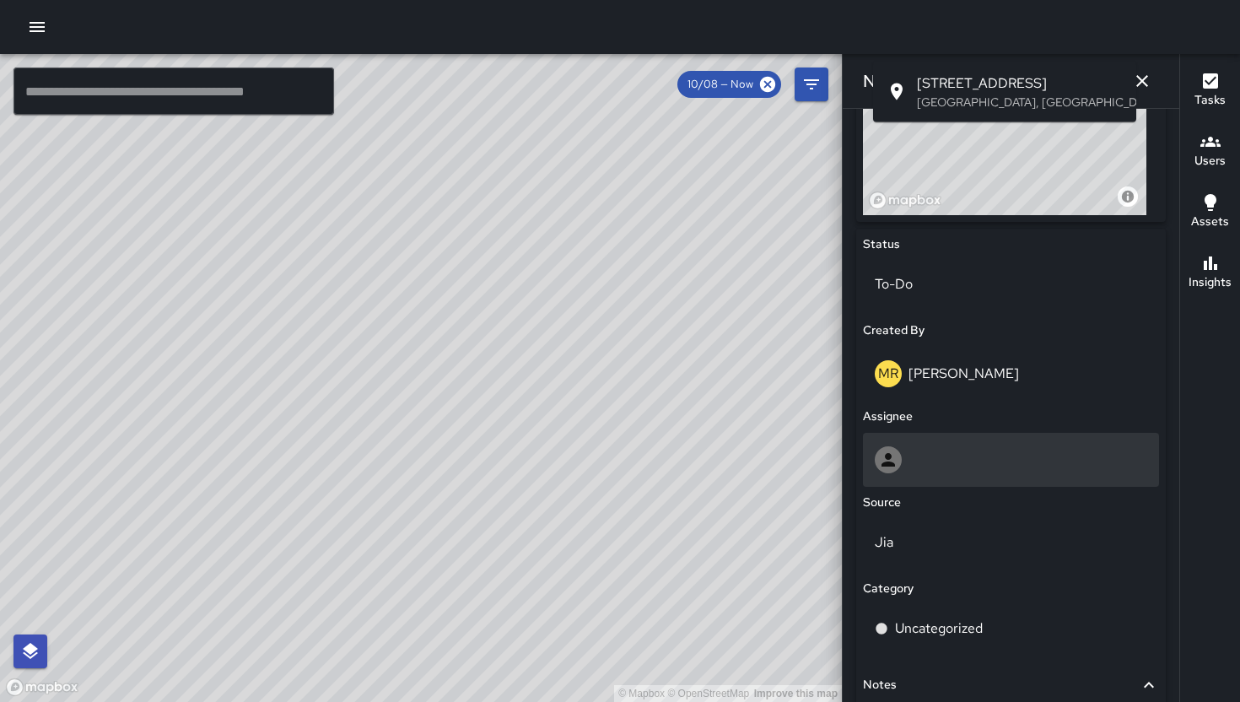
type input "**********"
click at [979, 467] on div at bounding box center [1011, 459] width 272 height 27
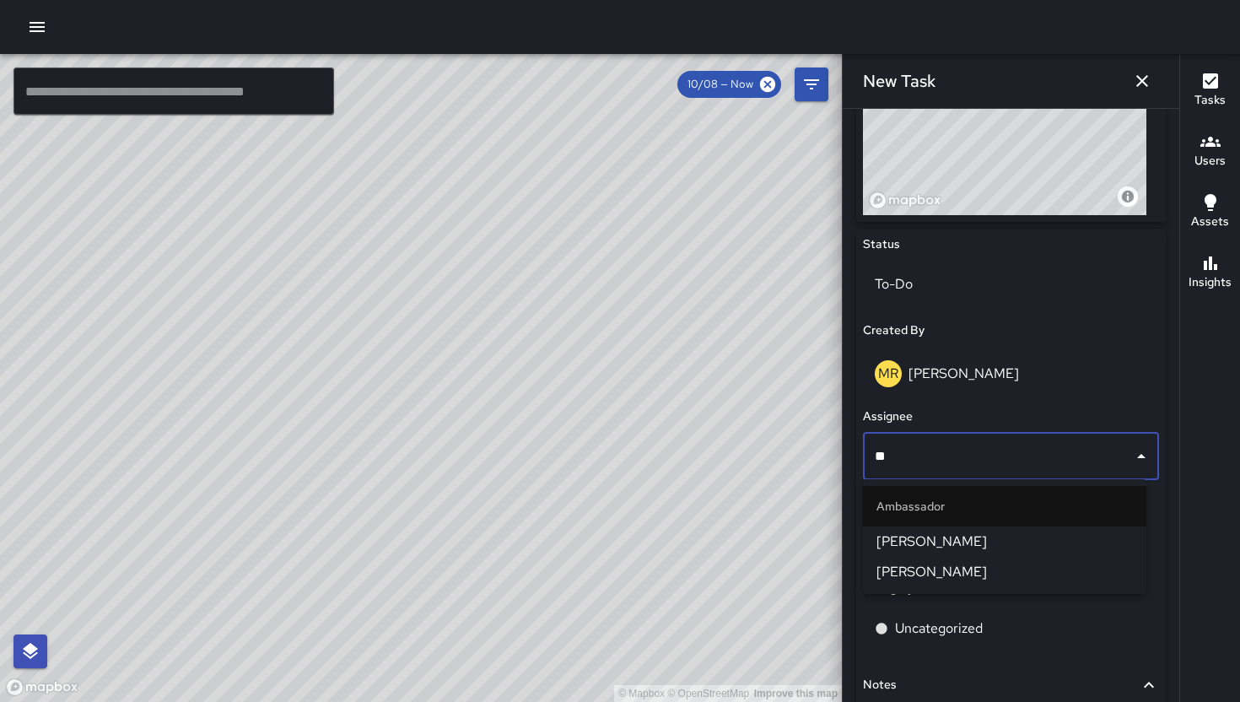
type input "***"
click at [937, 548] on span "[PERSON_NAME]" at bounding box center [1004, 541] width 256 height 20
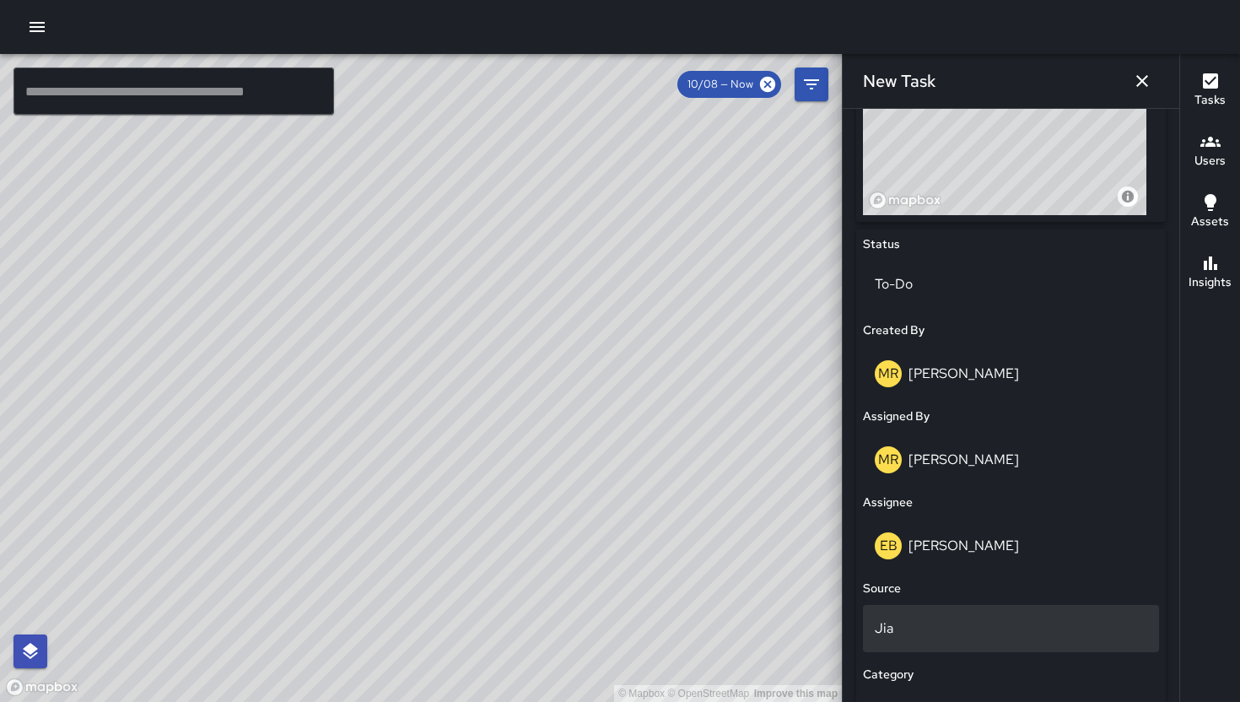
click at [957, 630] on p "Jia" at bounding box center [1011, 628] width 272 height 20
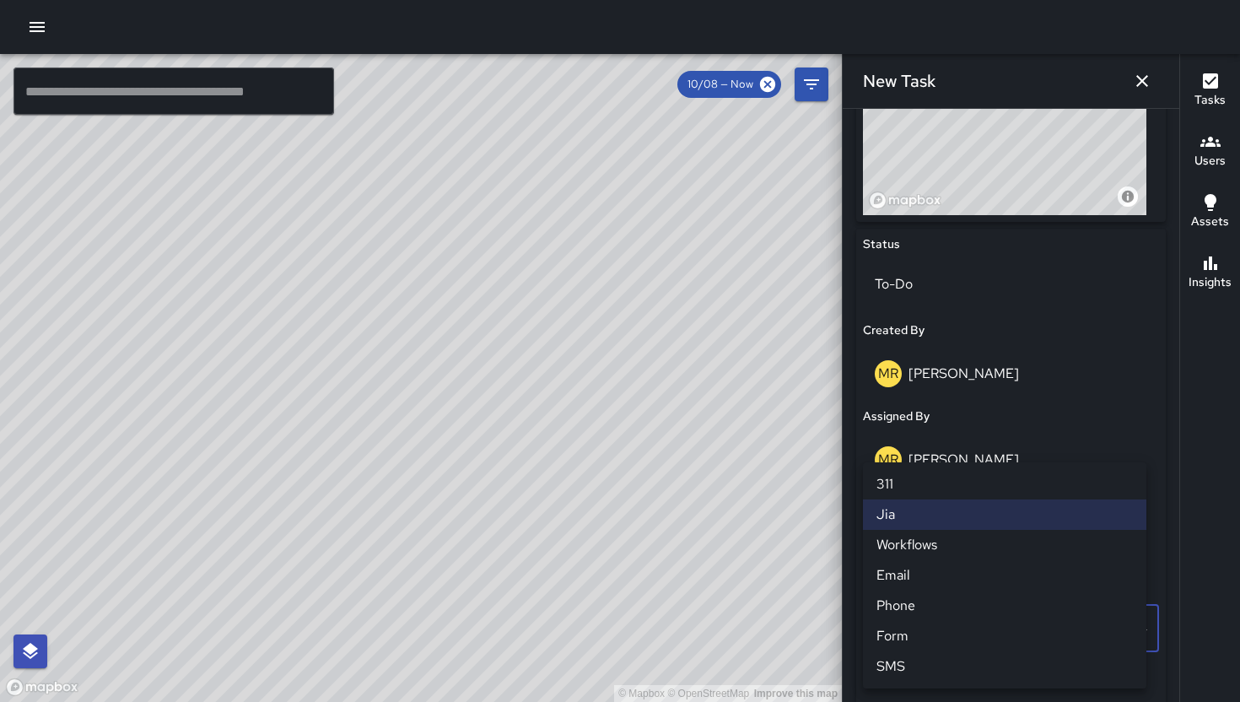
click at [924, 483] on li "311" at bounding box center [1004, 484] width 283 height 30
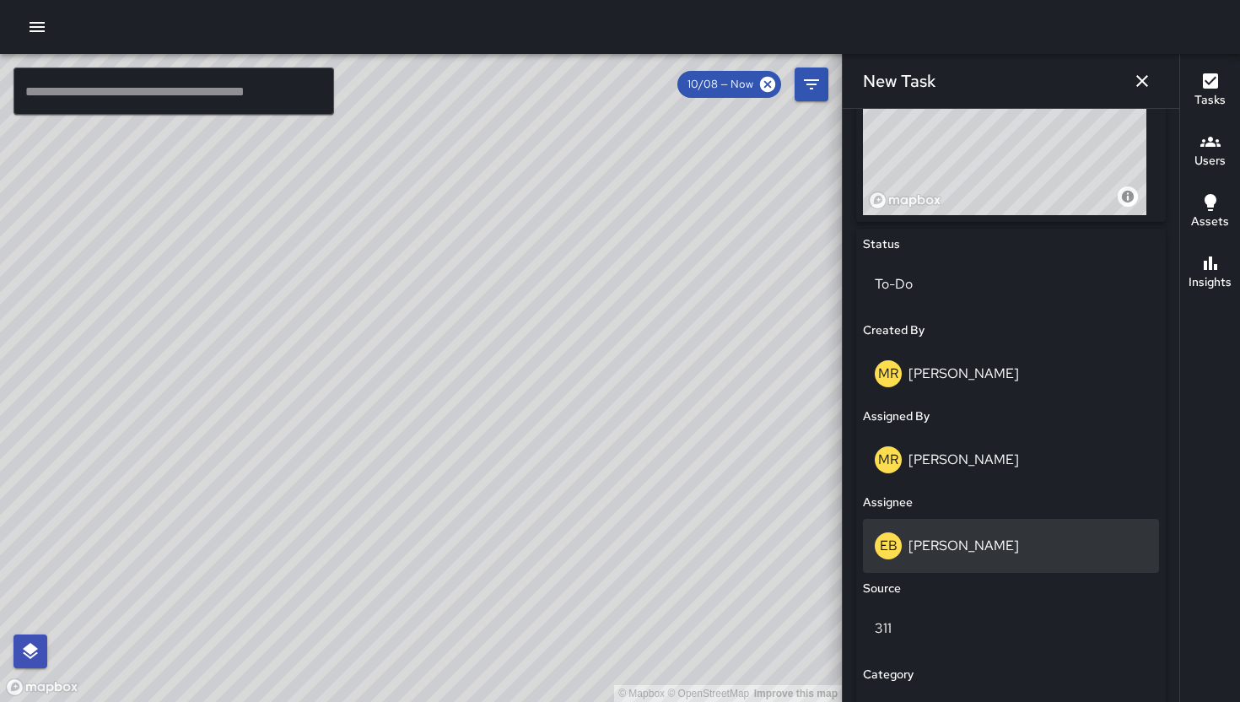
scroll to position [928, 0]
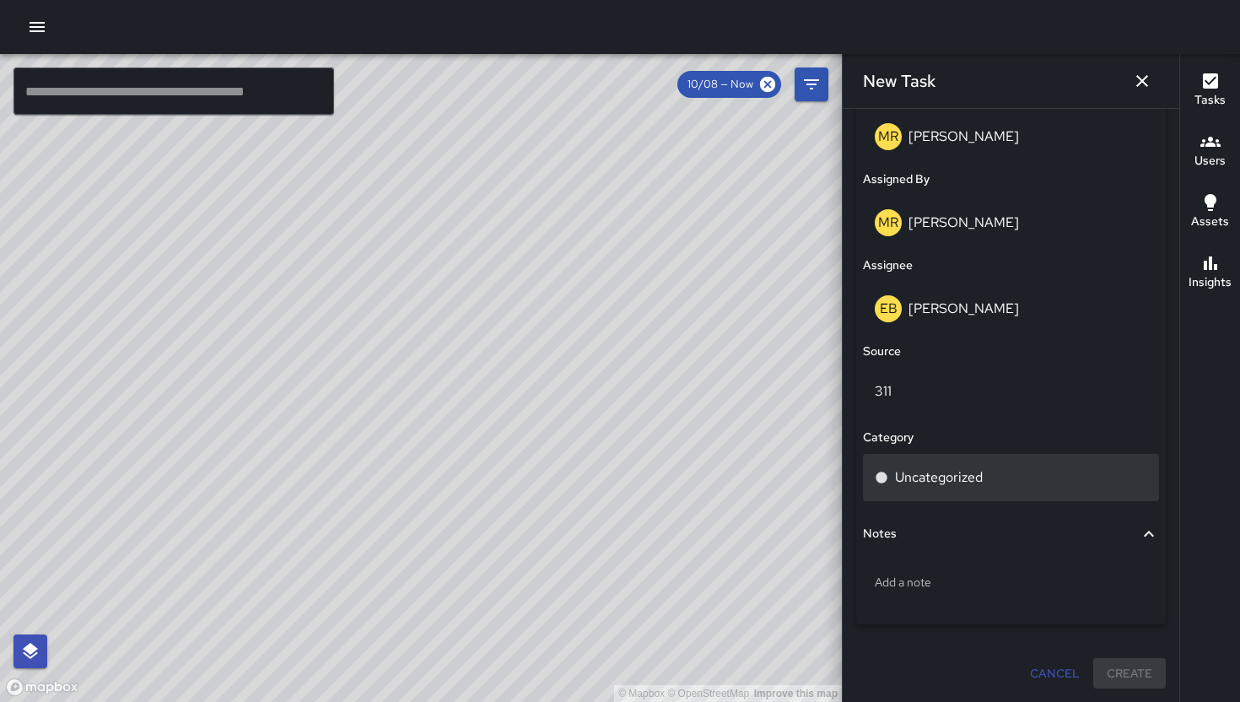
click at [951, 496] on div "Uncategorized" at bounding box center [1011, 477] width 296 height 47
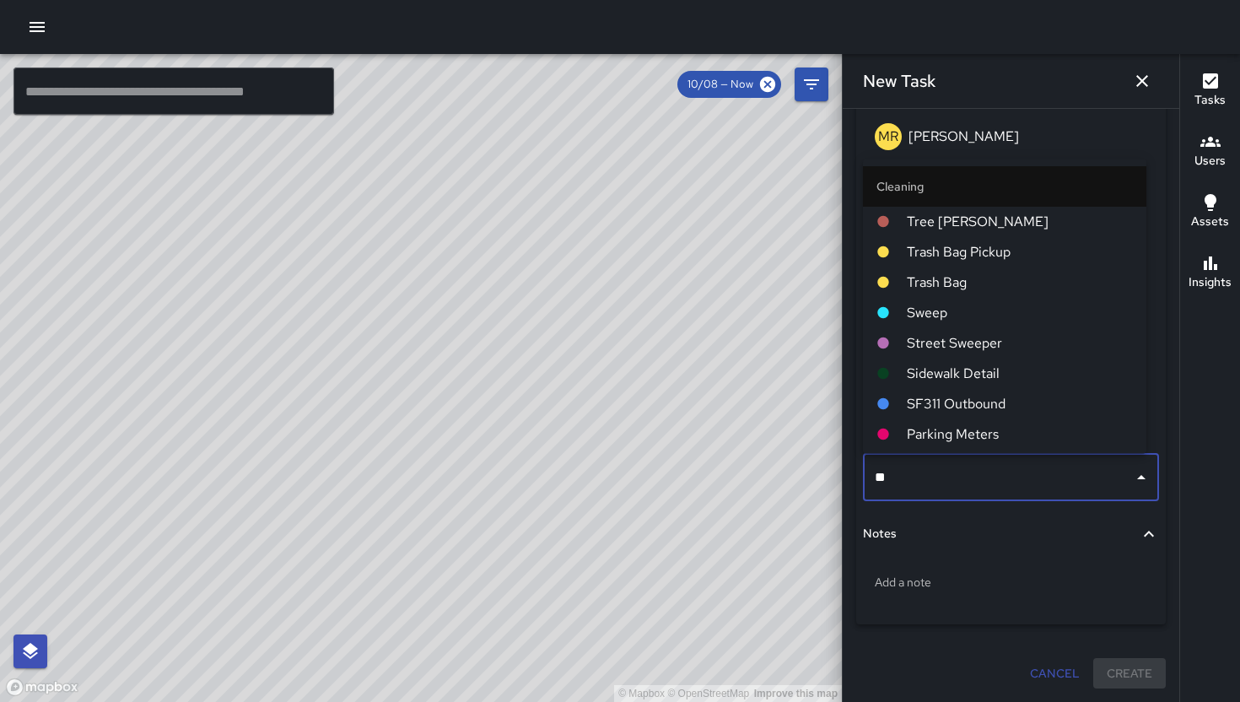
type input "***"
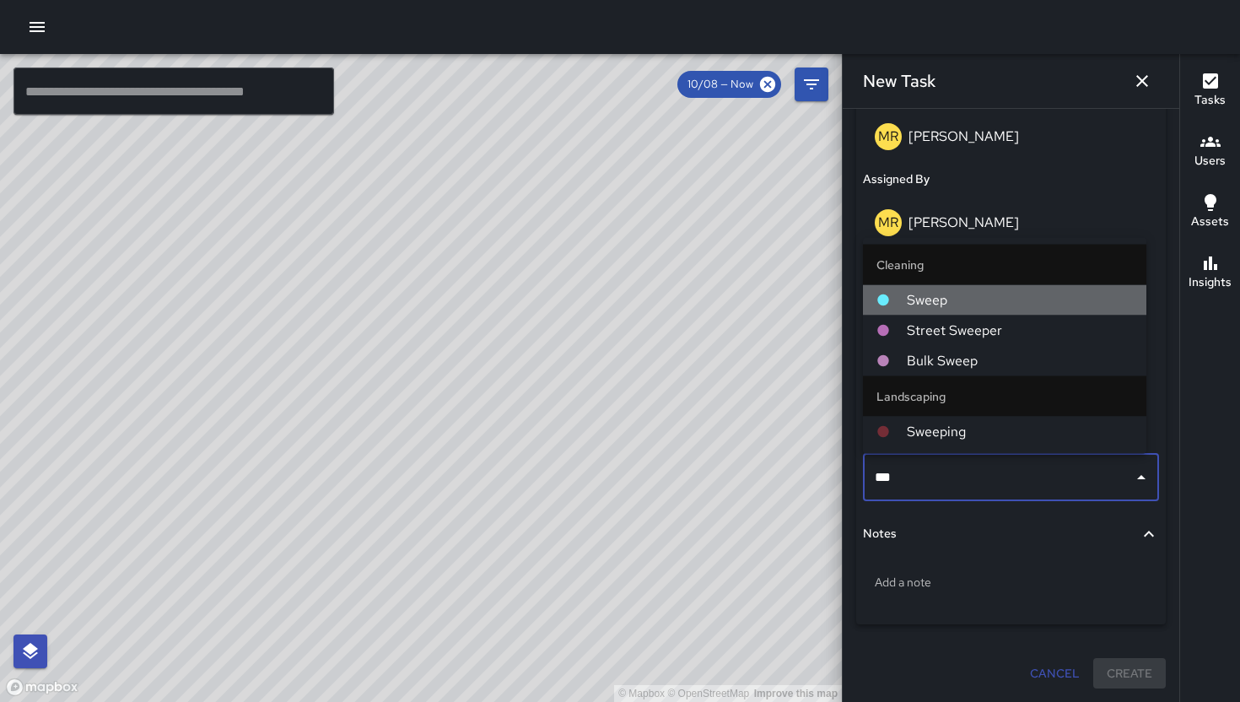
click at [970, 302] on span "Sweep" at bounding box center [1020, 300] width 226 height 20
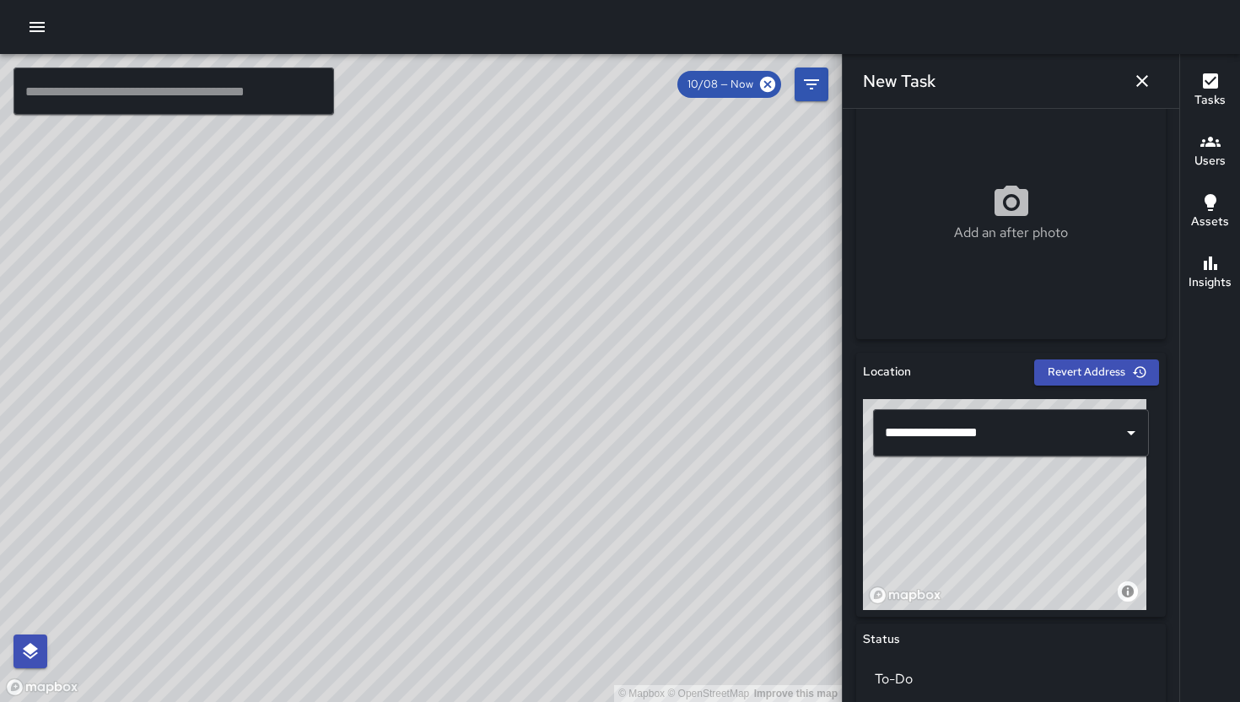
scroll to position [87, 0]
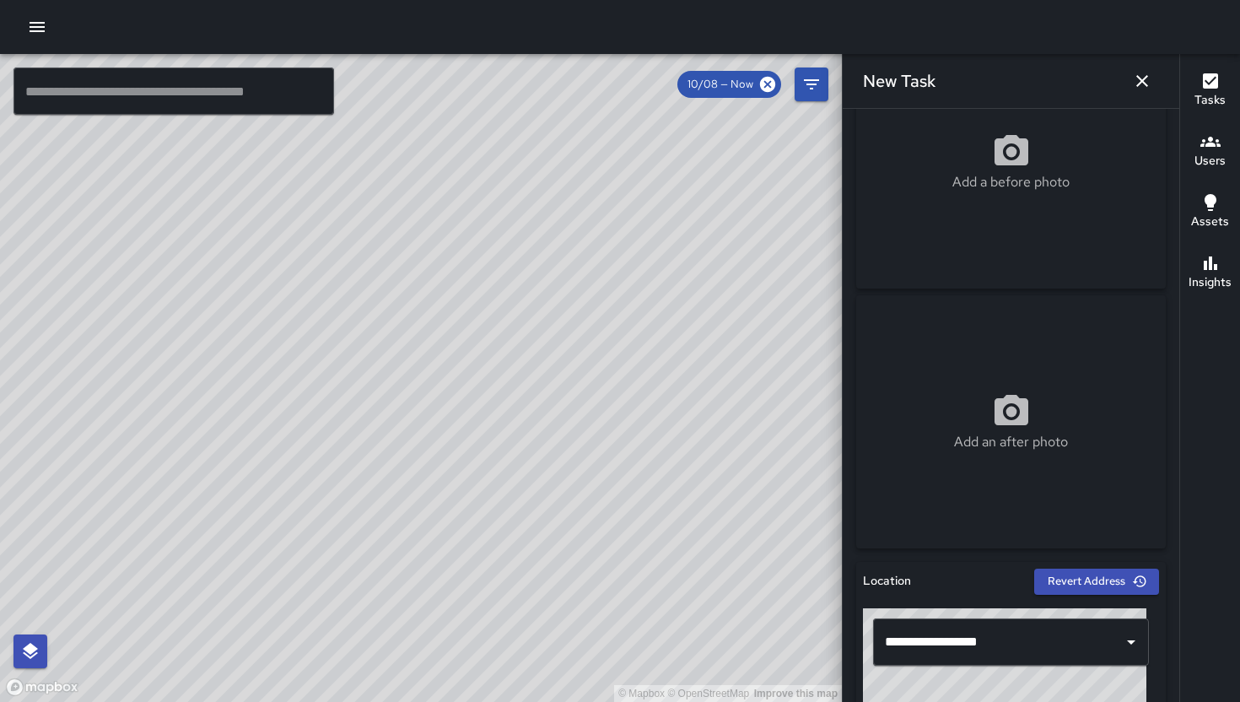
click at [1020, 191] on p "Add a before photo" at bounding box center [1010, 182] width 117 height 20
type input "**********"
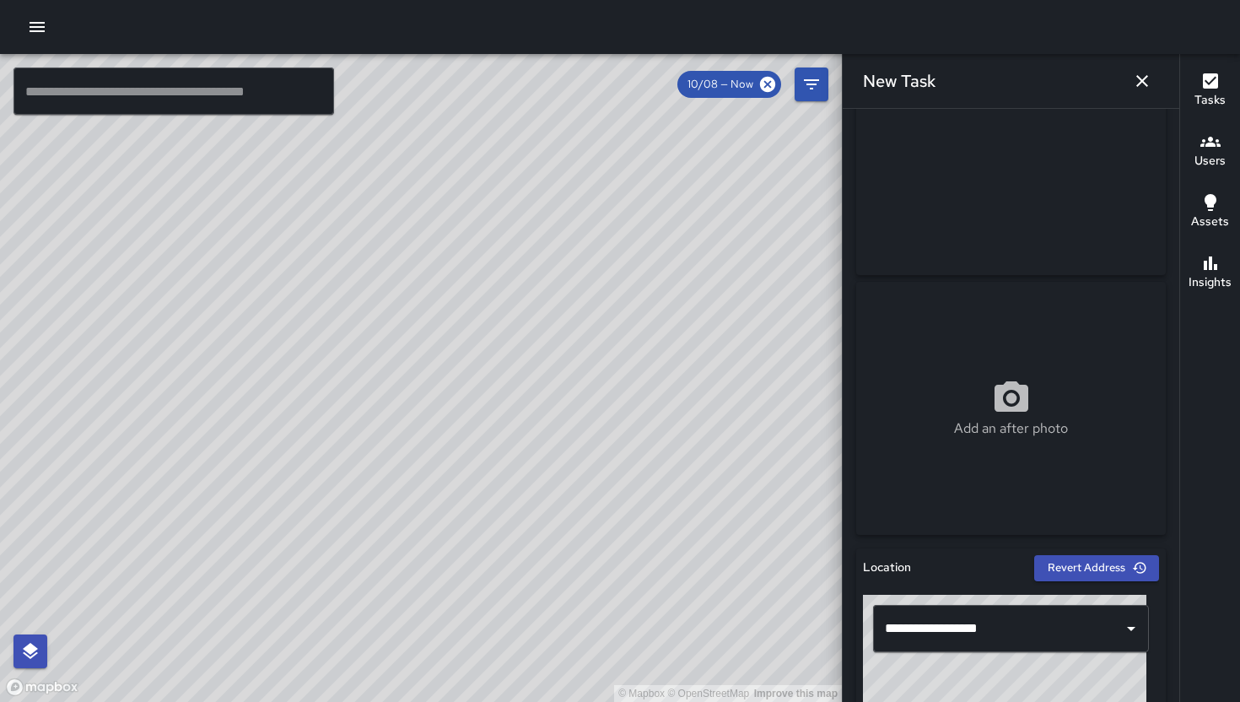
scroll to position [928, 0]
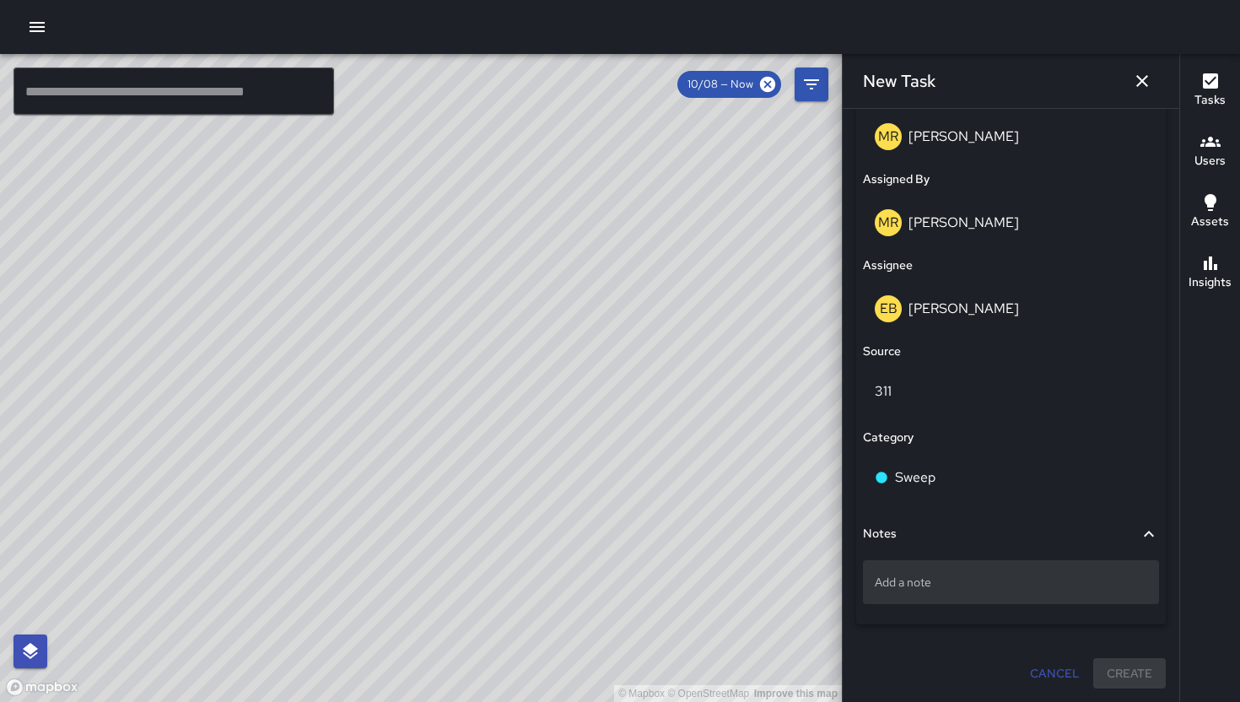
click at [921, 579] on p "Add a note" at bounding box center [1011, 582] width 272 height 17
type textarea "**********"
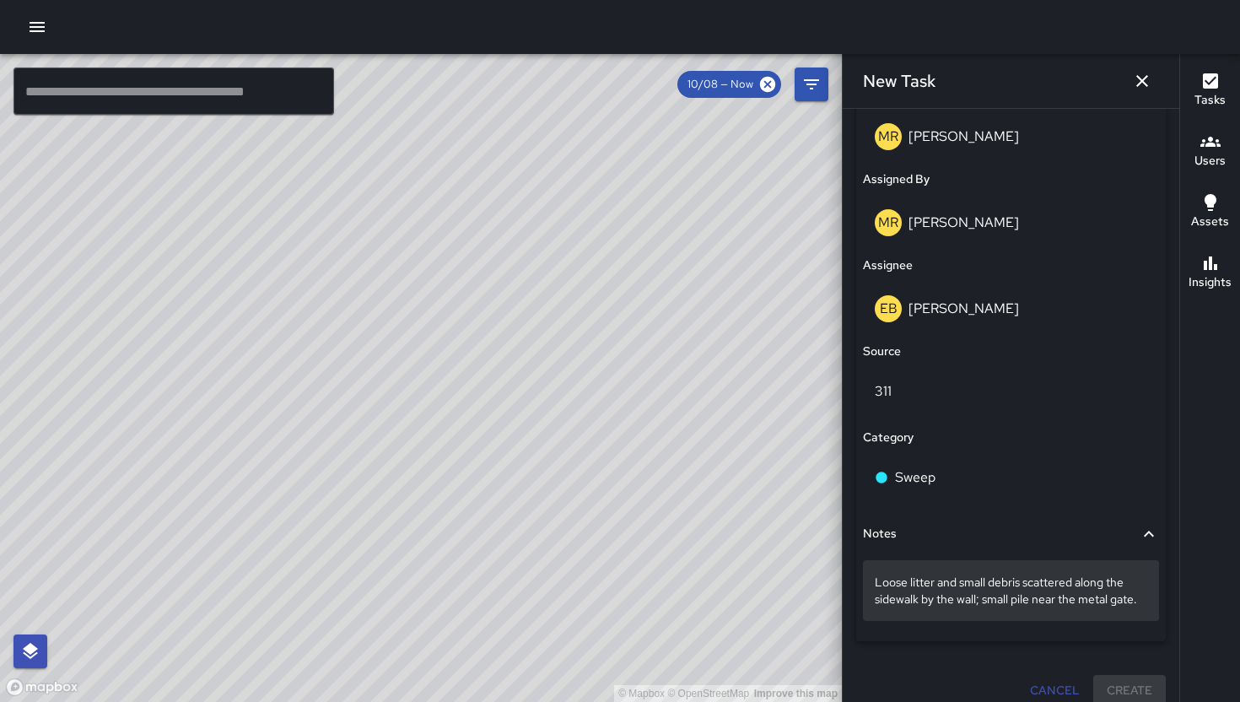
click at [938, 621] on div "Loose litter and small debris scattered along the sidewalk by the wall; small p…" at bounding box center [1011, 590] width 296 height 61
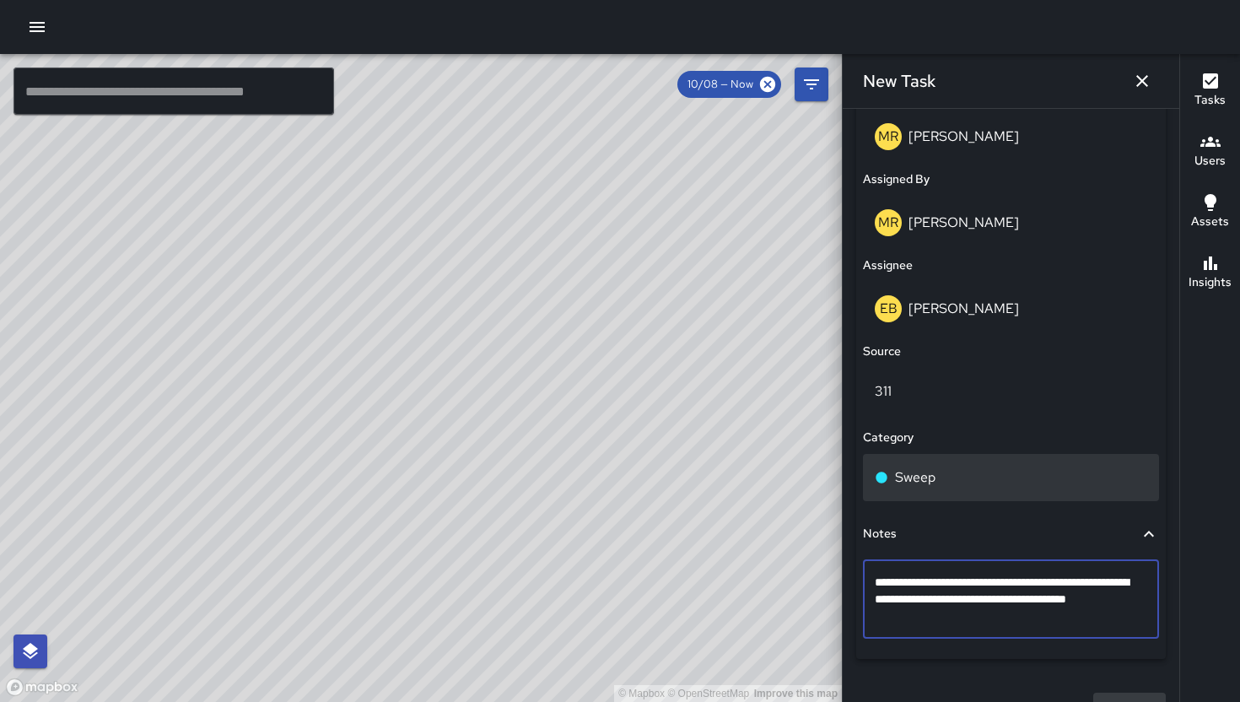
type textarea "**********"
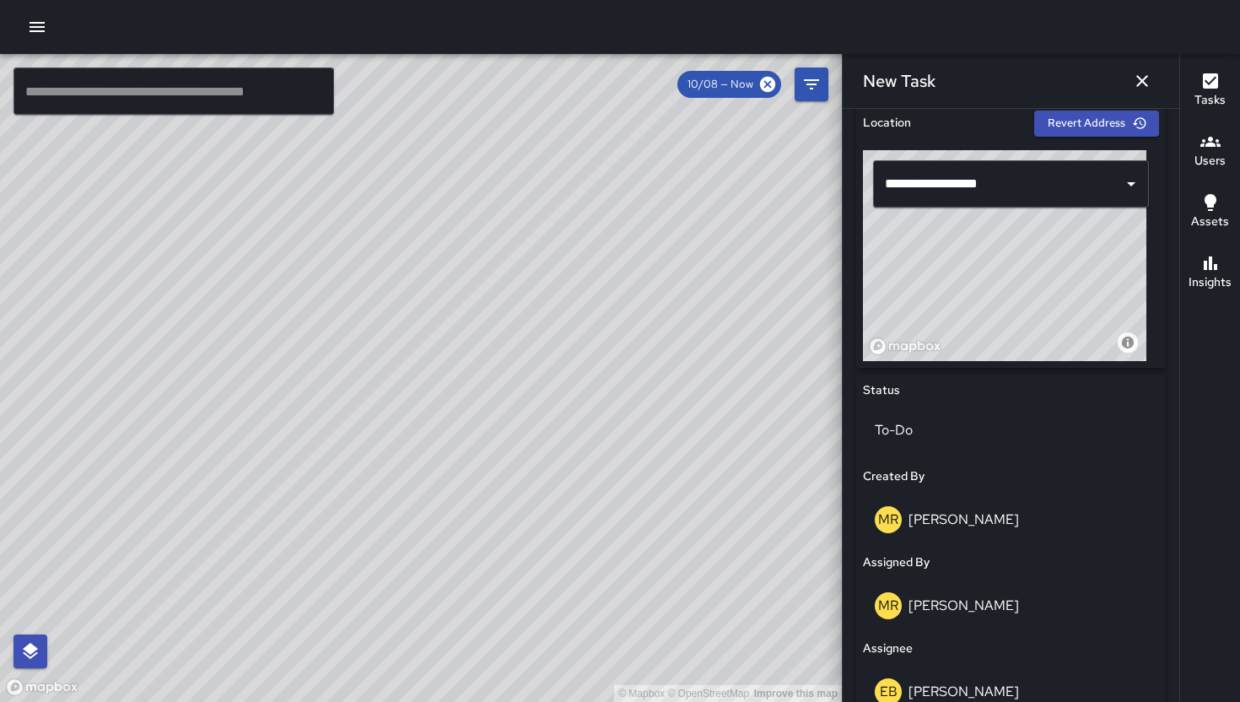
scroll to position [510, 0]
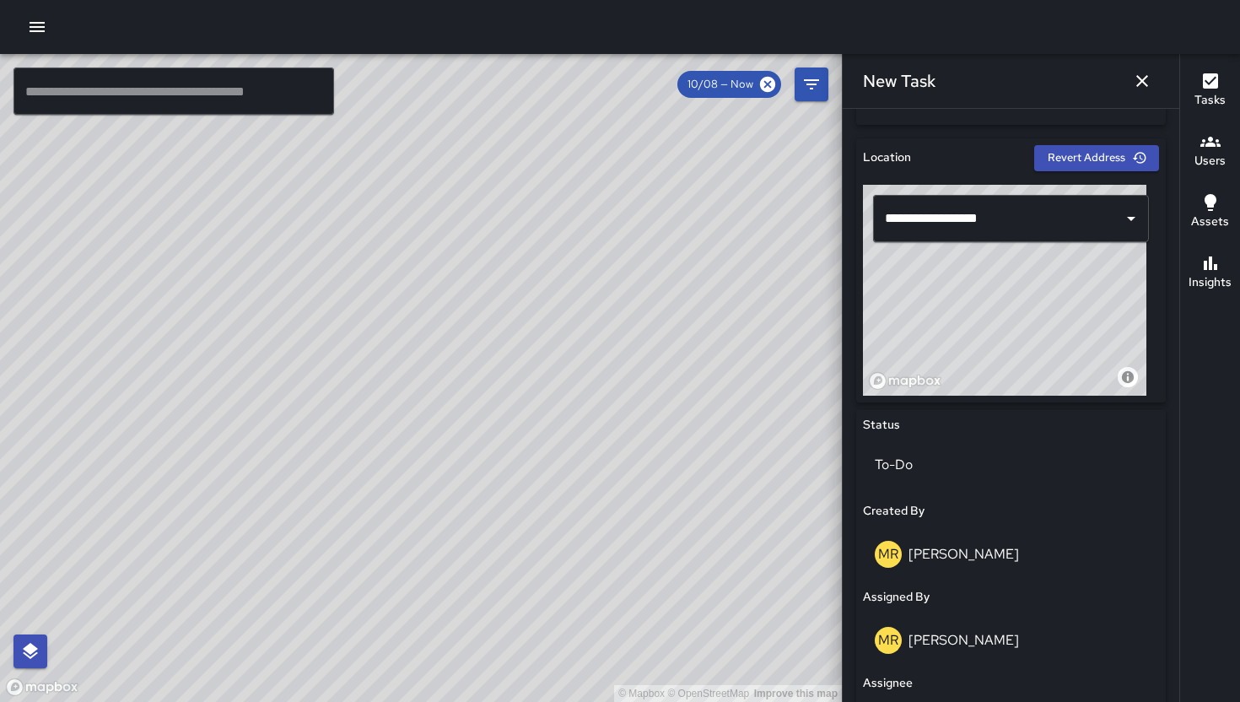
click at [1041, 241] on div "**********" at bounding box center [1011, 218] width 296 height 67
click at [1040, 230] on input "**********" at bounding box center [998, 218] width 235 height 32
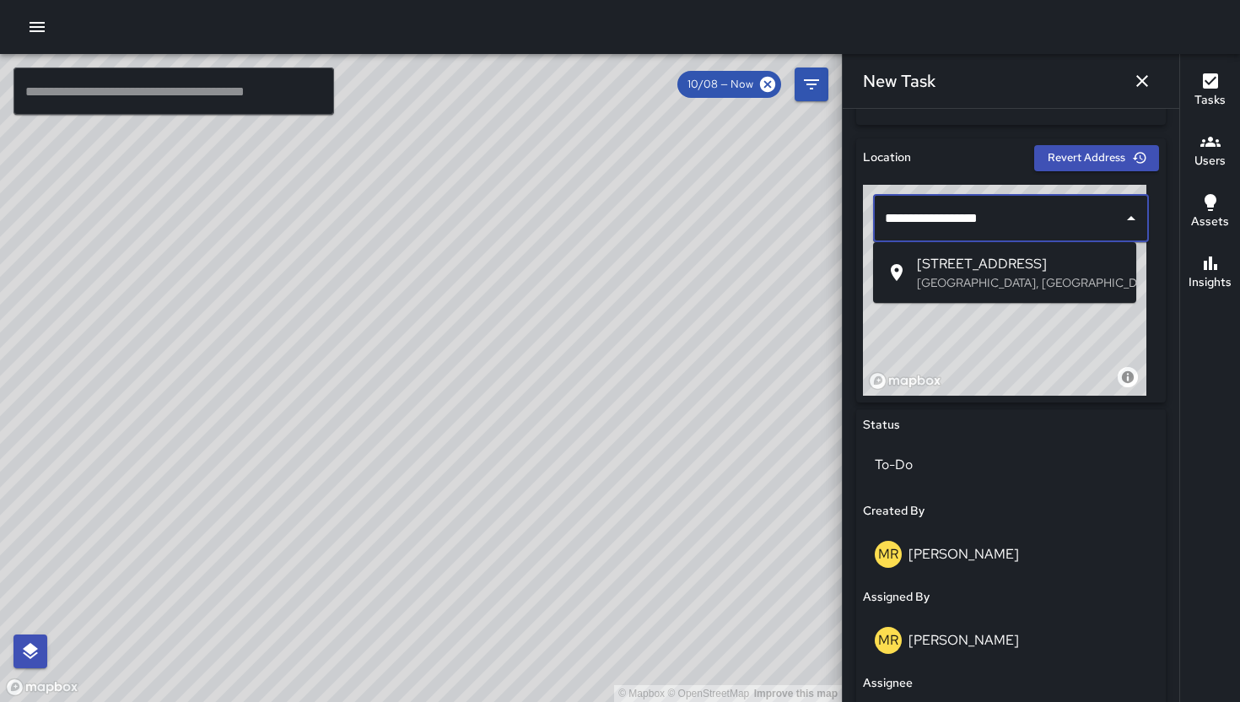
click at [1012, 271] on span "[STREET_ADDRESS]" at bounding box center [1020, 264] width 206 height 20
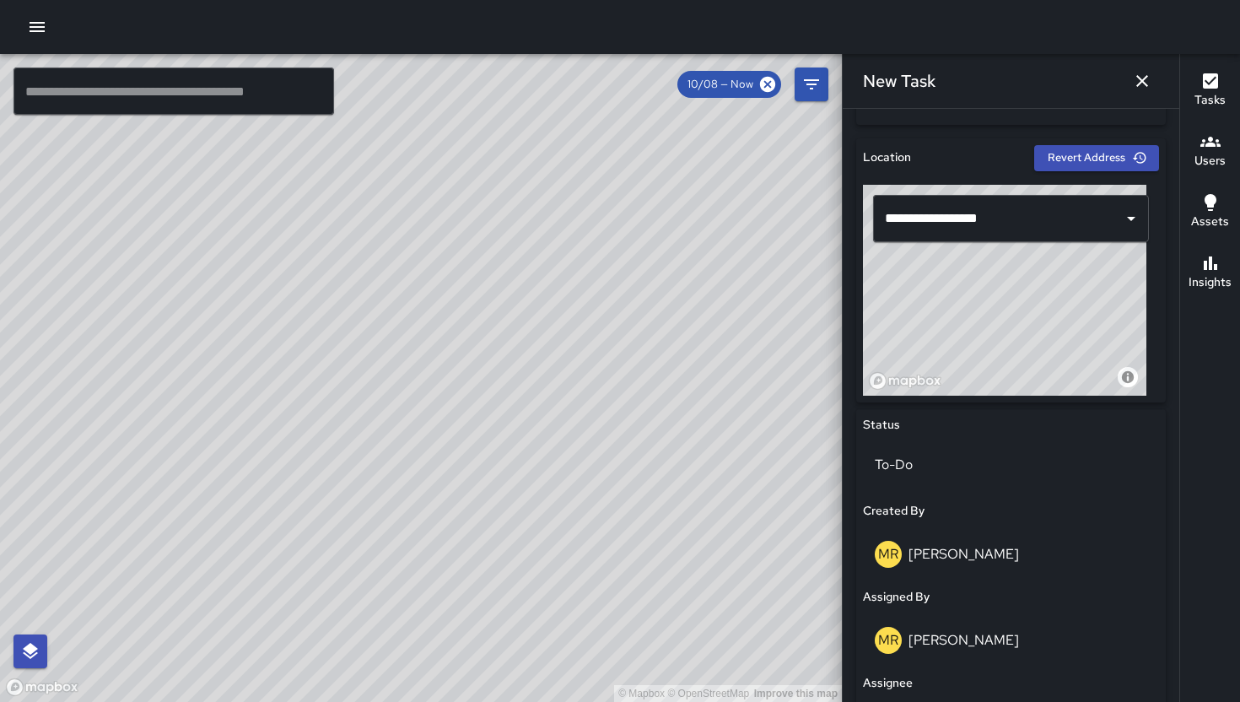
drag, startPoint x: 1013, startPoint y: 371, endPoint x: 995, endPoint y: 344, distance: 32.3
click at [995, 344] on div "© Mapbox © OpenStreetMap Improve this map" at bounding box center [1004, 290] width 283 height 211
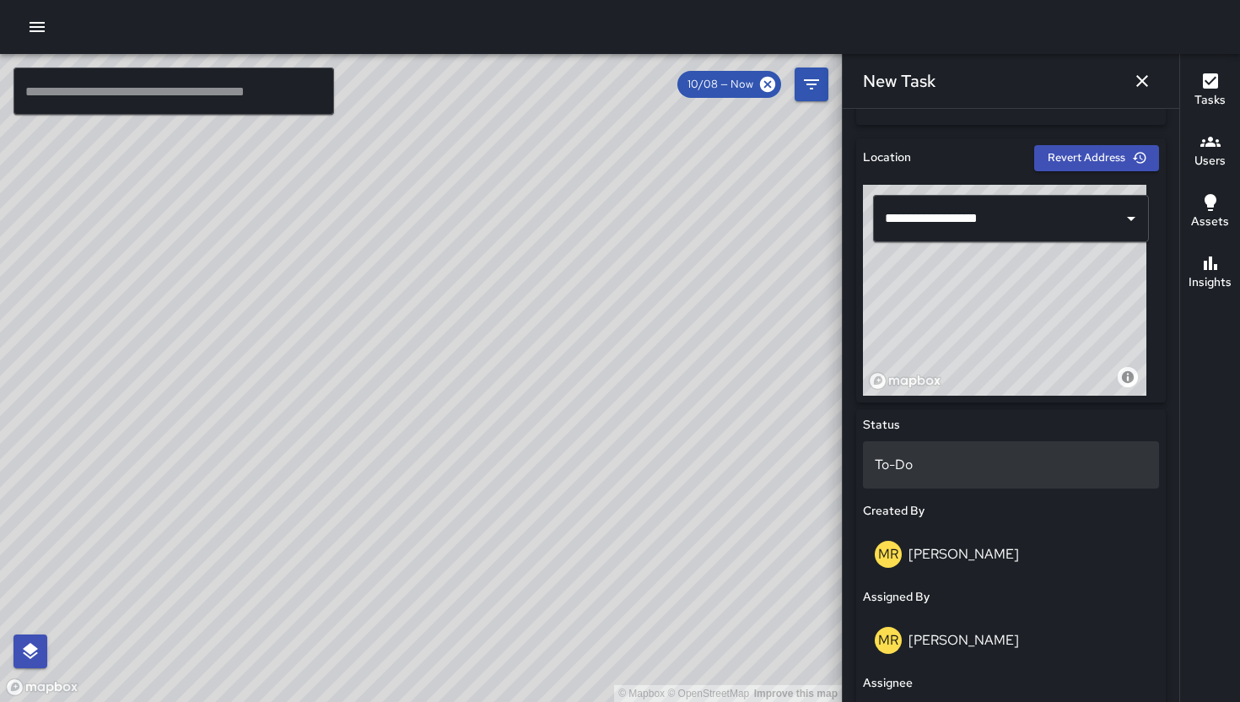
scroll to position [962, 0]
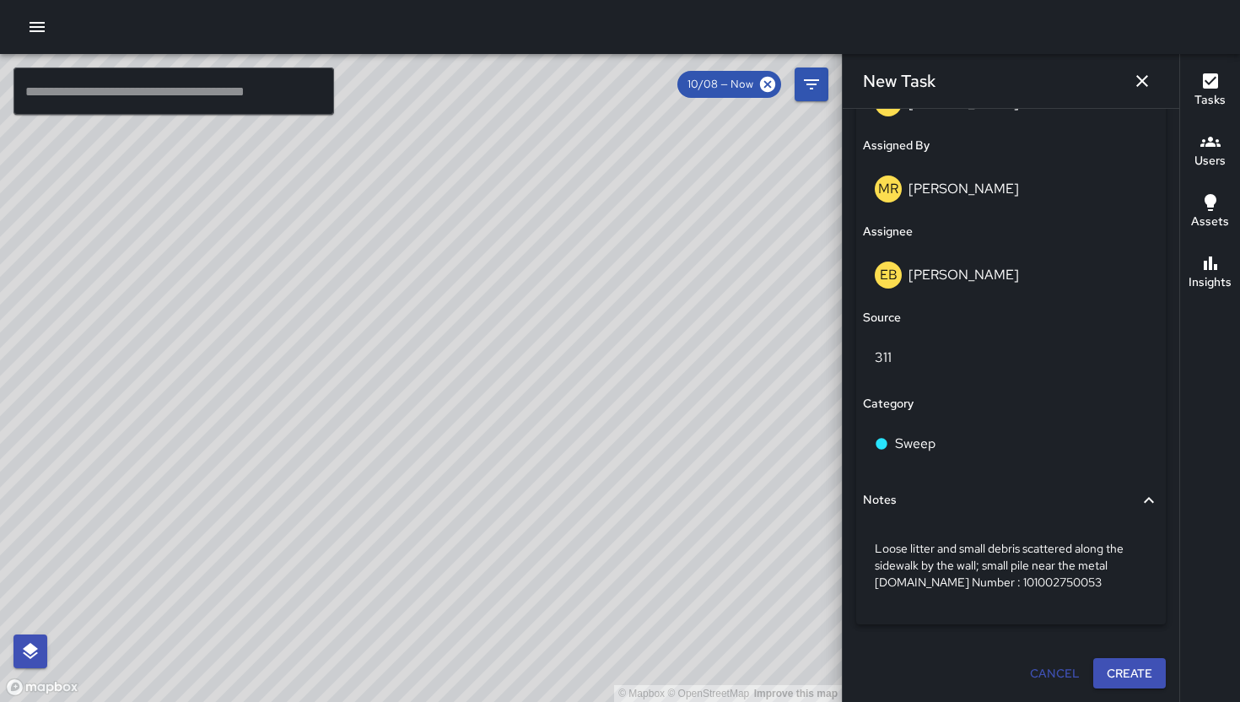
click at [1118, 670] on button "Create" at bounding box center [1129, 673] width 73 height 31
click at [1117, 670] on div "Cancel Create" at bounding box center [1011, 673] width 310 height 31
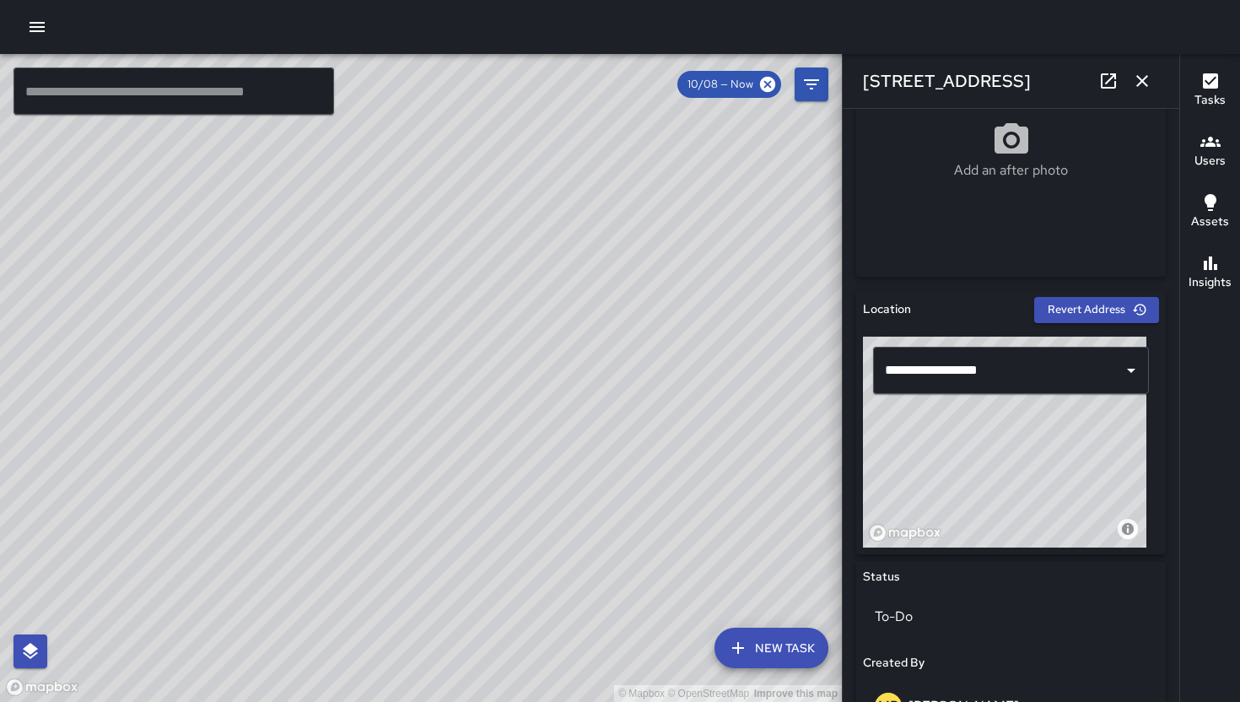
scroll to position [692, 0]
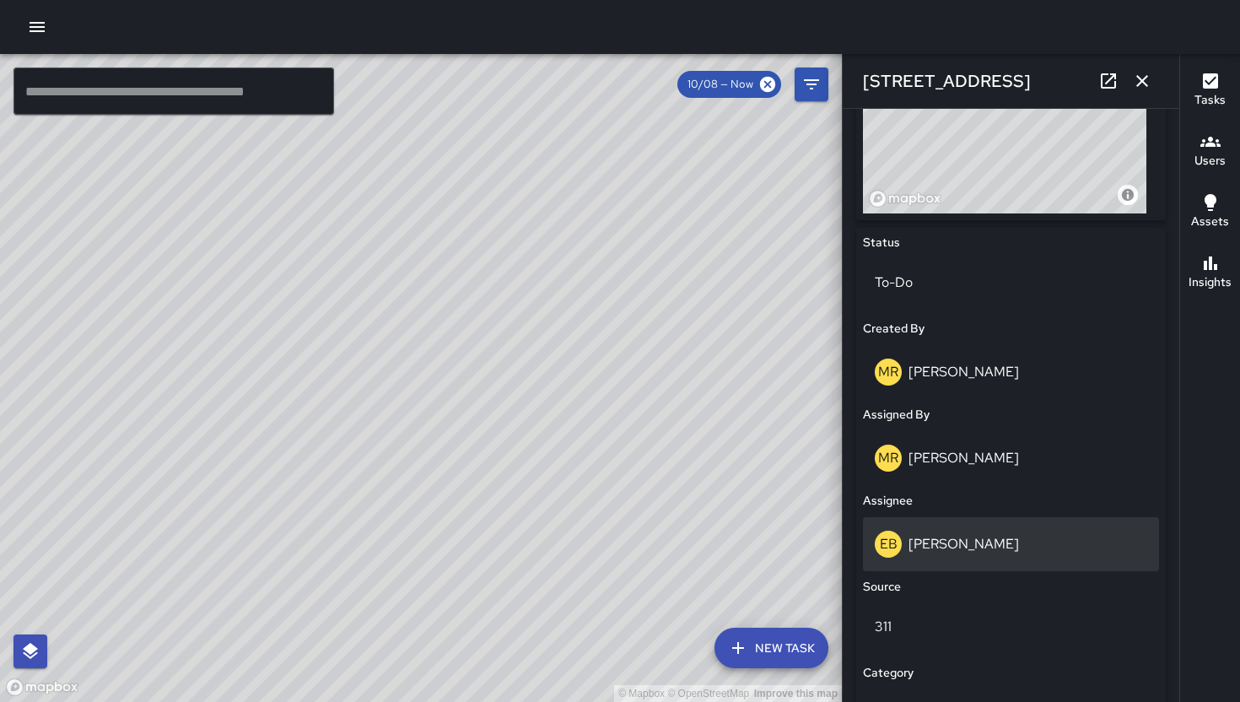
click at [1023, 536] on div "EB Edwin Barillas" at bounding box center [1011, 544] width 272 height 27
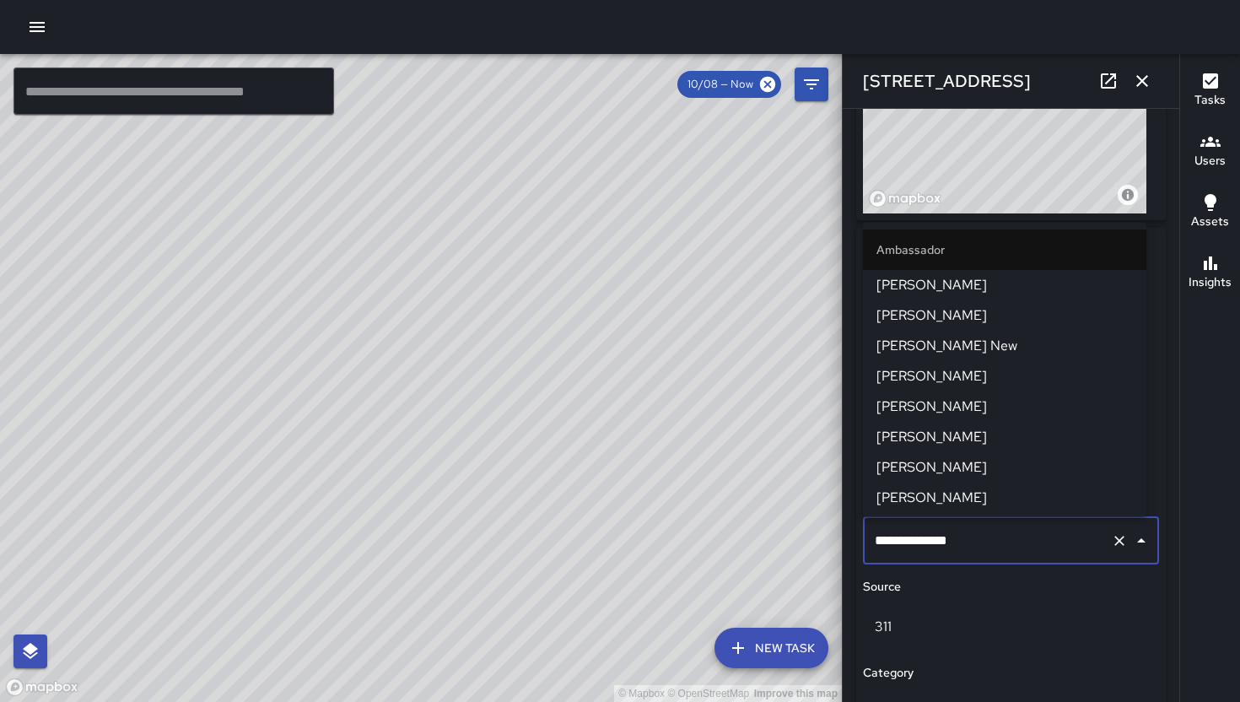
click at [1023, 536] on input "**********" at bounding box center [987, 541] width 234 height 32
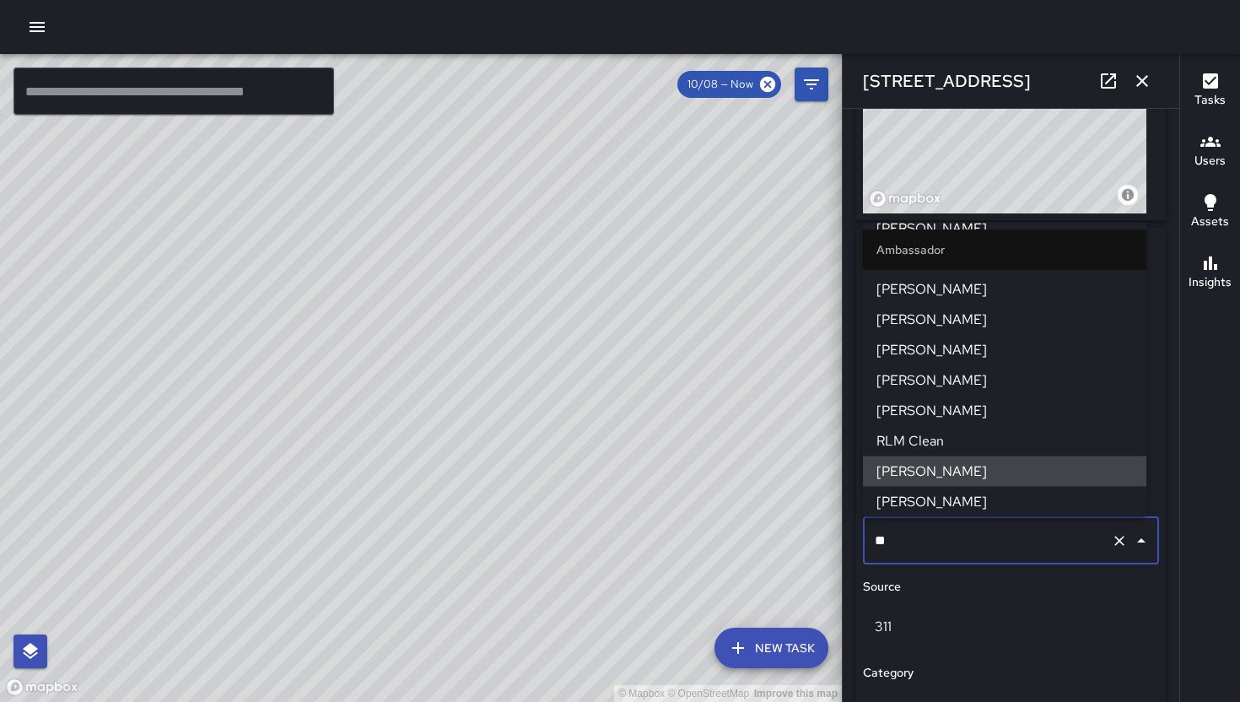
scroll to position [0, 0]
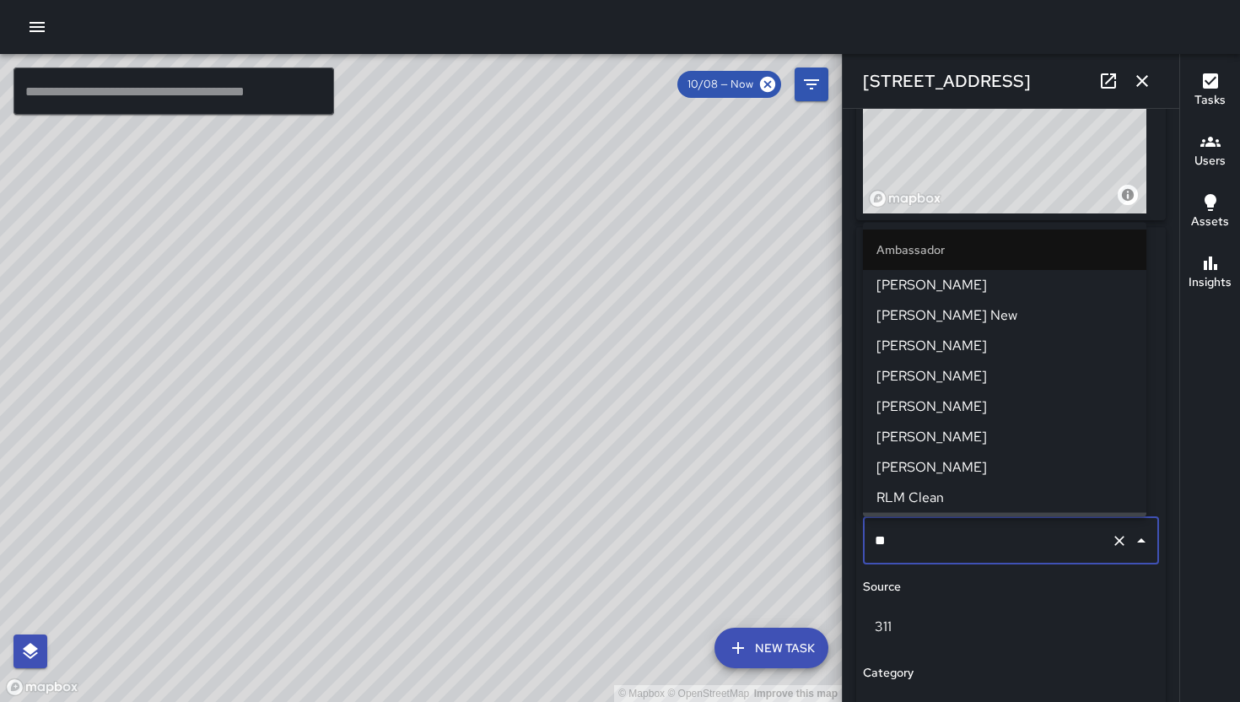
type input "***"
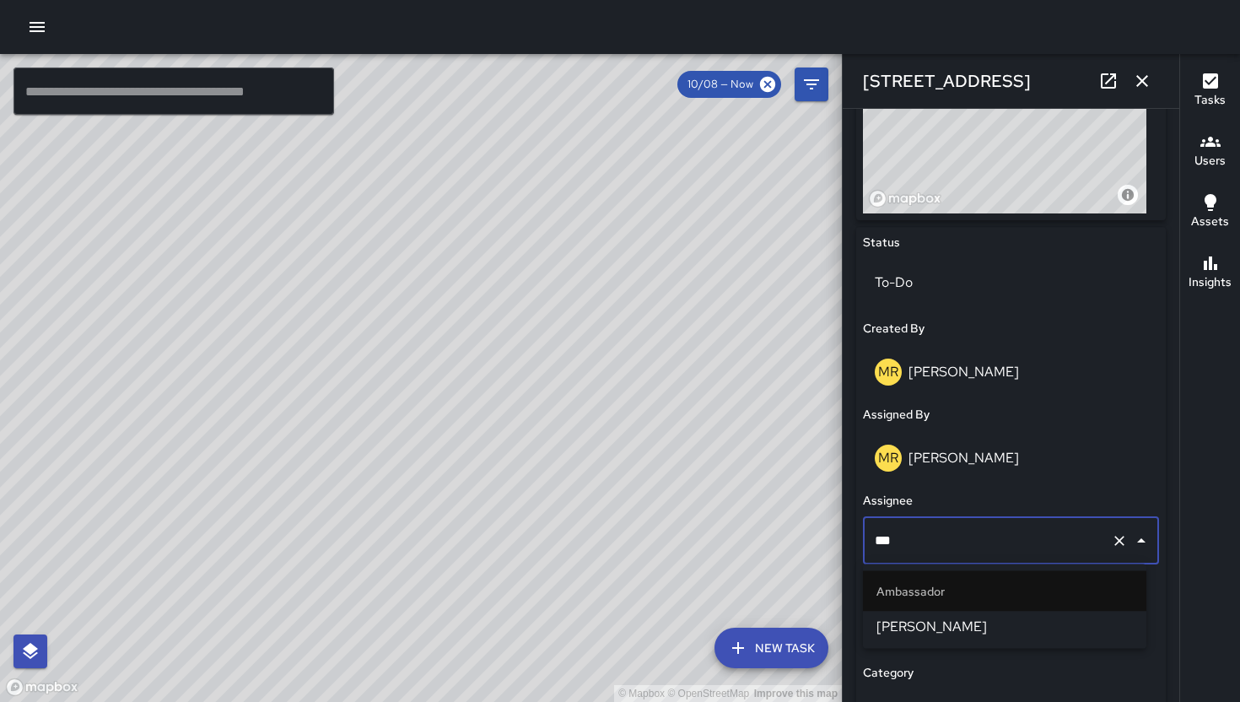
click at [964, 622] on span "[PERSON_NAME]" at bounding box center [1004, 627] width 256 height 20
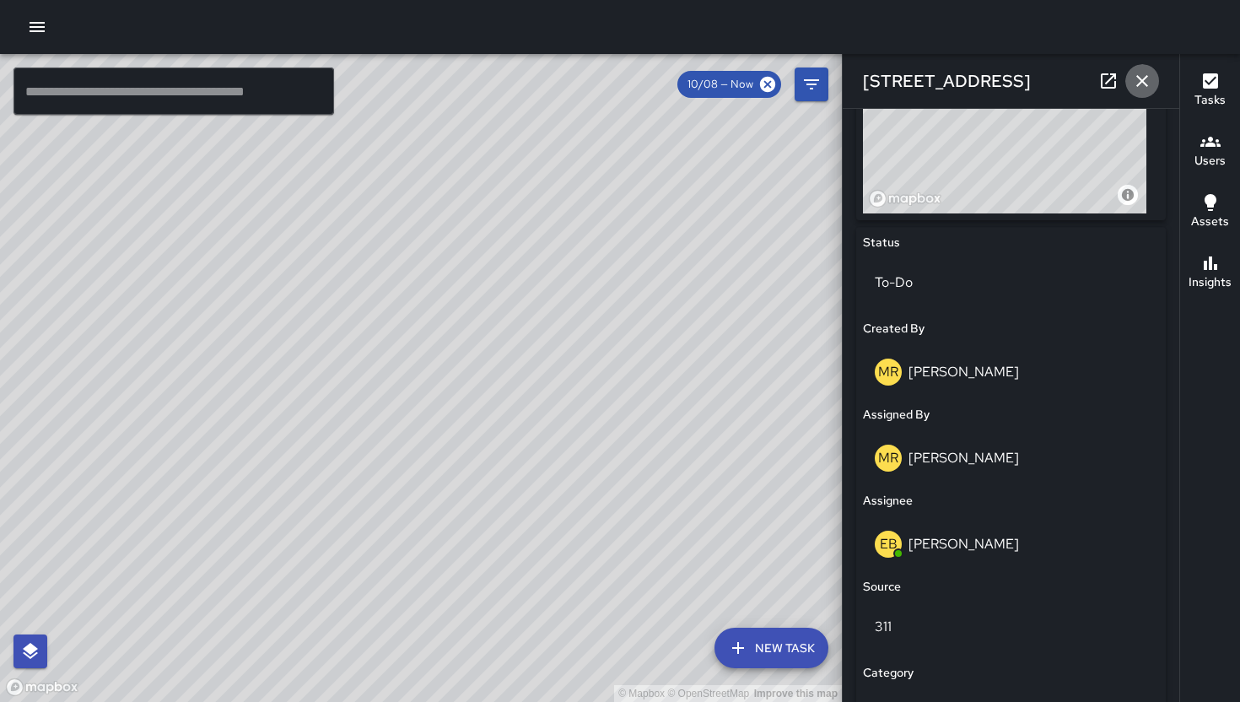
click at [1141, 82] on icon "button" at bounding box center [1142, 81] width 12 height 12
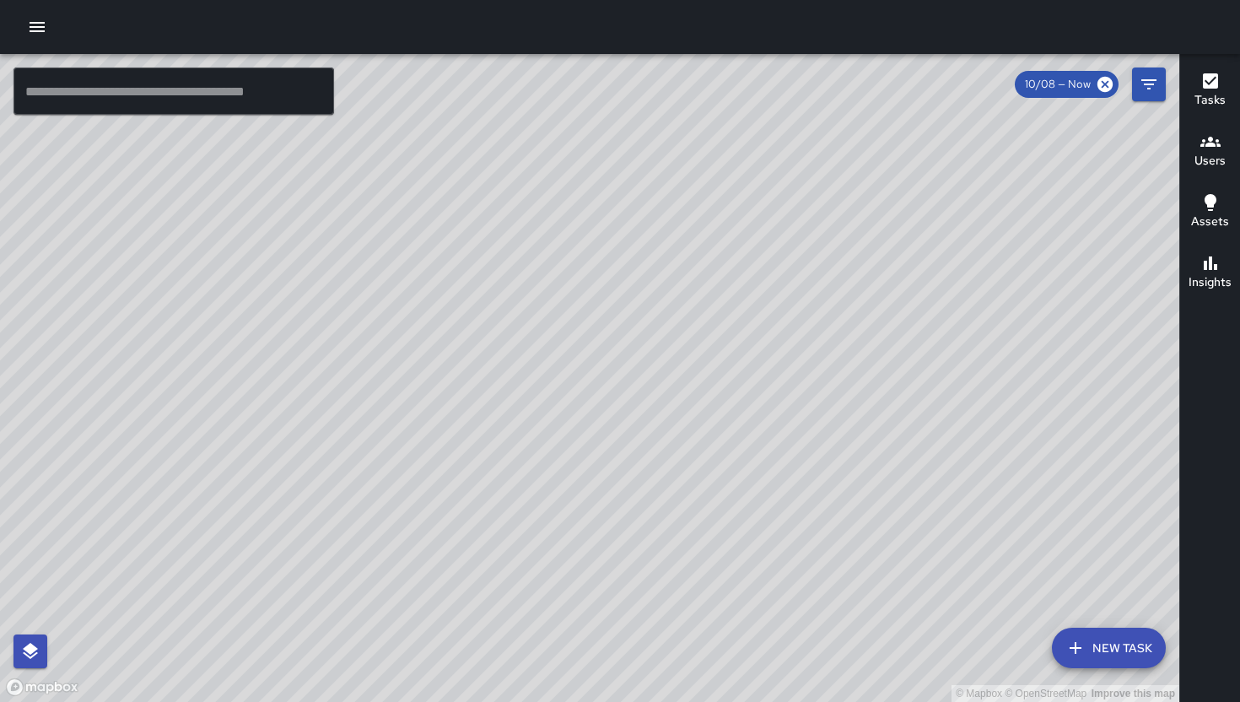
drag, startPoint x: 993, startPoint y: 435, endPoint x: 675, endPoint y: 500, distance: 324.6
click at [669, 505] on div "© Mapbox © OpenStreetMap Improve this map" at bounding box center [589, 378] width 1179 height 648
drag, startPoint x: 838, startPoint y: 440, endPoint x: 771, endPoint y: 381, distance: 89.0
click at [661, 502] on div "© Mapbox © OpenStreetMap Improve this map" at bounding box center [589, 378] width 1179 height 648
drag, startPoint x: 795, startPoint y: 334, endPoint x: 709, endPoint y: 456, distance: 149.5
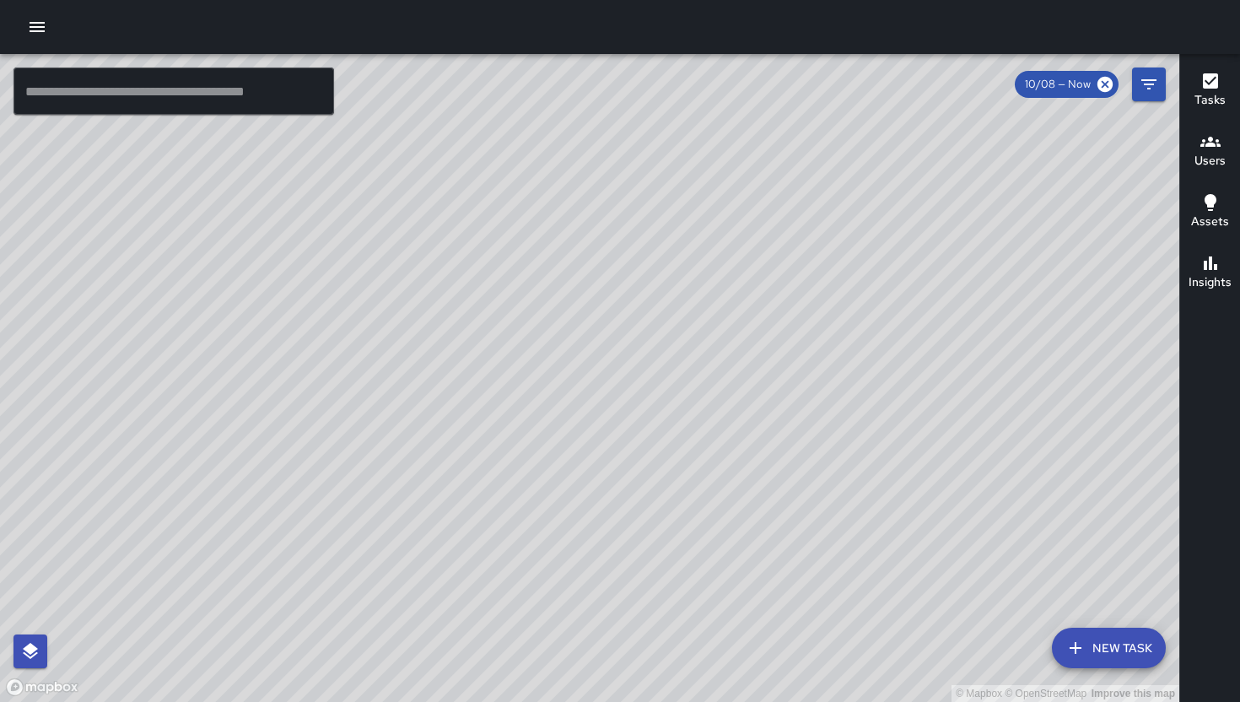
click at [697, 486] on div "© Mapbox © OpenStreetMap Improve this map" at bounding box center [589, 378] width 1179 height 648
drag, startPoint x: 919, startPoint y: 361, endPoint x: 800, endPoint y: 447, distance: 147.5
click at [558, 700] on div "© Mapbox © OpenStreetMap Improve this map" at bounding box center [589, 378] width 1179 height 648
click at [547, 701] on div "© Mapbox © OpenStreetMap Improve this map" at bounding box center [589, 378] width 1179 height 648
drag, startPoint x: 754, startPoint y: 493, endPoint x: 668, endPoint y: 613, distance: 147.5
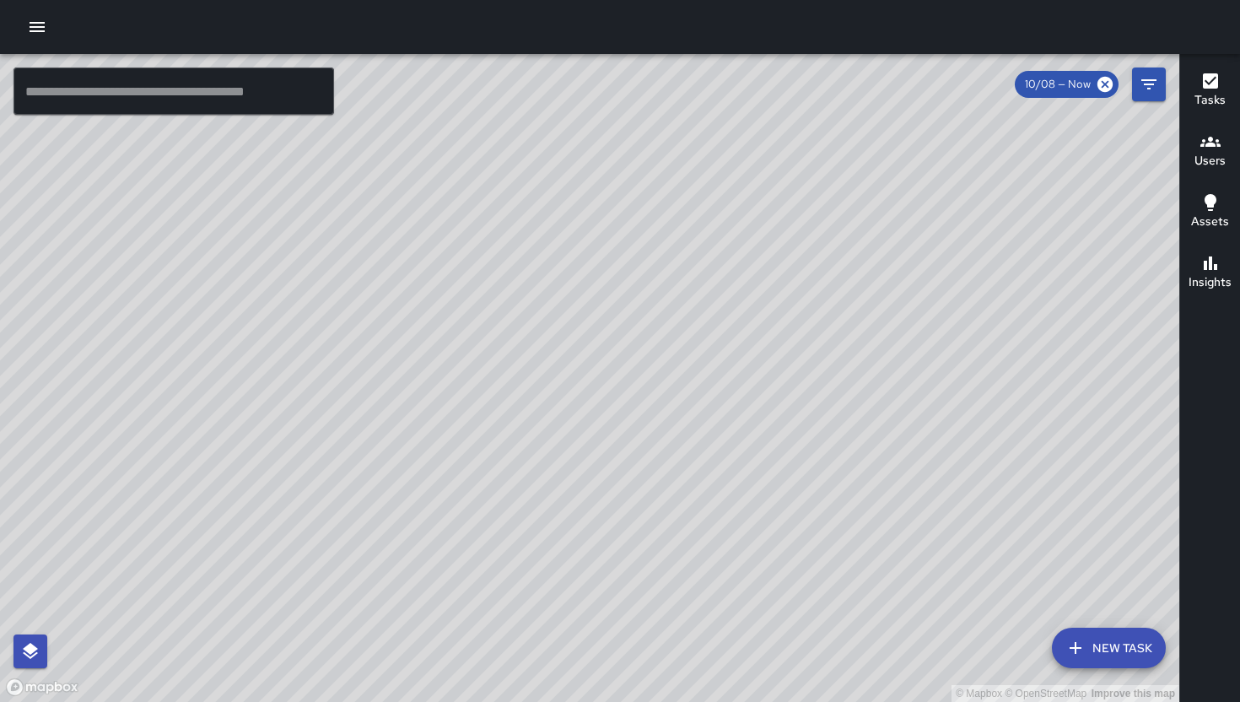
click at [669, 613] on div "© Mapbox © OpenStreetMap Improve this map" at bounding box center [589, 378] width 1179 height 648
drag, startPoint x: 655, startPoint y: 568, endPoint x: 647, endPoint y: 552, distance: 18.1
click at [646, 575] on div "© Mapbox © OpenStreetMap Improve this map" at bounding box center [589, 378] width 1179 height 648
drag, startPoint x: 612, startPoint y: 373, endPoint x: 579, endPoint y: 416, distance: 54.2
click at [579, 418] on div "© Mapbox © OpenStreetMap Improve this map" at bounding box center [589, 378] width 1179 height 648
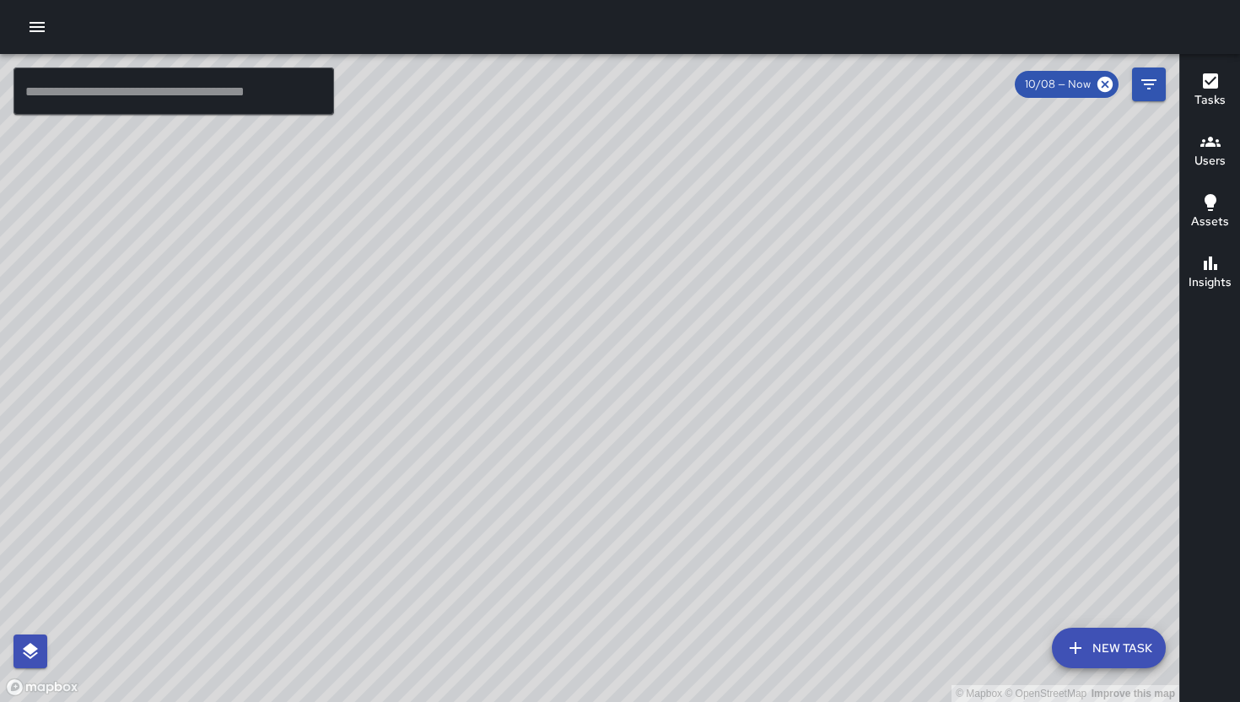
drag, startPoint x: 716, startPoint y: 427, endPoint x: 726, endPoint y: 283, distance: 144.6
click at [719, 327] on div "© Mapbox © OpenStreetMap Improve this map" at bounding box center [589, 378] width 1179 height 648
click at [730, 277] on div "© Mapbox © OpenStreetMap Improve this map" at bounding box center [589, 378] width 1179 height 648
drag, startPoint x: 422, startPoint y: 455, endPoint x: 448, endPoint y: 461, distance: 26.8
click at [448, 461] on div "© Mapbox © OpenStreetMap Improve this map" at bounding box center [589, 378] width 1179 height 648
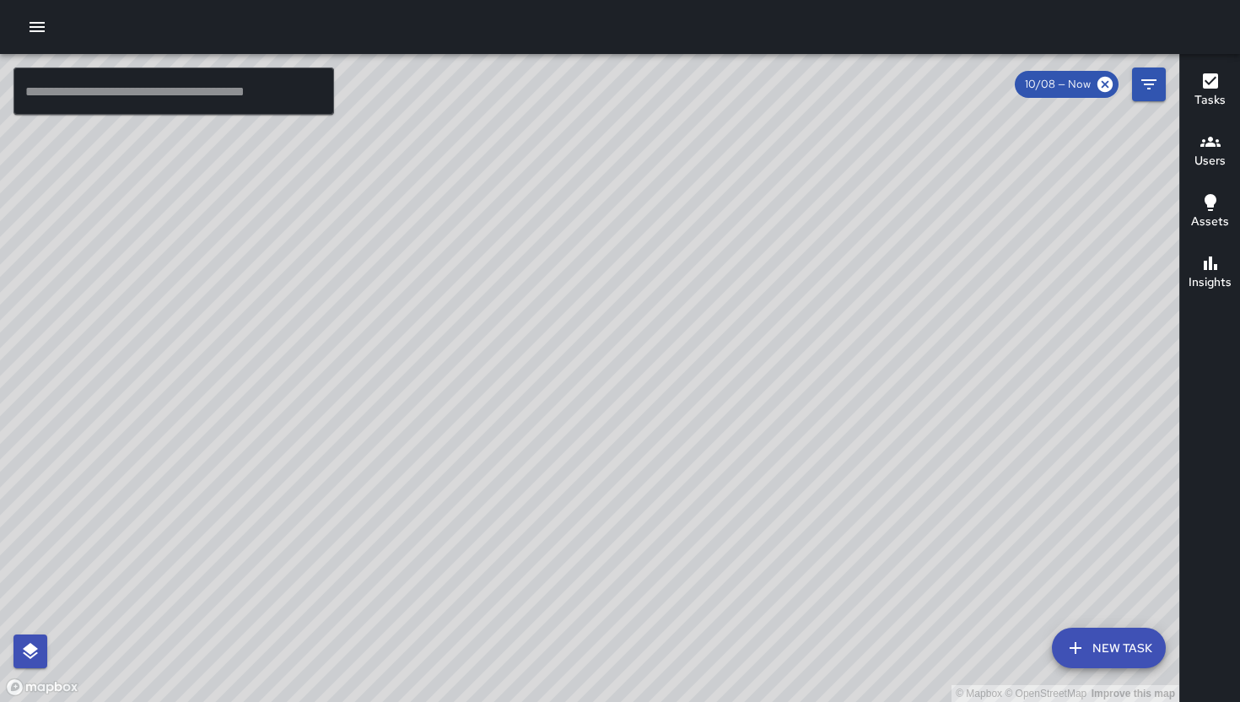
drag, startPoint x: 437, startPoint y: 549, endPoint x: 850, endPoint y: 460, distance: 422.9
click at [850, 460] on div "© Mapbox © OpenStreetMap Improve this map" at bounding box center [589, 378] width 1179 height 648
drag, startPoint x: 826, startPoint y: 367, endPoint x: 601, endPoint y: 558, distance: 294.4
click at [600, 568] on div "© Mapbox © OpenStreetMap Improve this map" at bounding box center [589, 378] width 1179 height 648
drag, startPoint x: 600, startPoint y: 500, endPoint x: 498, endPoint y: 478, distance: 103.6
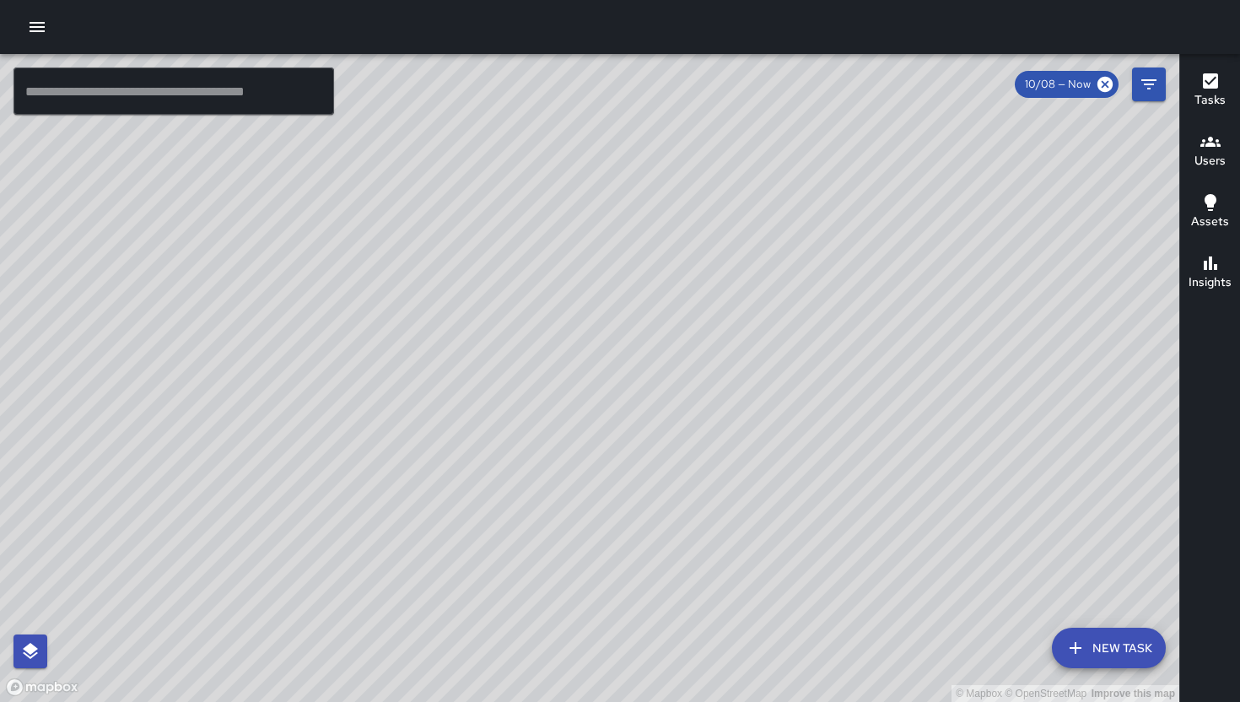
click at [498, 478] on div "© Mapbox © OpenStreetMap Improve this map" at bounding box center [589, 378] width 1179 height 648
drag, startPoint x: 740, startPoint y: 583, endPoint x: 613, endPoint y: 493, distance: 154.9
click at [615, 497] on div "© Mapbox © OpenStreetMap Improve this map" at bounding box center [589, 378] width 1179 height 648
drag, startPoint x: 843, startPoint y: 360, endPoint x: 871, endPoint y: 299, distance: 67.9
click at [870, 301] on div "© Mapbox © OpenStreetMap Improve this map" at bounding box center [589, 378] width 1179 height 648
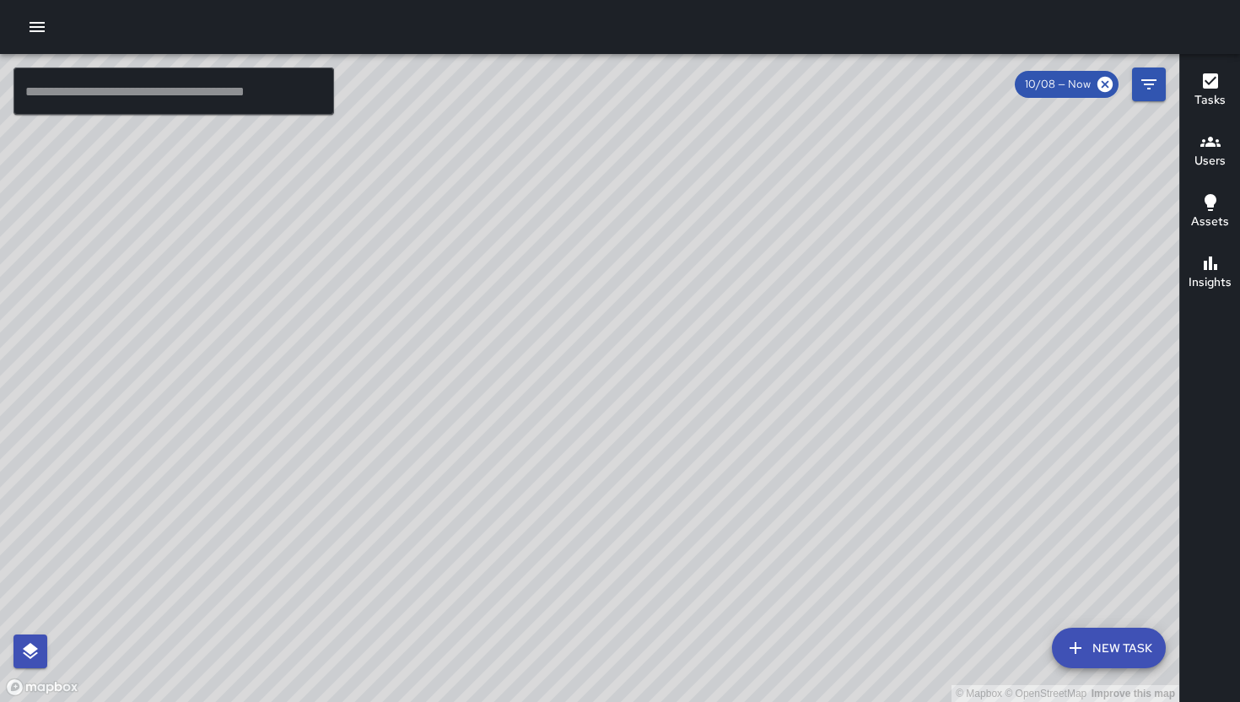
drag, startPoint x: 972, startPoint y: 324, endPoint x: 1044, endPoint y: 246, distance: 106.2
click at [1042, 247] on div "© Mapbox © OpenStreetMap Improve this map" at bounding box center [589, 378] width 1179 height 648
drag, startPoint x: 1044, startPoint y: 246, endPoint x: 964, endPoint y: 278, distance: 86.3
click at [964, 278] on div "© Mapbox © OpenStreetMap Improve this map" at bounding box center [589, 378] width 1179 height 648
drag, startPoint x: 751, startPoint y: 278, endPoint x: 608, endPoint y: 296, distance: 143.7
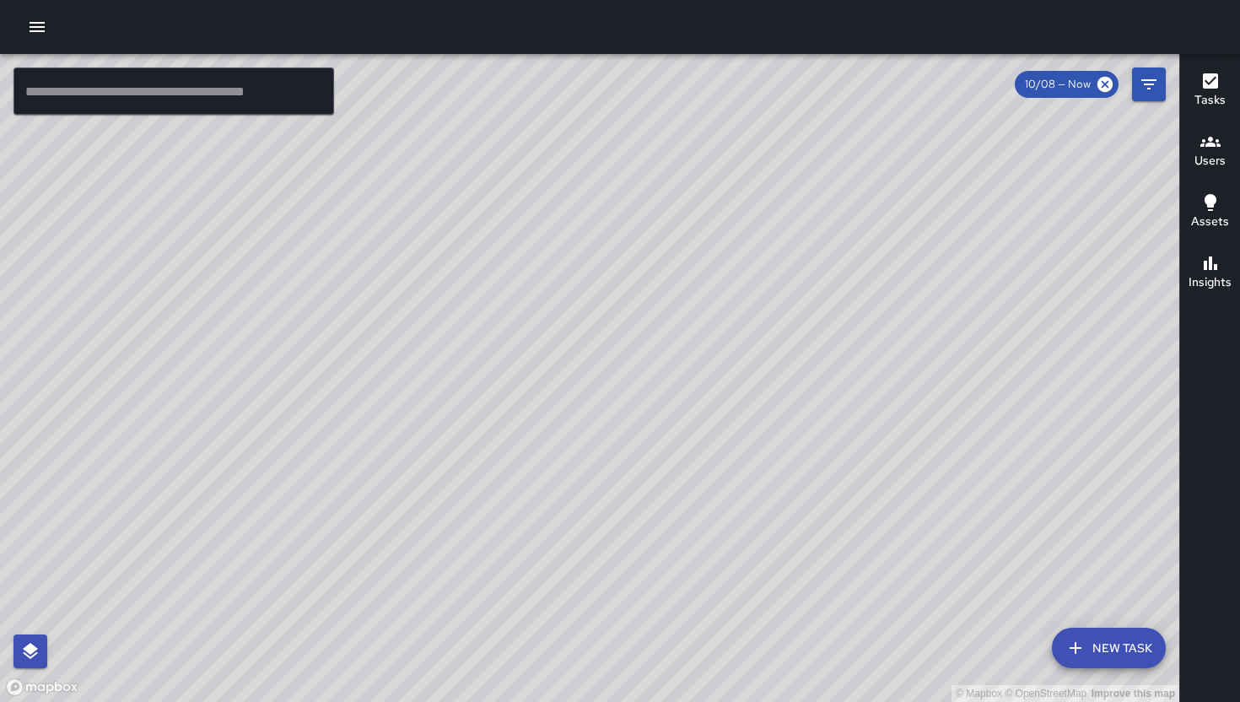
click at [619, 297] on div "© Mapbox © OpenStreetMap Improve this map" at bounding box center [589, 378] width 1179 height 648
drag, startPoint x: 829, startPoint y: 439, endPoint x: 1113, endPoint y: 327, distance: 304.5
click at [801, 363] on div "© Mapbox © OpenStreetMap Improve this map" at bounding box center [589, 378] width 1179 height 648
drag, startPoint x: 711, startPoint y: 363, endPoint x: 683, endPoint y: 369, distance: 28.5
click at [683, 369] on div "© Mapbox © OpenStreetMap Improve this map" at bounding box center [589, 378] width 1179 height 648
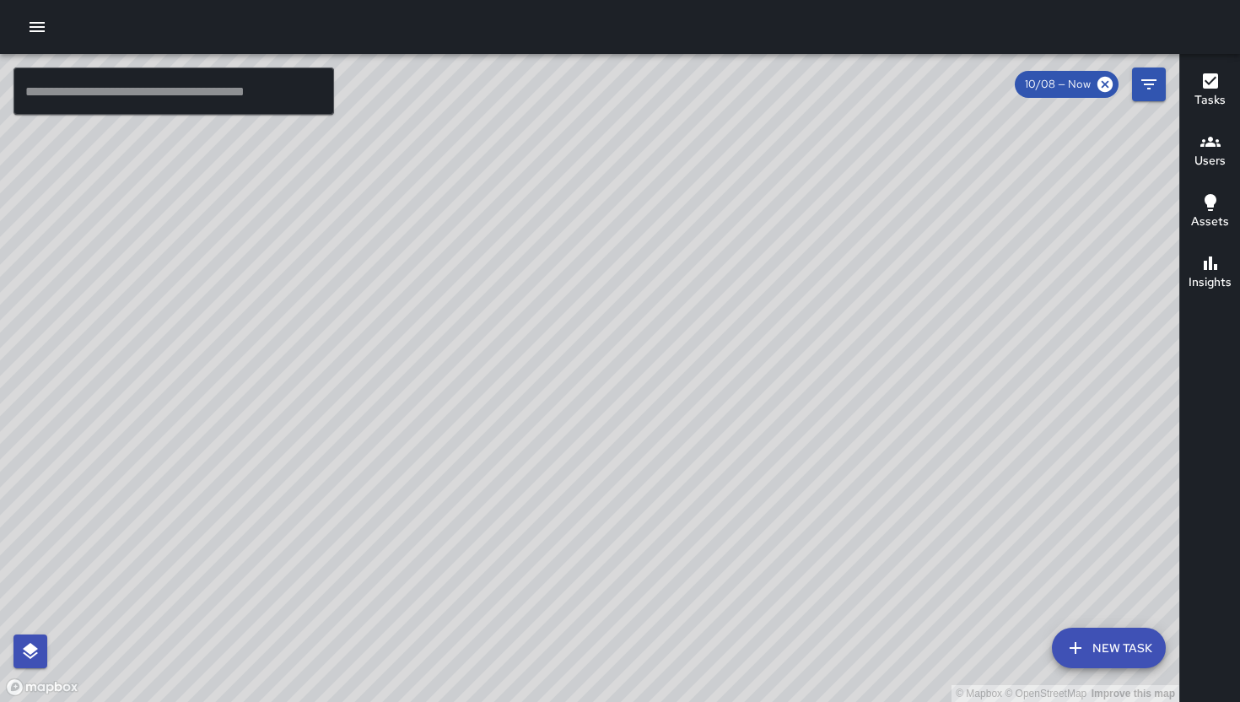
drag, startPoint x: 587, startPoint y: 391, endPoint x: 429, endPoint y: 310, distance: 177.3
click at [429, 310] on div "© Mapbox © OpenStreetMap Improve this map" at bounding box center [589, 378] width 1179 height 648
click at [490, 478] on div "© Mapbox © OpenStreetMap Improve this map" at bounding box center [589, 378] width 1179 height 648
drag, startPoint x: 477, startPoint y: 374, endPoint x: 583, endPoint y: 355, distance: 107.1
click at [575, 353] on div "© Mapbox © OpenStreetMap Improve this map" at bounding box center [589, 378] width 1179 height 648
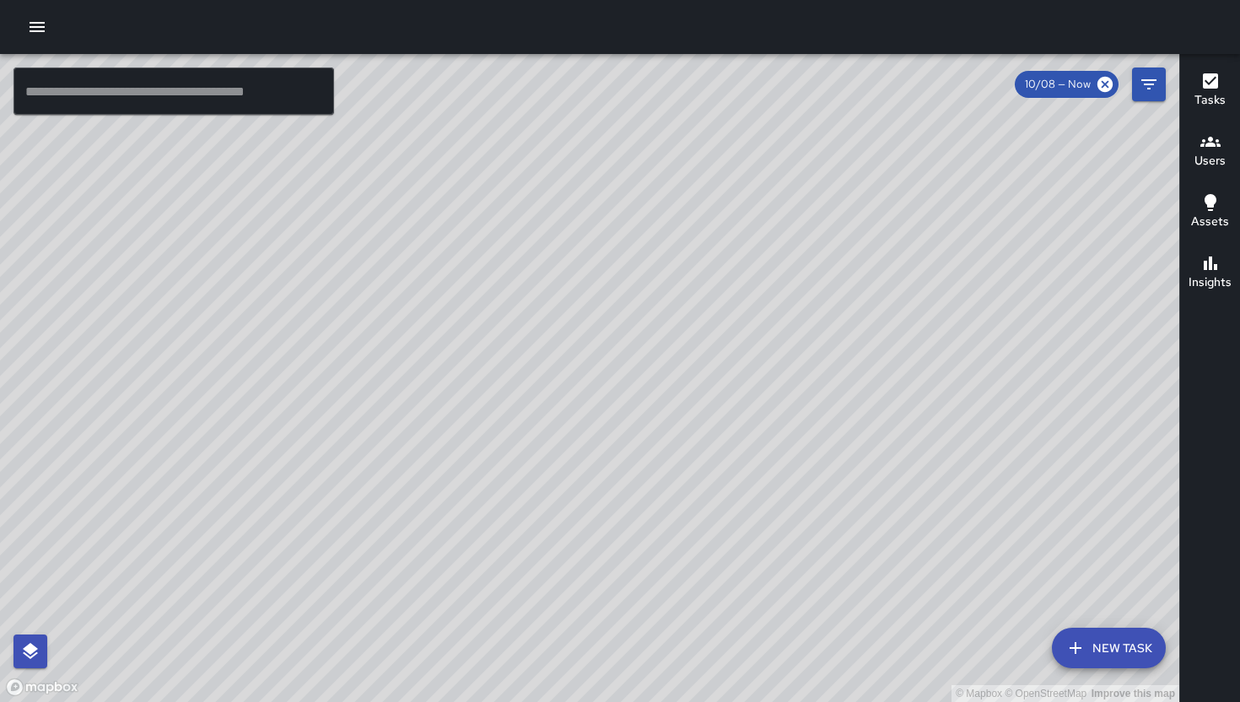
drag, startPoint x: 503, startPoint y: 270, endPoint x: 594, endPoint y: 342, distance: 115.9
click at [572, 326] on div "© Mapbox © OpenStreetMap Improve this map" at bounding box center [589, 378] width 1179 height 648
drag, startPoint x: 594, startPoint y: 342, endPoint x: 610, endPoint y: 352, distance: 19.0
click at [610, 351] on div "© Mapbox © OpenStreetMap Improve this map" at bounding box center [589, 378] width 1179 height 648
click at [711, 378] on div "© Mapbox © OpenStreetMap Improve this map" at bounding box center [589, 378] width 1179 height 648
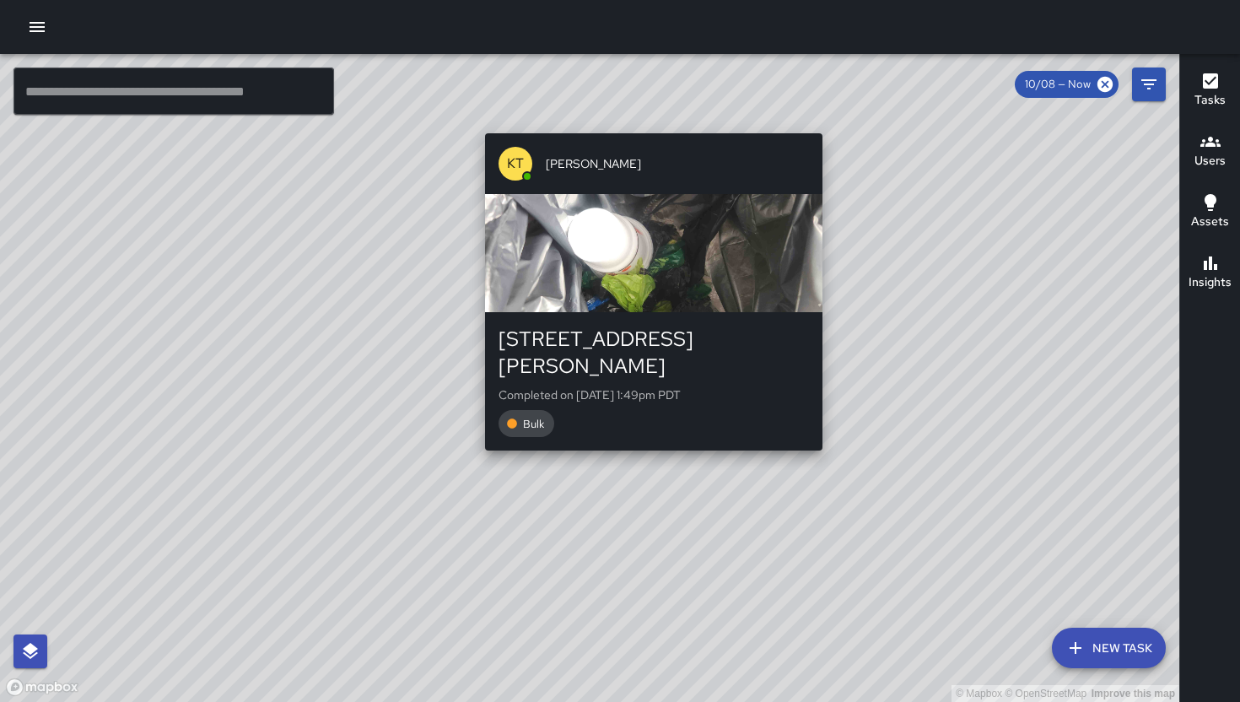
click at [644, 439] on div "© Mapbox © OpenStreetMap Improve this map KT Katherine Treminio 48 Rausch Stree…" at bounding box center [589, 378] width 1179 height 648
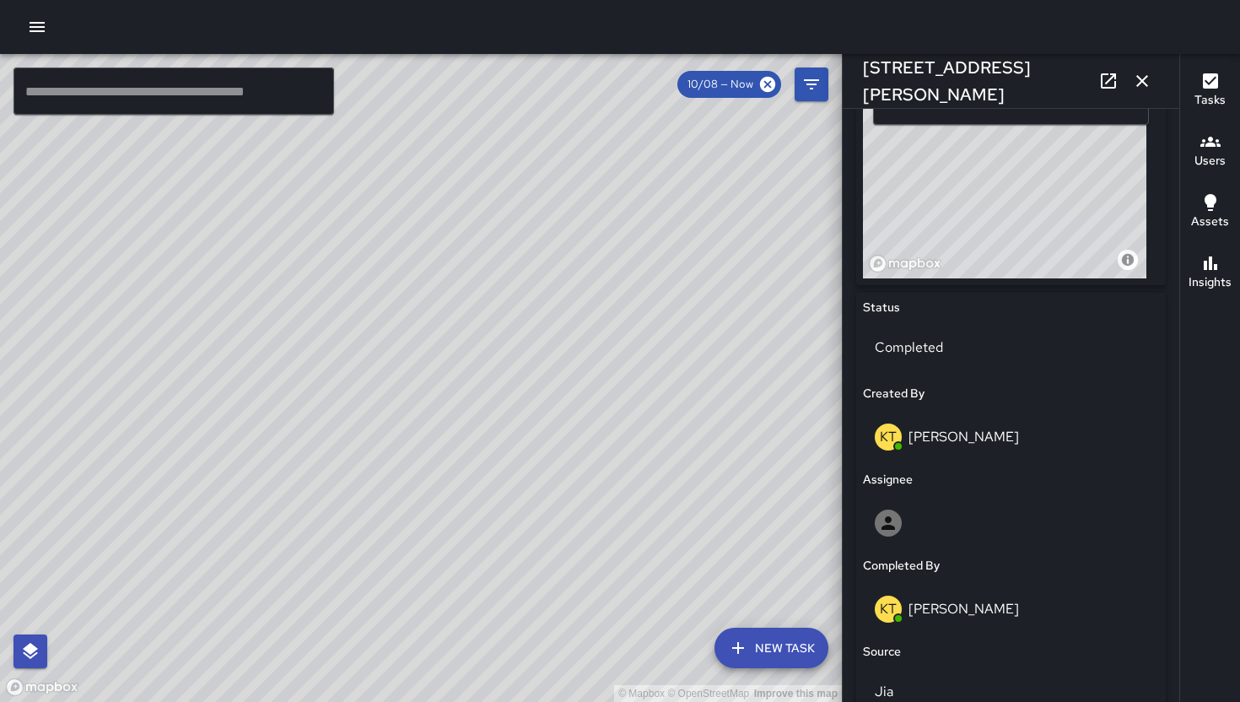
scroll to position [1096, 0]
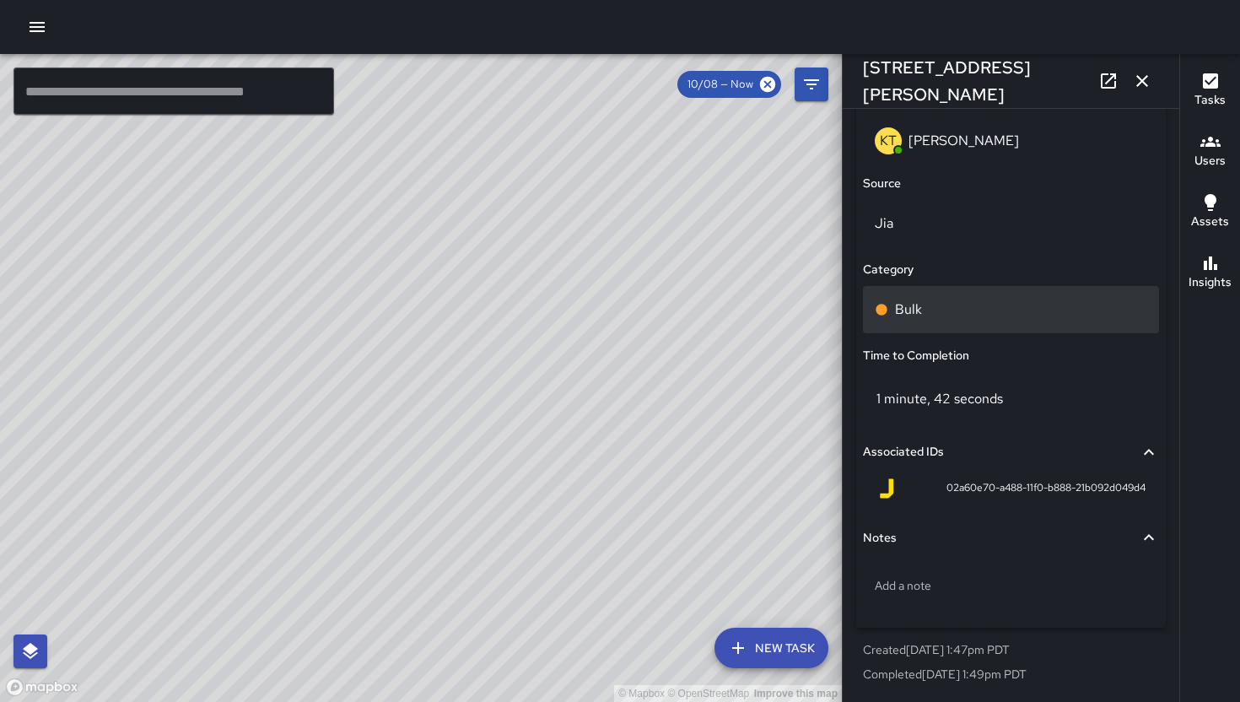
click at [965, 316] on div "Bulk" at bounding box center [1011, 309] width 272 height 20
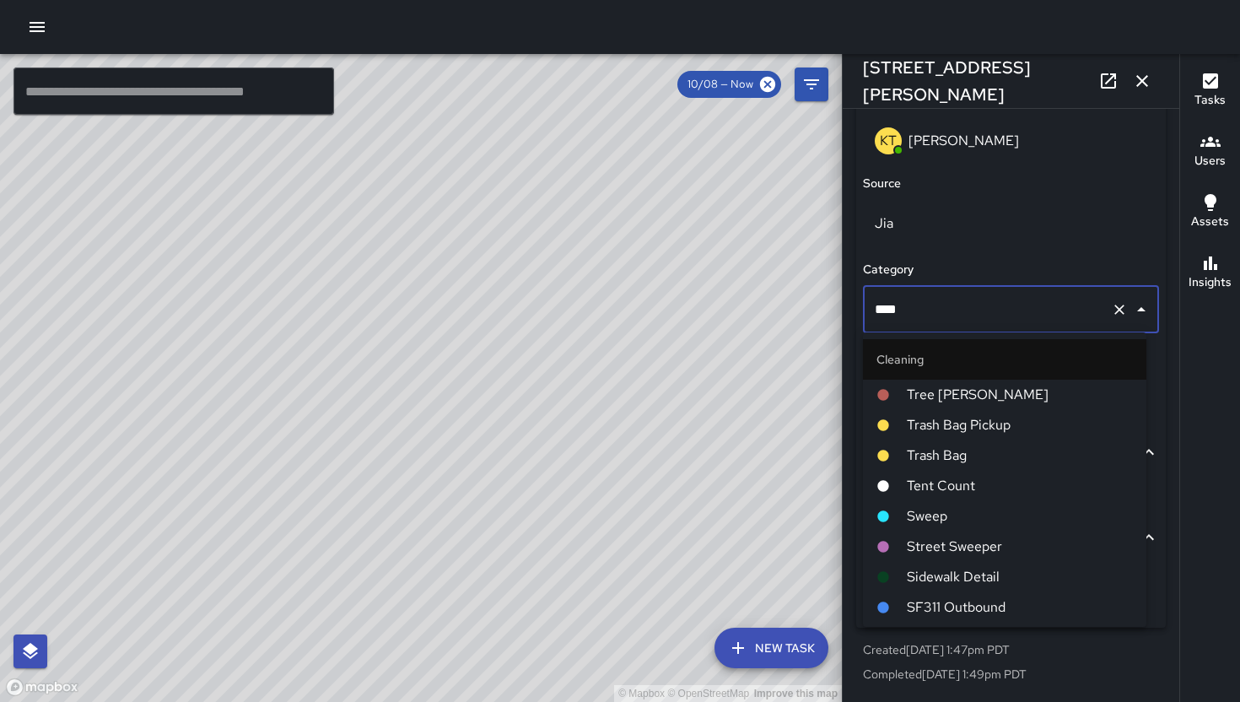
click at [964, 316] on input "****" at bounding box center [987, 310] width 234 height 32
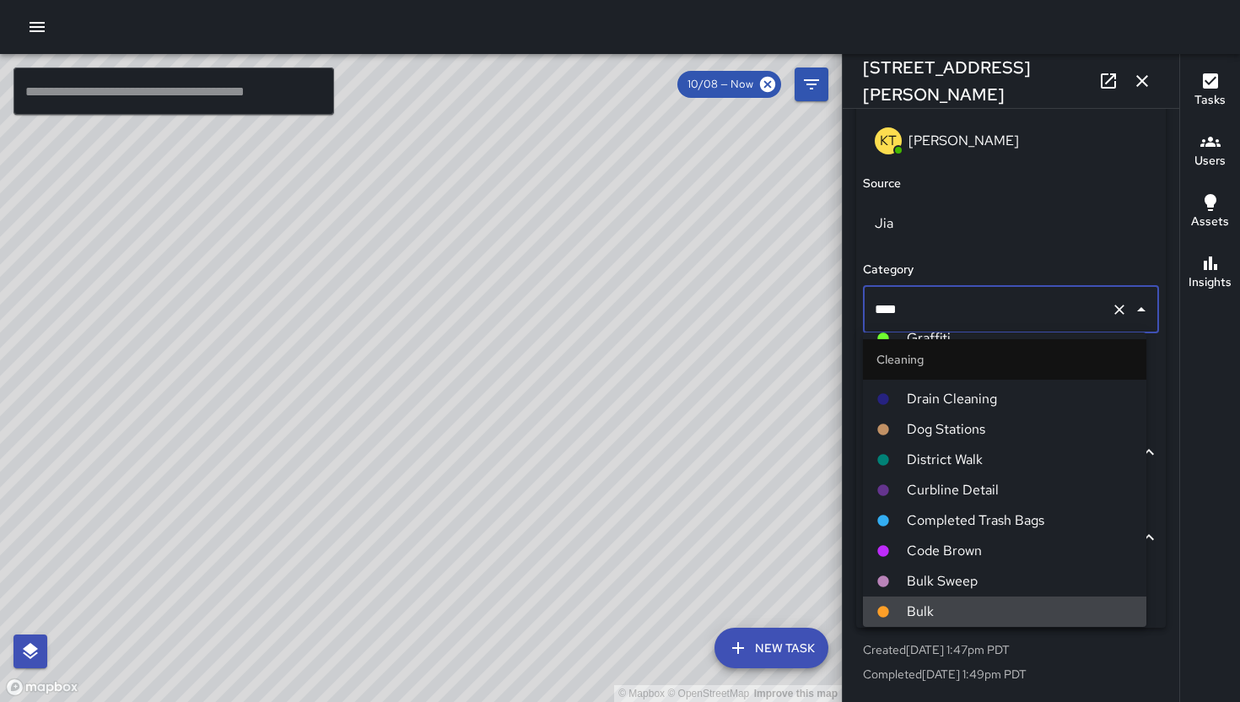
click at [964, 316] on input "****" at bounding box center [987, 310] width 234 height 32
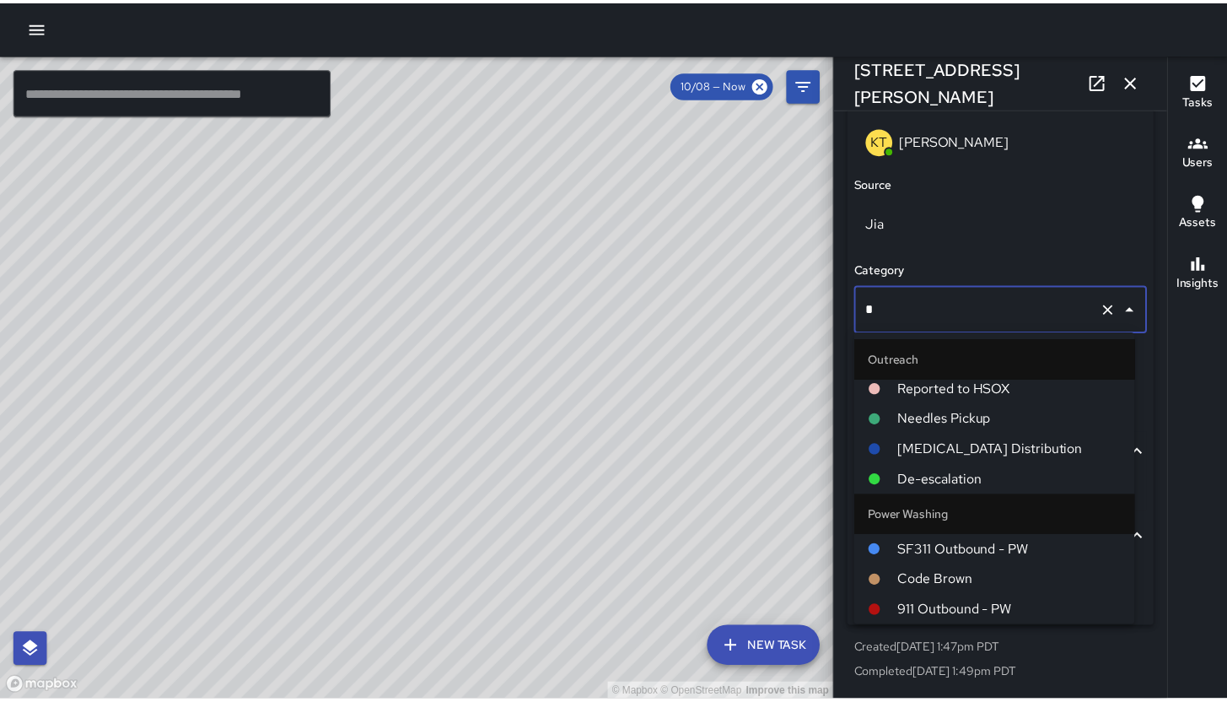
scroll to position [0, 0]
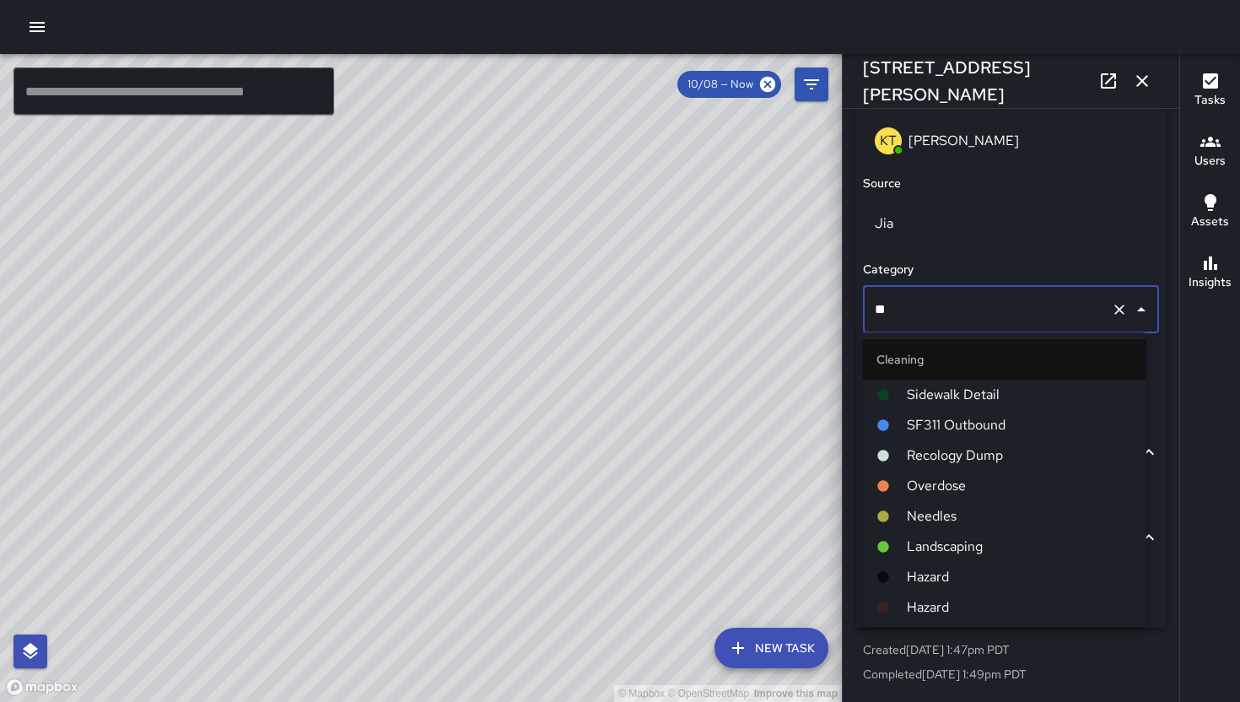
type input "***"
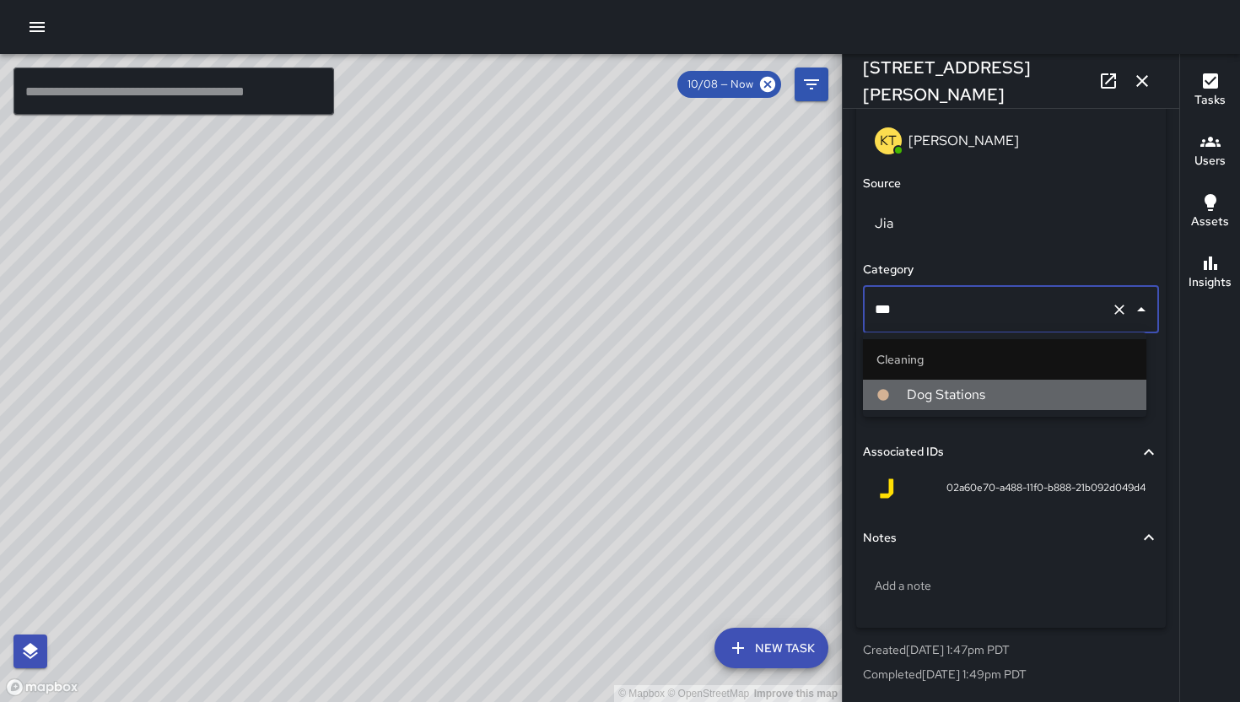
click at [965, 386] on span "Dog Stations" at bounding box center [1020, 395] width 226 height 20
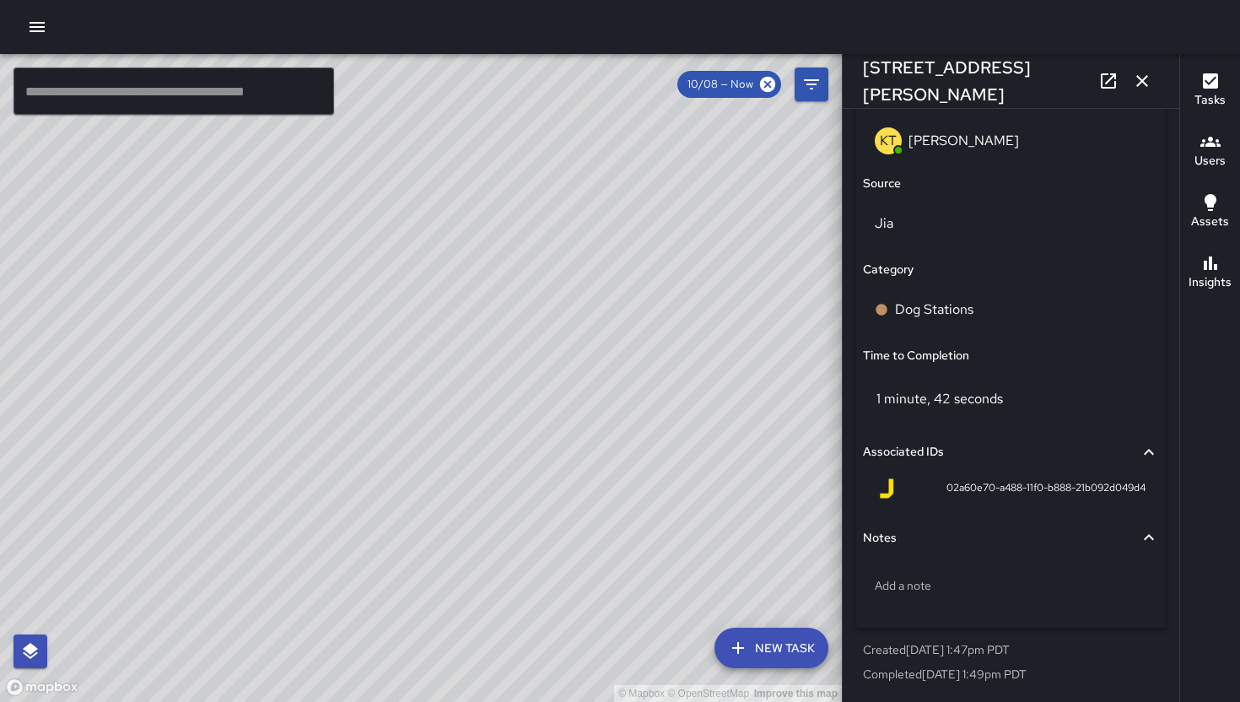
click at [1148, 77] on icon "button" at bounding box center [1142, 81] width 20 height 20
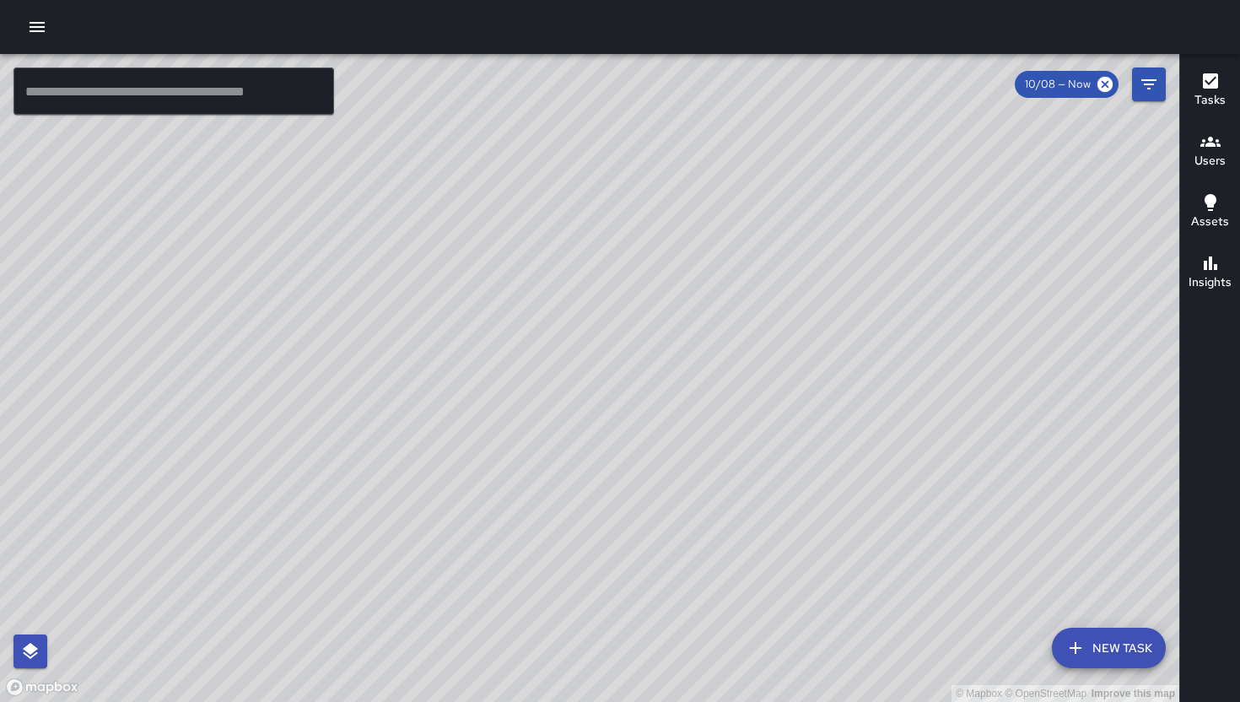
drag, startPoint x: 778, startPoint y: 423, endPoint x: 495, endPoint y: 387, distance: 284.8
click at [481, 399] on div "© Mapbox © OpenStreetMap Improve this map" at bounding box center [589, 378] width 1179 height 648
drag, startPoint x: 617, startPoint y: 481, endPoint x: 649, endPoint y: 428, distance: 62.1
click at [649, 428] on div "© Mapbox © OpenStreetMap Improve this map" at bounding box center [589, 378] width 1179 height 648
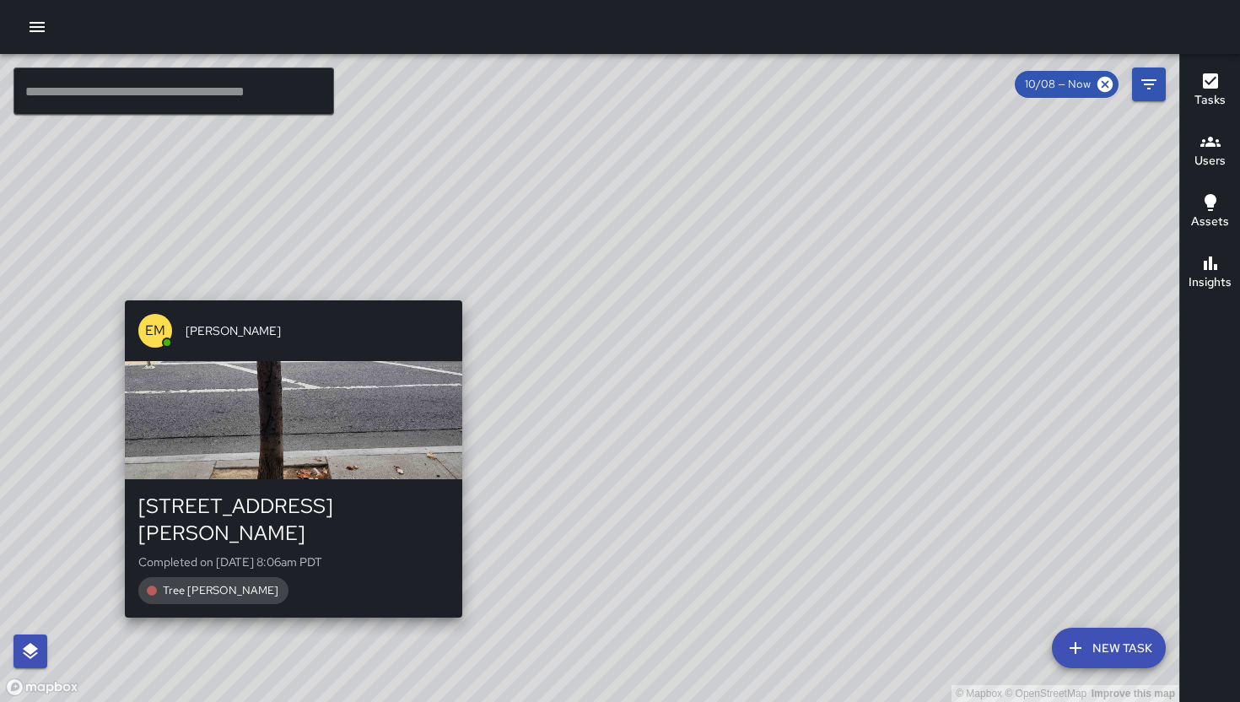
click at [285, 287] on div "© Mapbox © OpenStreetMap Improve this map EM Elimar Martinez 1122 Howard Street…" at bounding box center [589, 378] width 1179 height 648
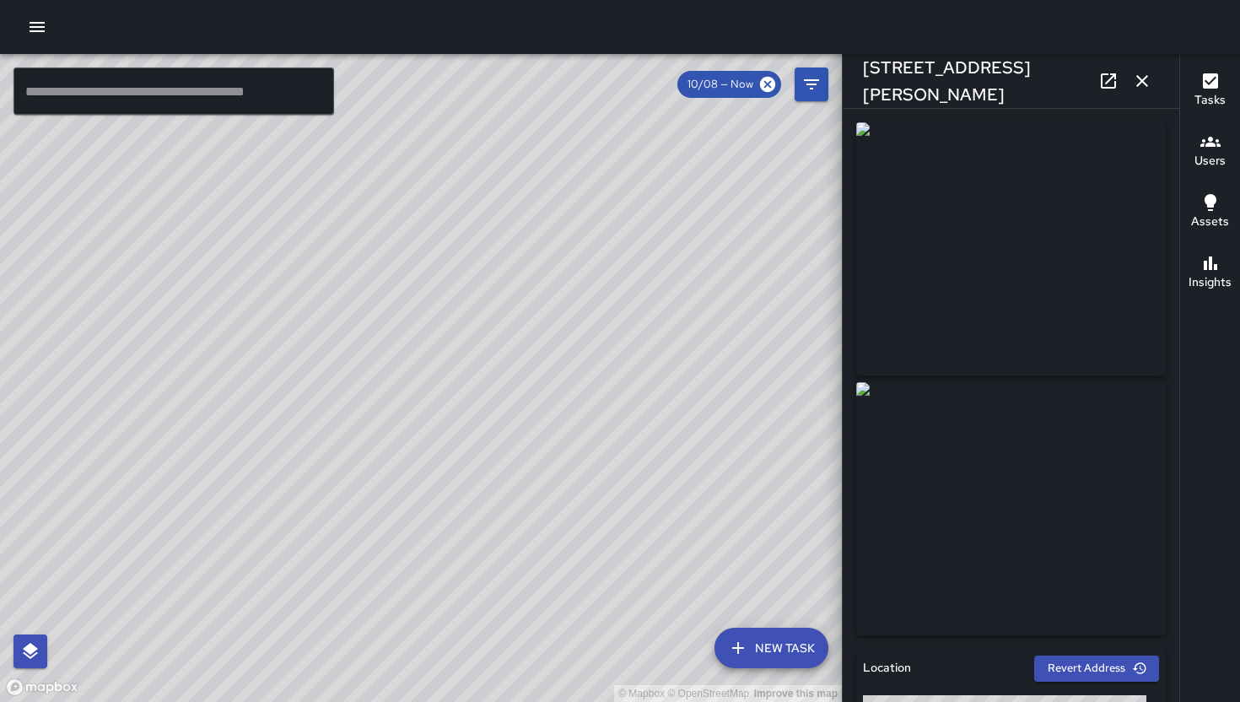
click at [1144, 79] on icon "button" at bounding box center [1142, 81] width 12 height 12
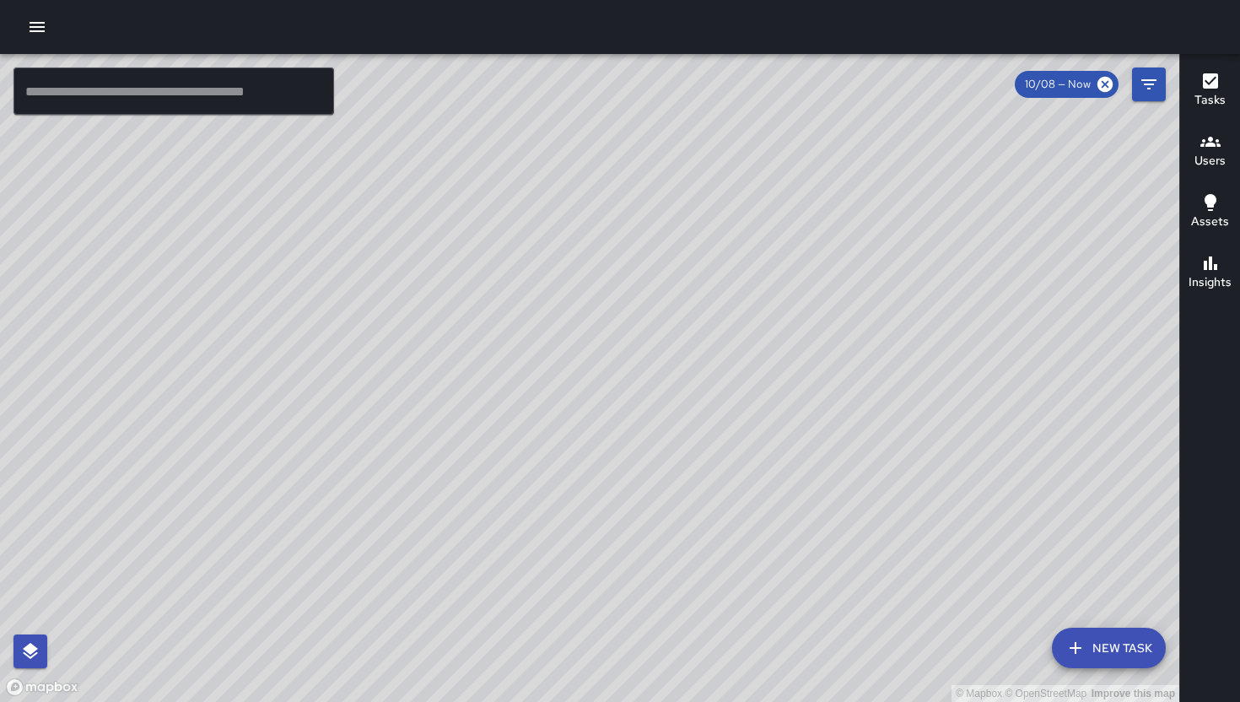
drag, startPoint x: 785, startPoint y: 410, endPoint x: 581, endPoint y: 350, distance: 212.7
click at [587, 363] on div "© Mapbox © OpenStreetMap Improve this map KM Ken McCarter Supervisor Tasks 27 /…" at bounding box center [589, 378] width 1179 height 648
drag, startPoint x: 866, startPoint y: 516, endPoint x: 761, endPoint y: 325, distance: 218.6
click at [761, 325] on div "© Mapbox © OpenStreetMap Improve this map" at bounding box center [589, 378] width 1179 height 648
drag, startPoint x: 773, startPoint y: 337, endPoint x: 784, endPoint y: 342, distance: 12.5
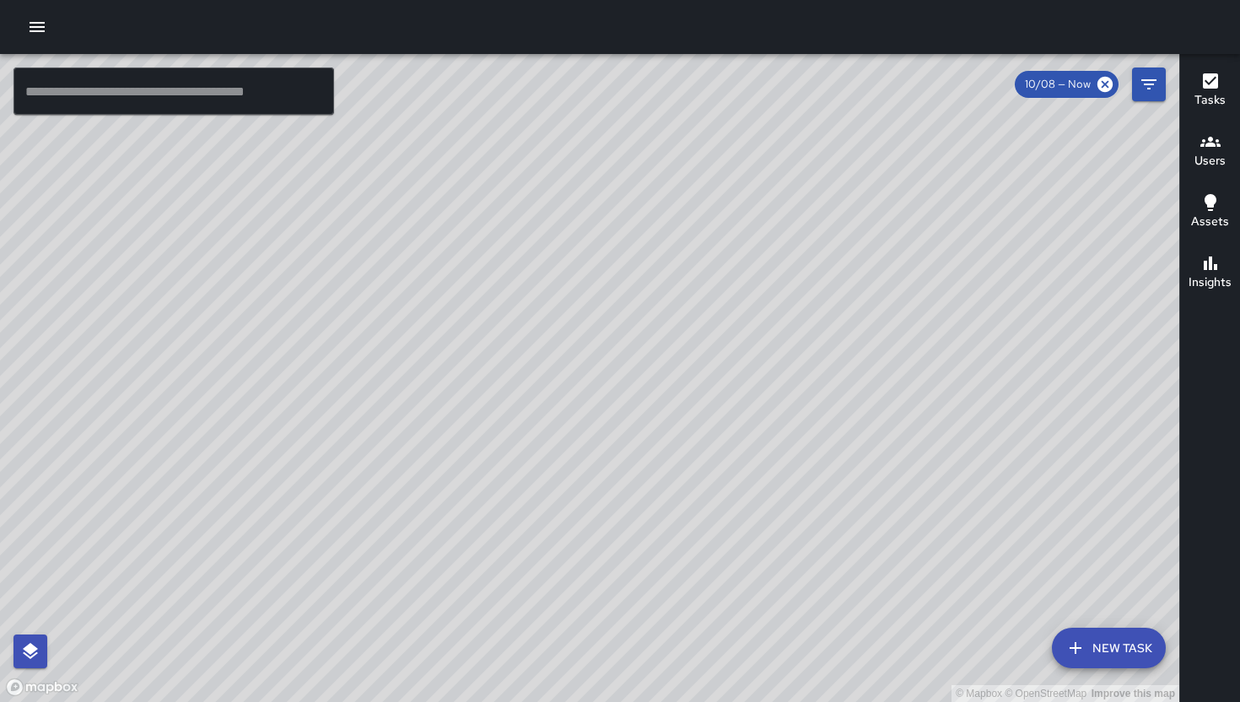
click at [784, 342] on div "© Mapbox © OpenStreetMap Improve this map" at bounding box center [589, 378] width 1179 height 648
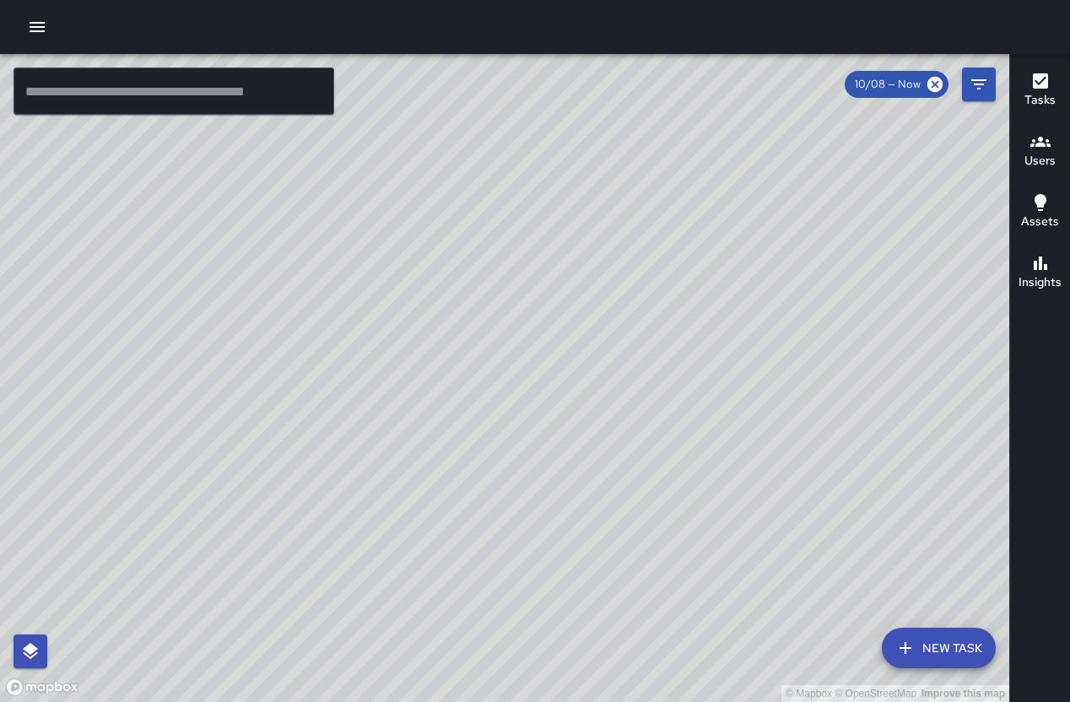
click at [45, 30] on icon "button" at bounding box center [37, 27] width 20 height 20
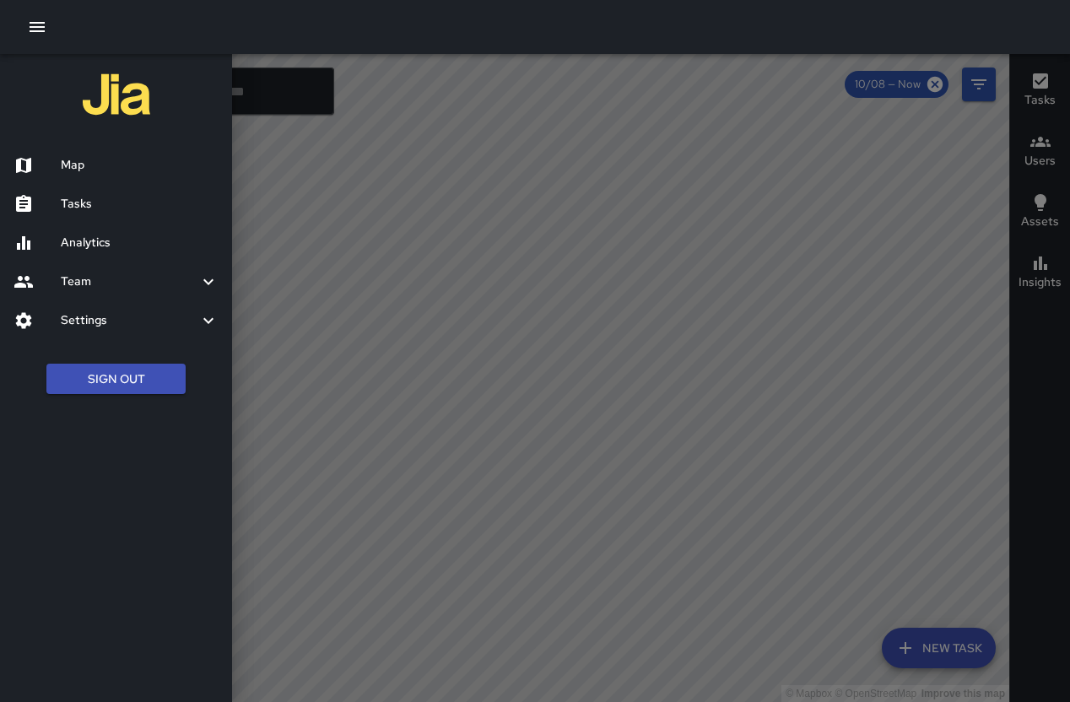
click at [59, 249] on div at bounding box center [36, 243] width 47 height 20
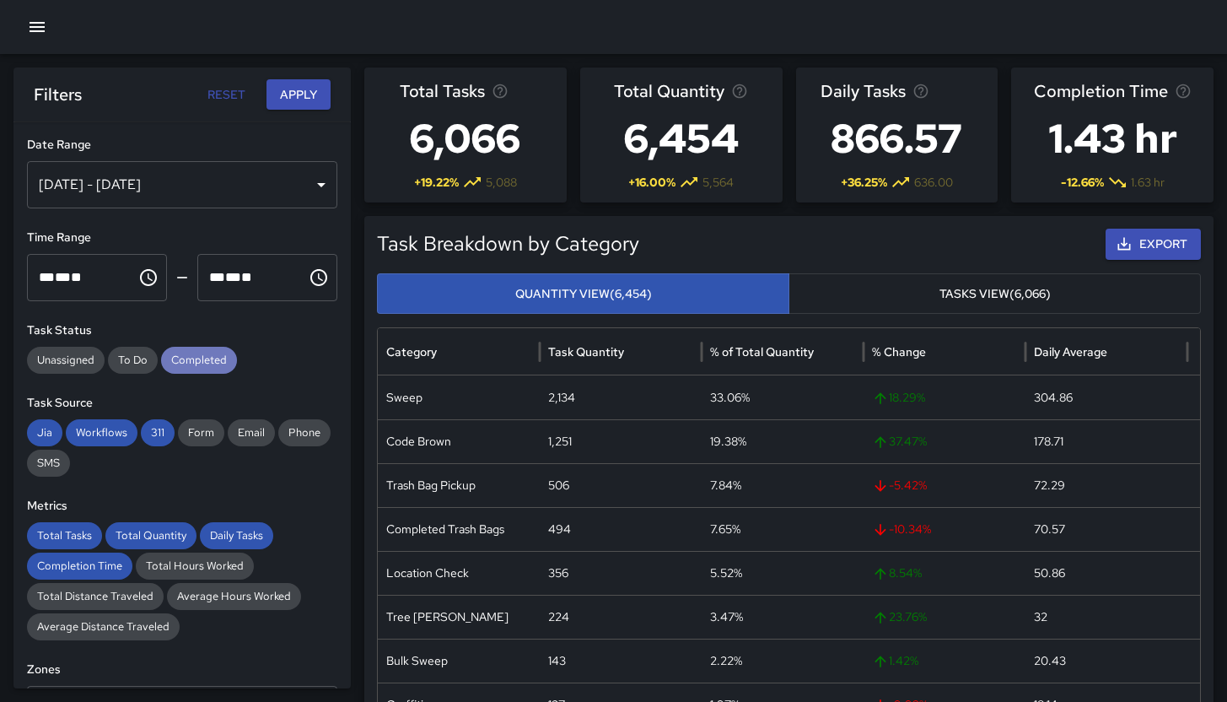
click at [179, 358] on span "Completed" at bounding box center [199, 360] width 76 height 17
click at [152, 414] on div "Task Source Jia Workflows 311 Form Email Phone SMS" at bounding box center [182, 435] width 310 height 83
click at [148, 425] on span "311" at bounding box center [158, 432] width 34 height 17
click at [100, 433] on span "Workflows" at bounding box center [102, 432] width 72 height 17
click at [46, 434] on span "Jia" at bounding box center [44, 432] width 35 height 17
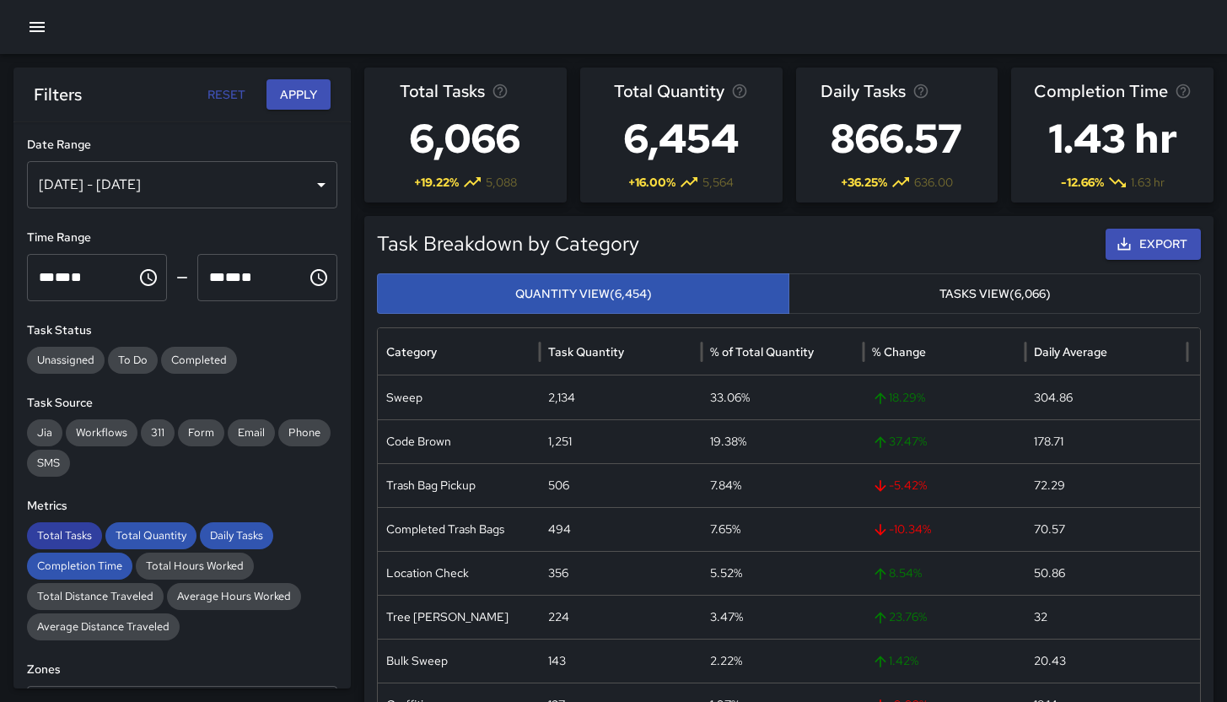
click at [69, 534] on span "Total Tasks" at bounding box center [64, 535] width 75 height 17
click at [71, 558] on span "Completion Time" at bounding box center [79, 566] width 105 height 17
click at [166, 525] on div "Total Quantity" at bounding box center [150, 535] width 91 height 27
click at [229, 531] on span "Daily Tasks" at bounding box center [236, 535] width 73 height 17
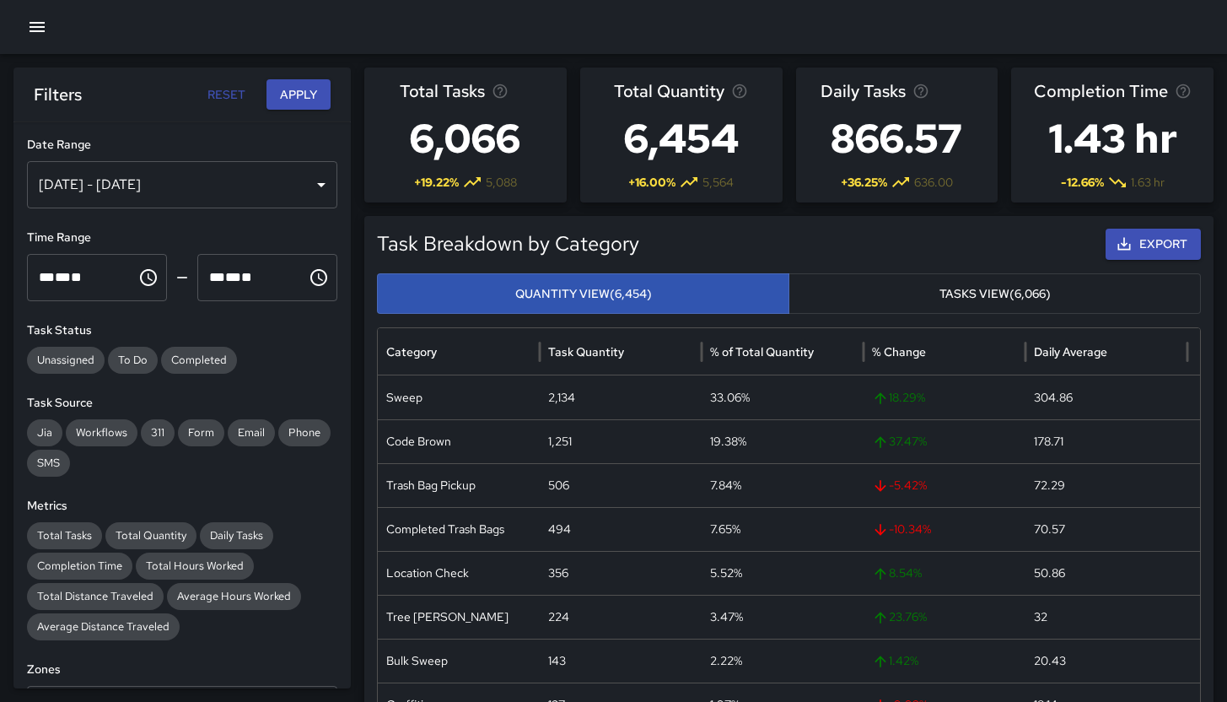
click at [186, 177] on div "Oct 02, 2025 - Oct 08, 2025" at bounding box center [182, 184] width 310 height 47
